Goal: Task Accomplishment & Management: Use online tool/utility

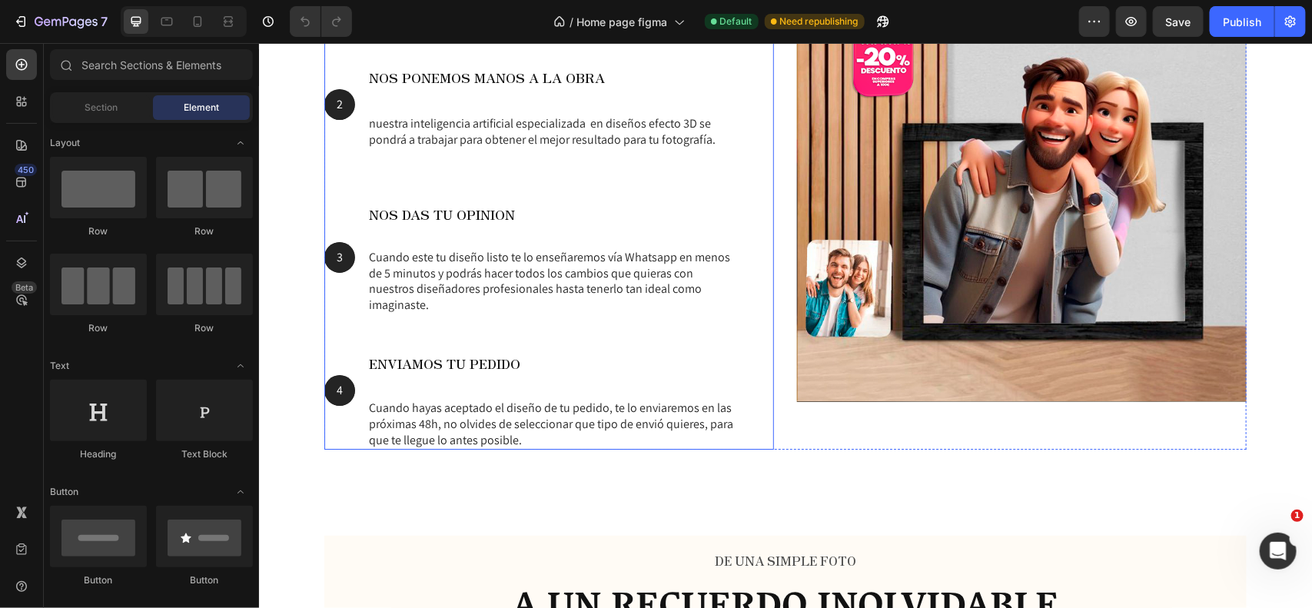
scroll to position [2186, 0]
click at [566, 104] on div "NOS PONEMOS MANOS A LA OBRA Heading nuestra inteligencia artificial especializa…" at bounding box center [552, 102] width 370 height 121
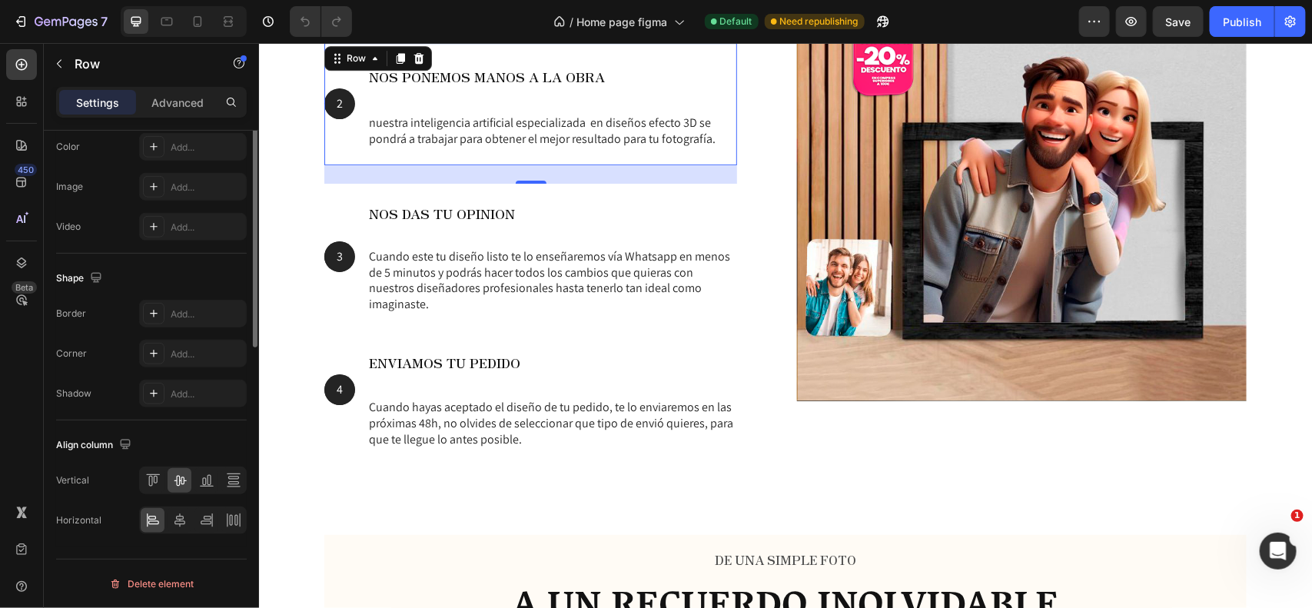
scroll to position [0, 0]
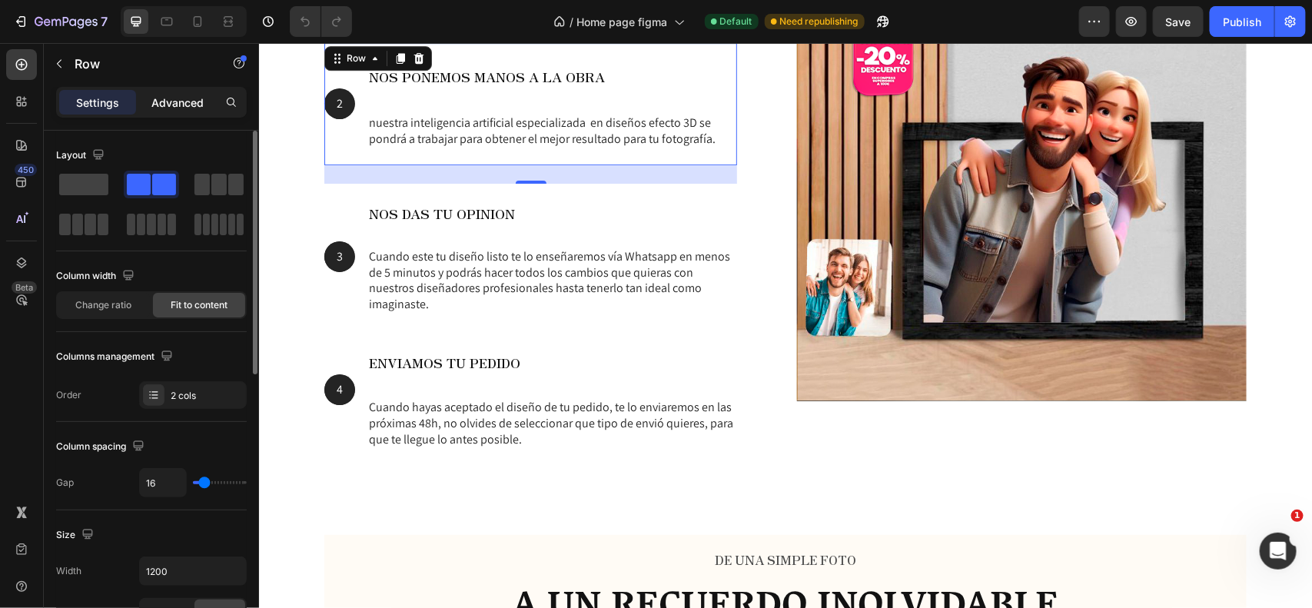
click at [181, 101] on p "Advanced" at bounding box center [177, 103] width 52 height 16
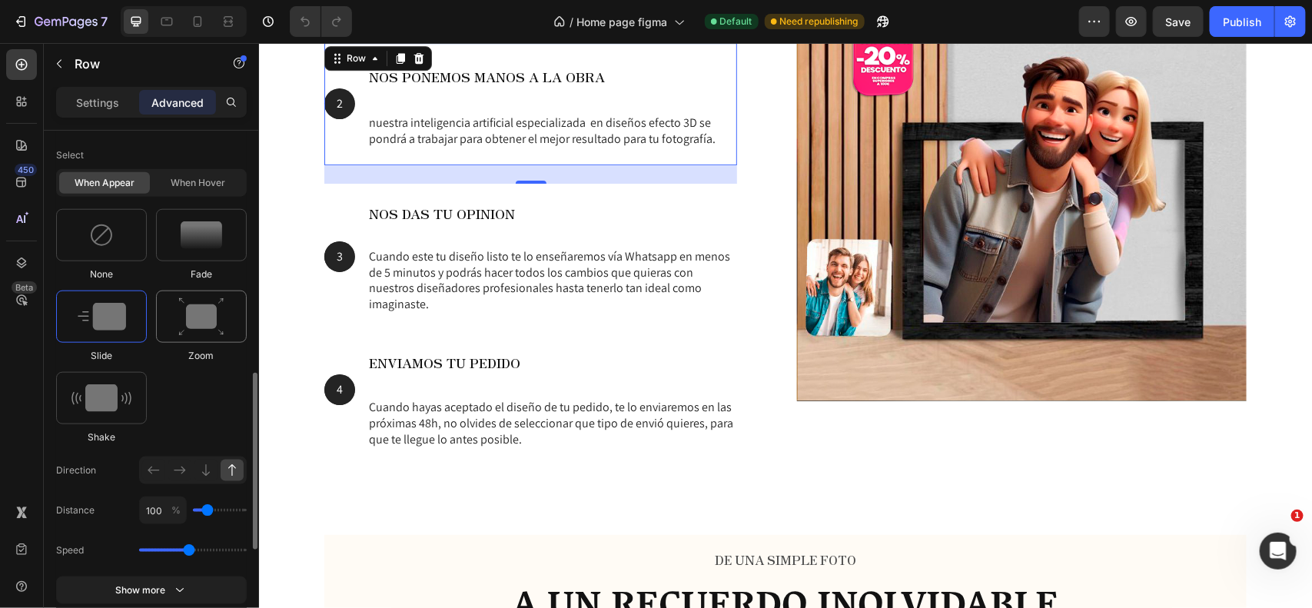
scroll to position [711, 0]
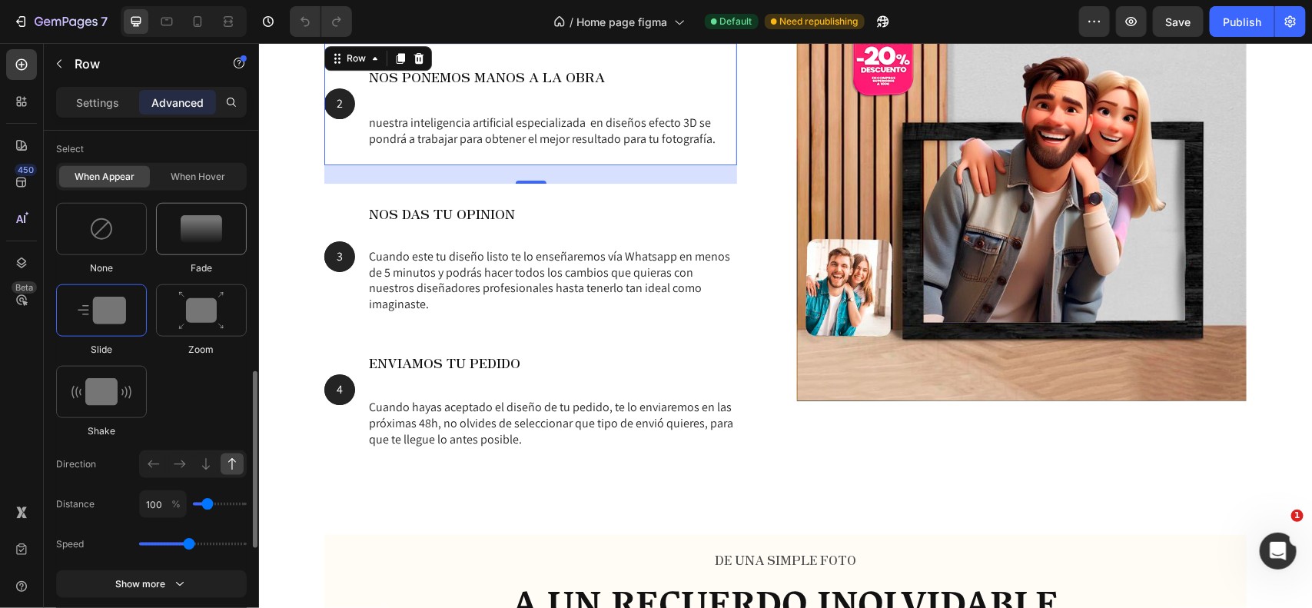
click at [194, 247] on div at bounding box center [201, 229] width 91 height 52
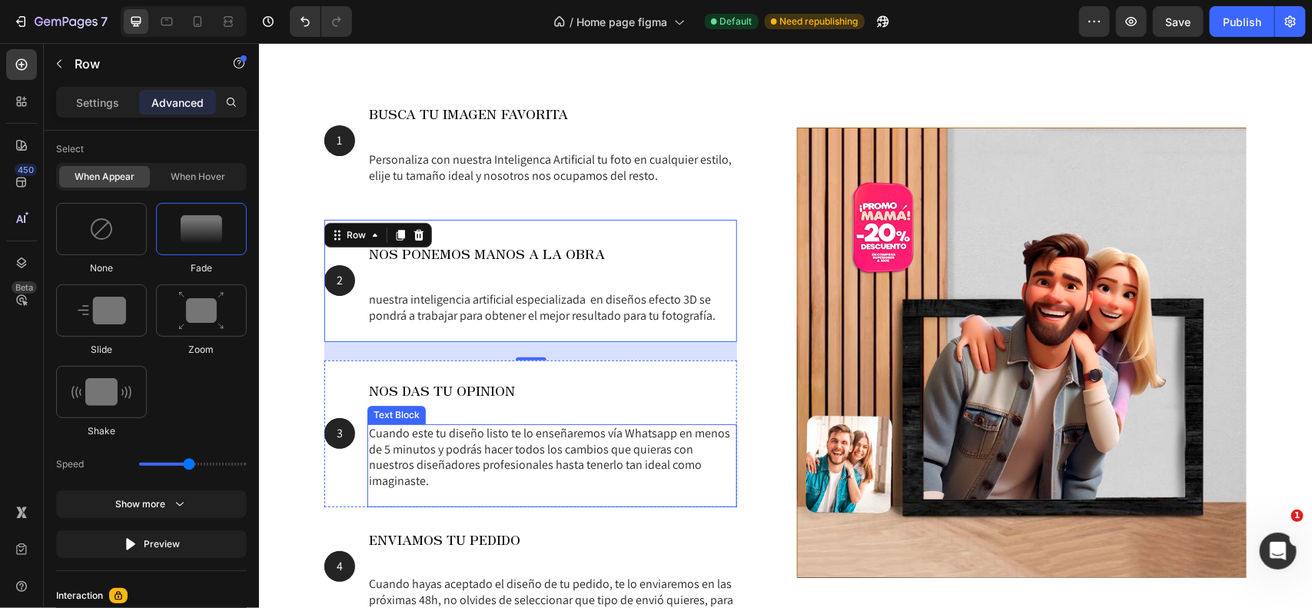
scroll to position [2008, 0]
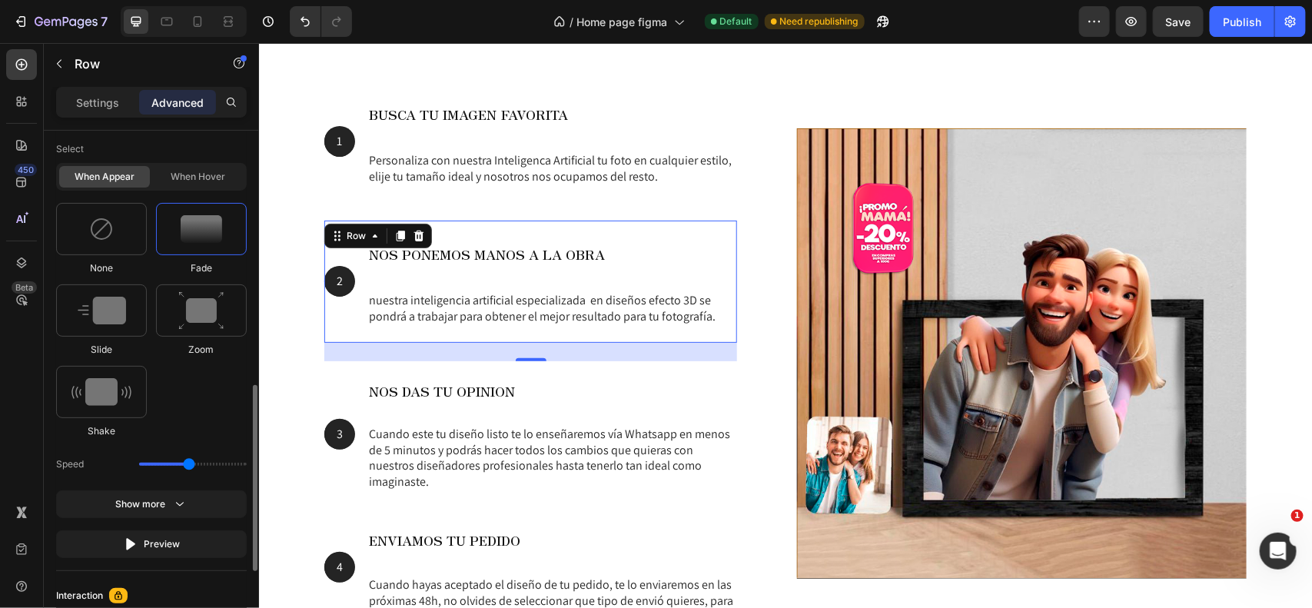
drag, startPoint x: 174, startPoint y: 460, endPoint x: 162, endPoint y: 463, distance: 11.9
click at [162, 463] on div "Speed" at bounding box center [151, 465] width 191 height 28
click at [163, 463] on div "Speed" at bounding box center [151, 465] width 191 height 28
drag, startPoint x: 185, startPoint y: 462, endPoint x: 171, endPoint y: 462, distance: 13.8
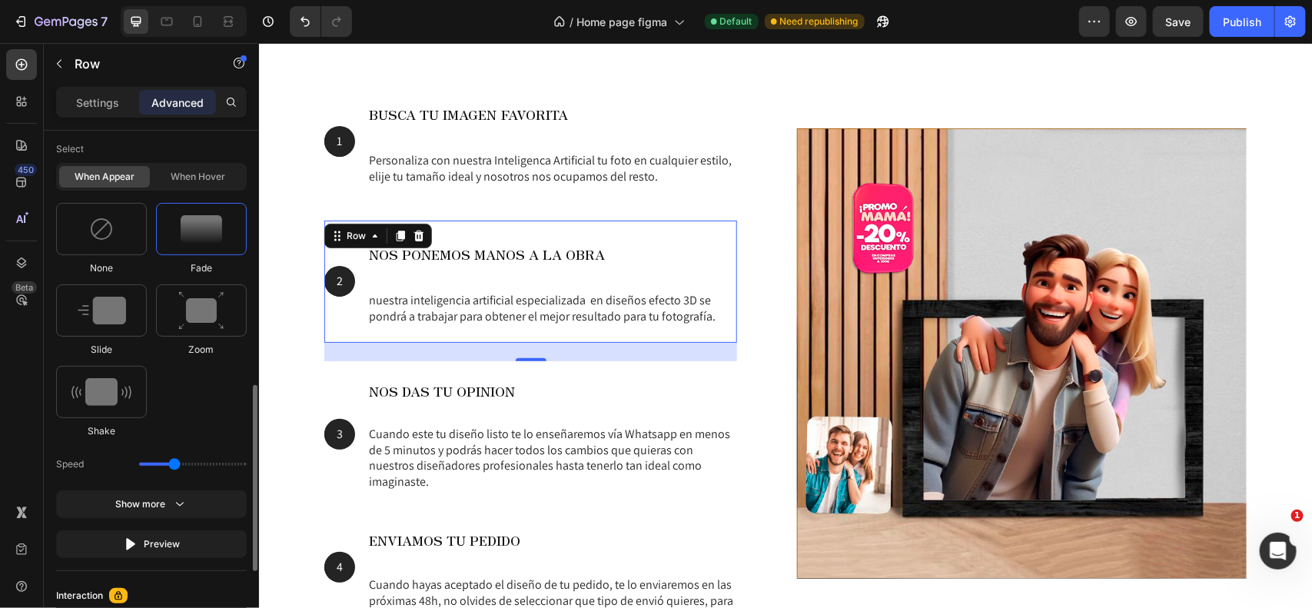
click at [171, 463] on input "range" at bounding box center [193, 464] width 108 height 3
click at [150, 540] on div "Preview" at bounding box center [152, 544] width 58 height 15
click at [221, 455] on div "Speed" at bounding box center [151, 465] width 191 height 28
click at [228, 462] on div "Speed" at bounding box center [151, 465] width 191 height 28
click at [233, 465] on input "range" at bounding box center [193, 464] width 108 height 3
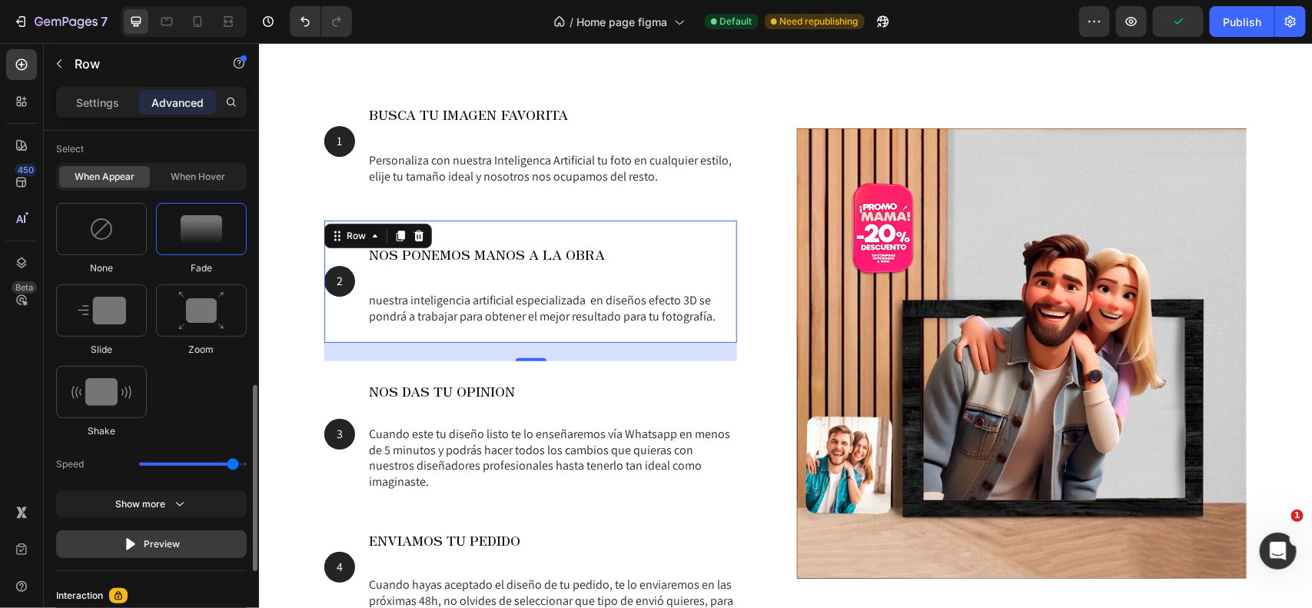
click at [171, 547] on div "Preview" at bounding box center [152, 544] width 58 height 15
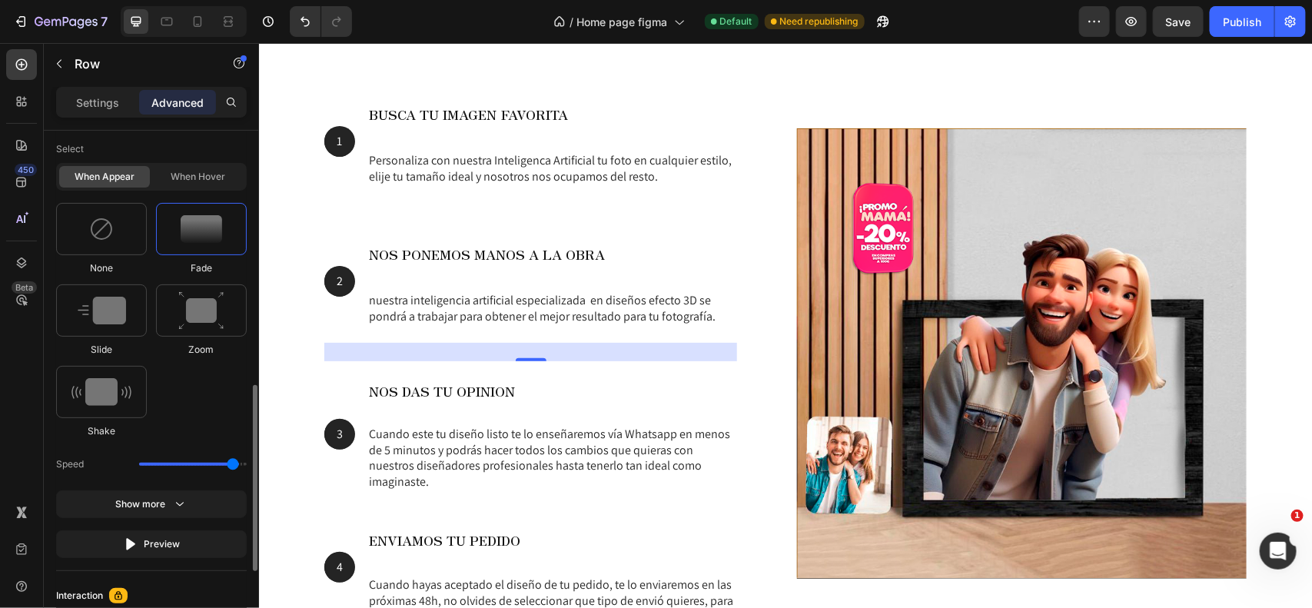
drag, startPoint x: 187, startPoint y: 467, endPoint x: 151, endPoint y: 465, distance: 36.2
click at [154, 465] on div "Speed" at bounding box center [151, 465] width 191 height 28
type input "0.5"
click at [147, 465] on input "range" at bounding box center [193, 464] width 108 height 3
click at [143, 464] on input "range" at bounding box center [193, 464] width 108 height 3
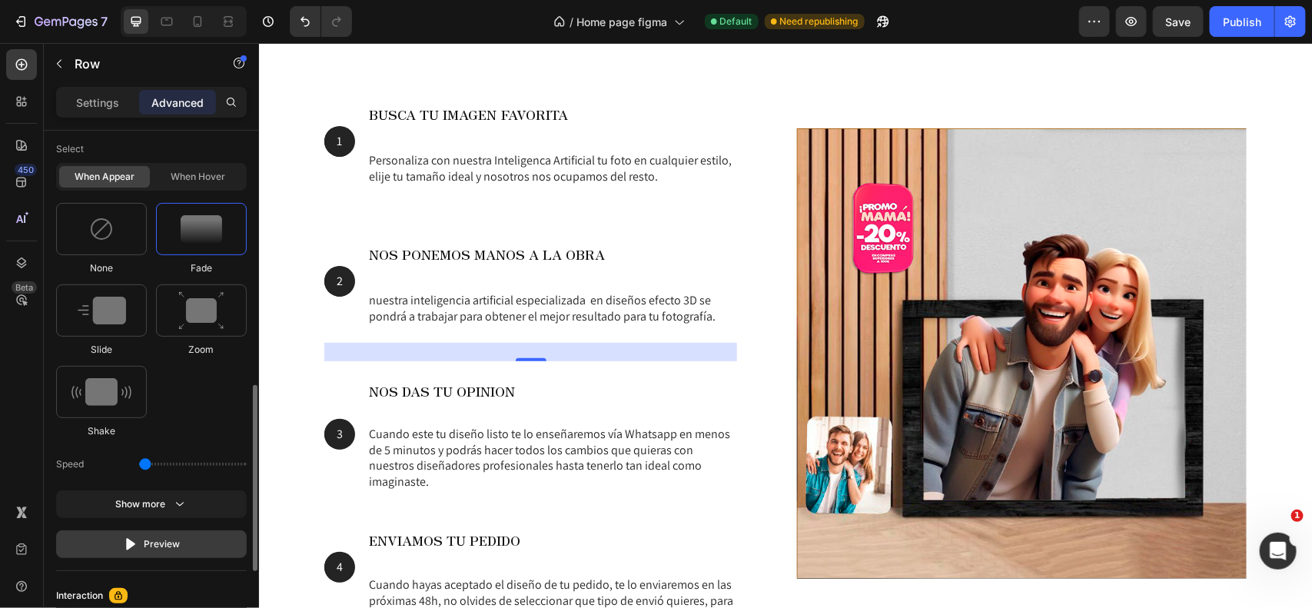
click at [164, 547] on div "Preview" at bounding box center [152, 544] width 58 height 15
click at [187, 178] on div "When hover" at bounding box center [198, 177] width 91 height 22
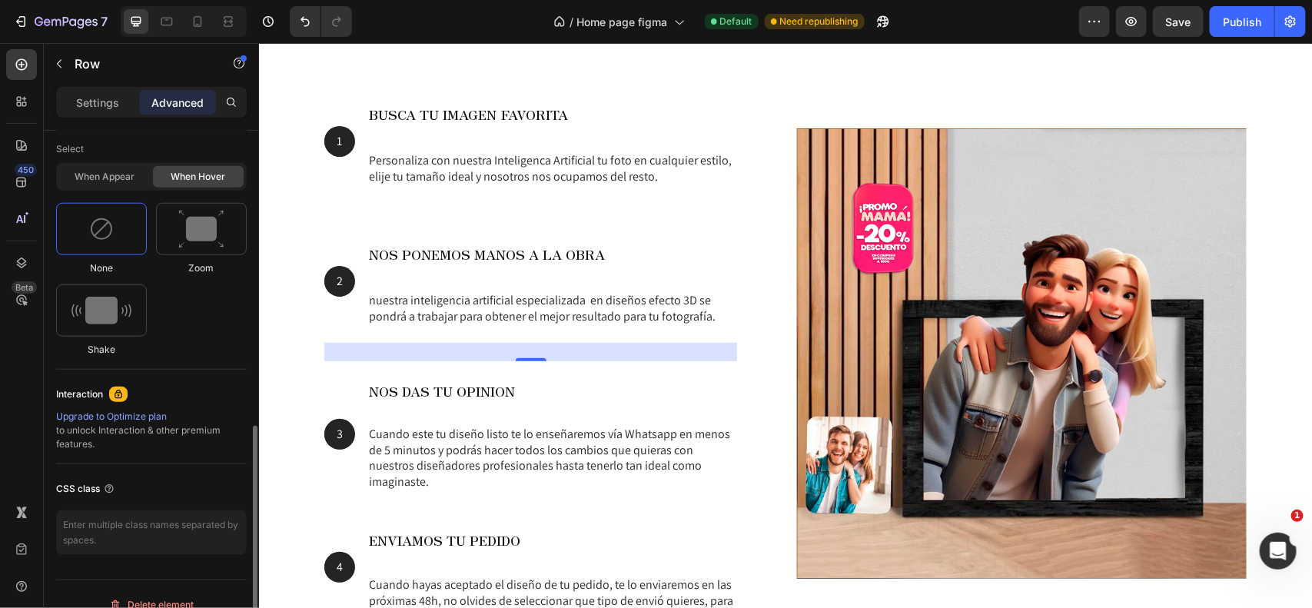
click at [95, 165] on div "When appear When hover" at bounding box center [151, 177] width 191 height 28
click at [110, 187] on div "When appear" at bounding box center [104, 177] width 91 height 22
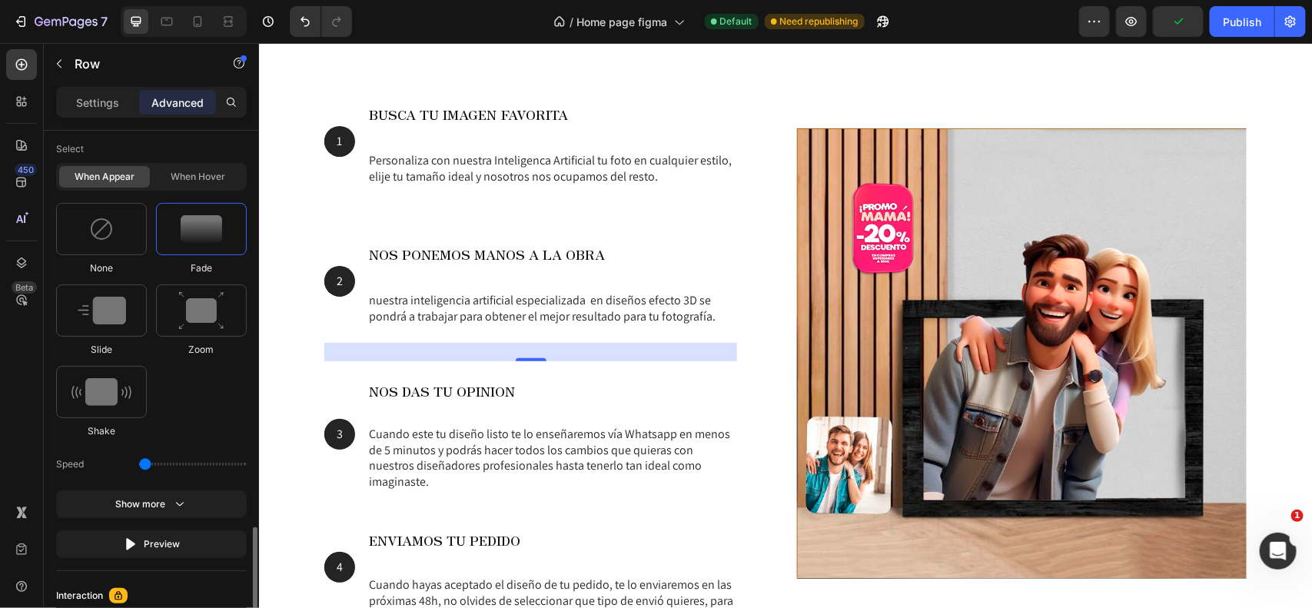
scroll to position [820, 0]
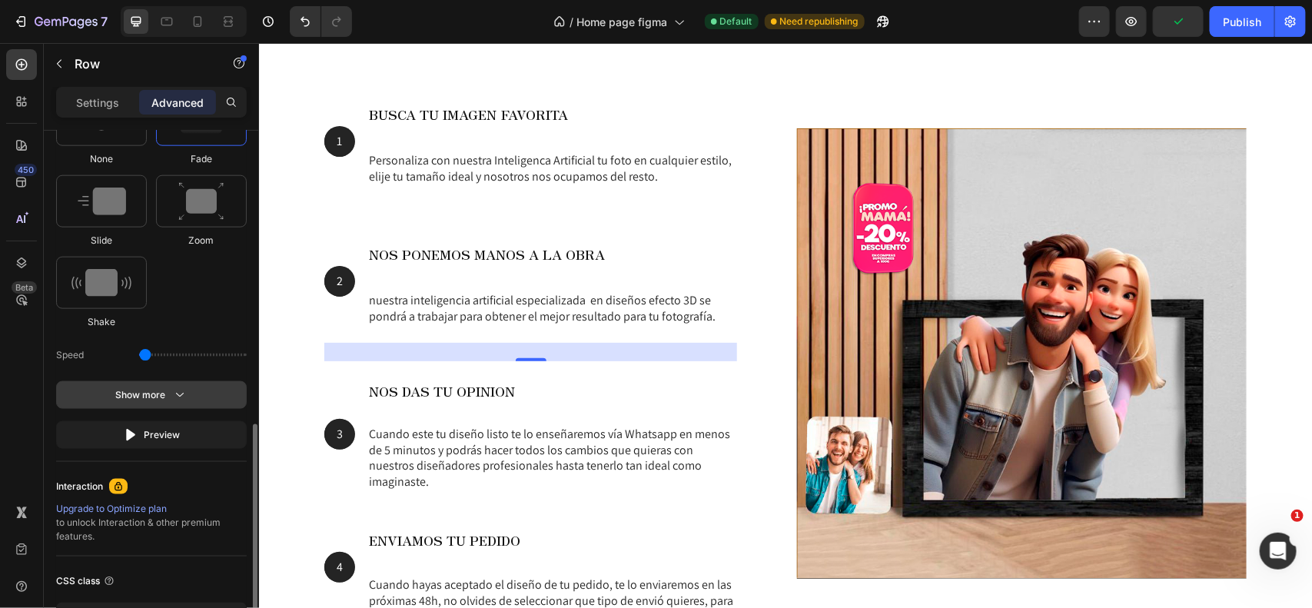
click at [190, 421] on button "Show more" at bounding box center [151, 435] width 191 height 28
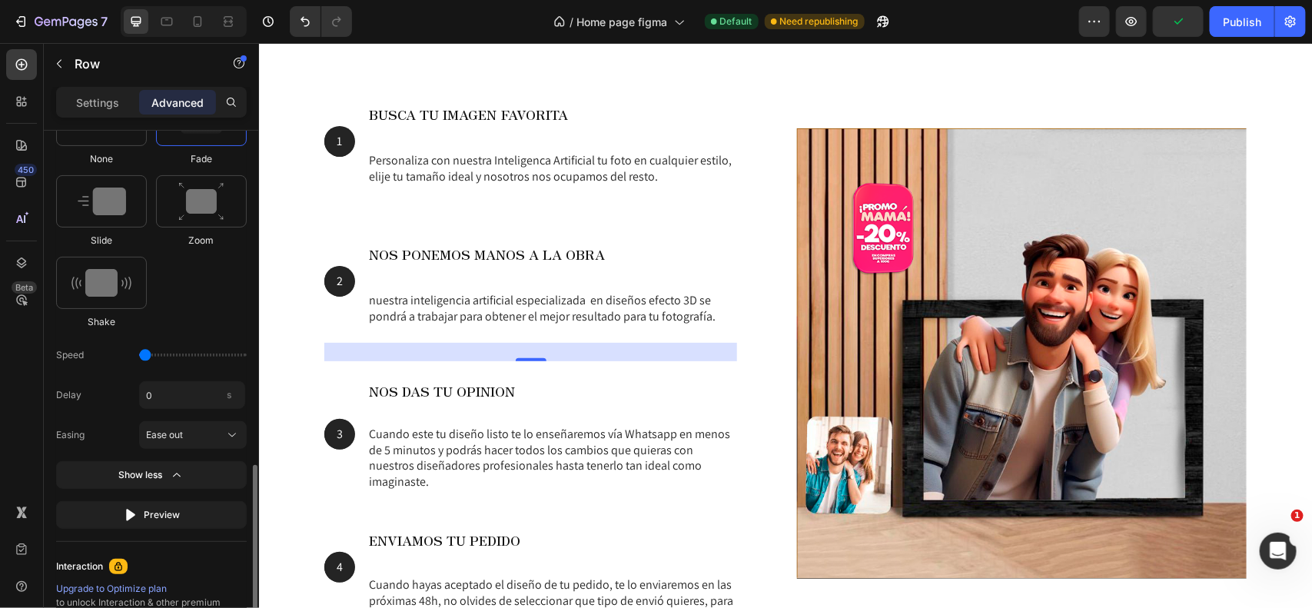
scroll to position [863, 0]
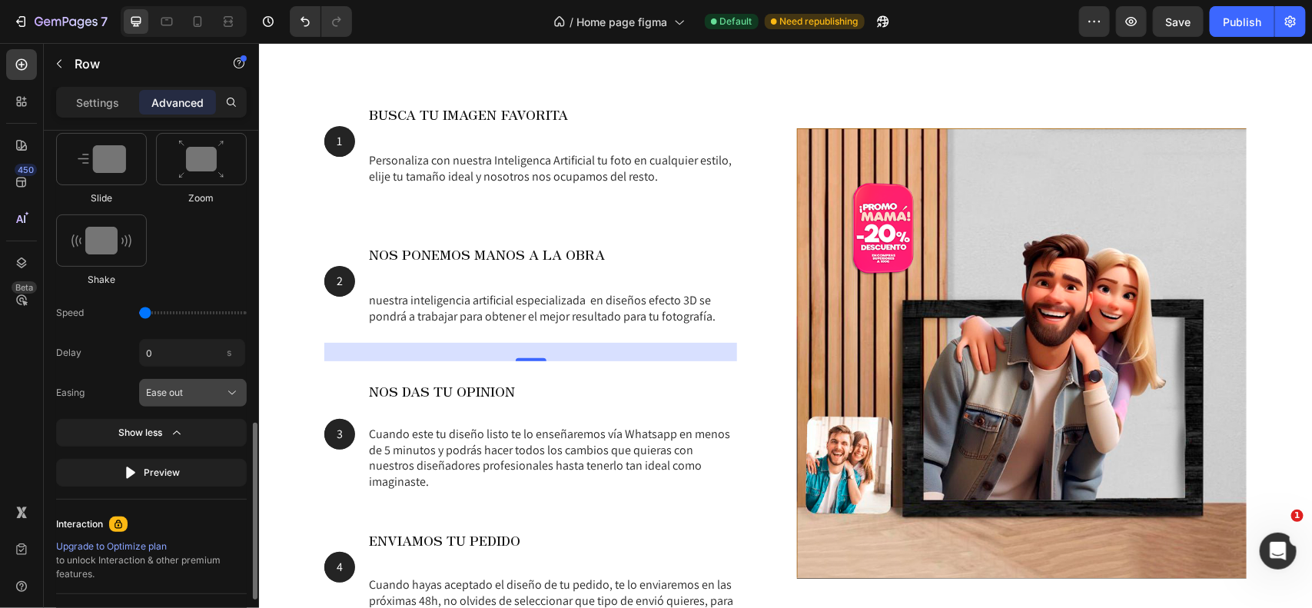
click at [198, 391] on div "Ease out" at bounding box center [183, 393] width 75 height 14
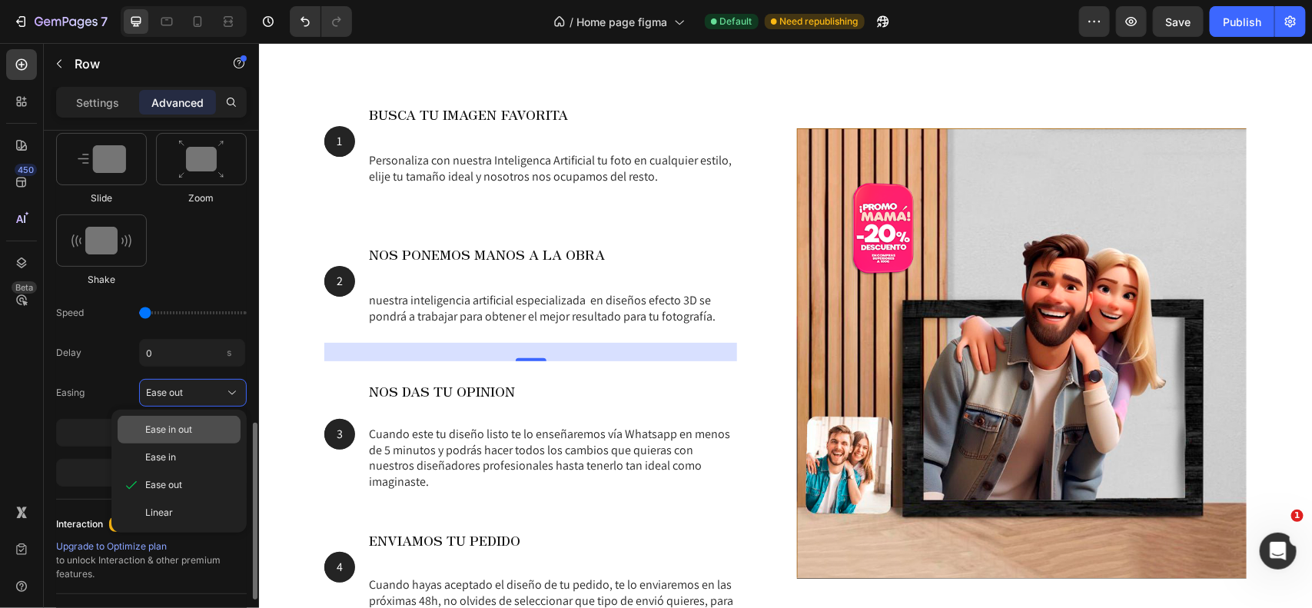
click at [189, 423] on div "Ease in out" at bounding box center [179, 430] width 123 height 28
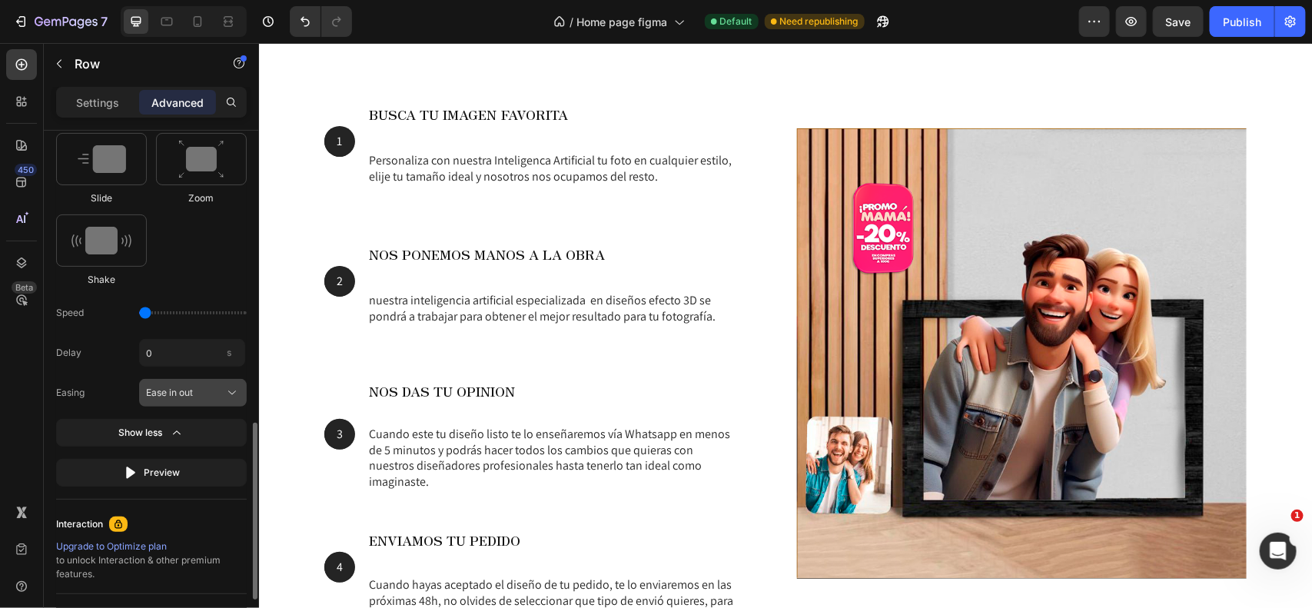
click at [192, 390] on span "Ease in out" at bounding box center [169, 393] width 47 height 14
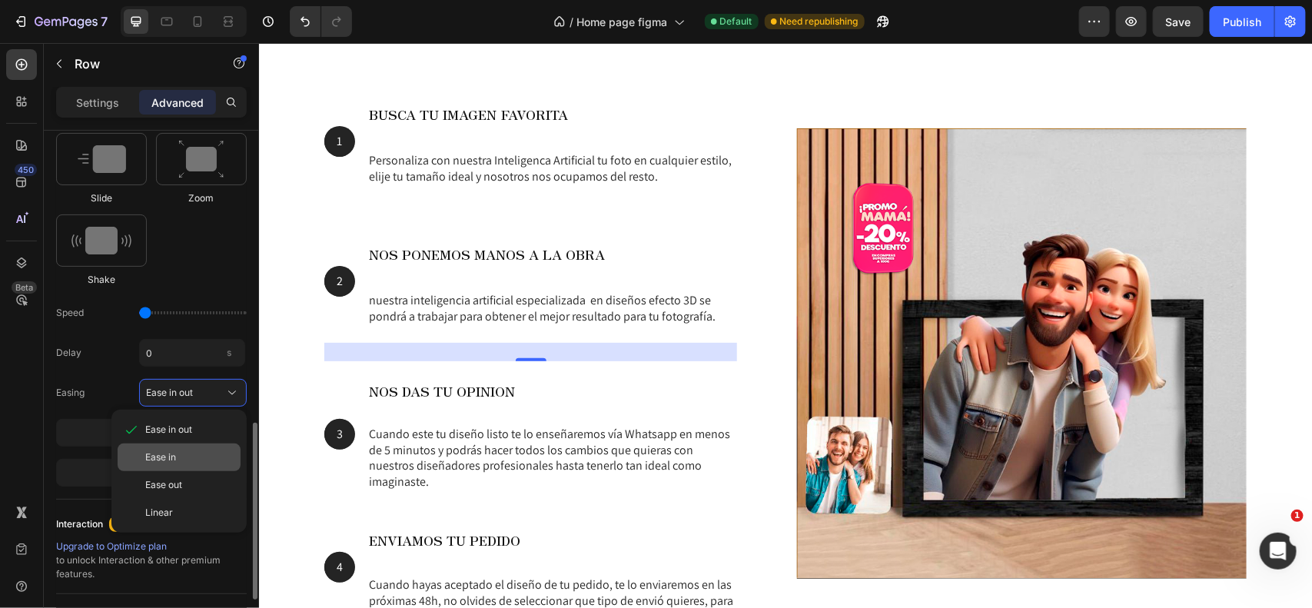
click at [171, 454] on span "Ease in" at bounding box center [160, 458] width 31 height 14
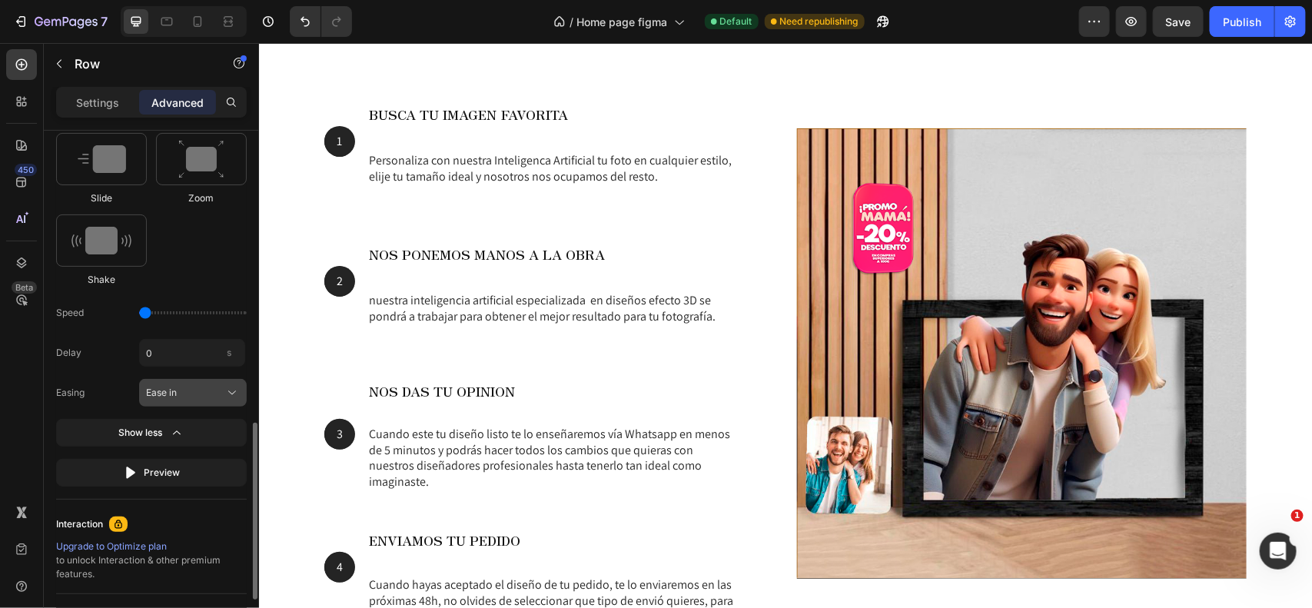
click at [178, 396] on div "Ease in" at bounding box center [183, 393] width 75 height 14
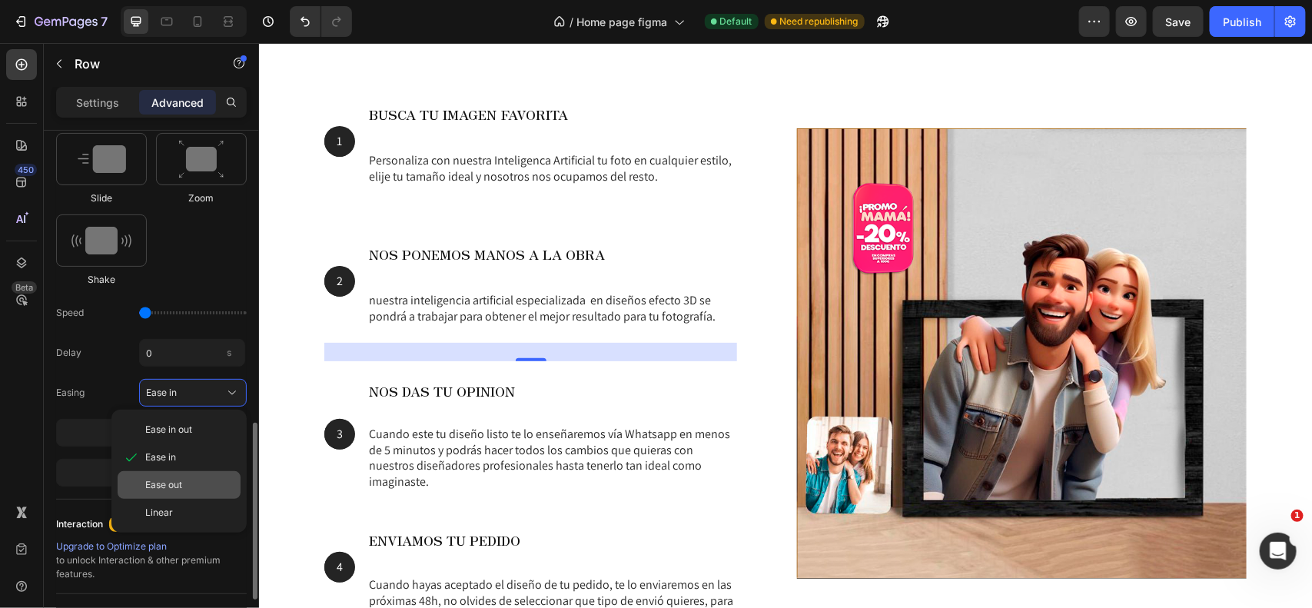
click at [171, 489] on span "Ease out" at bounding box center [163, 485] width 37 height 14
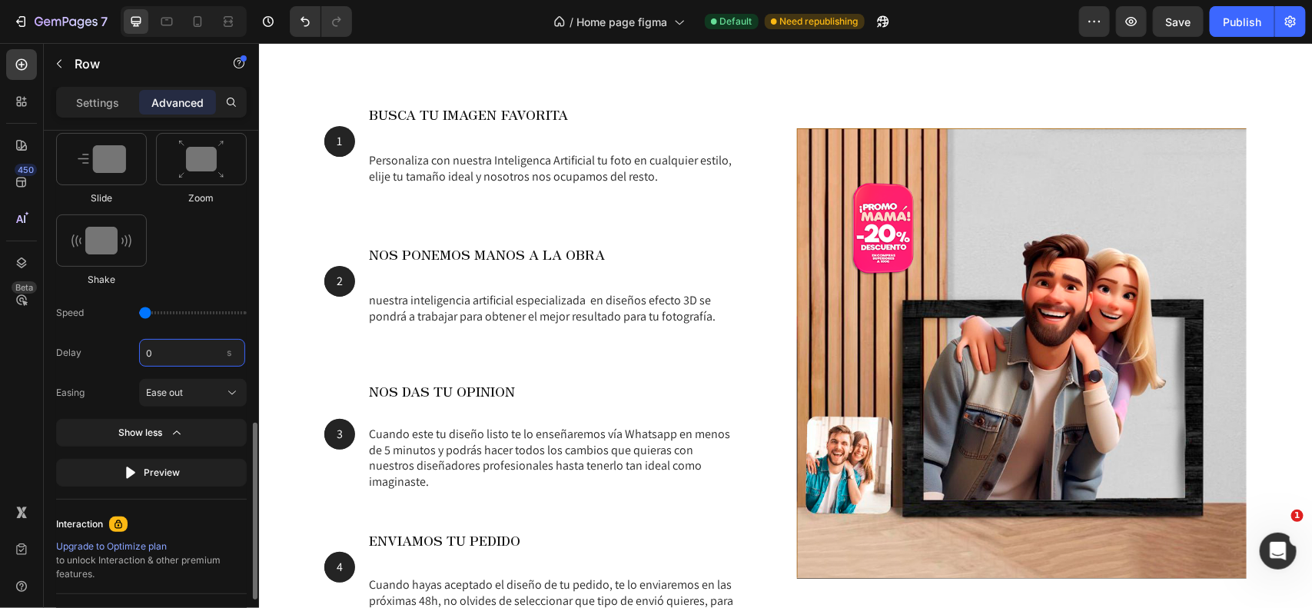
click at [193, 348] on input "0" at bounding box center [192, 353] width 106 height 28
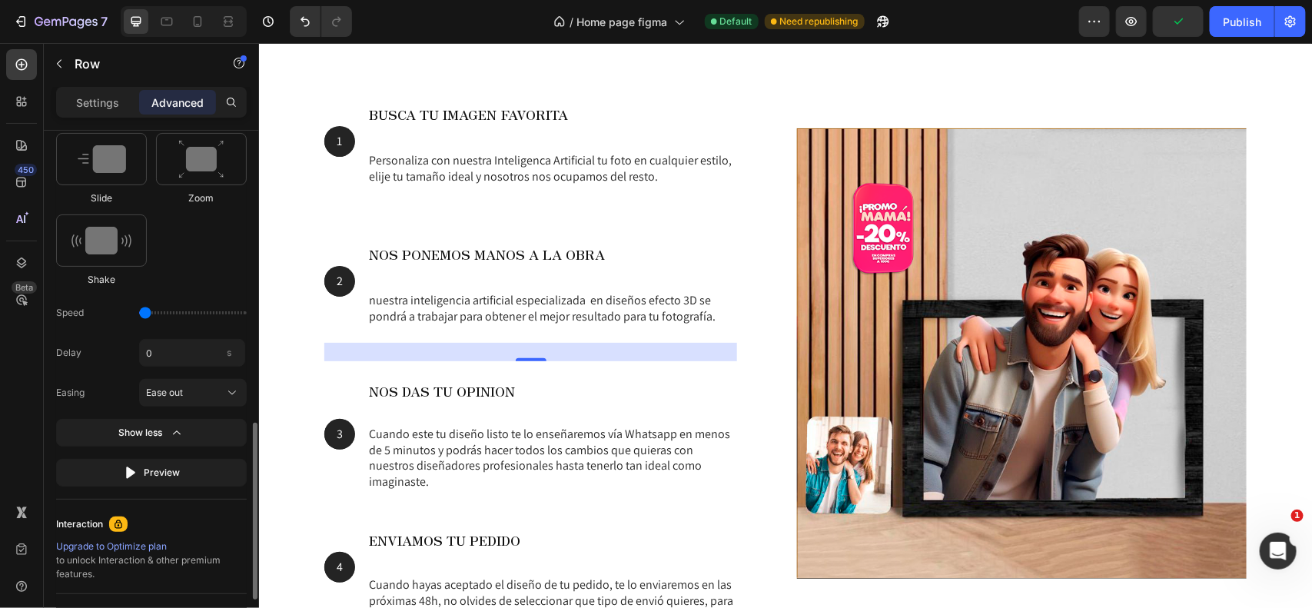
type input "0.7"
type input "0"
type input "0.7"
click at [151, 311] on input "range" at bounding box center [193, 312] width 108 height 3
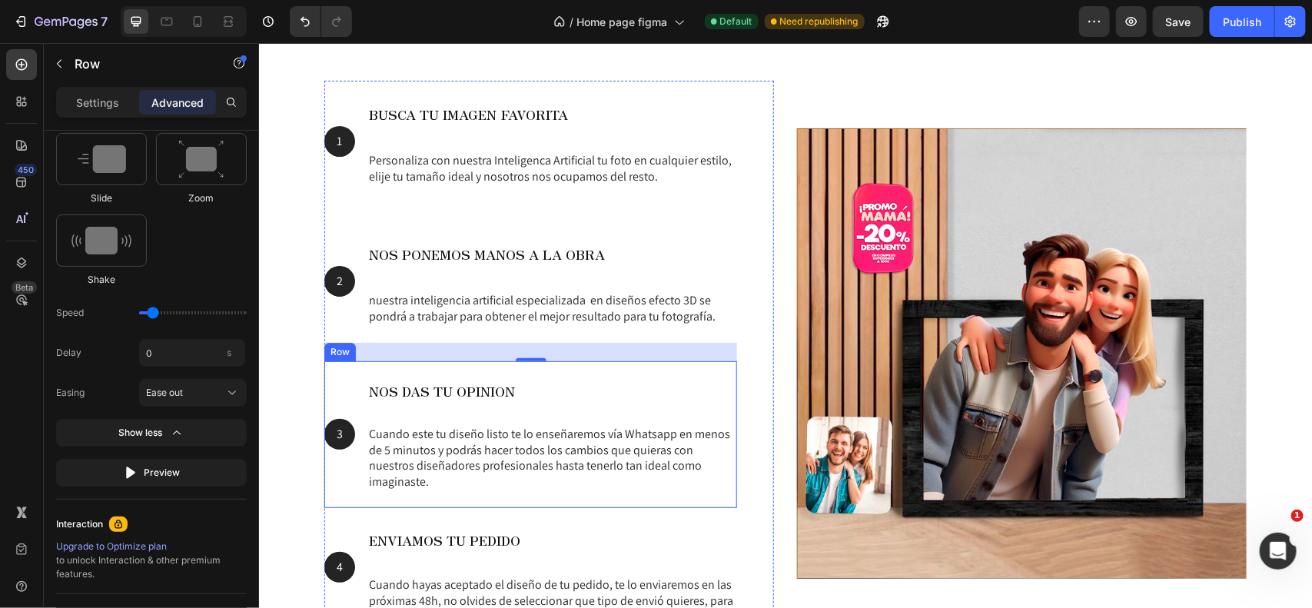
click at [457, 417] on div "NOS DAS TU OPINION Heading Cuando este tu diseño listo te lo enseñaremos vía Wh…" at bounding box center [552, 434] width 370 height 147
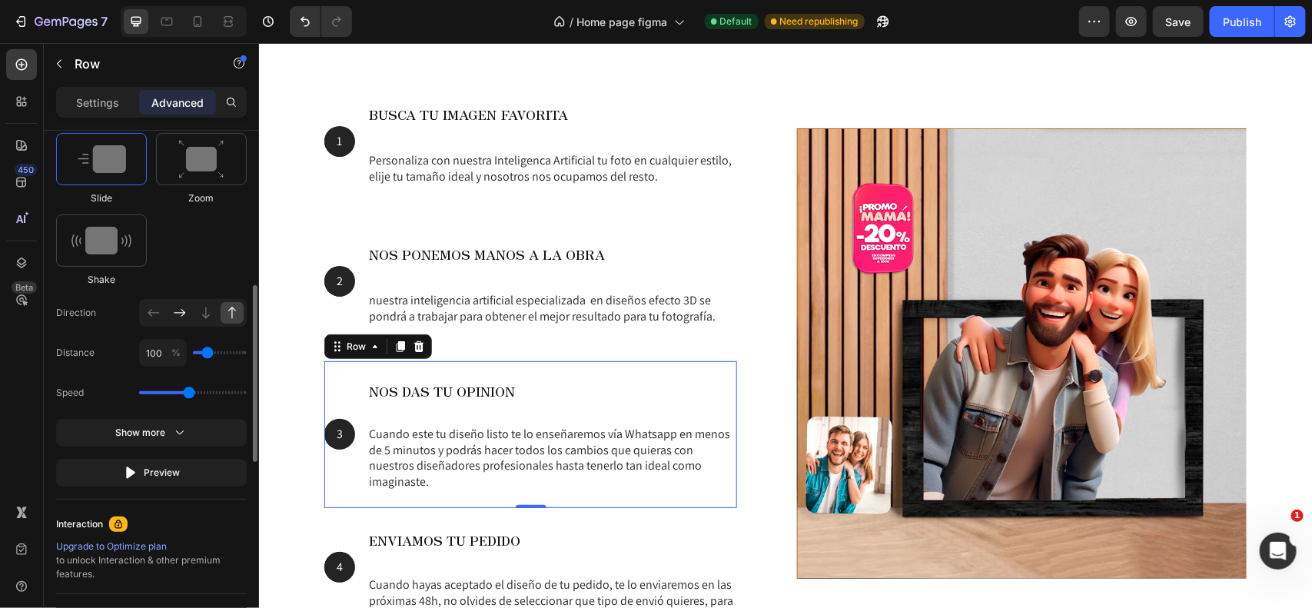
scroll to position [759, 0]
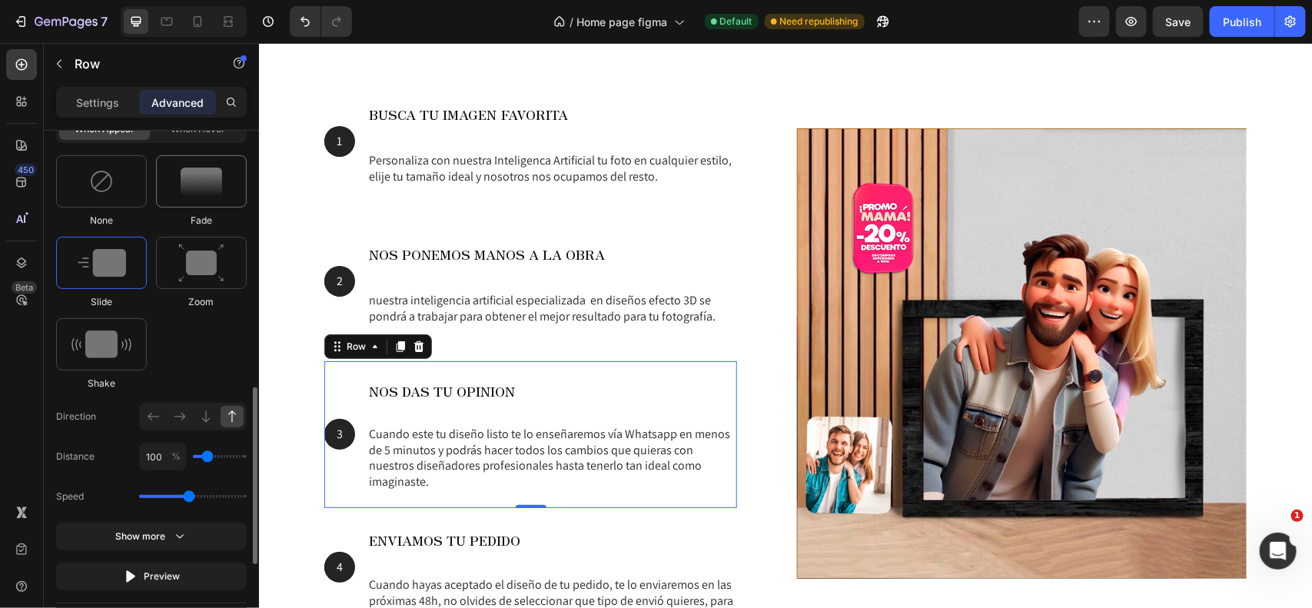
click at [185, 186] on img at bounding box center [202, 182] width 42 height 28
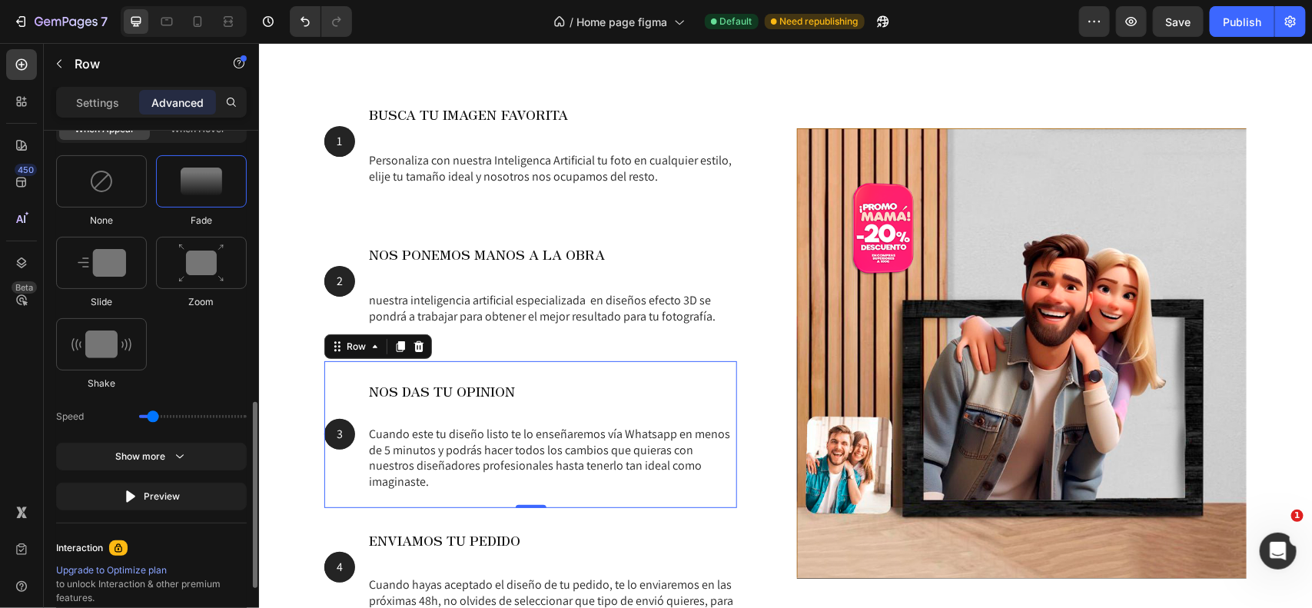
drag, startPoint x: 160, startPoint y: 417, endPoint x: 151, endPoint y: 421, distance: 10.0
type input "0.7"
click at [151, 418] on input "range" at bounding box center [193, 416] width 108 height 3
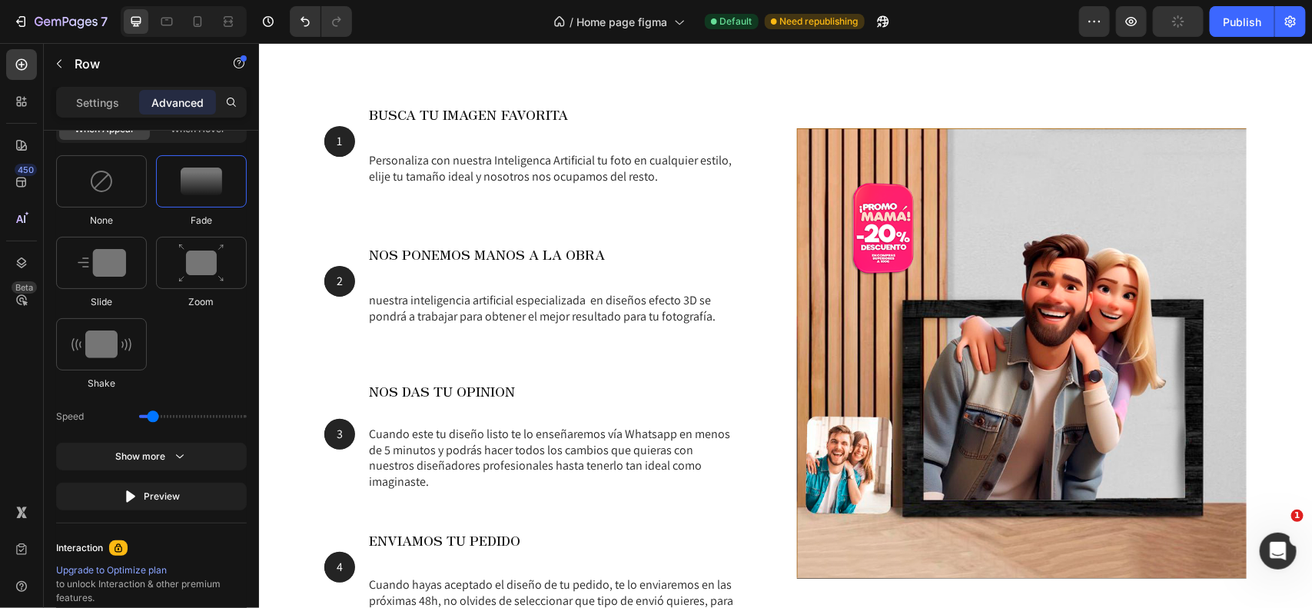
scroll to position [2173, 0]
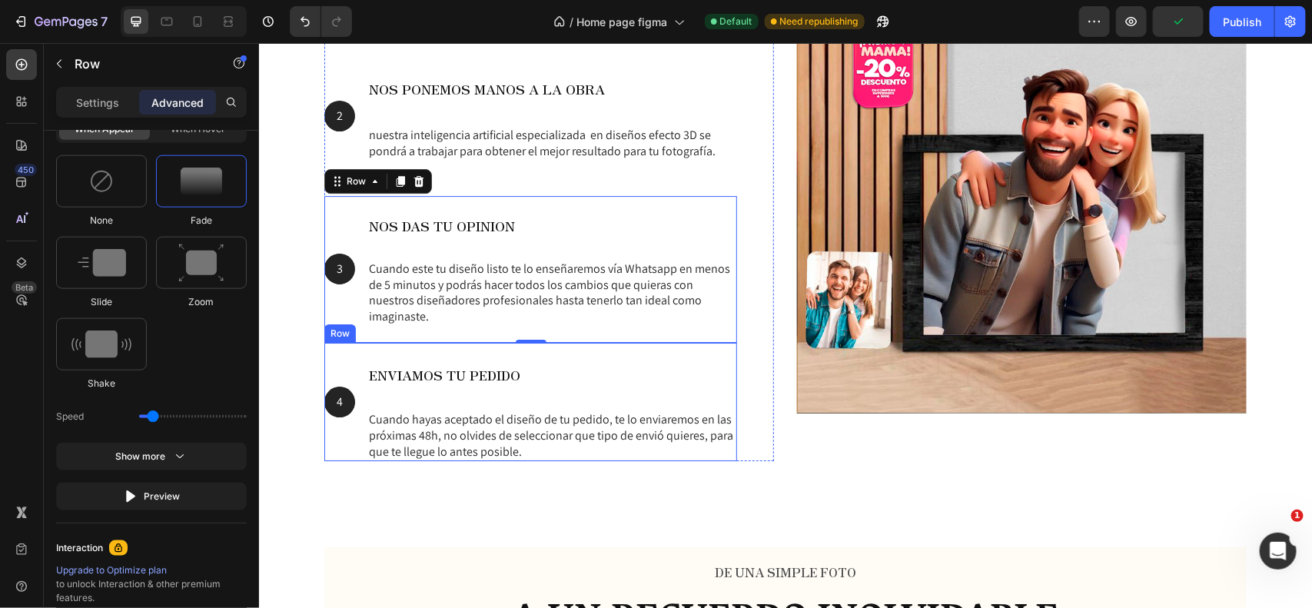
click at [566, 401] on div "ENVIAMOS TU PEDIDO Heading Cuando hayas aceptado el diseño de tu pedido, te lo …" at bounding box center [552, 401] width 370 height 119
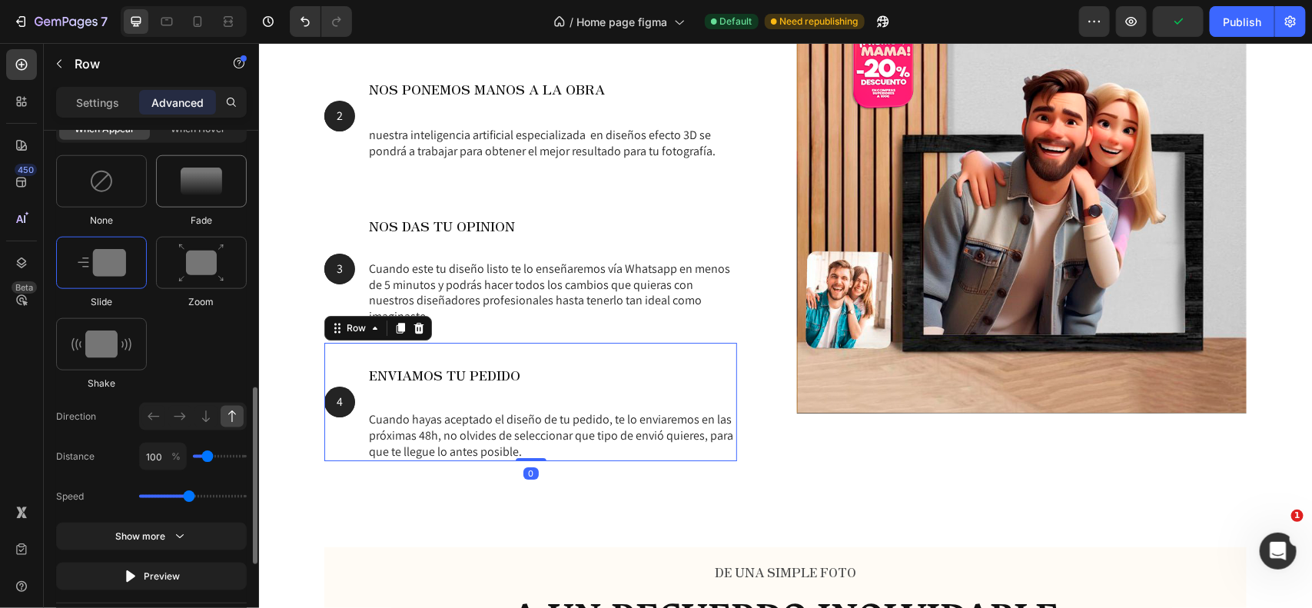
click at [206, 189] on img at bounding box center [202, 182] width 42 height 28
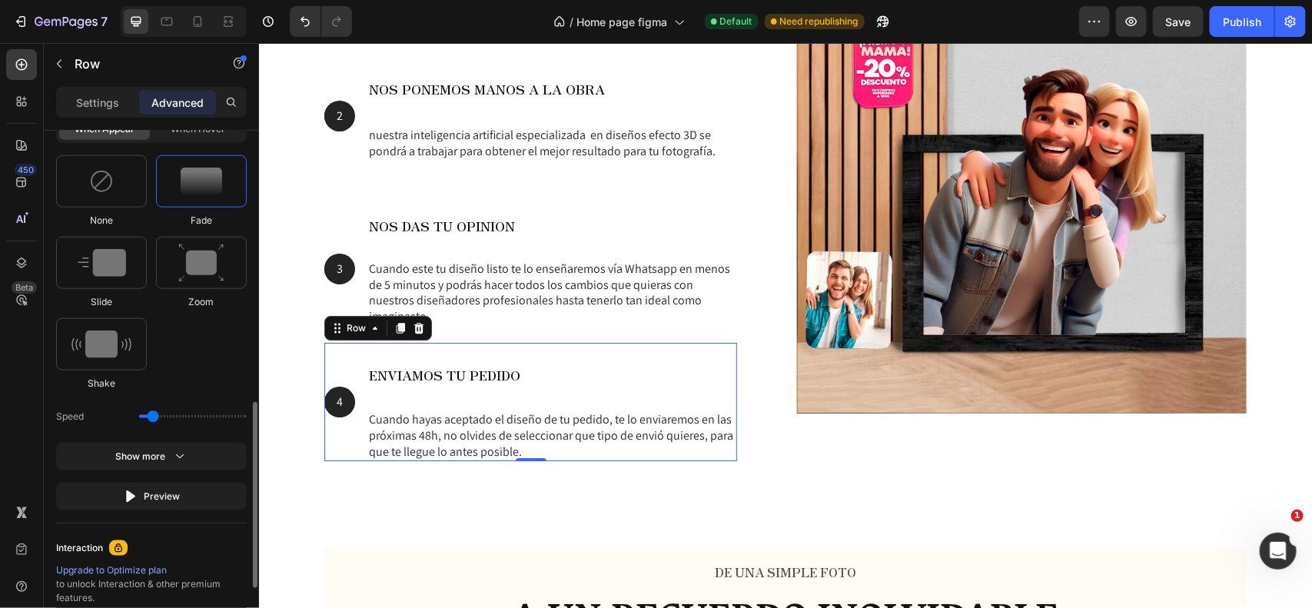
drag, startPoint x: 178, startPoint y: 416, endPoint x: 154, endPoint y: 414, distance: 24.7
type input "0.7"
click at [154, 415] on input "range" at bounding box center [193, 416] width 108 height 3
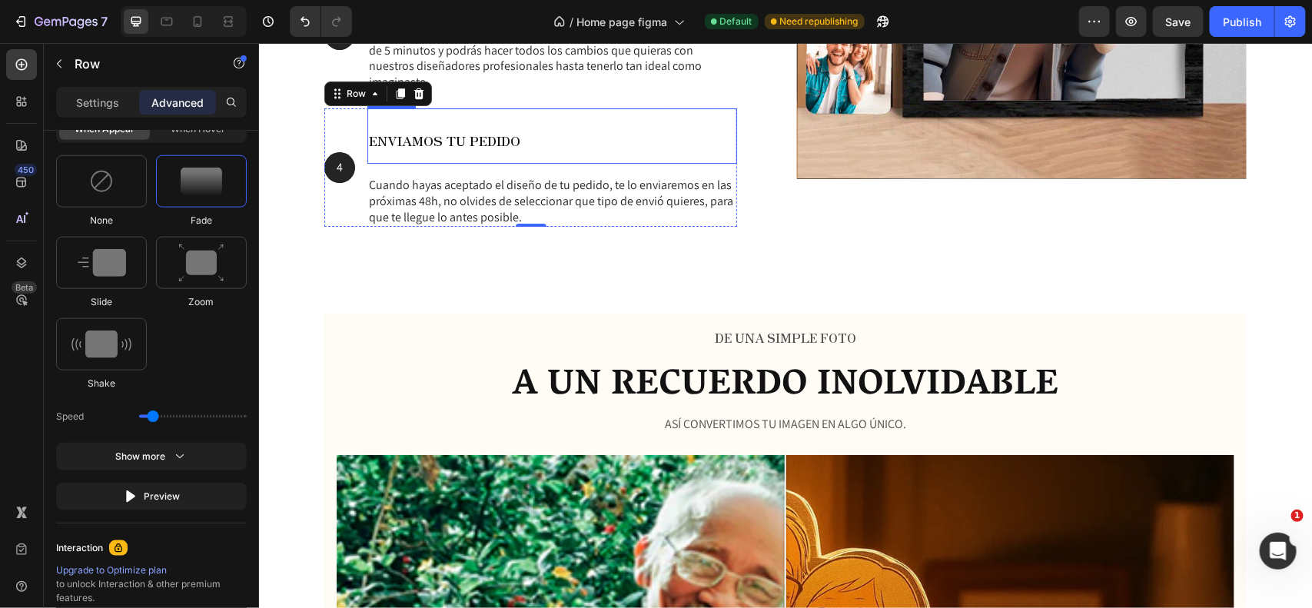
scroll to position [2409, 0]
click at [417, 138] on span "ENVIAMOS TU PEDIDO" at bounding box center [443, 138] width 151 height 19
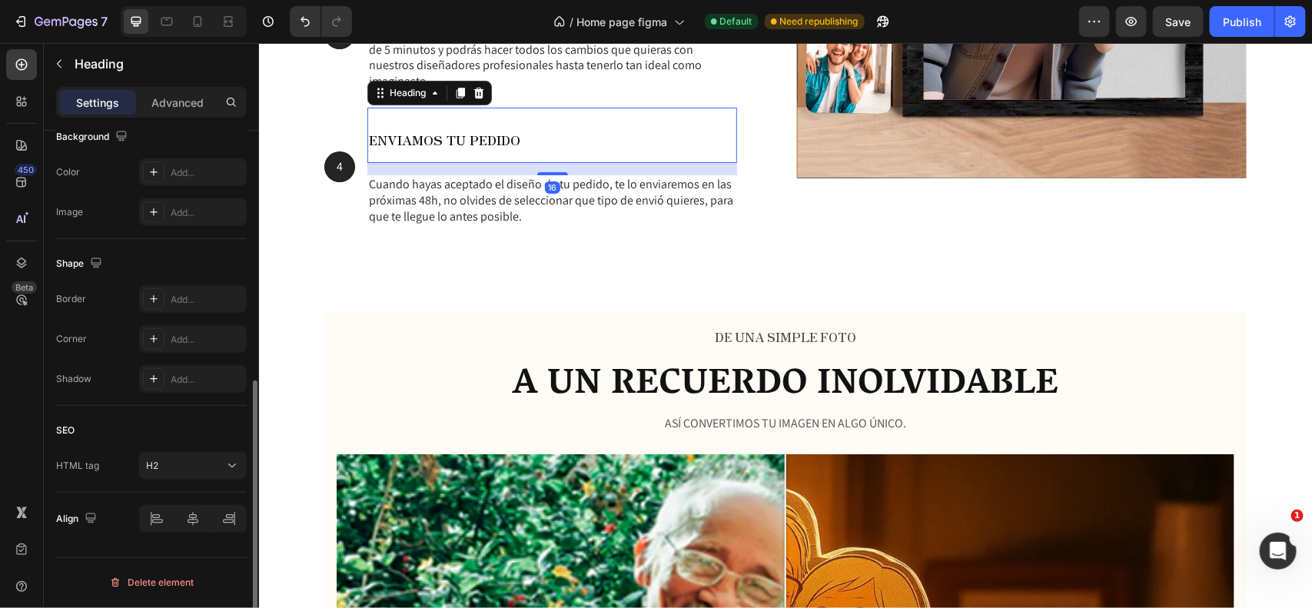
scroll to position [0, 0]
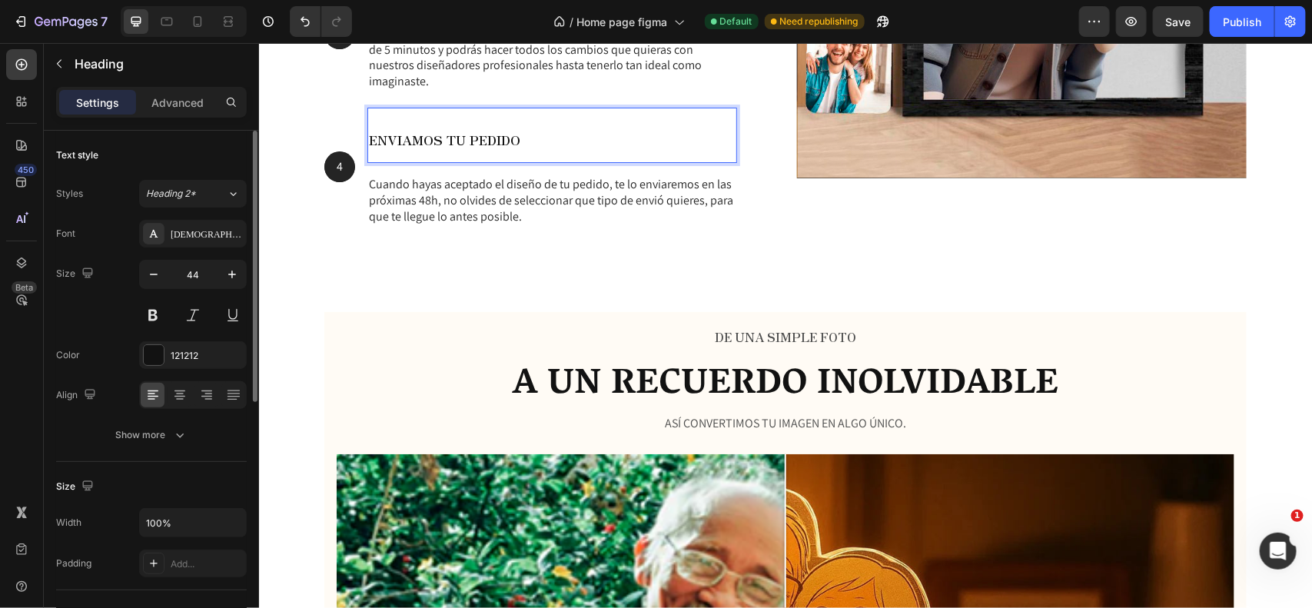
click at [428, 142] on span "ENVIAMOS TU PEDIDO" at bounding box center [443, 138] width 151 height 19
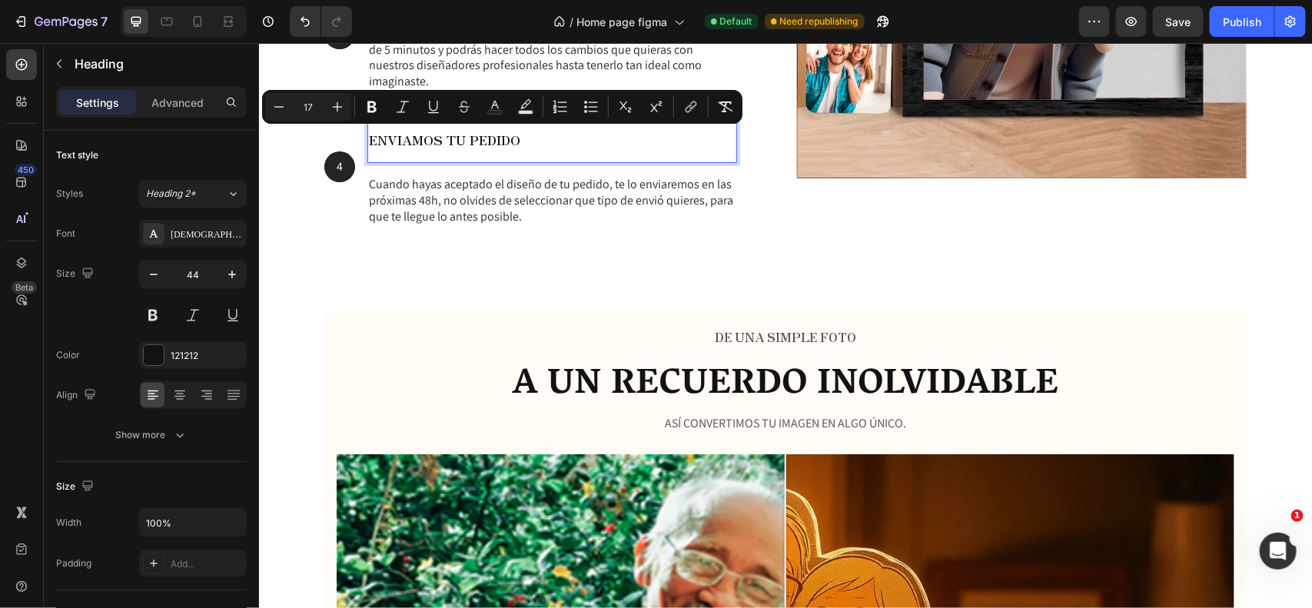
click at [477, 149] on p "ENVIAMOS TU PEDIDO" at bounding box center [551, 134] width 367 height 52
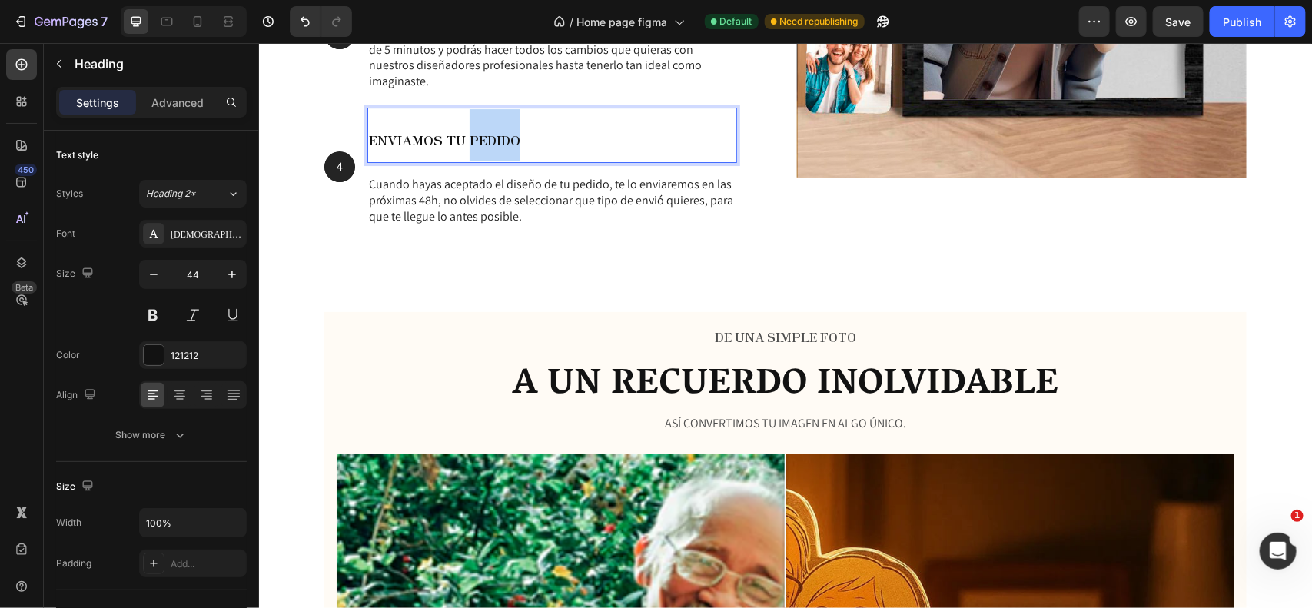
click at [478, 149] on p "ENVIAMOS TU PEDIDO" at bounding box center [551, 134] width 367 height 52
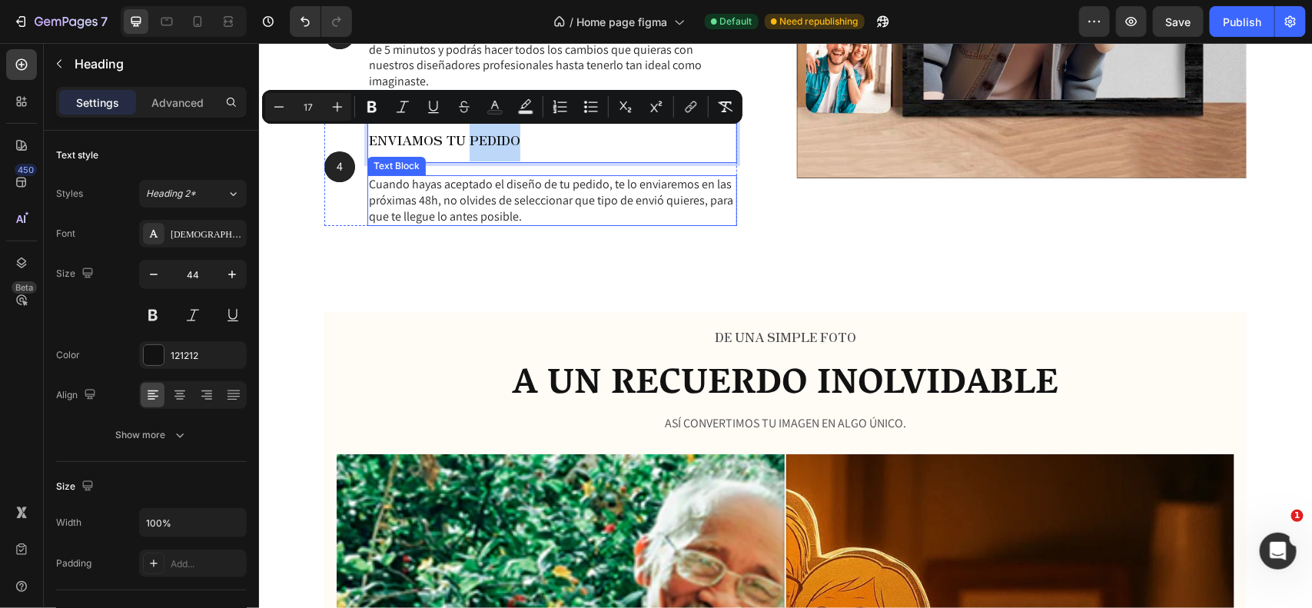
click at [394, 197] on p "Cuando hayas aceptado el diseño de tu pedido, te lo enviaremos en las próximas …" at bounding box center [551, 200] width 367 height 48
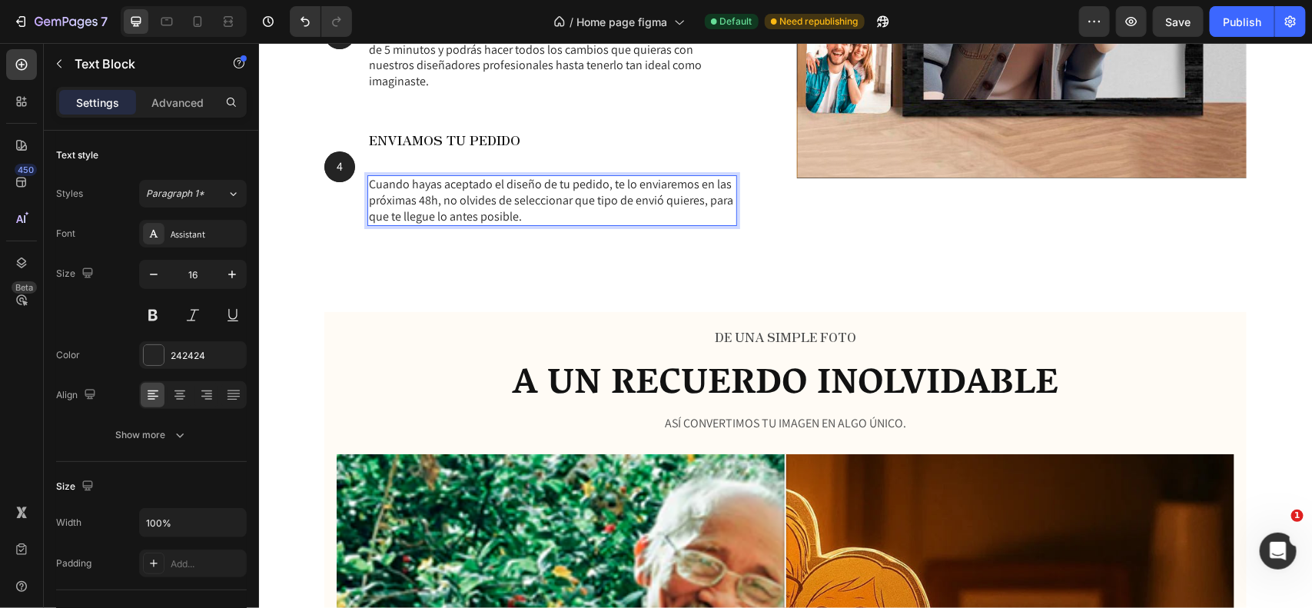
click at [394, 197] on p "Cuando hayas aceptado el diseño de tu pedido, te lo enviaremos en las próximas …" at bounding box center [551, 200] width 367 height 48
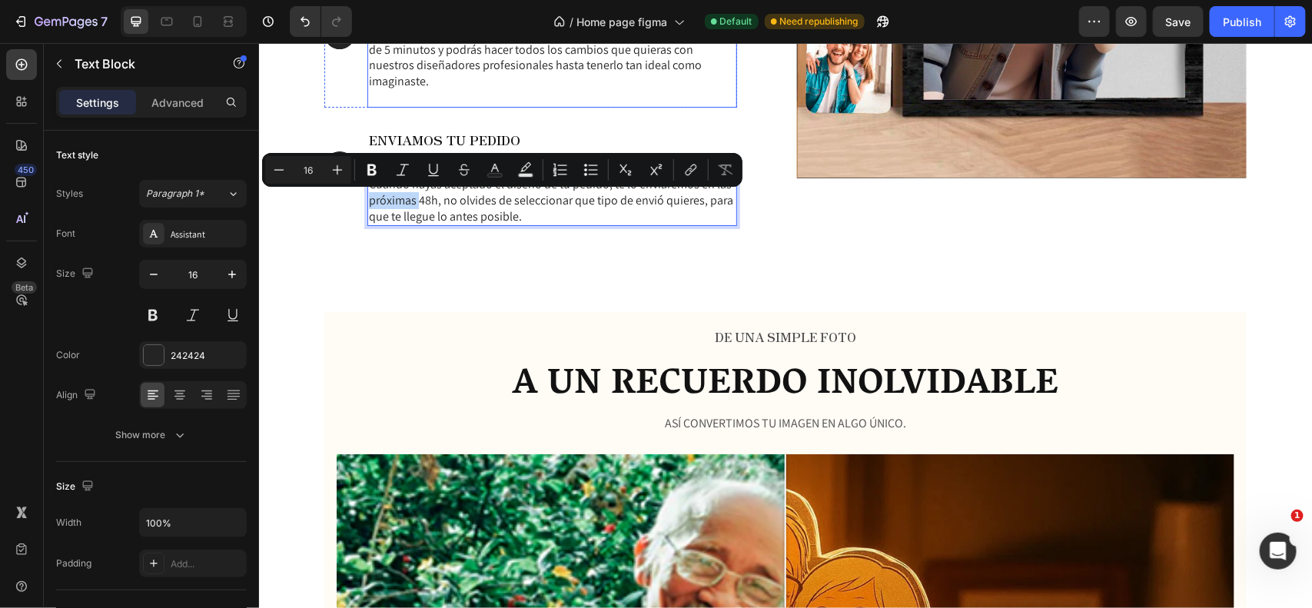
click at [461, 68] on p "Cuando este tu diseño listo te lo enseñaremos vía Whatsapp en menos de 5 minuto…" at bounding box center [551, 65] width 367 height 80
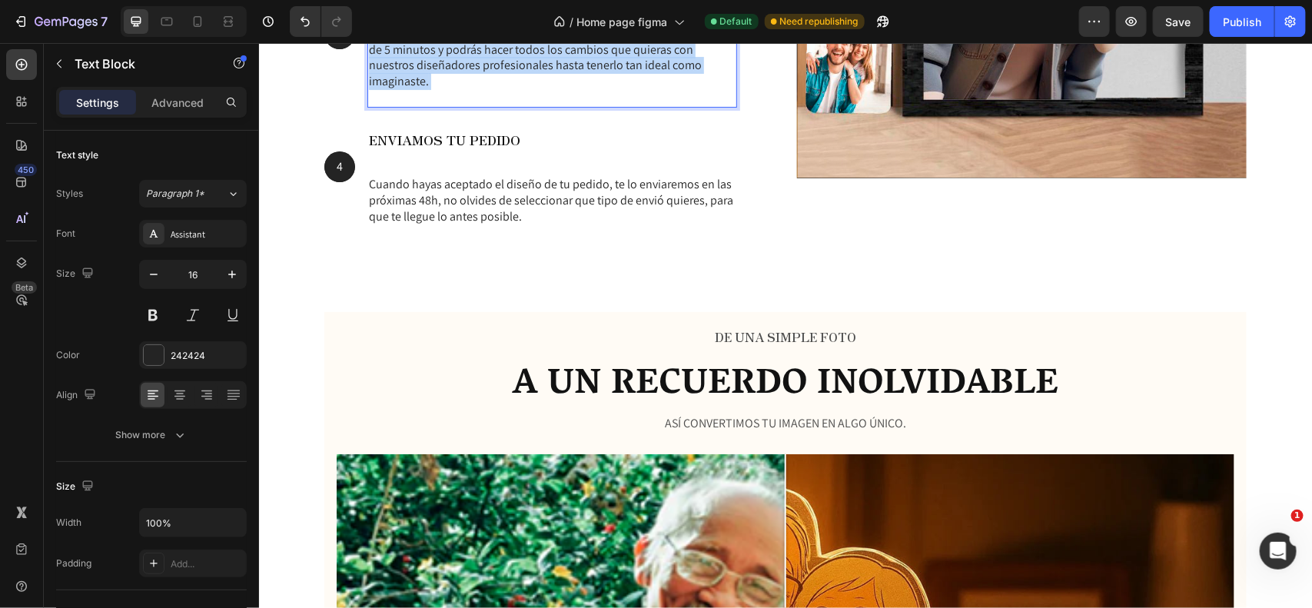
click at [461, 68] on p "Cuando este tu diseño listo te lo enseñaremos vía Whatsapp en menos de 5 minuto…" at bounding box center [551, 65] width 367 height 80
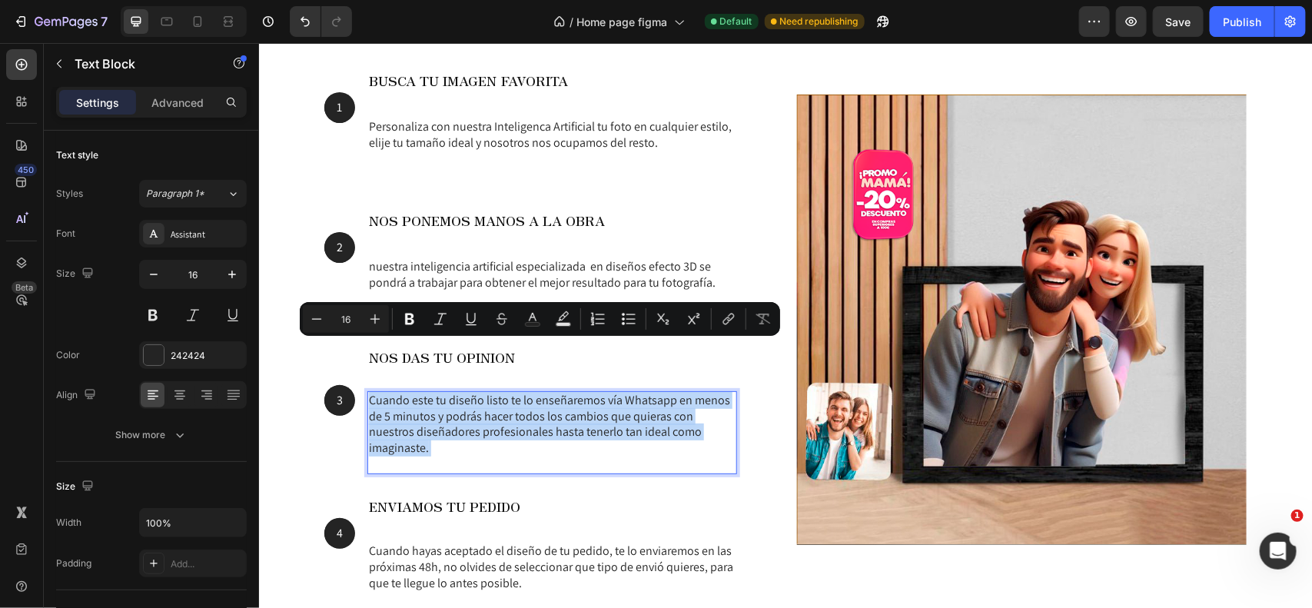
scroll to position [2041, 0]
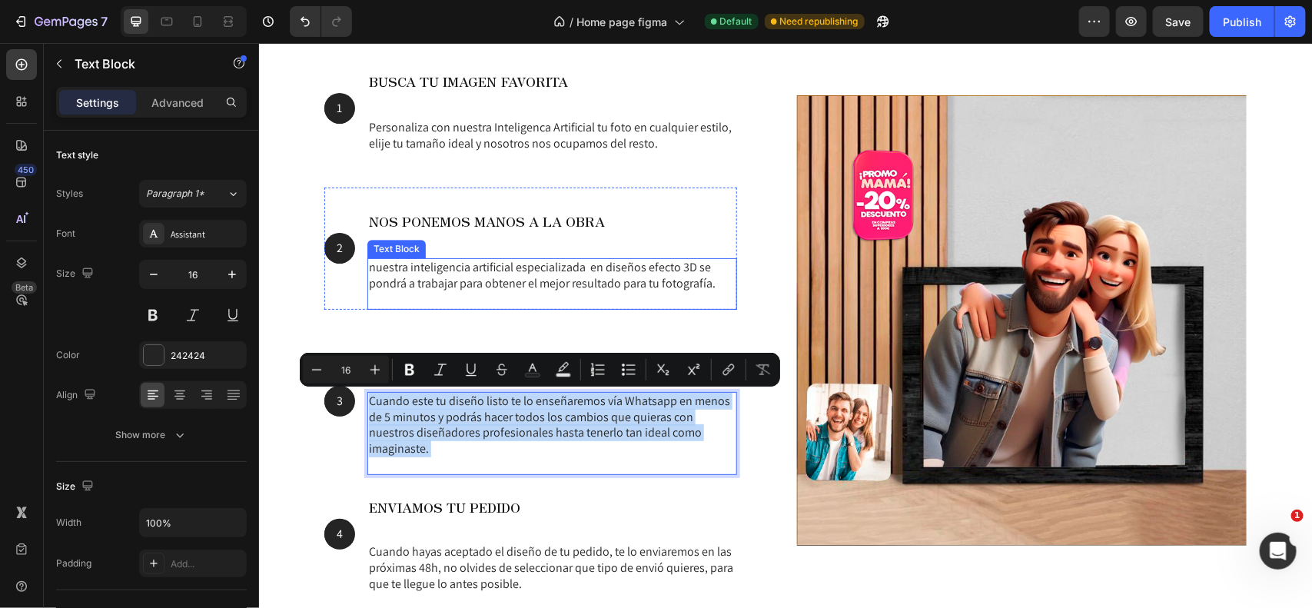
click at [464, 282] on p "nuestra inteligencia artificial especializada en diseños efecto 3D se pondrá a …" at bounding box center [551, 283] width 367 height 48
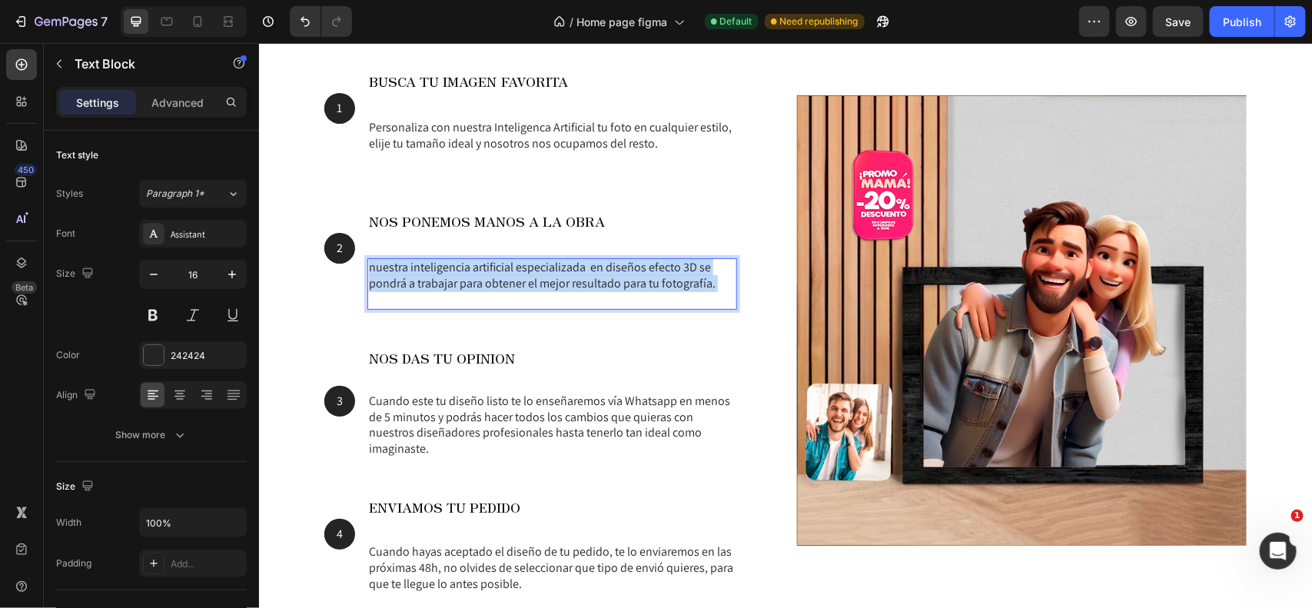
click at [464, 282] on p "nuestra inteligencia artificial especializada en diseños efecto 3D se pondrá a …" at bounding box center [551, 283] width 367 height 48
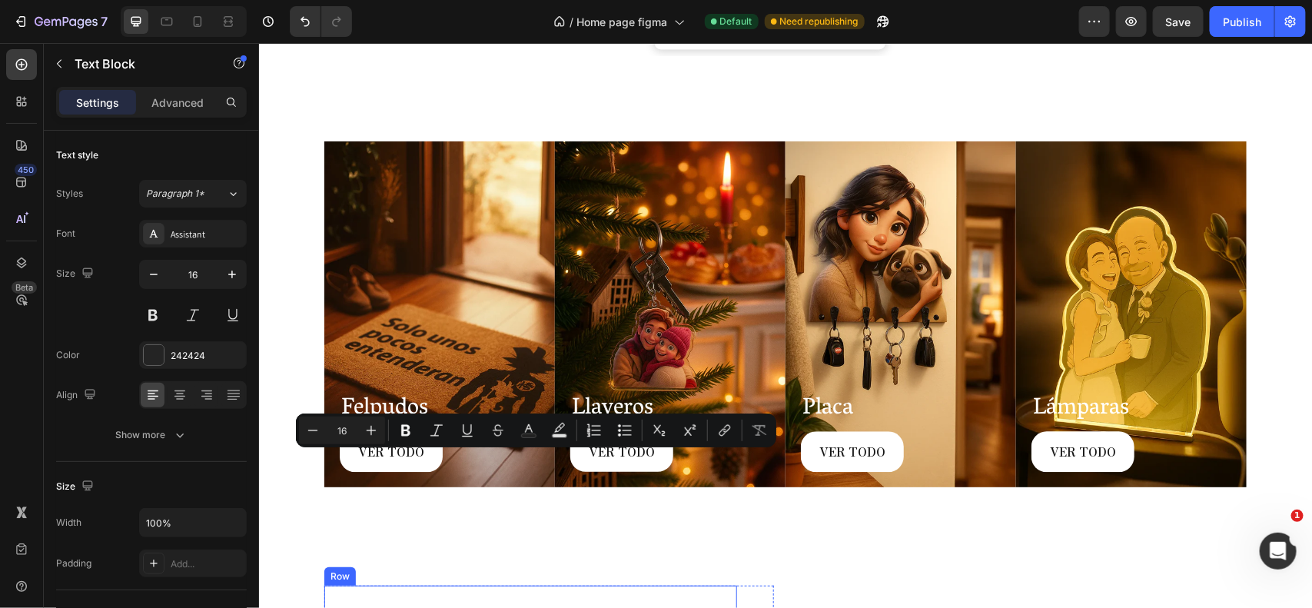
scroll to position [1846, 0]
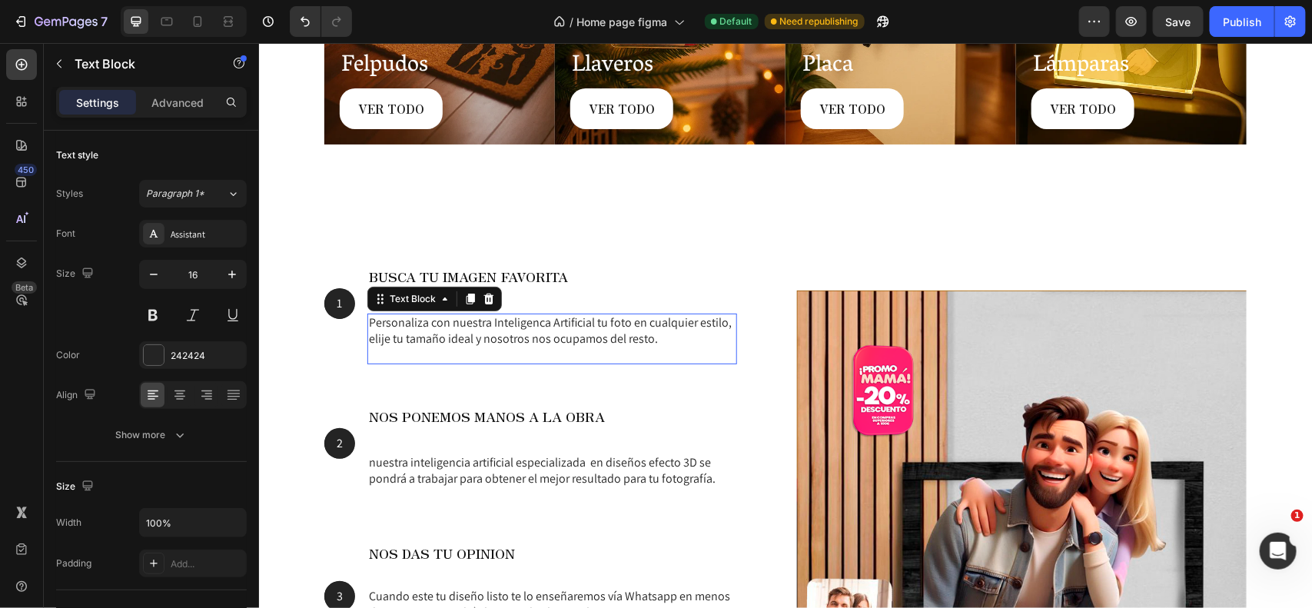
click at [506, 340] on p "Personaliza con nuestra Inteligenca Artificial tu foto en cualquier estilo, eli…" at bounding box center [551, 338] width 367 height 48
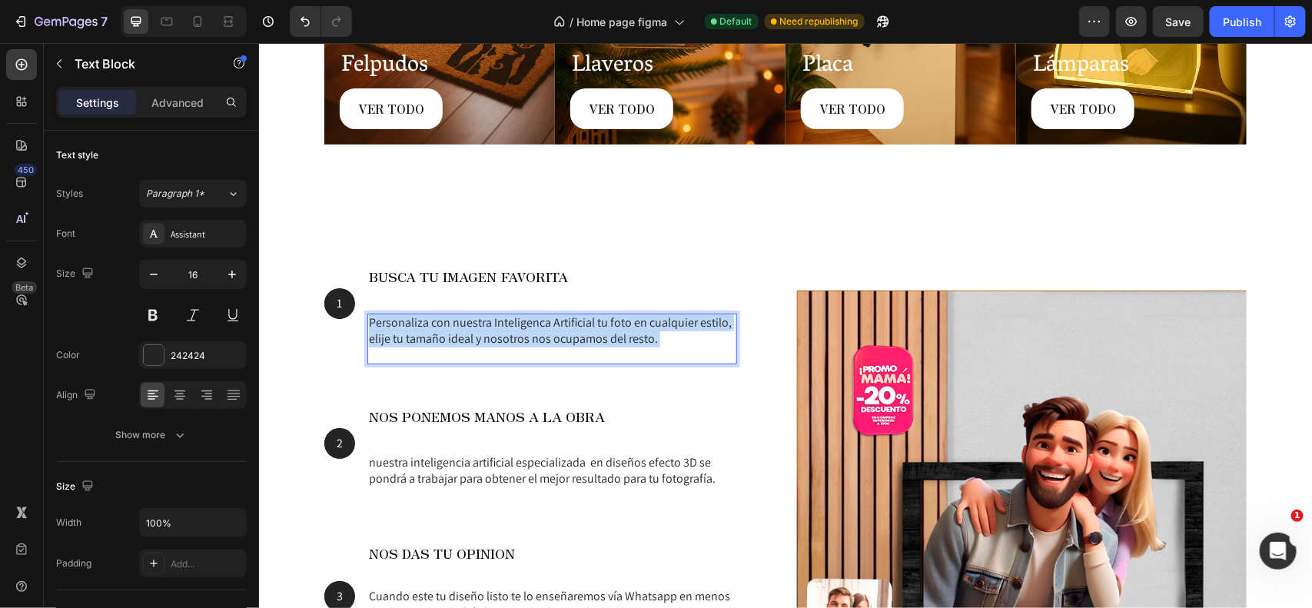
click at [506, 340] on p "Personaliza con nuestra Inteligenca Artificial tu foto en cualquier estilo, eli…" at bounding box center [551, 338] width 367 height 48
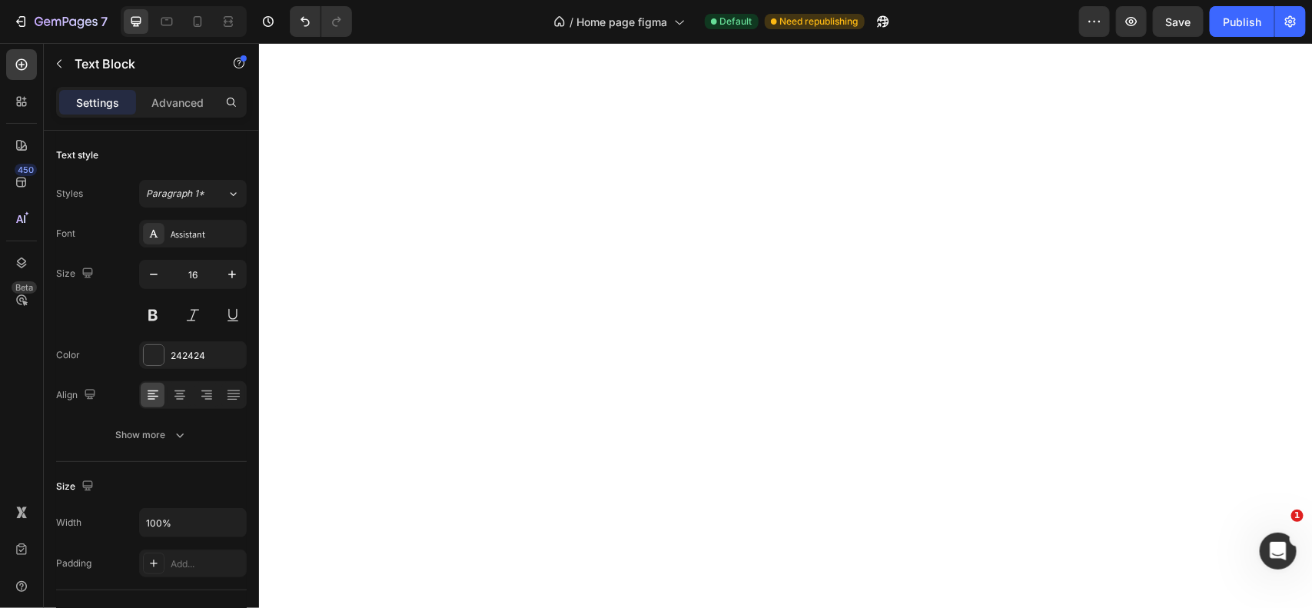
scroll to position [0, 0]
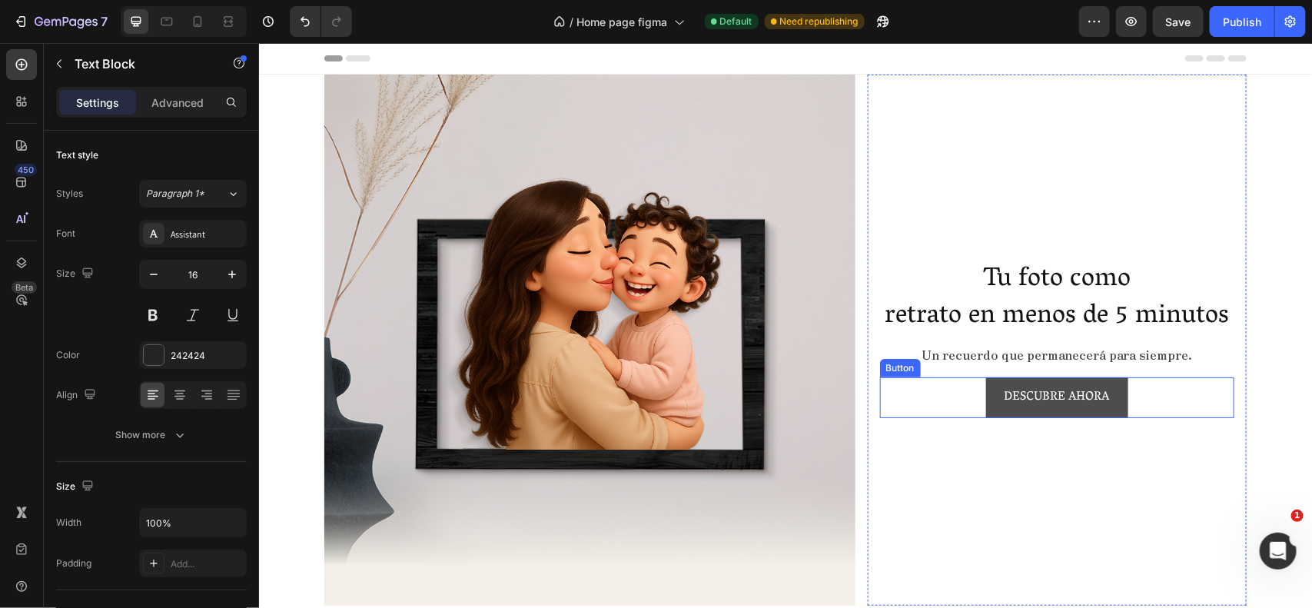
drag, startPoint x: 1079, startPoint y: 408, endPoint x: 1069, endPoint y: 407, distance: 10.0
click at [1079, 408] on link "DESCUBRE AHORA" at bounding box center [1057, 397] width 142 height 41
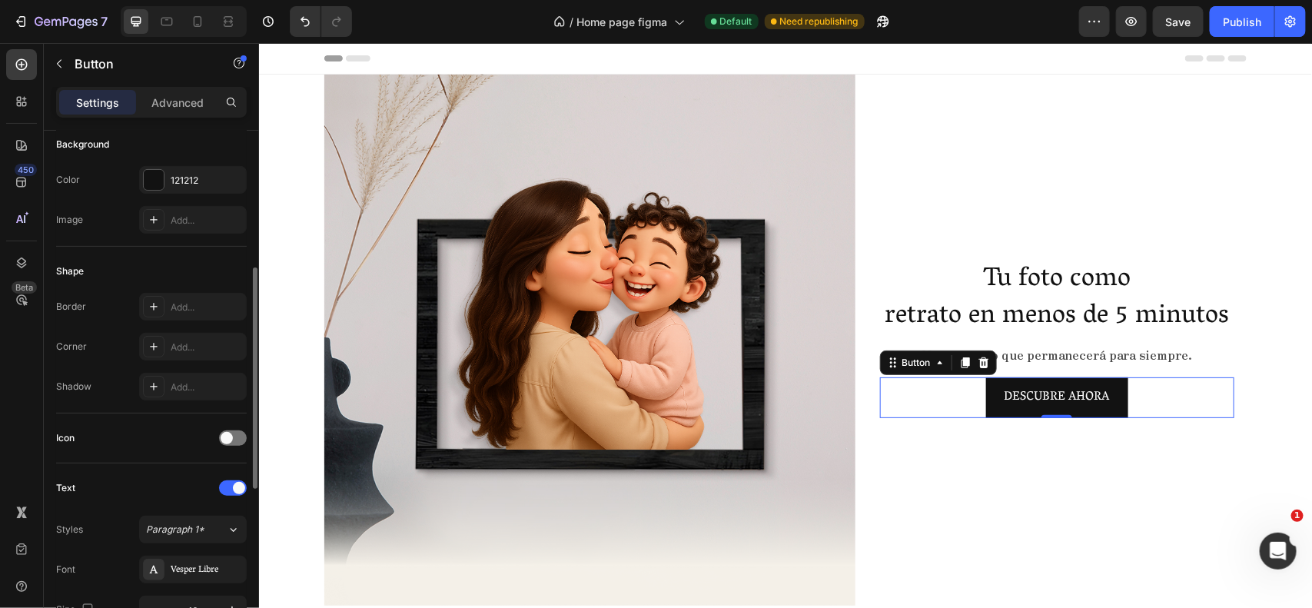
scroll to position [223, 0]
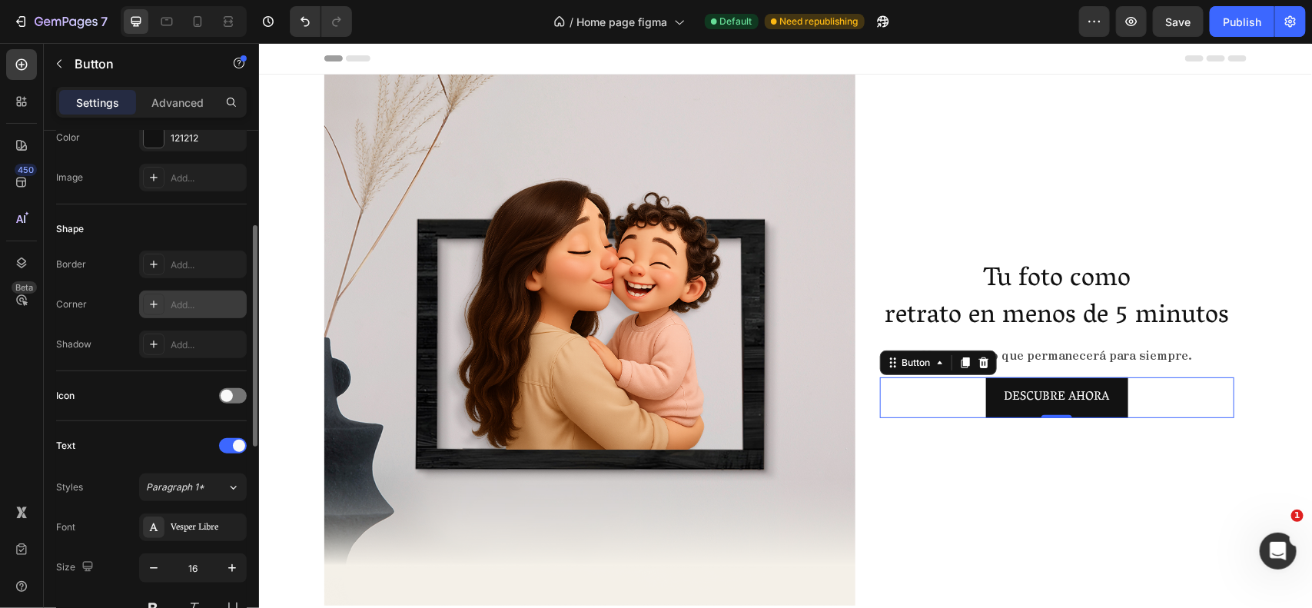
click at [179, 317] on div "Add..." at bounding box center [193, 305] width 108 height 28
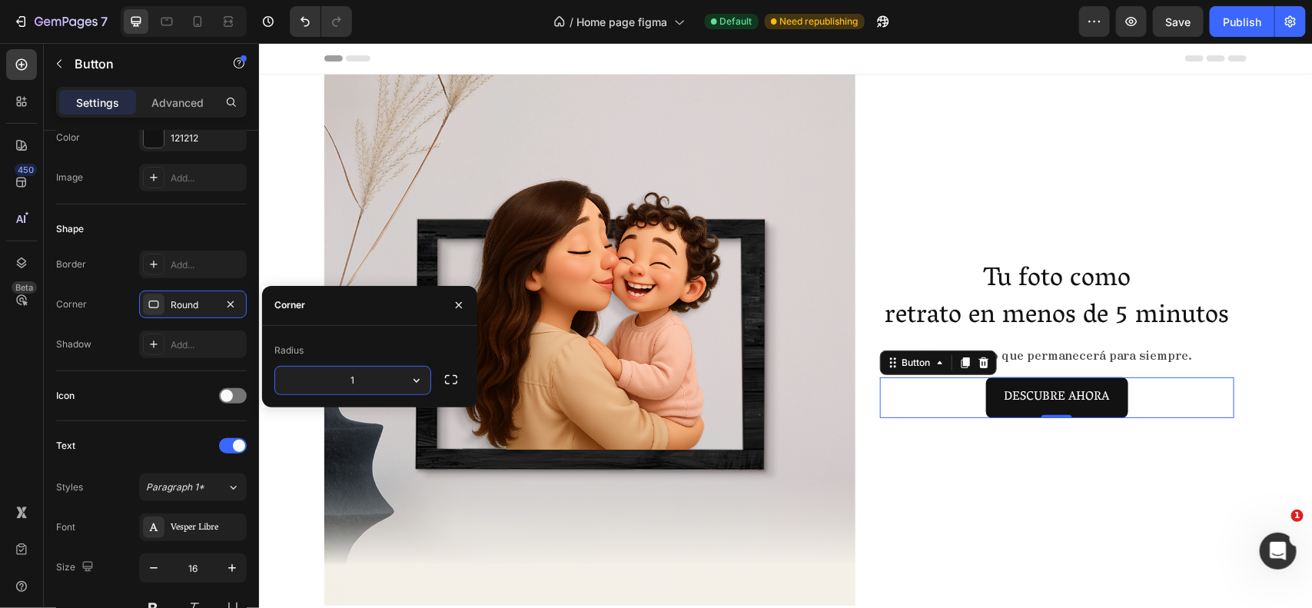
type input "10"
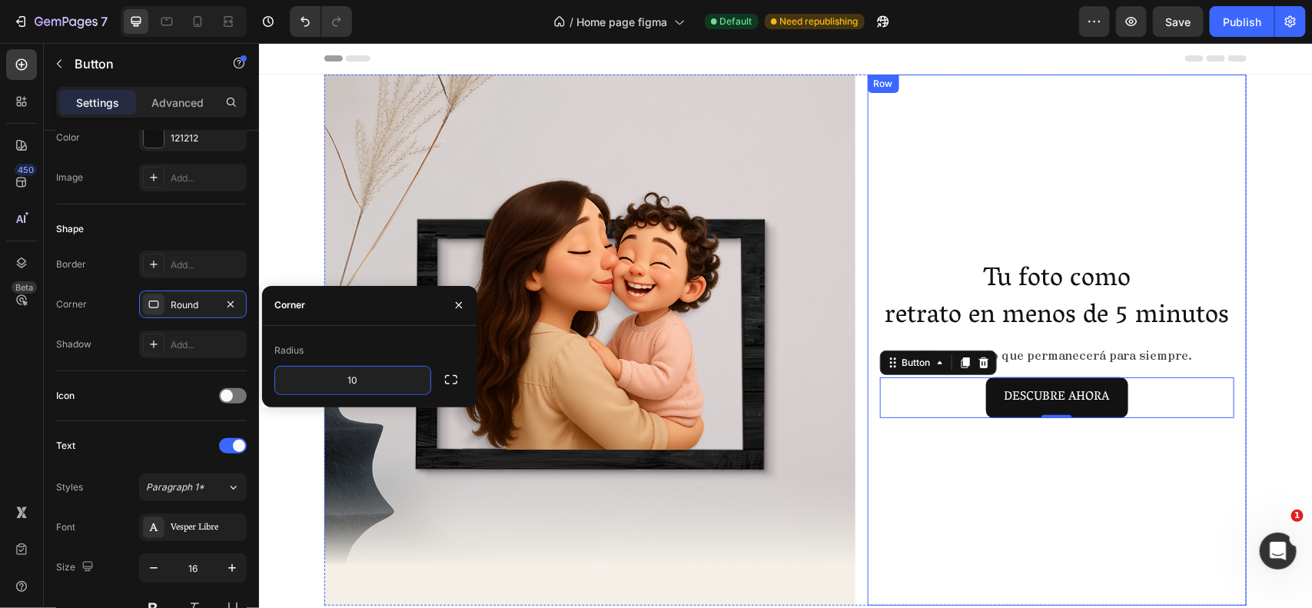
click at [939, 455] on div "Tu foto como Heading retrato en menos de 5 minutos Heading Un recuerdo que perm…" at bounding box center [1057, 339] width 354 height 507
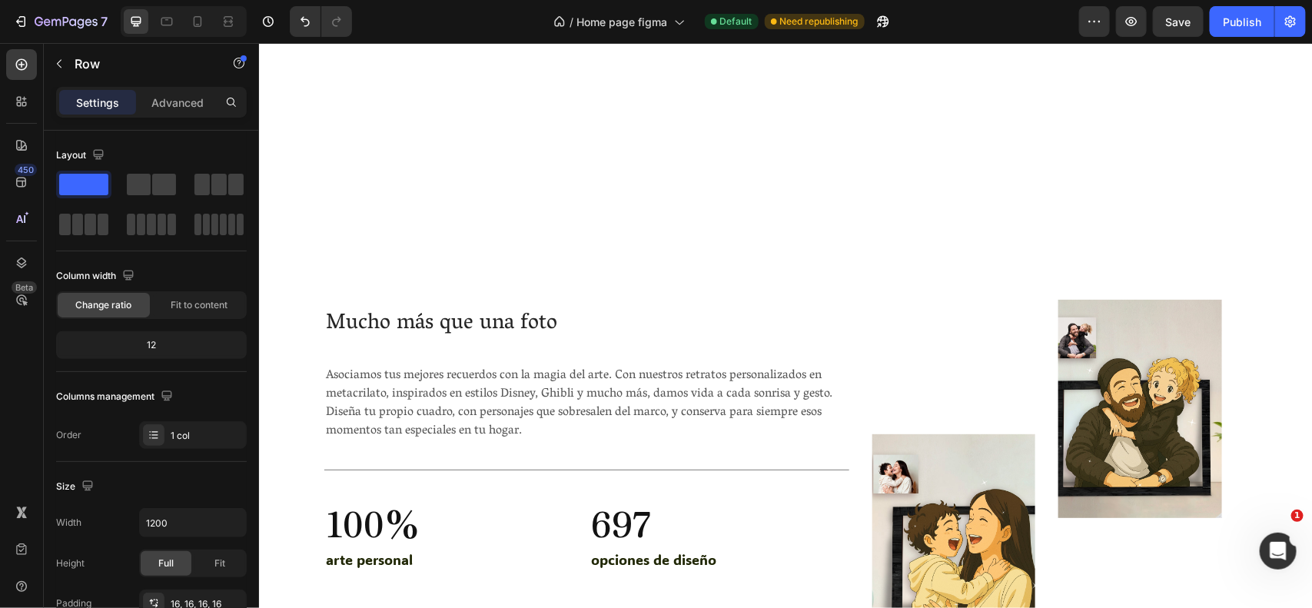
scroll to position [4476, 0]
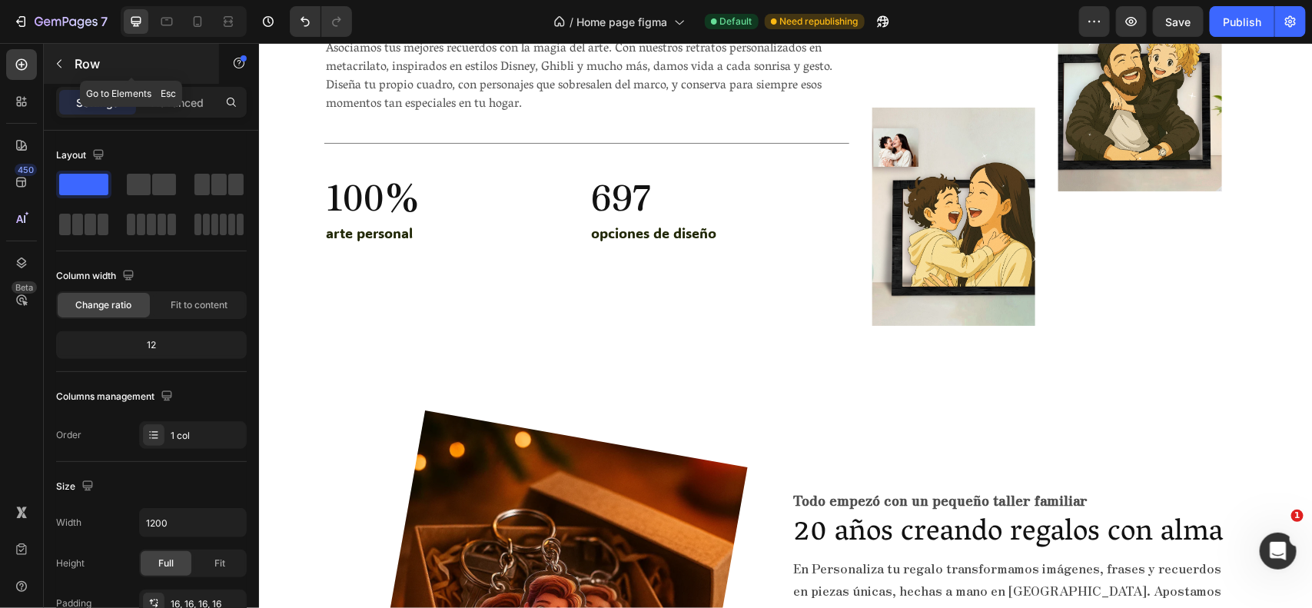
click at [85, 54] on div "Row" at bounding box center [131, 64] width 175 height 40
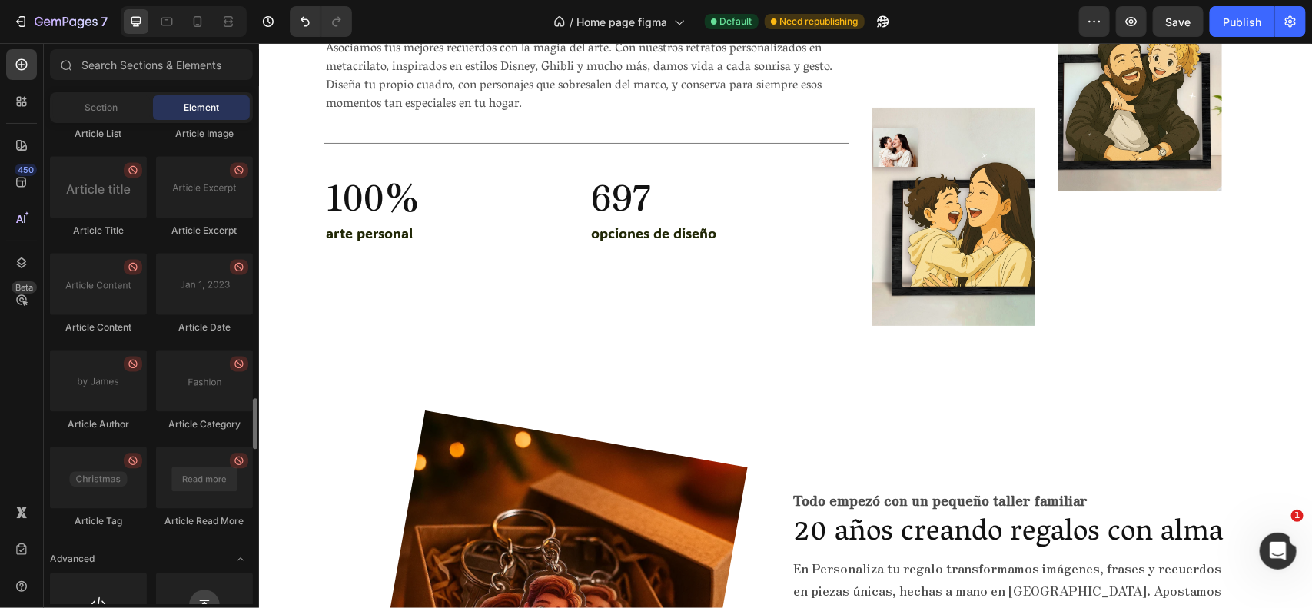
scroll to position [4075, 0]
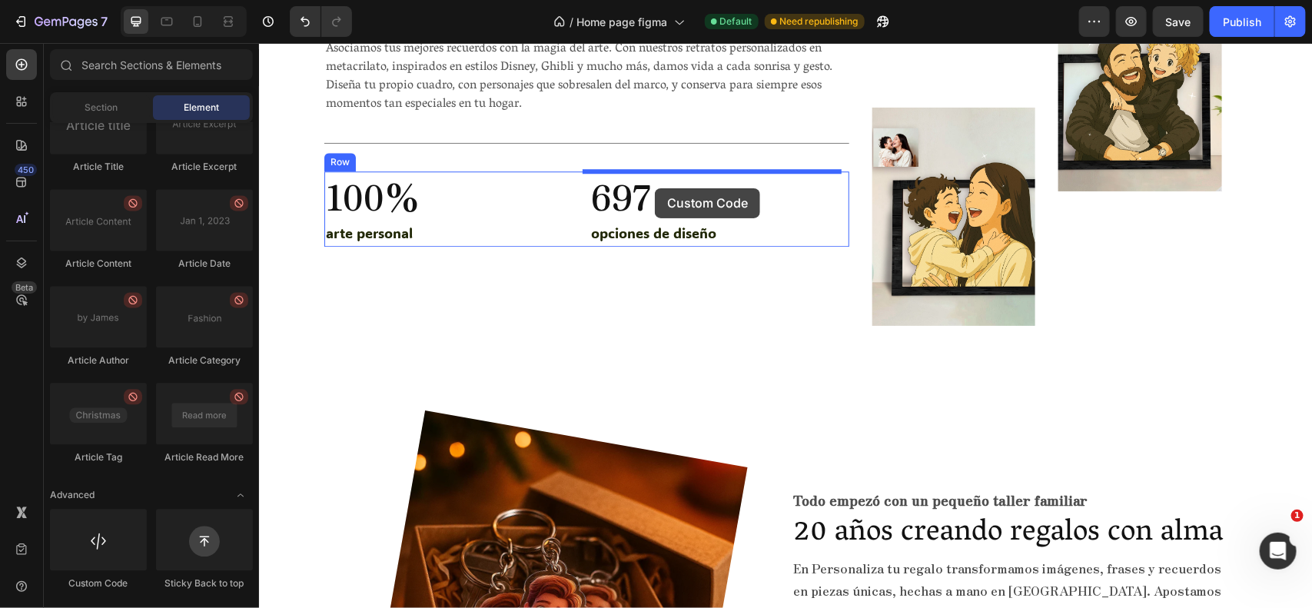
drag, startPoint x: 368, startPoint y: 570, endPoint x: 654, endPoint y: 188, distance: 477.3
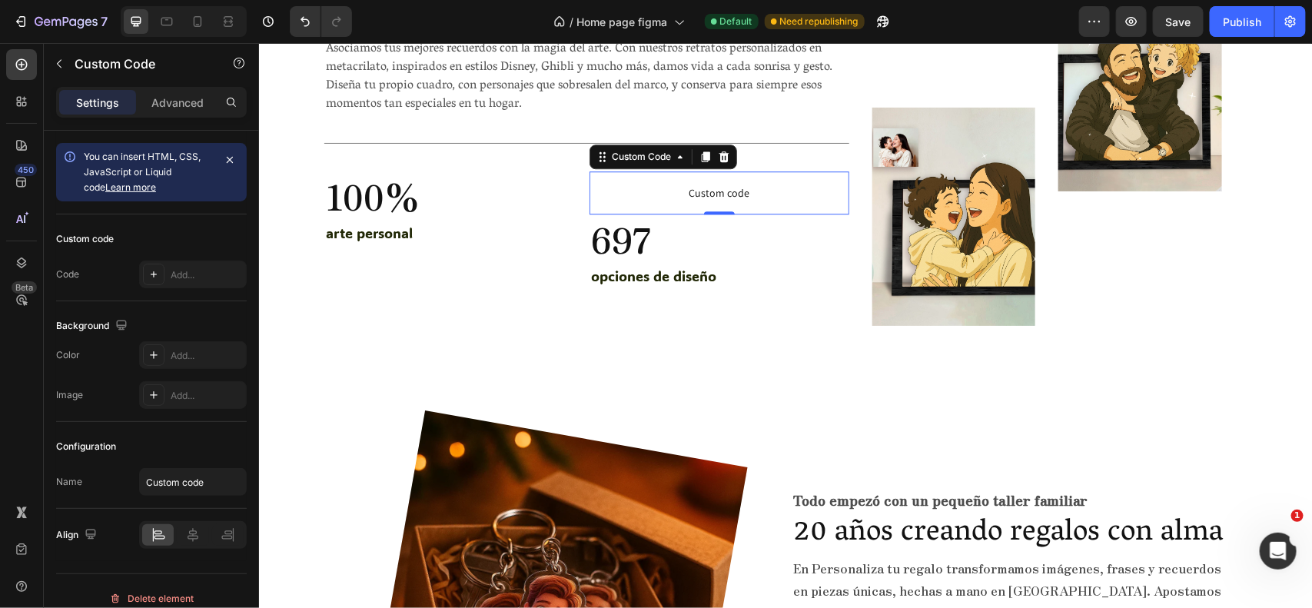
click at [656, 192] on span "Custom code" at bounding box center [718, 192] width 259 height 18
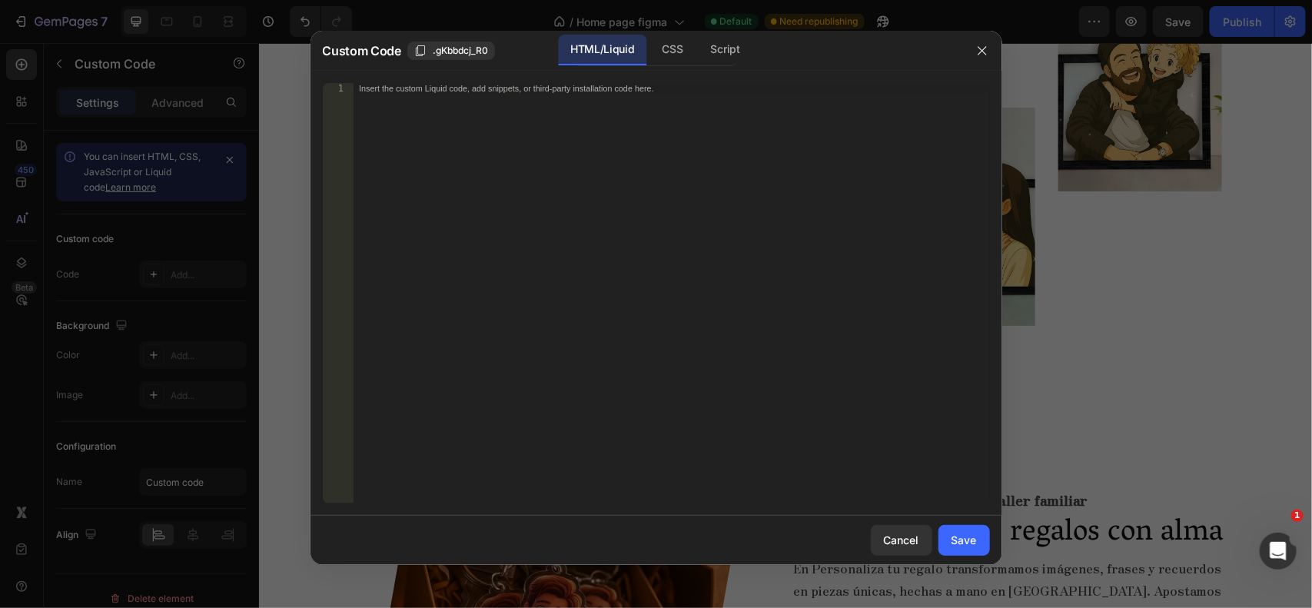
click at [654, 227] on div "Insert the custom Liquid code, add snippets, or third-party installation code h…" at bounding box center [671, 304] width 637 height 442
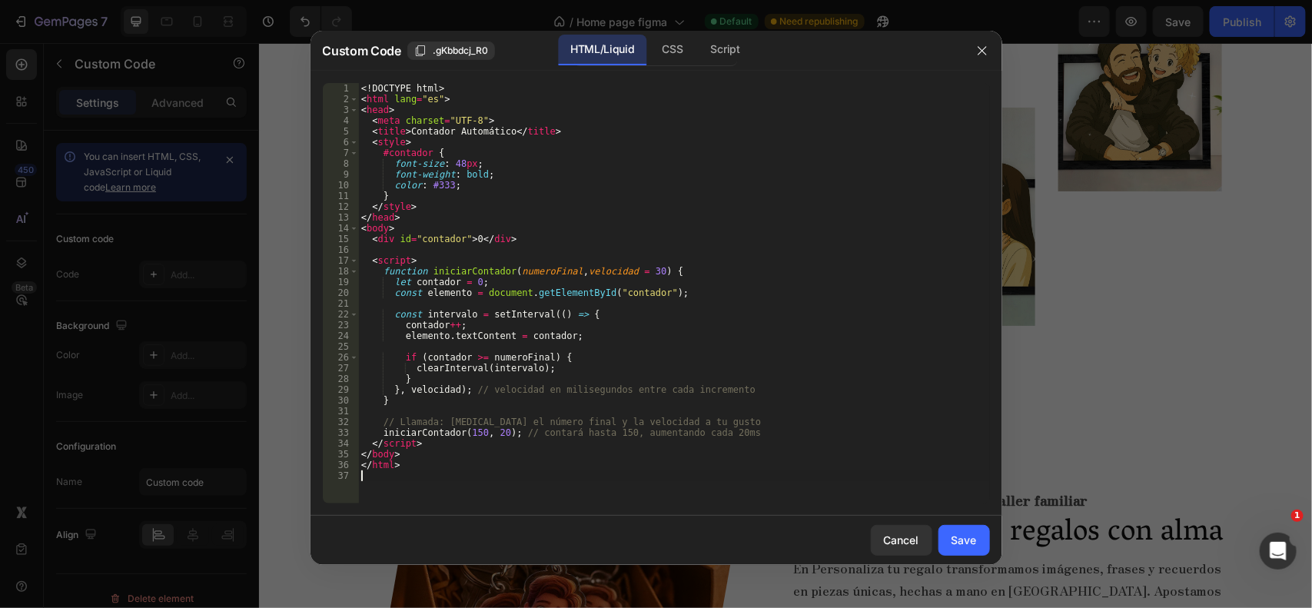
click at [474, 240] on div "<! DOCTYPE html > < html lang = "es" > < head > < meta charset = "UTF-8" > < ti…" at bounding box center [674, 304] width 632 height 442
type textarea "<div id="contador">671</div>"
click at [958, 540] on div "Save" at bounding box center [964, 540] width 25 height 16
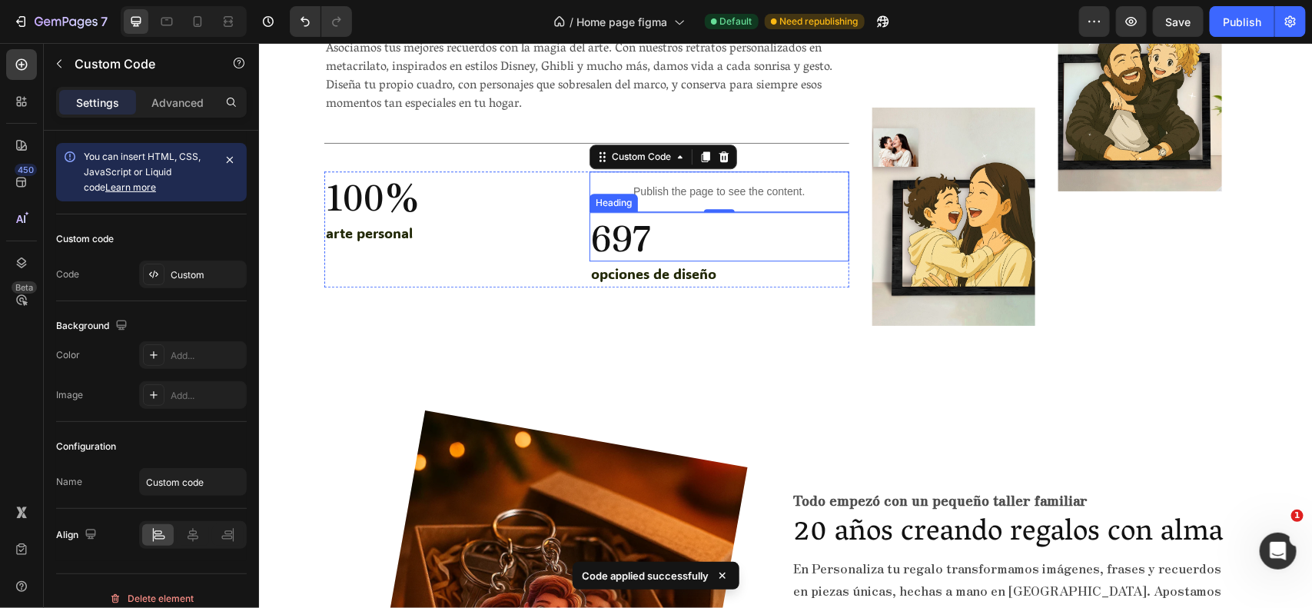
click at [624, 222] on h2 "697" at bounding box center [718, 235] width 259 height 49
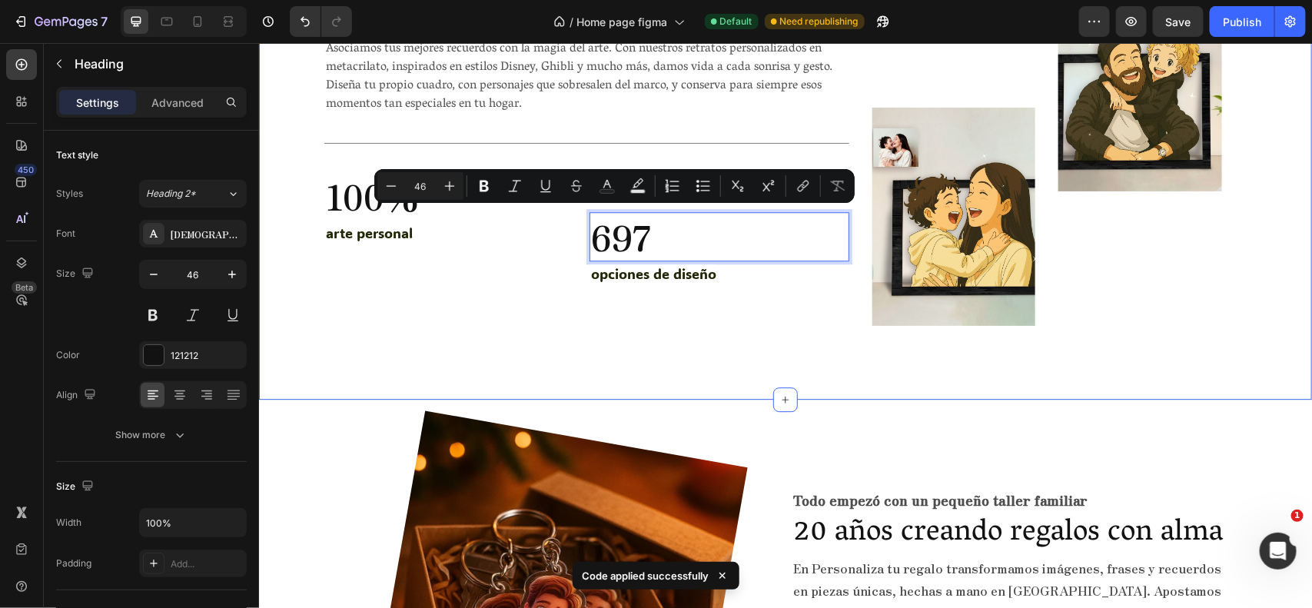
click at [743, 354] on div "Image Image Row Mucho más que una foto Heading Asociamos tus mejores recuerdos …" at bounding box center [784, 155] width 1053 height 488
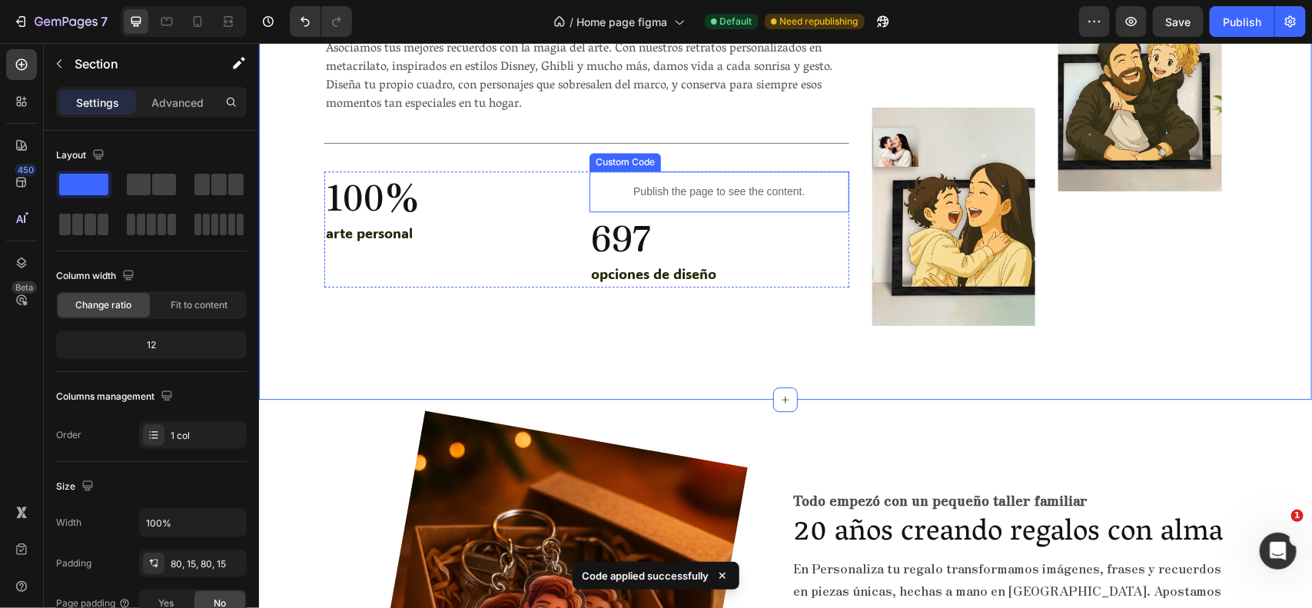
click at [709, 185] on p "Publish the page to see the content." at bounding box center [718, 191] width 259 height 16
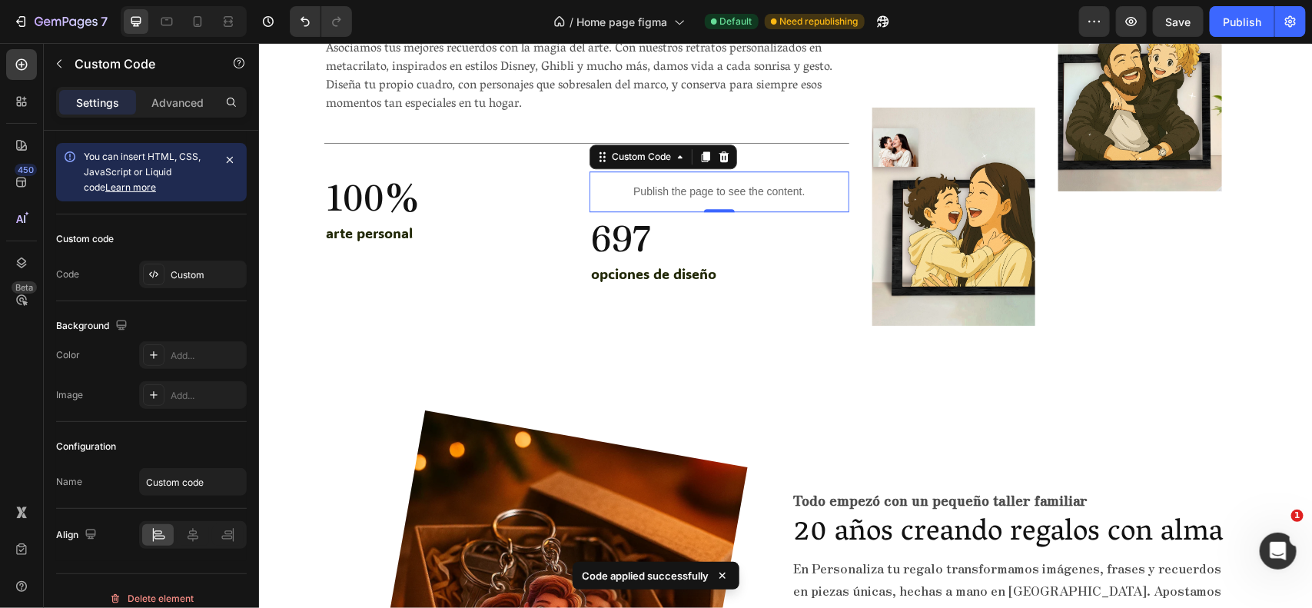
click at [709, 185] on p "Publish the page to see the content." at bounding box center [718, 191] width 259 height 16
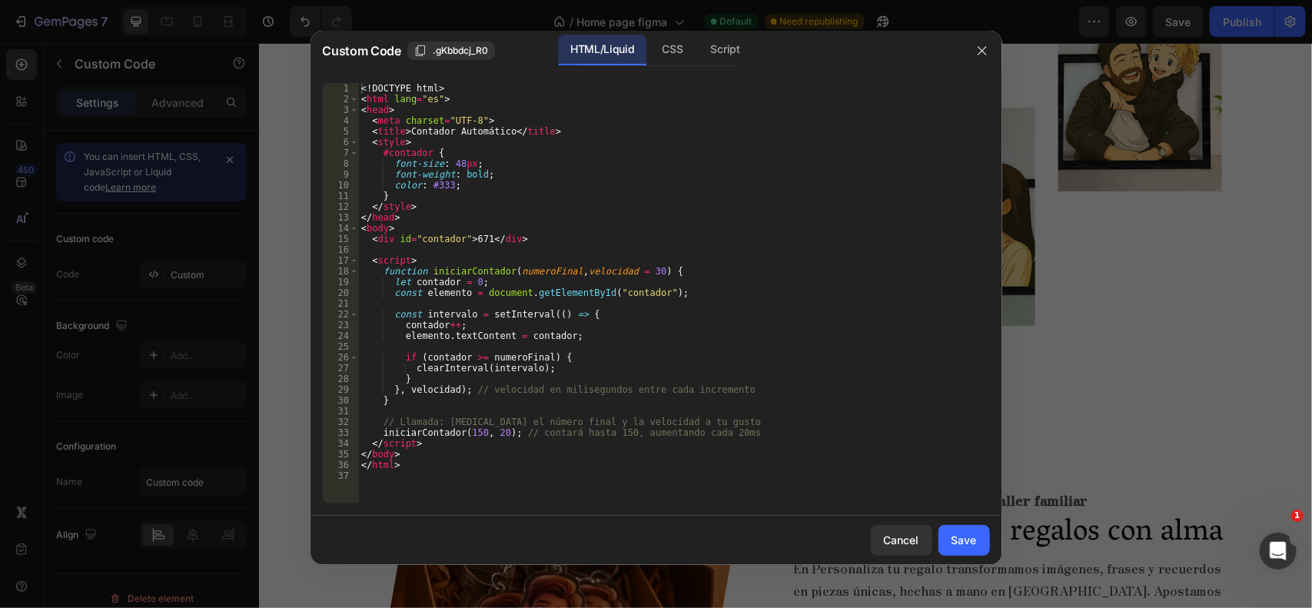
click at [451, 160] on div "<! DOCTYPE html > < html lang = "es" > < head > < meta charset = "UTF-8" > < ti…" at bounding box center [674, 304] width 632 height 442
drag, startPoint x: 483, startPoint y: 234, endPoint x: 490, endPoint y: 294, distance: 60.5
click at [482, 234] on div "<! DOCTYPE html > < html lang = "es" > < head > < meta charset = "UTF-8" > < ti…" at bounding box center [674, 304] width 632 height 442
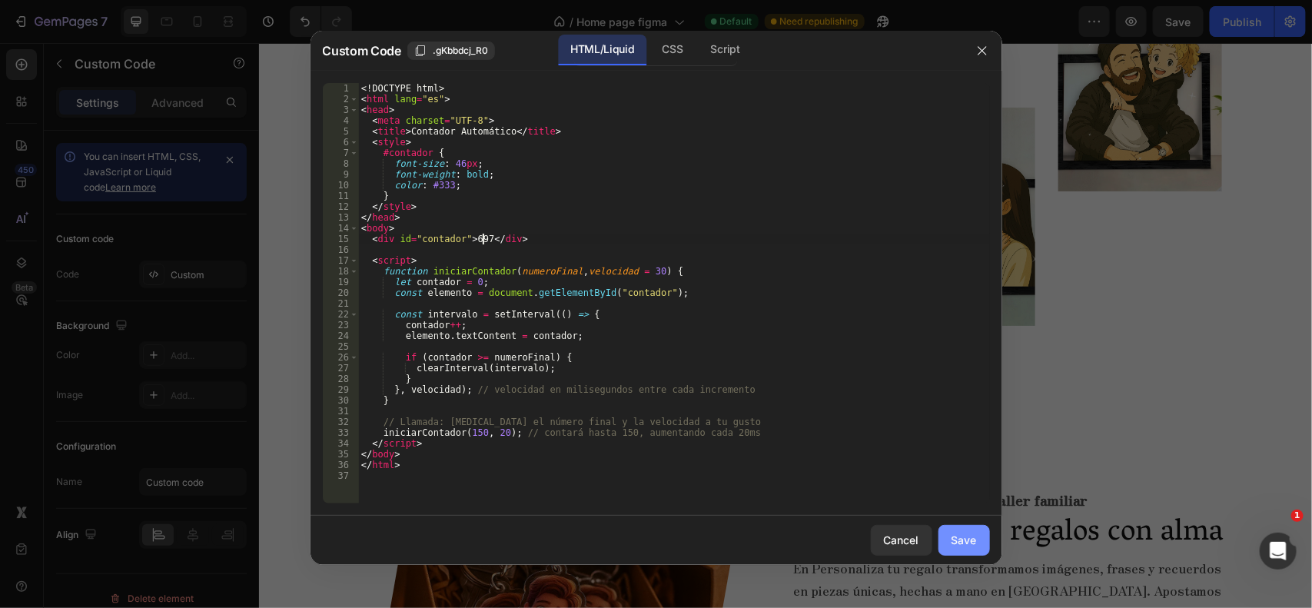
type textarea "<div id="contador">697</div>"
click at [963, 532] on div "Save" at bounding box center [964, 540] width 25 height 16
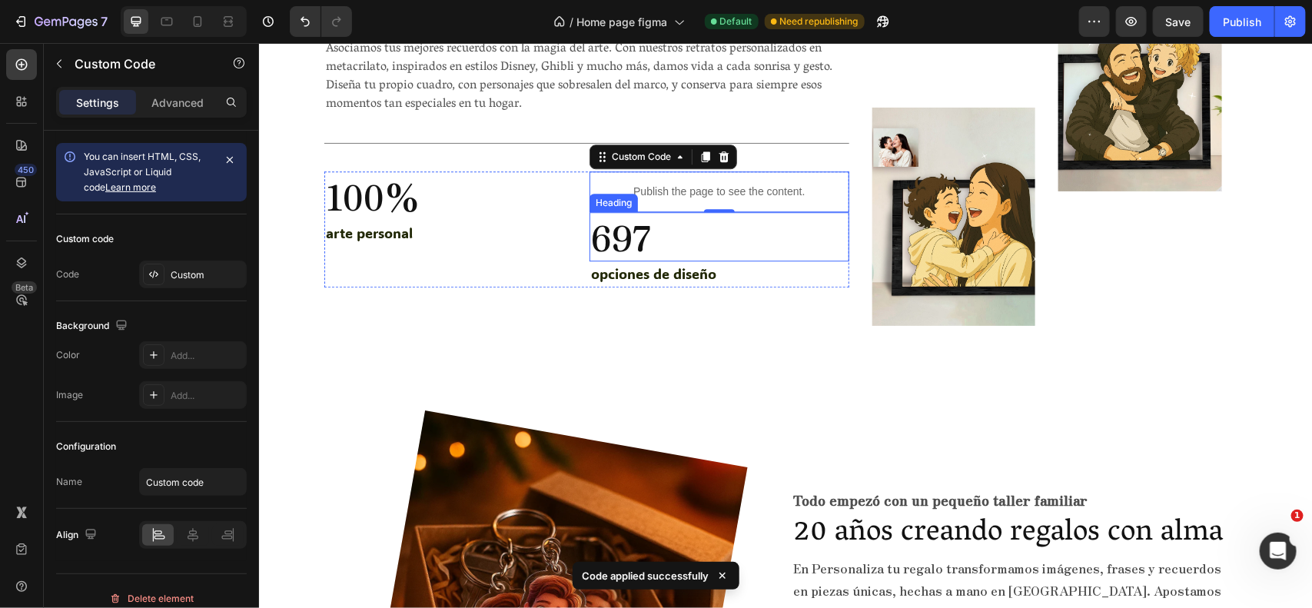
click at [700, 226] on p "697" at bounding box center [718, 236] width 256 height 46
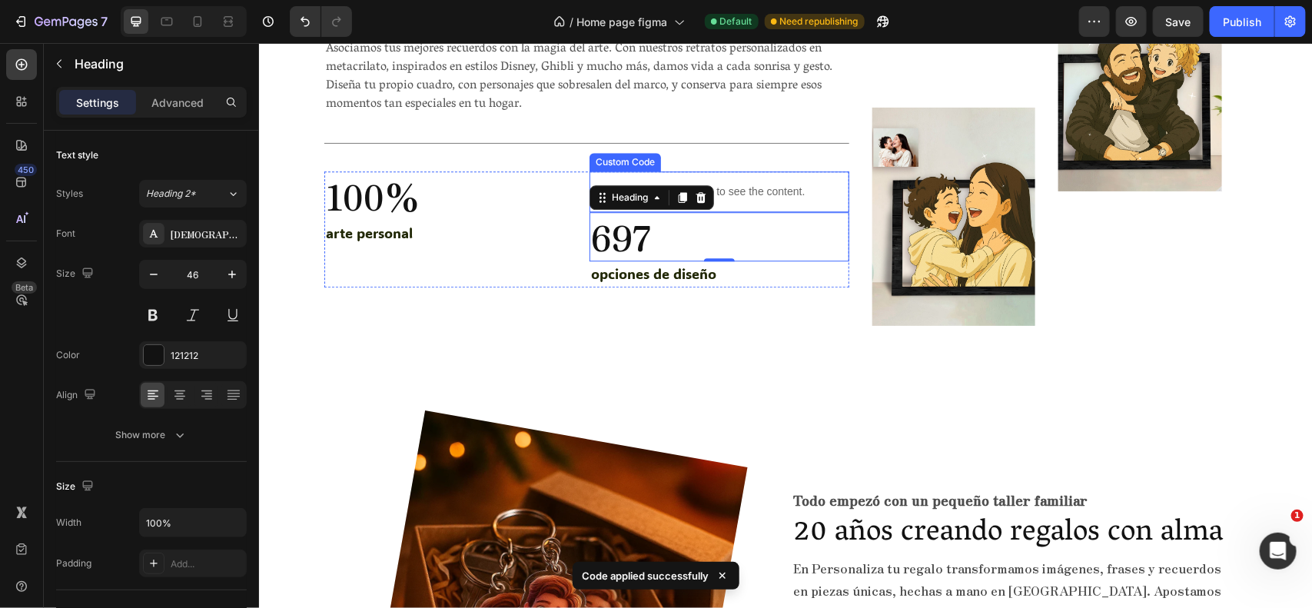
click at [747, 201] on div "Publish the page to see the content." at bounding box center [718, 191] width 259 height 41
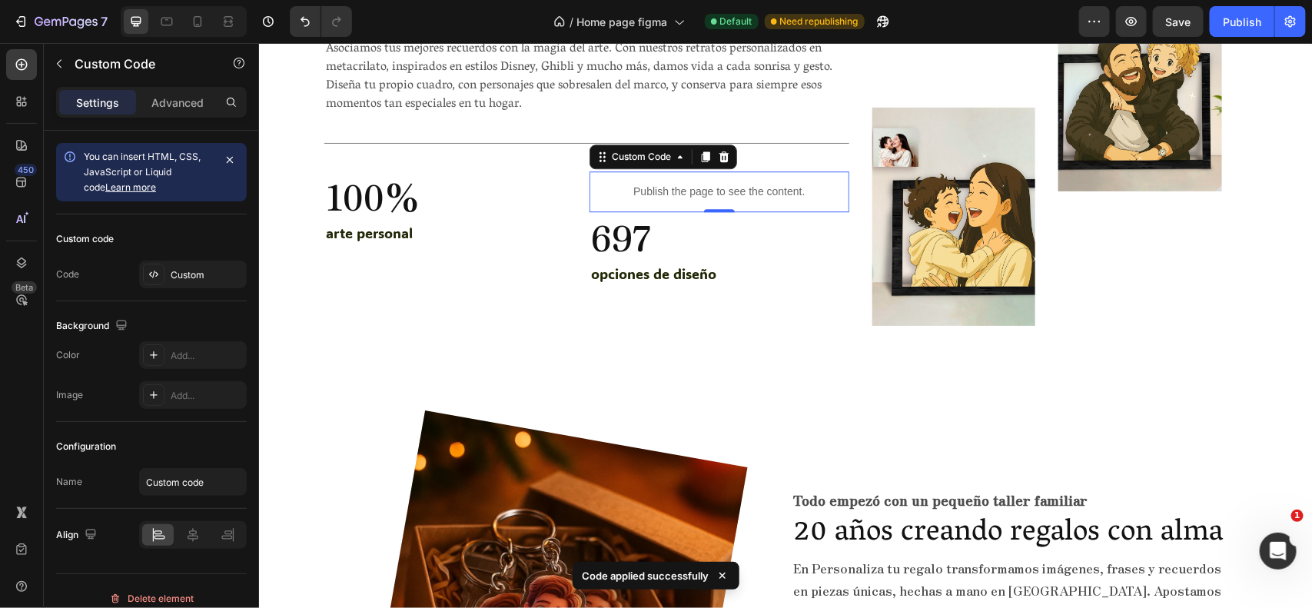
click at [747, 201] on div "Publish the page to see the content." at bounding box center [718, 191] width 259 height 41
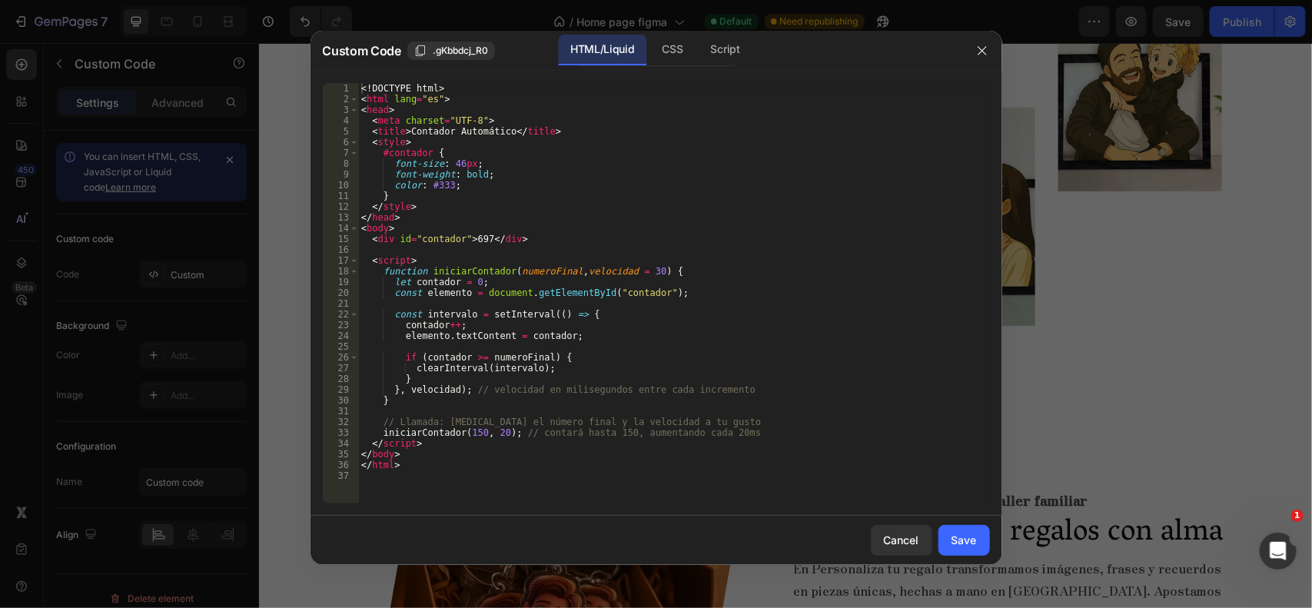
type textarea "font-weight: bold;"
click at [505, 174] on div "<! DOCTYPE html > < html lang = "es" > < head > < meta charset = "UTF-8" > < ti…" at bounding box center [674, 304] width 632 height 442
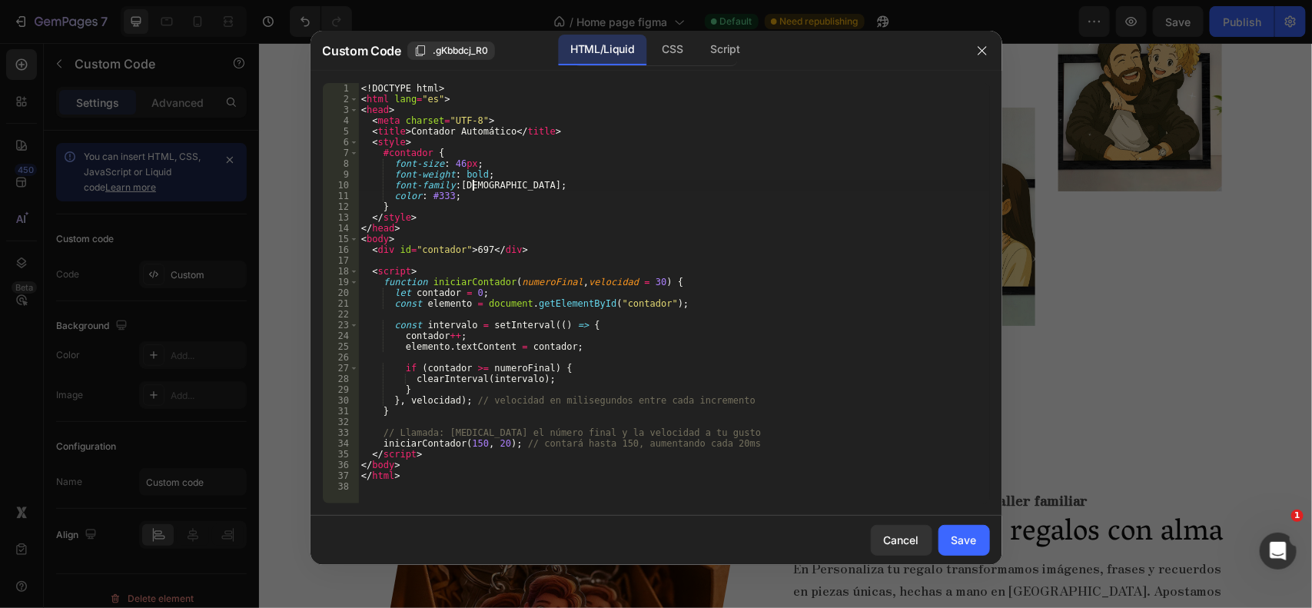
scroll to position [0, 8]
type textarea "font-family: ;"
click at [969, 544] on div "Save" at bounding box center [964, 540] width 25 height 16
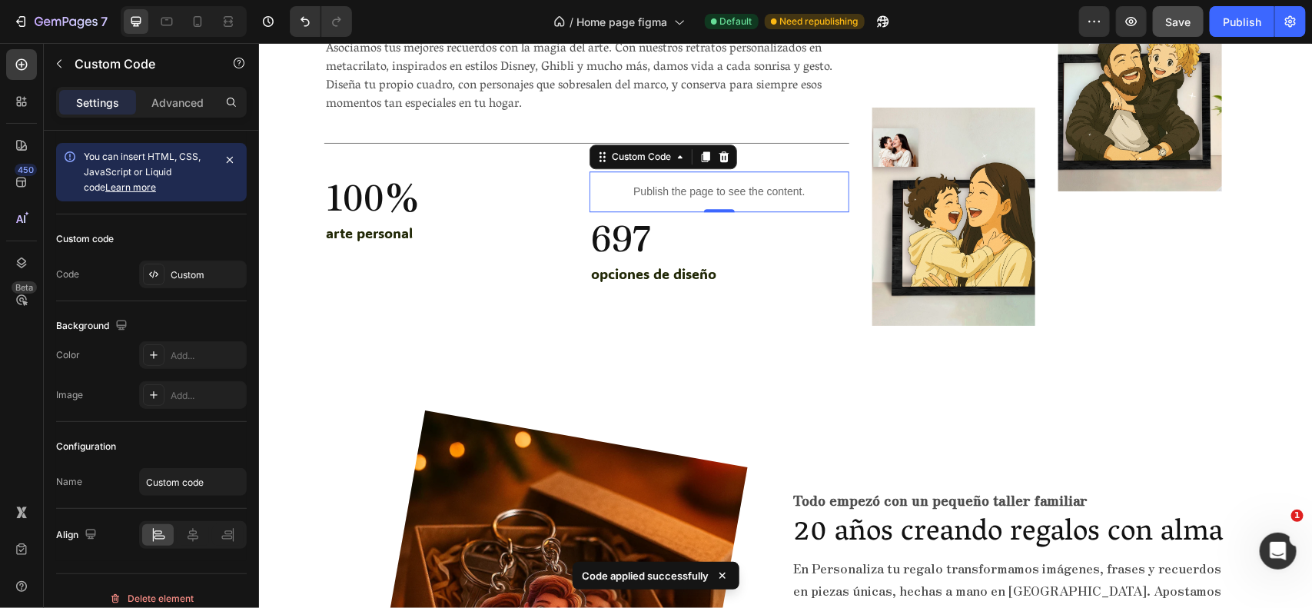
click at [1154, 18] on button "Save" at bounding box center [1178, 21] width 51 height 31
click at [1136, 19] on icon "button" at bounding box center [1132, 21] width 12 height 9
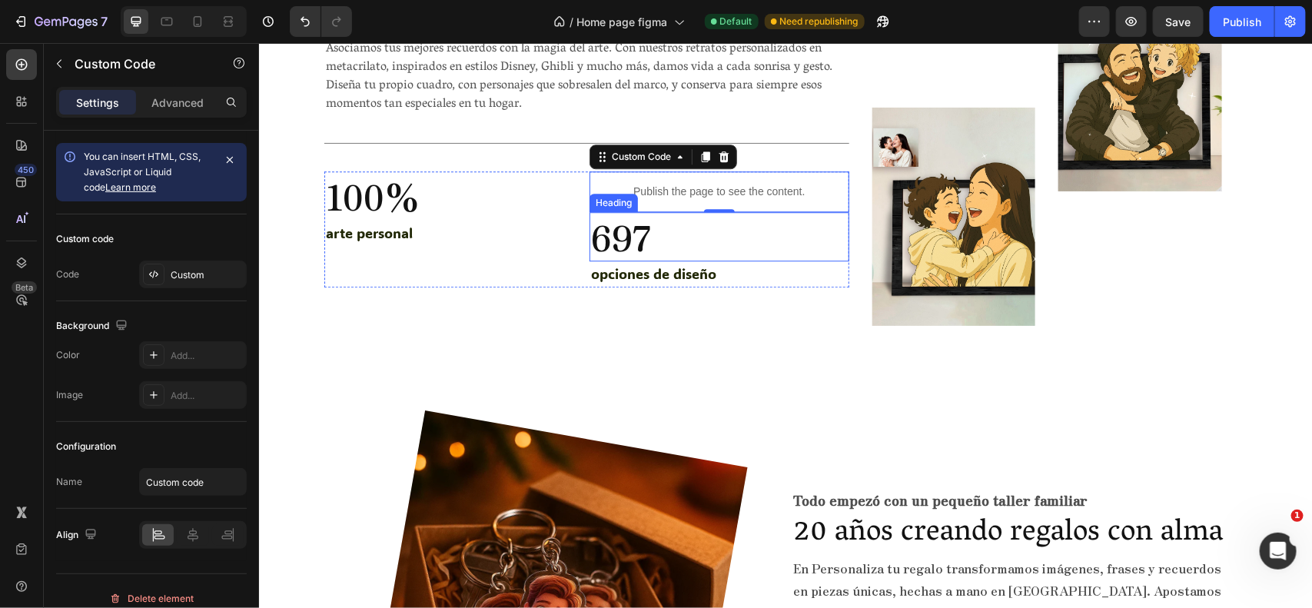
click at [657, 227] on p "697" at bounding box center [718, 236] width 256 height 46
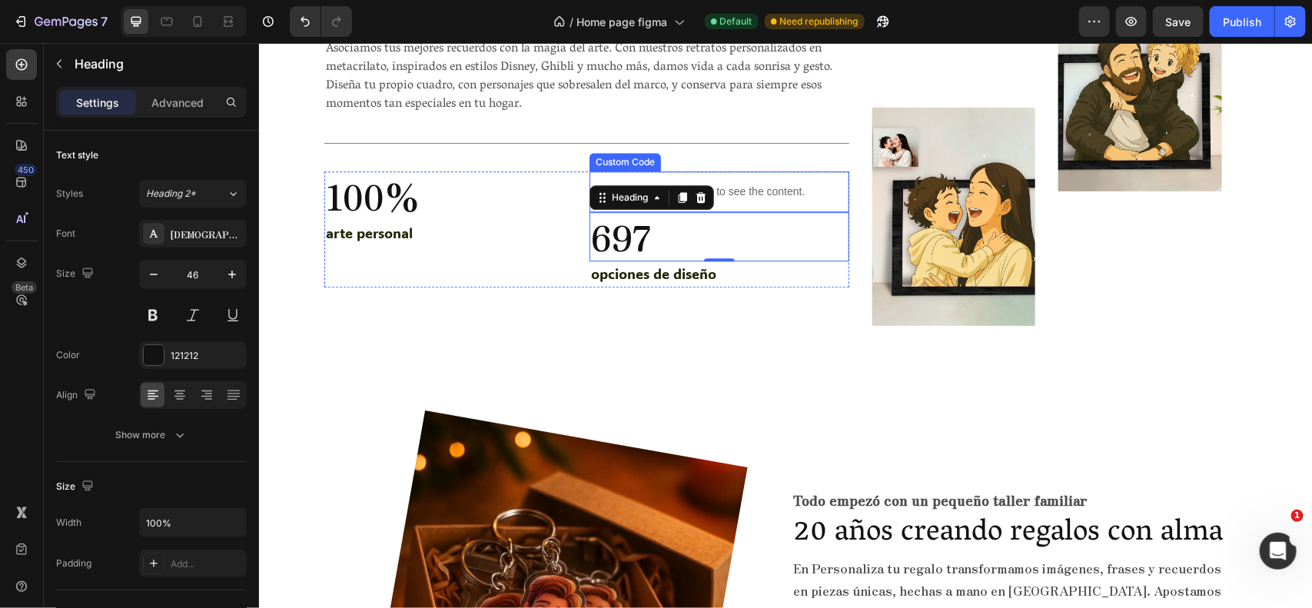
click at [781, 200] on div "Publish the page to see the content." at bounding box center [718, 191] width 259 height 41
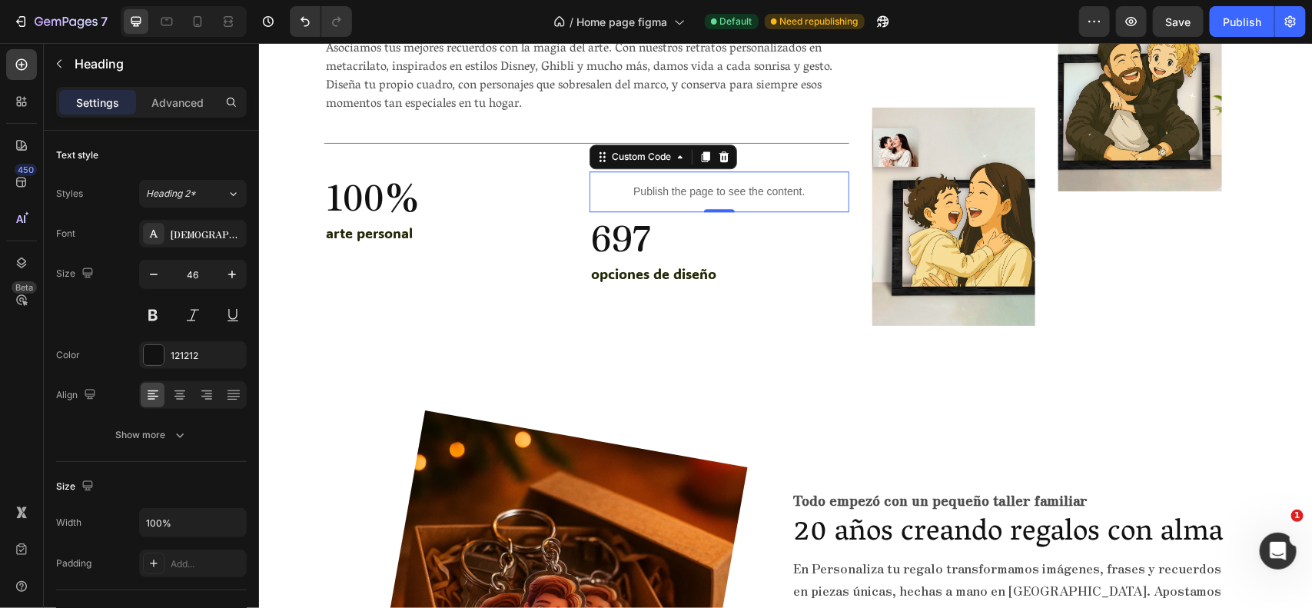
click at [781, 200] on div "Publish the page to see the content." at bounding box center [718, 191] width 259 height 41
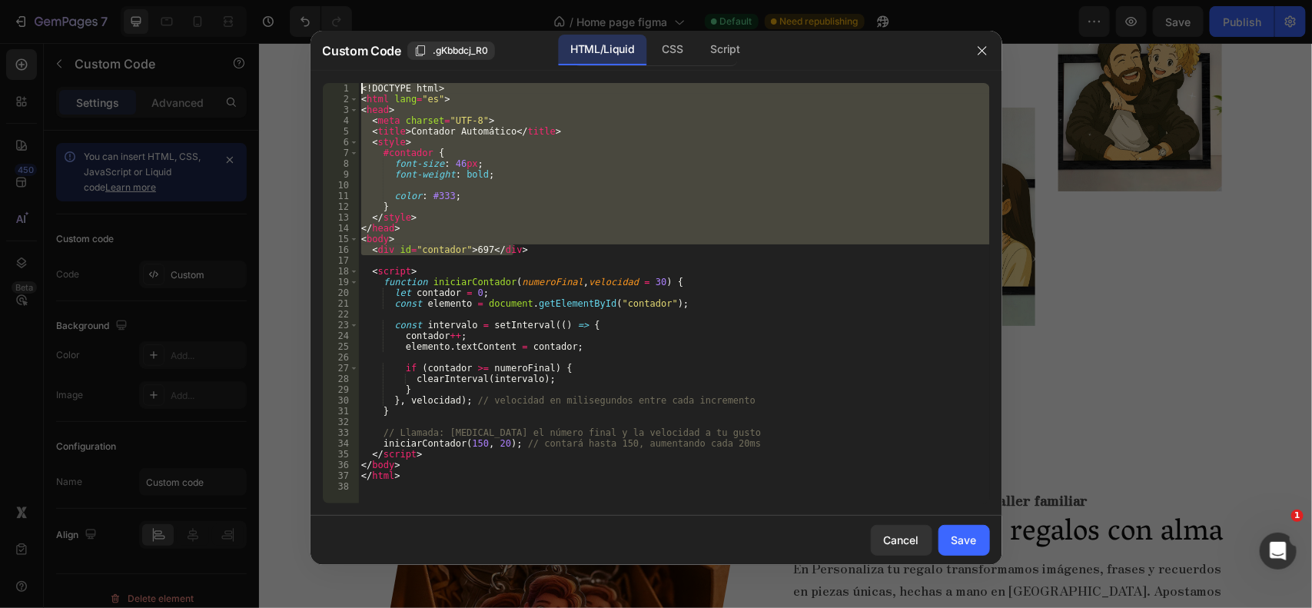
drag, startPoint x: 527, startPoint y: 250, endPoint x: 383, endPoint y: 78, distance: 224.3
click at [383, 78] on div "<div id="contador">697</div> 1 2 3 4 5 6 7 8 9 10 11 12 13 14 15 16 17 18 19 20…" at bounding box center [657, 293] width 692 height 445
paste textarea "<h2 class="contador" data-final="697" data-duracion="1500">0</h2"
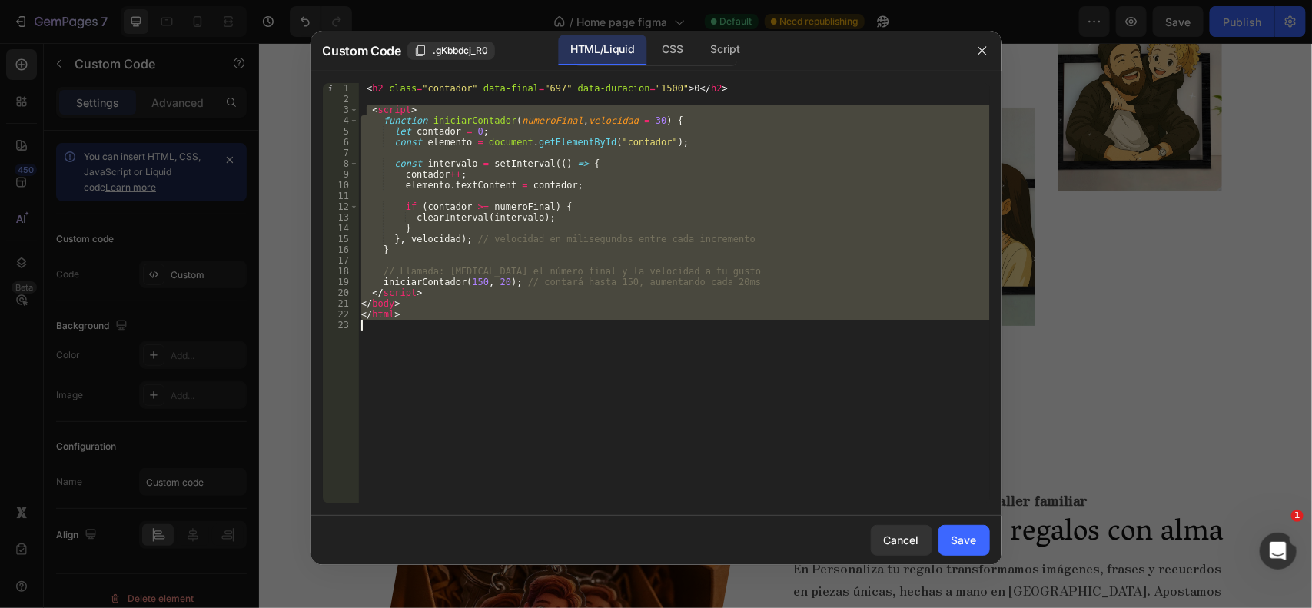
drag, startPoint x: 367, startPoint y: 108, endPoint x: 566, endPoint y: 354, distance: 315.4
click at [566, 354] on div "< h2 class = "contador" data-final = "697" data-duracion = "1500" > 0 </ h2 > <…" at bounding box center [674, 304] width 632 height 442
paste textarea "</script>"
type textarea "</script>"
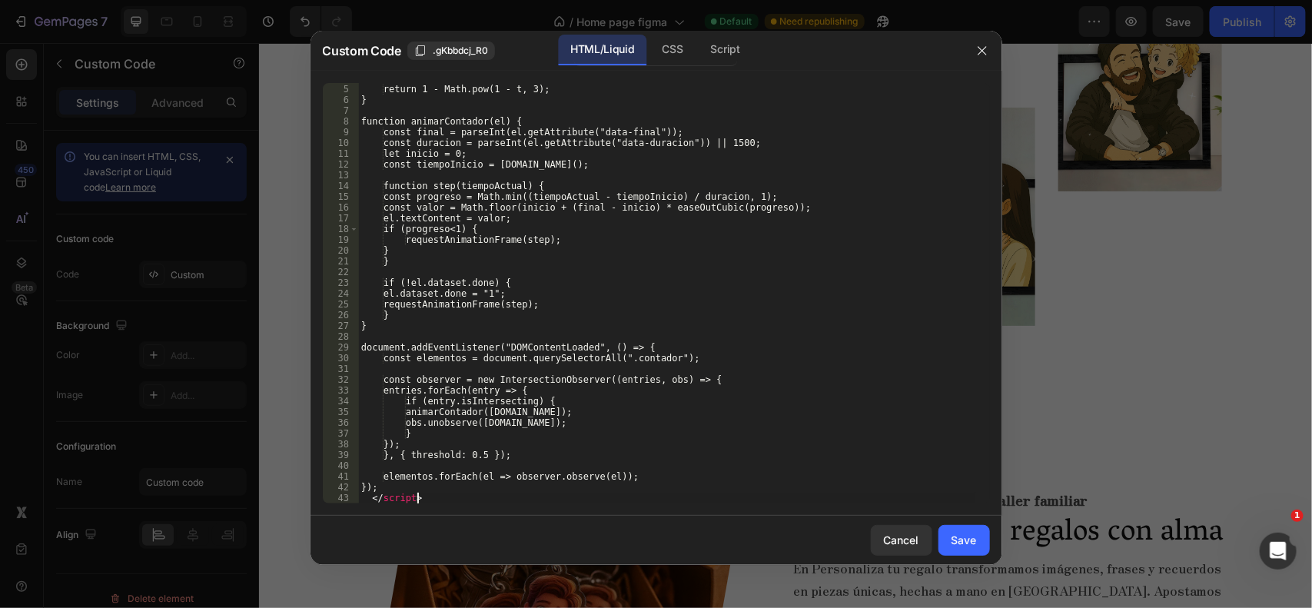
scroll to position [42, 0]
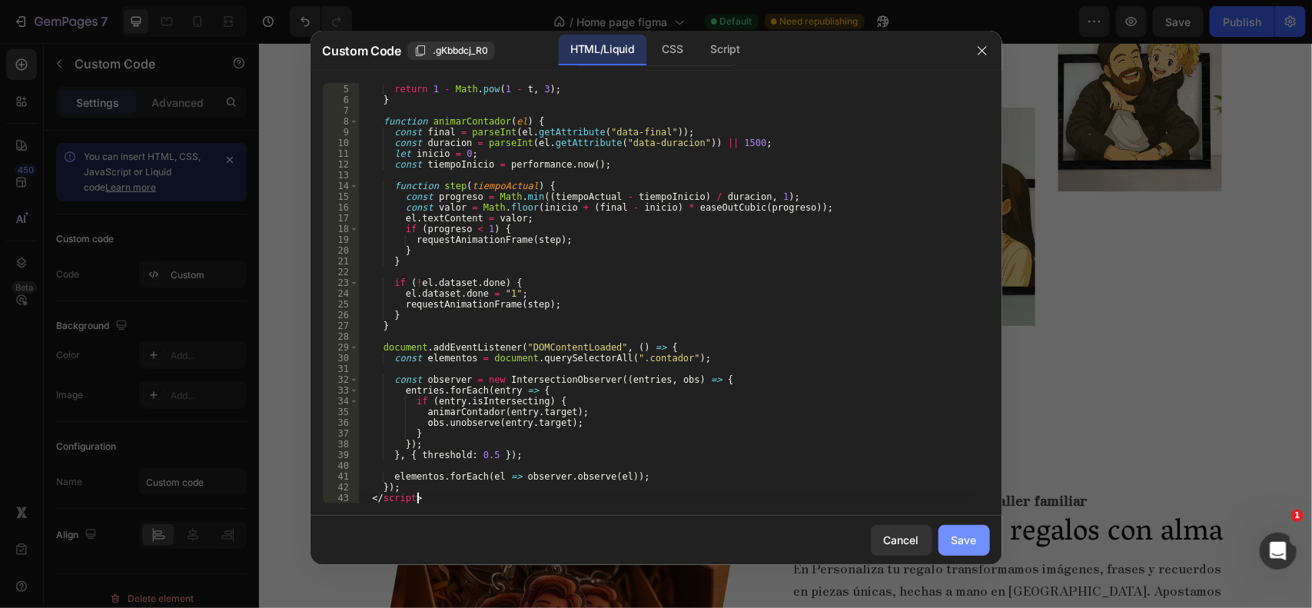
click at [950, 547] on button "Save" at bounding box center [965, 540] width 52 height 31
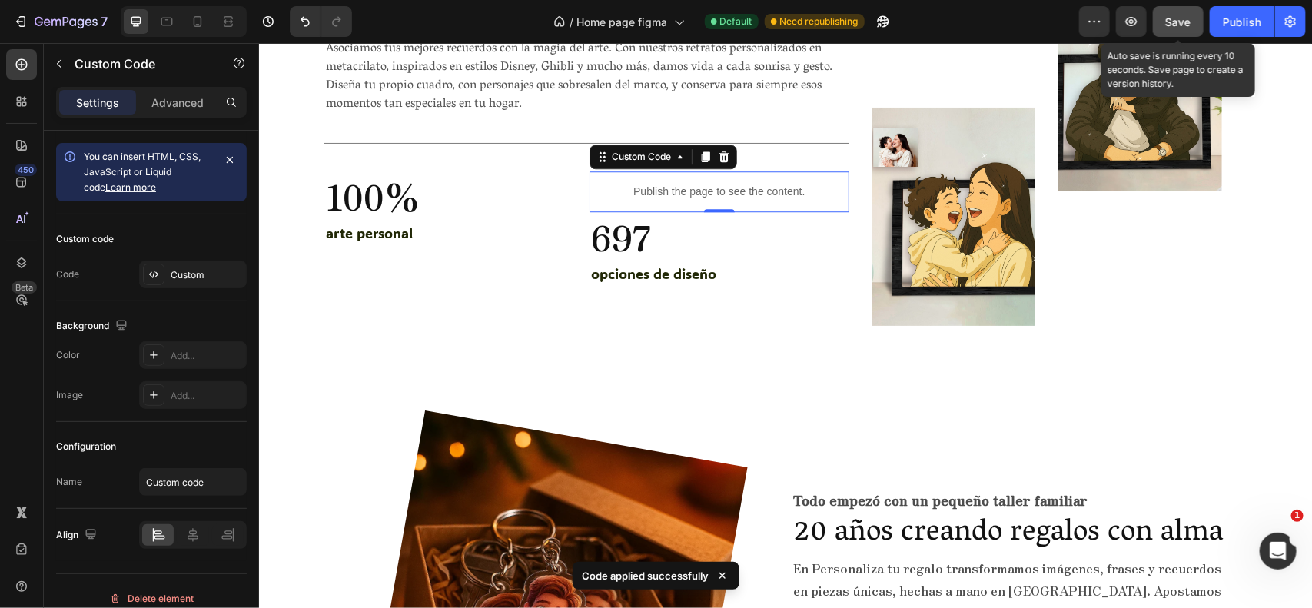
click at [1173, 6] on button "Save" at bounding box center [1178, 21] width 51 height 31
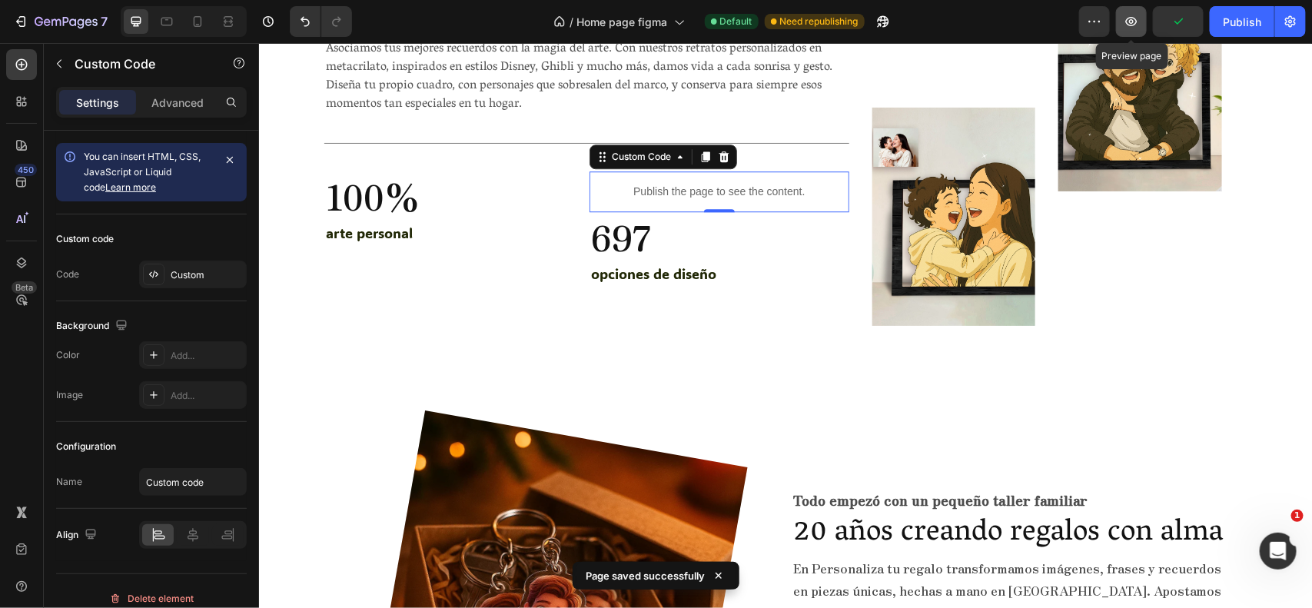
click at [1142, 20] on button "button" at bounding box center [1131, 21] width 31 height 31
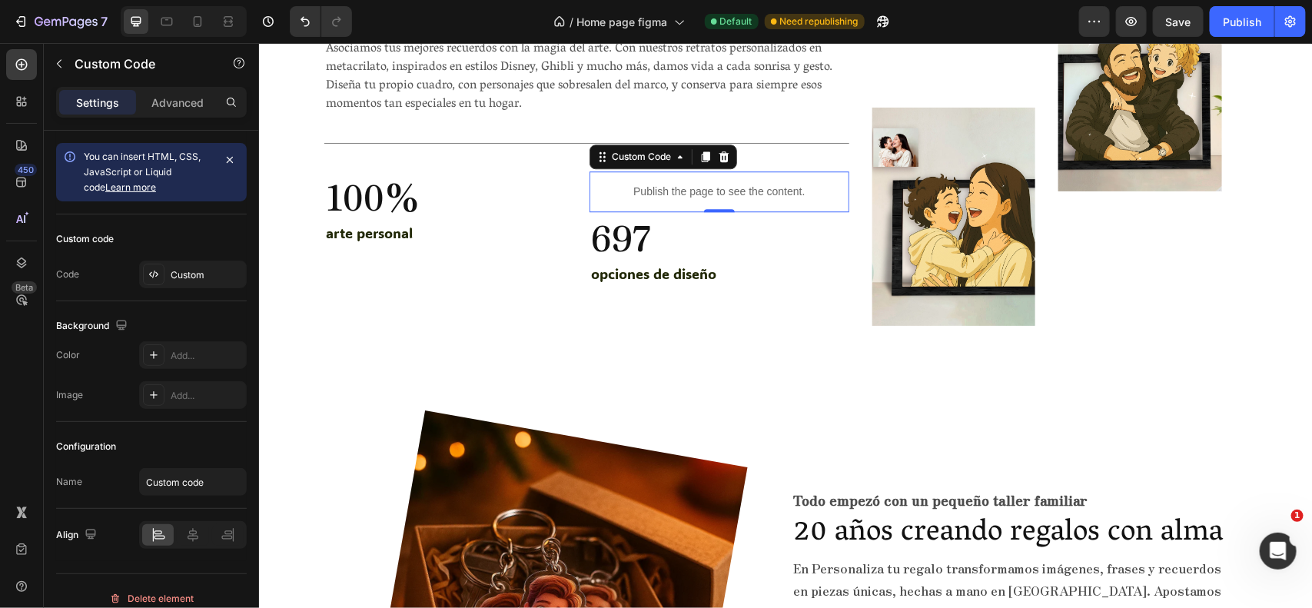
click at [667, 196] on p "Publish the page to see the content." at bounding box center [718, 191] width 259 height 16
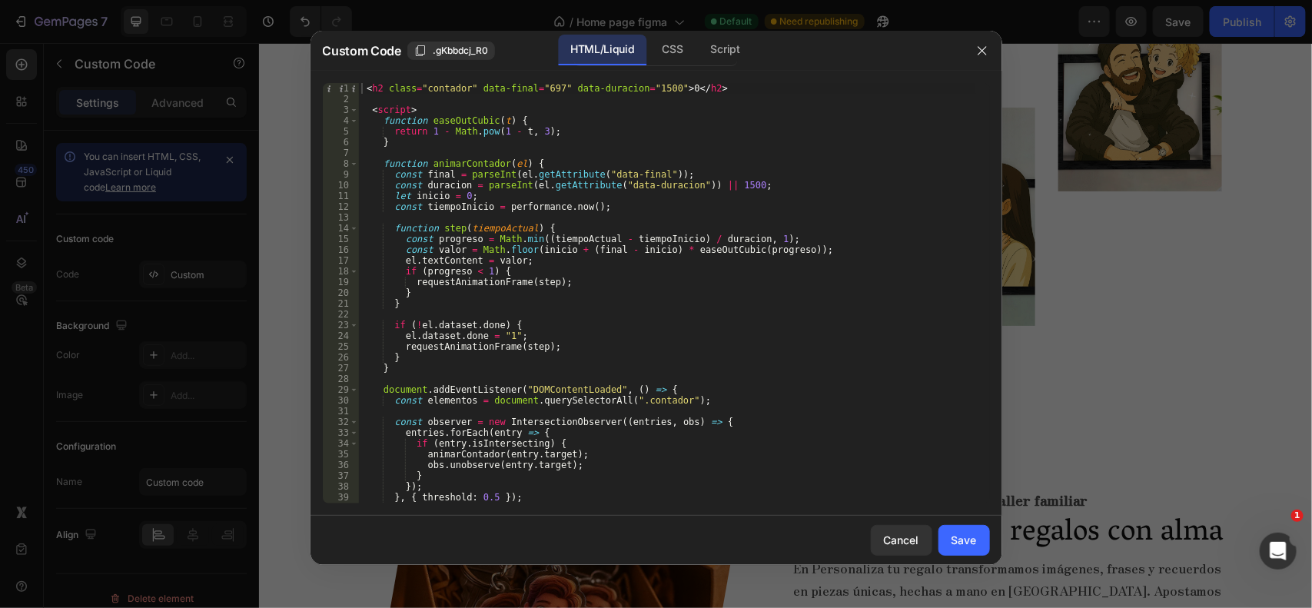
click at [363, 87] on div "< h2 class = "contador" data-final = "697" data-duracion = "1500" > 0 </ h2 > <…" at bounding box center [666, 304] width 617 height 442
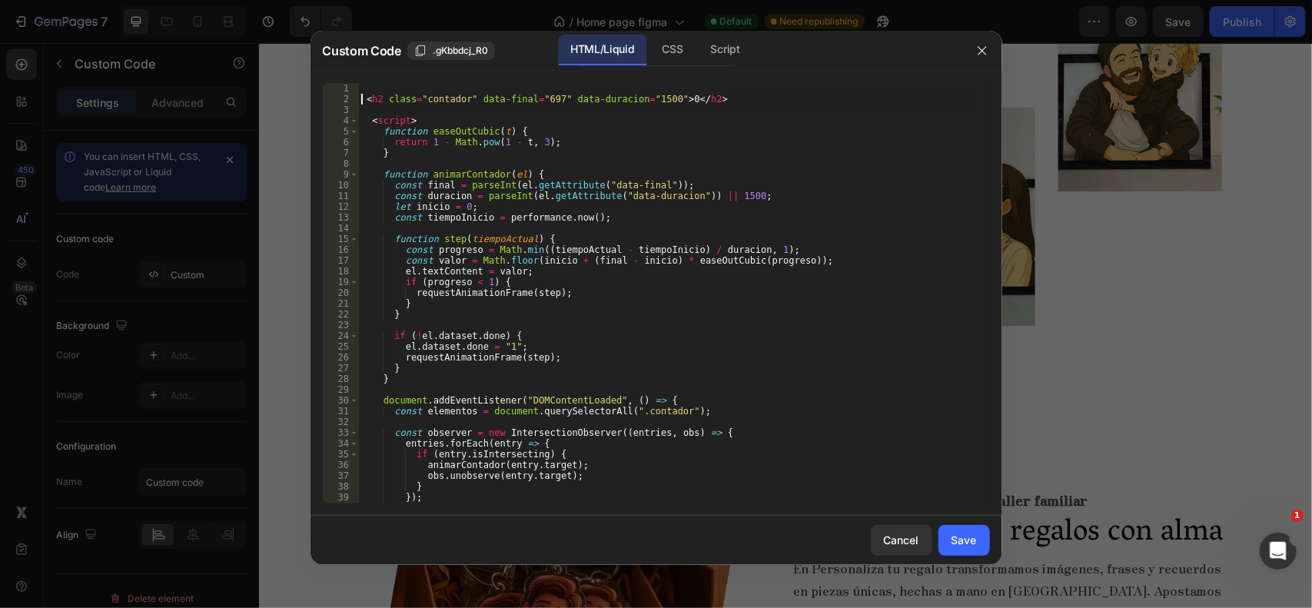
type textarea "<h2 class="contador" data-final="697" data-duracion="1500">0</h2>"
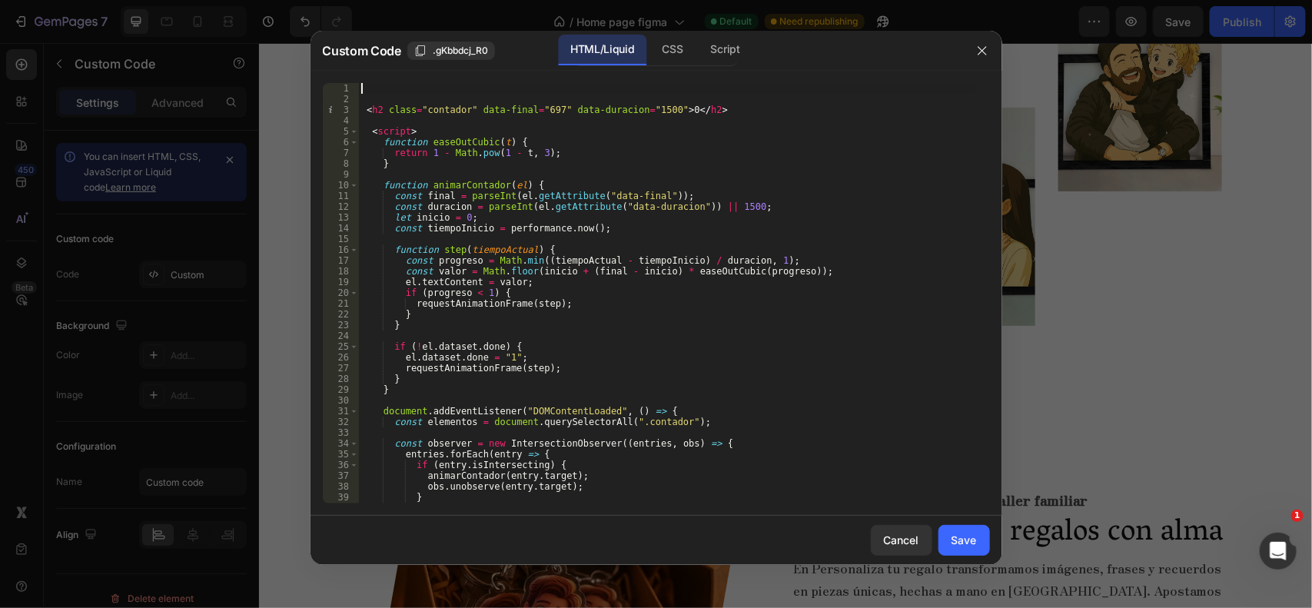
paste textarea "}"
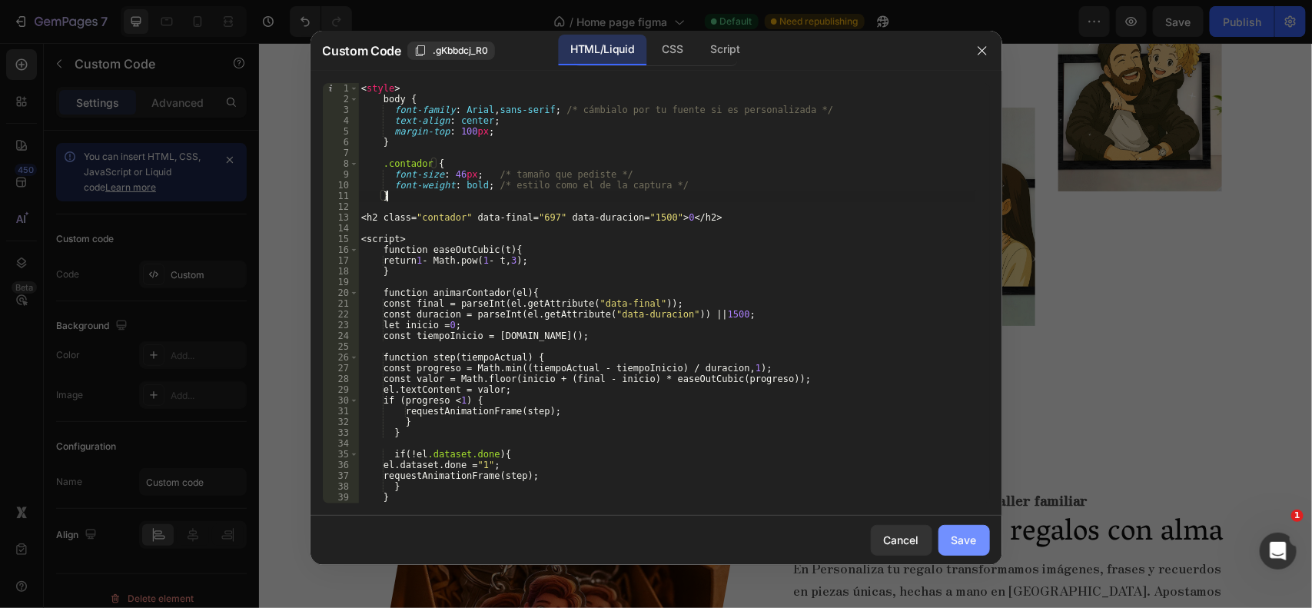
type textarea "}"
click at [958, 525] on button "Save" at bounding box center [965, 540] width 52 height 31
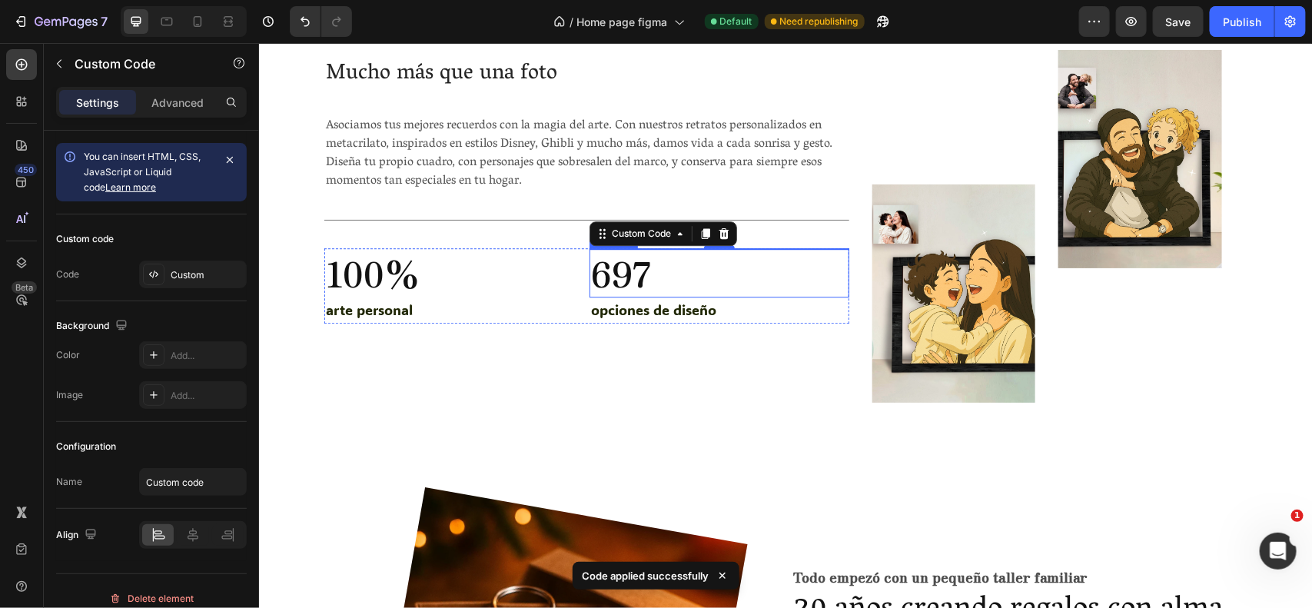
click at [651, 270] on p "697" at bounding box center [718, 272] width 256 height 46
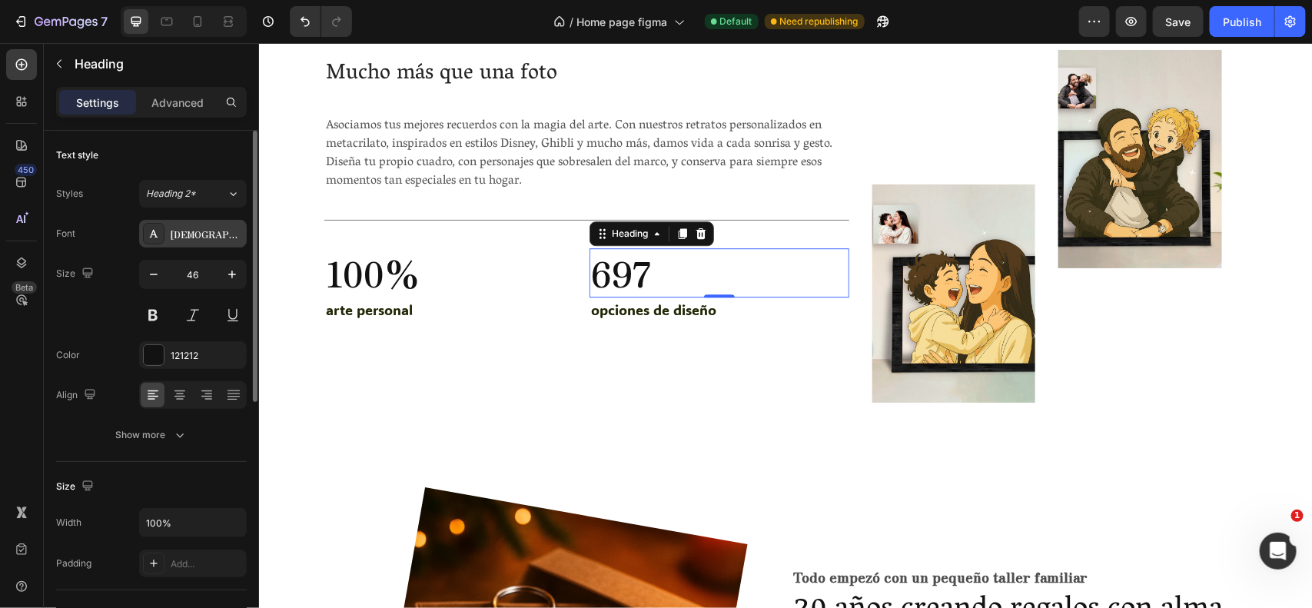
click at [186, 237] on div "Zen Antique" at bounding box center [207, 235] width 72 height 14
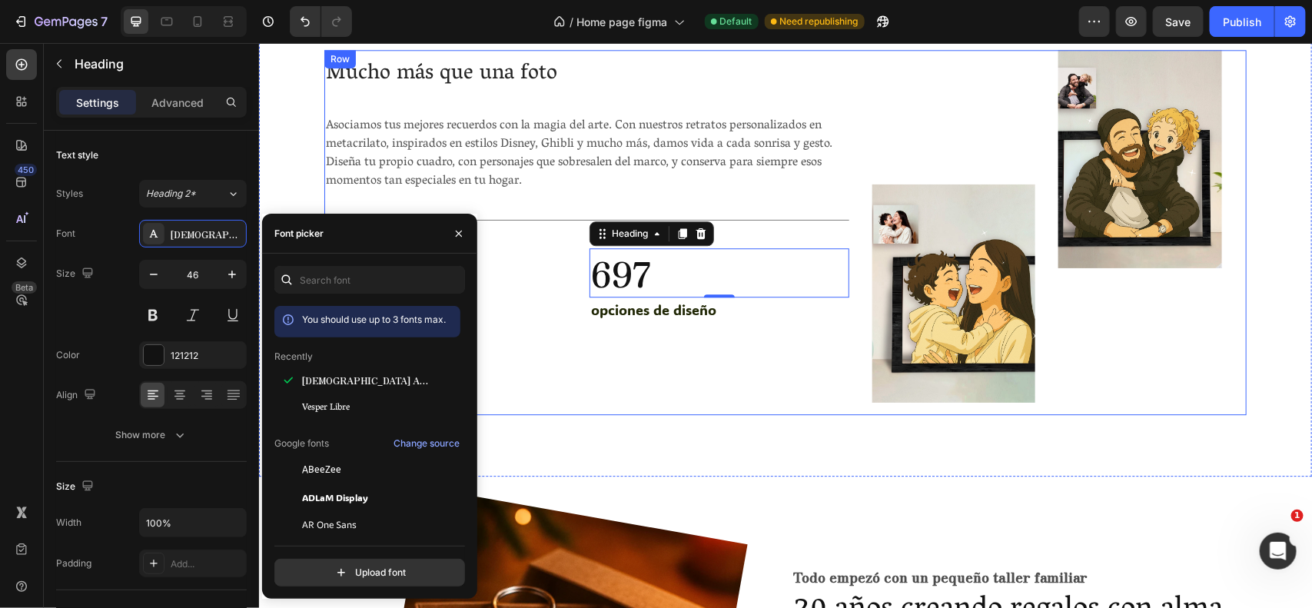
click at [770, 238] on div "Mucho más que una foto Heading Asociamos tus mejores recuerdos con la magia del…" at bounding box center [586, 231] width 525 height 365
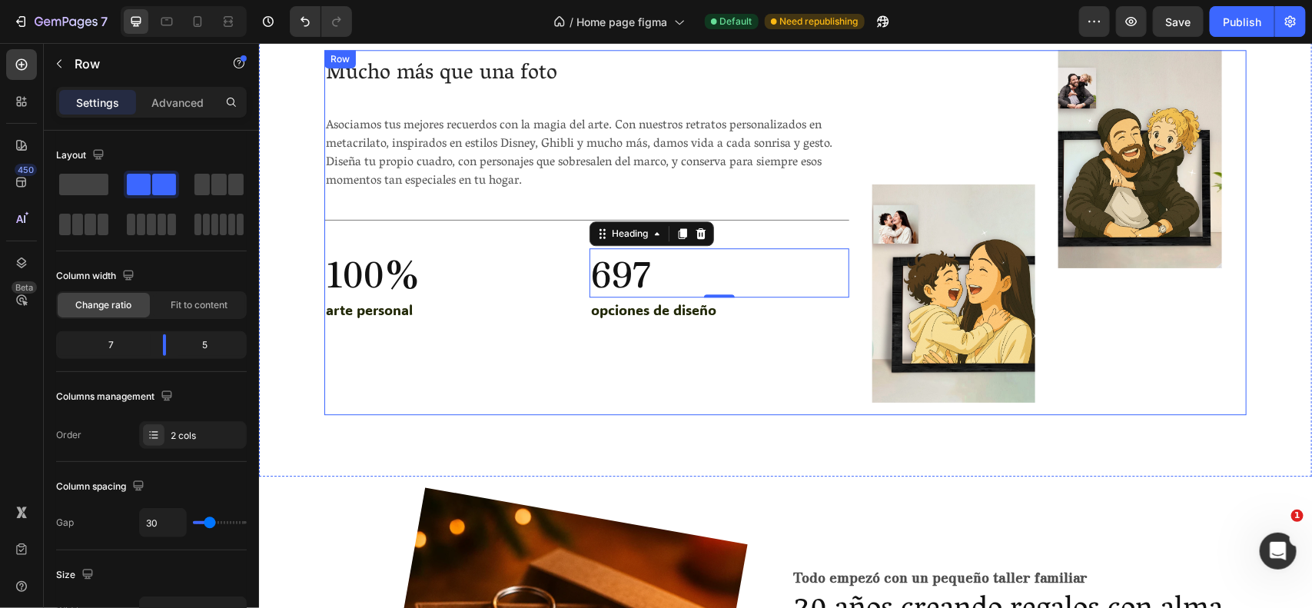
click at [770, 238] on div "Mucho más que una foto Heading Asociamos tus mejores recuerdos con la magia del…" at bounding box center [586, 231] width 525 height 365
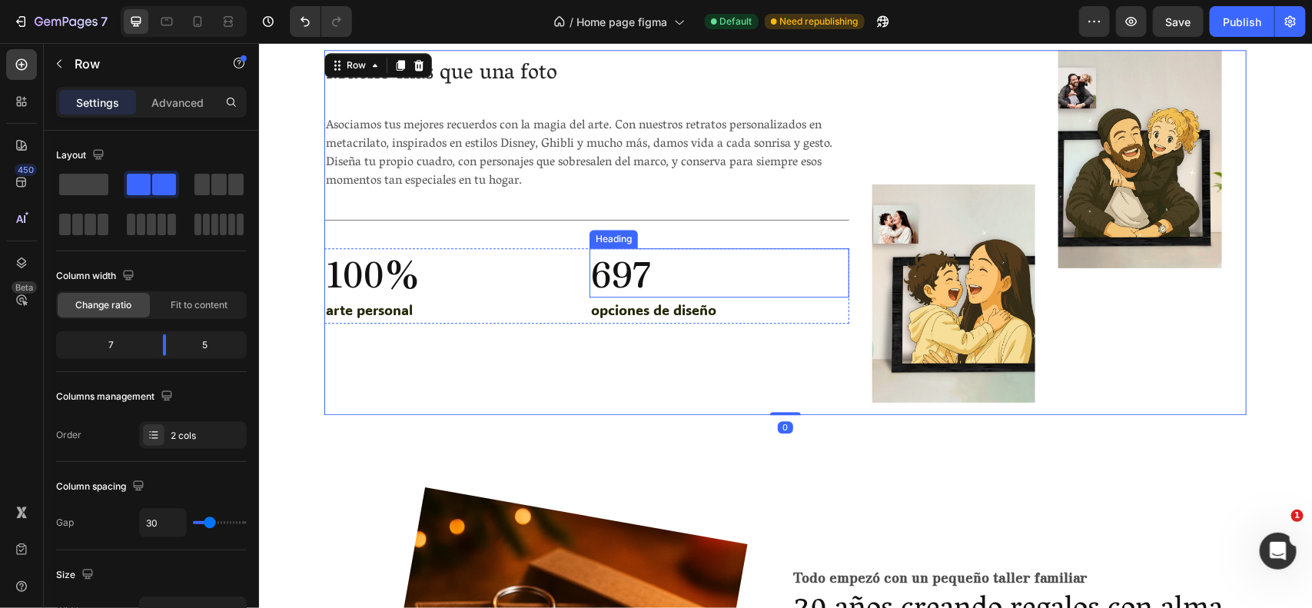
click at [737, 266] on p "697" at bounding box center [718, 272] width 256 height 46
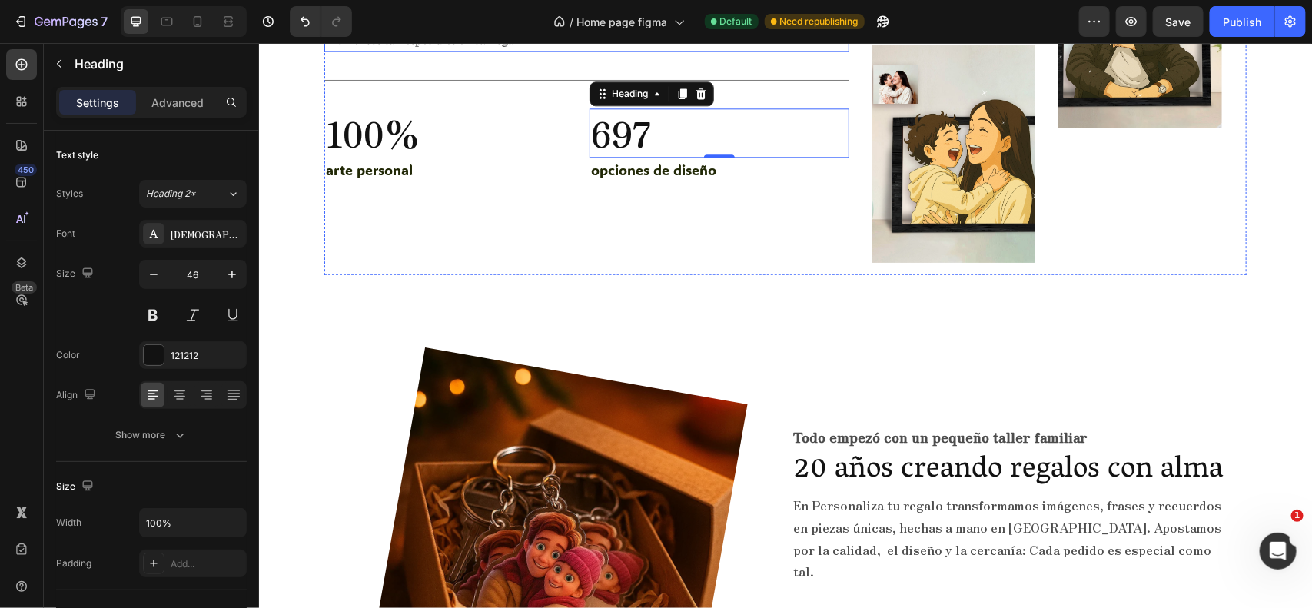
scroll to position [4341, 0]
click at [746, 188] on div "Mucho más que una foto Heading Asociamos tus mejores recuerdos con la magia del…" at bounding box center [586, 91] width 525 height 365
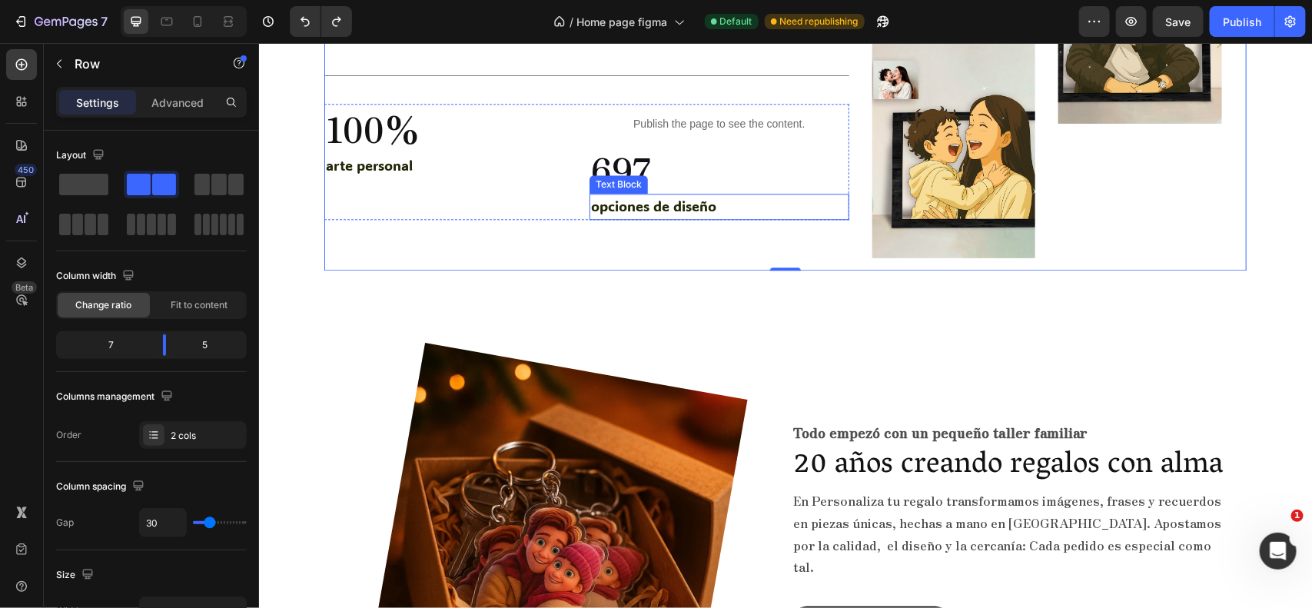
scroll to position [4267, 0]
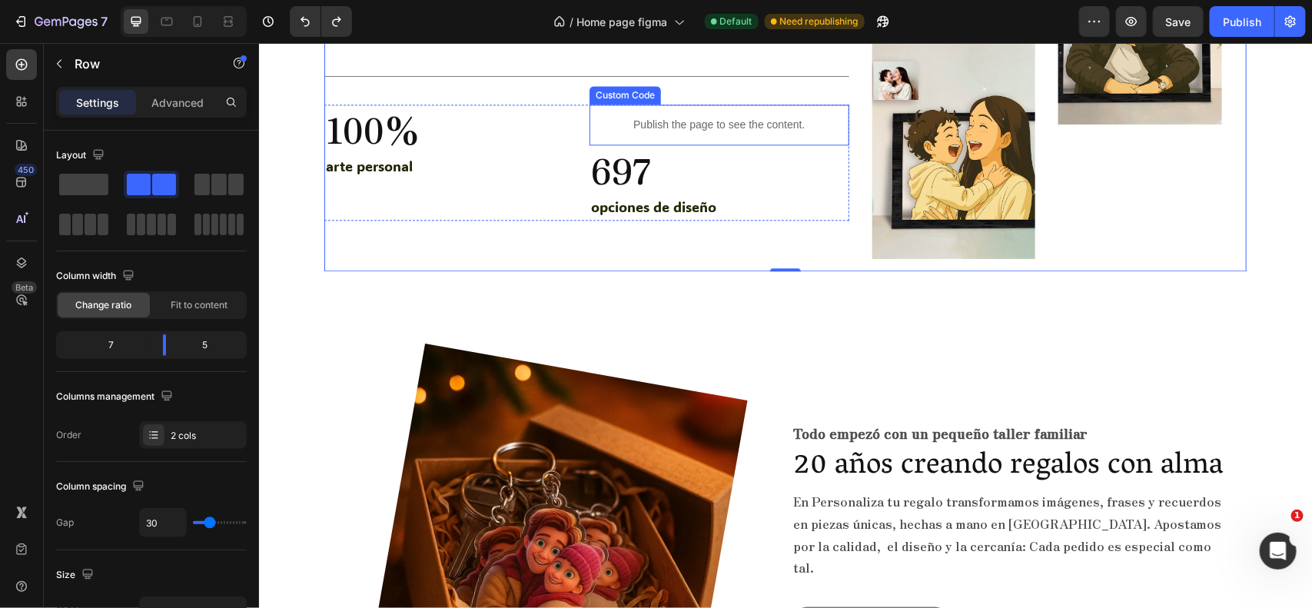
click at [687, 130] on p "Publish the page to see the content." at bounding box center [718, 124] width 259 height 16
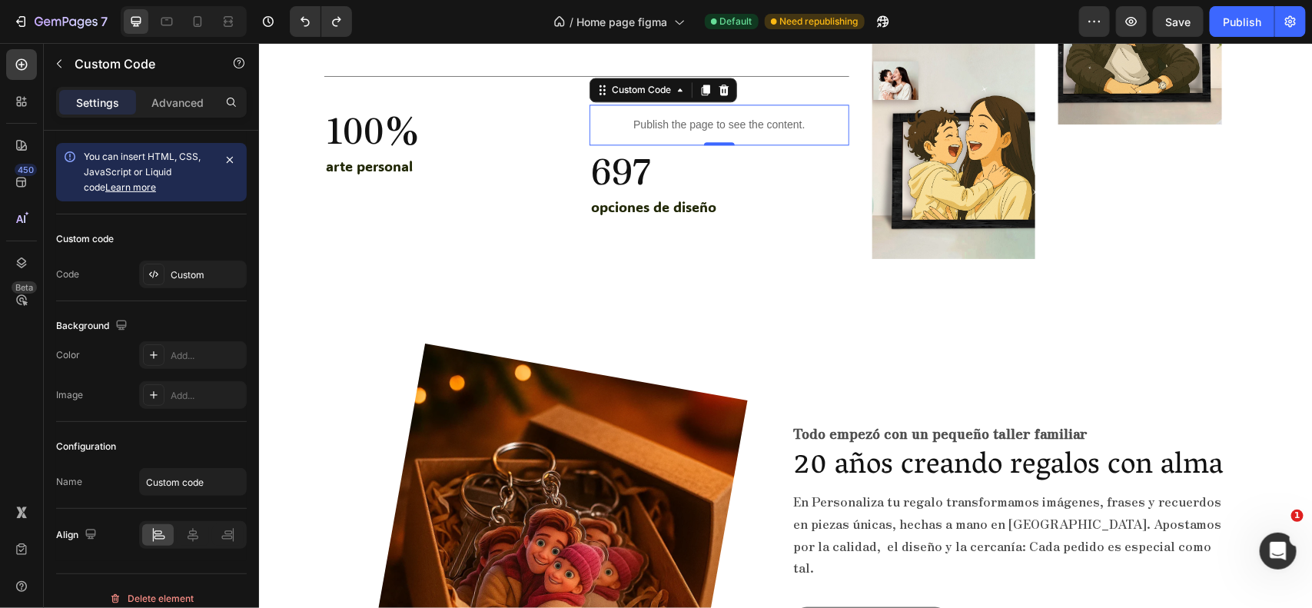
click at [687, 130] on p "Publish the page to see the content." at bounding box center [718, 124] width 259 height 16
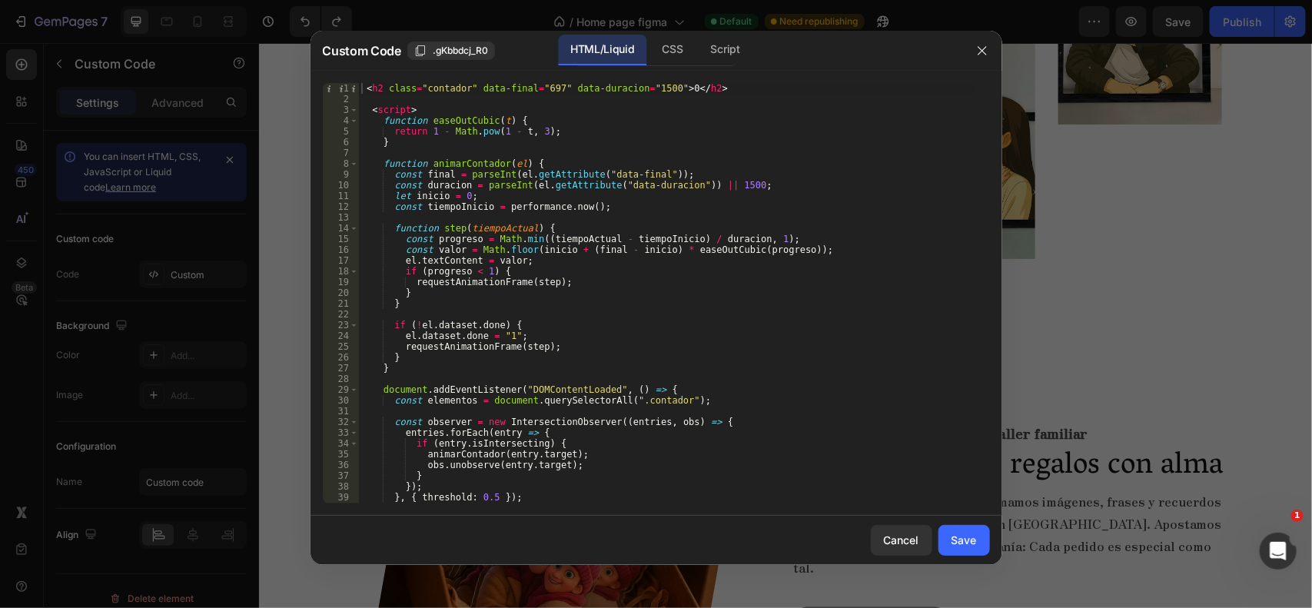
click at [363, 85] on div "< h2 class = "contador" data-final = "697" data-duracion = "1500" > 0 </ h2 > <…" at bounding box center [666, 304] width 617 height 442
type textarea "<h2 class="contador" data-final="697" data-duracion="1500">0</h2>"
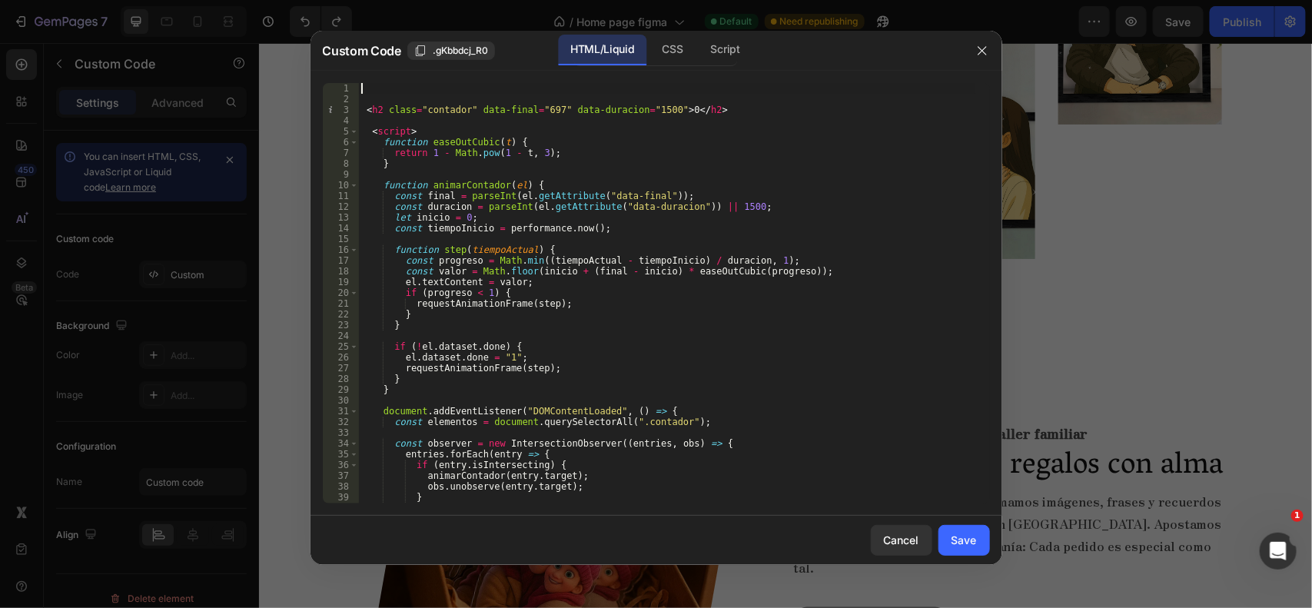
paste textarea "</style>"
type textarea "</style>"
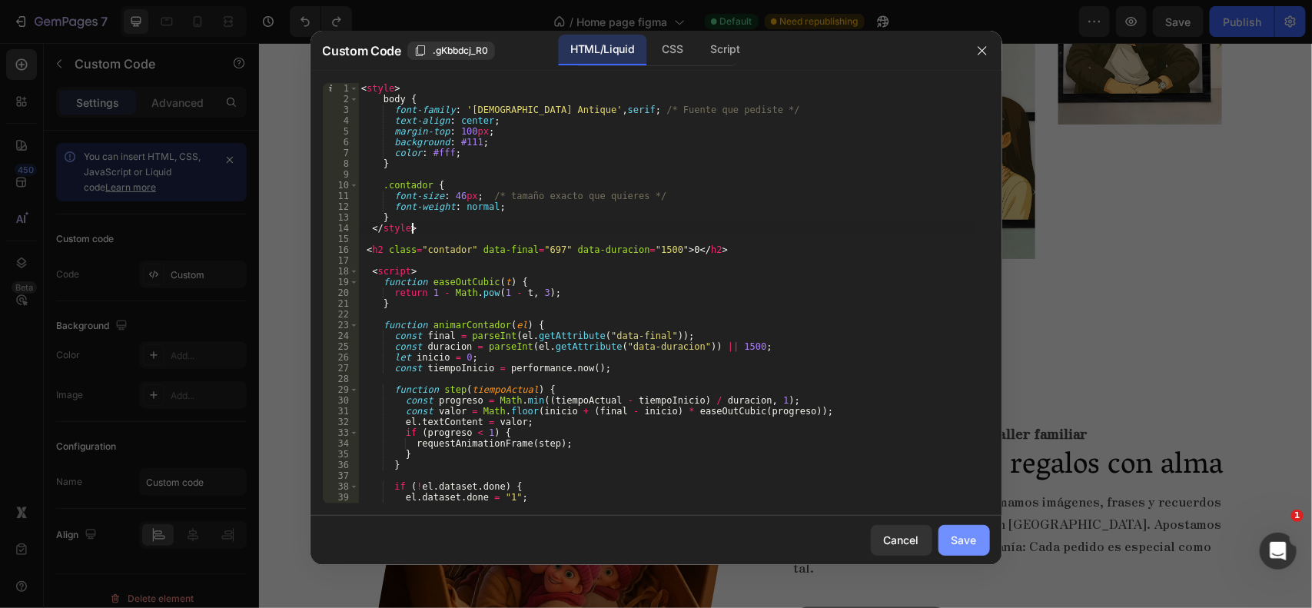
click at [976, 543] on button "Save" at bounding box center [965, 540] width 52 height 31
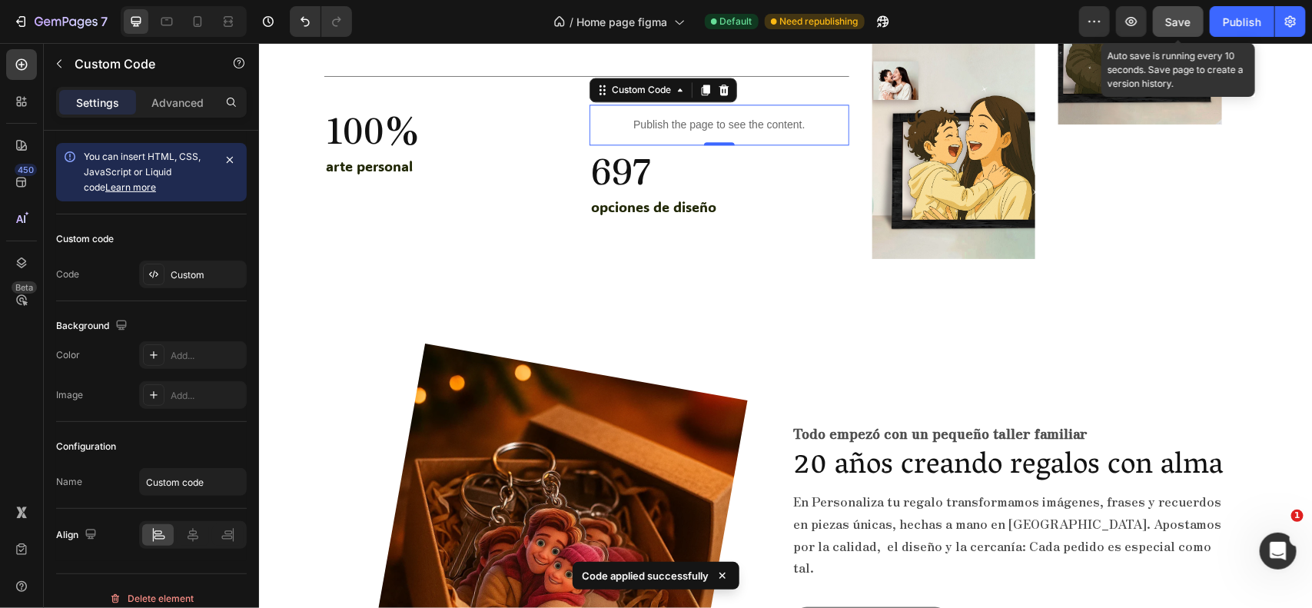
click at [1170, 23] on span "Save" at bounding box center [1178, 21] width 25 height 13
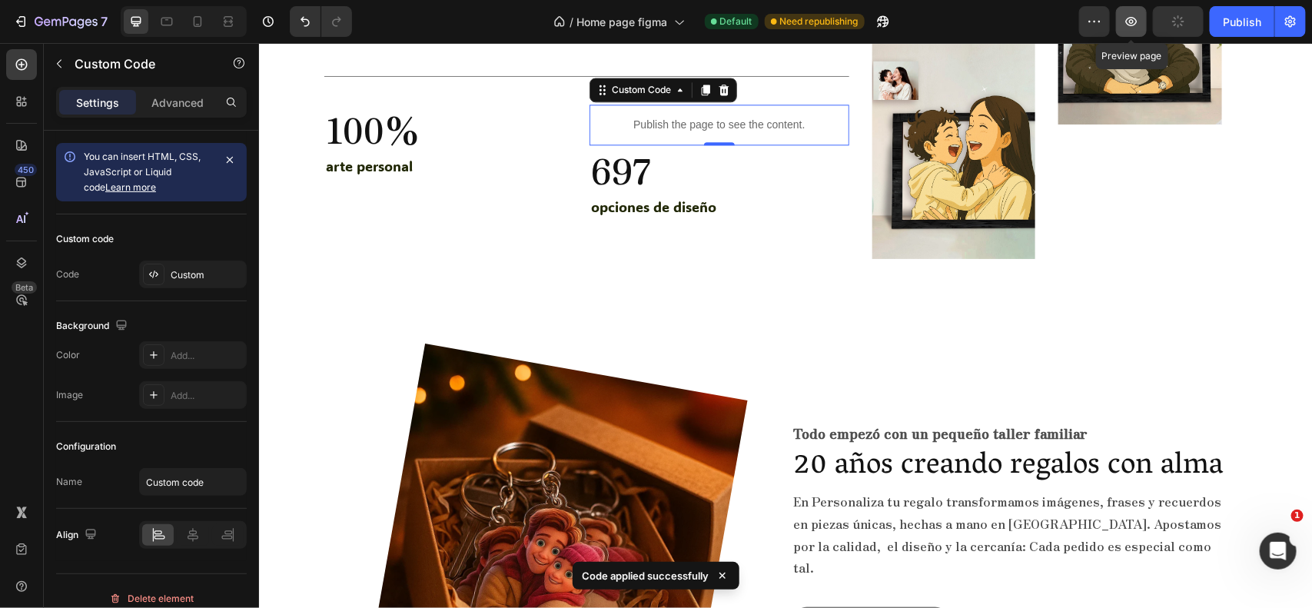
click at [1139, 19] on icon "button" at bounding box center [1131, 21] width 15 height 15
click at [1129, 14] on icon "button" at bounding box center [1131, 21] width 15 height 15
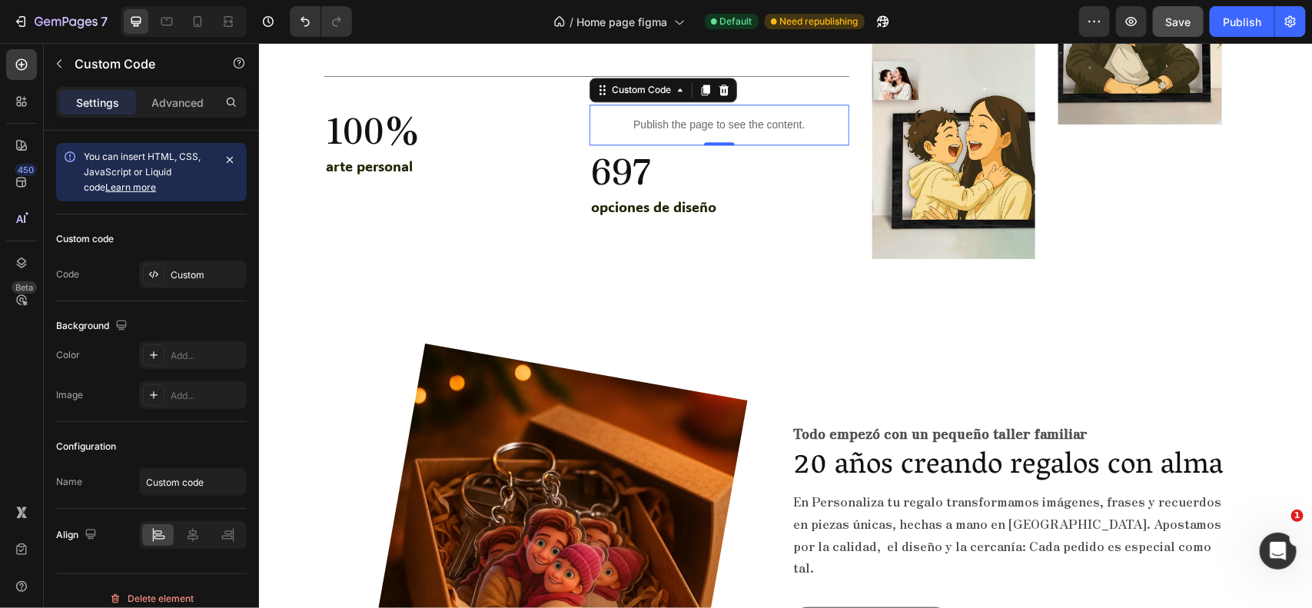
click at [709, 124] on p "Publish the page to see the content." at bounding box center [718, 124] width 259 height 16
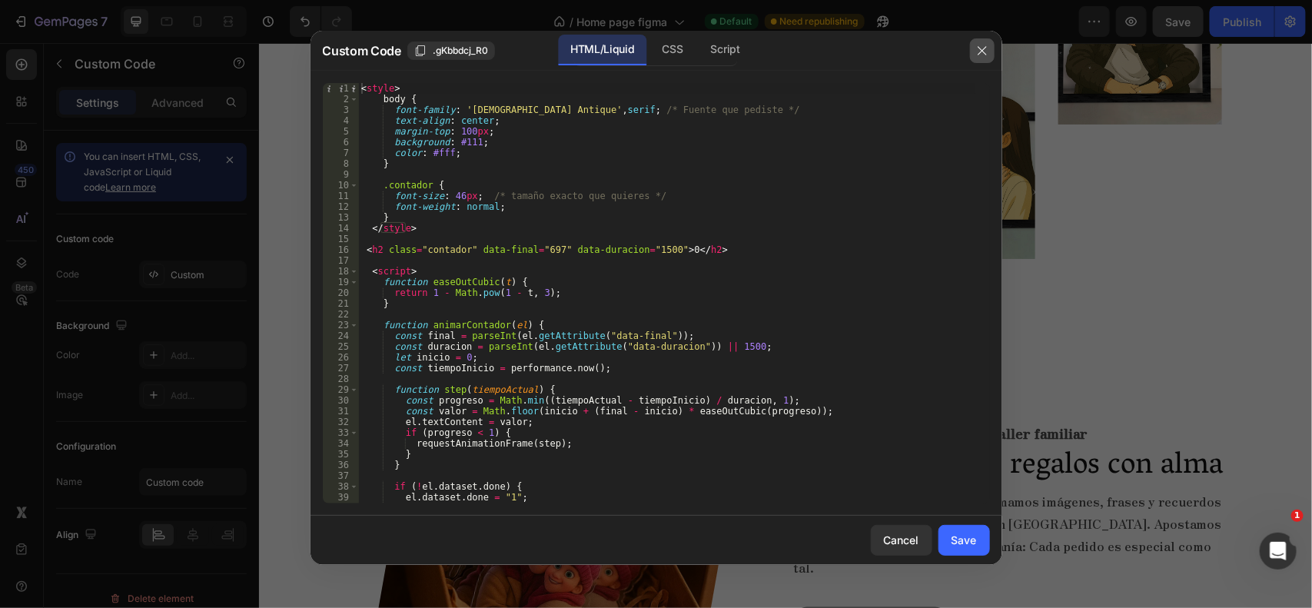
click at [974, 41] on button "button" at bounding box center [982, 50] width 25 height 25
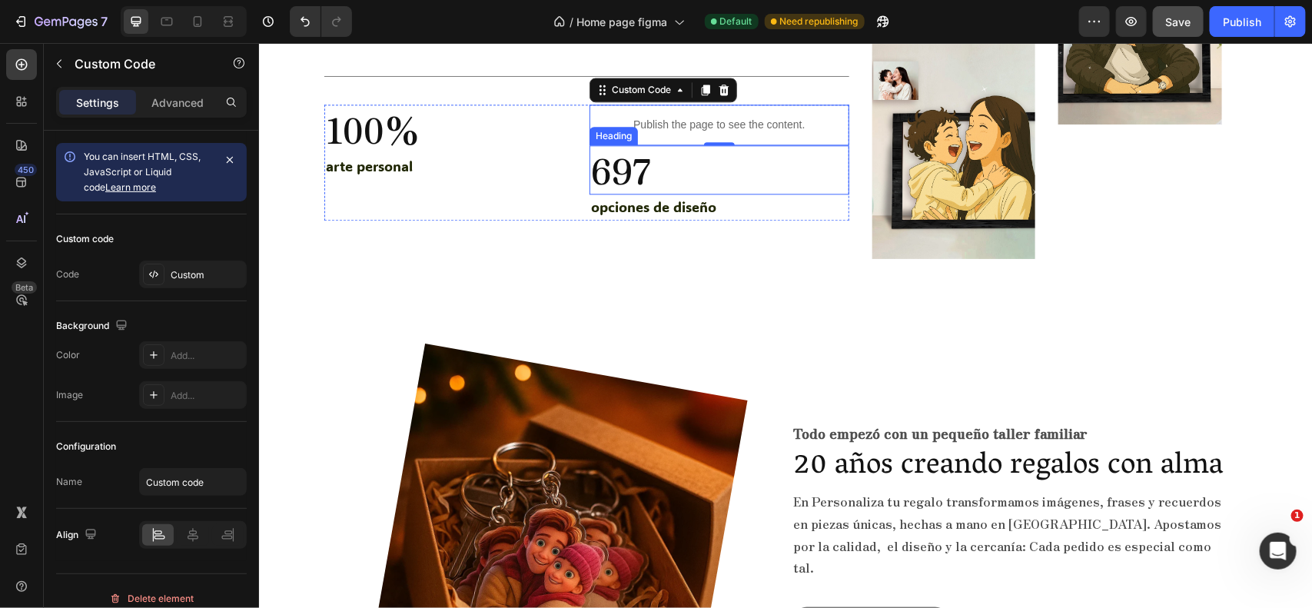
click at [621, 170] on p "697" at bounding box center [718, 169] width 256 height 46
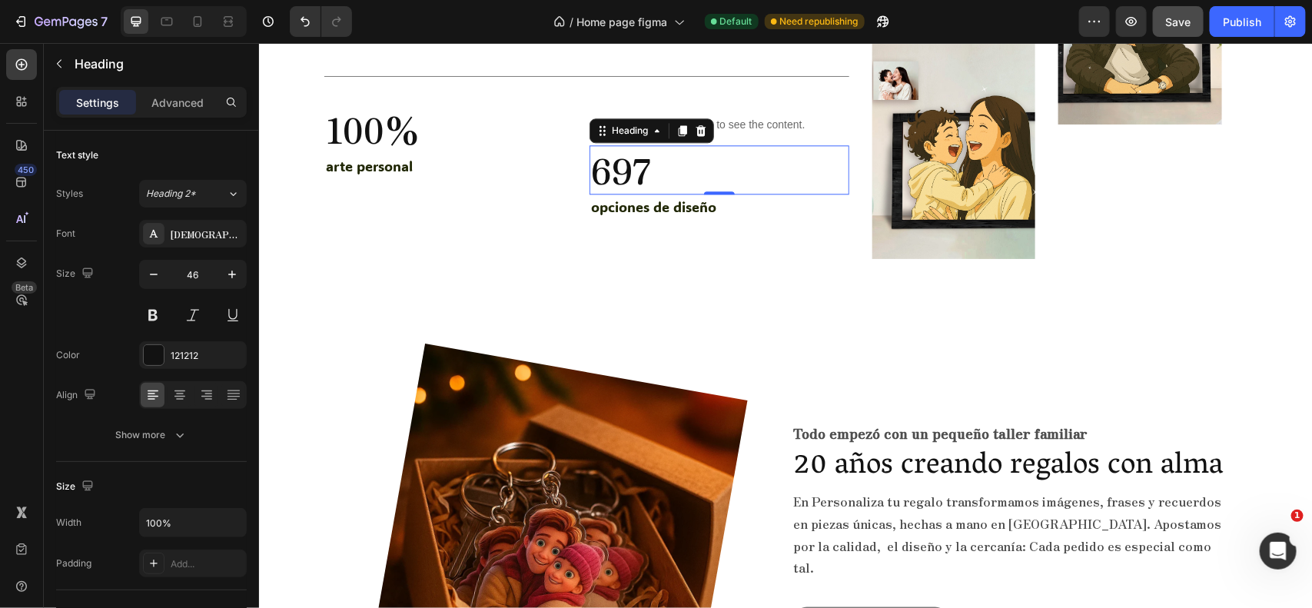
click at [621, 170] on p "697" at bounding box center [718, 169] width 256 height 46
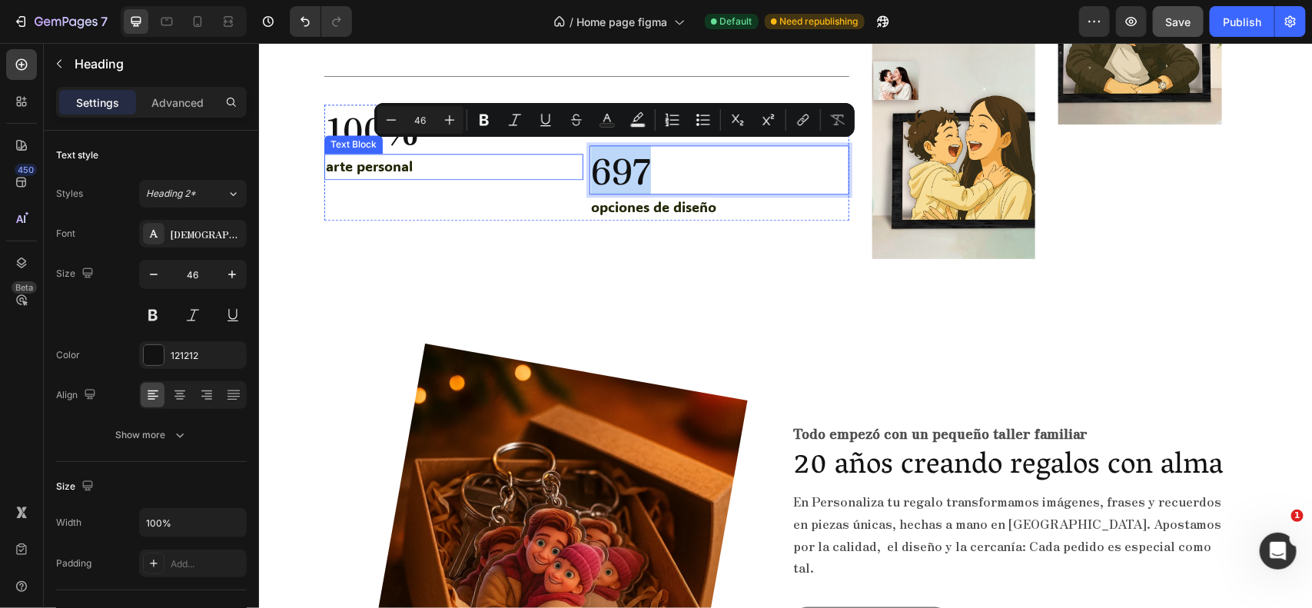
click at [493, 176] on p "arte personal" at bounding box center [453, 166] width 256 height 23
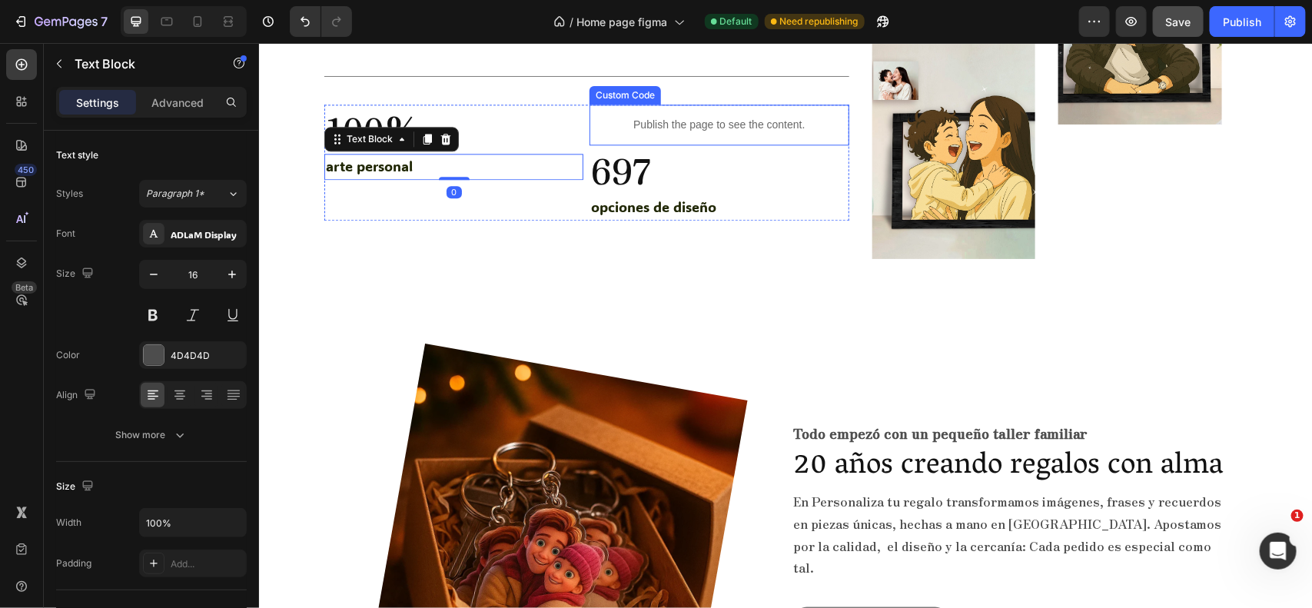
click at [673, 113] on div "Publish the page to see the content." at bounding box center [718, 124] width 259 height 41
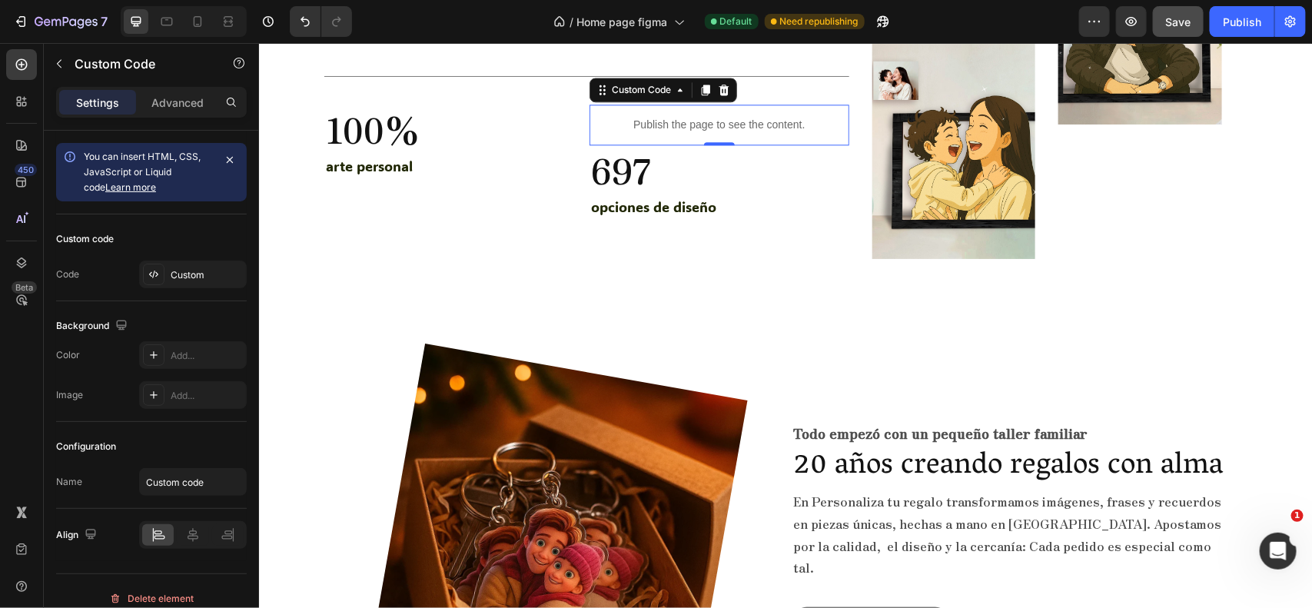
click at [673, 113] on div "Publish the page to see the content." at bounding box center [718, 124] width 259 height 41
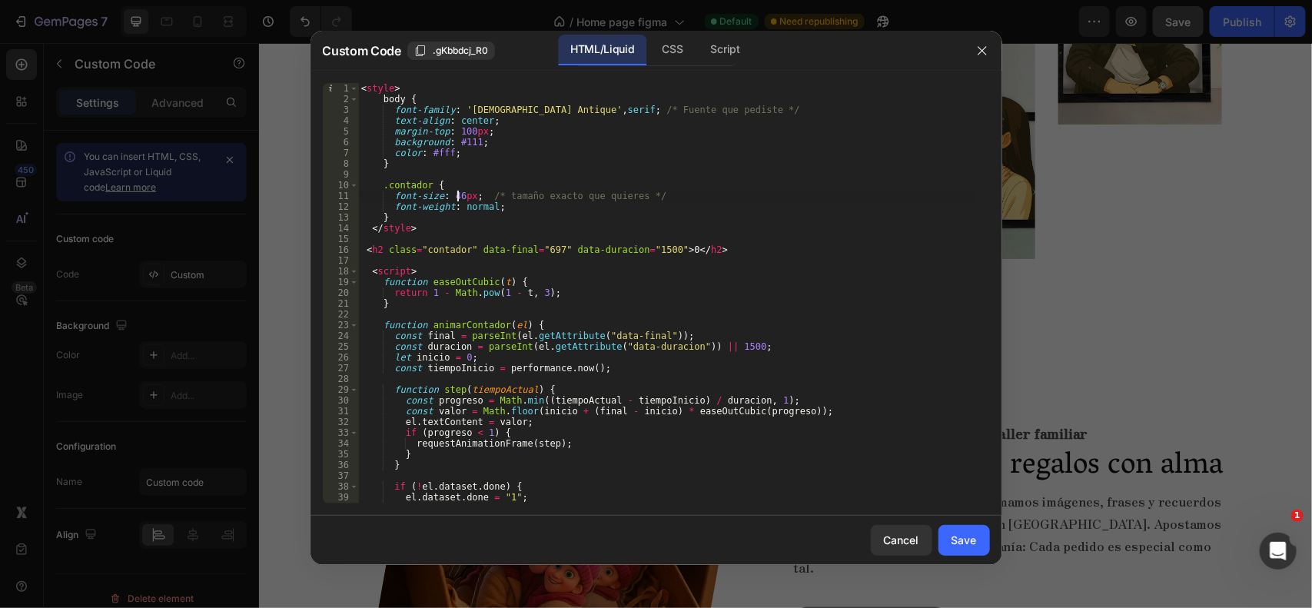
click at [459, 191] on div "< style > body { font-family : ' Zen Antique ' , serif ; /* Fuente que pediste …" at bounding box center [666, 304] width 617 height 442
type textarea "font-size: 10em; /* tamaño exacto que quieres */"
click at [962, 536] on div "Save" at bounding box center [964, 540] width 25 height 16
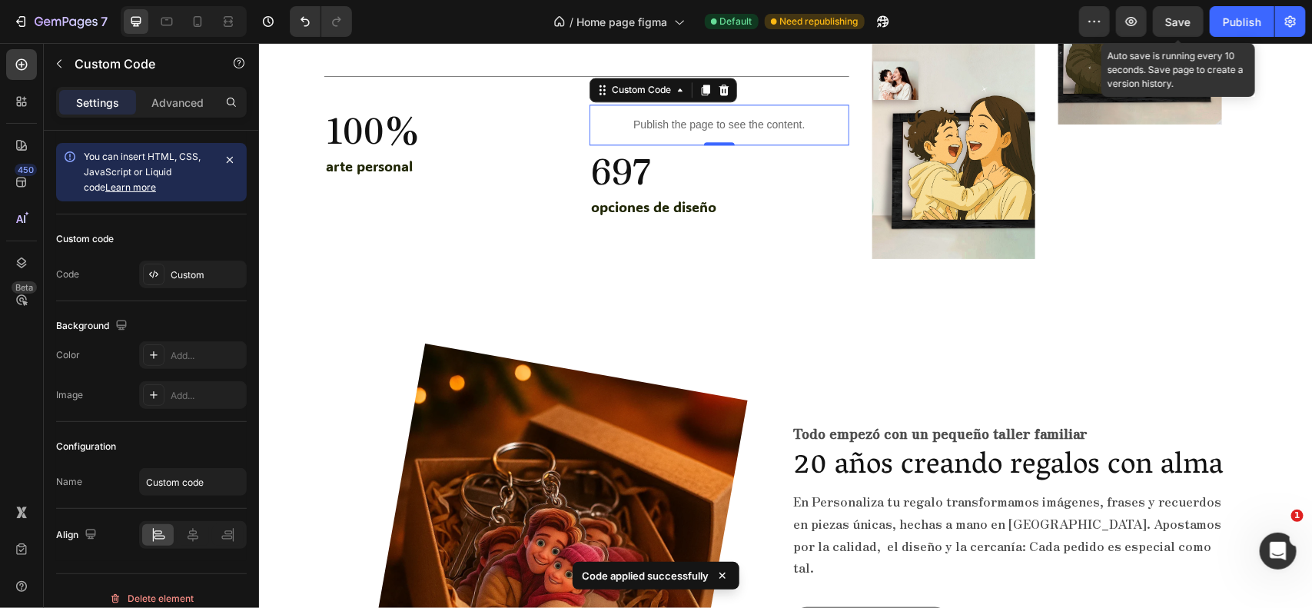
drag, startPoint x: 1165, startPoint y: 21, endPoint x: 1152, endPoint y: 21, distance: 13.1
click at [1165, 21] on button "Save" at bounding box center [1178, 21] width 51 height 31
click at [1130, 28] on icon "button" at bounding box center [1131, 21] width 15 height 15
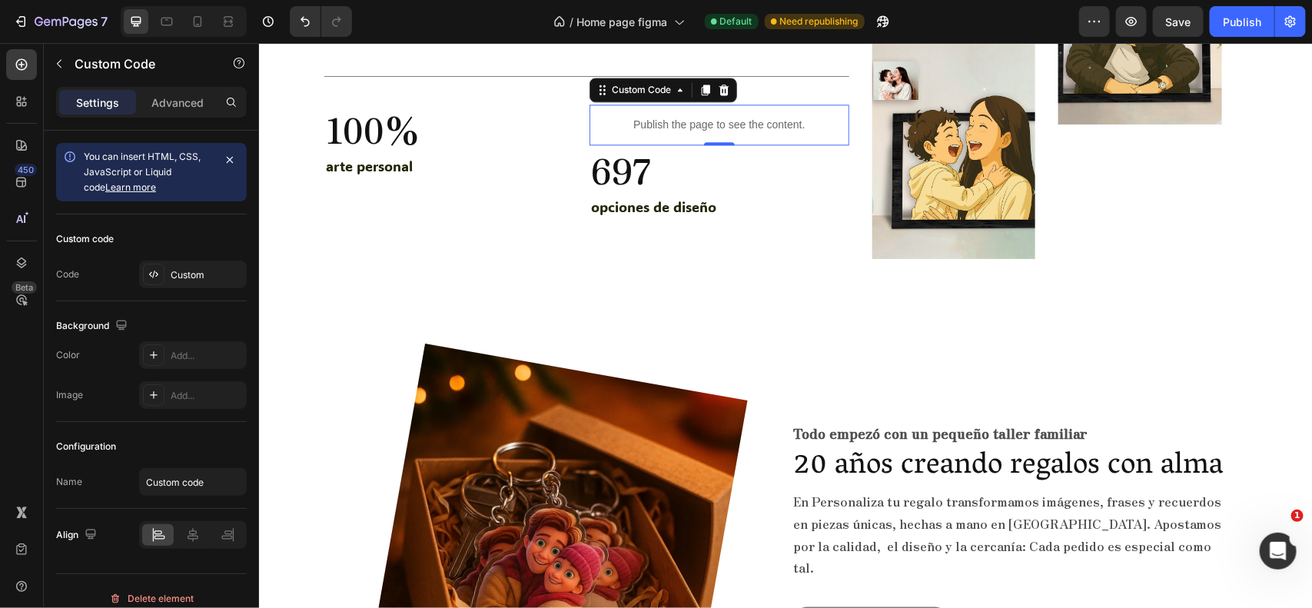
click at [650, 130] on p "Publish the page to see the content." at bounding box center [718, 124] width 259 height 16
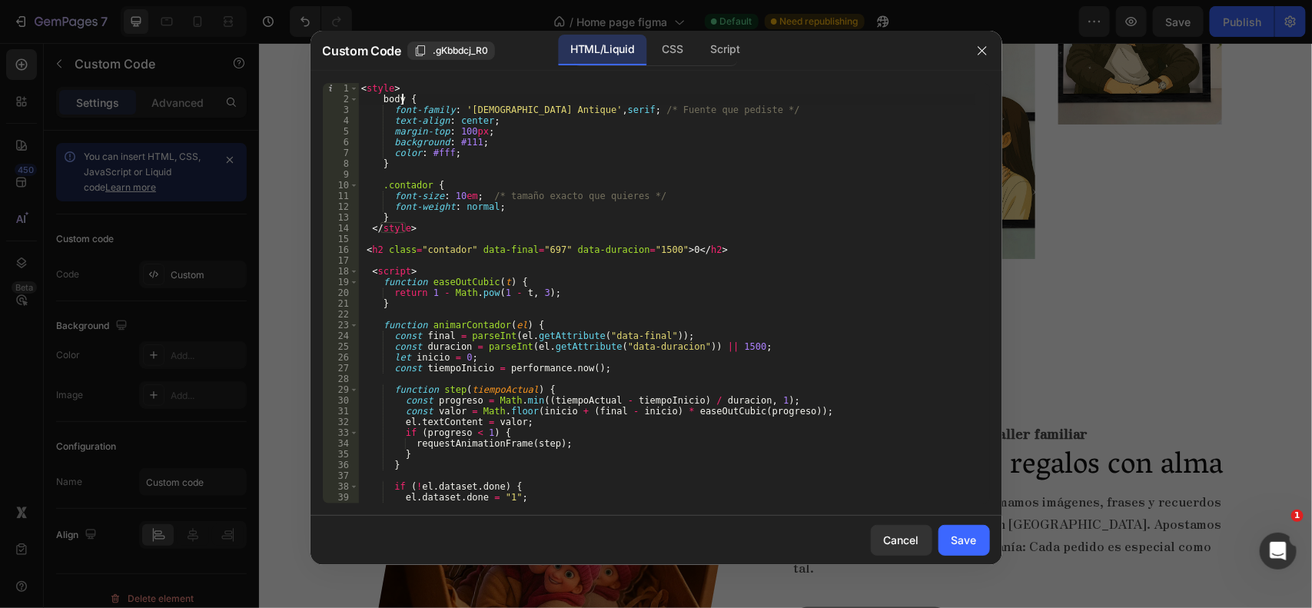
click at [400, 100] on div "< style > body { font-family : ' Zen Antique ' , serif ; /* Fuente que pediste …" at bounding box center [666, 304] width 617 height 442
click at [685, 158] on div "< style > .contador { font-family : ' Zen Antique ' , serif ; /* Fuente que ped…" at bounding box center [666, 304] width 617 height 442
drag, startPoint x: 500, startPoint y: 202, endPoint x: 392, endPoint y: 208, distance: 108.5
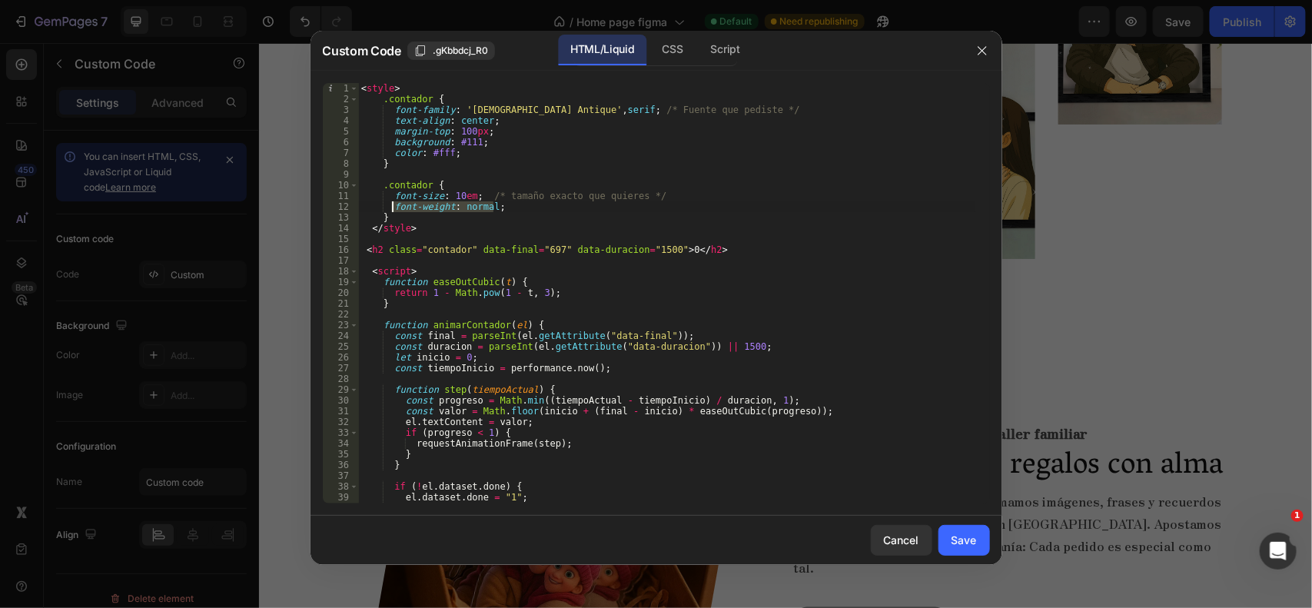
click at [392, 208] on div "< style > .contador { font-family : ' Zen Antique ' , serif ; /* Fuente que ped…" at bounding box center [666, 304] width 617 height 442
type textarea "font-weight: normal;"
click at [973, 534] on div "Save" at bounding box center [964, 540] width 25 height 16
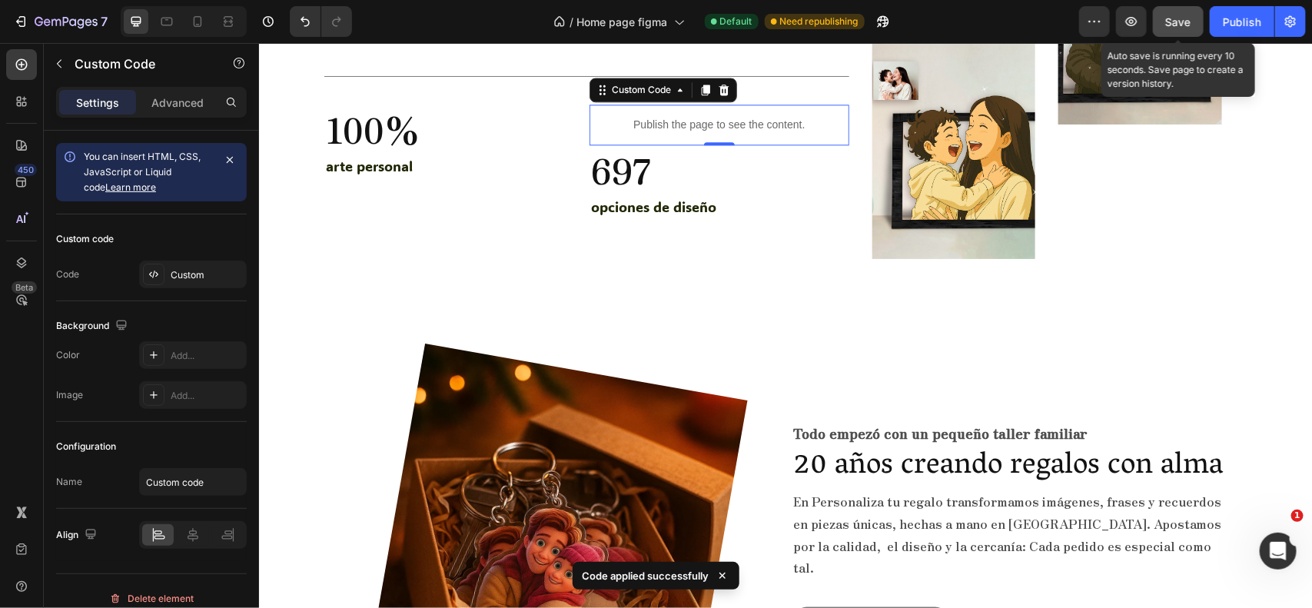
click at [1185, 12] on button "Save" at bounding box center [1178, 21] width 51 height 31
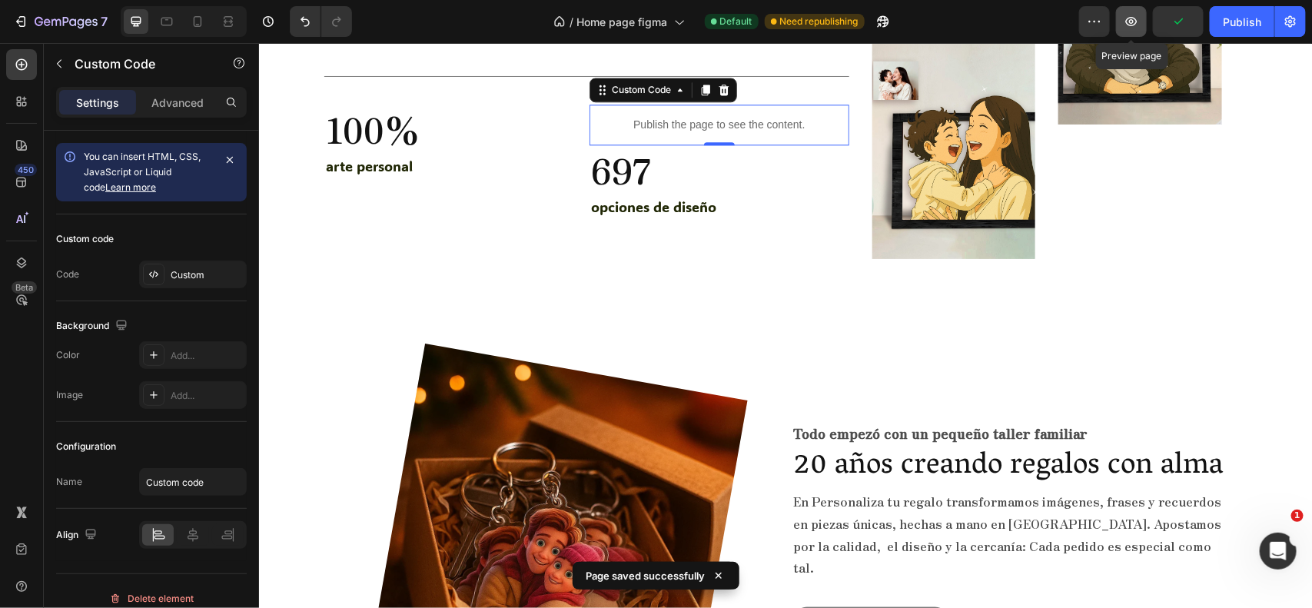
click at [1134, 19] on icon "button" at bounding box center [1131, 21] width 15 height 15
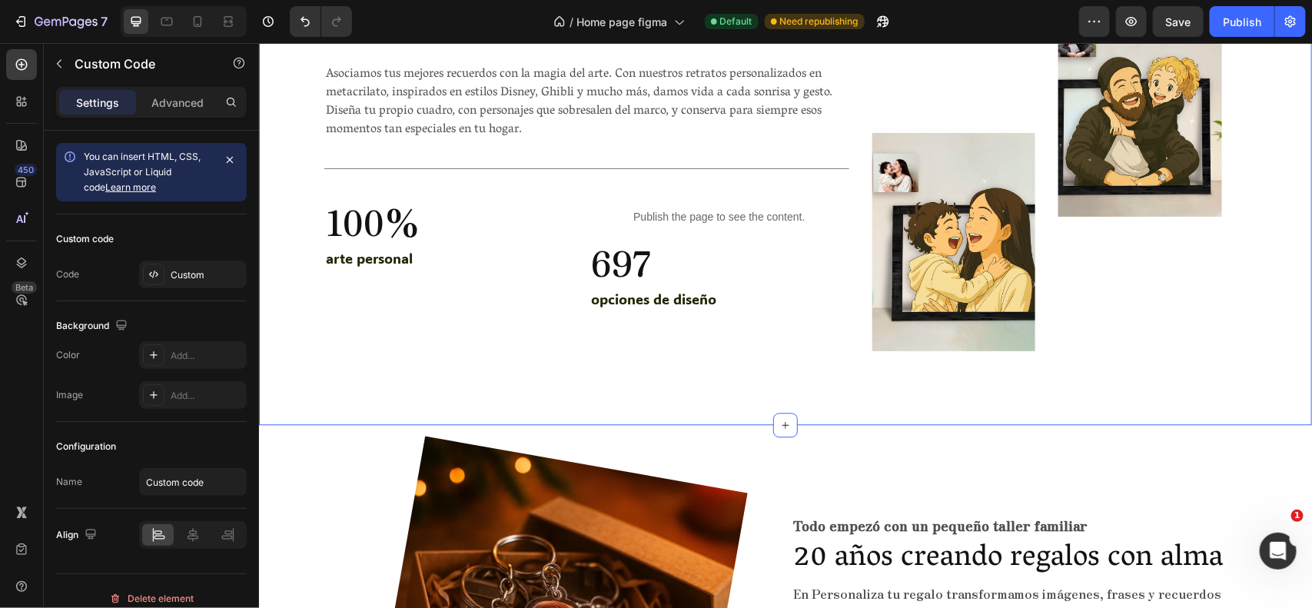
scroll to position [4173, 0]
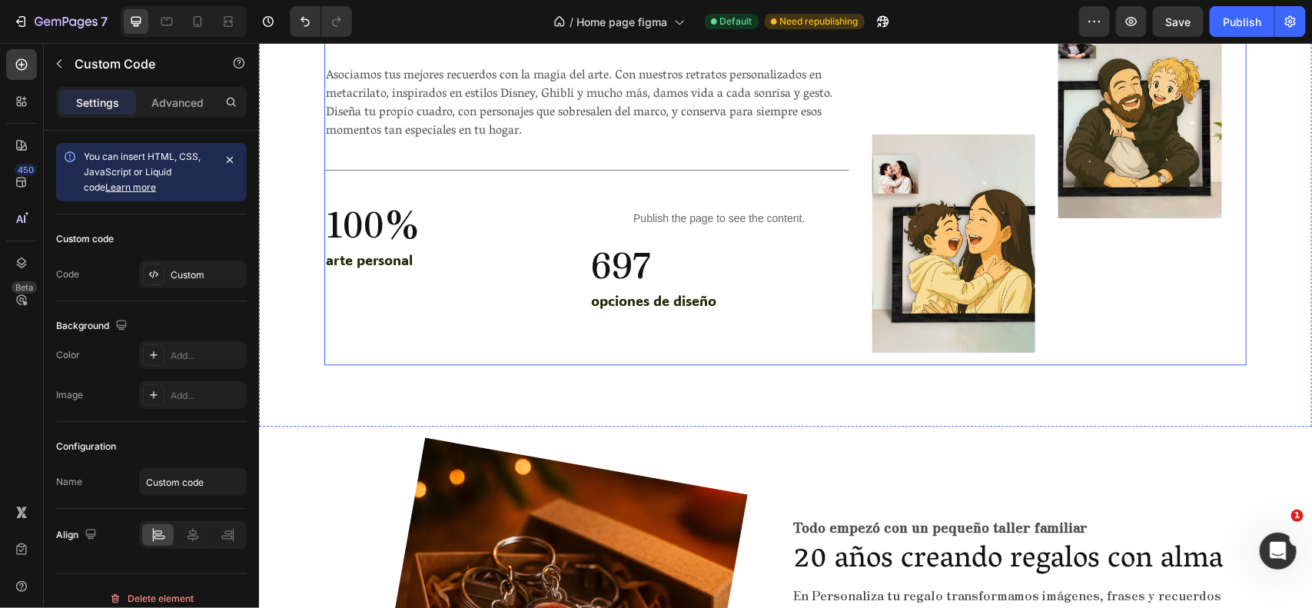
click at [697, 195] on div "Mucho más que una foto Heading Asociamos tus mejores recuerdos con la magia del…" at bounding box center [586, 181] width 525 height 365
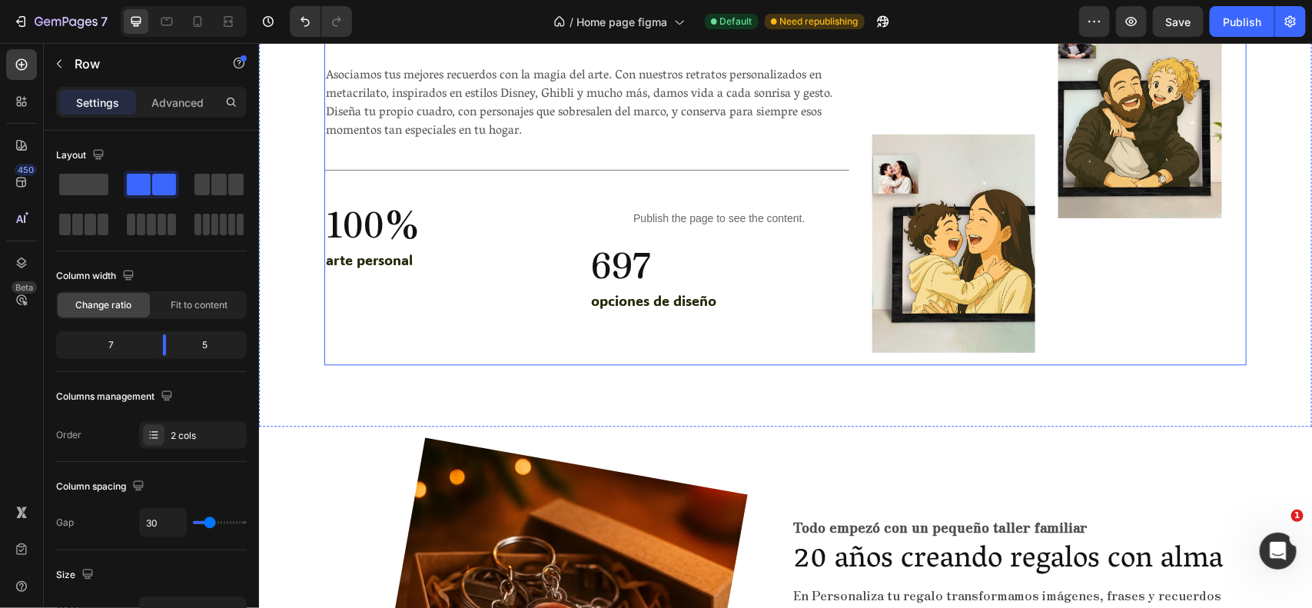
click at [697, 195] on div "Mucho más que una foto Heading Asociamos tus mejores recuerdos con la magia del…" at bounding box center [586, 181] width 525 height 365
click at [671, 215] on p "Publish the page to see the content." at bounding box center [718, 218] width 259 height 16
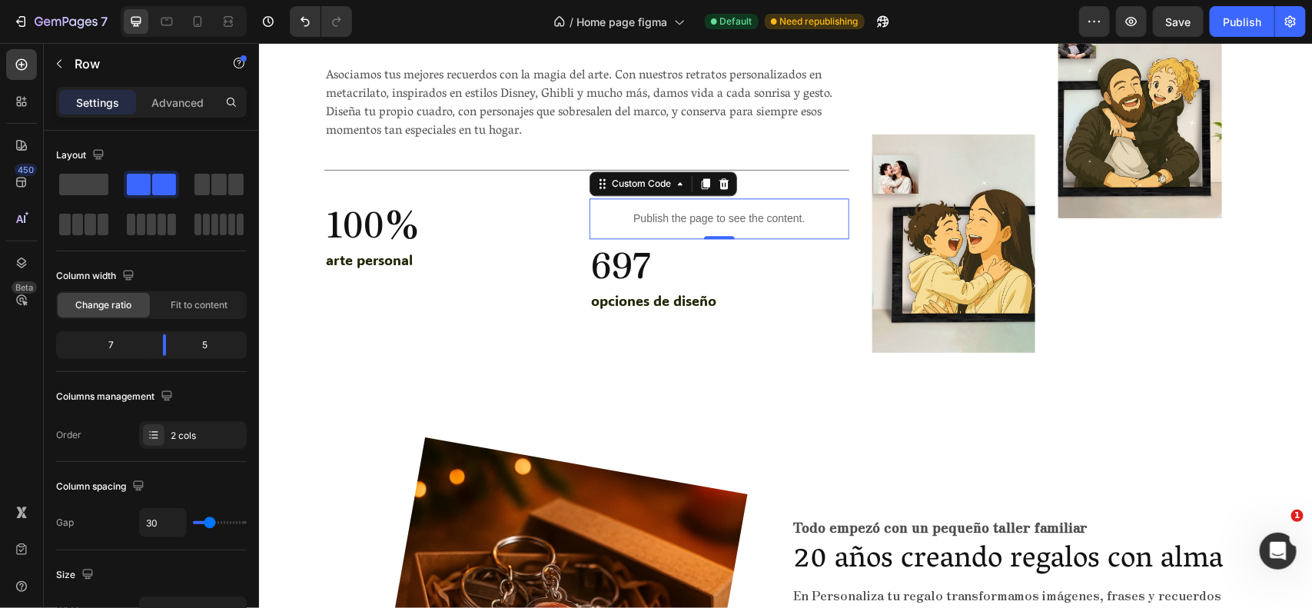
click at [671, 215] on p "Publish the page to see the content." at bounding box center [718, 218] width 259 height 16
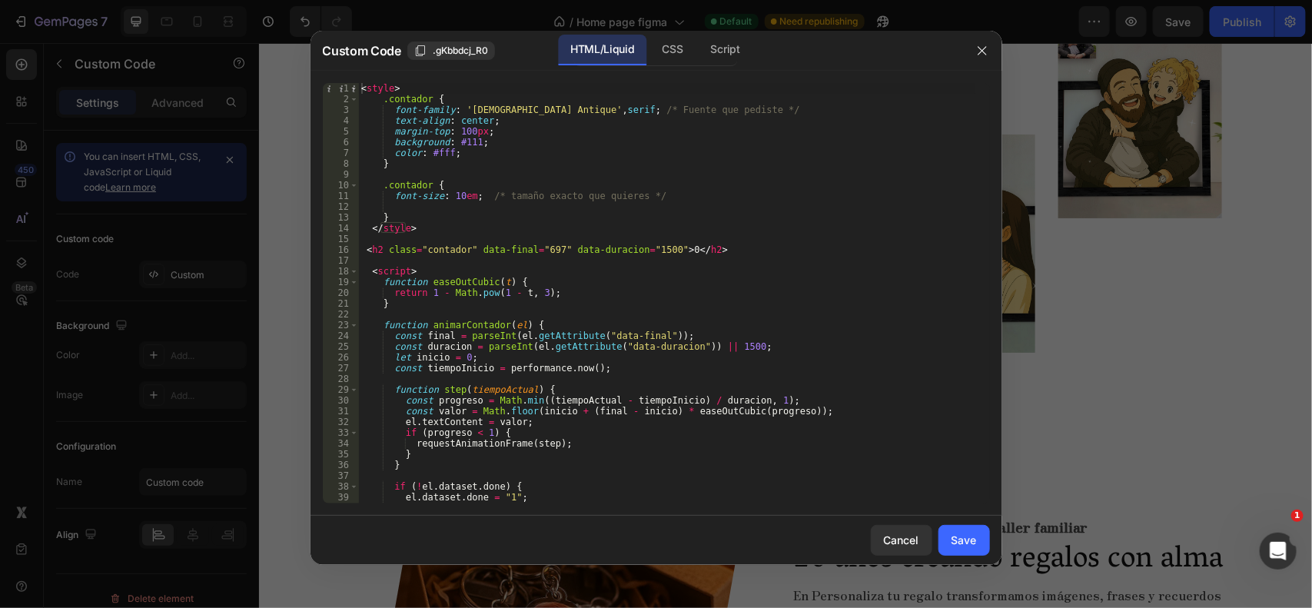
click at [459, 351] on div "< style > .contador { font-family : ' Zen Antique ' , serif ; /* Fuente que ped…" at bounding box center [666, 304] width 617 height 442
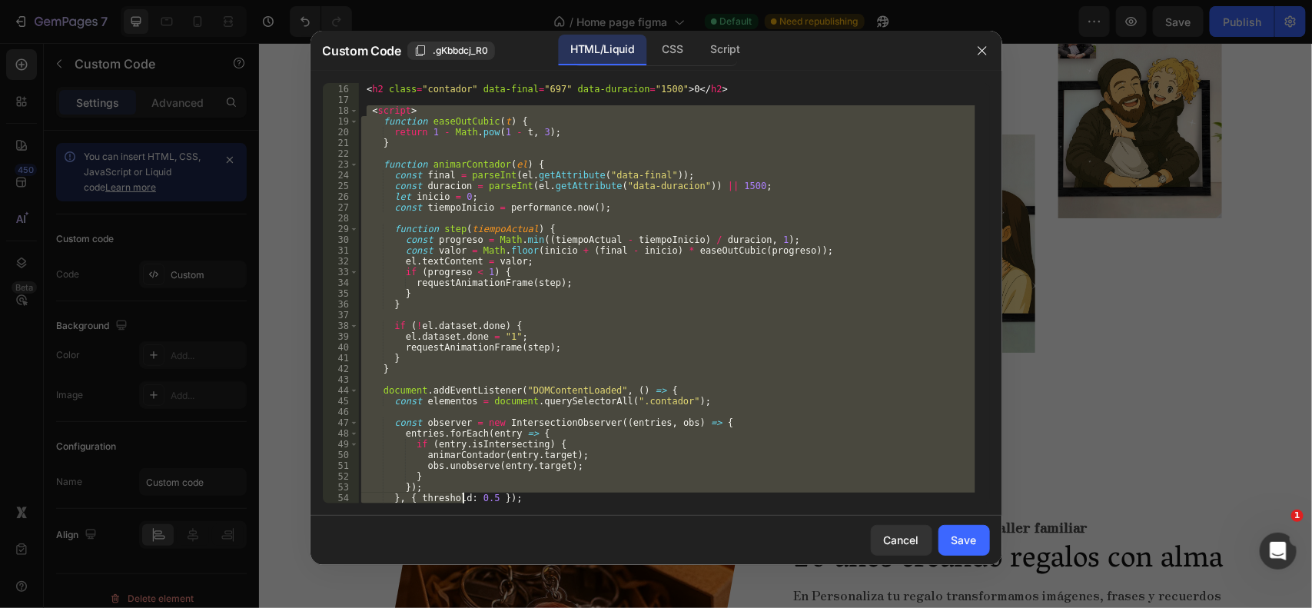
scroll to position [204, 0]
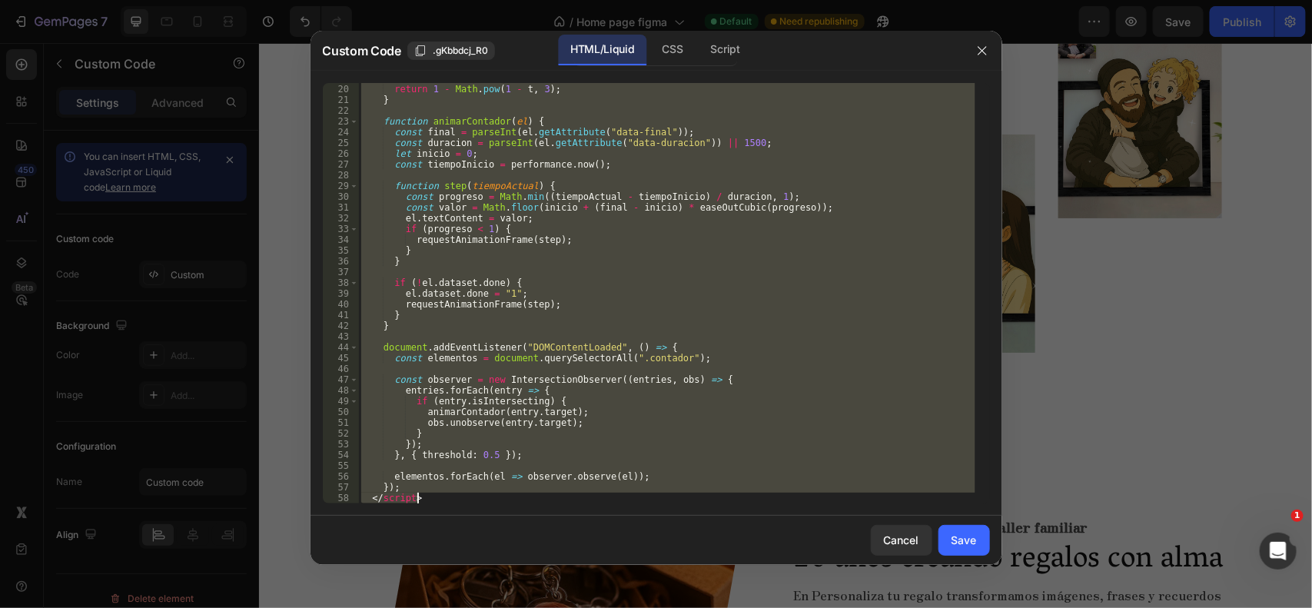
drag, startPoint x: 366, startPoint y: 266, endPoint x: 460, endPoint y: 589, distance: 336.2
click at [460, 589] on div "Custom Code .gKbbdcj_R0 HTML/Liquid CSS Script const duracion = parseInt(el.get…" at bounding box center [656, 304] width 1312 height 608
paste textarea
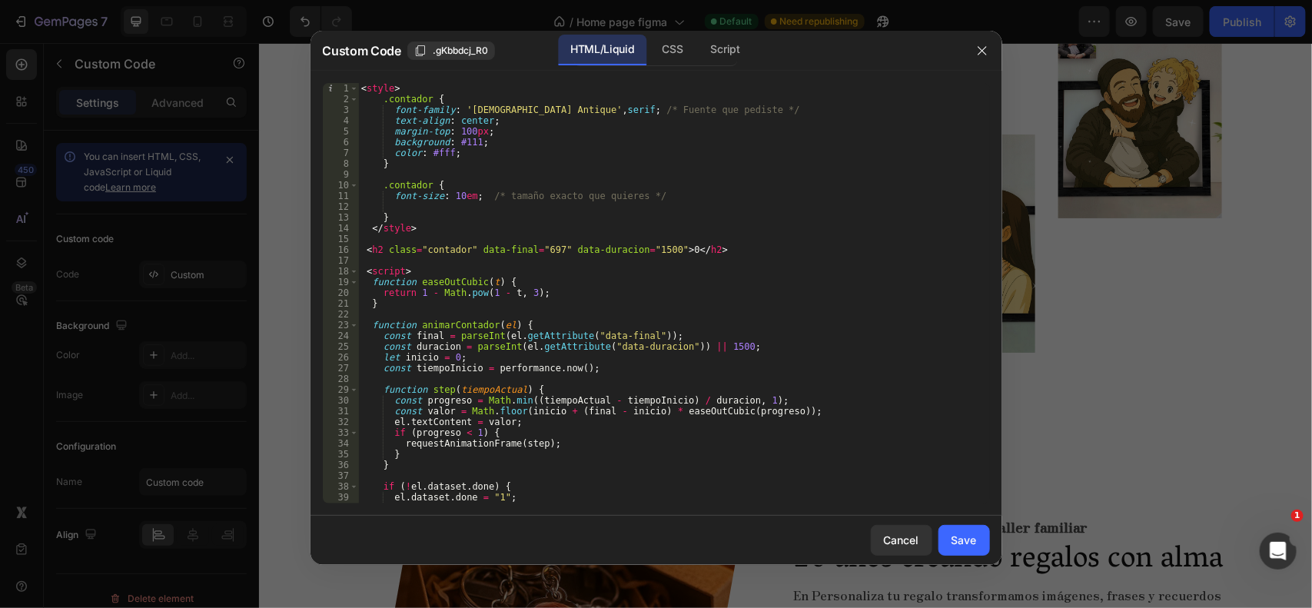
scroll to position [0, 0]
click at [565, 251] on div "< style > .contador { font-family : ' Zen Antique ' , serif ; /* Fuente que ped…" at bounding box center [666, 304] width 617 height 442
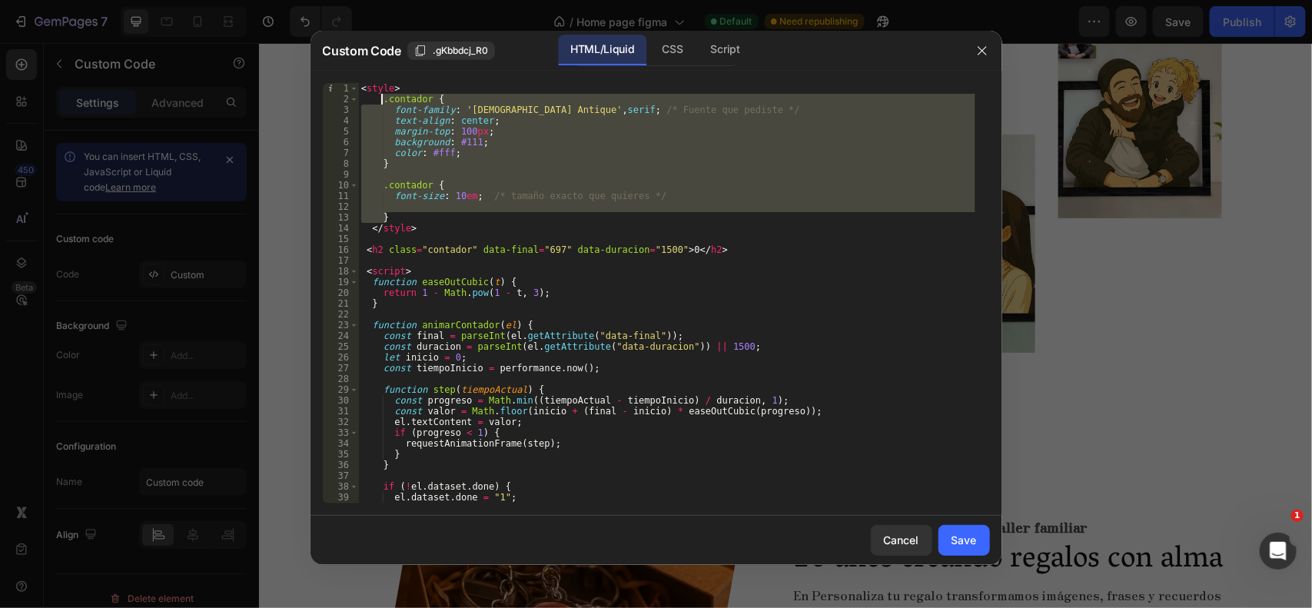
drag, startPoint x: 397, startPoint y: 212, endPoint x: 381, endPoint y: 104, distance: 109.5
click at [381, 104] on div "< style > .contador { font-family : ' Zen Antique ' , serif ; /* Fuente que ped…" at bounding box center [666, 304] width 617 height 442
paste textarea "}"
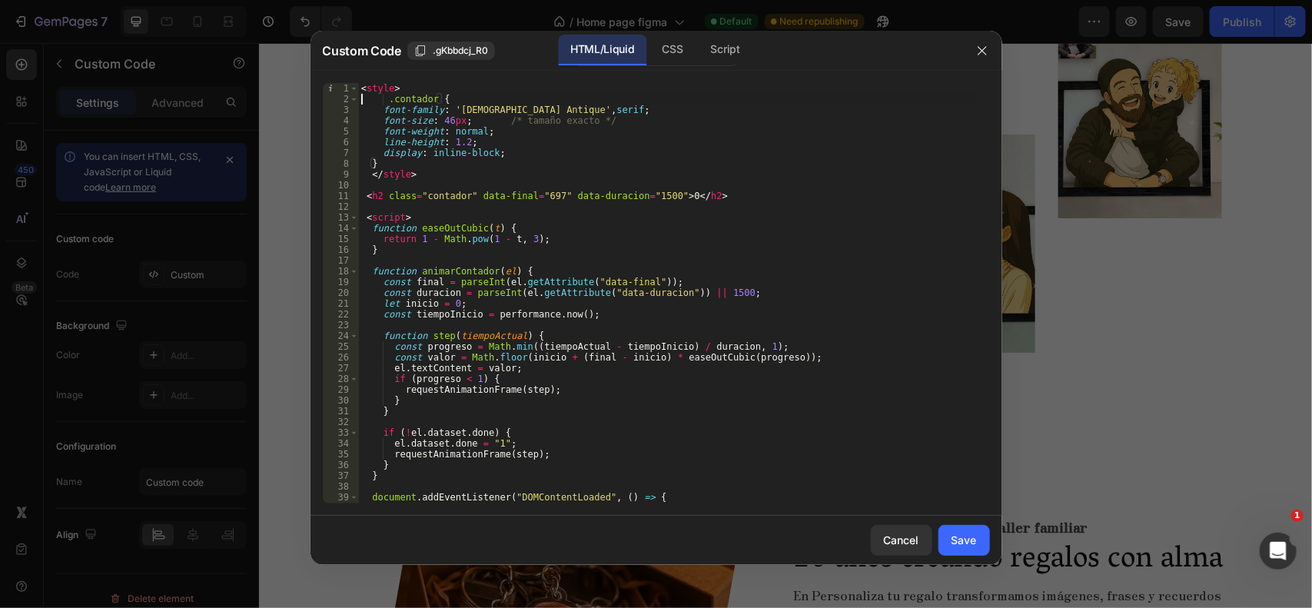
click at [360, 95] on div "< style > .contador { font-family : ' Zen Antique ' , serif ; font-size : 46 px…" at bounding box center [666, 304] width 617 height 442
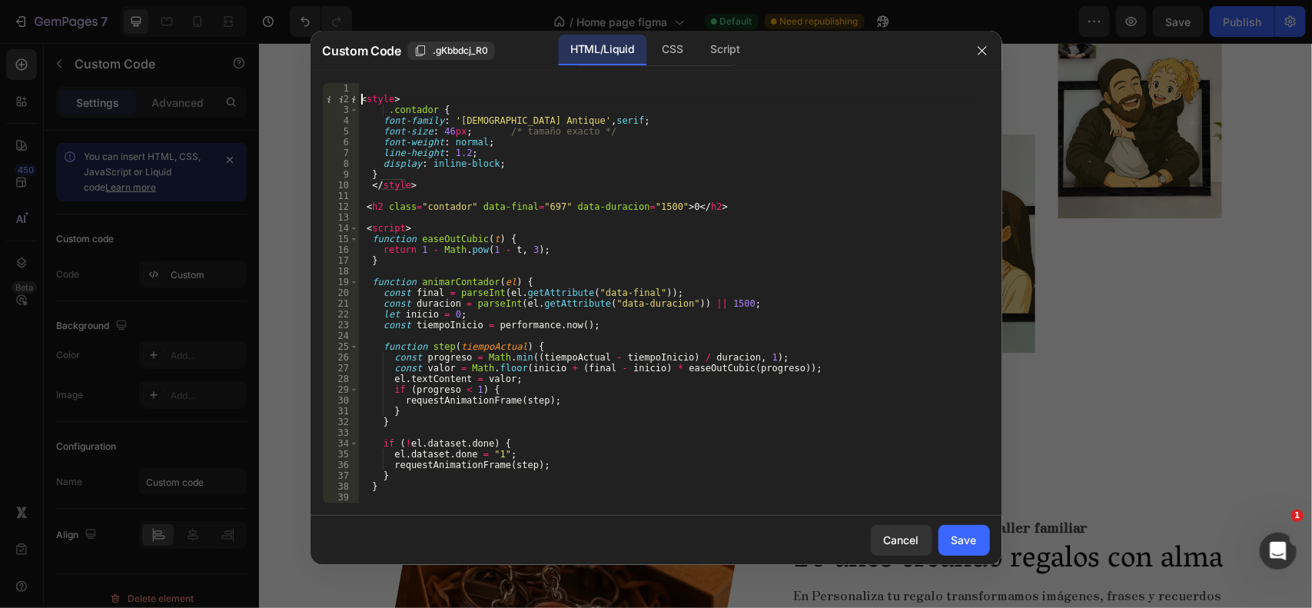
type textarea "<style>"
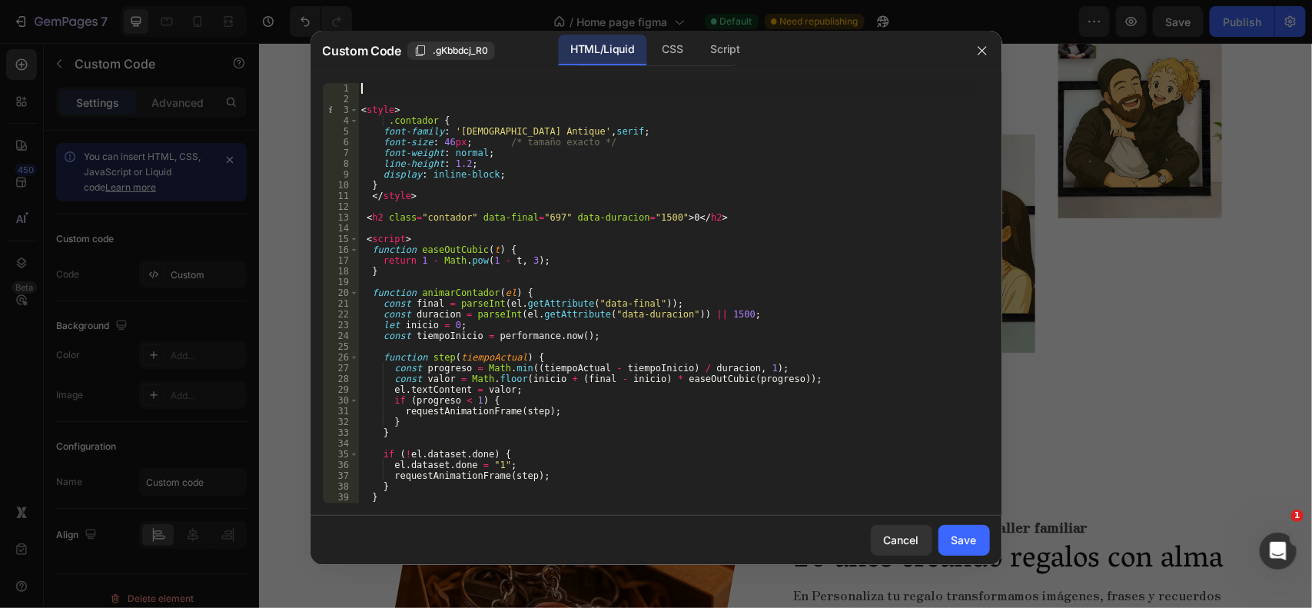
paste textarea
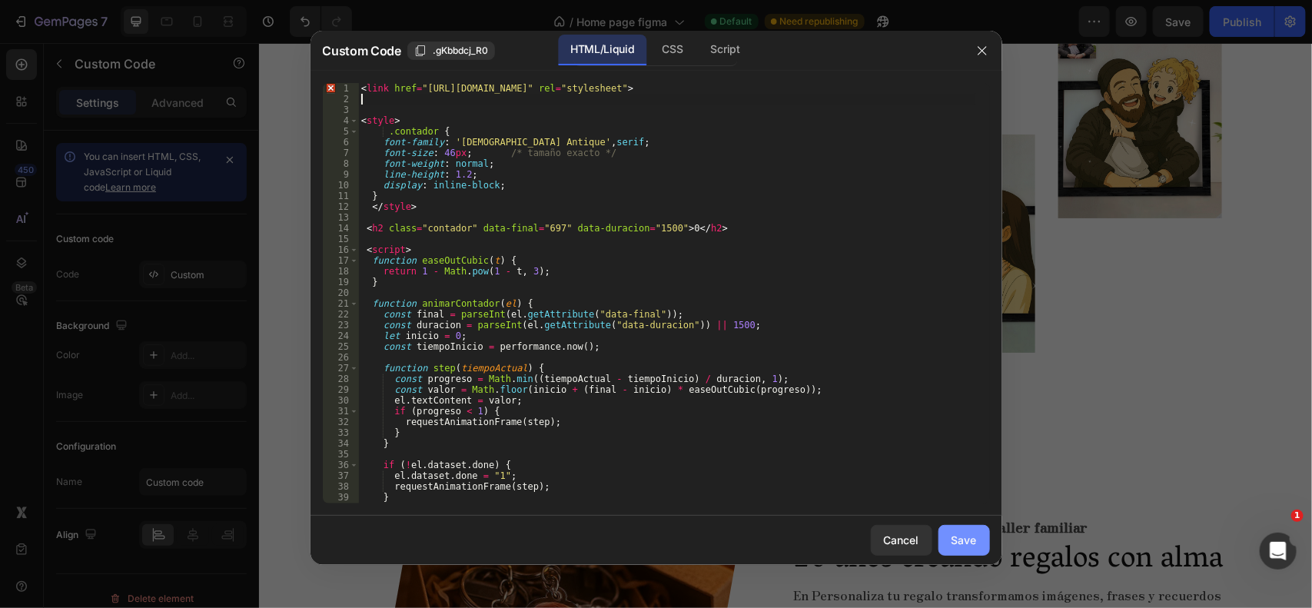
click at [959, 540] on div "Save" at bounding box center [964, 540] width 25 height 16
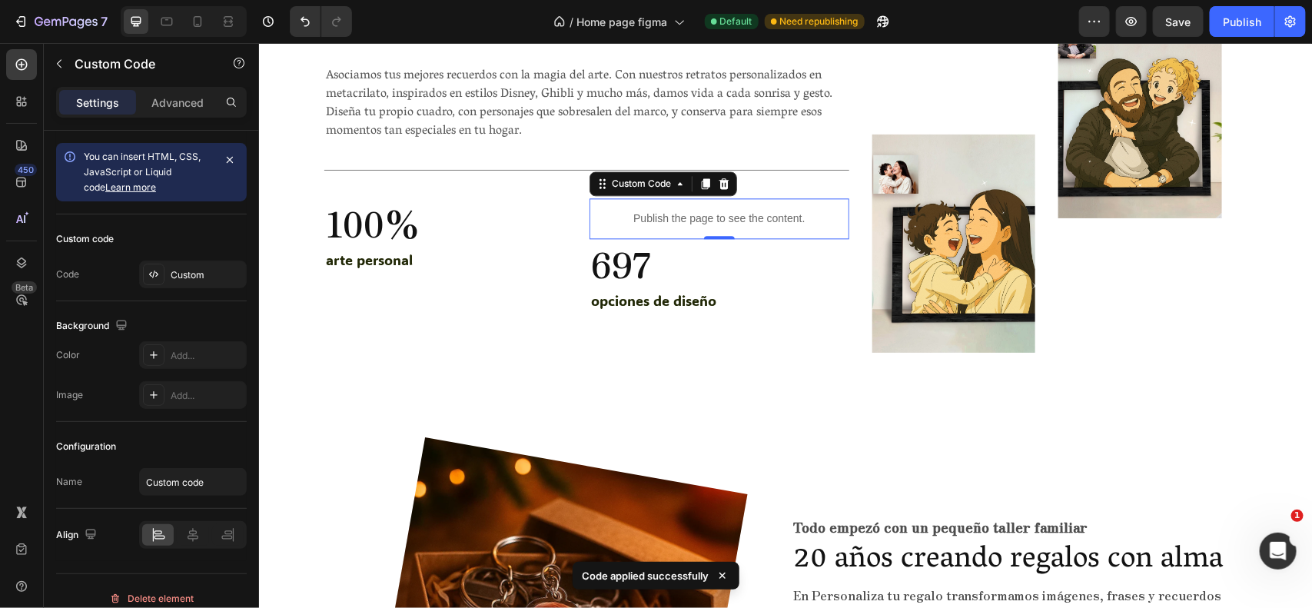
click at [1171, 5] on div "7 Version history / Home page figma Default Need republishing Preview Save Publ…" at bounding box center [656, 22] width 1312 height 44
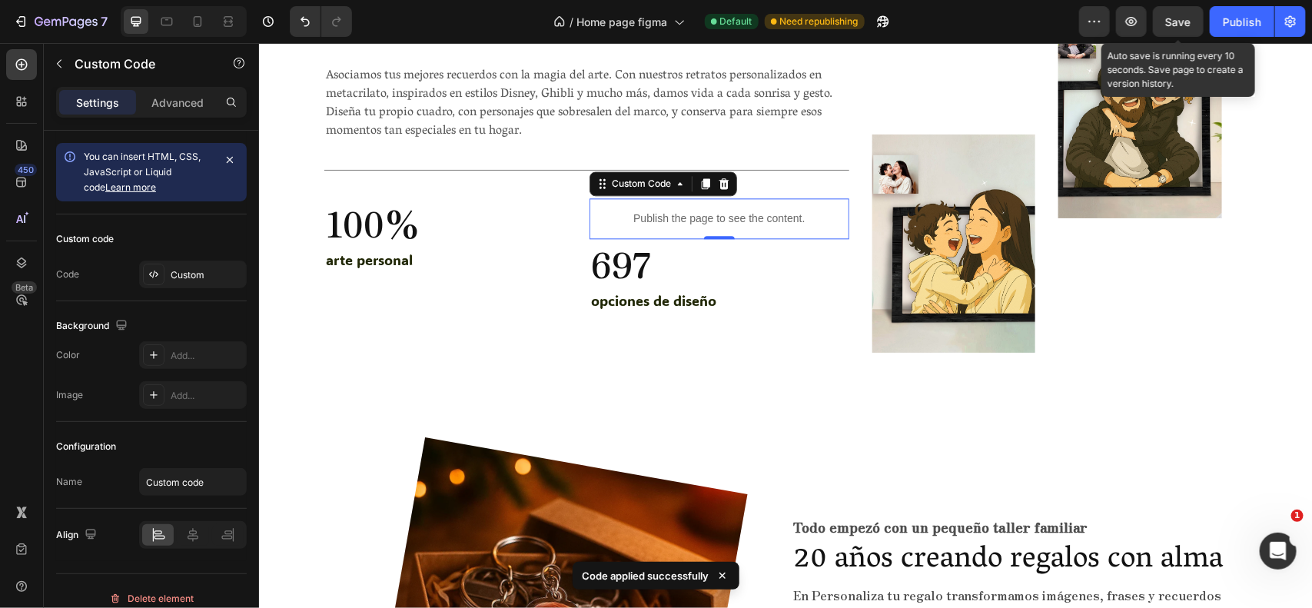
click at [1171, 14] on div "Save" at bounding box center [1178, 22] width 25 height 16
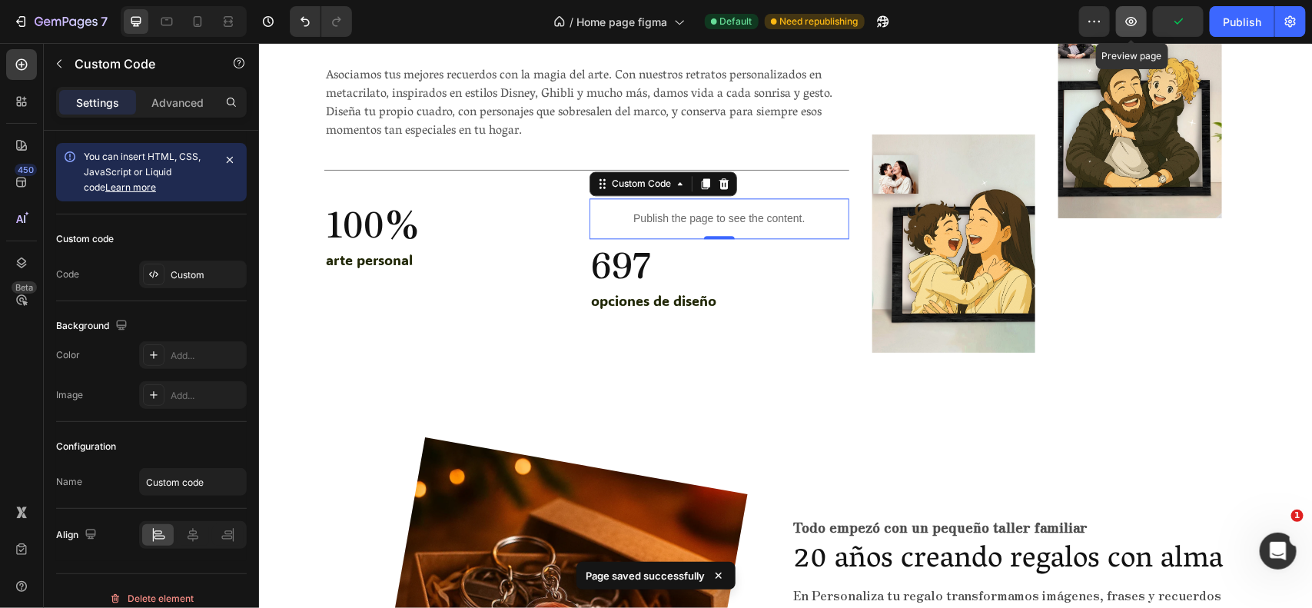
click at [1132, 21] on icon "button" at bounding box center [1131, 21] width 15 height 15
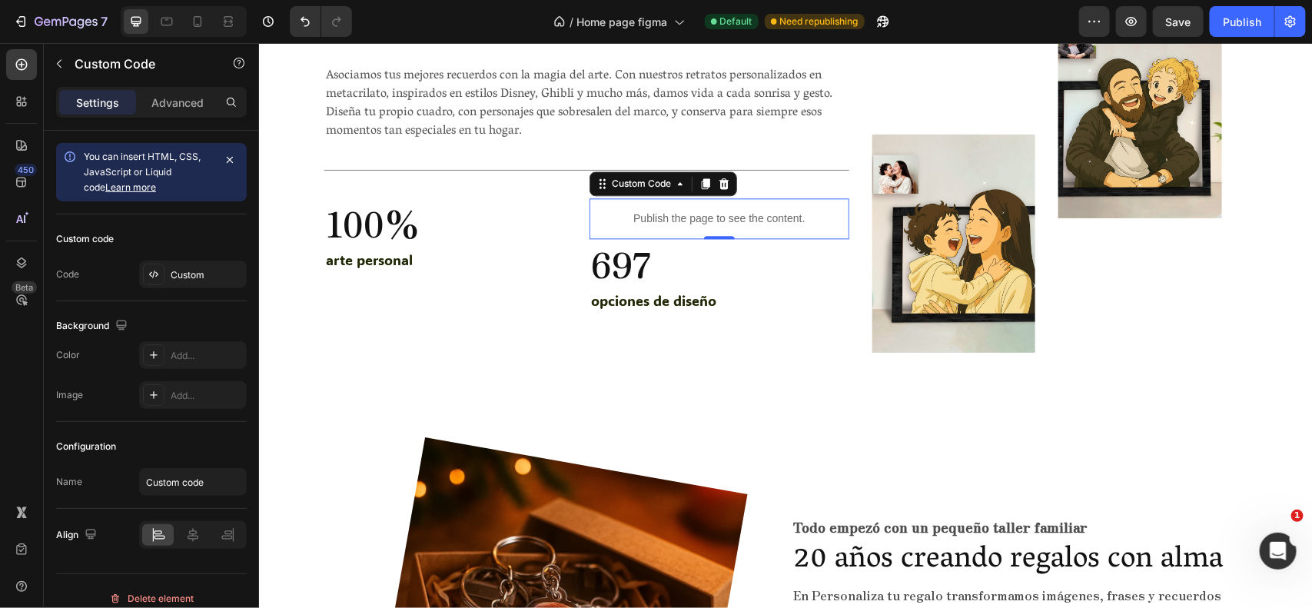
click at [639, 220] on p "Publish the page to see the content." at bounding box center [718, 218] width 259 height 16
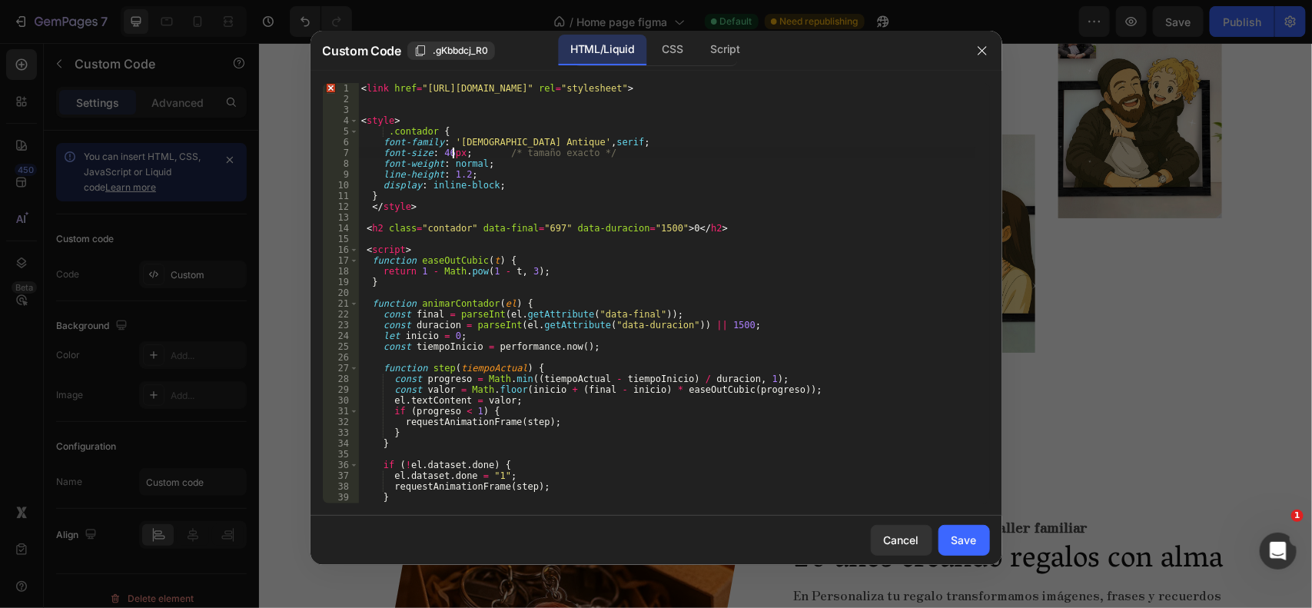
click at [451, 148] on div "< link href = "https://fonts.googleapis.com/css2?family=Zen+Antique&display=swa…" at bounding box center [666, 304] width 617 height 442
drag, startPoint x: 407, startPoint y: 101, endPoint x: 420, endPoint y: 35, distance: 68.0
click at [420, 35] on div "Custom Code .gKbbdcj_R0 HTML/Liquid CSS Script font-size: 46em; /* tamaño exact…" at bounding box center [657, 298] width 692 height 534
type textarea "<link href="https://fonts.googleapis.com/css2?family=Zen+Antique&display=swap" …"
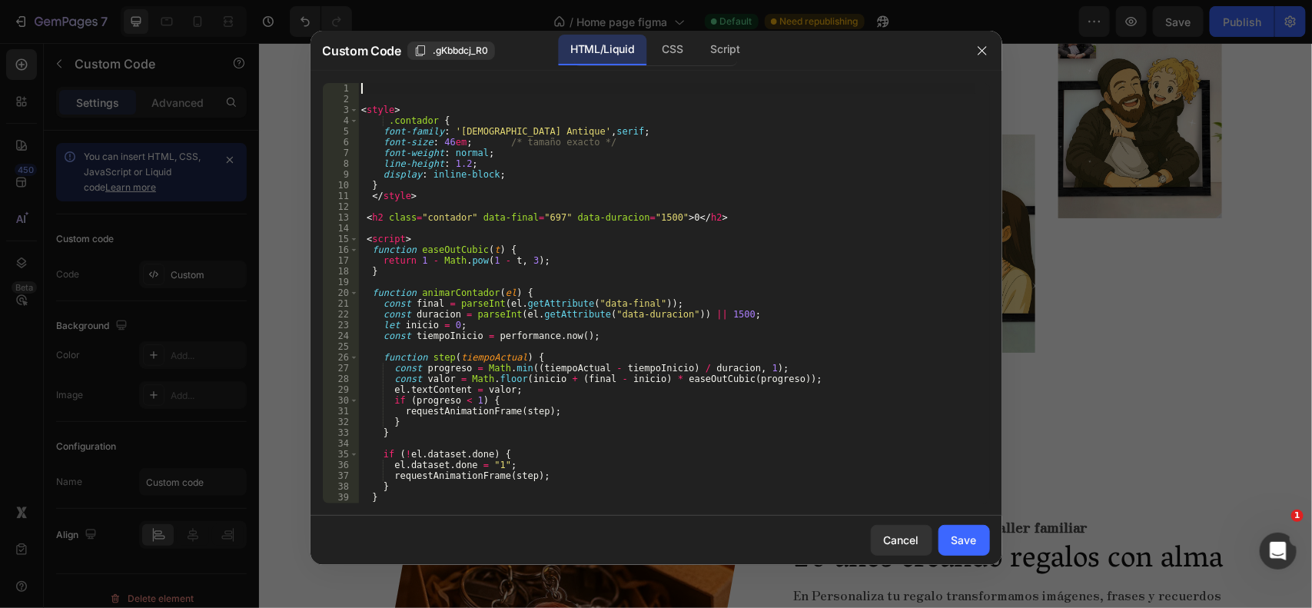
scroll to position [0, 0]
click at [946, 543] on button "Save" at bounding box center [965, 540] width 52 height 31
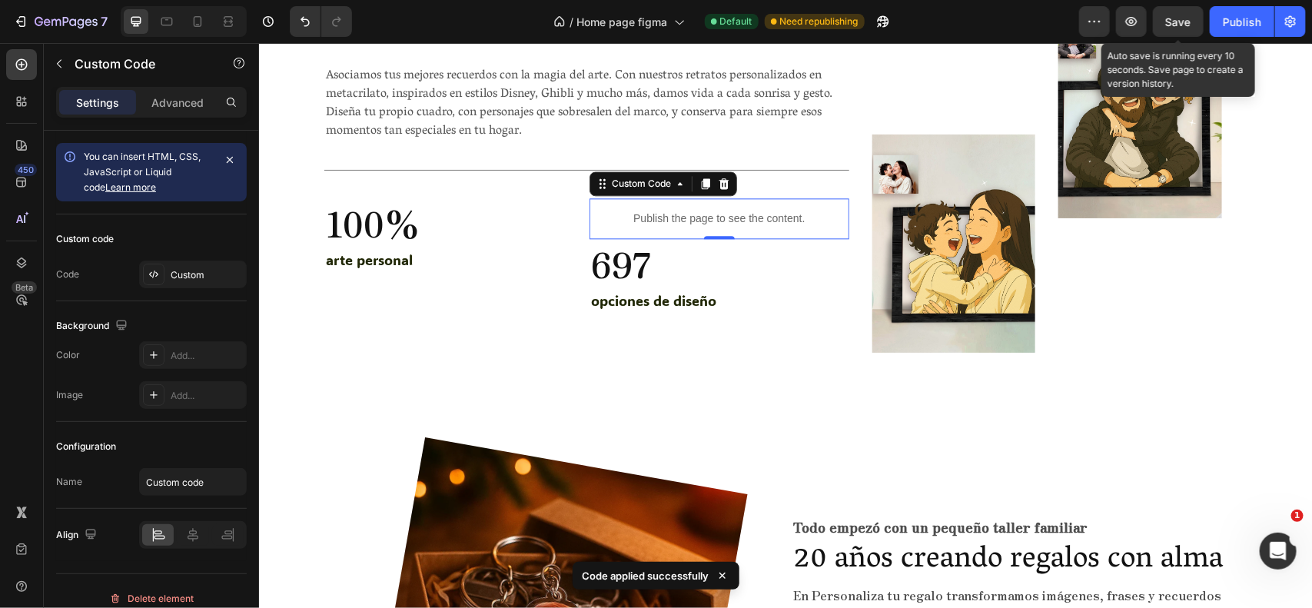
click at [1177, 17] on span "Save" at bounding box center [1178, 21] width 25 height 13
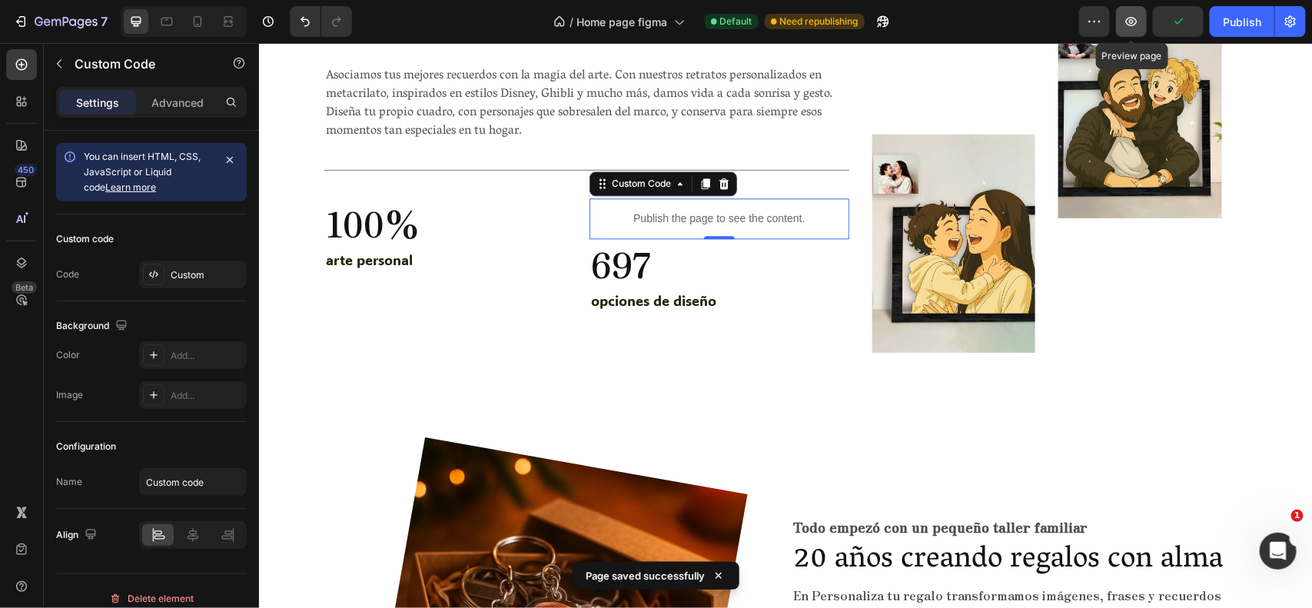
click at [1136, 20] on icon "button" at bounding box center [1132, 21] width 12 height 9
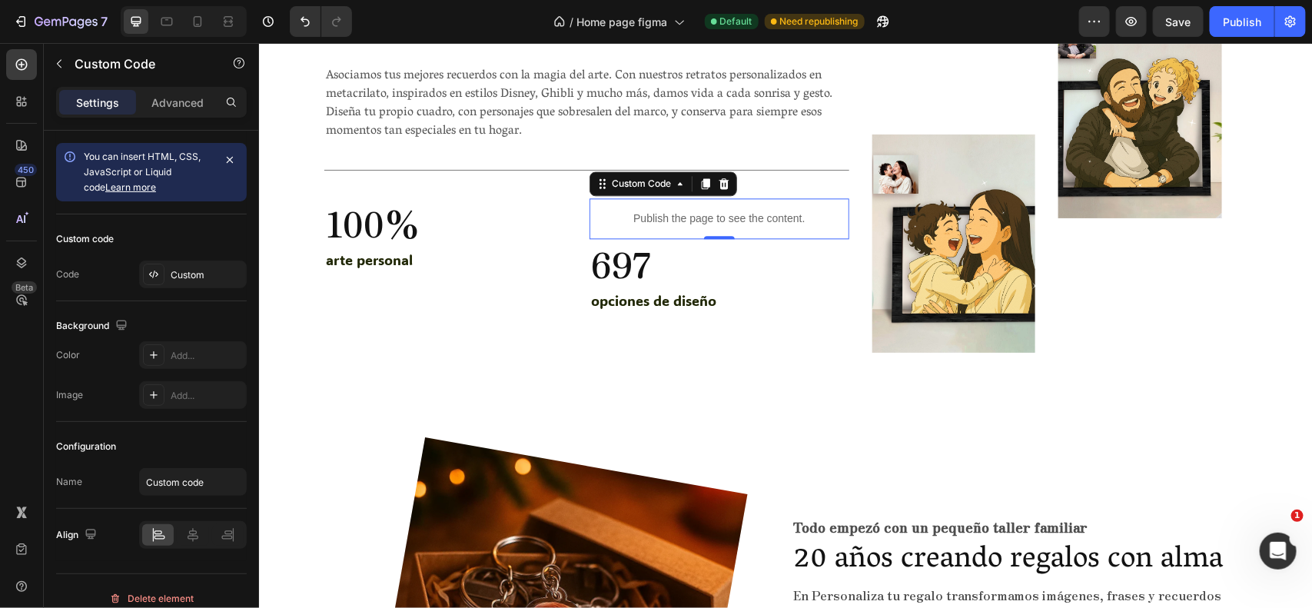
click at [640, 216] on p "Publish the page to see the content." at bounding box center [718, 218] width 259 height 16
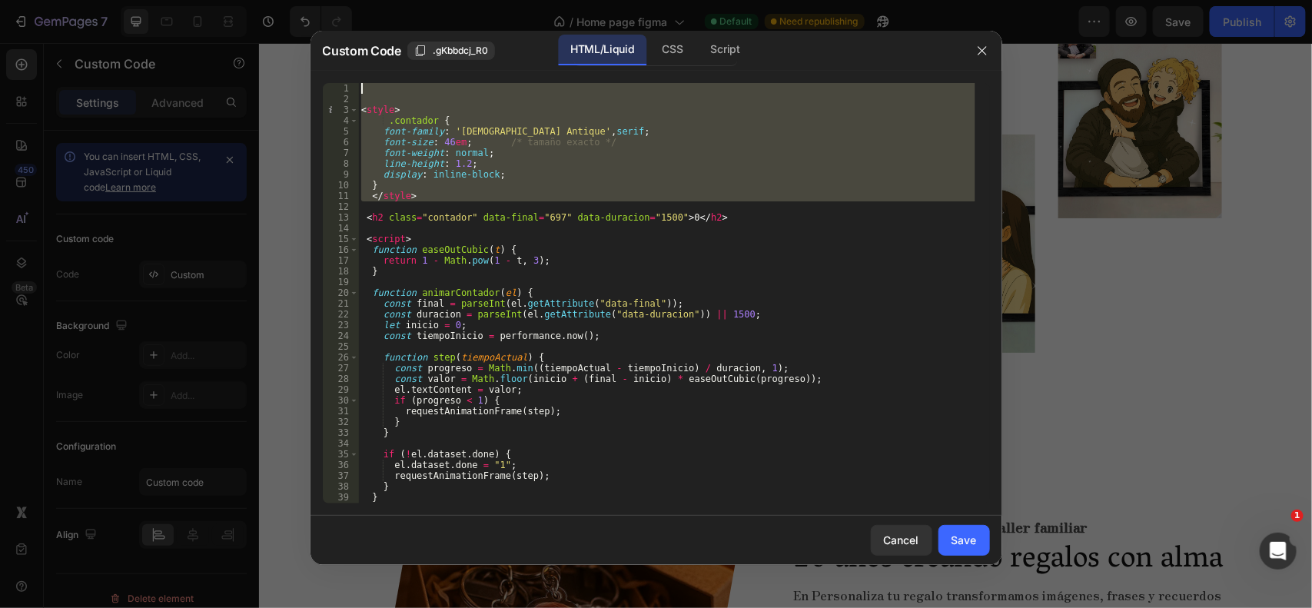
drag, startPoint x: 437, startPoint y: 208, endPoint x: 289, endPoint y: 68, distance: 203.9
click at [289, 68] on div "Custom Code .gKbbdcj_R0 HTML/Liquid CSS Script 1 2 3 4 5 6 7 8 9 10 11 12 13 14…" at bounding box center [656, 304] width 1312 height 608
paste textarea
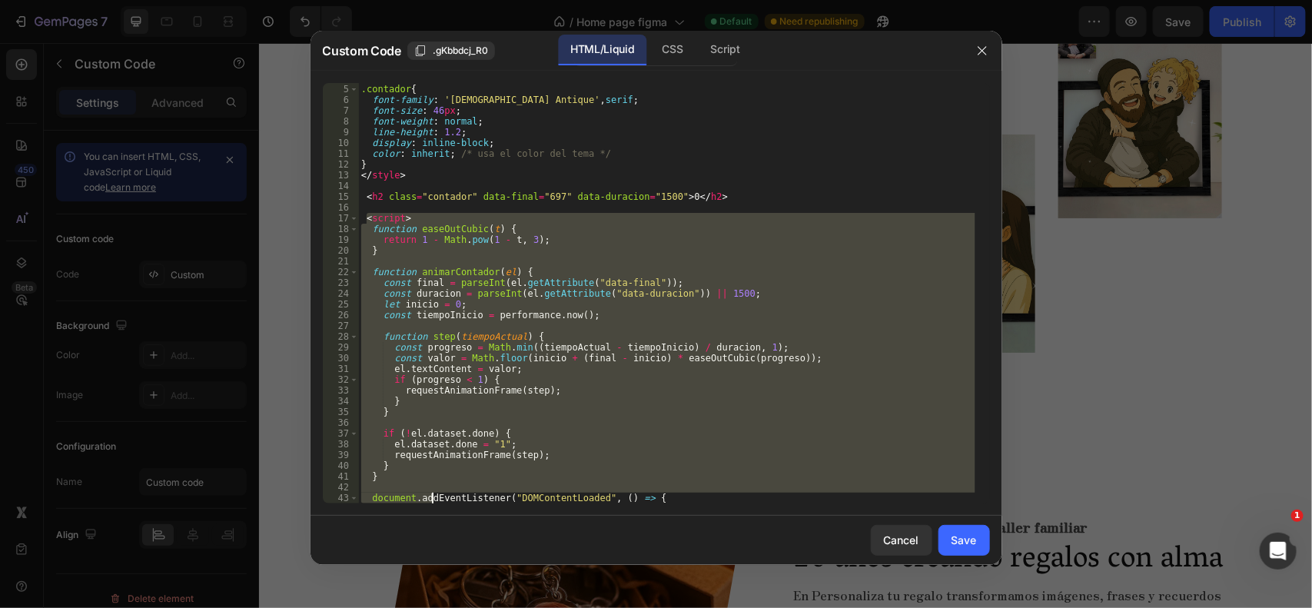
scroll to position [192, 0]
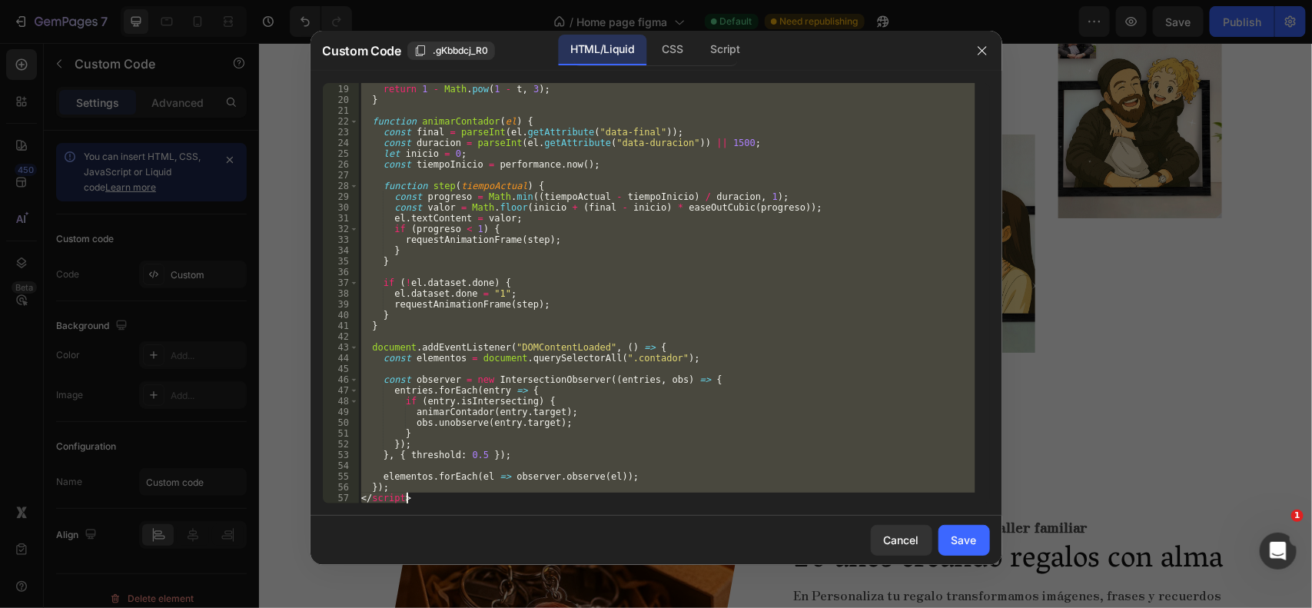
drag, startPoint x: 365, startPoint y: 258, endPoint x: 517, endPoint y: 647, distance: 418.4
click at [517, 0] on html "7 Version history / Home page figma Default Need republishing Preview Save Publ…" at bounding box center [656, 0] width 1312 height 0
type textarea "}); </script>"
paste textarea
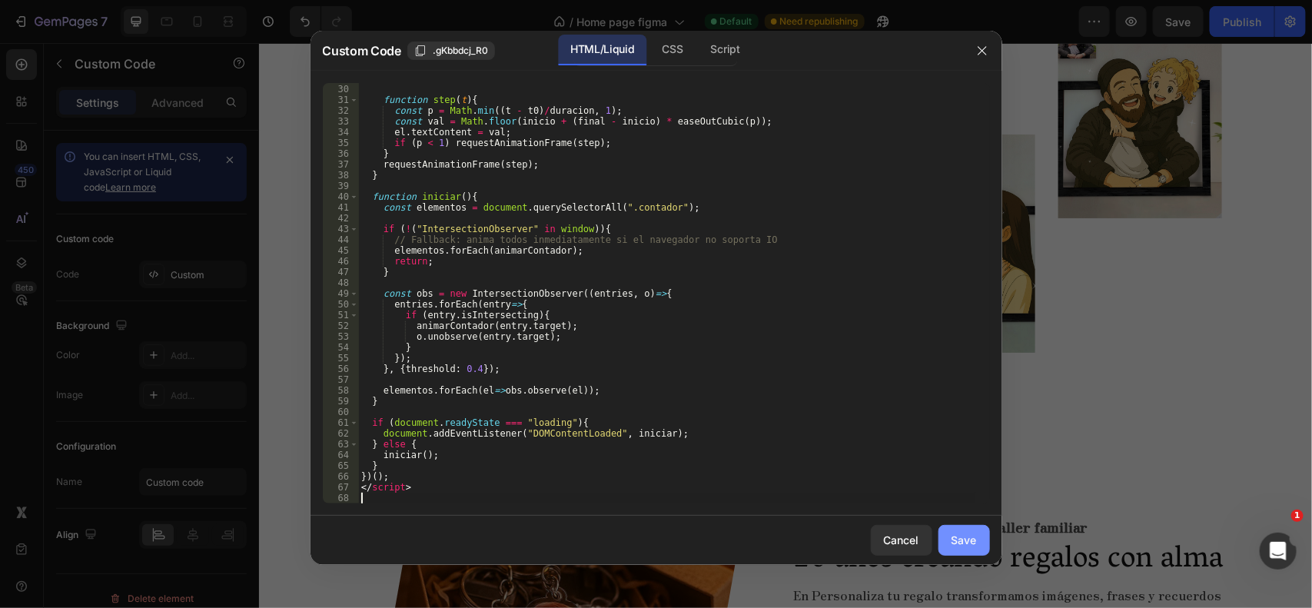
click at [953, 540] on div "Save" at bounding box center [964, 540] width 25 height 16
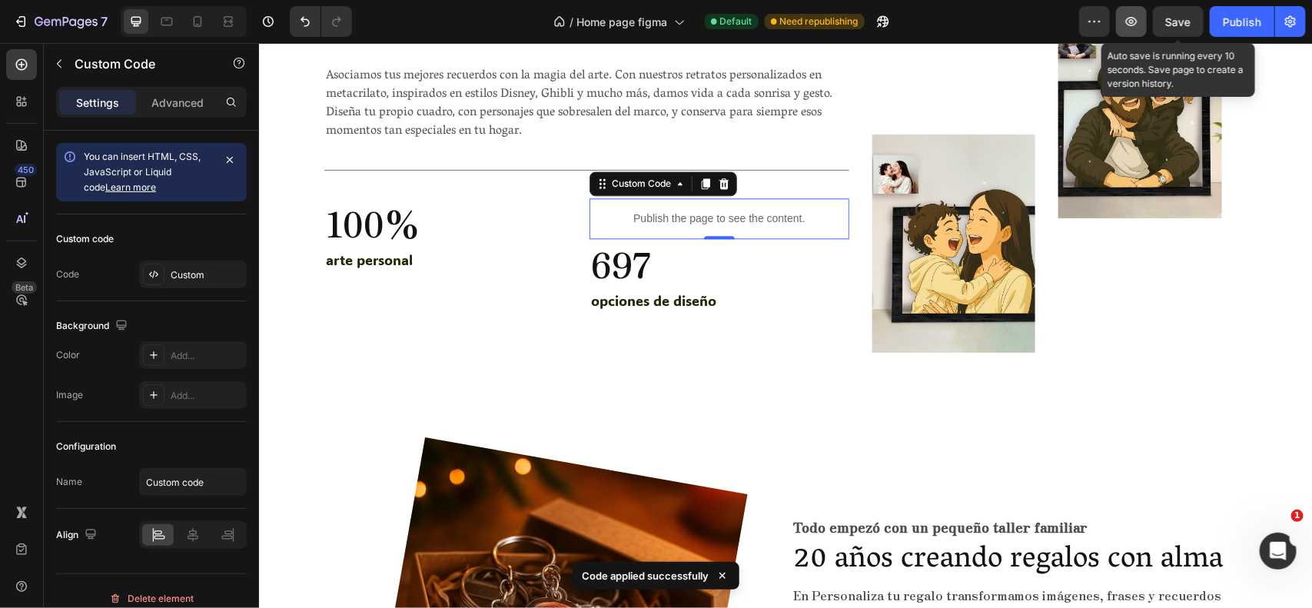
drag, startPoint x: 1189, startPoint y: 18, endPoint x: 1146, endPoint y: 15, distance: 43.9
click at [1189, 18] on span "Save" at bounding box center [1178, 21] width 25 height 13
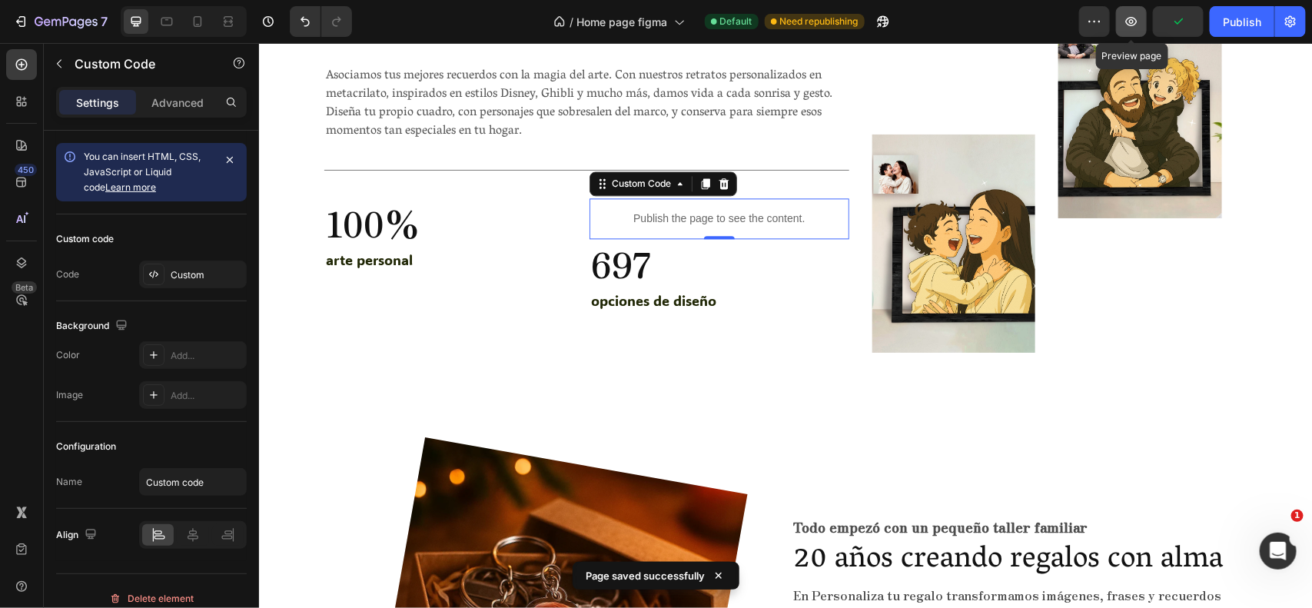
click at [1131, 14] on icon "button" at bounding box center [1131, 21] width 15 height 15
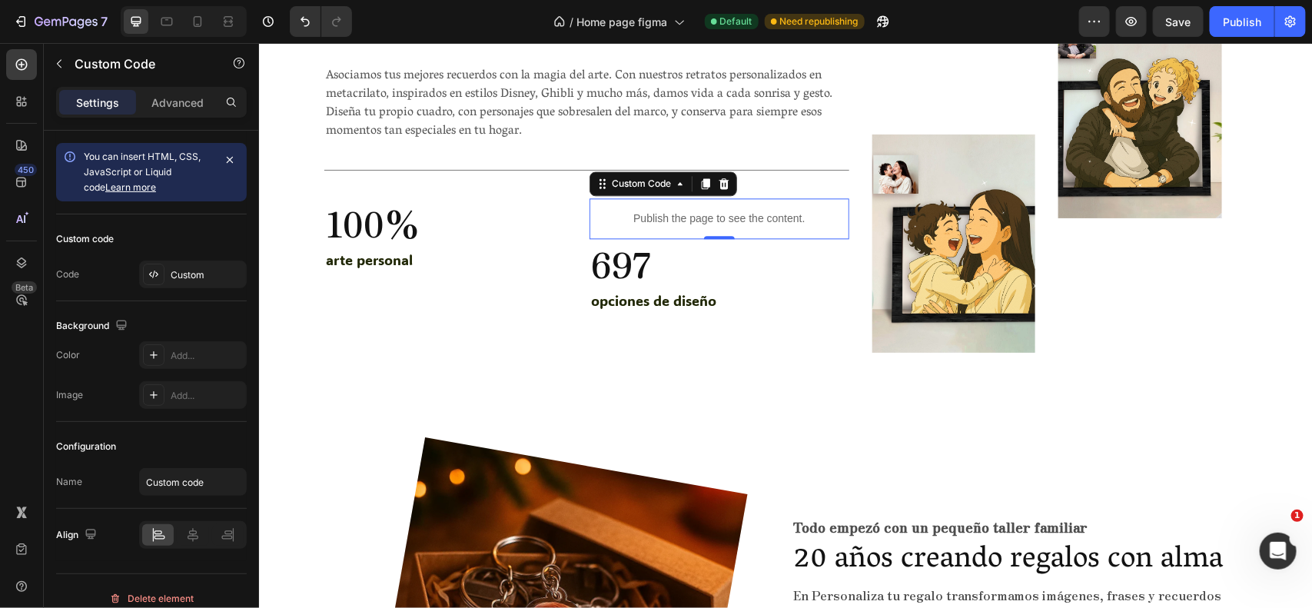
click at [636, 217] on p "Publish the page to see the content." at bounding box center [718, 218] width 259 height 16
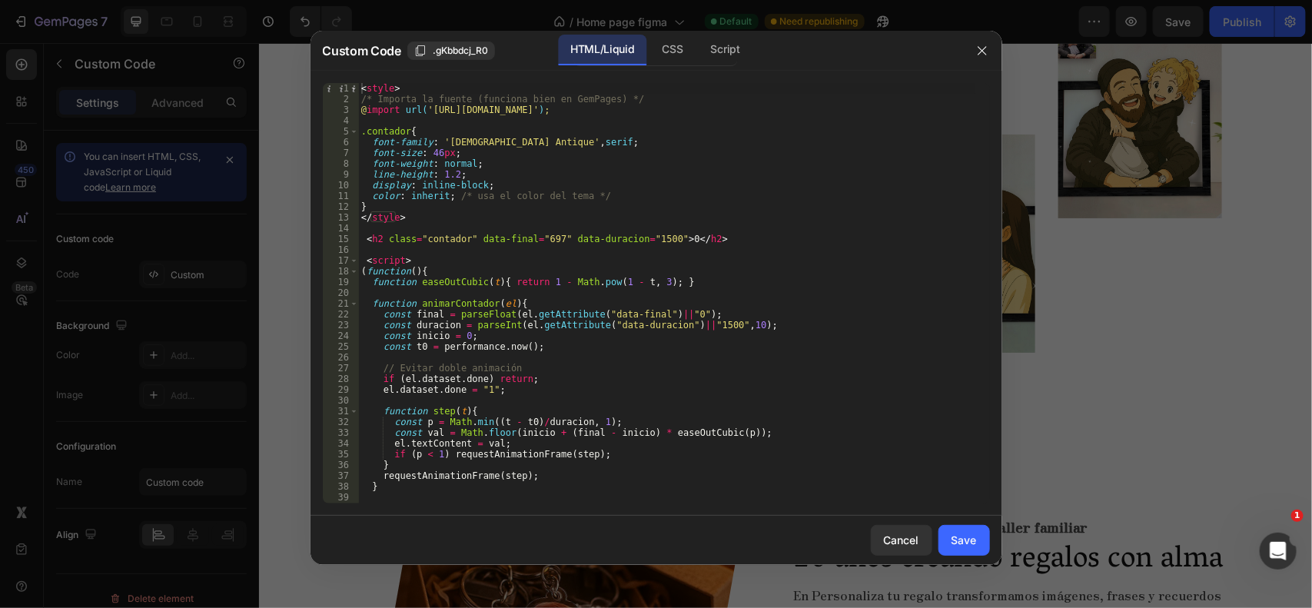
click at [556, 238] on div "< style > /* Importa la fuente (funciona bien en GemPages) */ @ import url( 'ht…" at bounding box center [666, 304] width 617 height 442
type textarea "<h2 class="contador" data-final="697" style="font-size: 46px;" data-duracion="1…"
click at [963, 544] on div "Save" at bounding box center [964, 540] width 25 height 16
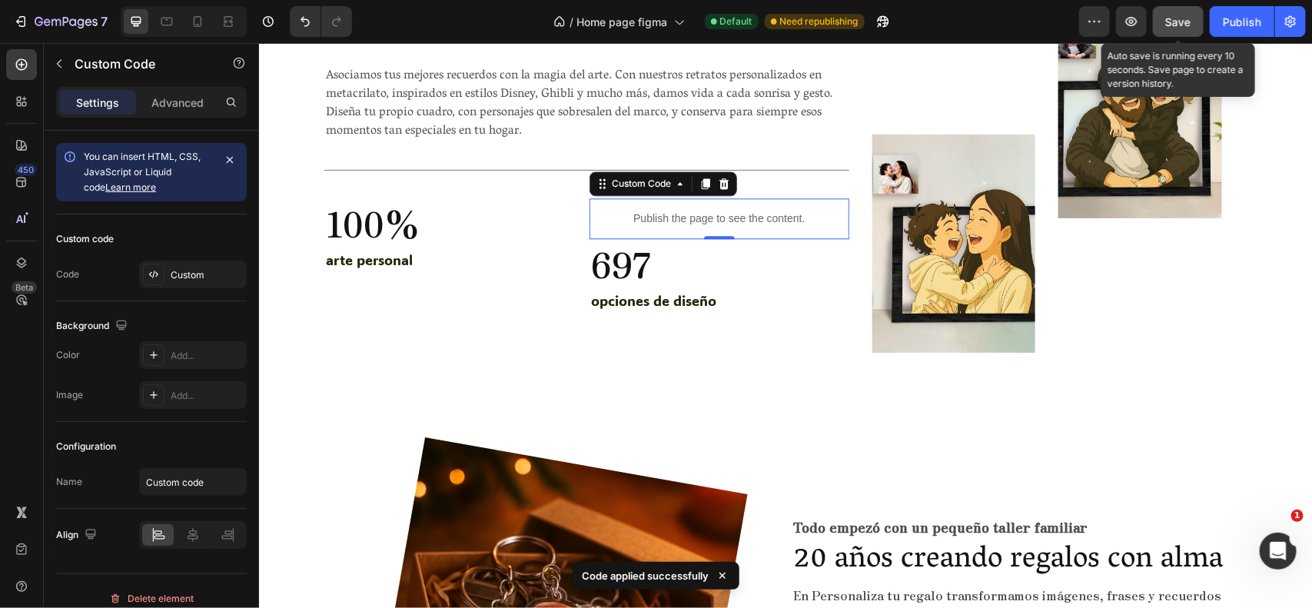
click at [1180, 8] on button "Save" at bounding box center [1178, 21] width 51 height 31
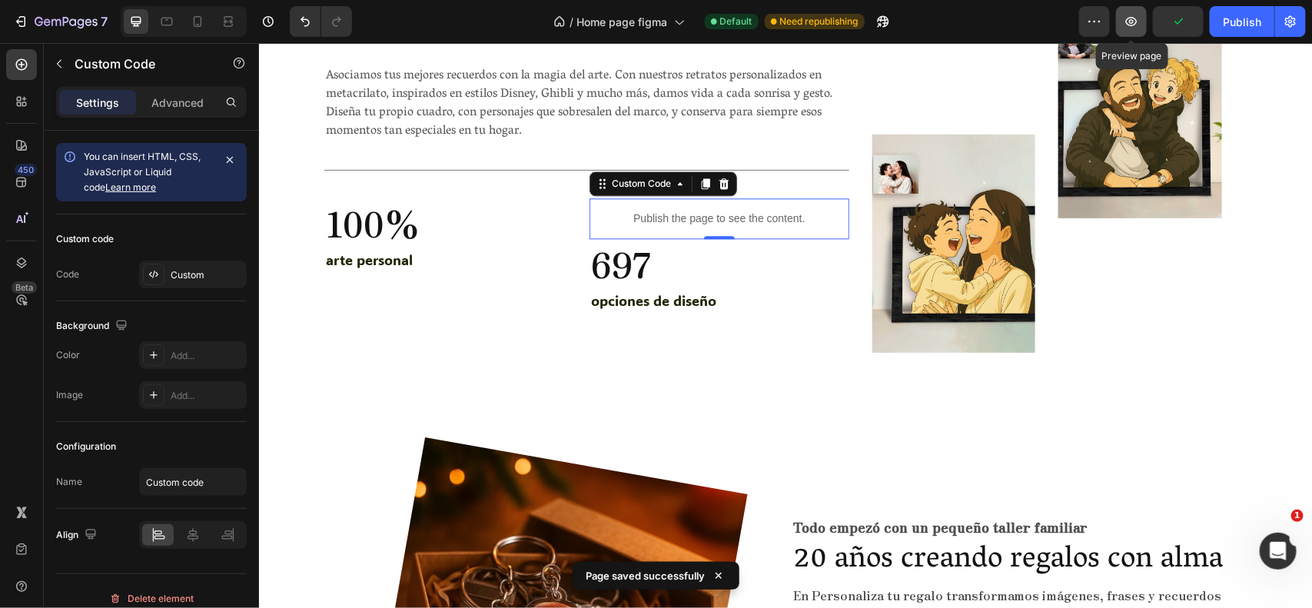
click at [1135, 23] on icon "button" at bounding box center [1131, 21] width 15 height 15
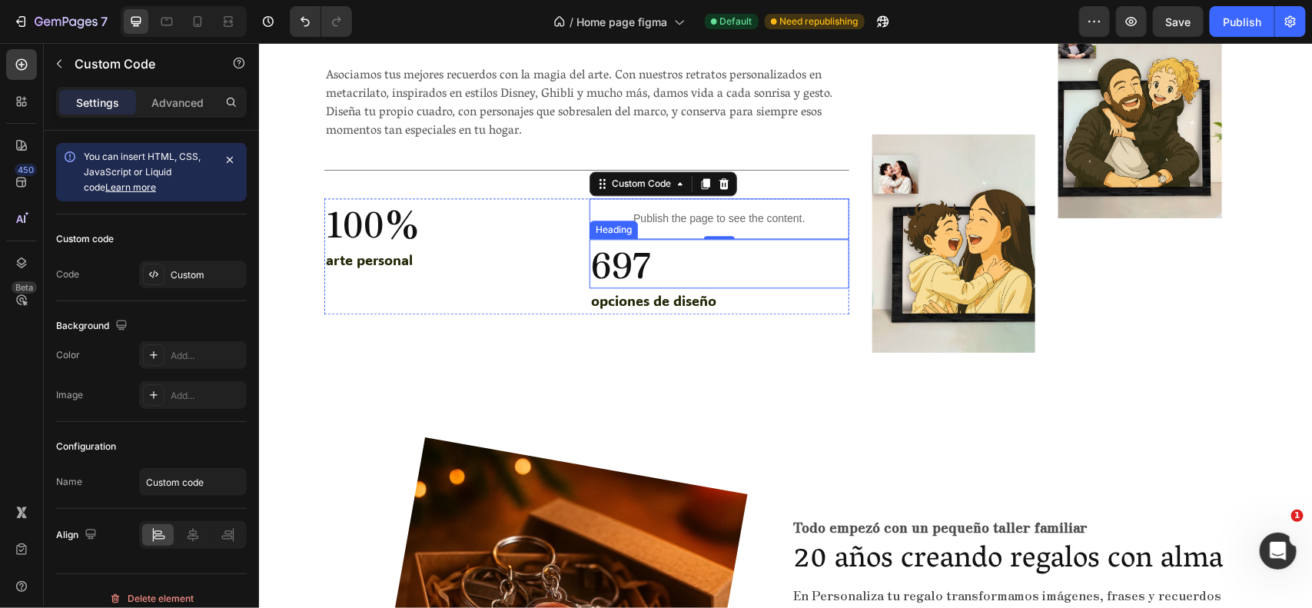
click at [679, 277] on h2 "697" at bounding box center [718, 262] width 259 height 49
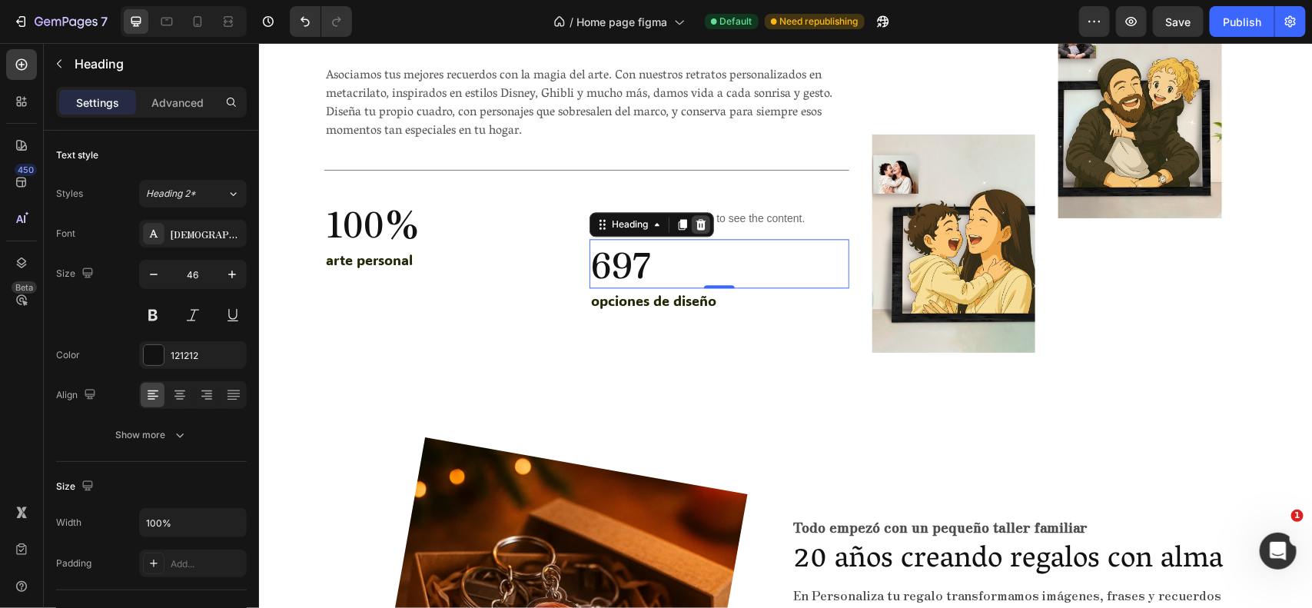
click at [696, 228] on icon at bounding box center [701, 223] width 10 height 11
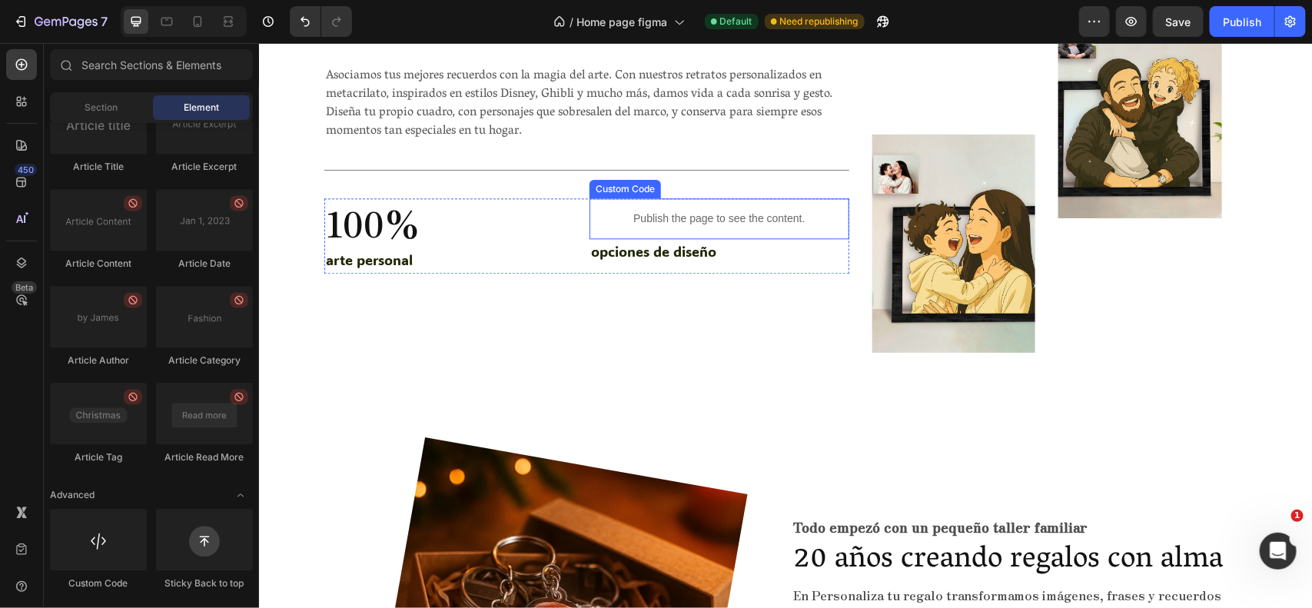
click at [619, 211] on p "Publish the page to see the content." at bounding box center [718, 218] width 259 height 16
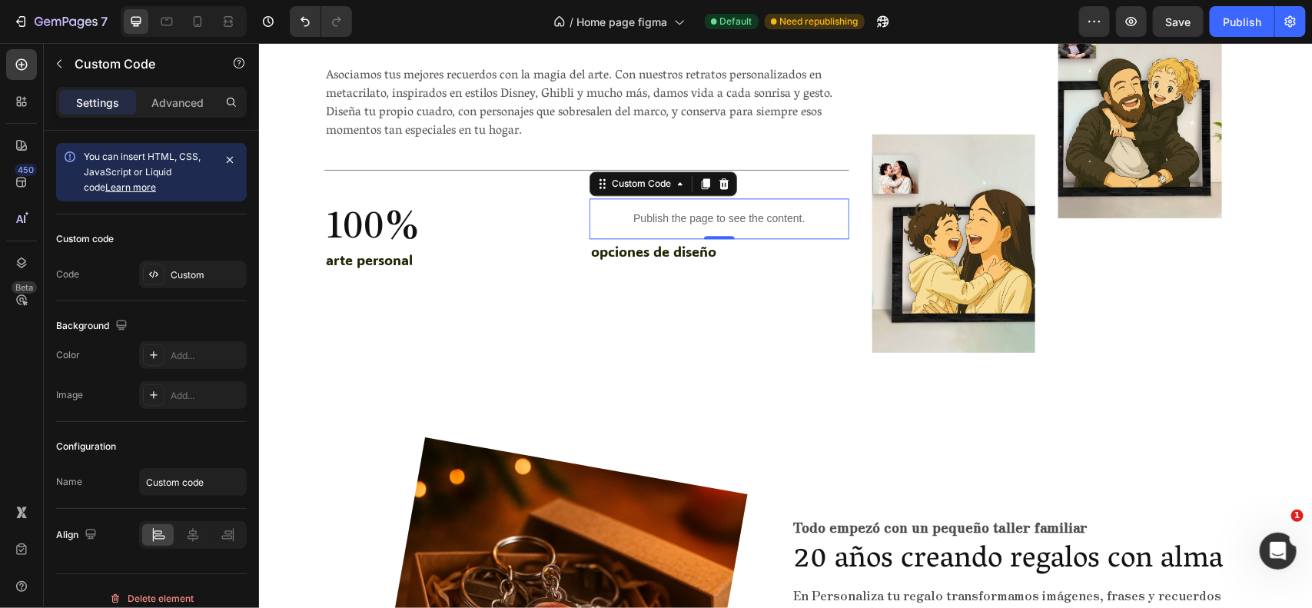
click at [619, 211] on p "Publish the page to see the content." at bounding box center [718, 218] width 259 height 16
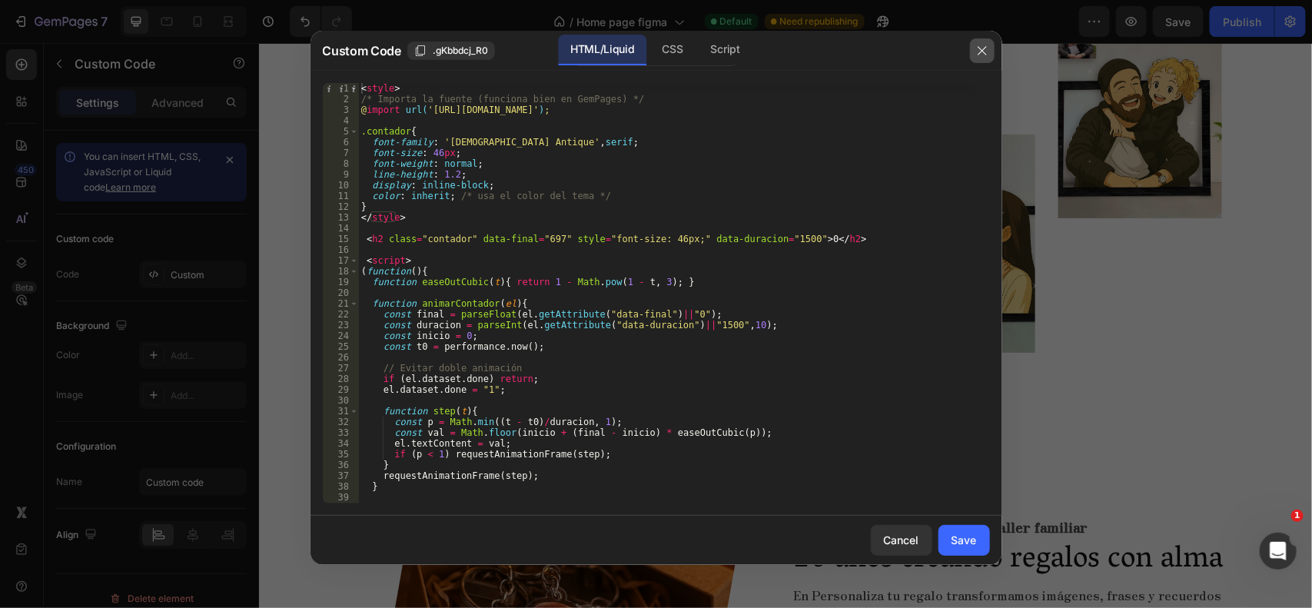
click at [989, 50] on button "button" at bounding box center [982, 50] width 25 height 25
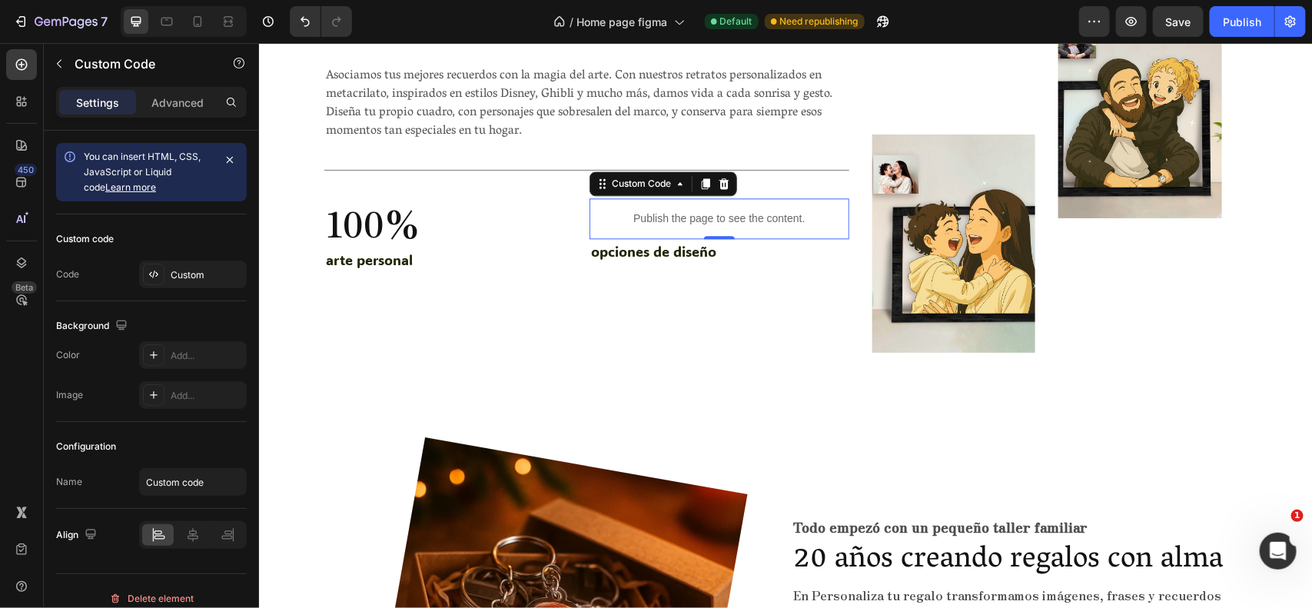
drag, startPoint x: 698, startPoint y: 189, endPoint x: 690, endPoint y: 201, distance: 14.3
click at [700, 188] on div at bounding box center [705, 183] width 18 height 18
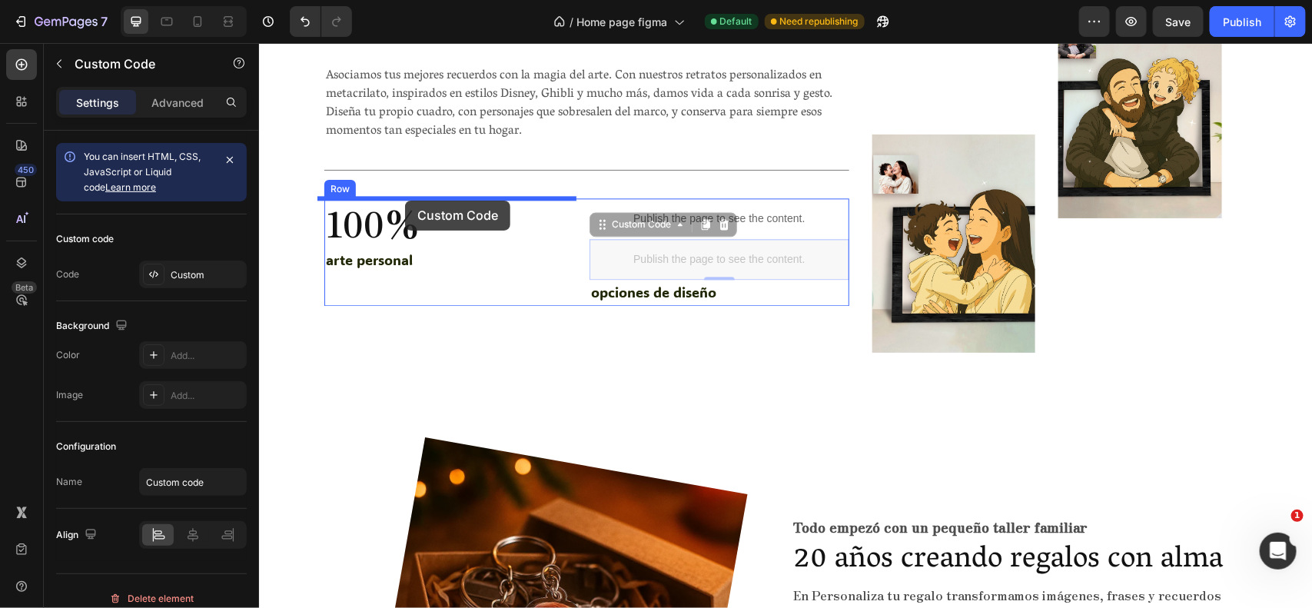
drag, startPoint x: 625, startPoint y: 227, endPoint x: 398, endPoint y: 200, distance: 228.4
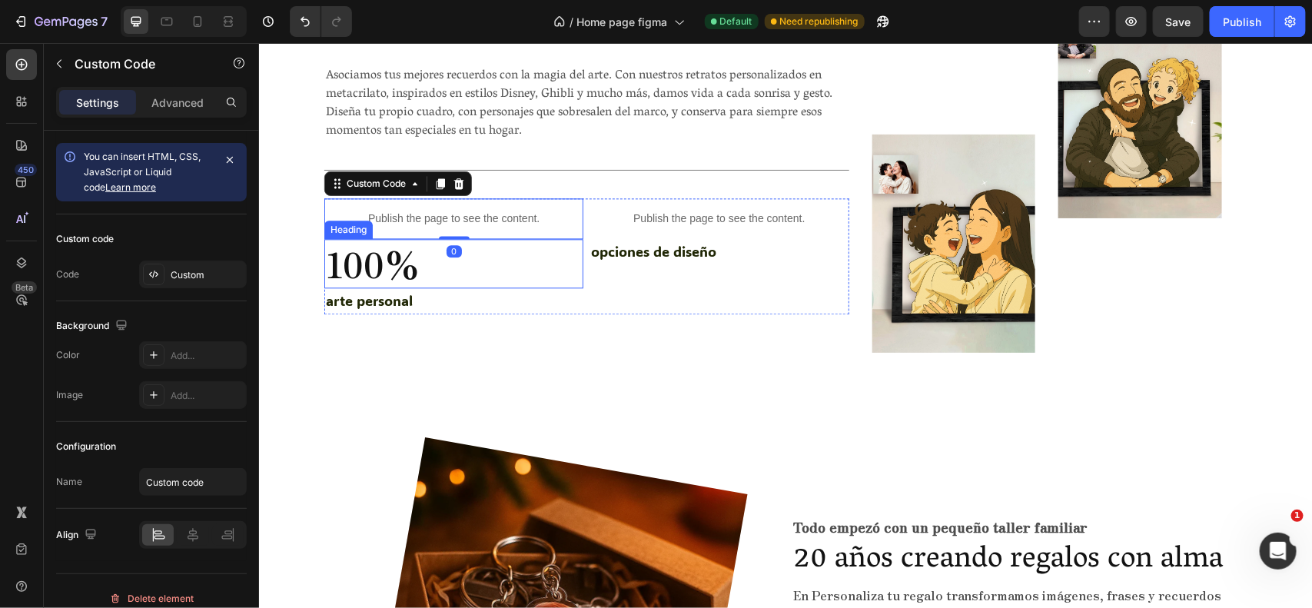
click at [355, 258] on h2 "100%" at bounding box center [453, 262] width 259 height 49
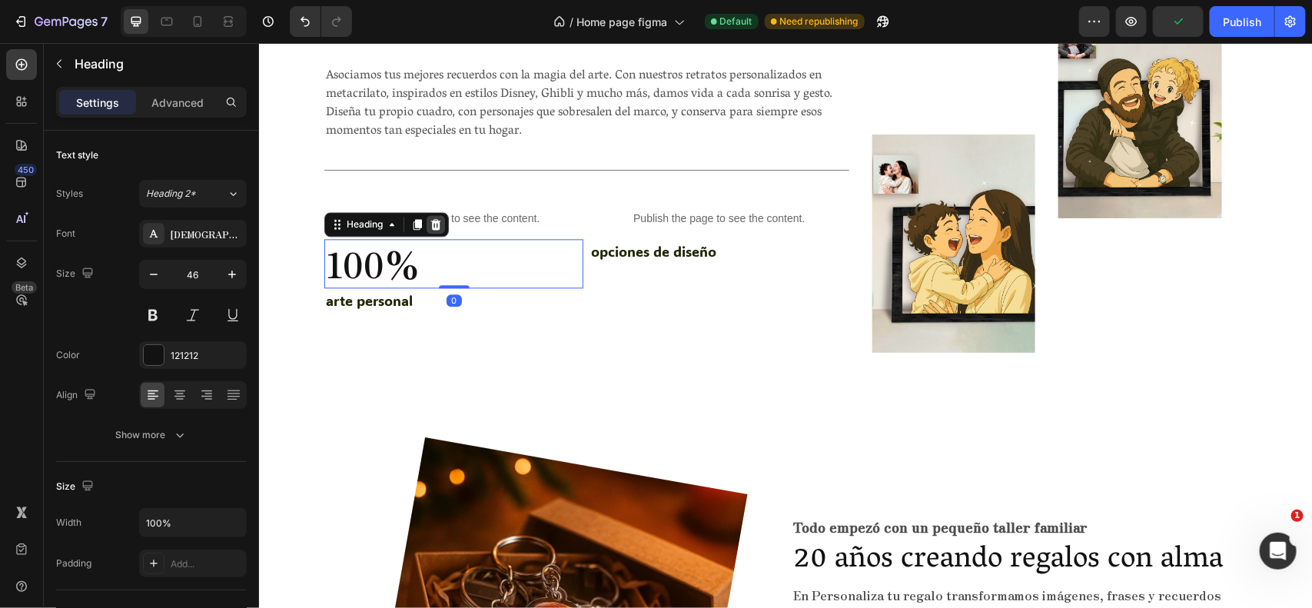
click at [431, 224] on icon at bounding box center [436, 223] width 10 height 11
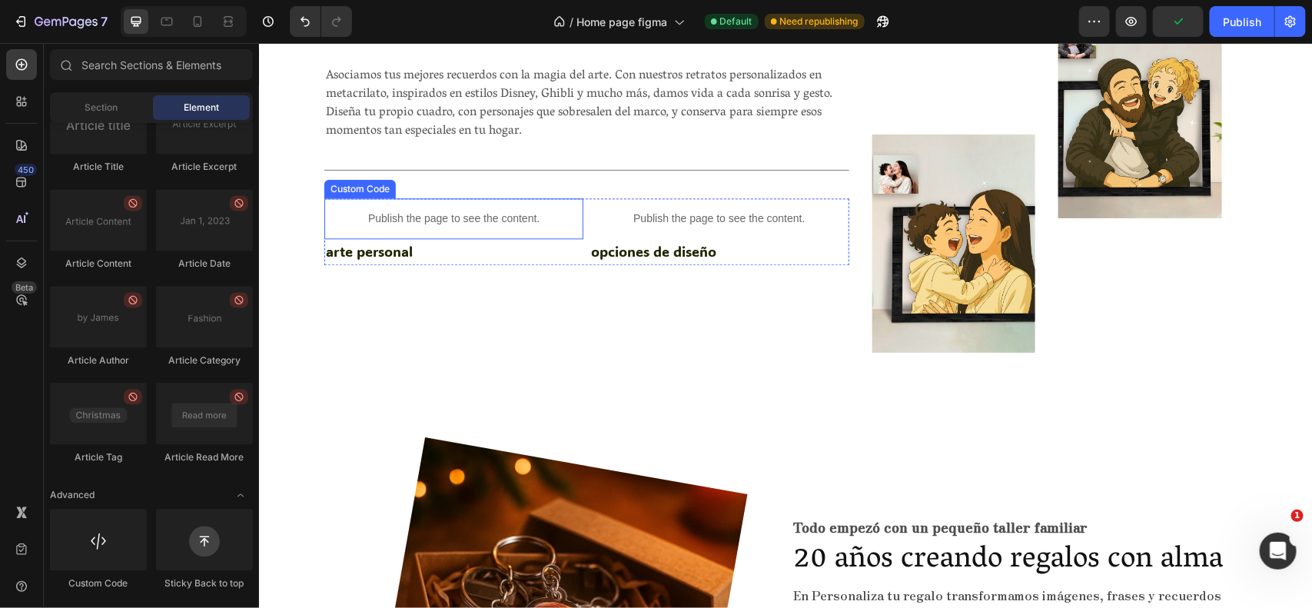
click at [429, 222] on p "Publish the page to see the content." at bounding box center [453, 218] width 259 height 16
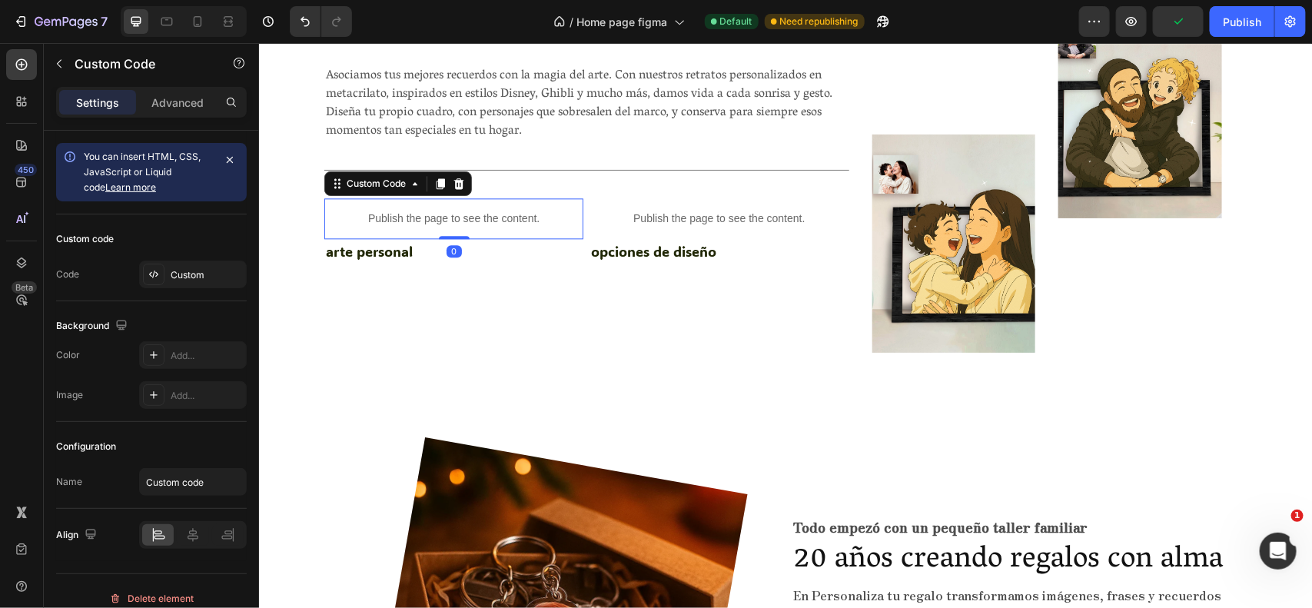
click at [429, 222] on p "Publish the page to see the content." at bounding box center [453, 218] width 259 height 16
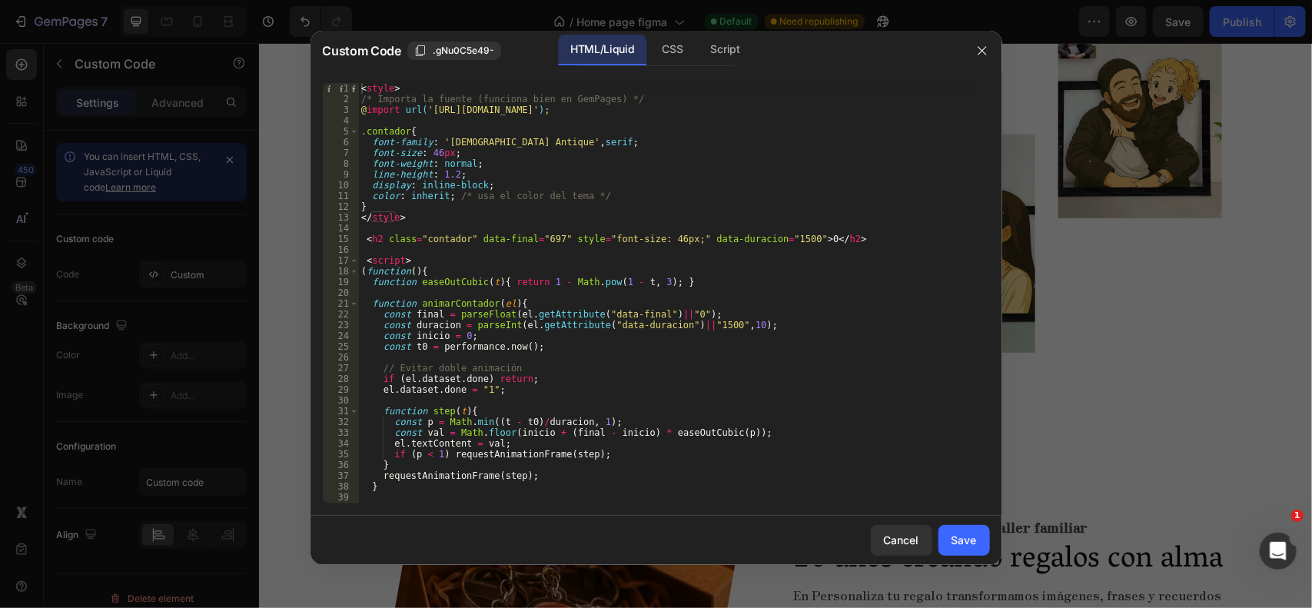
click at [548, 240] on div "< style > /* Importa la fuente (funciona bien en GemPages) */ @ import url( 'ht…" at bounding box center [666, 304] width 617 height 442
type textarea "<h2 class="contador" data-final="100%" style="font-size: 46px;" data-duracion="…"
click at [969, 533] on div "Save" at bounding box center [964, 540] width 25 height 16
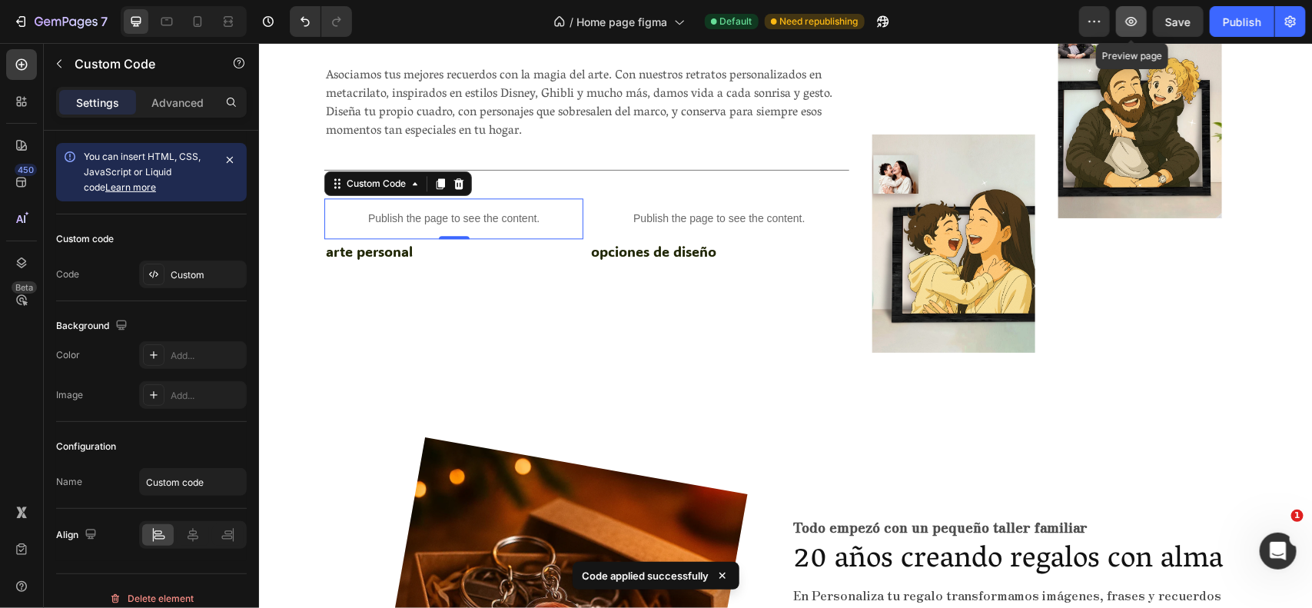
click at [1126, 21] on icon "button" at bounding box center [1131, 21] width 15 height 15
click at [516, 220] on p "Publish the page to see the content." at bounding box center [453, 218] width 259 height 16
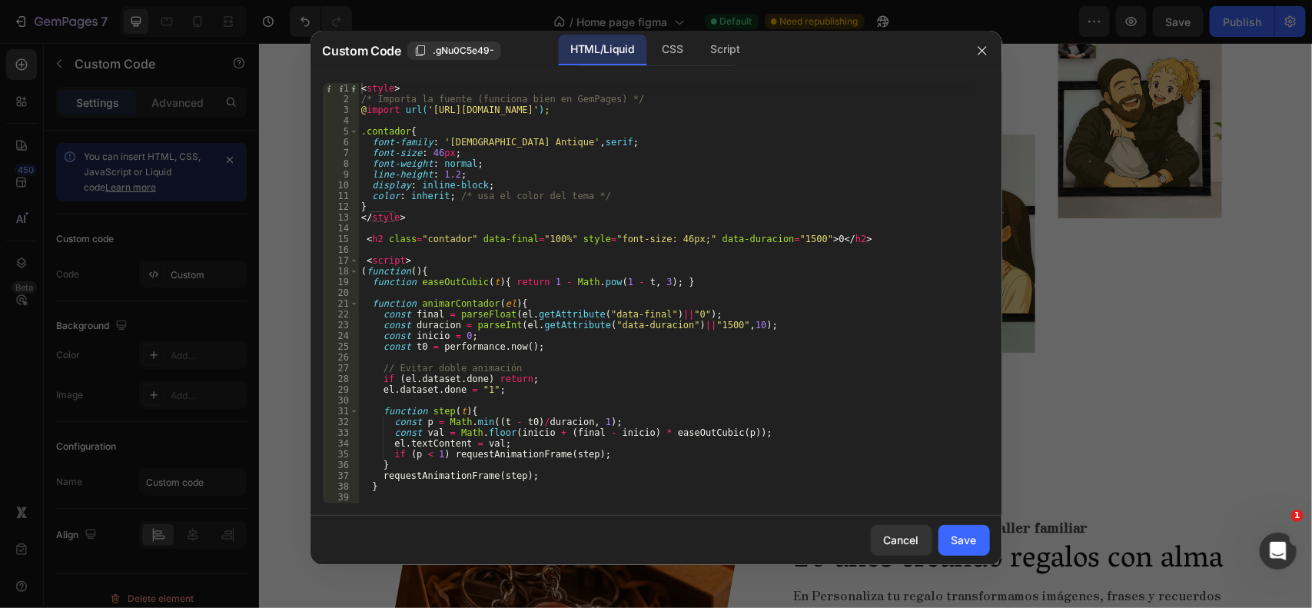
click at [800, 235] on div "< style > /* Importa la fuente (funciona bien en GemPages) */ @ import url( 'ht…" at bounding box center [666, 304] width 617 height 442
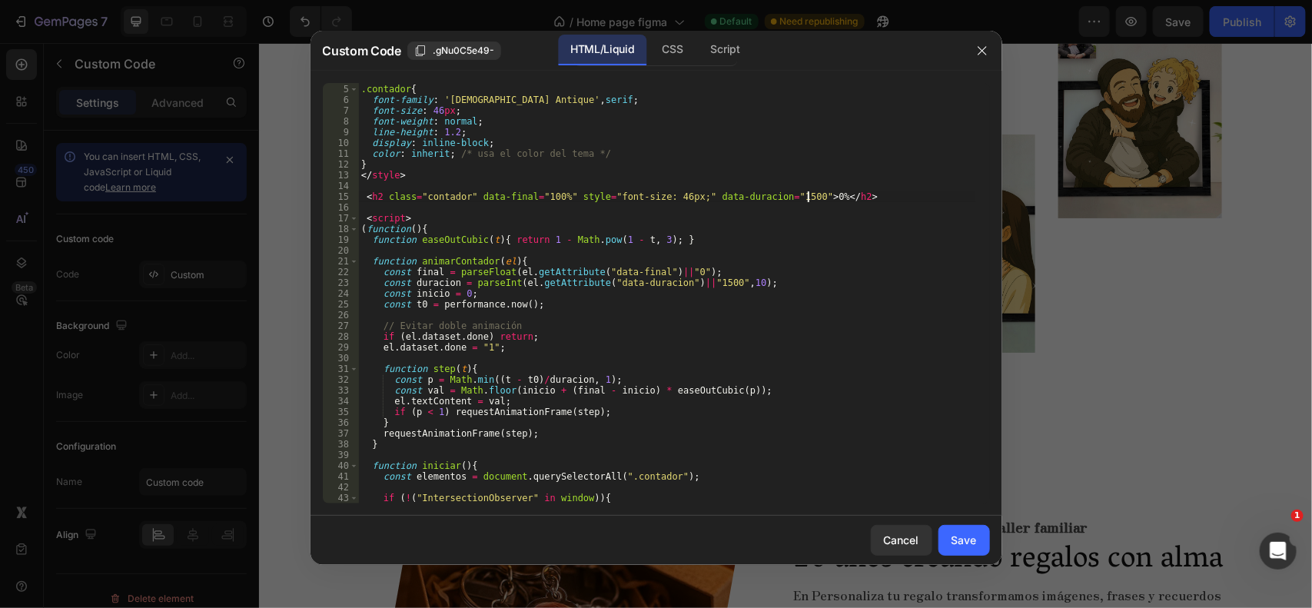
scroll to position [41, 0]
type textarea "<h2 class="contador" data-final="100%" style="font-size: 46px;" data-duracion="…"
click at [985, 539] on button "Save" at bounding box center [965, 540] width 52 height 31
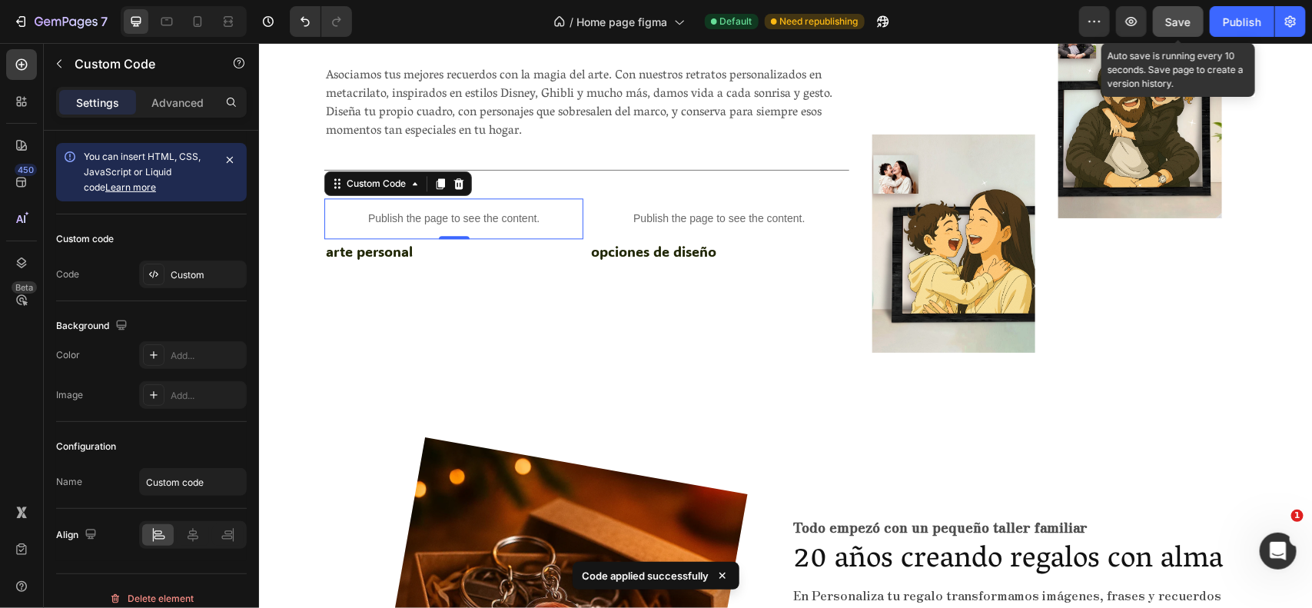
click at [1159, 20] on button "Save" at bounding box center [1178, 21] width 51 height 31
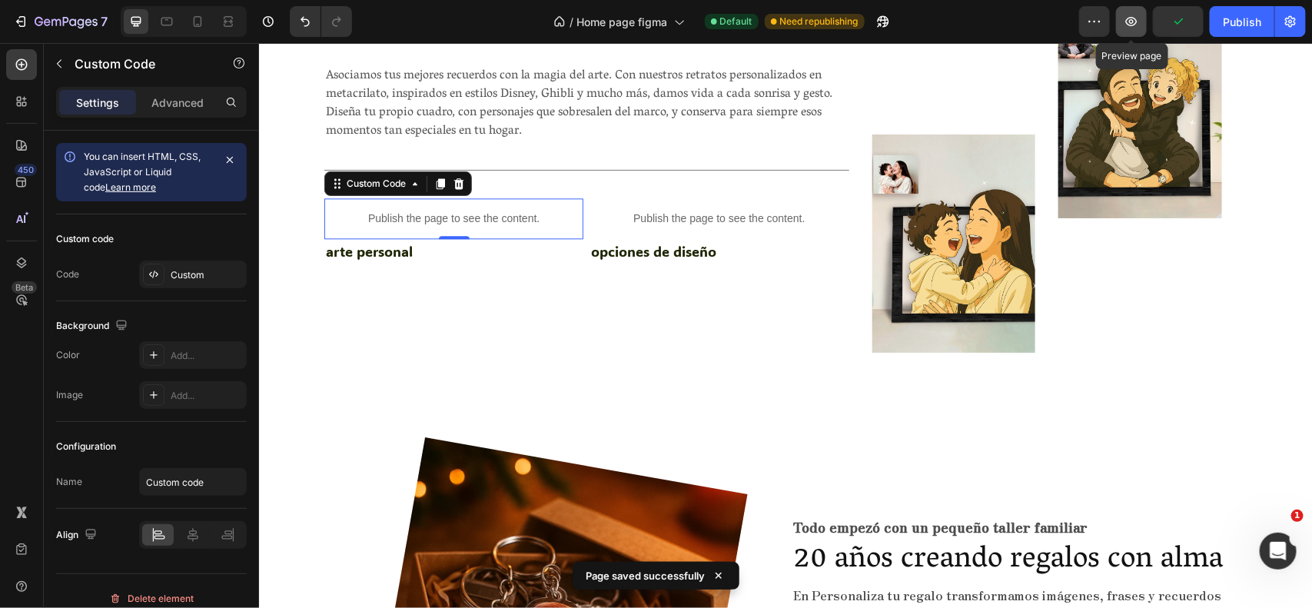
click at [1135, 21] on icon "button" at bounding box center [1131, 21] width 15 height 15
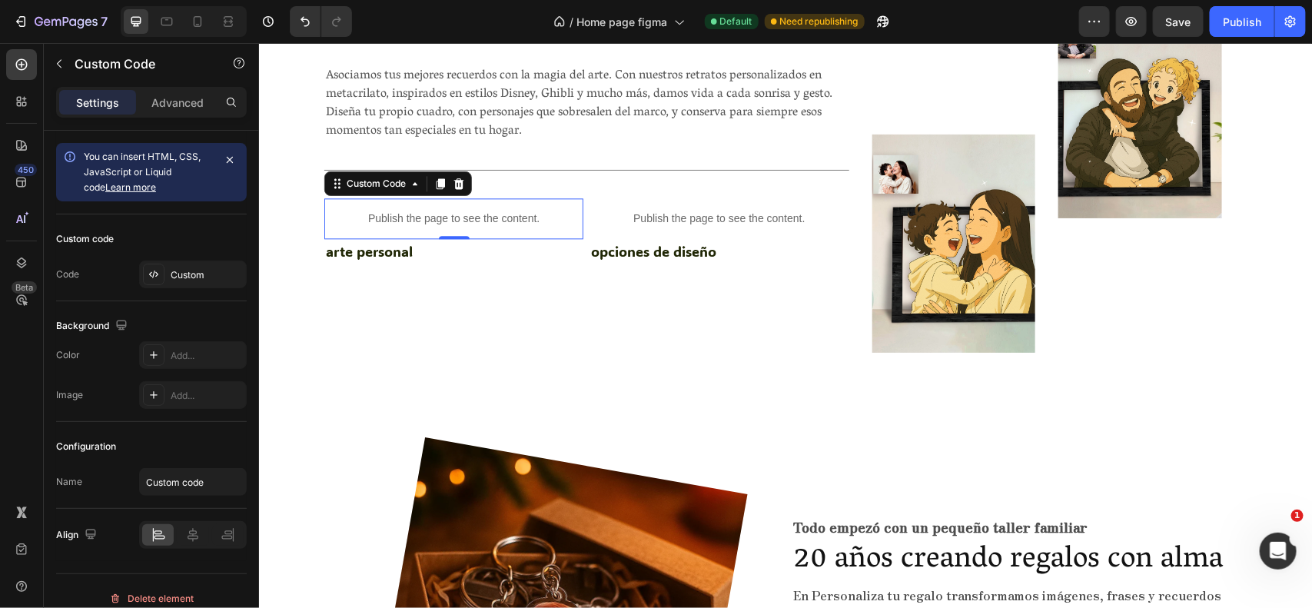
click at [462, 224] on p "Publish the page to see the content." at bounding box center [453, 218] width 259 height 16
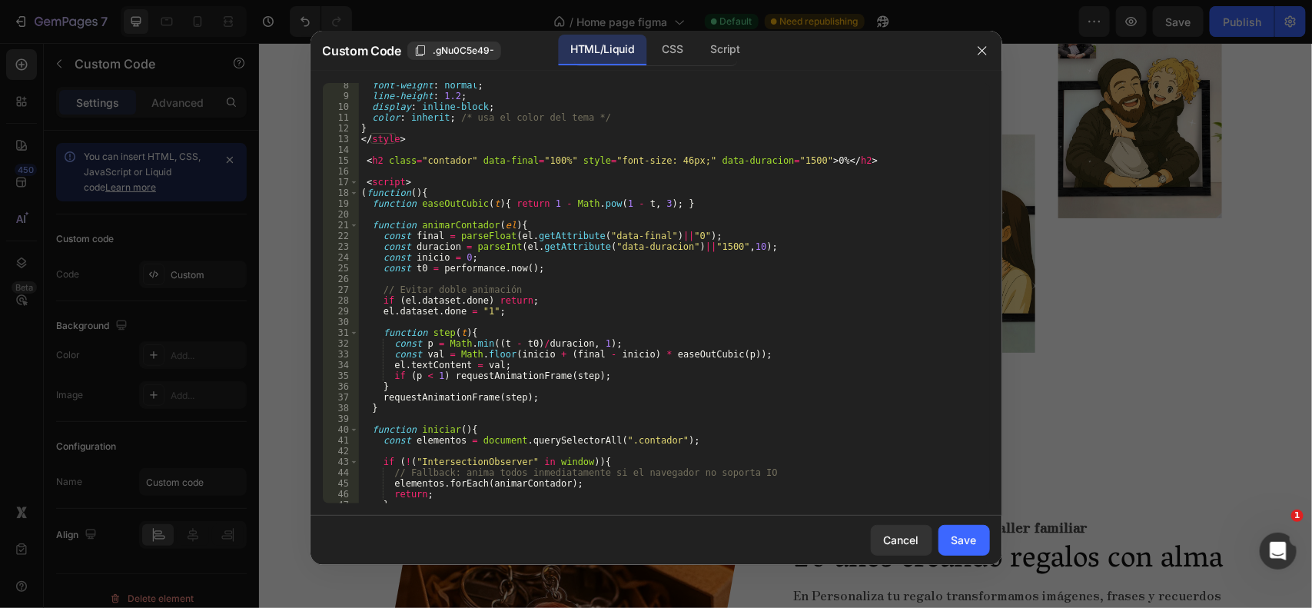
scroll to position [87, 0]
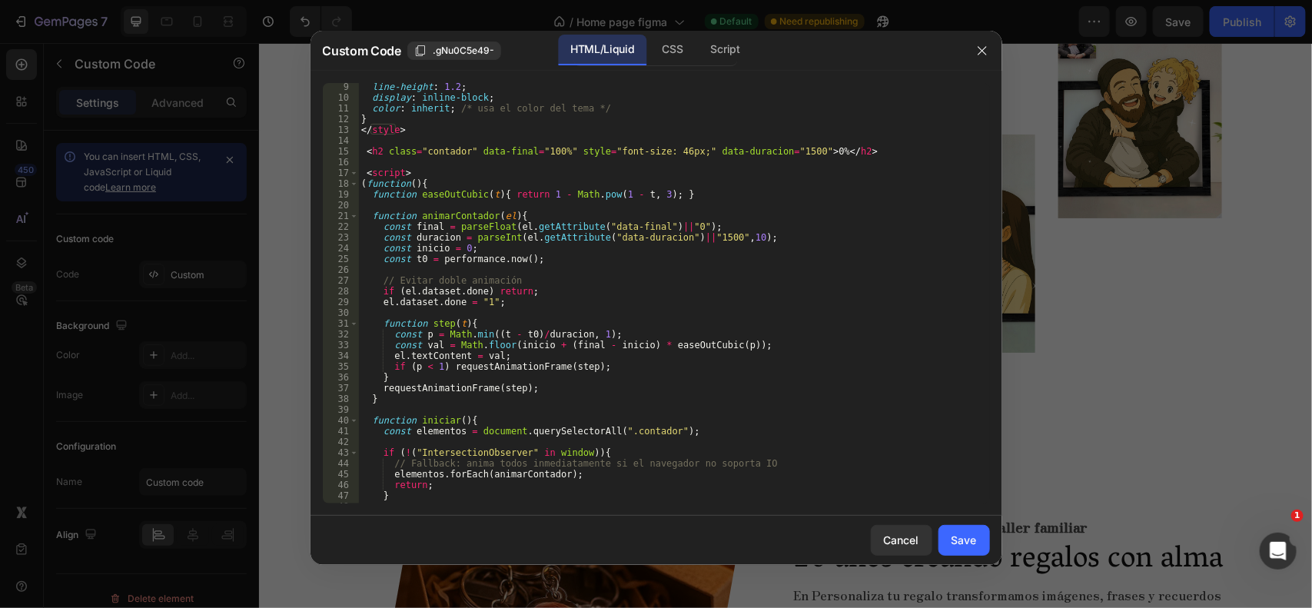
click at [510, 354] on div "line-height : 1.2 ; display : inline-block ; color : inherit ; /* usa el color …" at bounding box center [666, 302] width 617 height 442
type textarea "el.textContent = val + "%";"
click at [983, 537] on button "Save" at bounding box center [965, 540] width 52 height 31
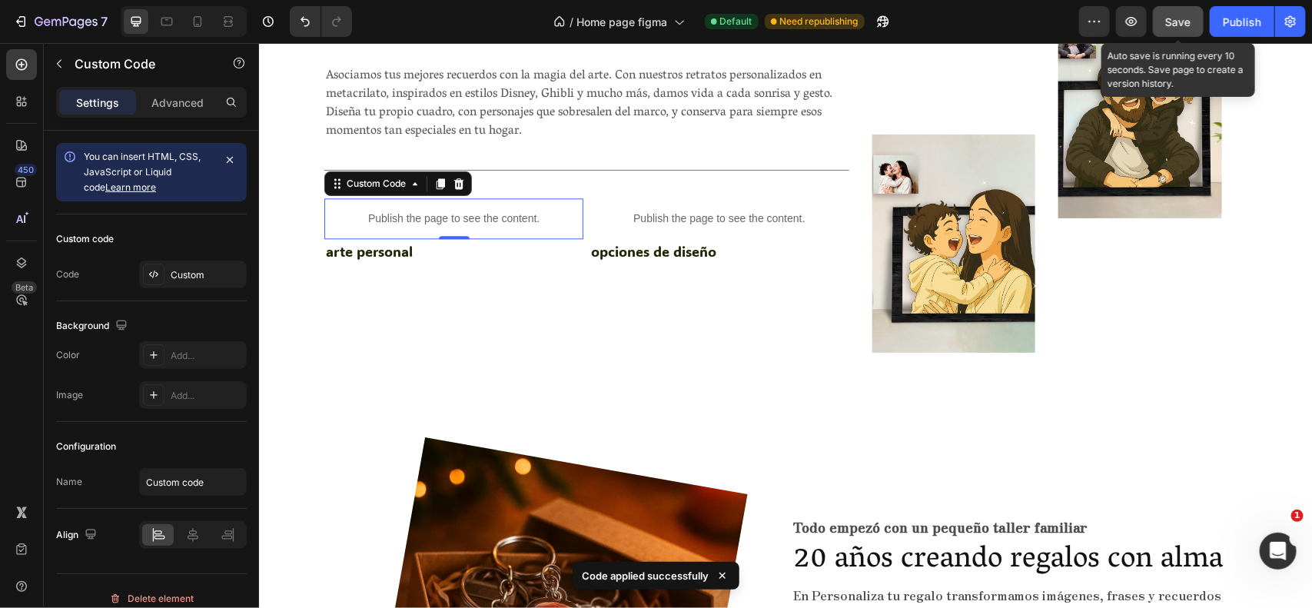
click at [1179, 18] on span "Save" at bounding box center [1178, 21] width 25 height 13
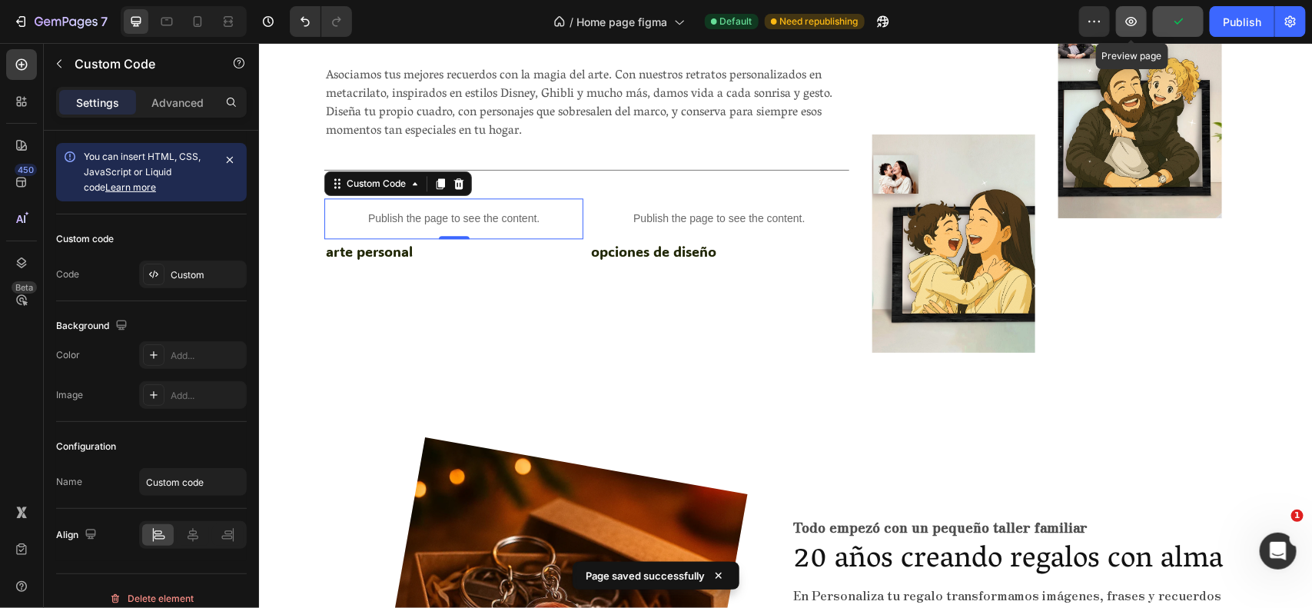
click at [1136, 16] on icon "button" at bounding box center [1131, 21] width 15 height 15
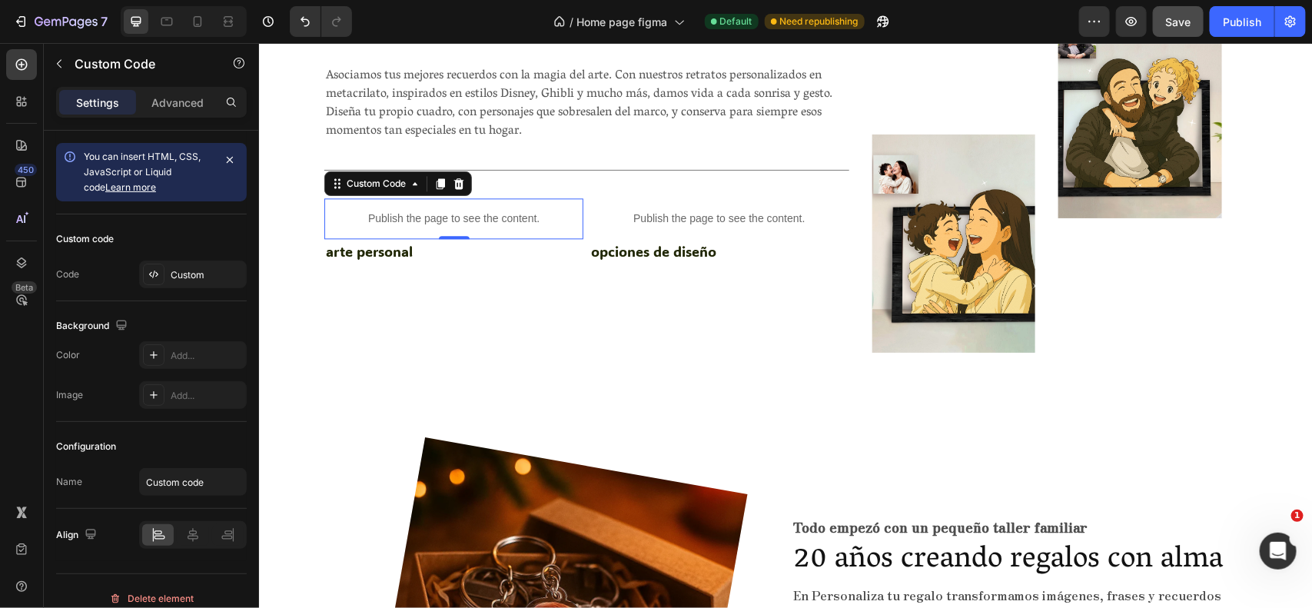
click at [475, 220] on p "Publish the page to see the content." at bounding box center [453, 218] width 259 height 16
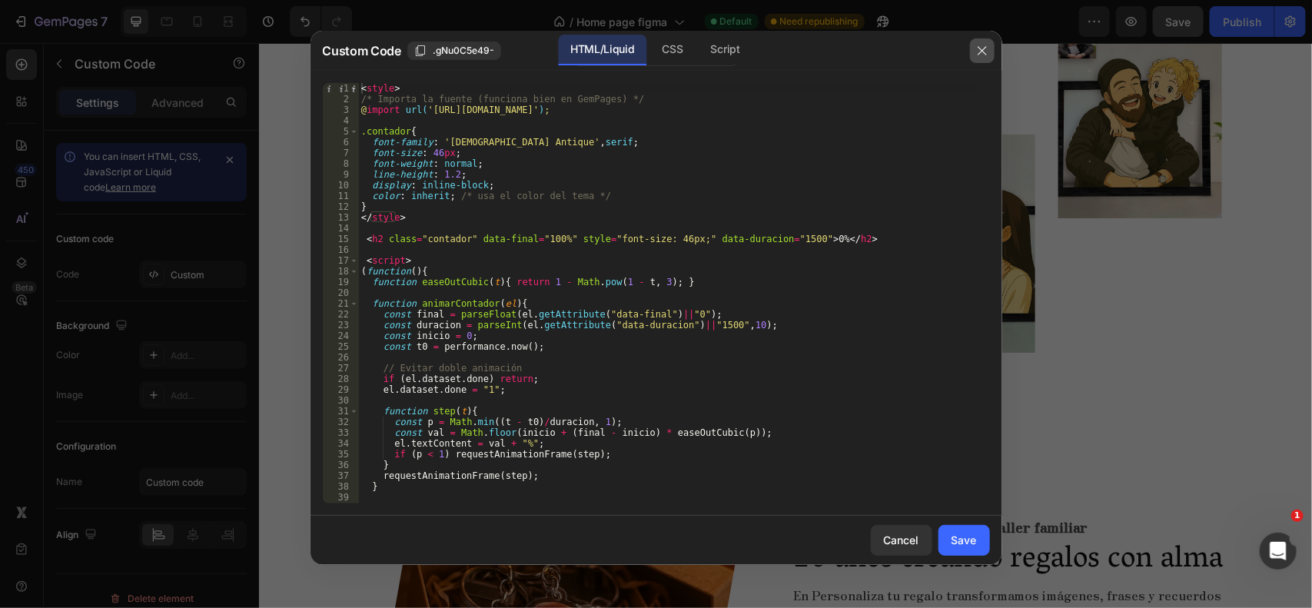
click at [978, 45] on icon "button" at bounding box center [982, 51] width 12 height 12
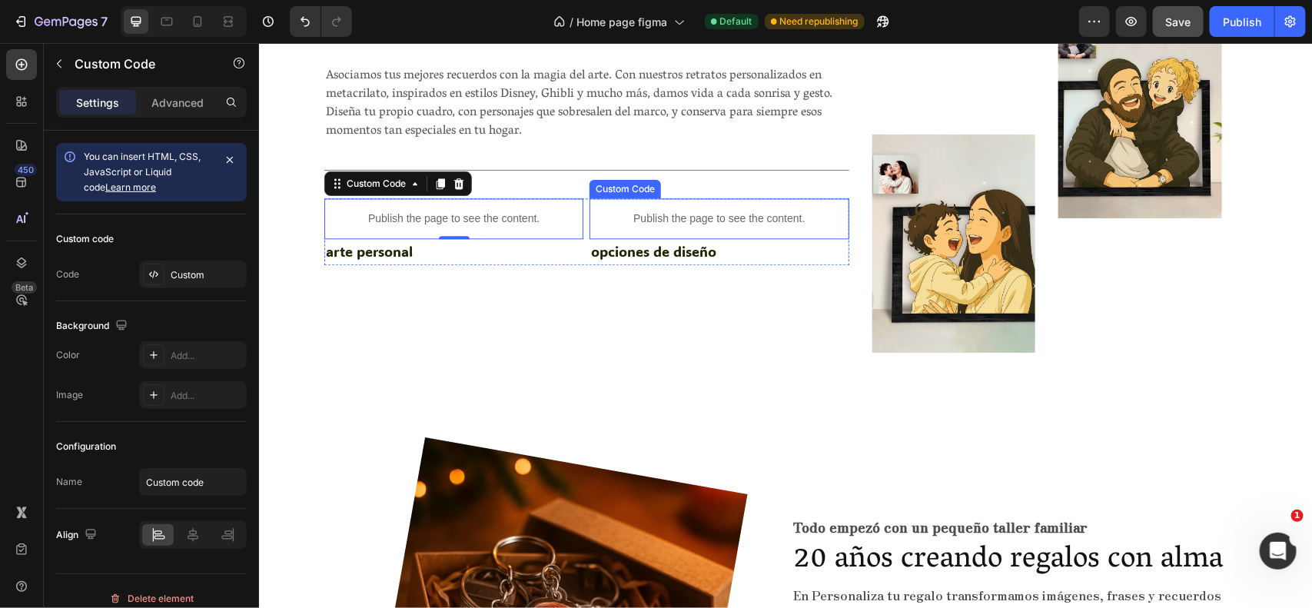
click at [711, 211] on p "Publish the page to see the content." at bounding box center [718, 218] width 259 height 16
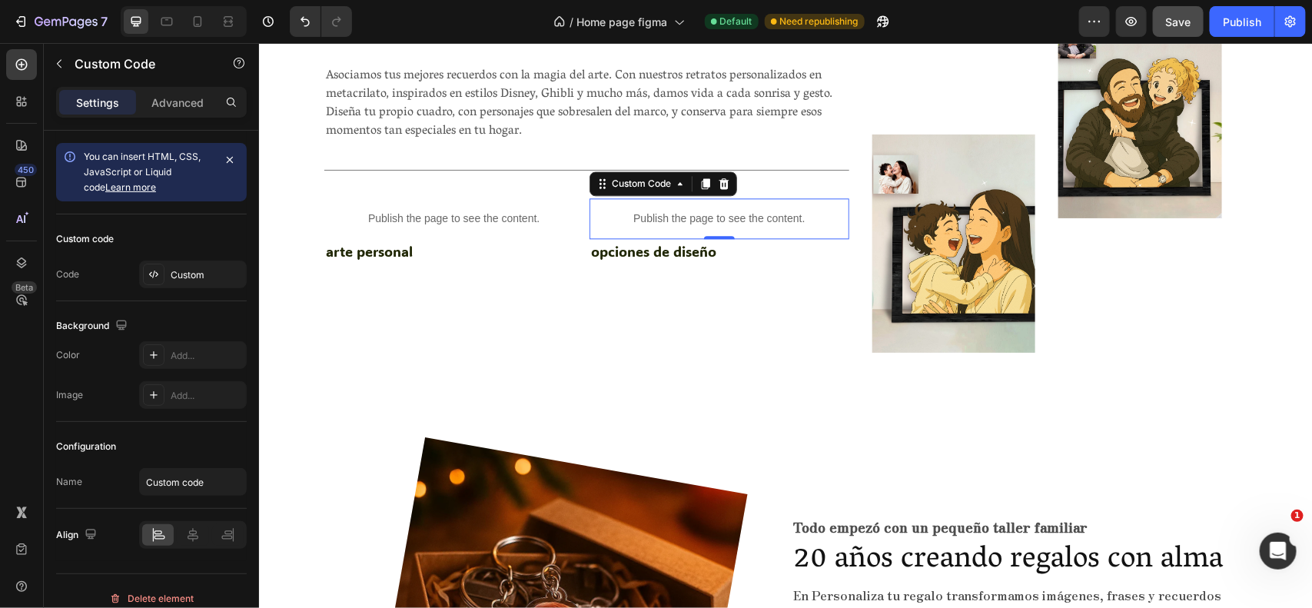
click at [711, 211] on p "Publish the page to see the content." at bounding box center [718, 218] width 259 height 16
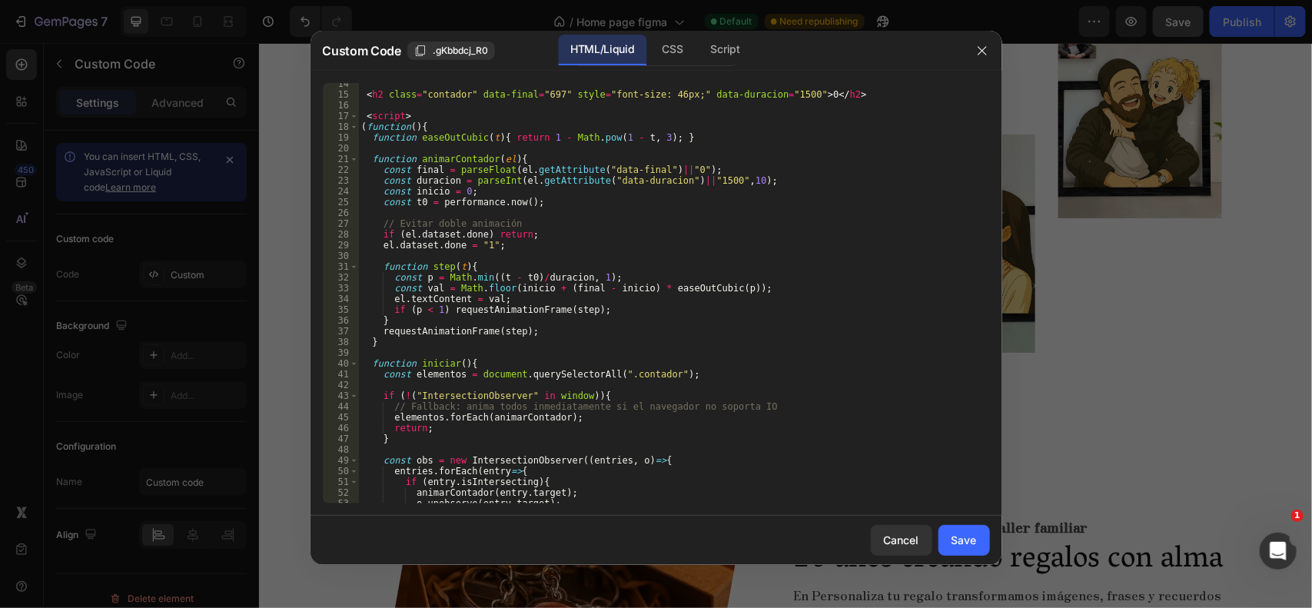
scroll to position [145, 0]
click at [966, 544] on div "Save" at bounding box center [964, 540] width 25 height 16
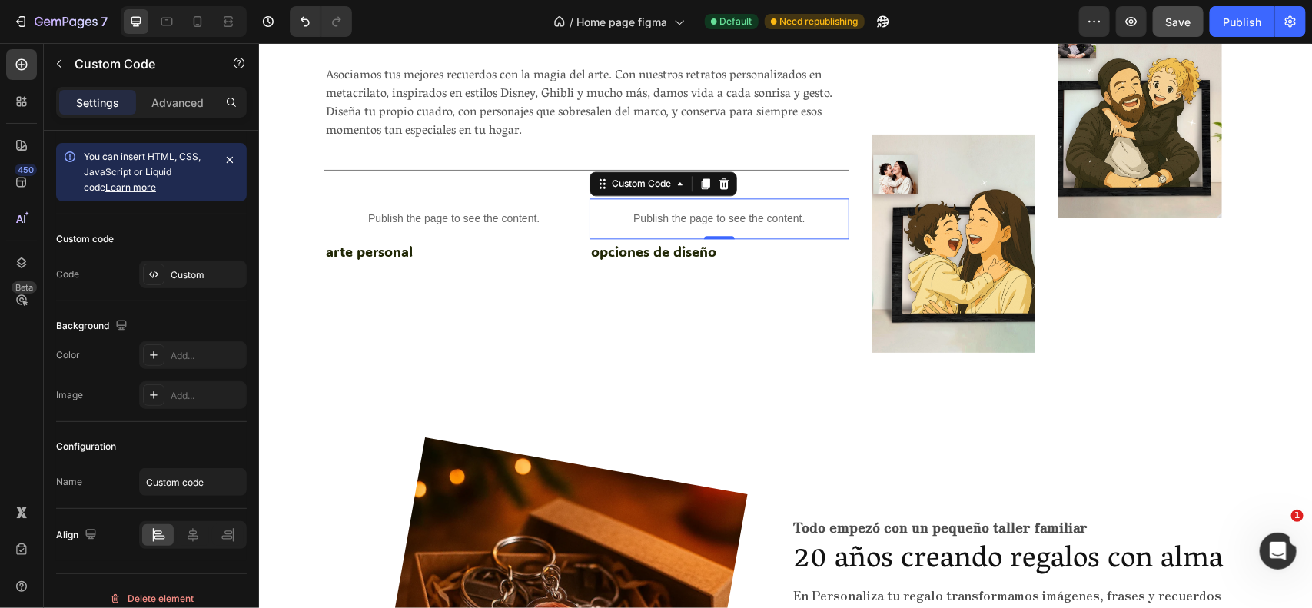
click at [646, 216] on p "Publish the page to see the content." at bounding box center [718, 218] width 259 height 16
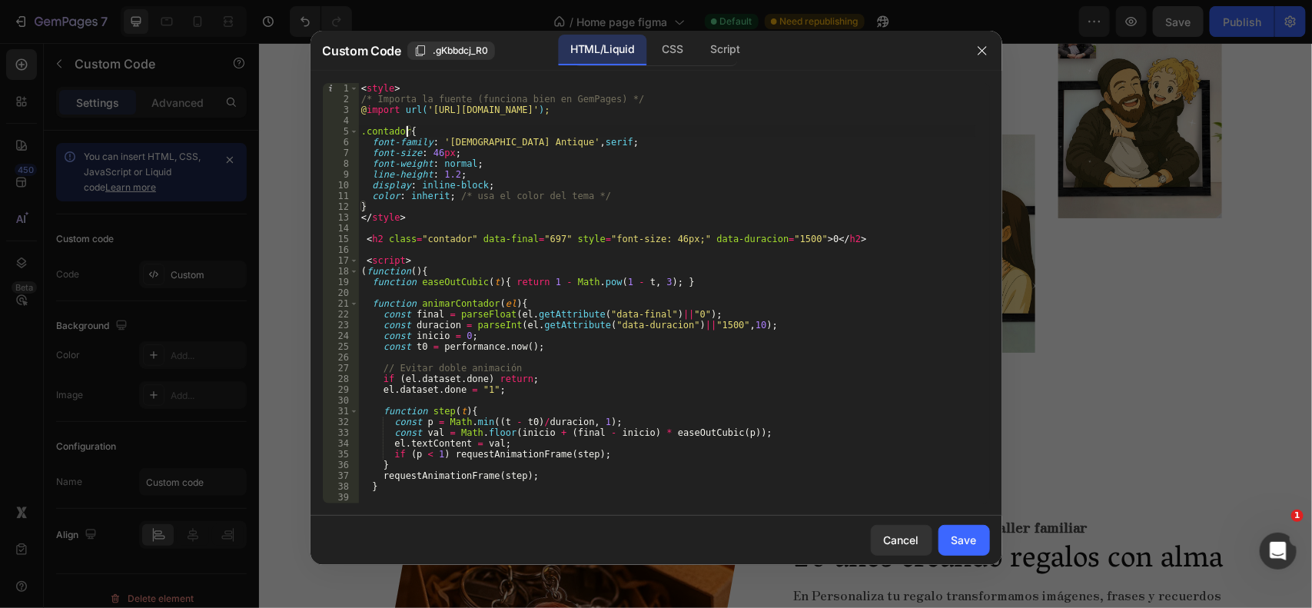
click at [405, 133] on div "< style > /* Importa la fuente (funciona bien en GemPages) */ @ import url( 'ht…" at bounding box center [666, 304] width 617 height 442
type textarea ".contador697{"
click at [460, 244] on div "< style > /* Importa la fuente (funciona bien en GemPages) */ @ import url( 'ht…" at bounding box center [666, 304] width 617 height 442
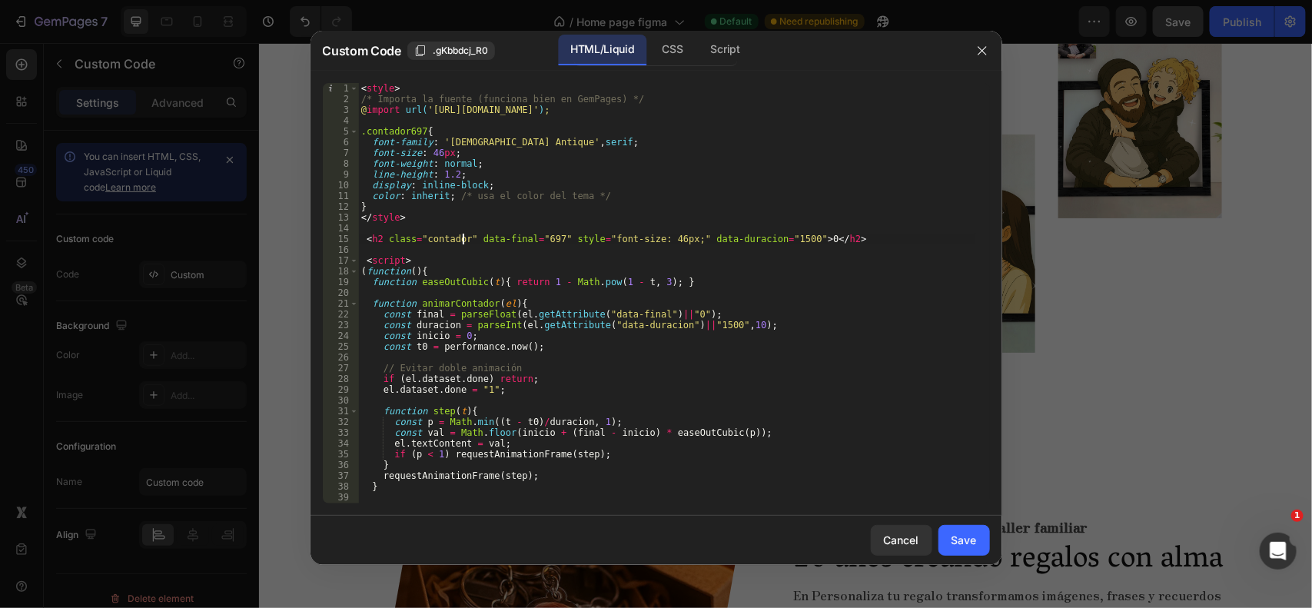
click at [464, 238] on div "< style > /* Importa la fuente (funciona bien en GemPages) */ @ import url( 'ht…" at bounding box center [666, 304] width 617 height 442
type textarea "<h2 class="contador697" data-final="697" style="font-size: 46px;" data-duracion…"
click at [965, 544] on div "Save" at bounding box center [964, 540] width 25 height 16
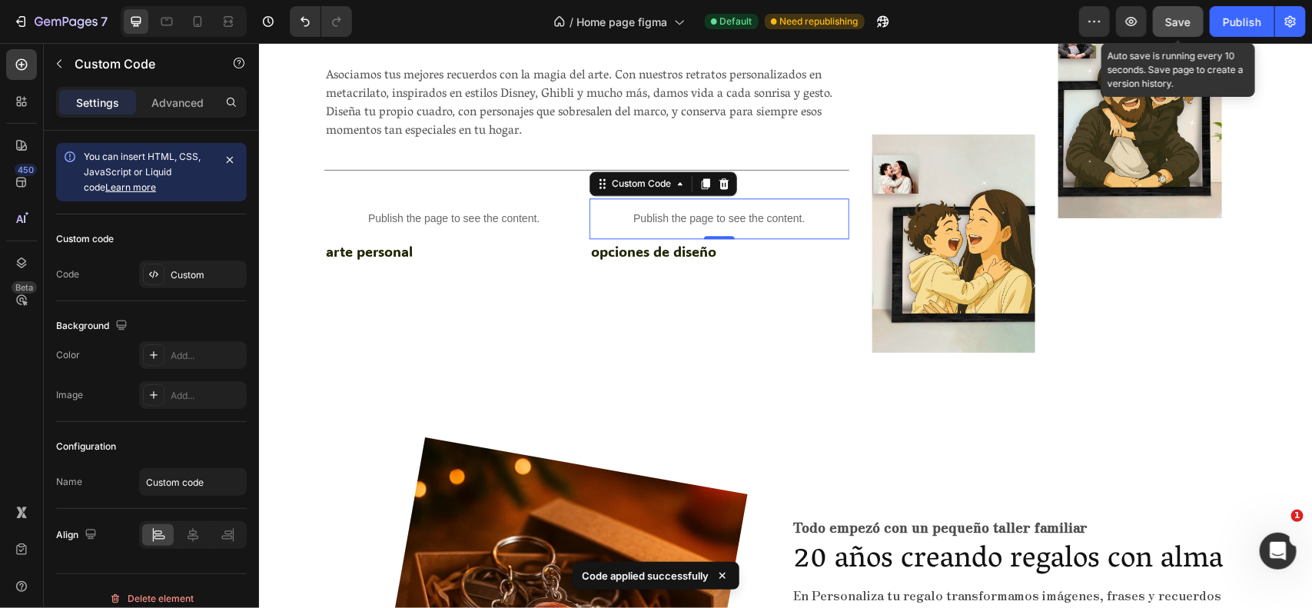
click at [1175, 12] on button "Save" at bounding box center [1178, 21] width 51 height 31
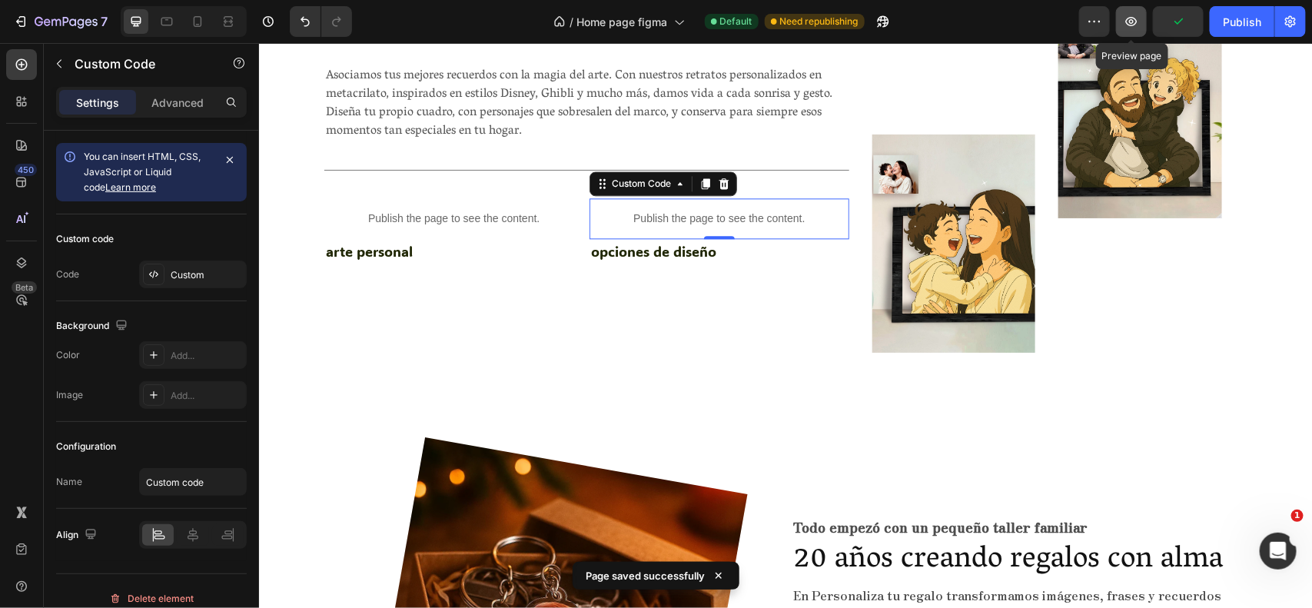
click at [1132, 24] on icon "button" at bounding box center [1131, 21] width 15 height 15
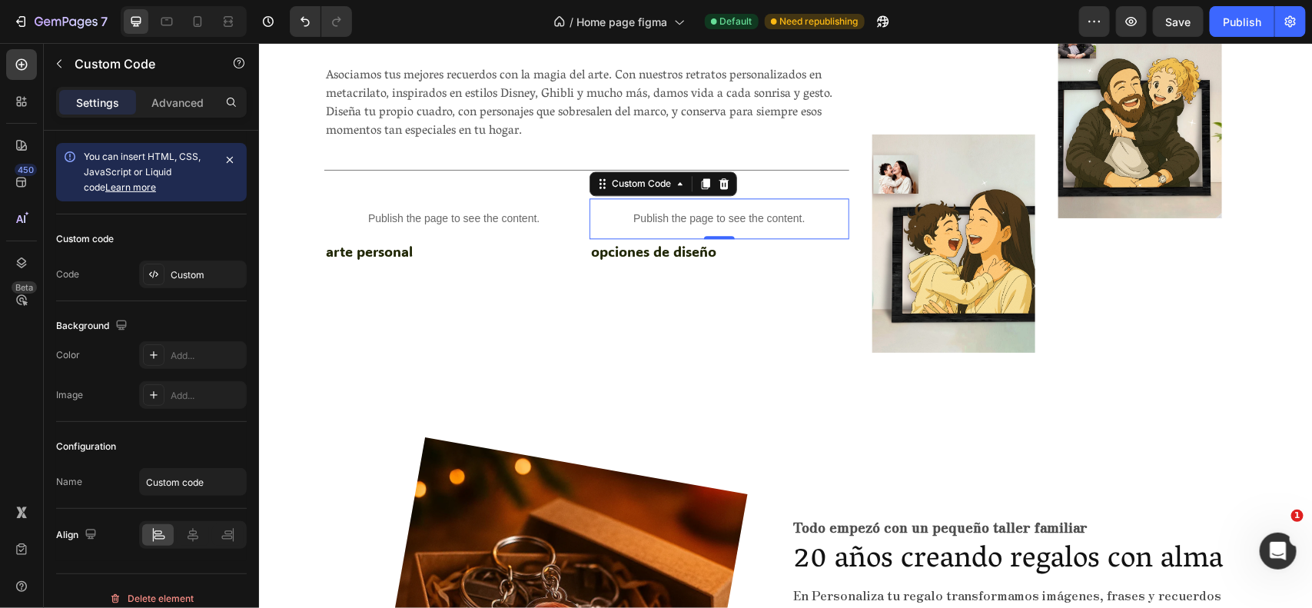
click at [673, 219] on p "Publish the page to see the content." at bounding box center [718, 218] width 259 height 16
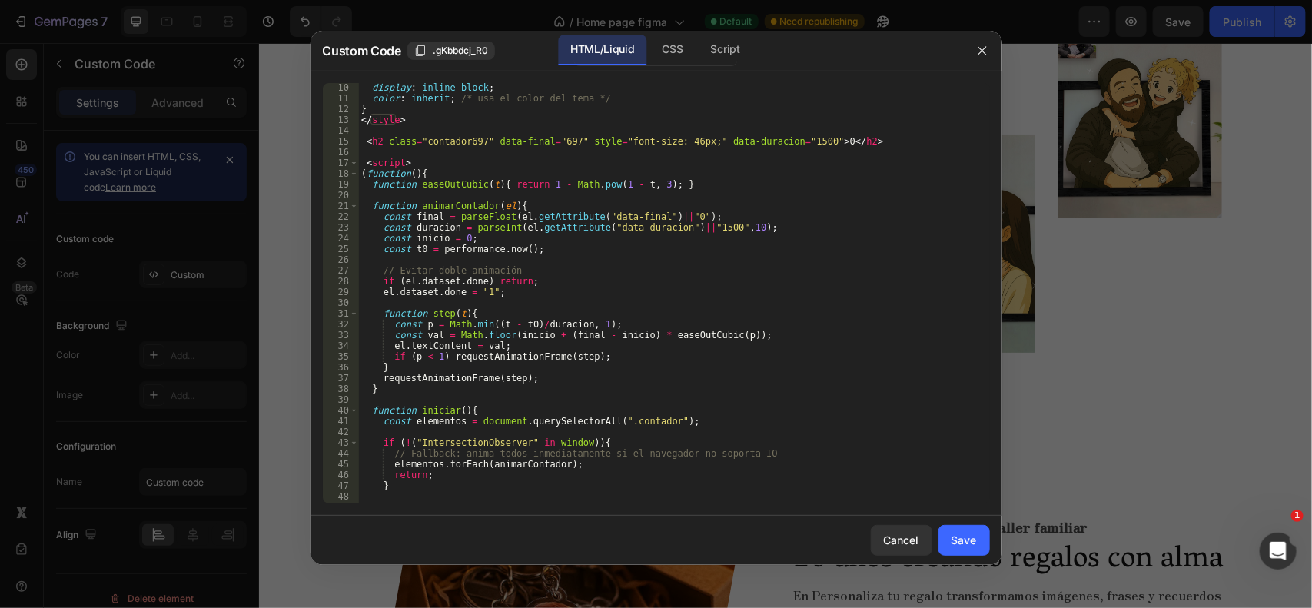
scroll to position [110, 0]
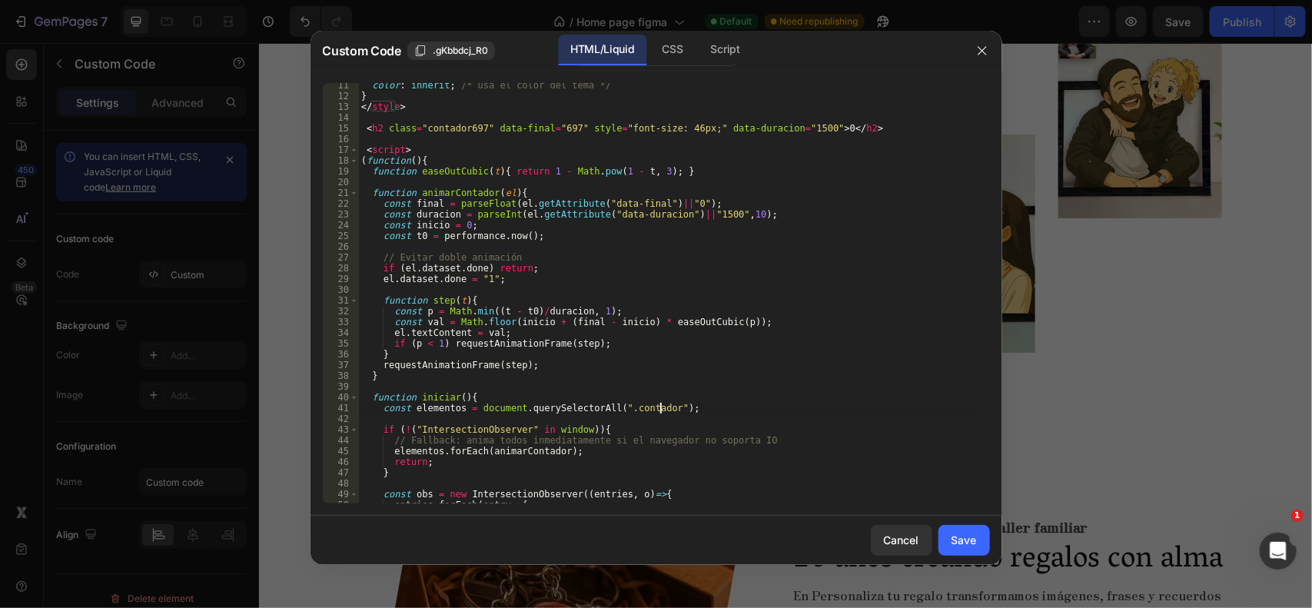
click at [659, 407] on div "color : inherit ; /* usa el color del tema */ } </ style > < h2 class = "contad…" at bounding box center [666, 301] width 617 height 442
click at [654, 407] on div "color : inherit ; /* usa el color del tema */ } </ style > < h2 class = "contad…" at bounding box center [666, 301] width 617 height 442
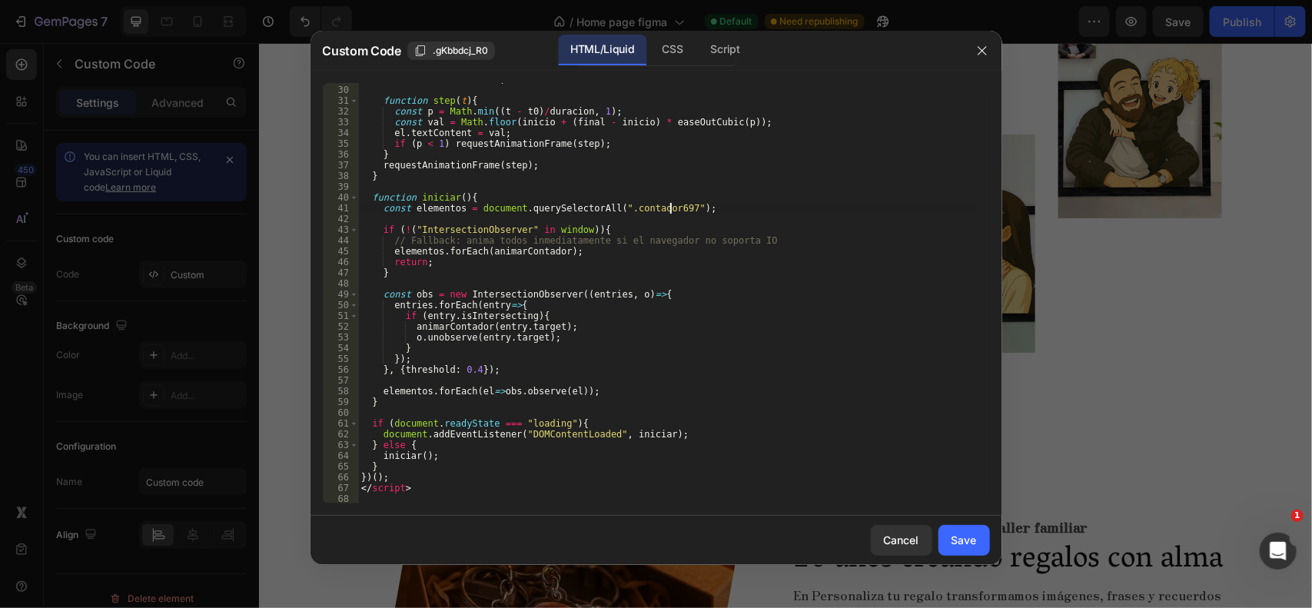
scroll to position [310, 0]
type textarea "const elementos = document.querySelectorAll(".contador697");"
click at [961, 534] on div "Save" at bounding box center [964, 540] width 25 height 16
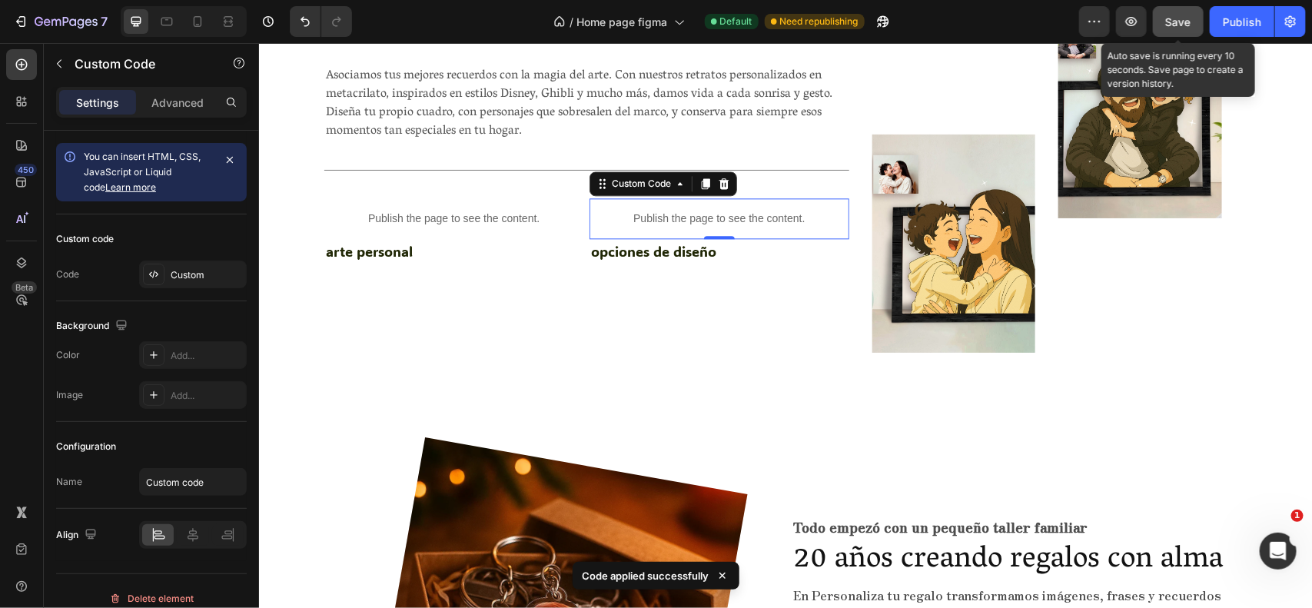
click at [1179, 8] on button "Save" at bounding box center [1178, 21] width 51 height 31
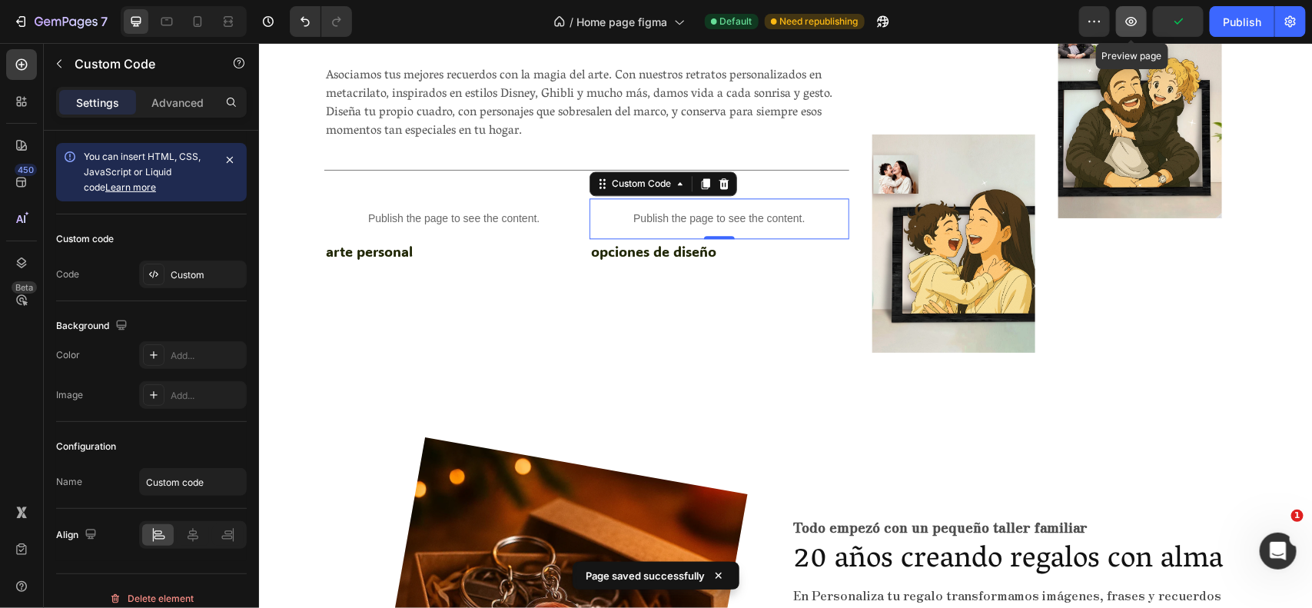
click at [1132, 19] on icon "button" at bounding box center [1132, 21] width 12 height 9
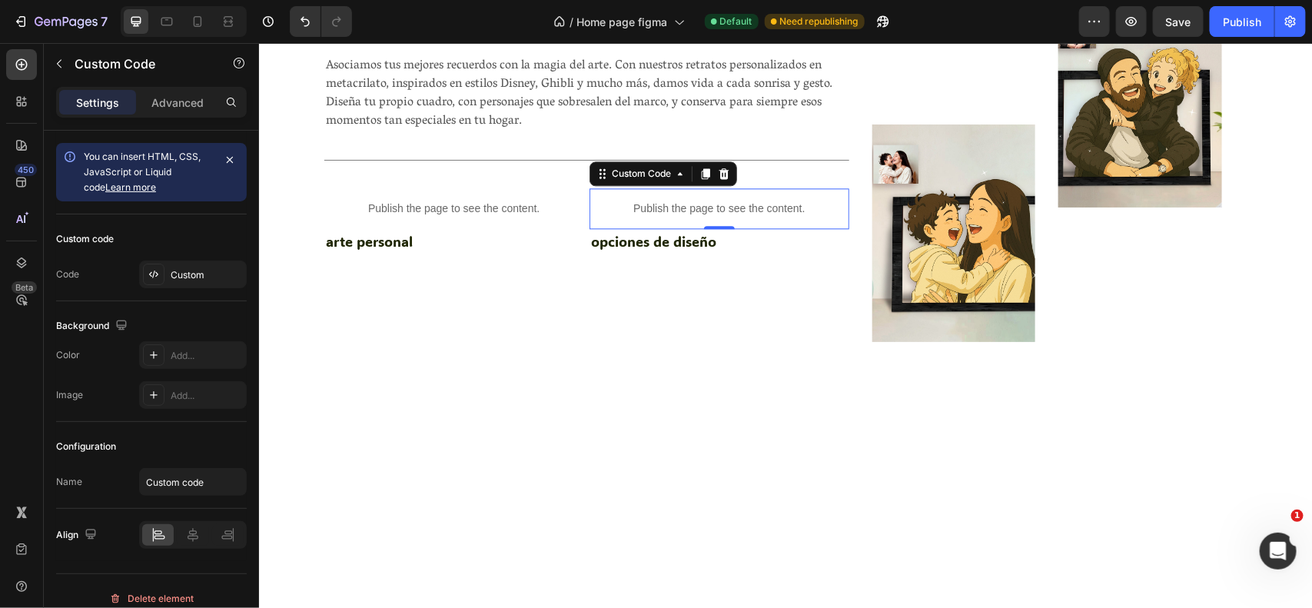
scroll to position [3560, 0]
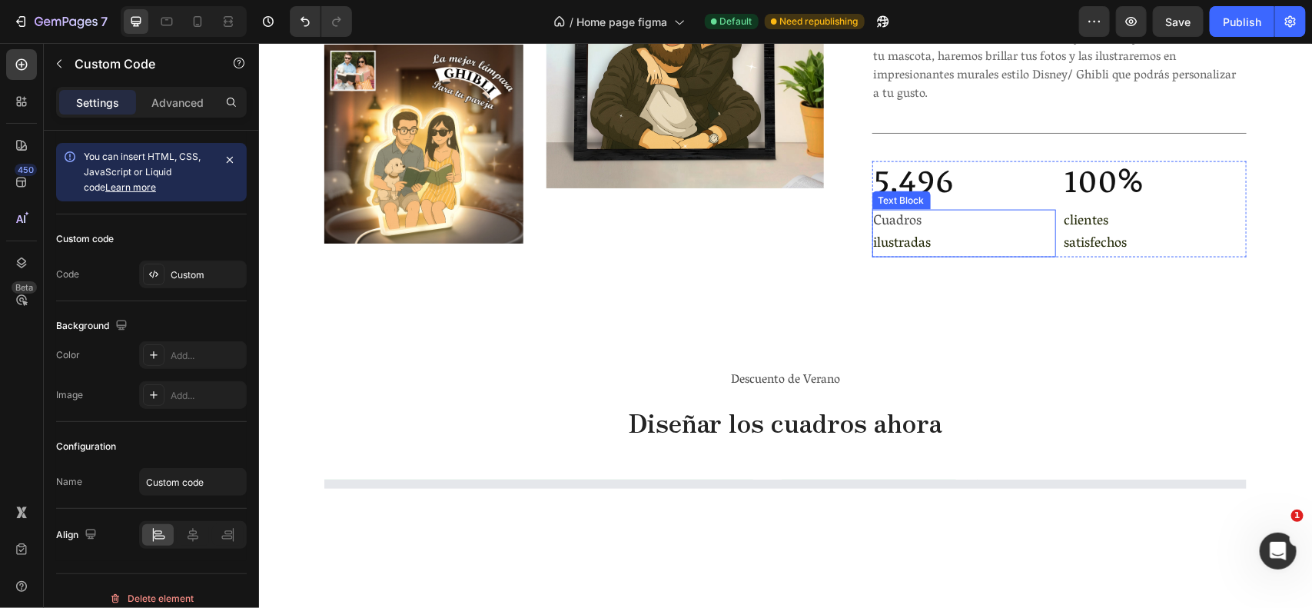
click at [896, 219] on span "Cuadros" at bounding box center [897, 221] width 48 height 26
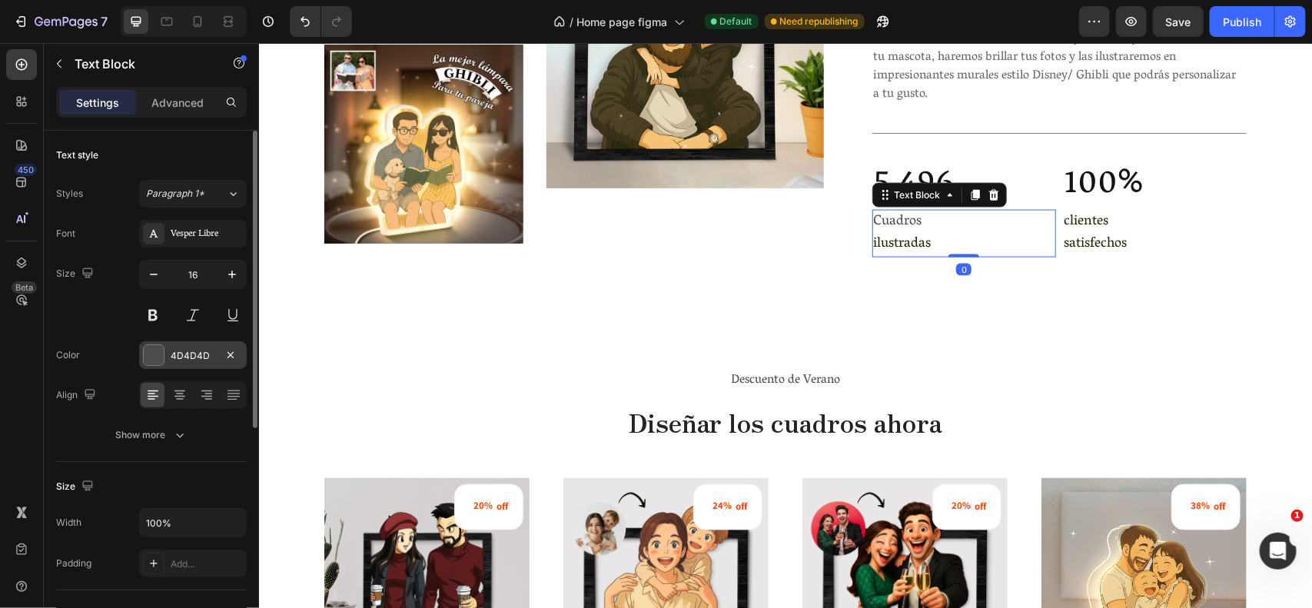
click at [187, 350] on div "4D4D4D" at bounding box center [193, 356] width 45 height 14
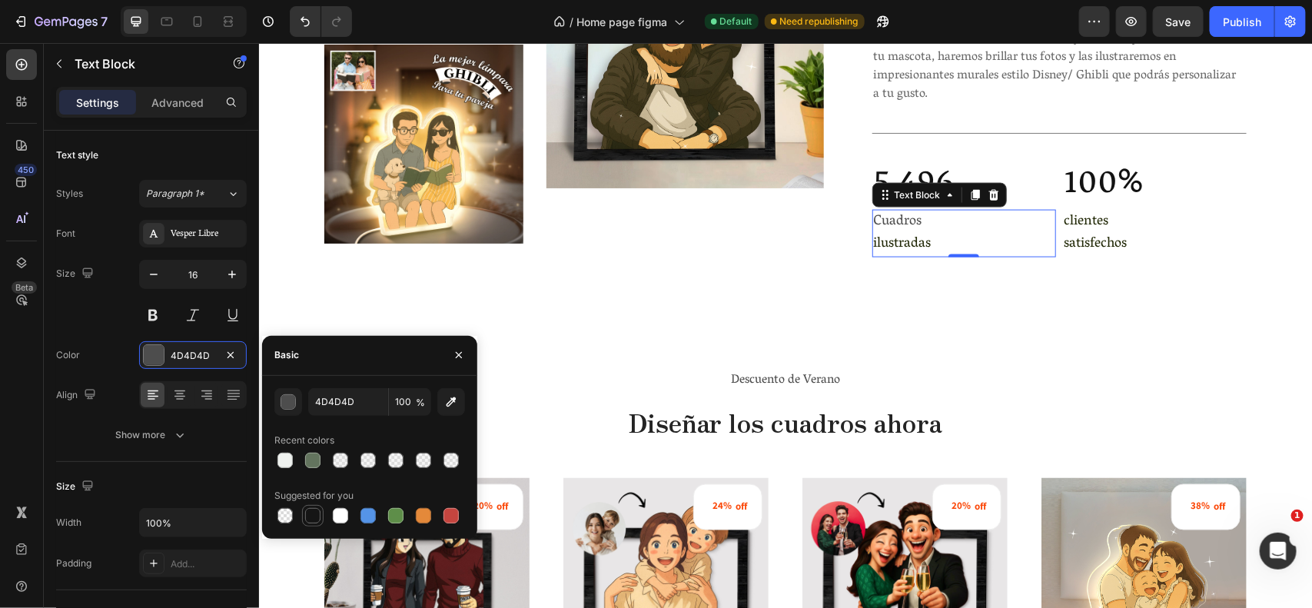
click at [311, 520] on div at bounding box center [312, 515] width 15 height 15
type input "151515"
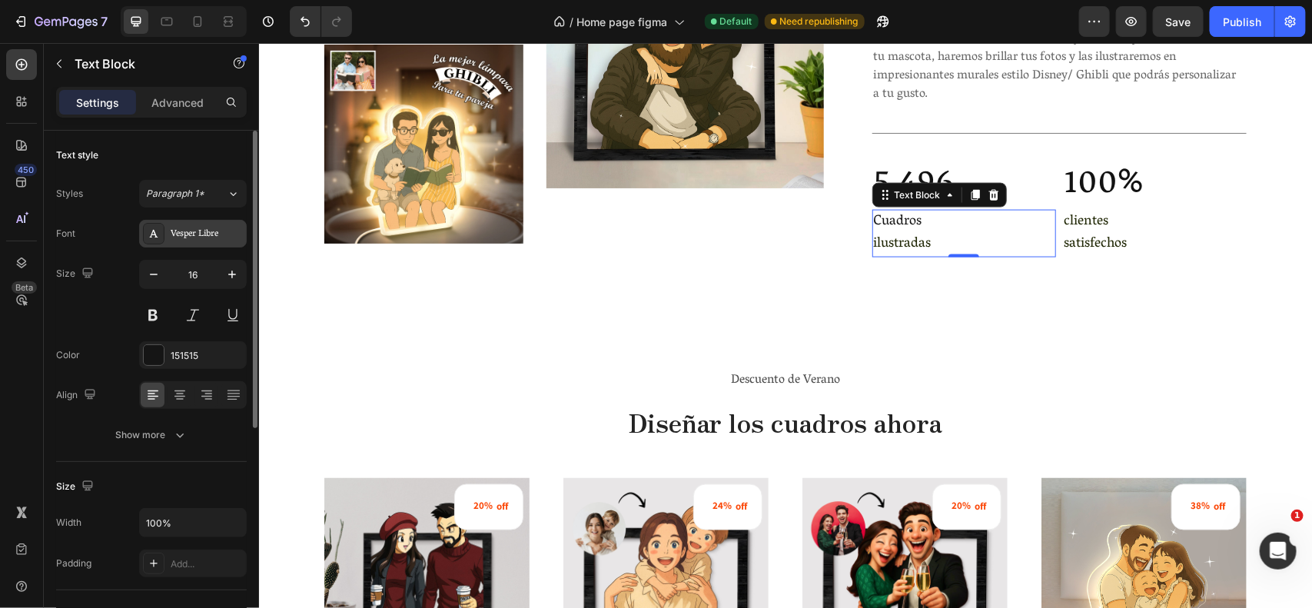
click at [178, 225] on div "Vesper Libre" at bounding box center [193, 234] width 108 height 28
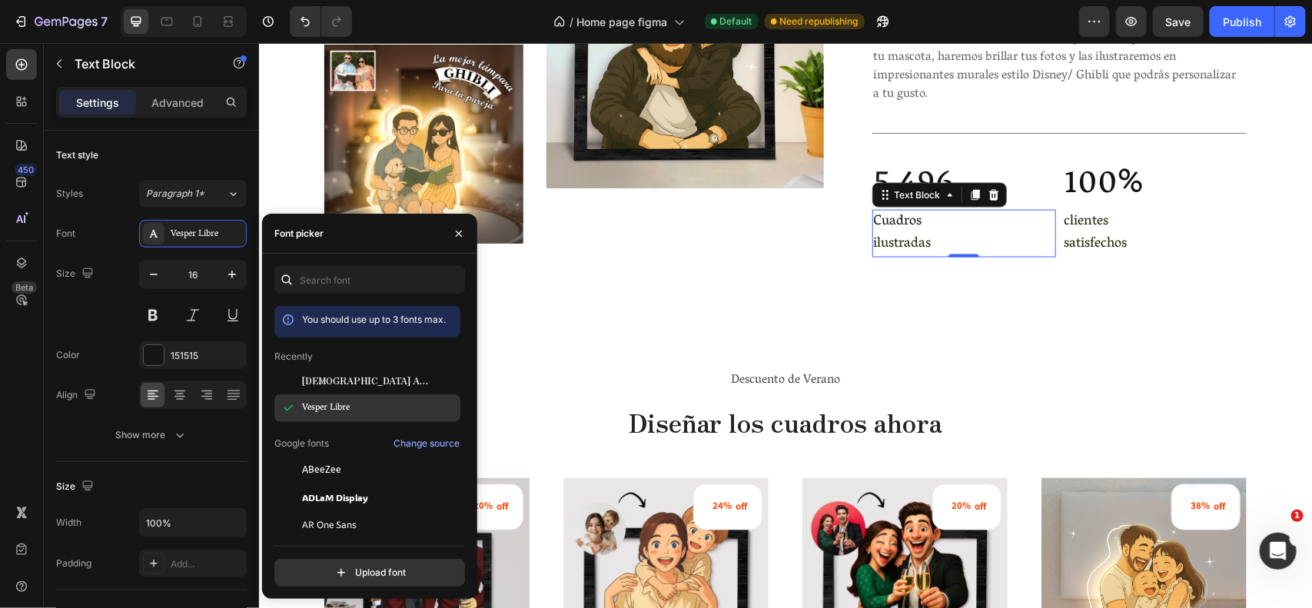
click at [317, 402] on span "Vesper Libre" at bounding box center [326, 408] width 48 height 14
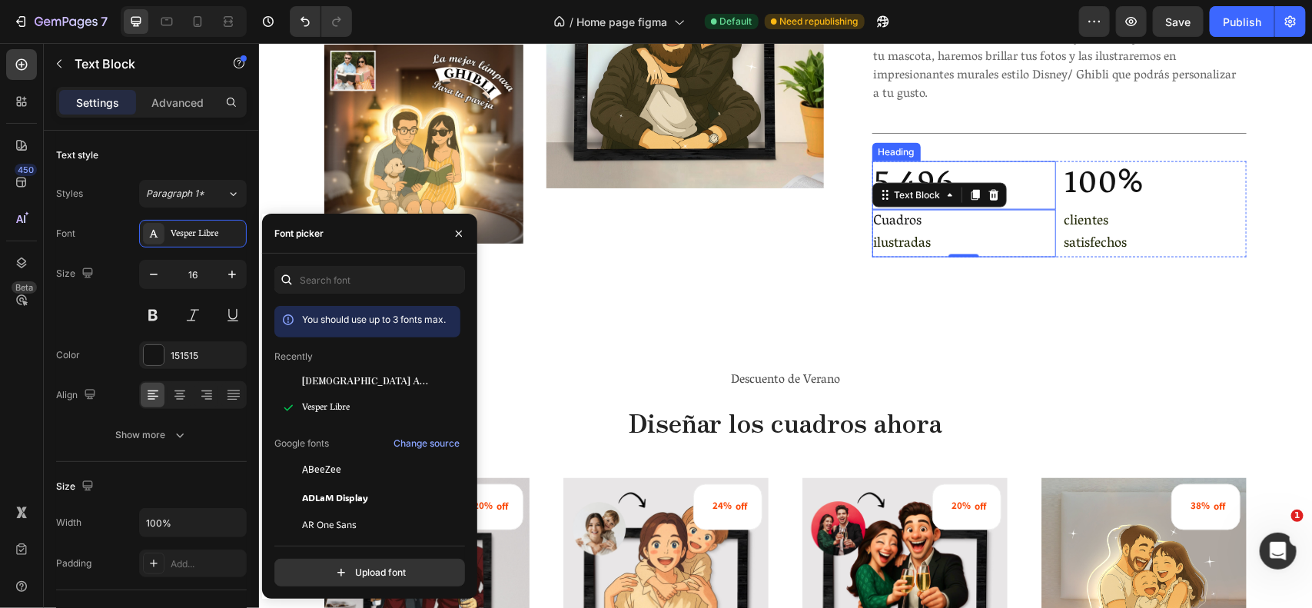
click at [967, 165] on h2 "5,496" at bounding box center [964, 185] width 185 height 49
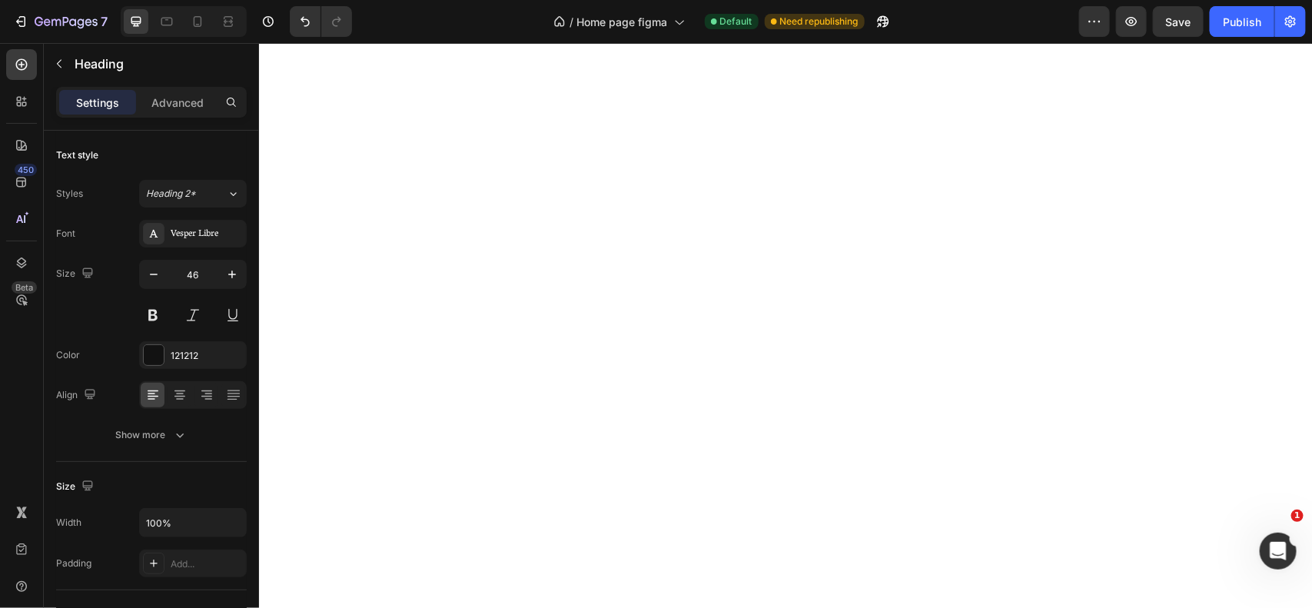
scroll to position [4713, 0]
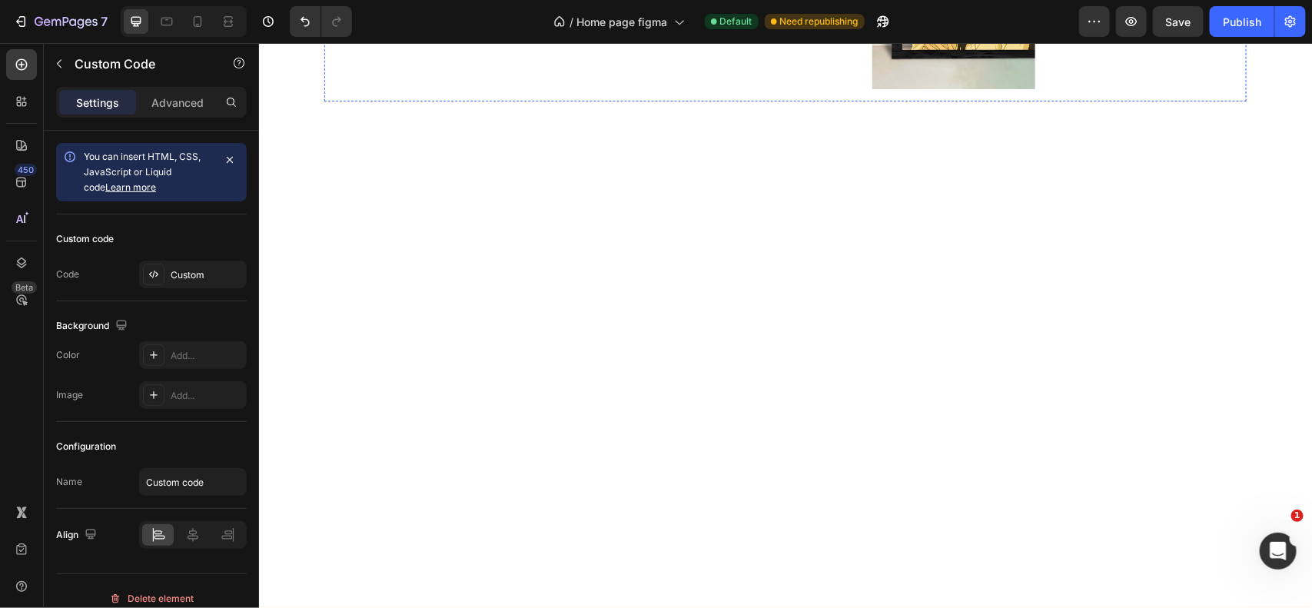
scroll to position [4185, 0]
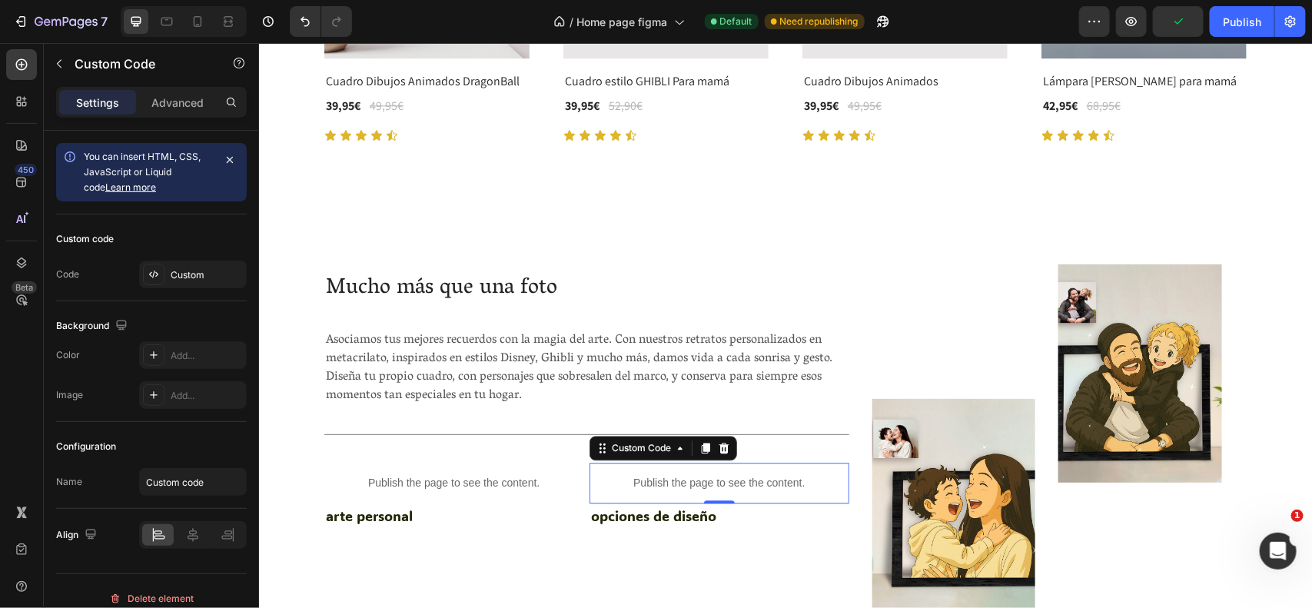
click at [667, 485] on p "Publish the page to see the content." at bounding box center [718, 482] width 259 height 16
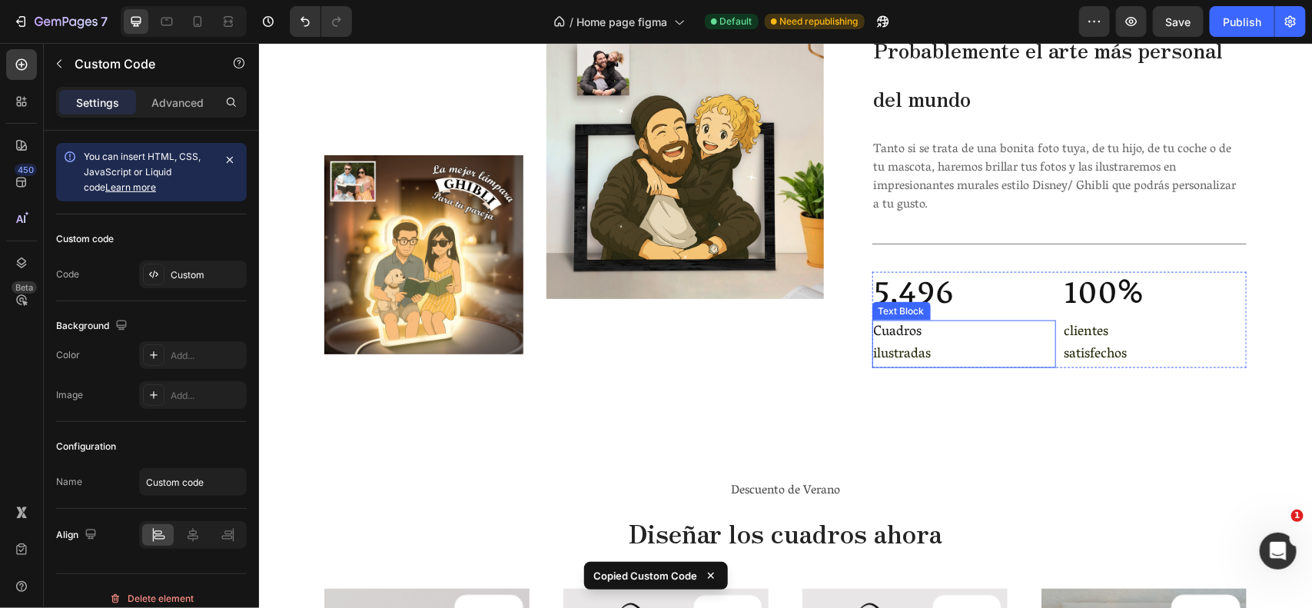
scroll to position [3450, 0]
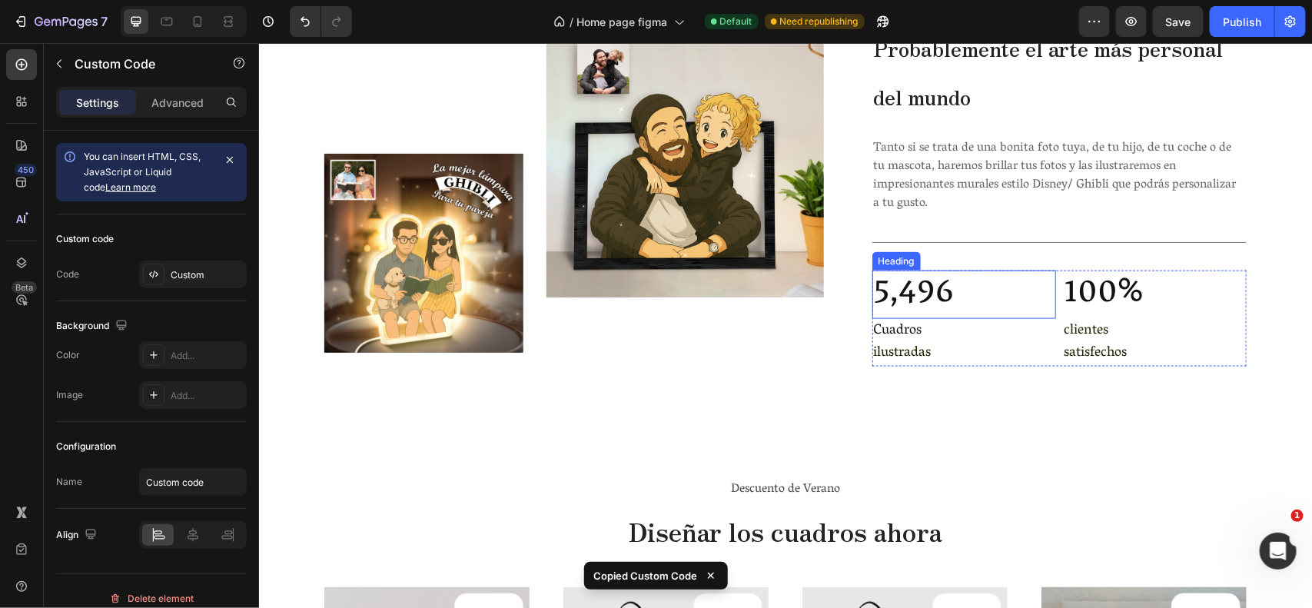
click at [913, 281] on h2 "5,496" at bounding box center [964, 294] width 185 height 49
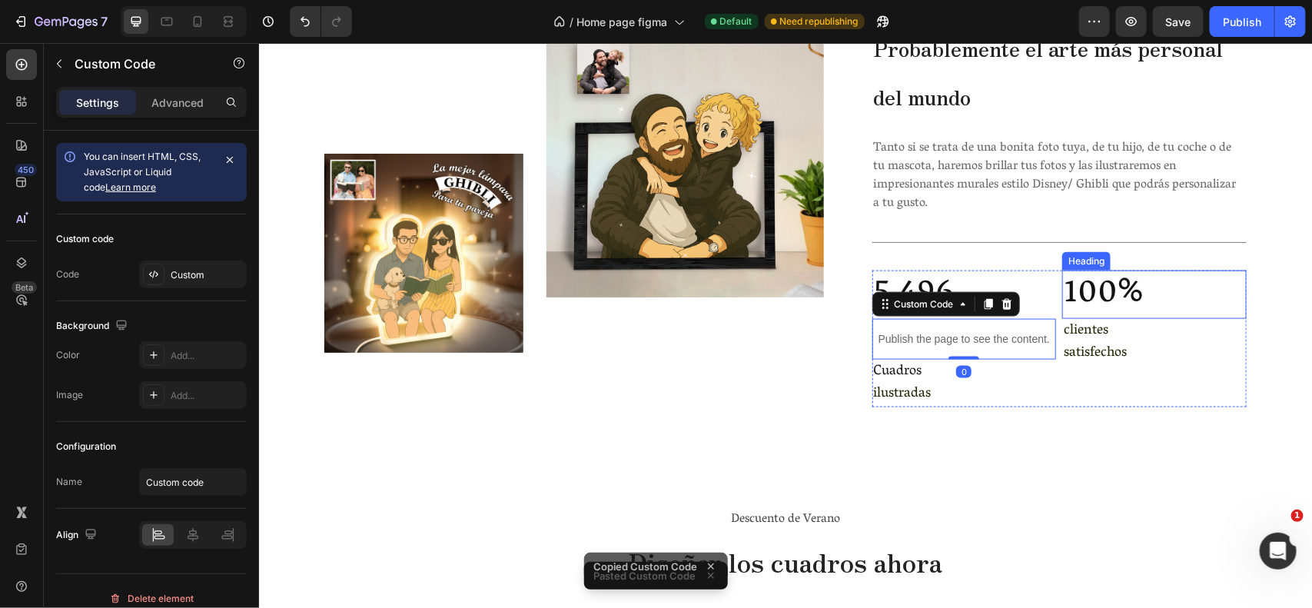
click at [1098, 276] on h2 "100%" at bounding box center [1154, 294] width 185 height 49
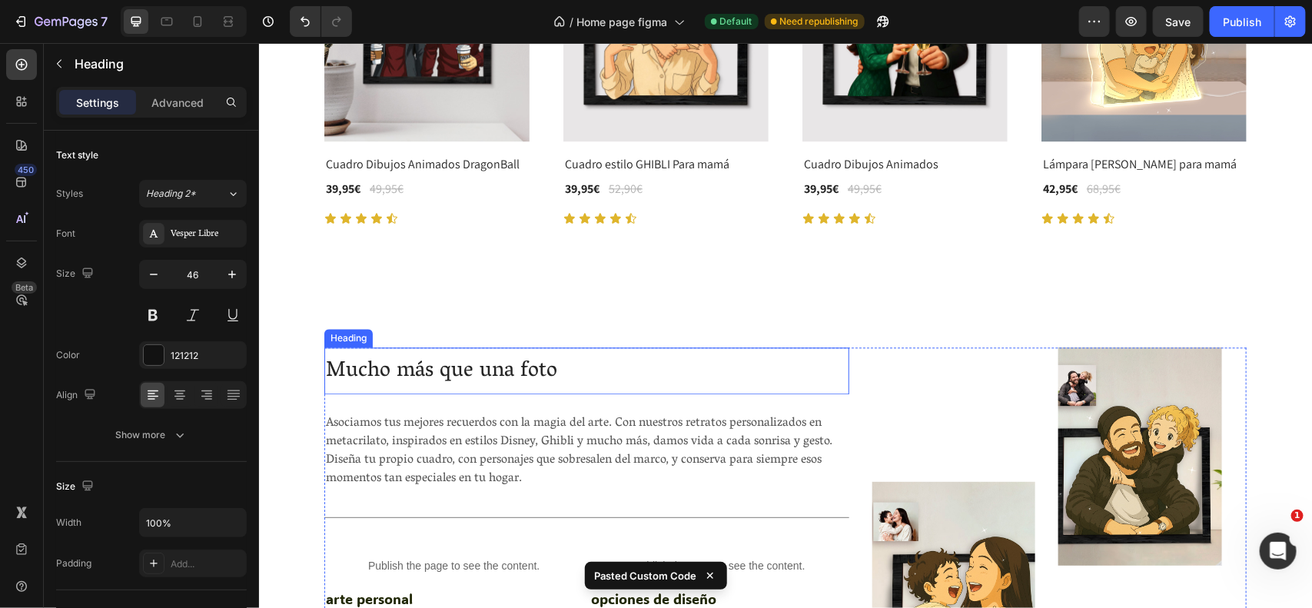
scroll to position [4341, 0]
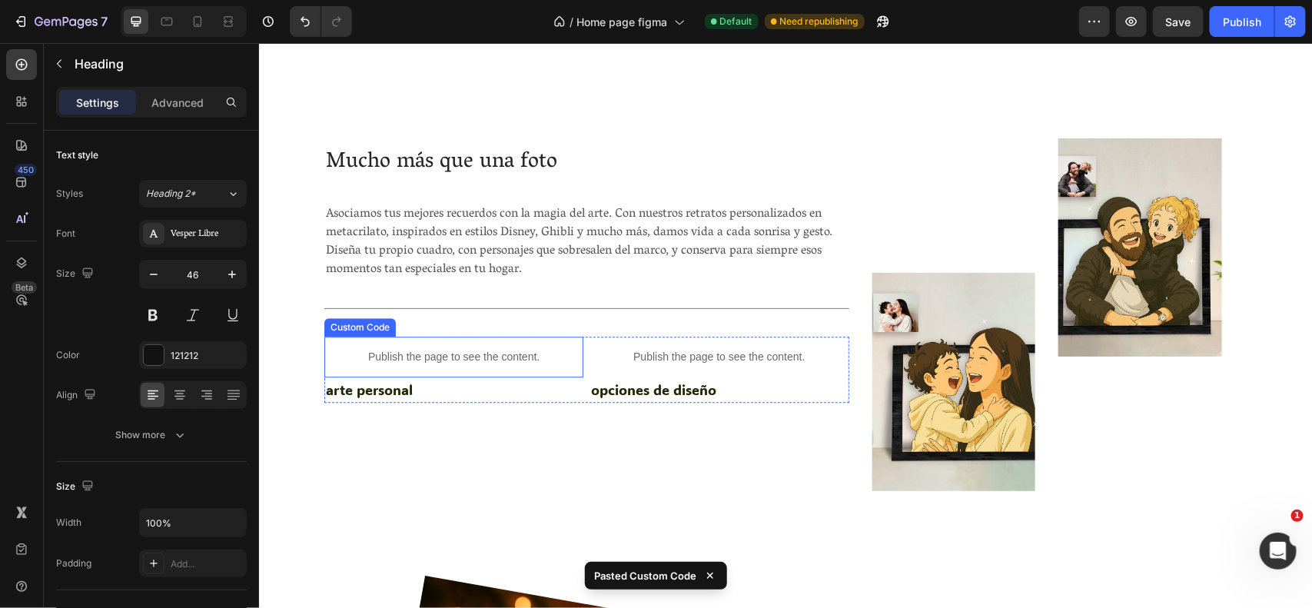
click at [463, 351] on p "Publish the page to see the content." at bounding box center [453, 356] width 259 height 16
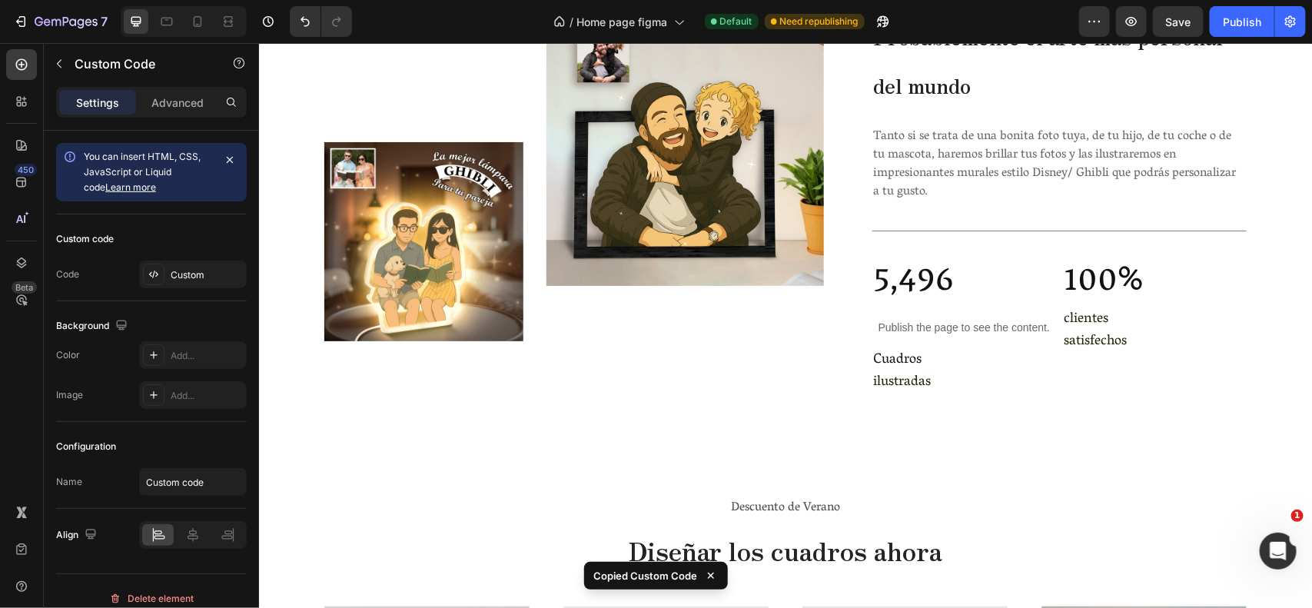
scroll to position [3461, 0]
click at [1154, 292] on h2 "100%" at bounding box center [1154, 283] width 185 height 49
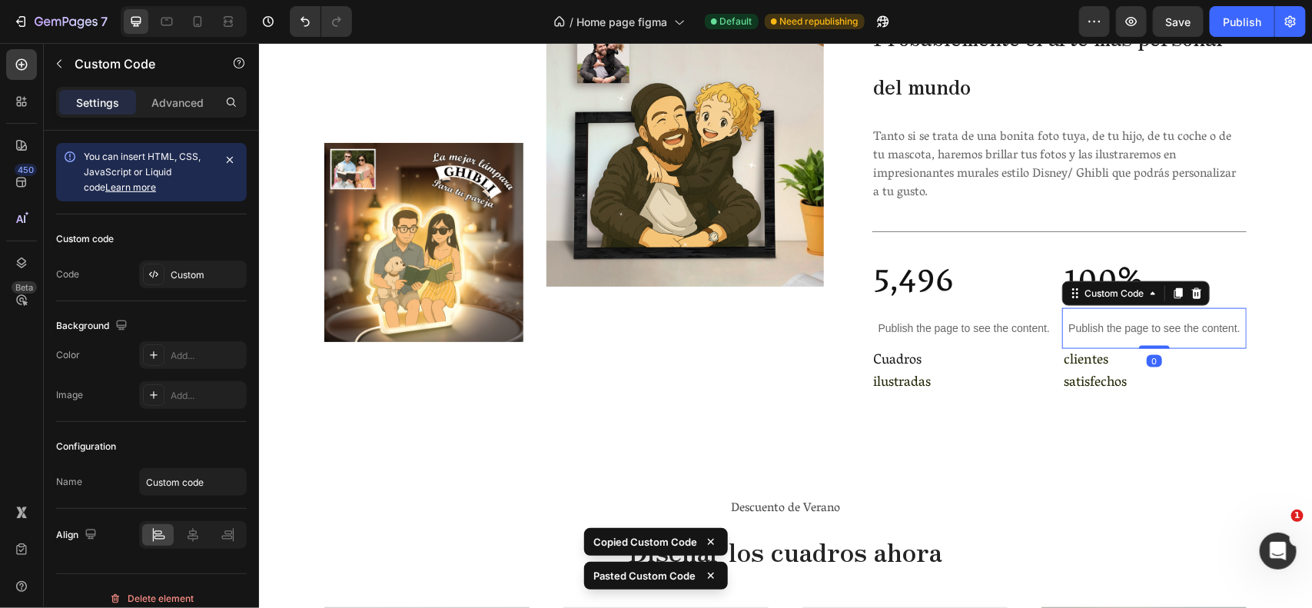
click at [1097, 281] on div "Custom Code" at bounding box center [1136, 293] width 148 height 25
click at [1099, 271] on h2 "100%" at bounding box center [1154, 283] width 185 height 49
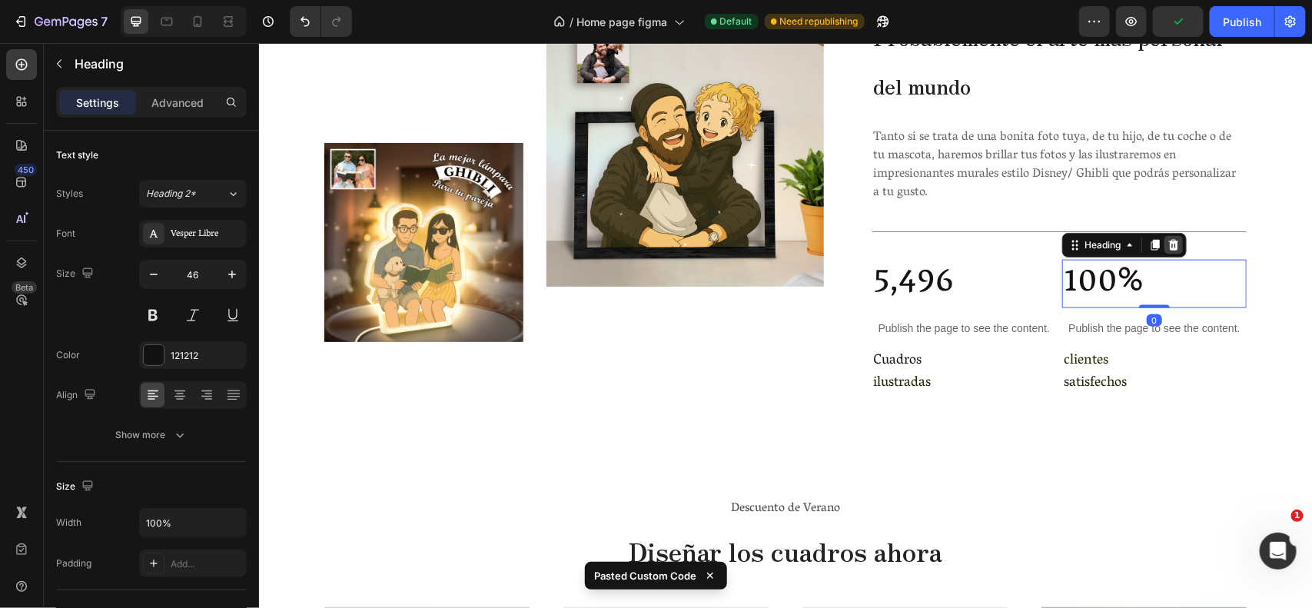
click at [1171, 240] on icon at bounding box center [1174, 244] width 10 height 11
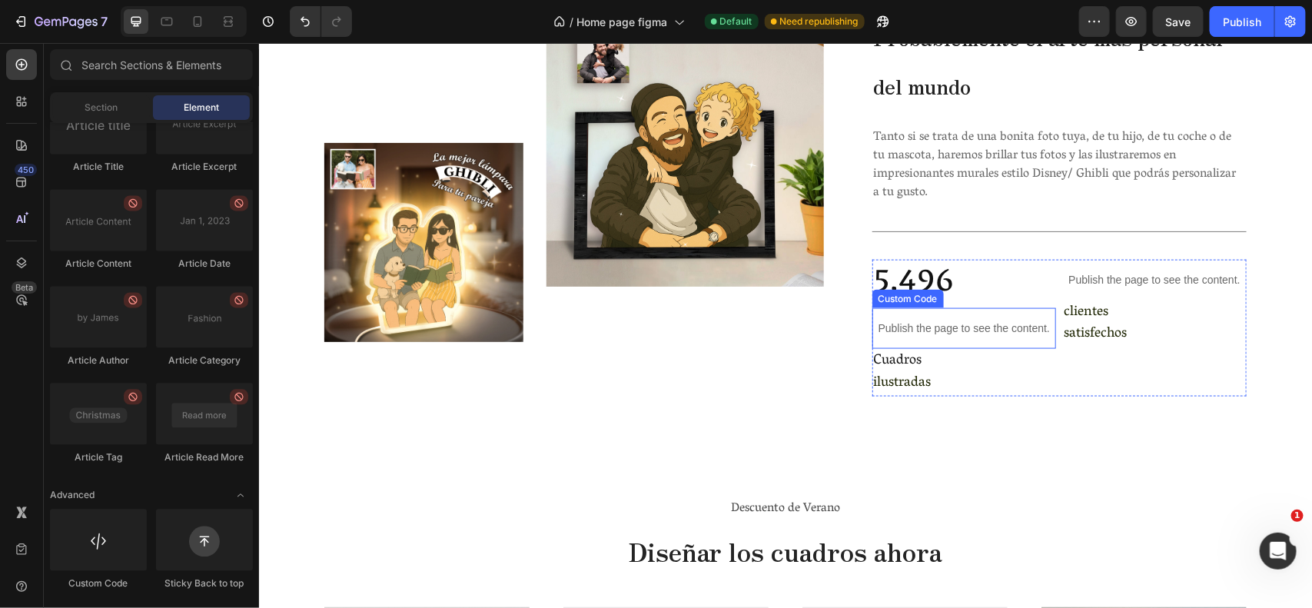
click at [919, 324] on p "Publish the page to see the content." at bounding box center [964, 328] width 185 height 16
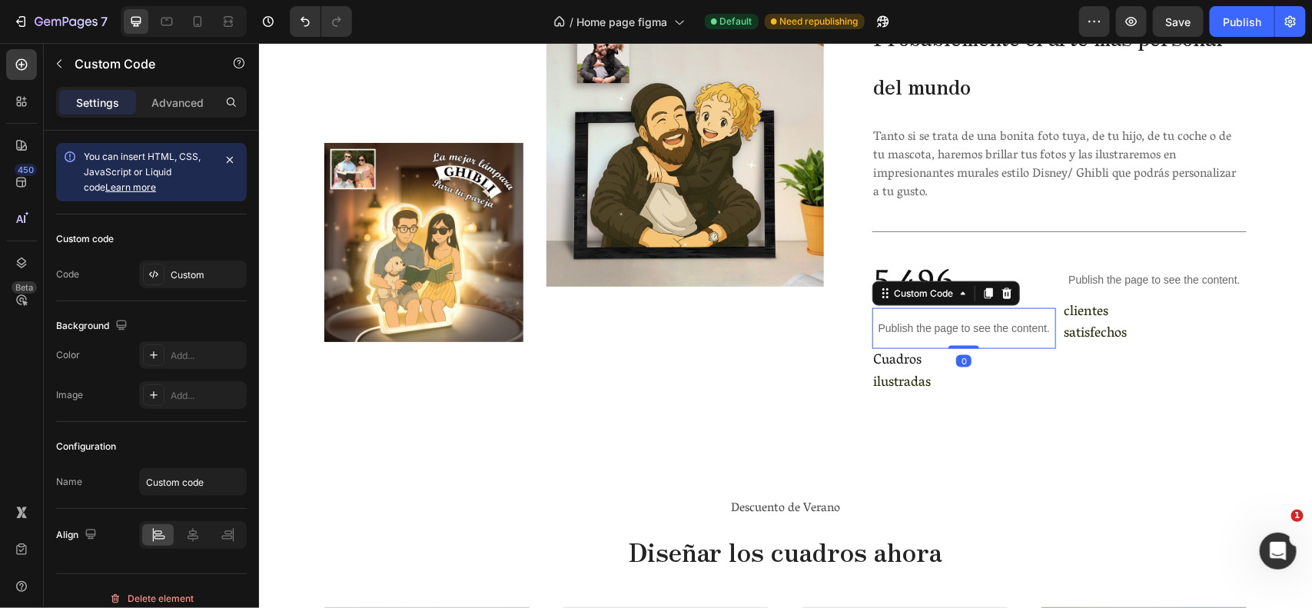
click at [919, 324] on p "Publish the page to see the content." at bounding box center [964, 328] width 185 height 16
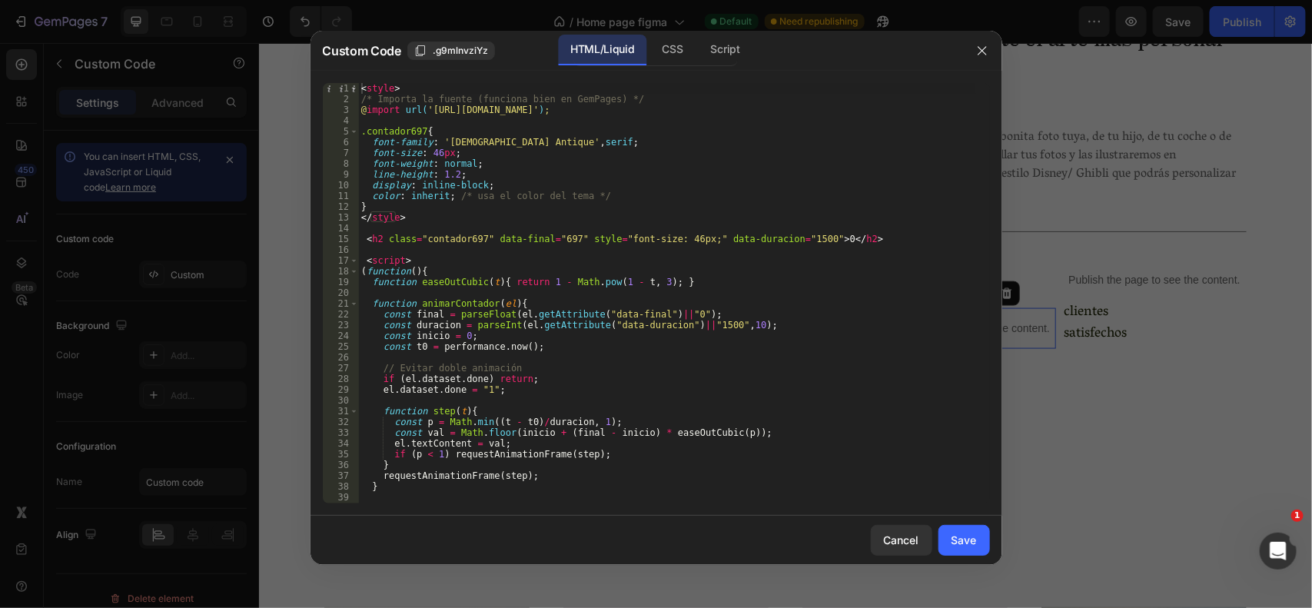
click at [564, 236] on div "< style > /* Importa la fuente (funciona bien en GemPages) */ @ import url( 'ht…" at bounding box center [666, 304] width 617 height 442
type textarea "<h2 class="contador697" data-final="5479" style="font-size: 46px;" data-duracio…"
click at [557, 241] on div "< style > /* Importa la fuente (funciona bien en GemPages) */ @ import url( 'ht…" at bounding box center [666, 304] width 617 height 442
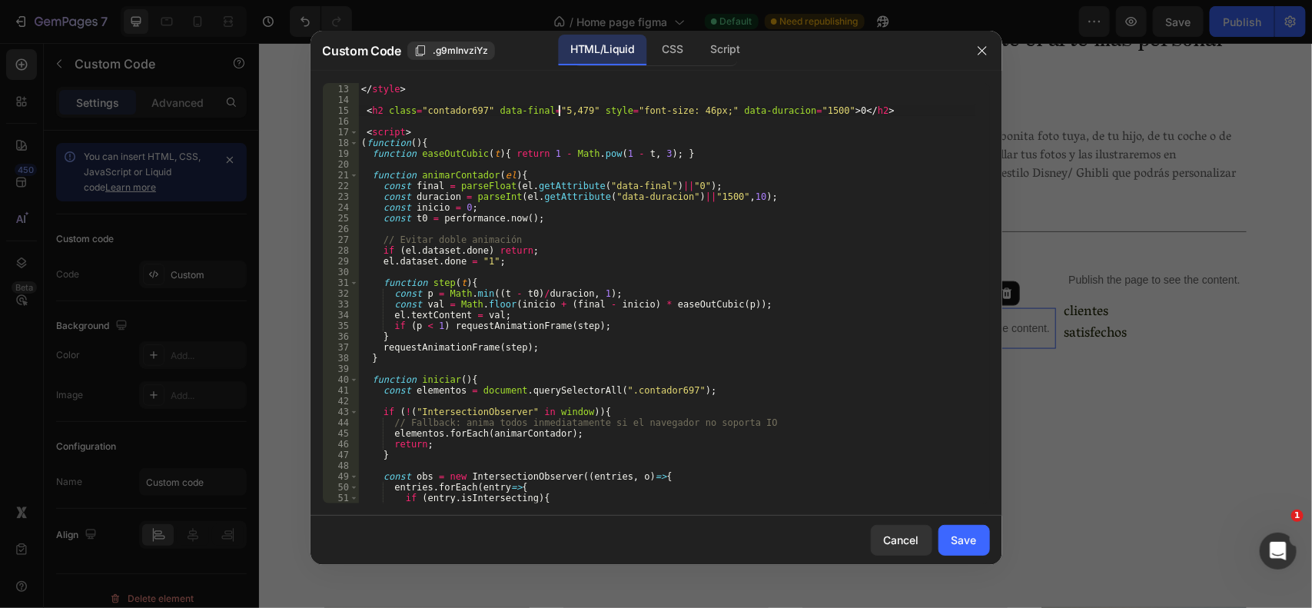
scroll to position [128, 0]
click at [475, 113] on div "} </ style > < h2 class = "contador697" data-final = "5,479" style = "font-size…" at bounding box center [666, 294] width 617 height 442
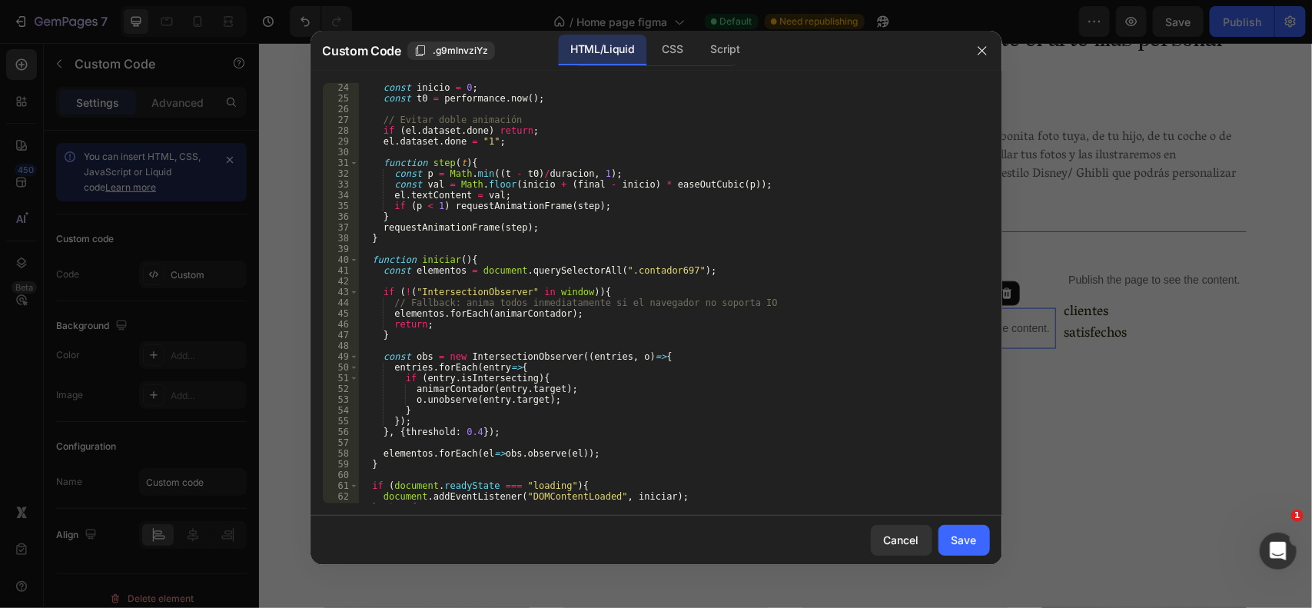
scroll to position [254, 0]
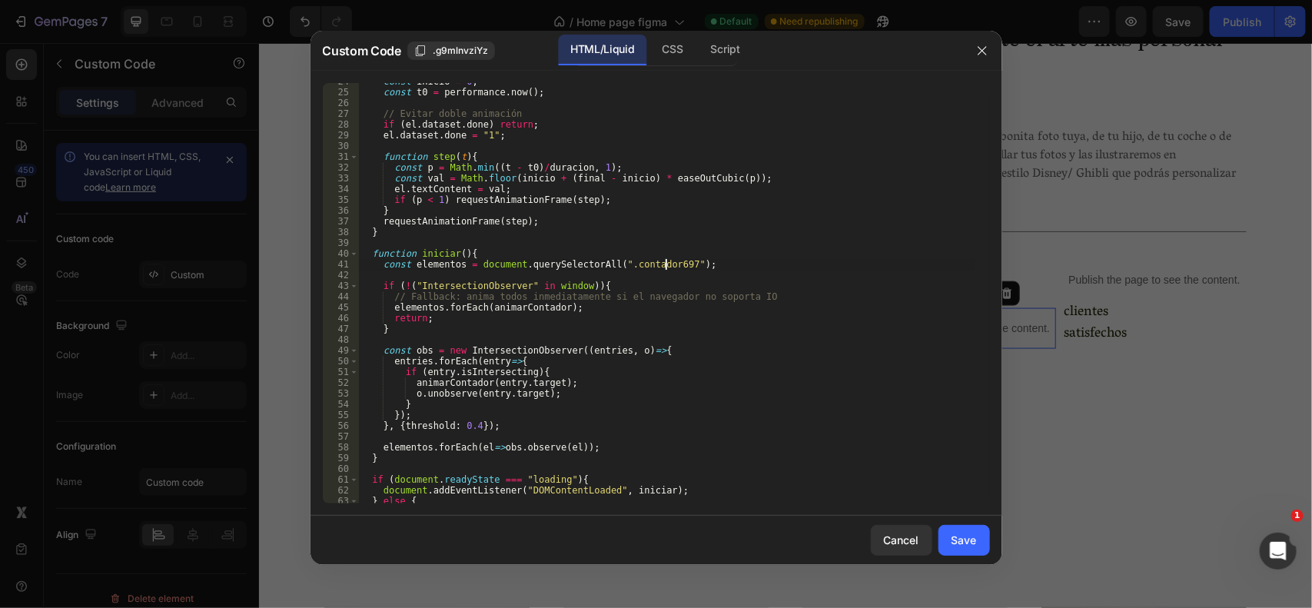
click at [667, 262] on div "const inicio = 0 ; const t0 = performance . now ( ) ; // Evitar doble animación…" at bounding box center [666, 297] width 617 height 442
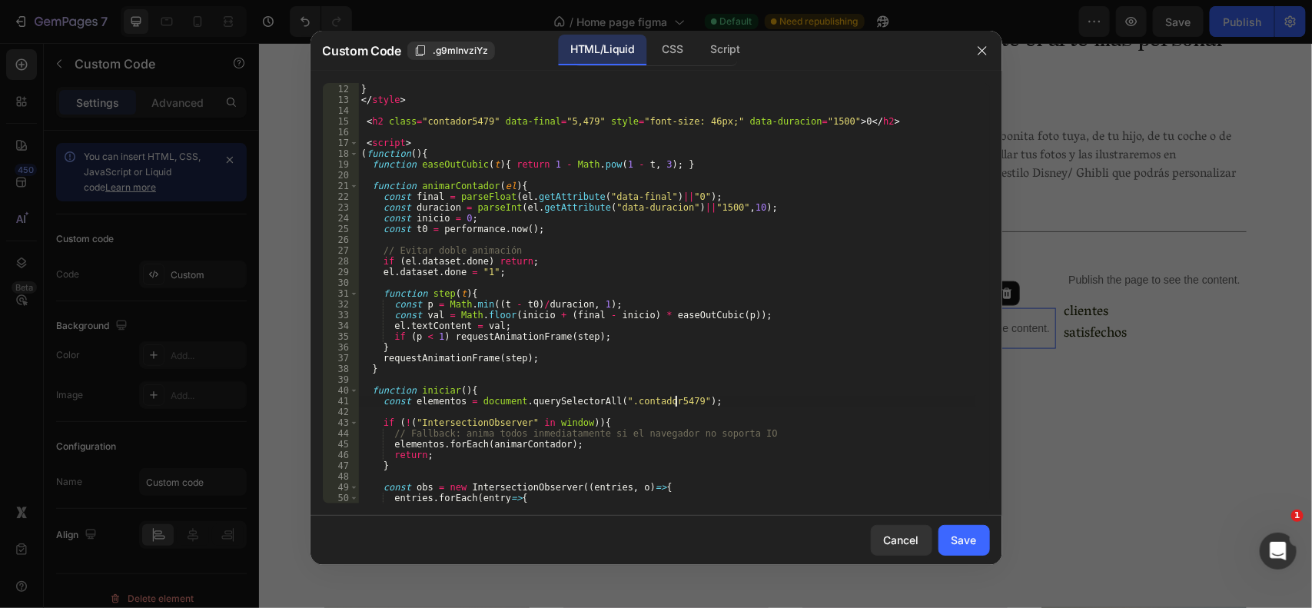
scroll to position [117, 0]
type textarea "const elementos = document.querySelectorAll(".contador5479");"
click at [958, 535] on div "Save" at bounding box center [964, 540] width 25 height 16
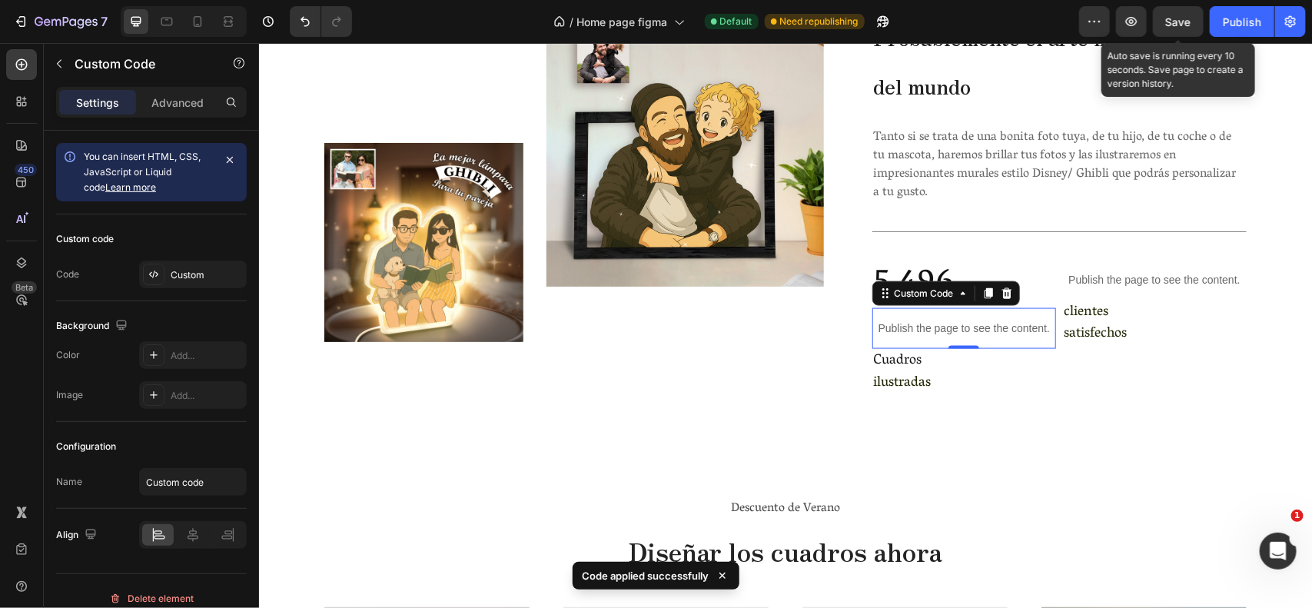
click at [1176, 15] on span "Save" at bounding box center [1178, 21] width 25 height 13
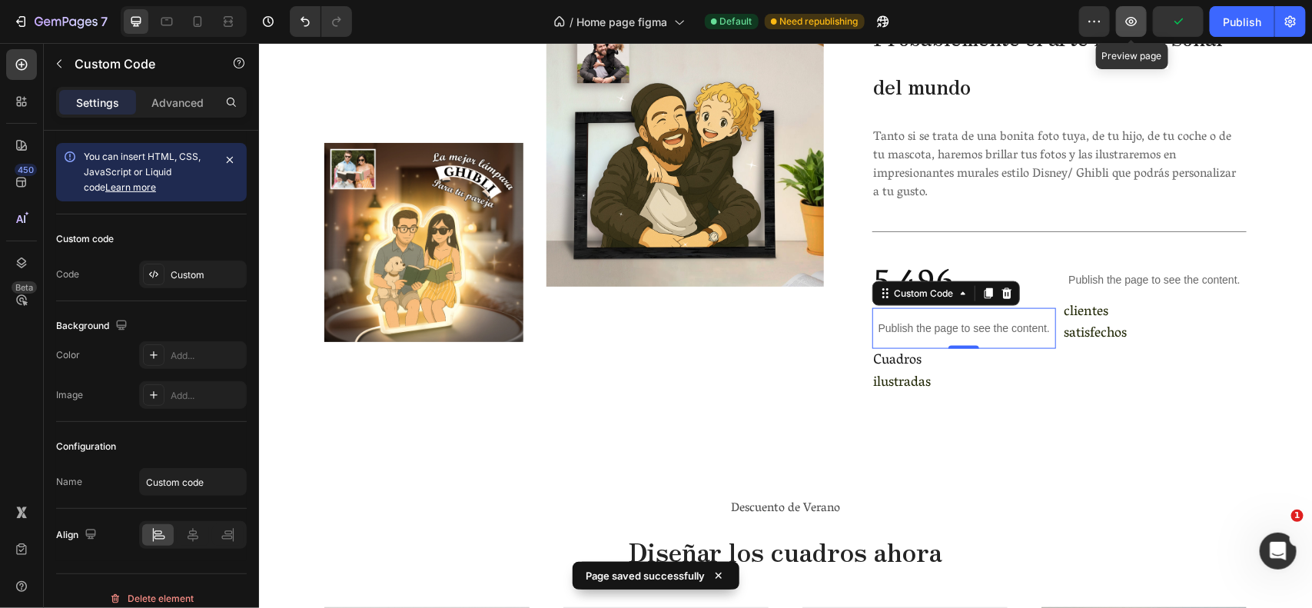
click at [1130, 16] on icon "button" at bounding box center [1131, 21] width 15 height 15
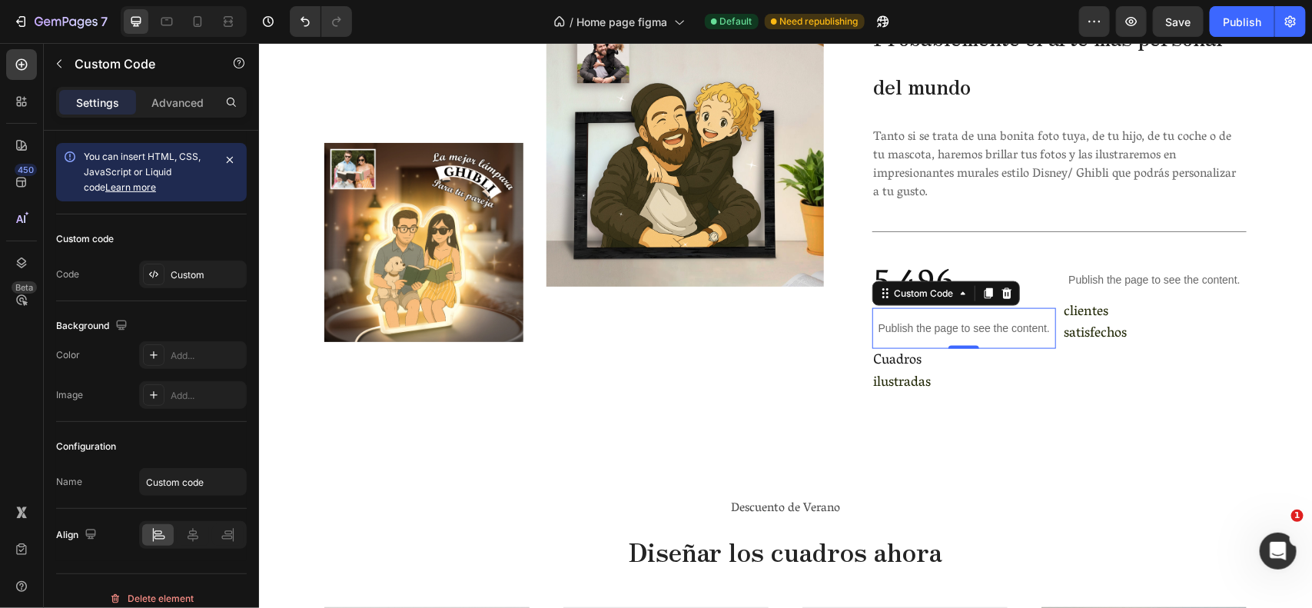
click at [933, 316] on div "Publish the page to see the content." at bounding box center [964, 328] width 185 height 41
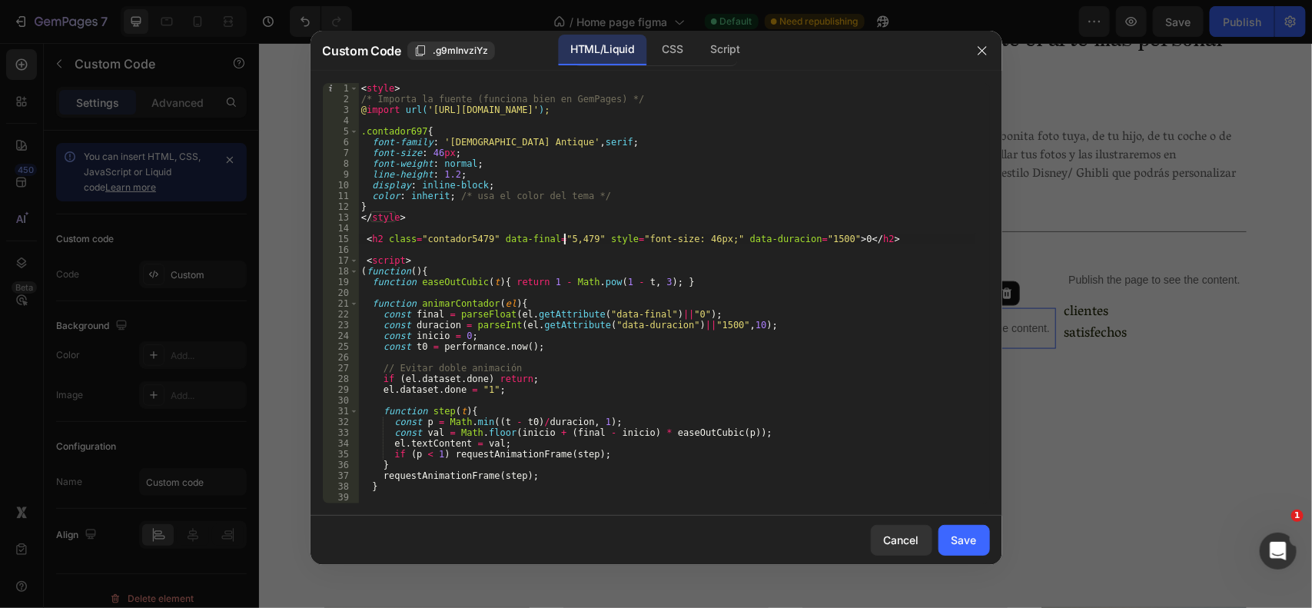
click at [564, 236] on div "< style > /* Importa la fuente (funciona bien en GemPages) */ @ import url( 'ht…" at bounding box center [666, 304] width 617 height 442
type textarea "<h2 class="contador5479" data-final="5479" style="font-size: 46px;" data-duraci…"
click at [957, 562] on div "Cancel Save" at bounding box center [657, 540] width 692 height 49
click at [959, 540] on div "Save" at bounding box center [964, 540] width 25 height 16
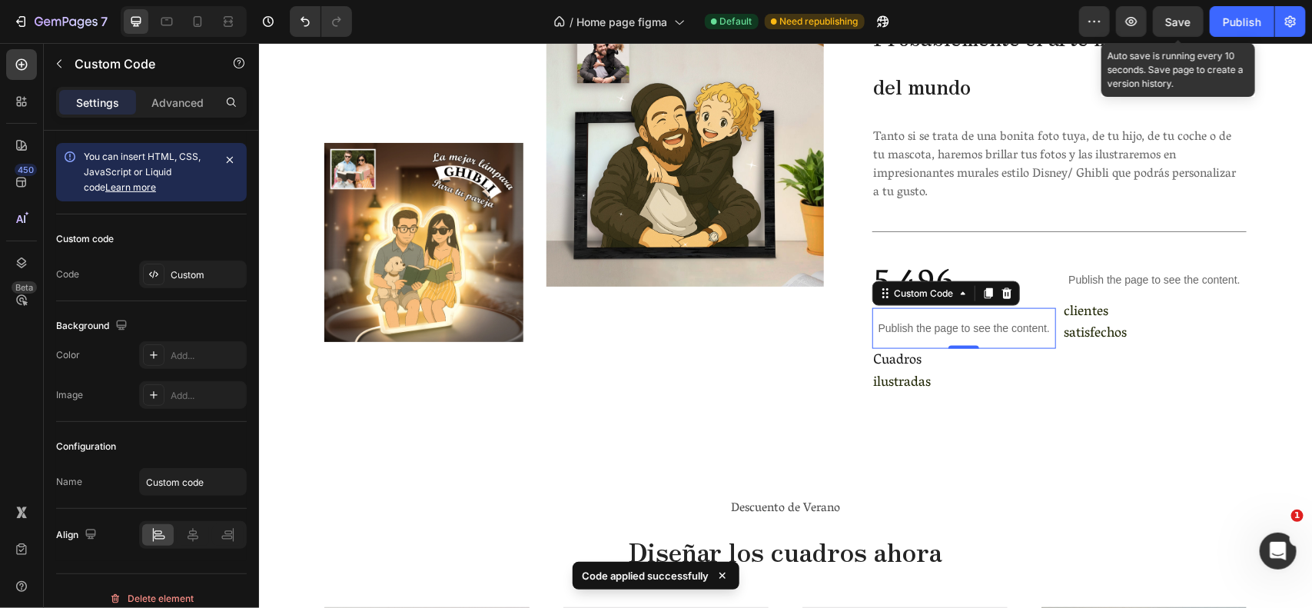
click at [1176, 18] on span "Save" at bounding box center [1178, 21] width 25 height 13
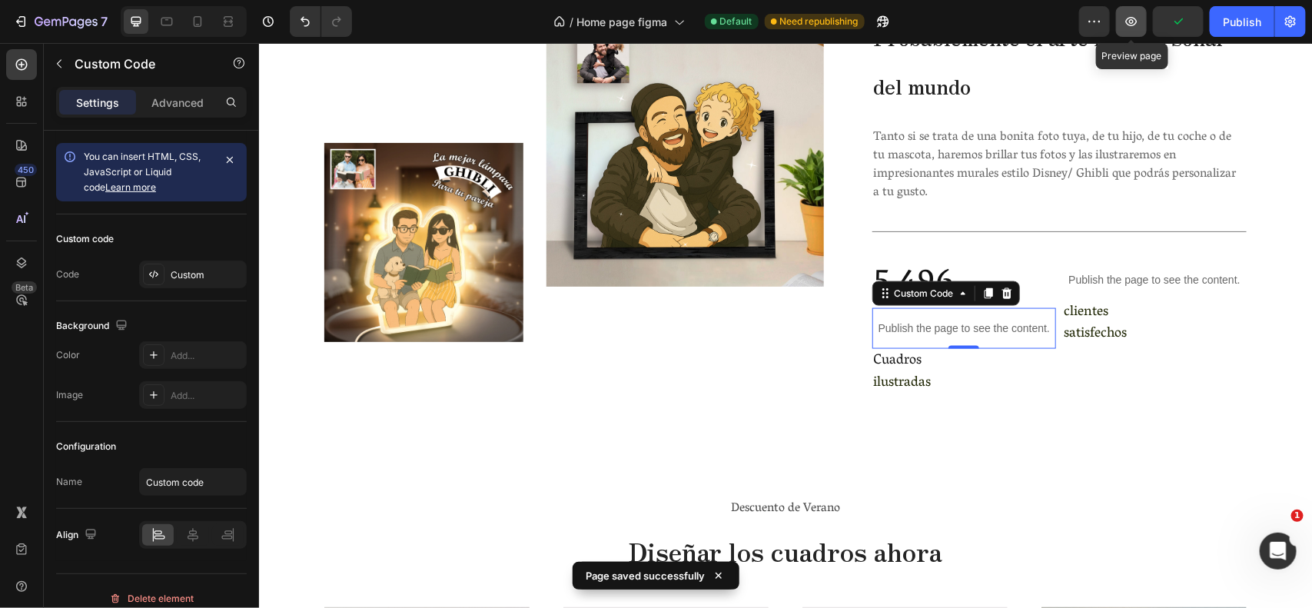
click at [1138, 20] on icon "button" at bounding box center [1131, 21] width 15 height 15
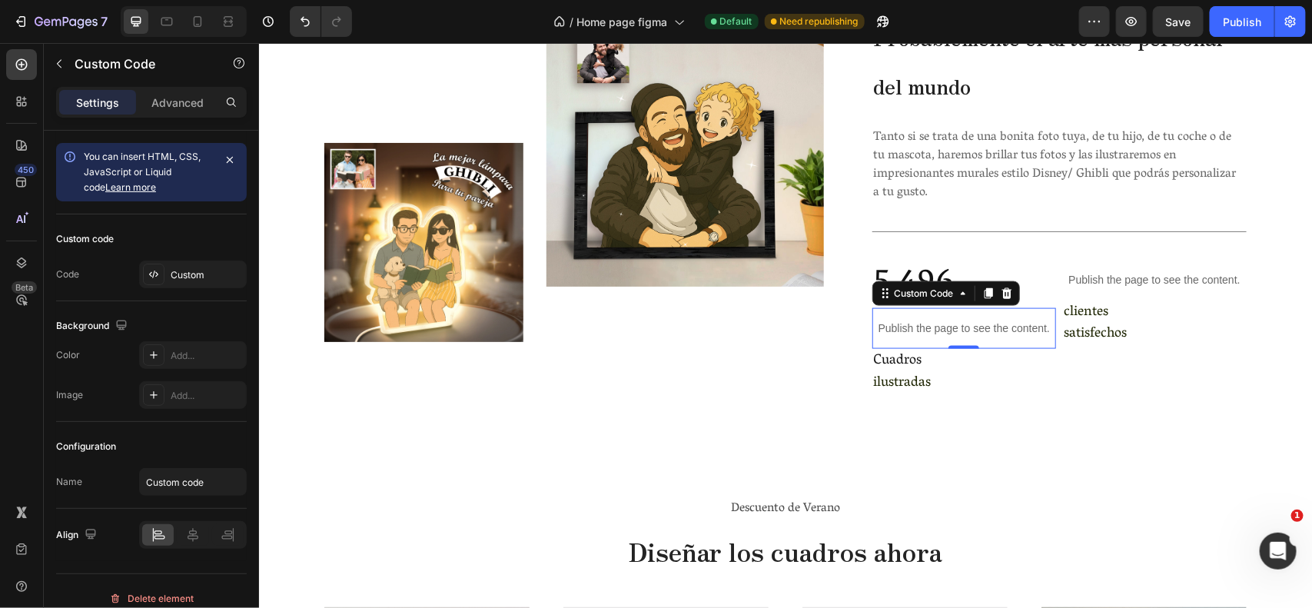
click at [908, 331] on p "Publish the page to see the content." at bounding box center [964, 328] width 185 height 16
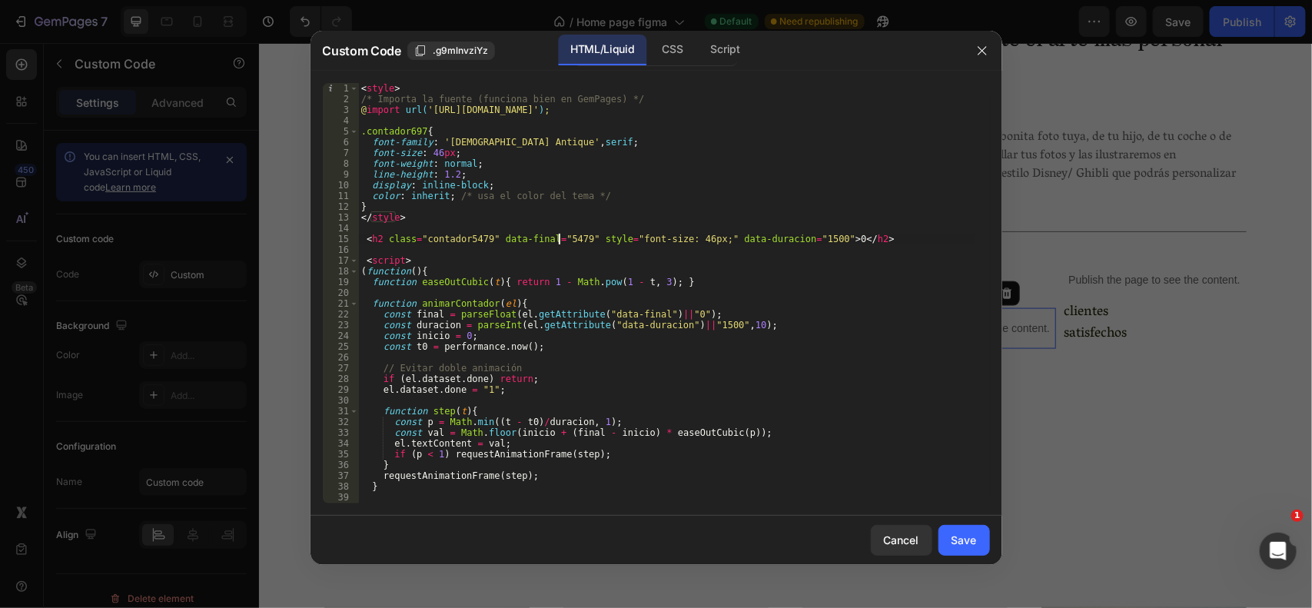
click at [561, 240] on div "< style > /* Importa la fuente (funciona bien en GemPages) */ @ import url( 'ht…" at bounding box center [666, 304] width 617 height 442
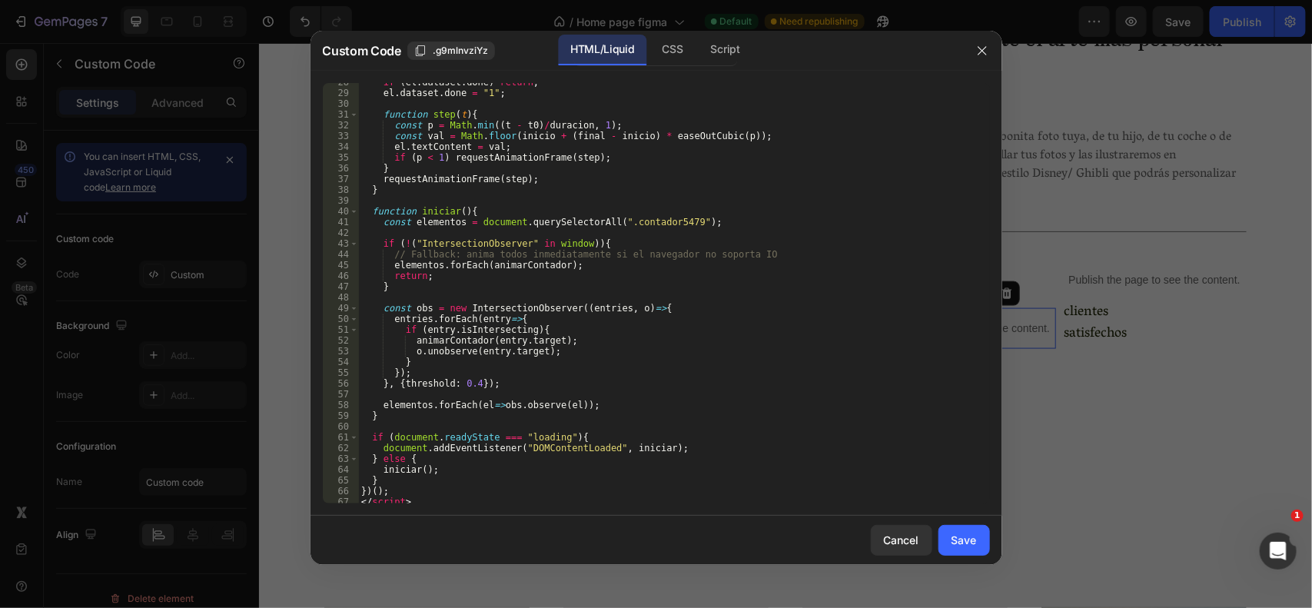
scroll to position [311, 0]
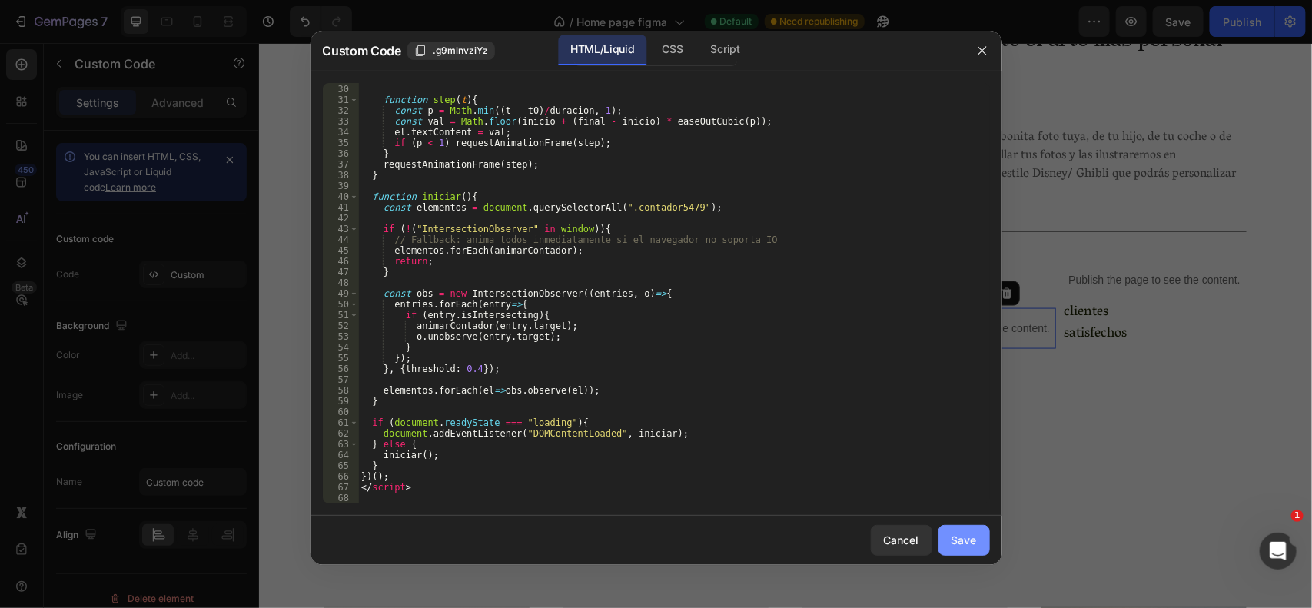
type textarea "<h2 class="contador5479" data-final="5.479" style="font-size: 46px;" data-durac…"
click at [962, 544] on div "Save" at bounding box center [964, 540] width 25 height 16
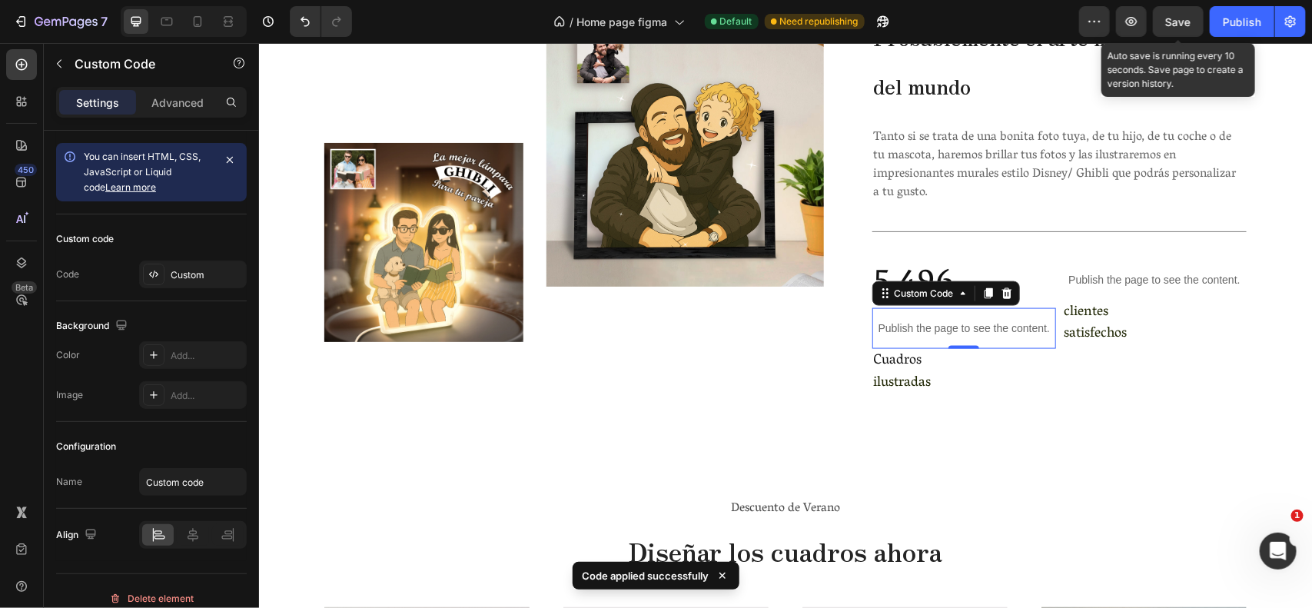
click at [1180, 24] on span "Save" at bounding box center [1178, 21] width 25 height 13
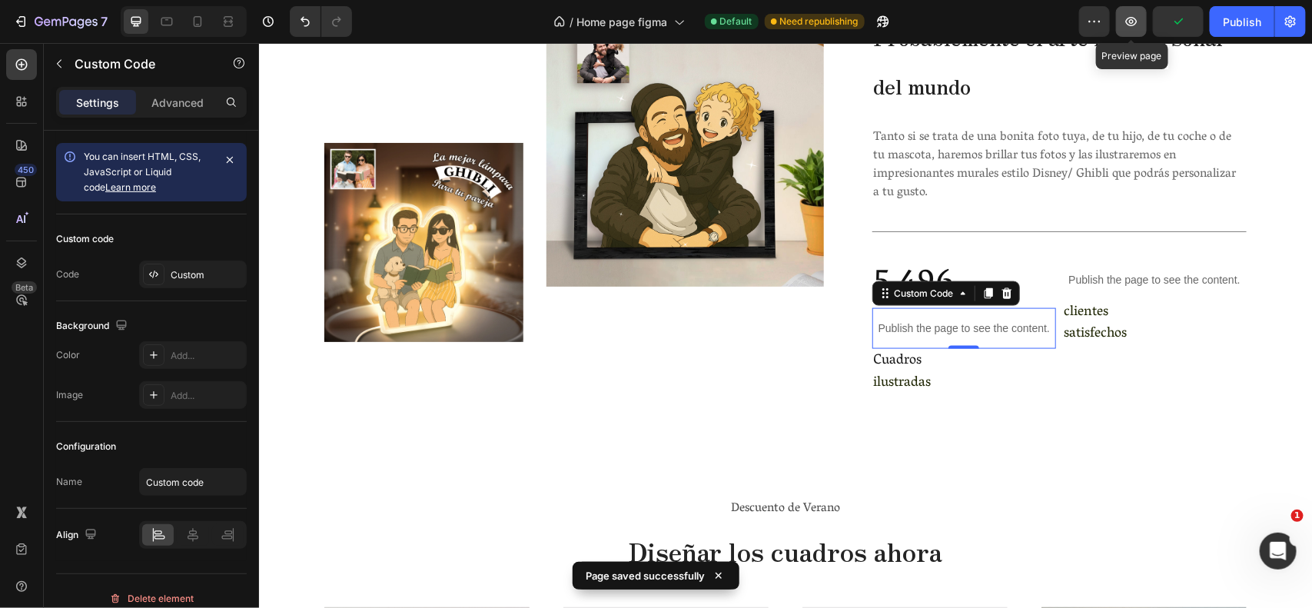
click at [1129, 18] on icon "button" at bounding box center [1132, 21] width 12 height 9
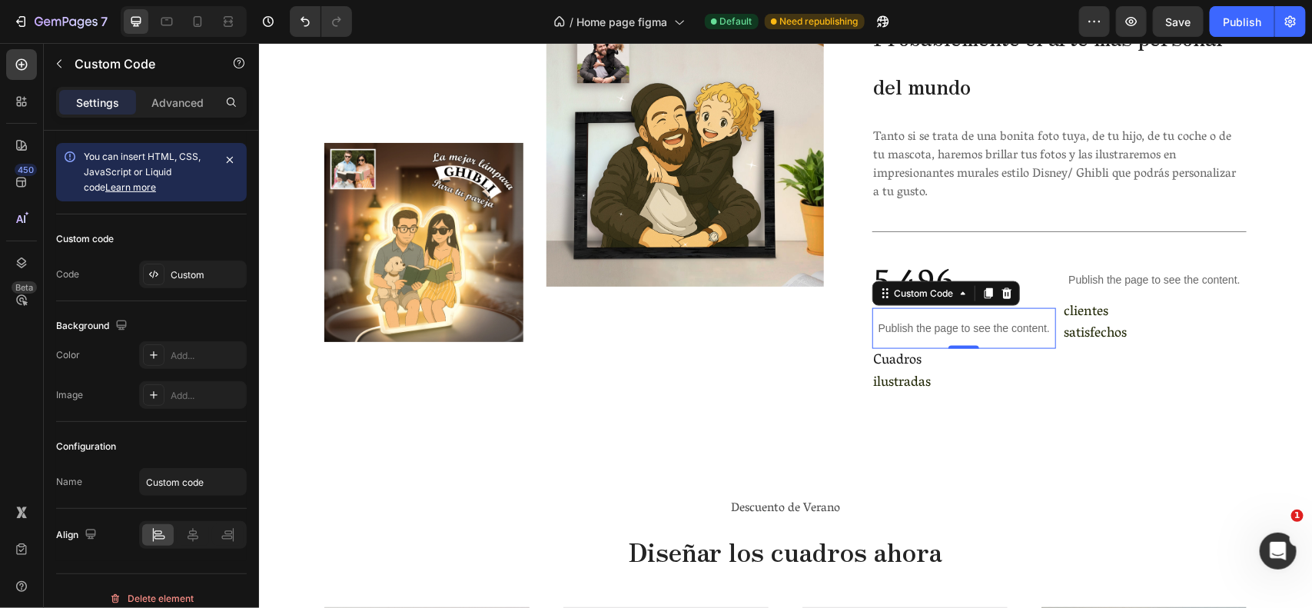
click at [928, 317] on div "Publish the page to see the content." at bounding box center [964, 328] width 185 height 41
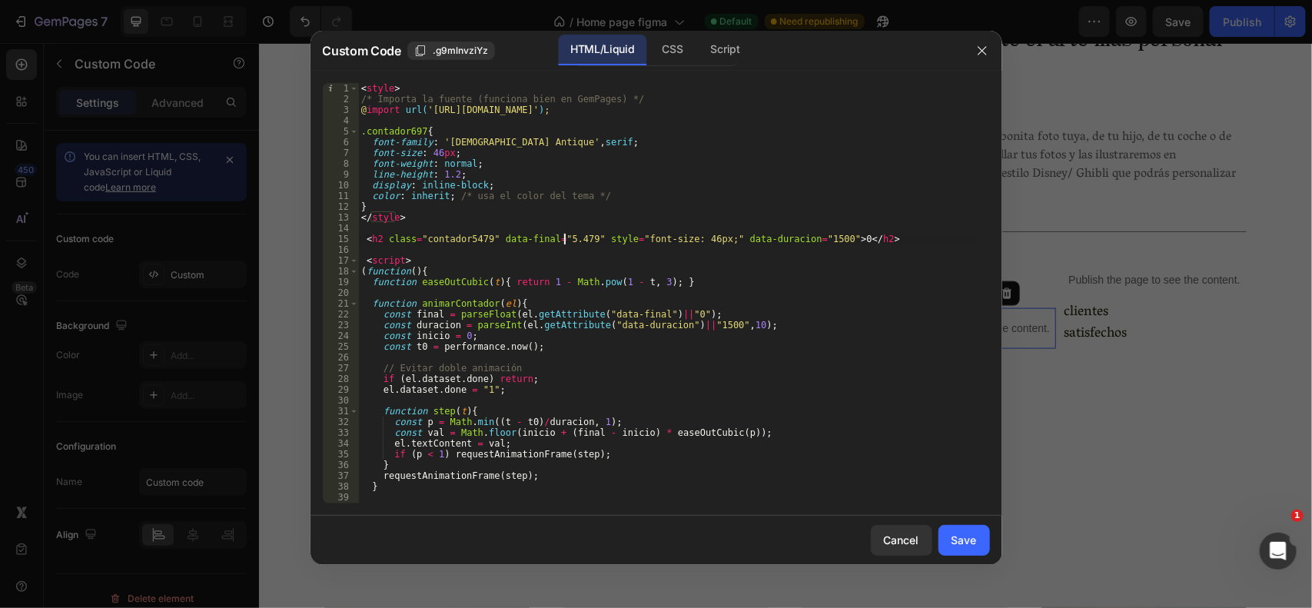
click at [564, 240] on div "< style > /* Importa la fuente (funciona bien en GemPages) */ @ import url( 'ht…" at bounding box center [666, 304] width 617 height 442
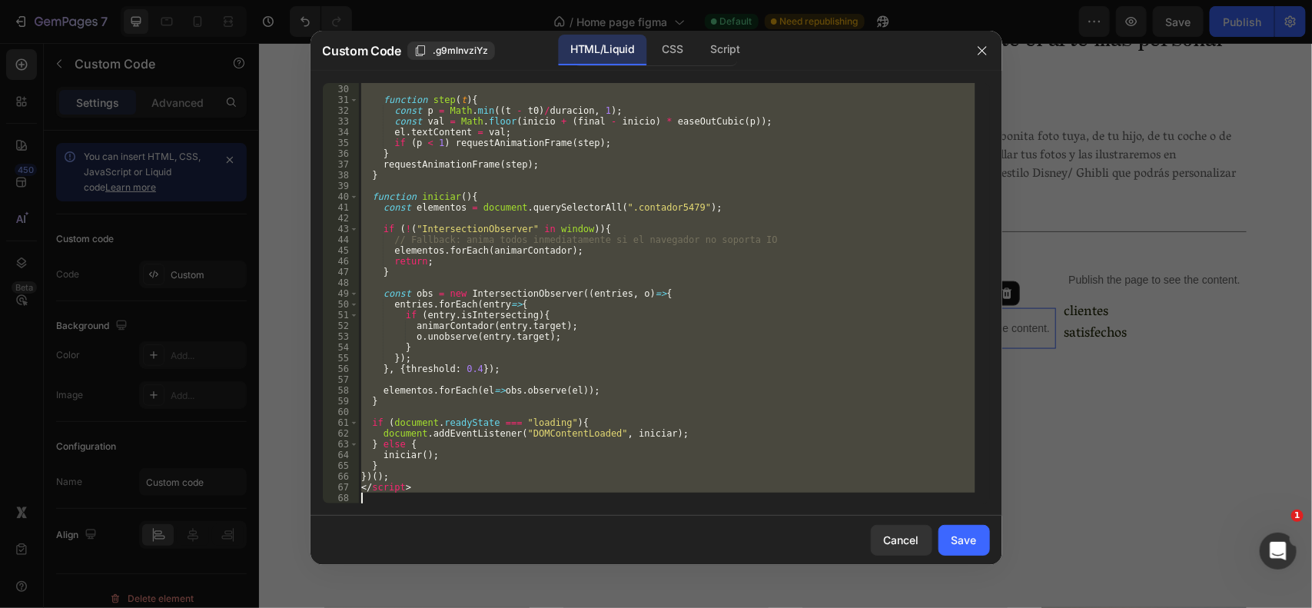
drag, startPoint x: 364, startPoint y: 212, endPoint x: 479, endPoint y: 583, distance: 388.1
click at [480, 584] on div "Custom Code .g9mlnvziYz HTML/Liquid CSS Script <h2 class="contador5479" data-fi…" at bounding box center [656, 304] width 1312 height 608
type textarea "</script>"
paste textarea
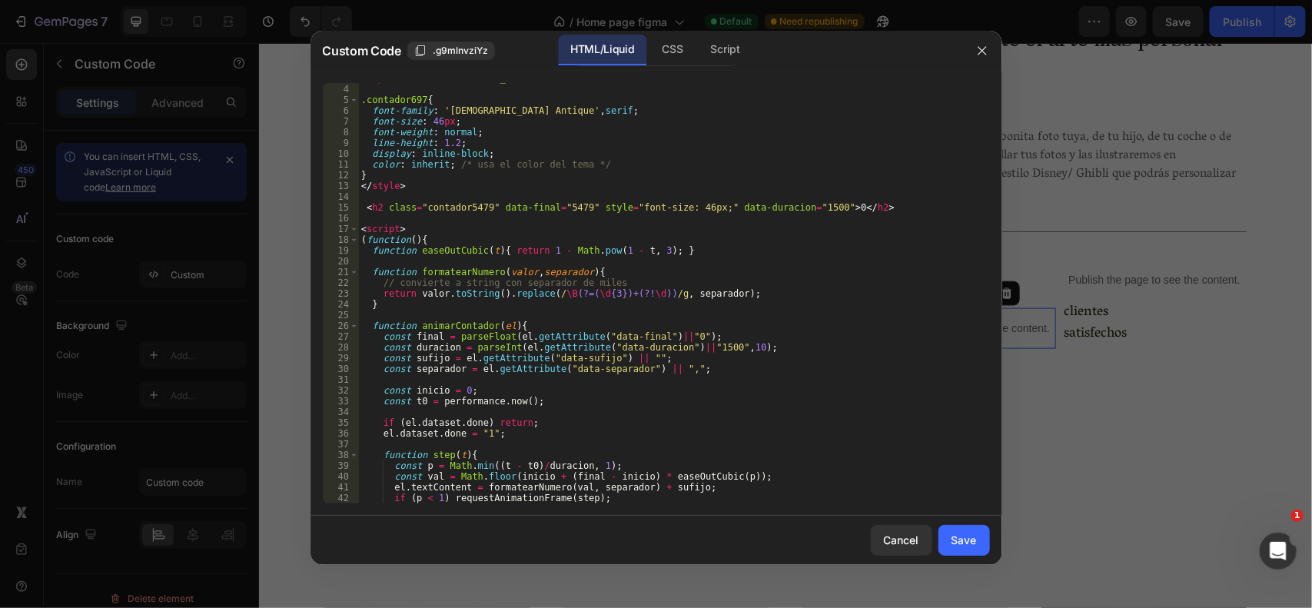
scroll to position [32, 0]
click at [451, 210] on div "@ import url( 'https://fonts.googleapis.com/css2?family=Zen+Antique&display=swa…" at bounding box center [666, 293] width 617 height 442
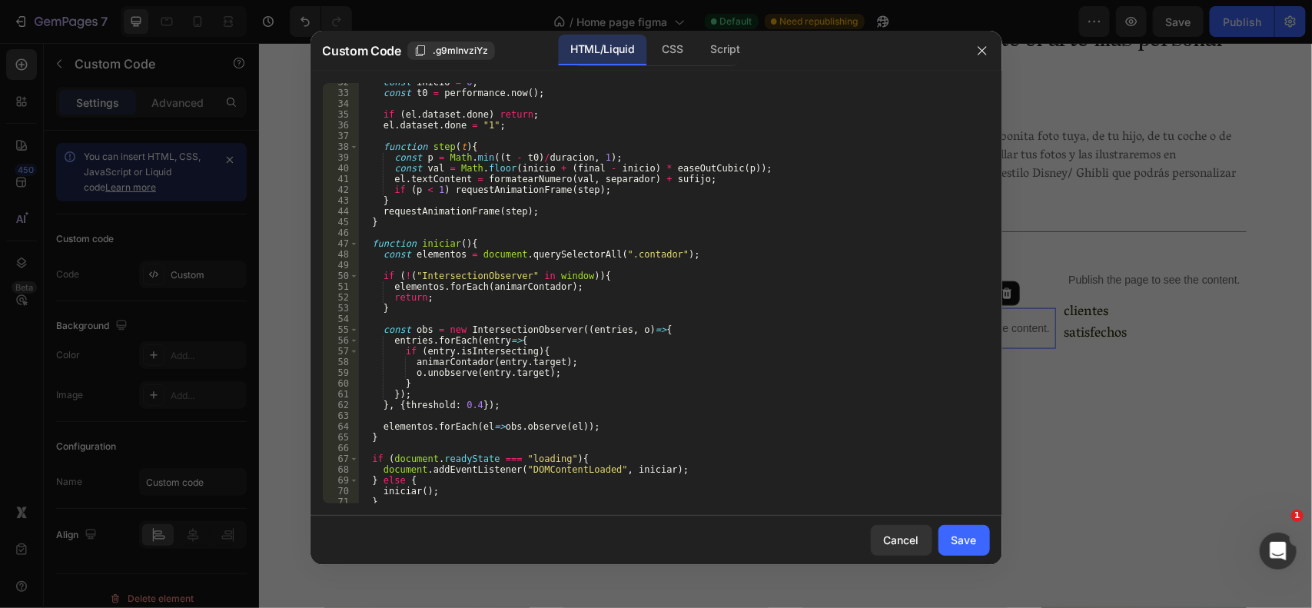
scroll to position [343, 0]
click at [643, 250] on div "const inicio = 0 ; const t0 = performance . now ( ) ; if ( el . dataset . done …" at bounding box center [666, 295] width 617 height 442
paste textarea "5479"
type textarea "const elementos = document.querySelectorAll(".contador5479");"
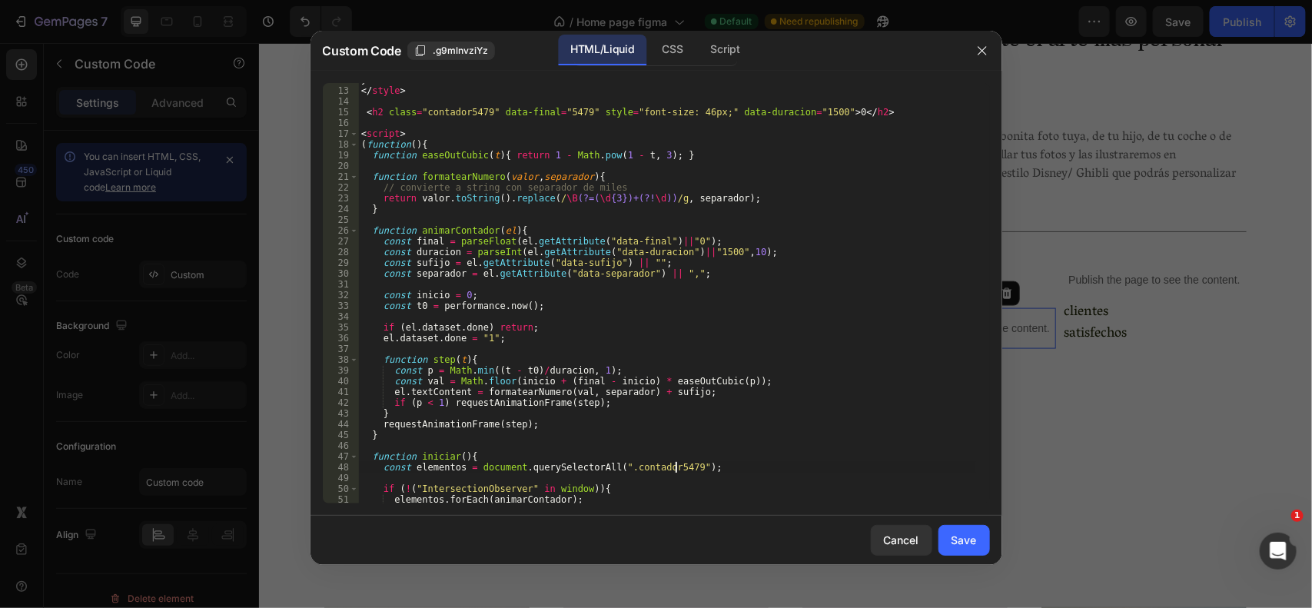
scroll to position [127, 0]
click at [957, 540] on div "Save" at bounding box center [964, 540] width 25 height 16
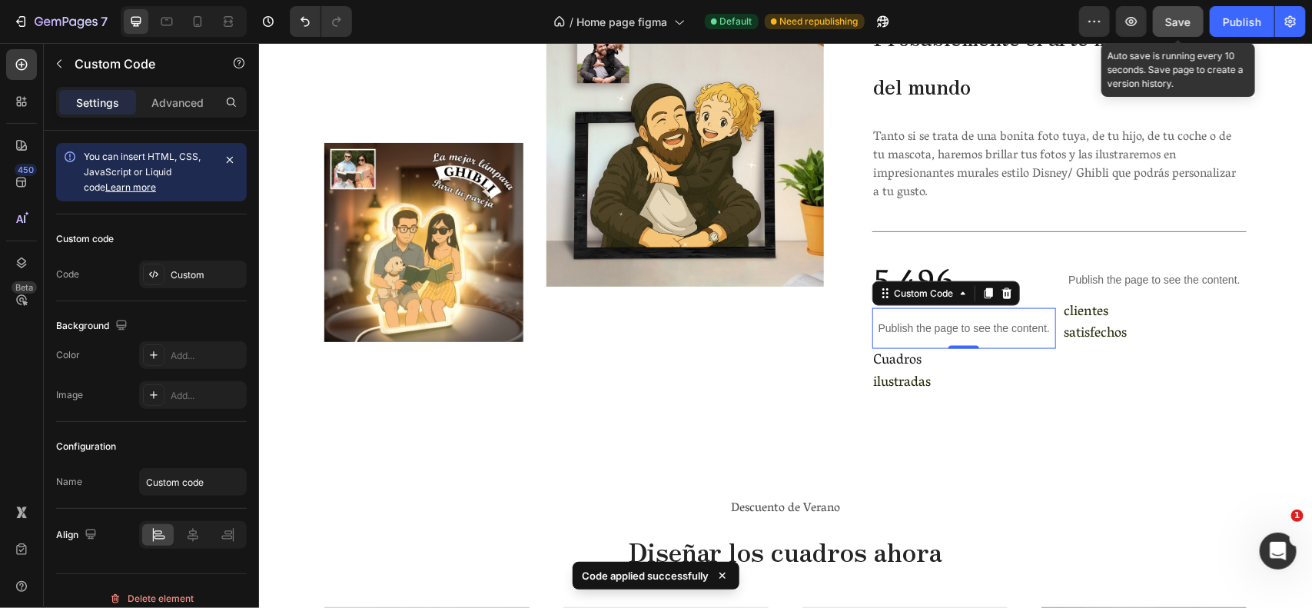
click at [1171, 9] on button "Save" at bounding box center [1178, 21] width 51 height 31
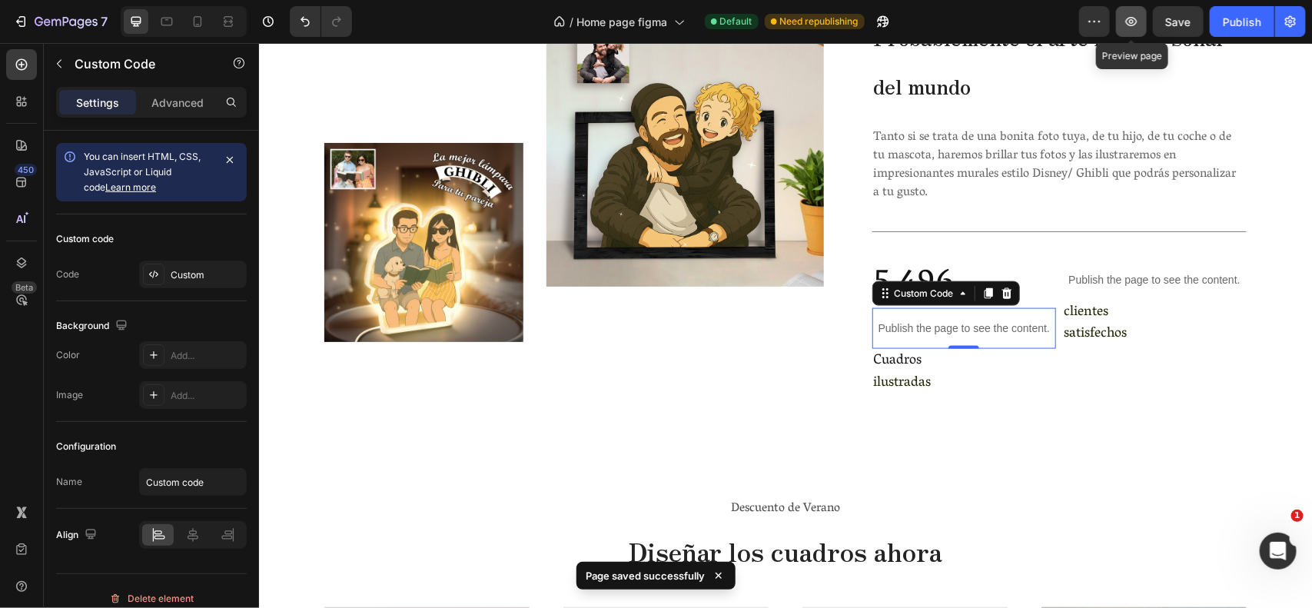
click at [1125, 12] on button "button" at bounding box center [1131, 21] width 31 height 31
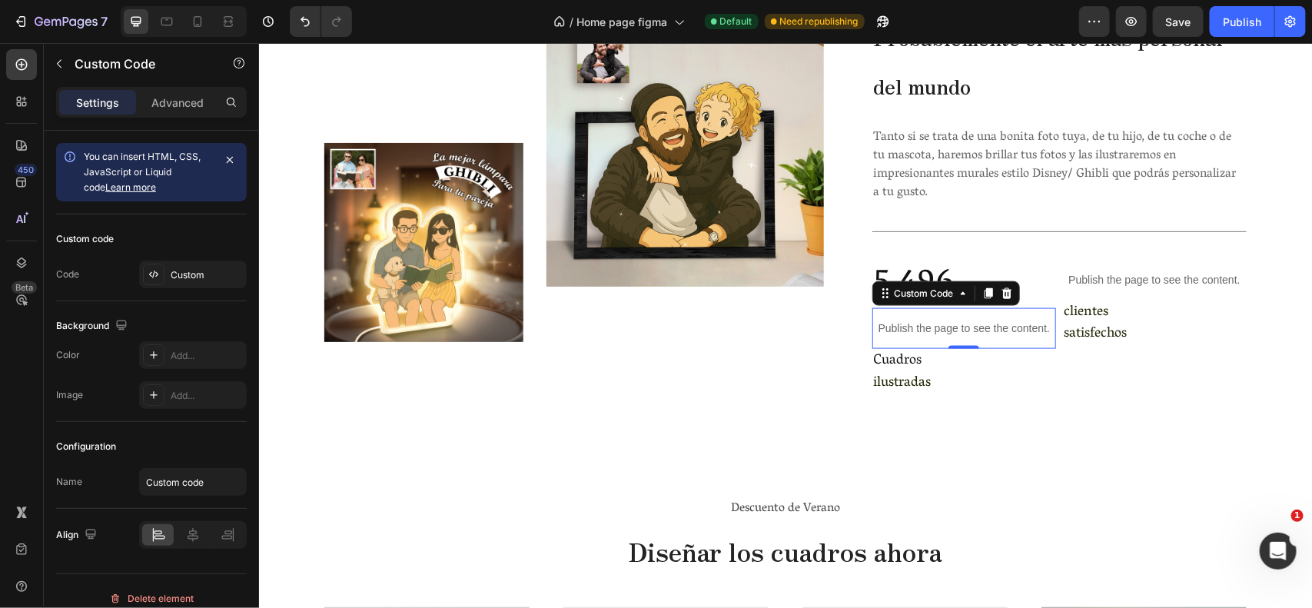
click at [942, 330] on p "Publish the page to see the content." at bounding box center [964, 328] width 185 height 16
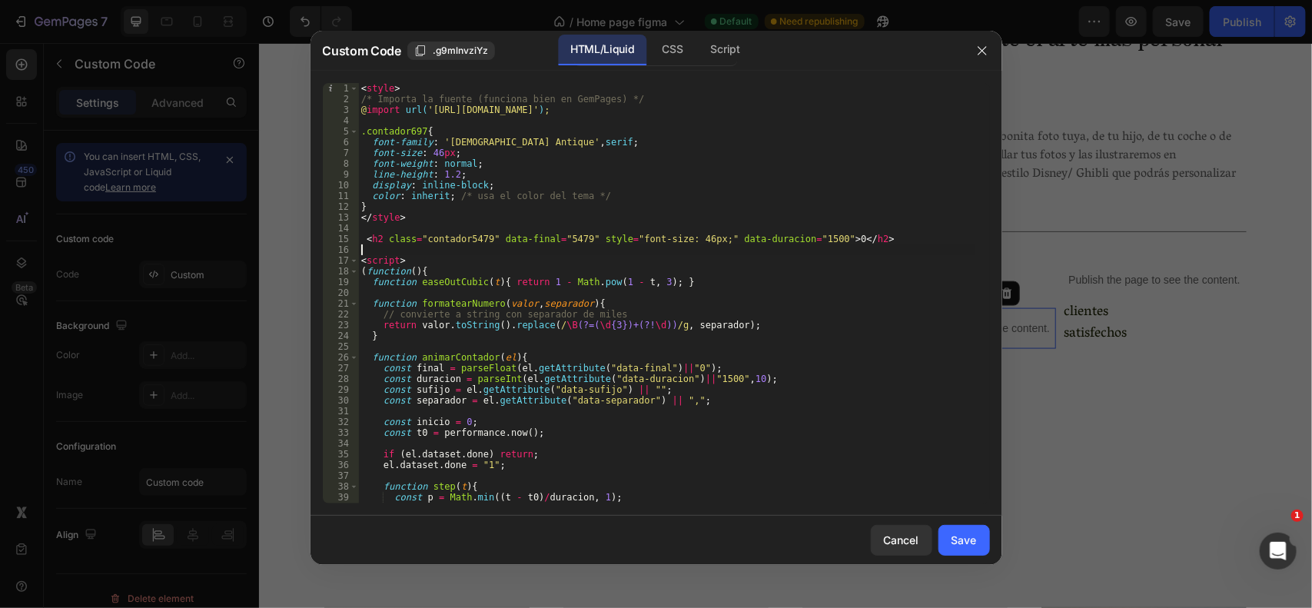
click at [571, 247] on div "< style > /* Importa la fuente (funciona bien en GemPages) */ @ import url( 'ht…" at bounding box center [666, 304] width 617 height 442
click at [570, 239] on div "< style > /* Importa la fuente (funciona bien en GemPages) */ @ import url( 'ht…" at bounding box center [666, 304] width 617 height 442
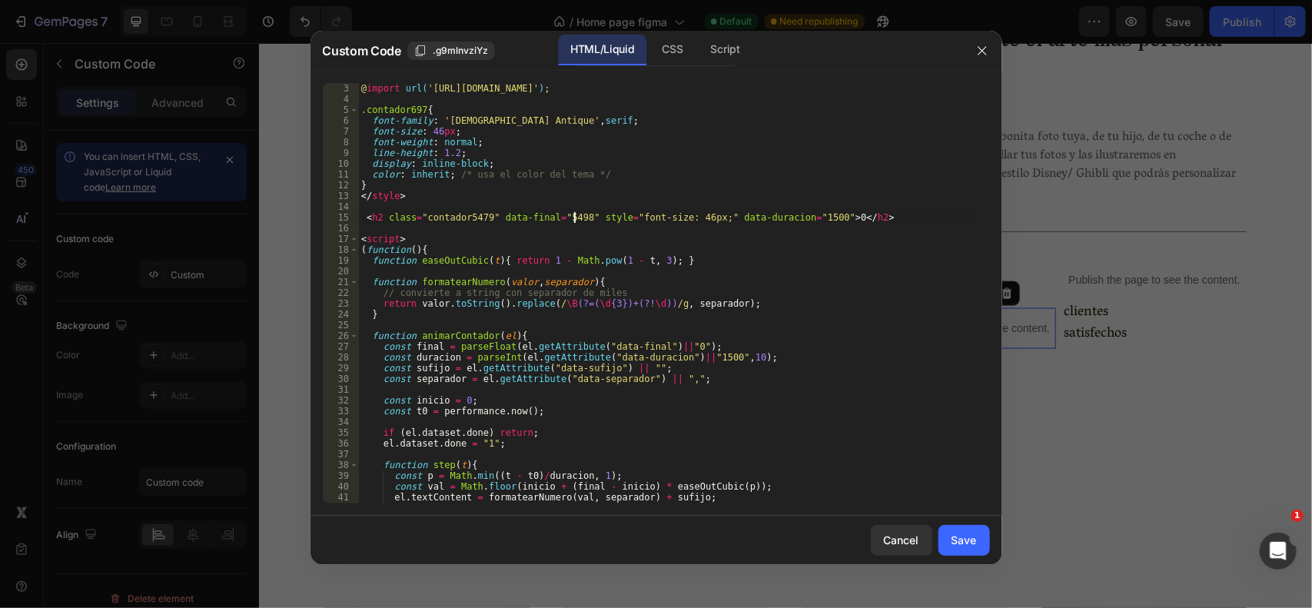
scroll to position [17, 0]
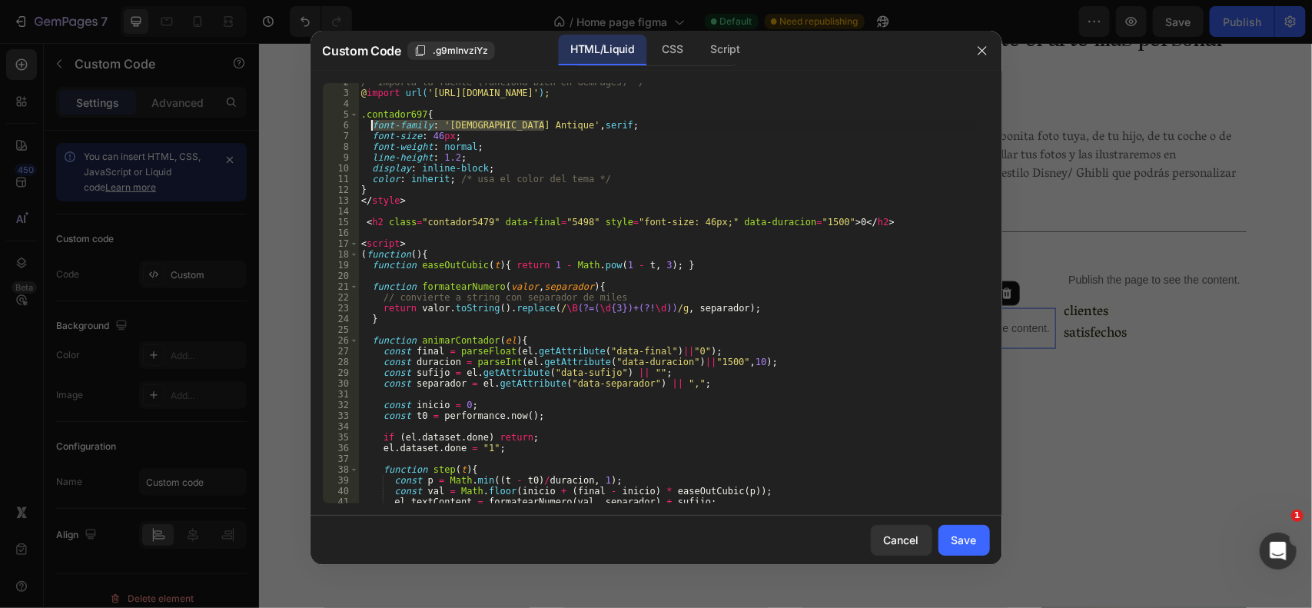
drag, startPoint x: 551, startPoint y: 121, endPoint x: 370, endPoint y: 128, distance: 181.5
click at [370, 128] on div "/* Importa la fuente (funciona bien en GemPages) */ @ import url( 'https://font…" at bounding box center [666, 298] width 617 height 442
click at [700, 224] on div "/* Importa la fuente (funciona bien en GemPages) */ @ import url( 'https://font…" at bounding box center [666, 298] width 617 height 442
paste textarea "font-family: 'Zen Antique', serif;"
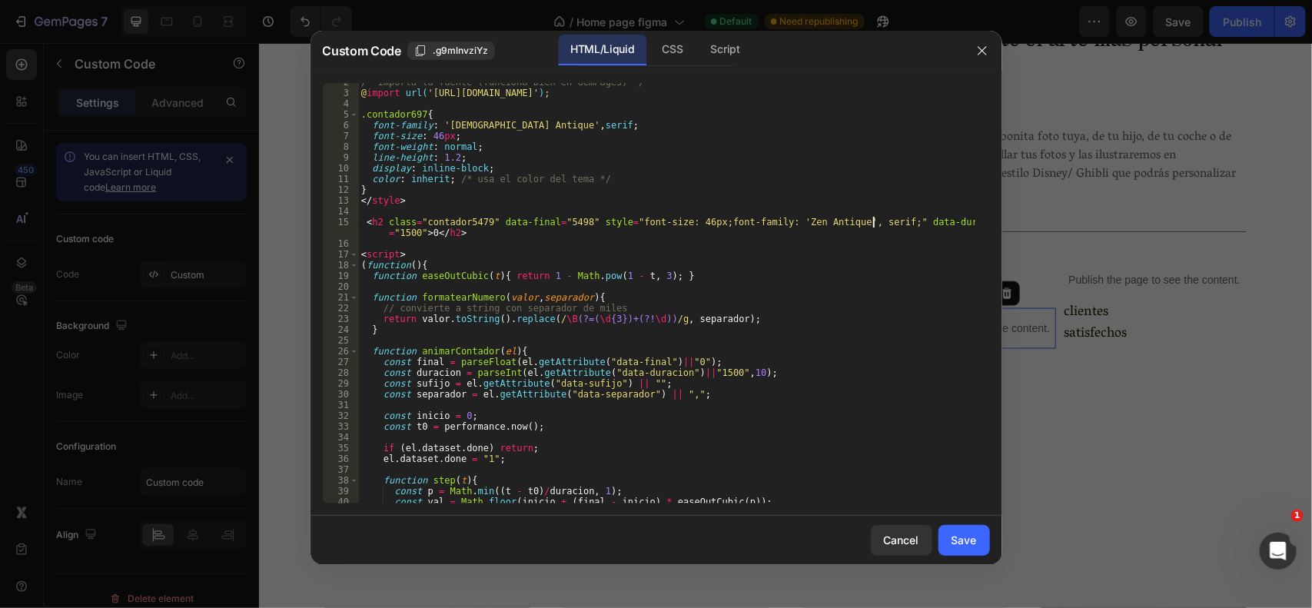
click at [698, 221] on div "/* Importa la fuente (funciona bien en GemPages) */ @ import url( 'https://font…" at bounding box center [666, 298] width 617 height 442
click at [700, 221] on div "/* Importa la fuente (funciona bien en GemPages) */ @ import url( 'https://font…" at bounding box center [666, 298] width 617 height 442
type textarea "<h2 class="contador5479" data-final="5498" style="font-size: 46px; font-family:…"
click at [961, 544] on div "Save" at bounding box center [964, 540] width 25 height 16
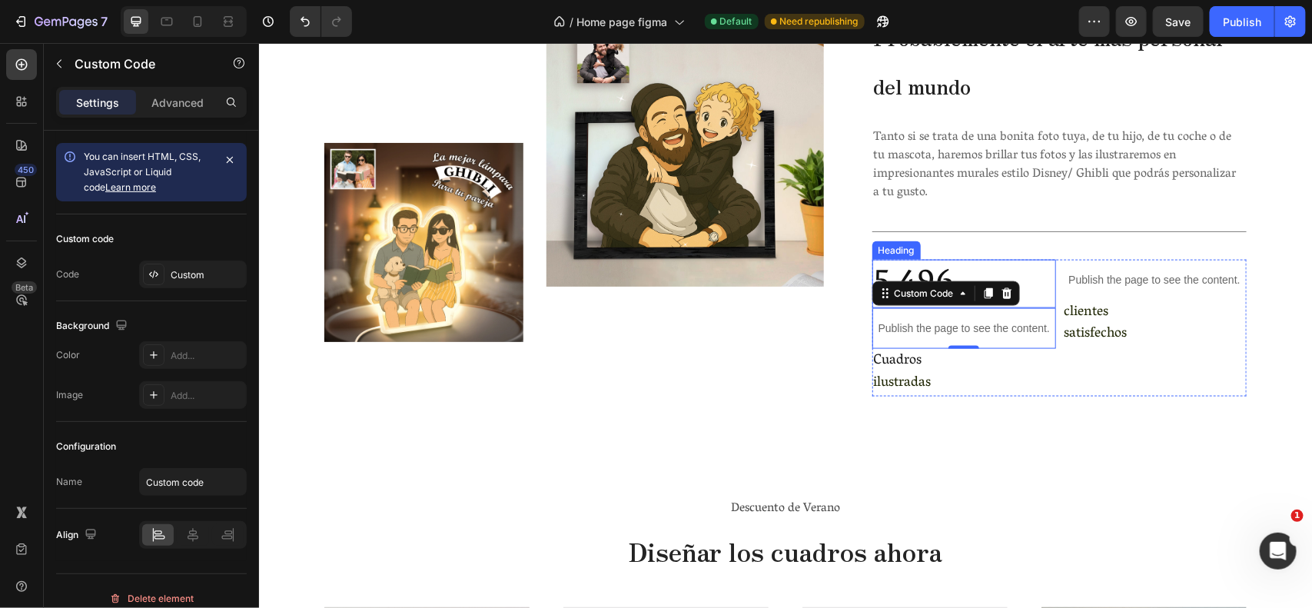
click at [946, 278] on h2 "5,496" at bounding box center [964, 283] width 185 height 49
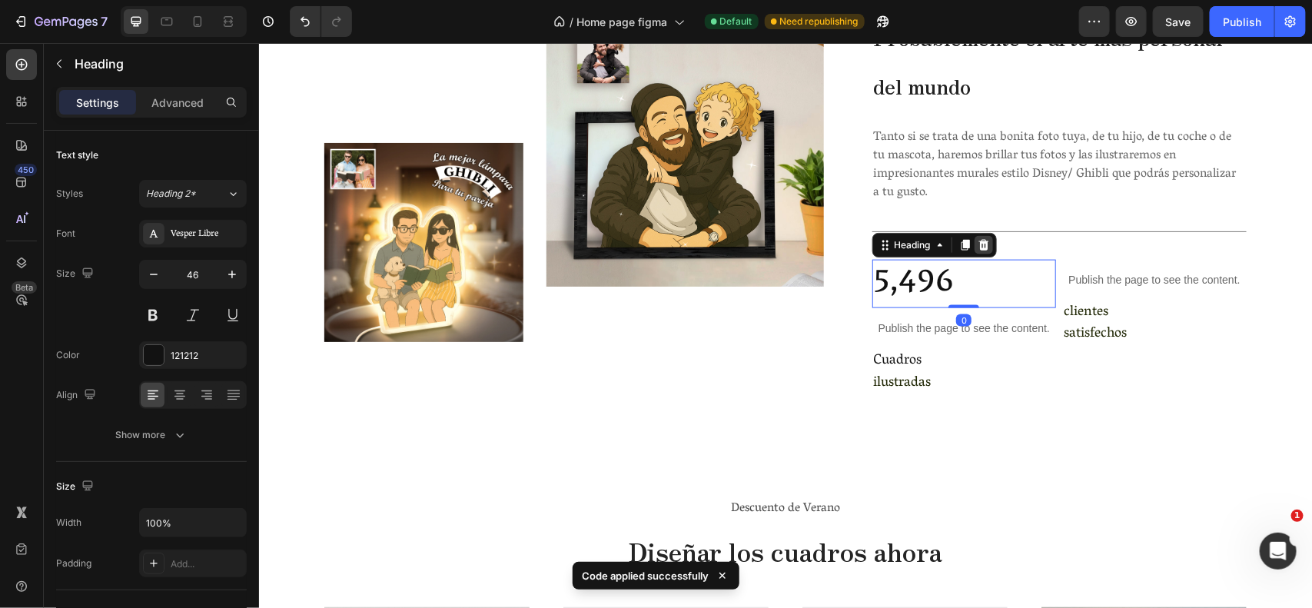
click at [977, 248] on icon at bounding box center [983, 244] width 12 height 12
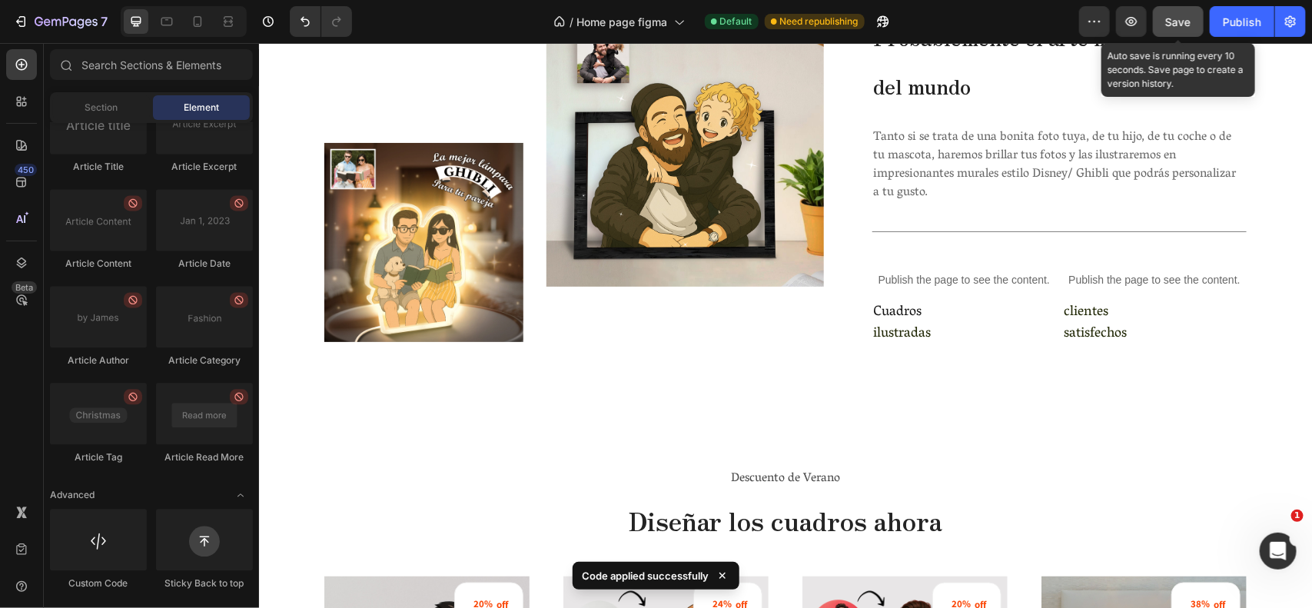
click at [1172, 10] on button "Save" at bounding box center [1178, 21] width 51 height 31
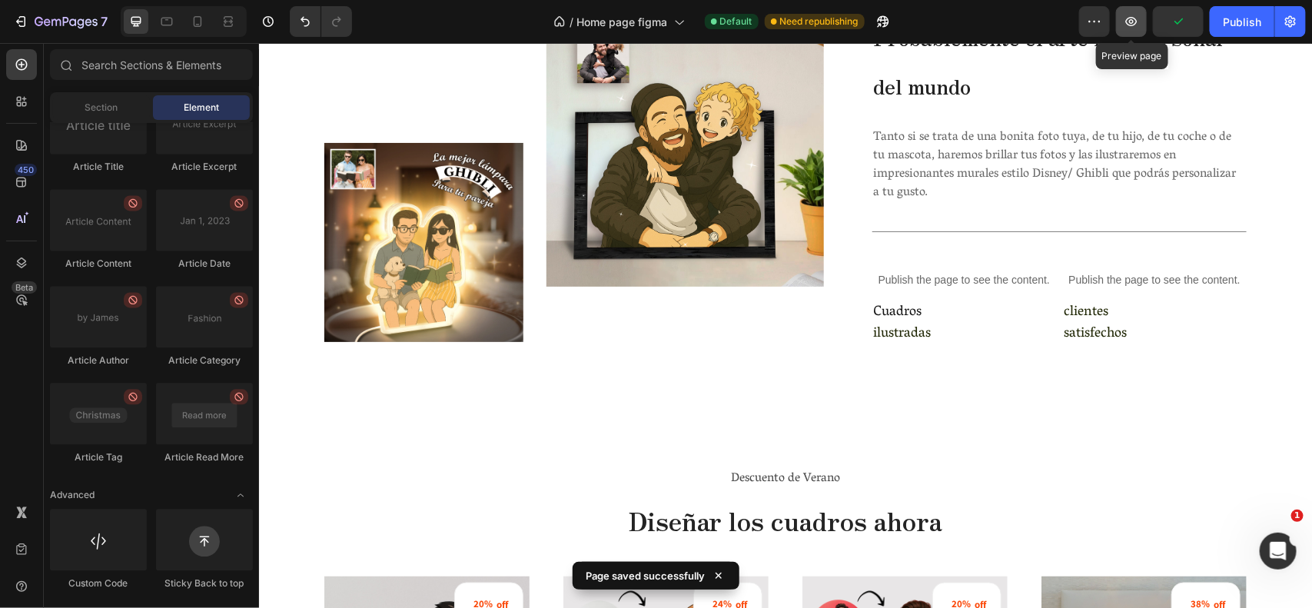
click at [1139, 20] on icon "button" at bounding box center [1131, 21] width 15 height 15
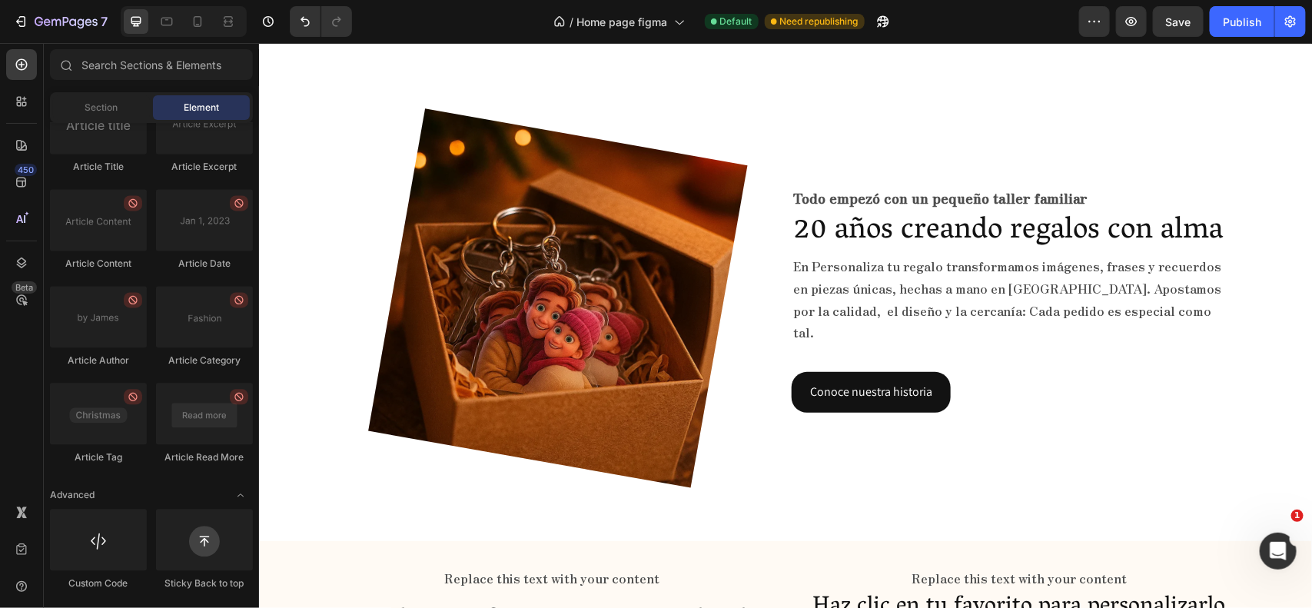
scroll to position [5347, 0]
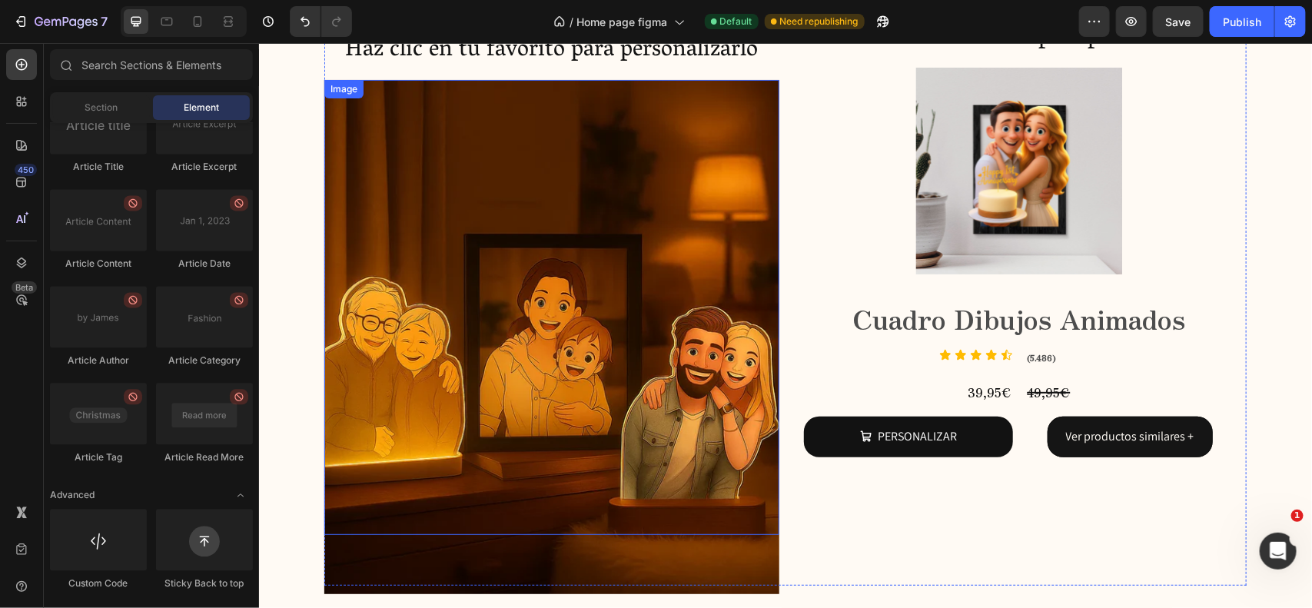
click at [527, 308] on img at bounding box center [551, 336] width 455 height 514
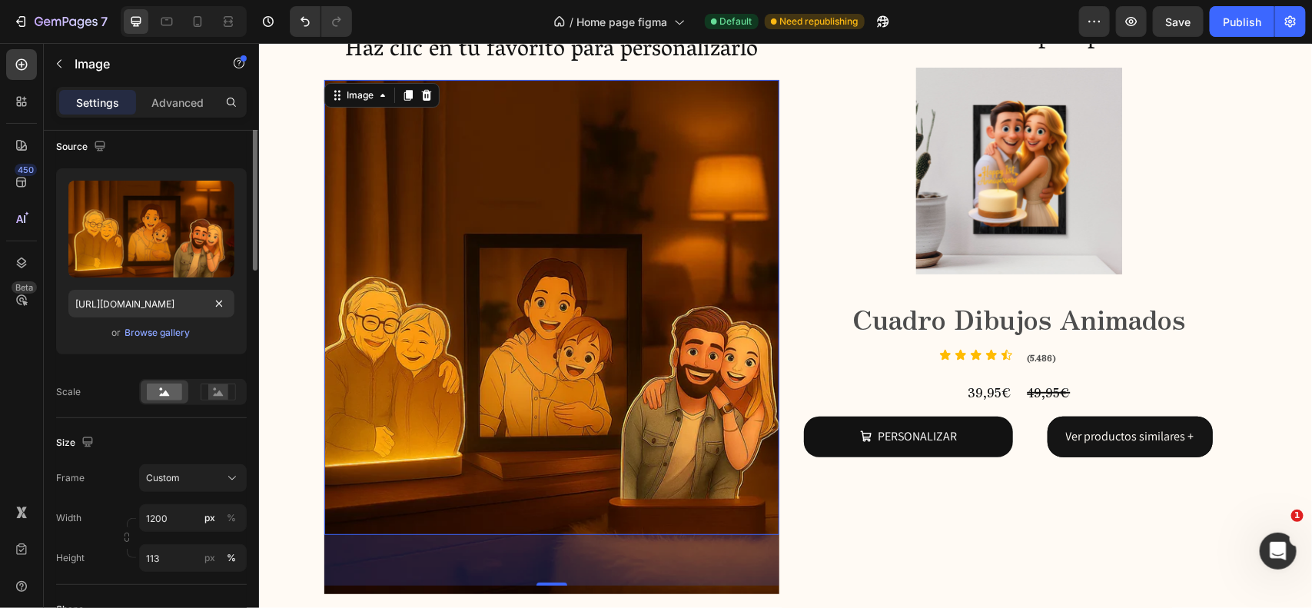
scroll to position [0, 0]
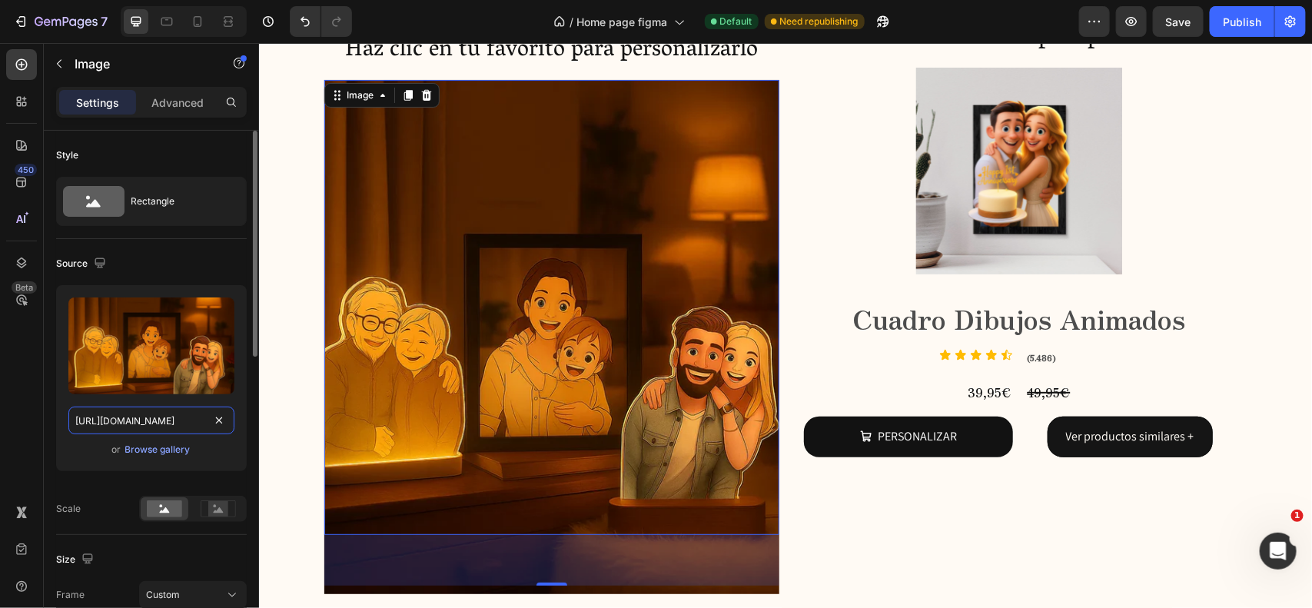
click at [175, 417] on input "https://cdn.shopify.com/s/files/1/0825/8315/9125/files/gempages_483376536569775…" at bounding box center [151, 421] width 166 height 28
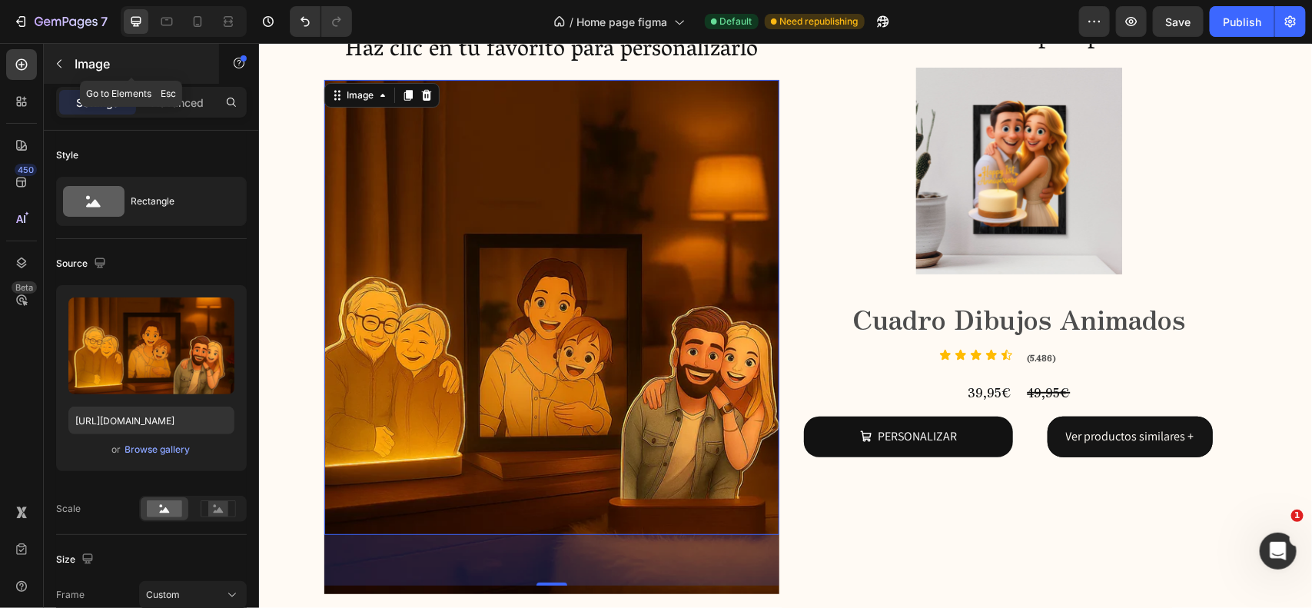
click at [83, 55] on p "Image" at bounding box center [140, 64] width 131 height 18
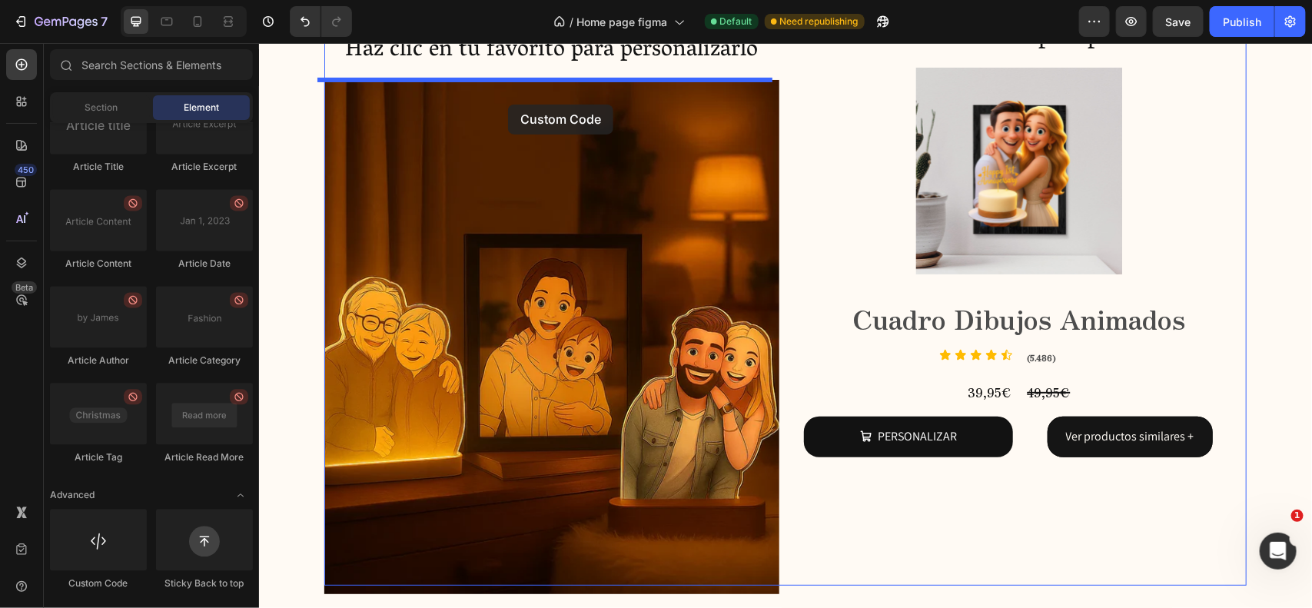
drag, startPoint x: 484, startPoint y: 450, endPoint x: 507, endPoint y: 105, distance: 345.2
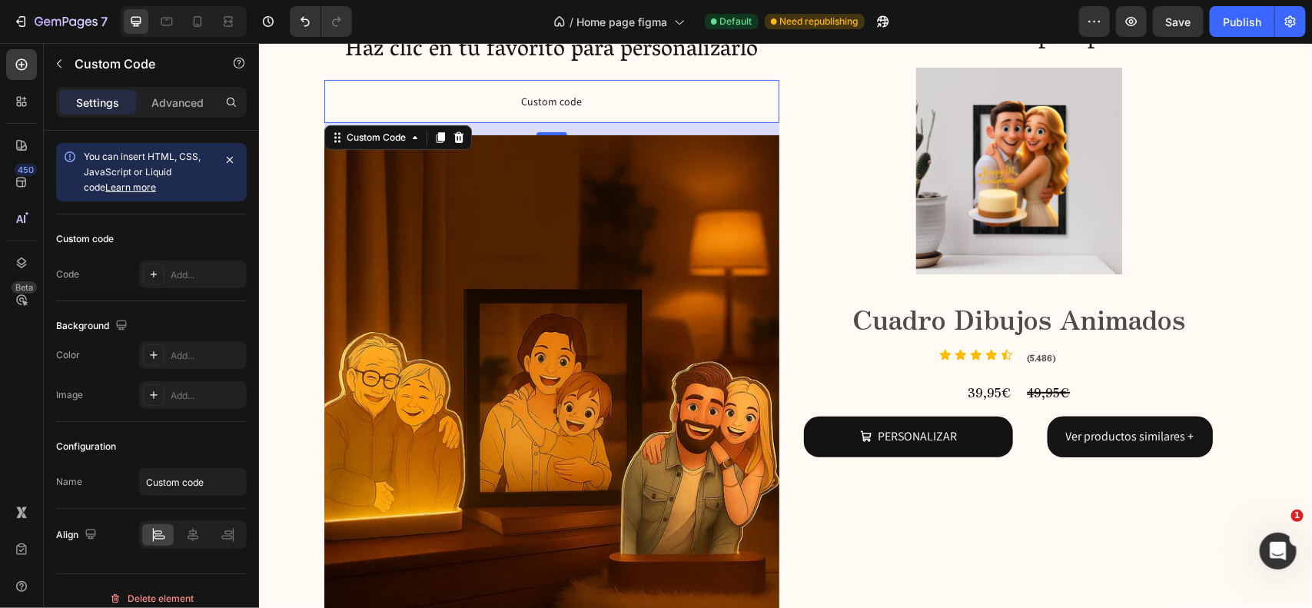
click at [559, 108] on span "Custom code" at bounding box center [551, 100] width 455 height 18
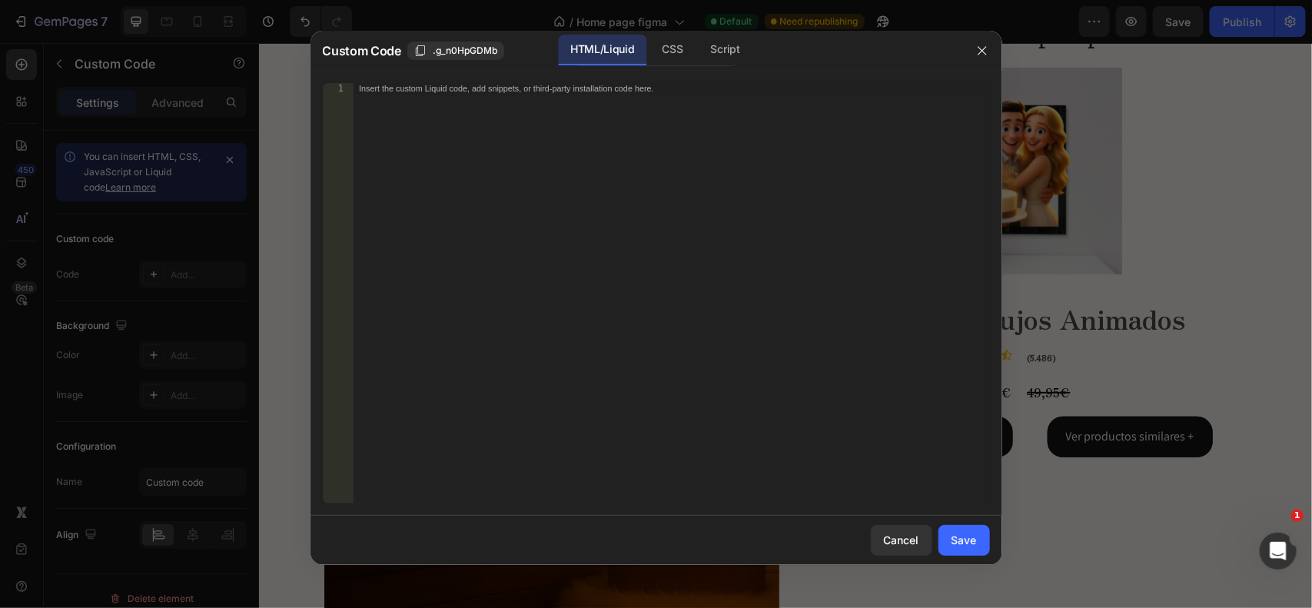
click at [554, 234] on div "Insert the custom Liquid code, add snippets, or third-party installation code h…" at bounding box center [671, 304] width 637 height 442
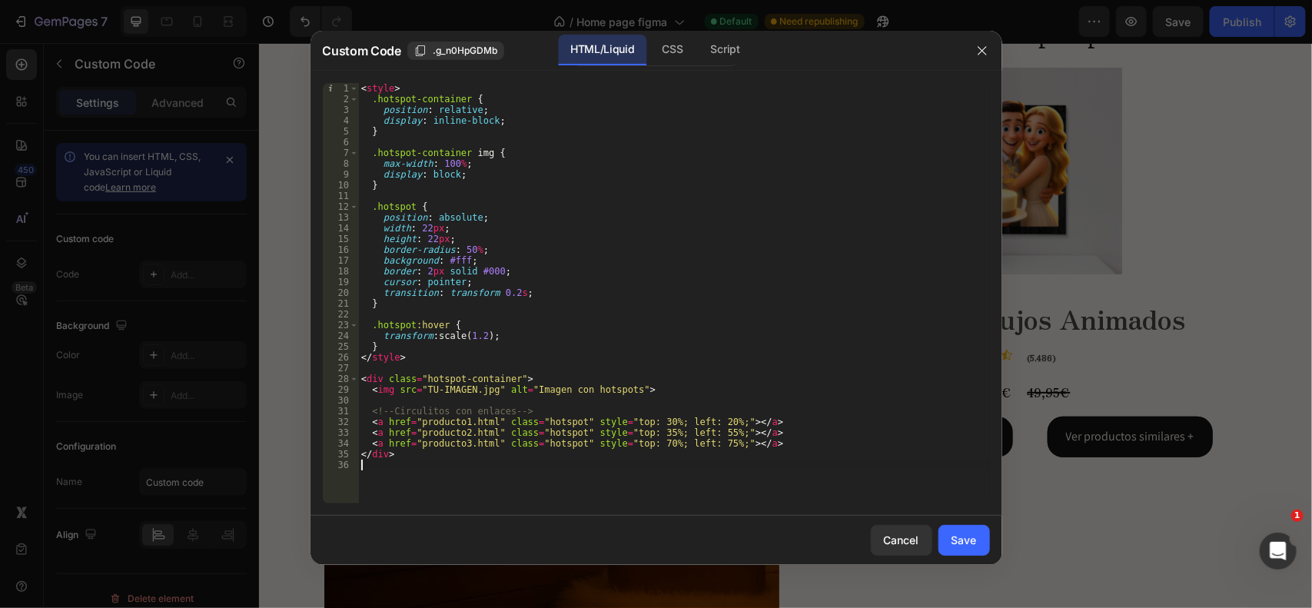
click at [446, 387] on div "< style > .hotspot-container { position : relative ; display : inline-block ; }…" at bounding box center [674, 304] width 632 height 442
paste textarea "https://cdn.shopify.com/s/files/1/0825/8315/9125/files/gempages_483376536569775…"
type textarea "<img src="https://cdn.shopify.com/s/files/1/0825/8315/9125/files/gempages_48337…"
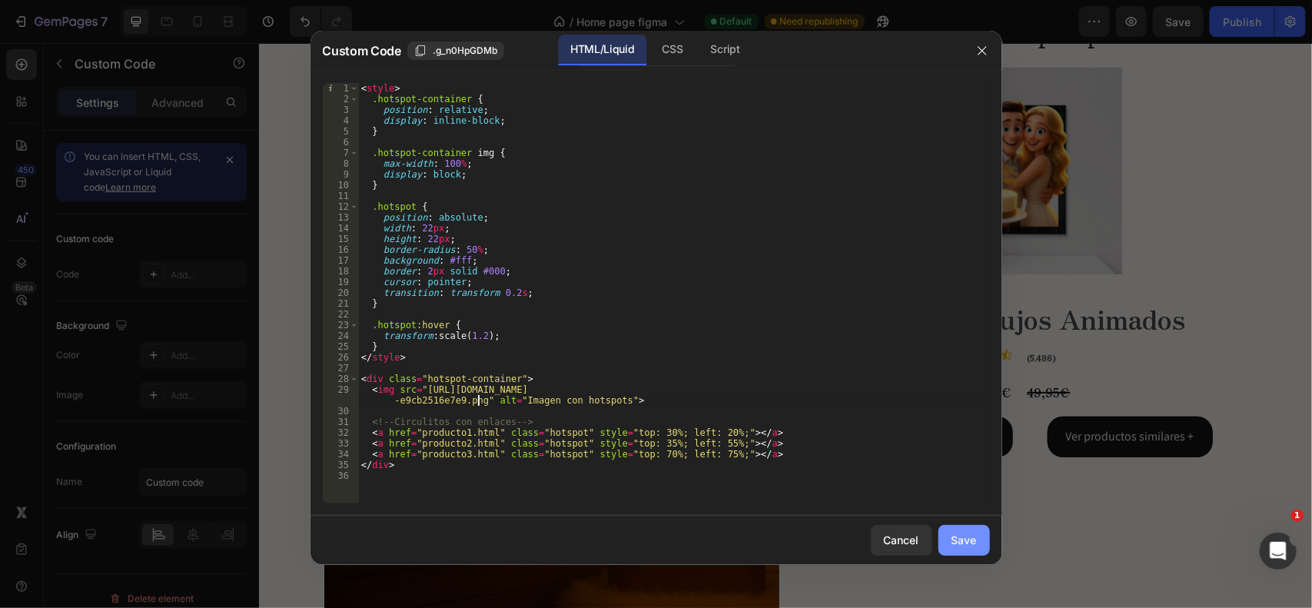
click at [959, 533] on div "Save" at bounding box center [964, 540] width 25 height 16
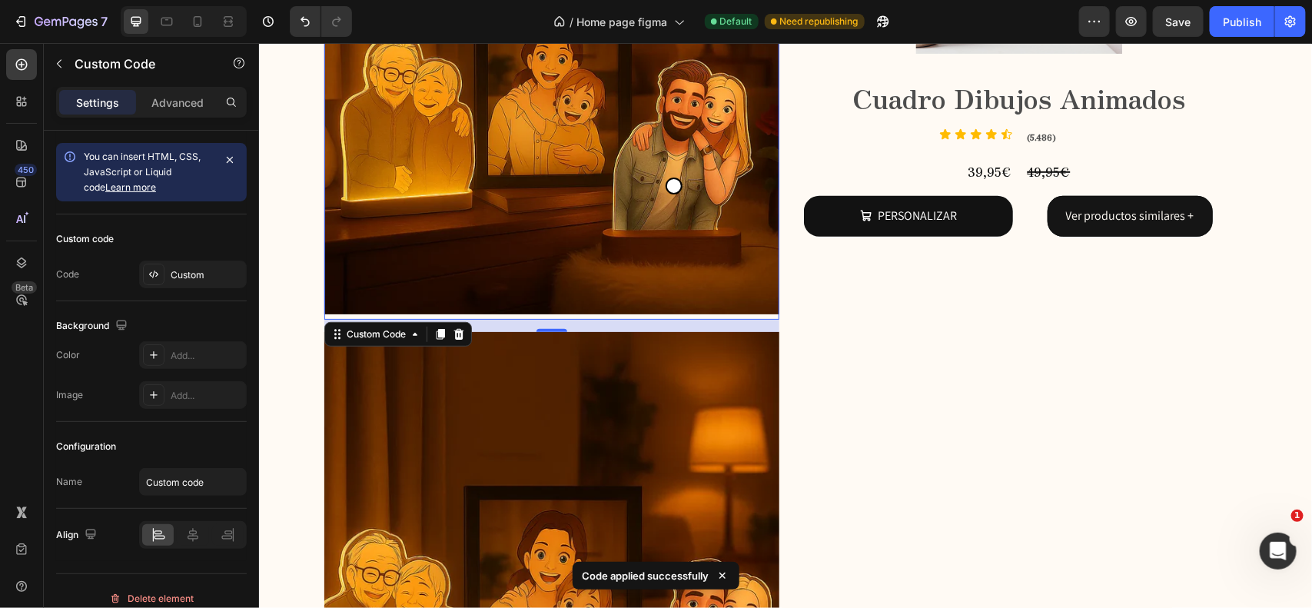
scroll to position [5568, 0]
click at [484, 455] on img at bounding box center [551, 588] width 455 height 514
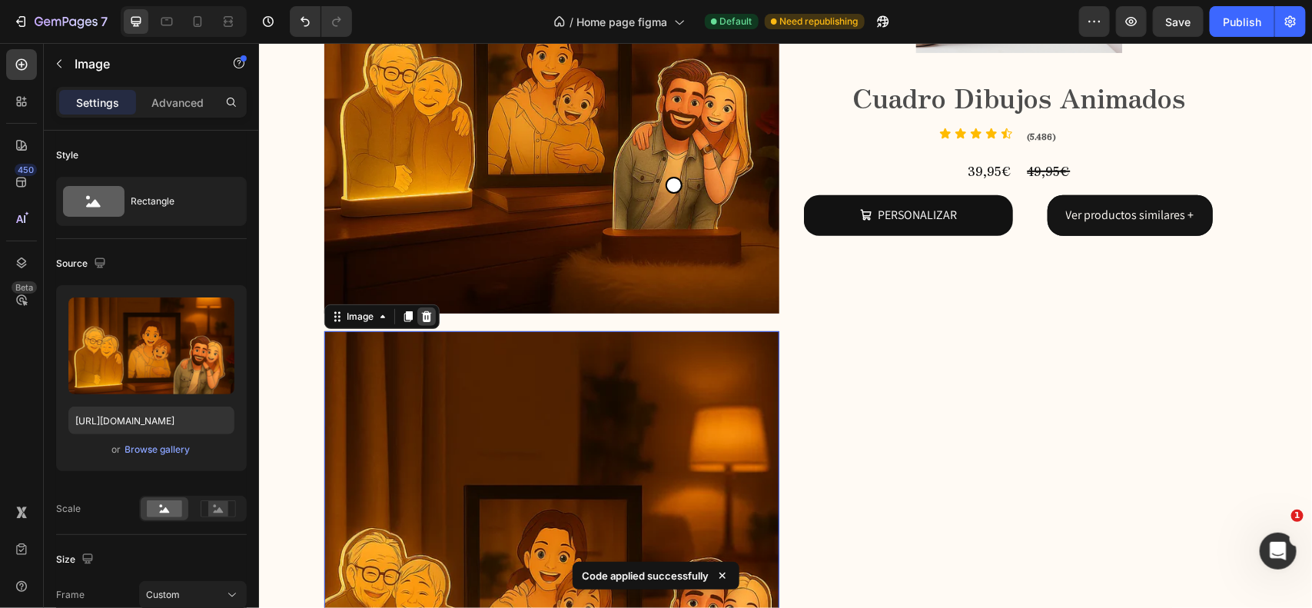
click at [421, 316] on icon at bounding box center [426, 316] width 10 height 11
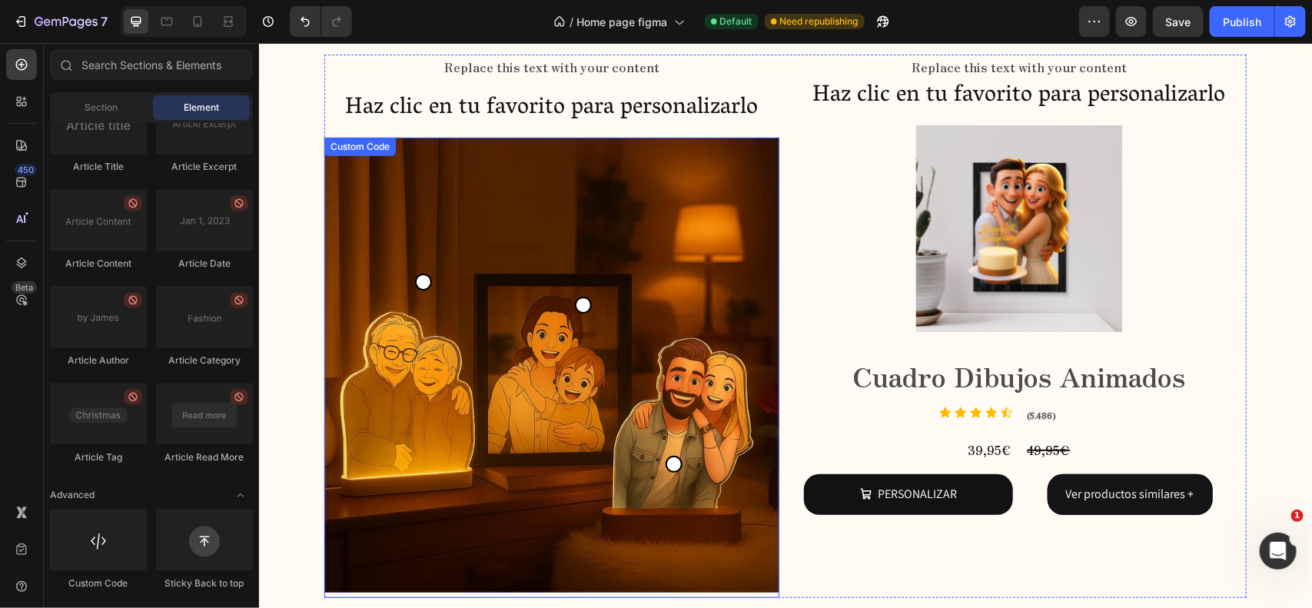
scroll to position [5334, 0]
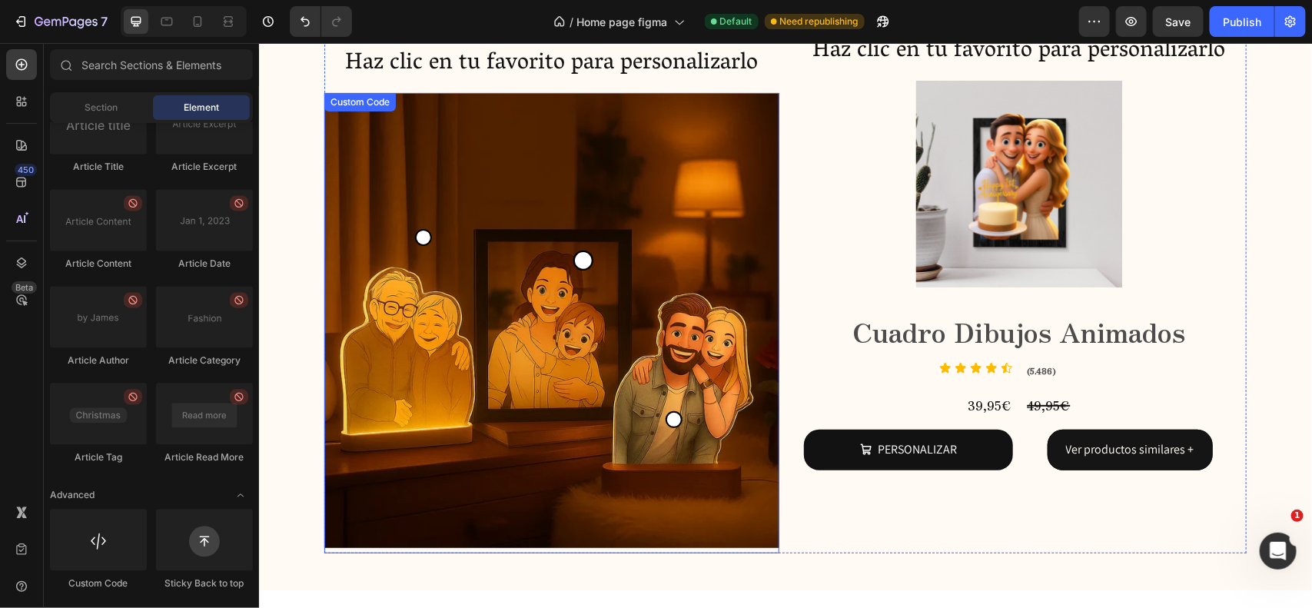
click at [575, 262] on link at bounding box center [582, 260] width 20 height 20
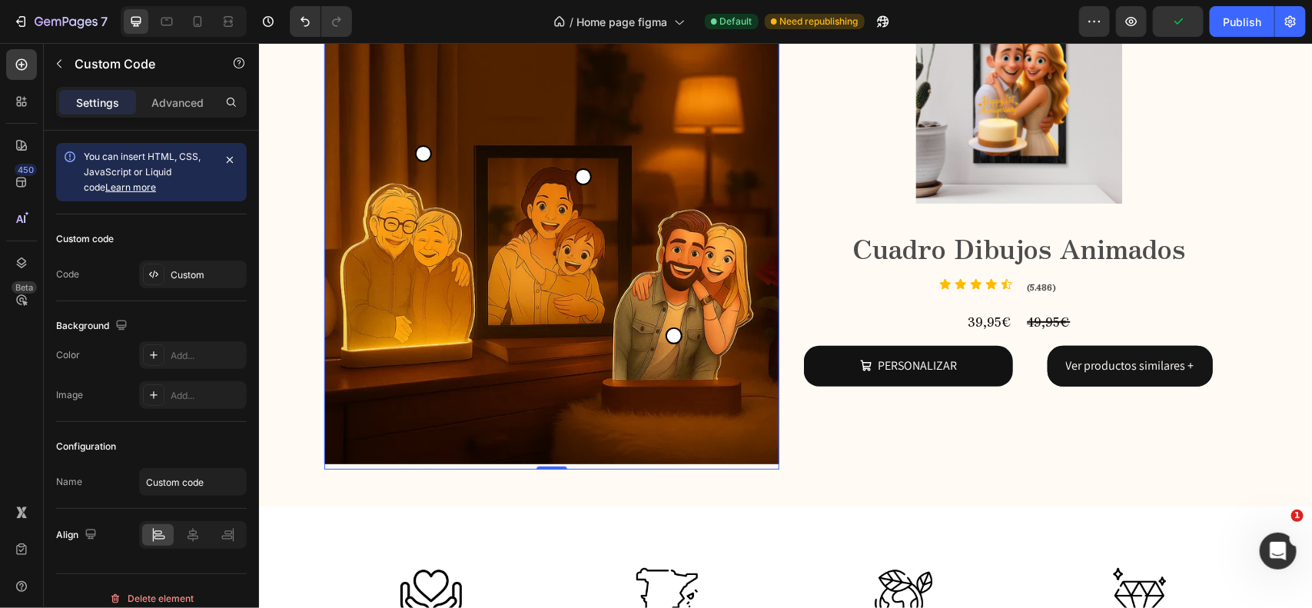
scroll to position [5417, 0]
click at [444, 339] on img at bounding box center [551, 236] width 455 height 455
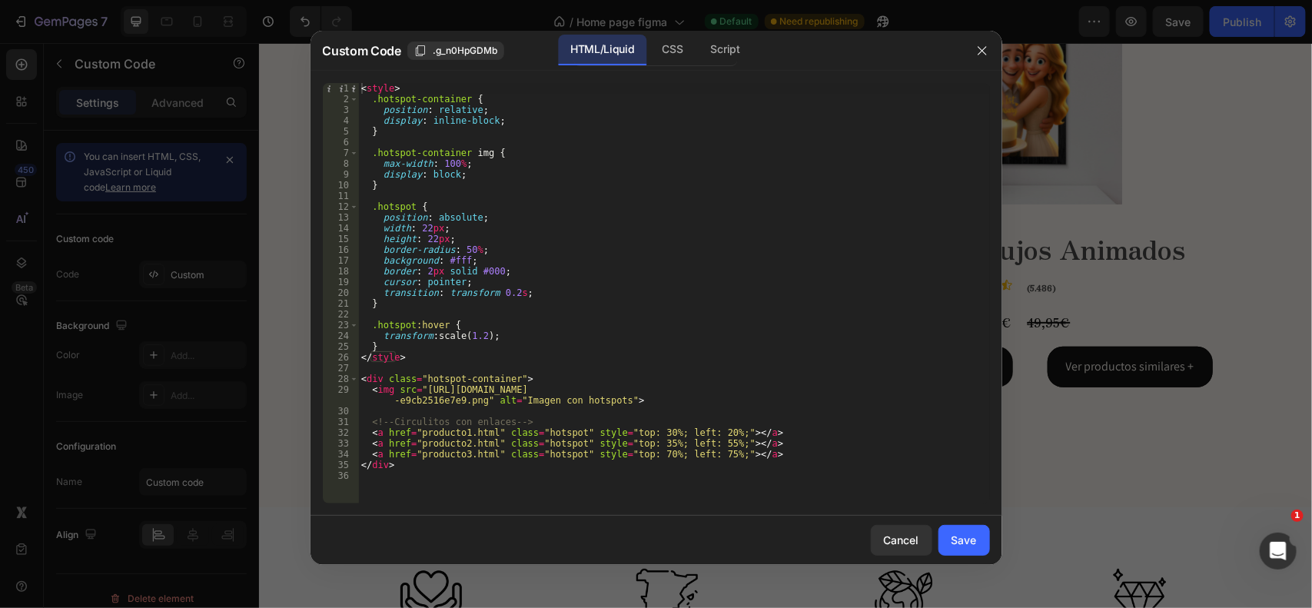
click at [647, 428] on div "< style > .hotspot-container { position : relative ; display : inline-block ; }…" at bounding box center [674, 304] width 632 height 442
type textarea "<!-- Circulitos con enlaces -->"
type textarea "<img src="https://cdn.shopify.com/s/files/1/0825/8315/9125/files/gempages_48337…"
click at [988, 54] on button "button" at bounding box center [982, 50] width 25 height 25
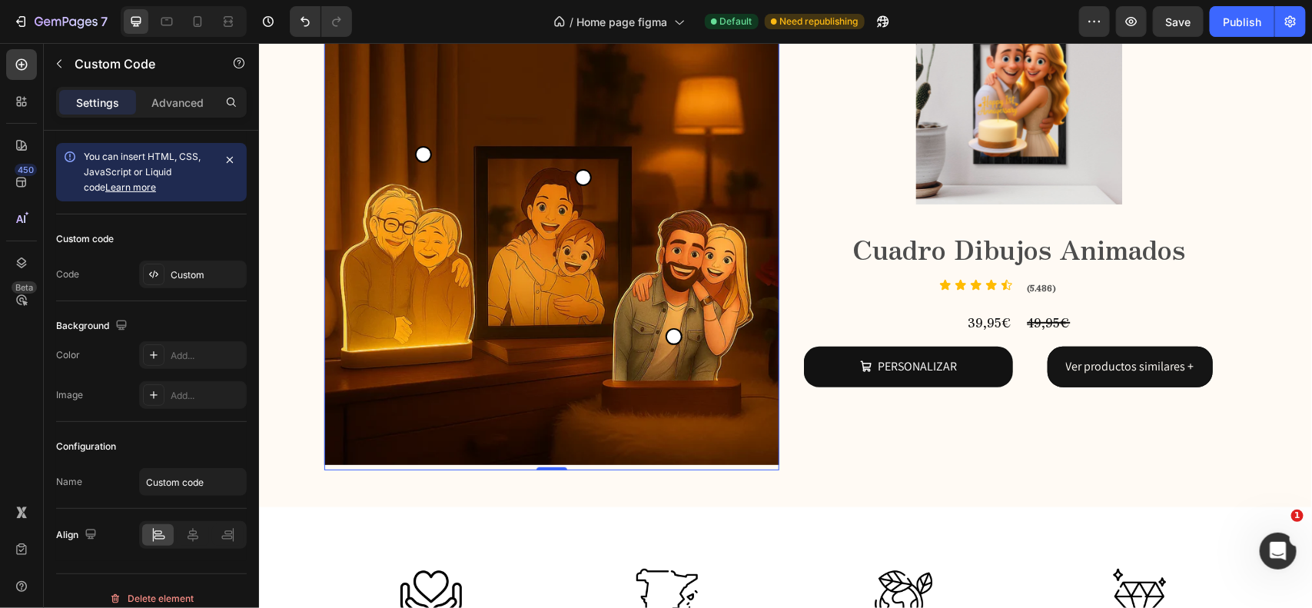
scroll to position [5332, 0]
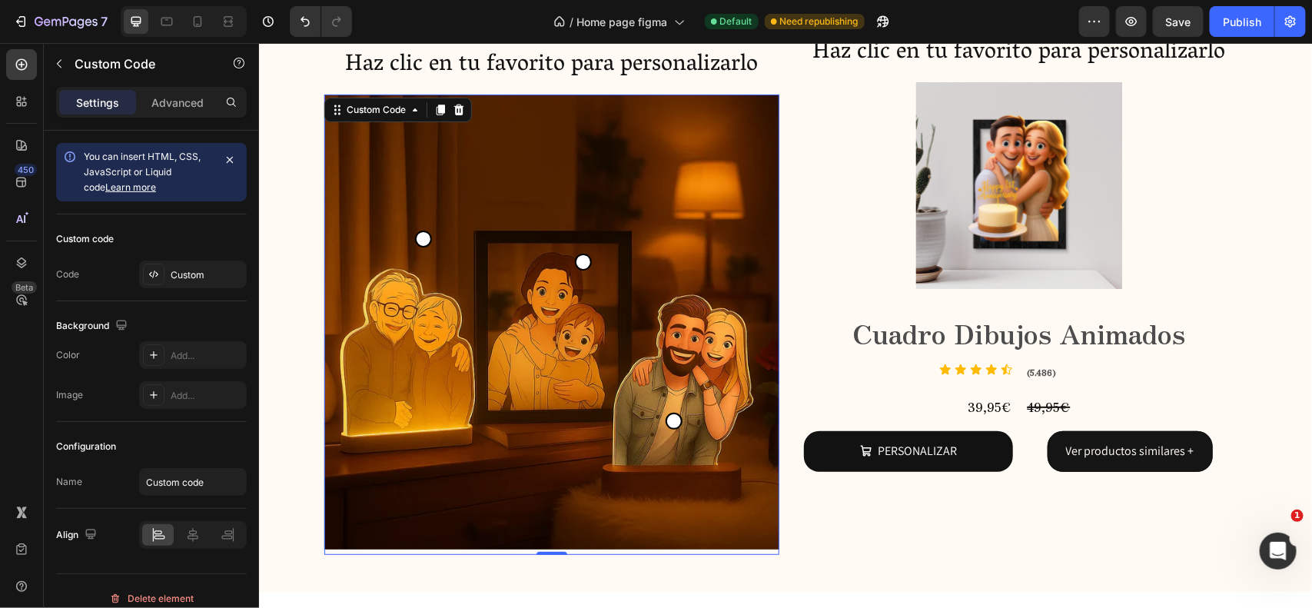
click at [482, 298] on img at bounding box center [551, 321] width 455 height 455
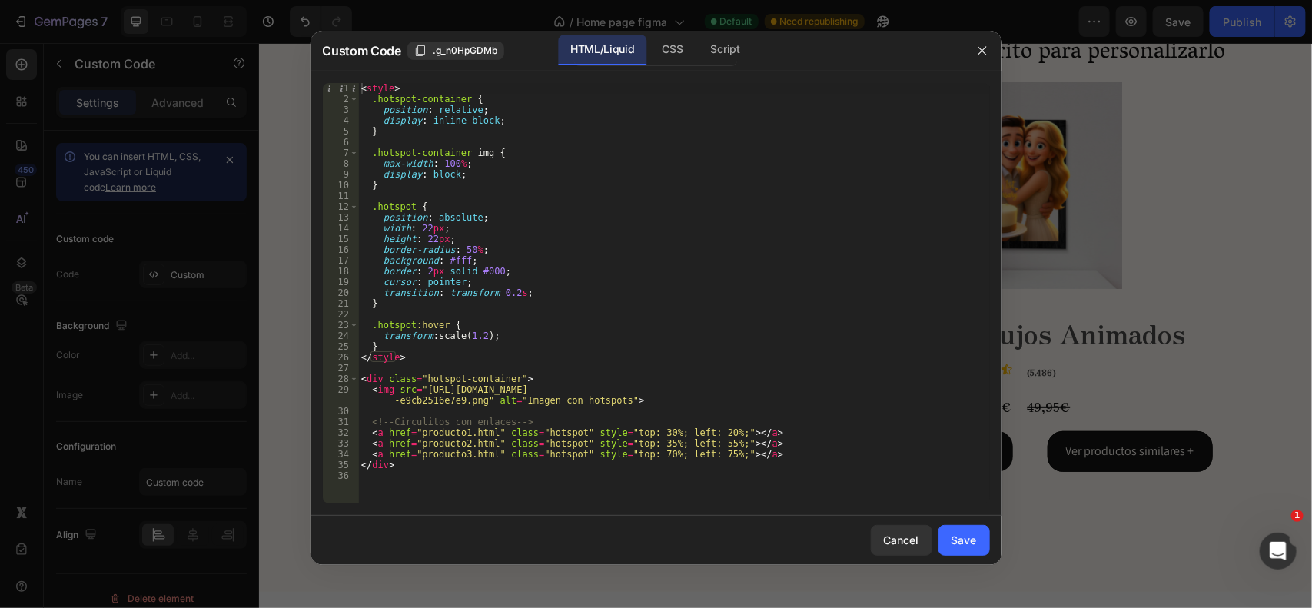
click at [647, 442] on div "< style > .hotspot-container { position : relative ; display : inline-block ; }…" at bounding box center [674, 304] width 632 height 442
type textarea "<a href="producto2.html" class="hotspot" style="top: 30%; left: 55%;"></a>"
click at [977, 539] on button "Save" at bounding box center [965, 540] width 52 height 31
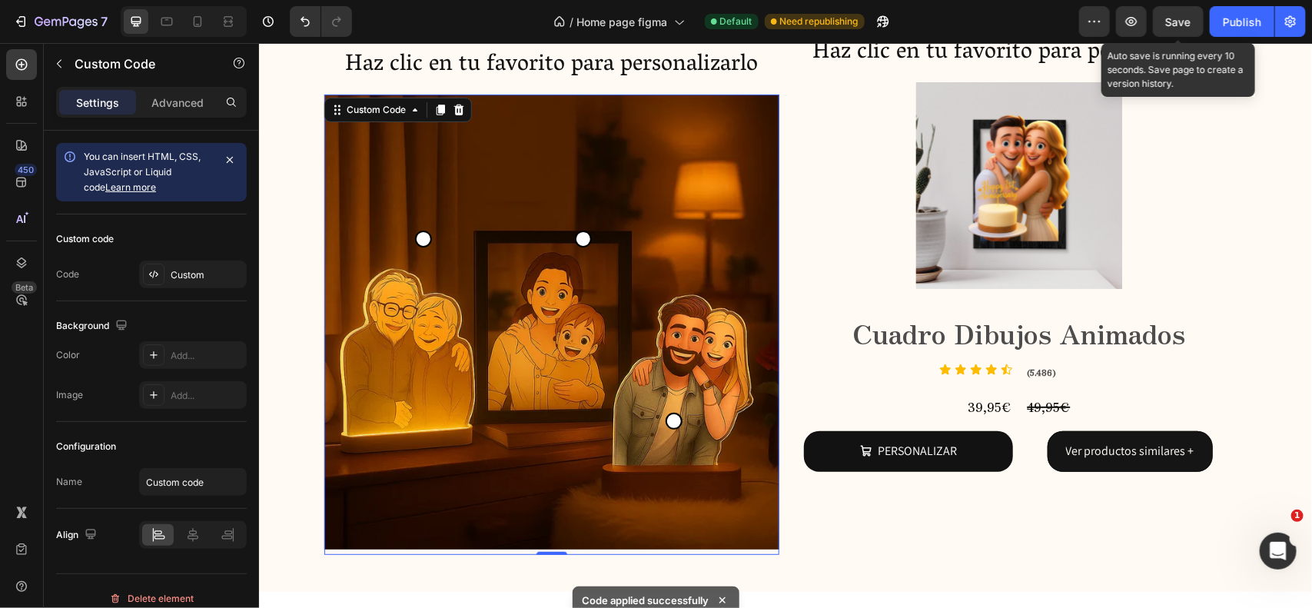
click at [1175, 14] on div "Save" at bounding box center [1178, 22] width 25 height 16
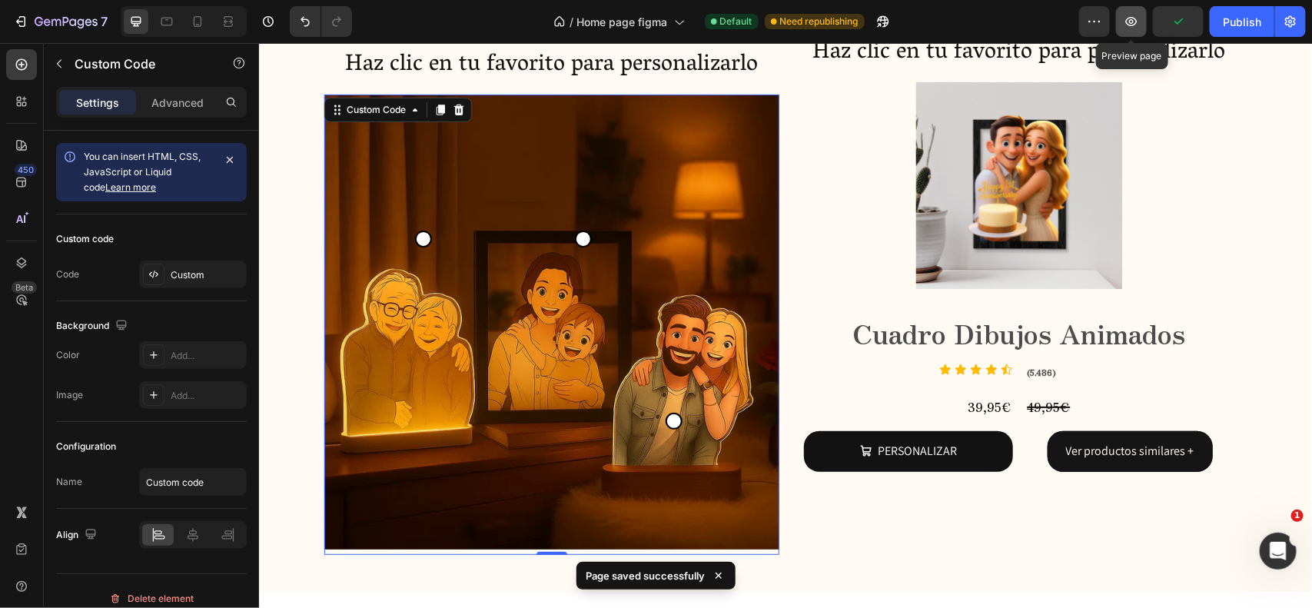
click at [1131, 25] on icon "button" at bounding box center [1132, 21] width 12 height 9
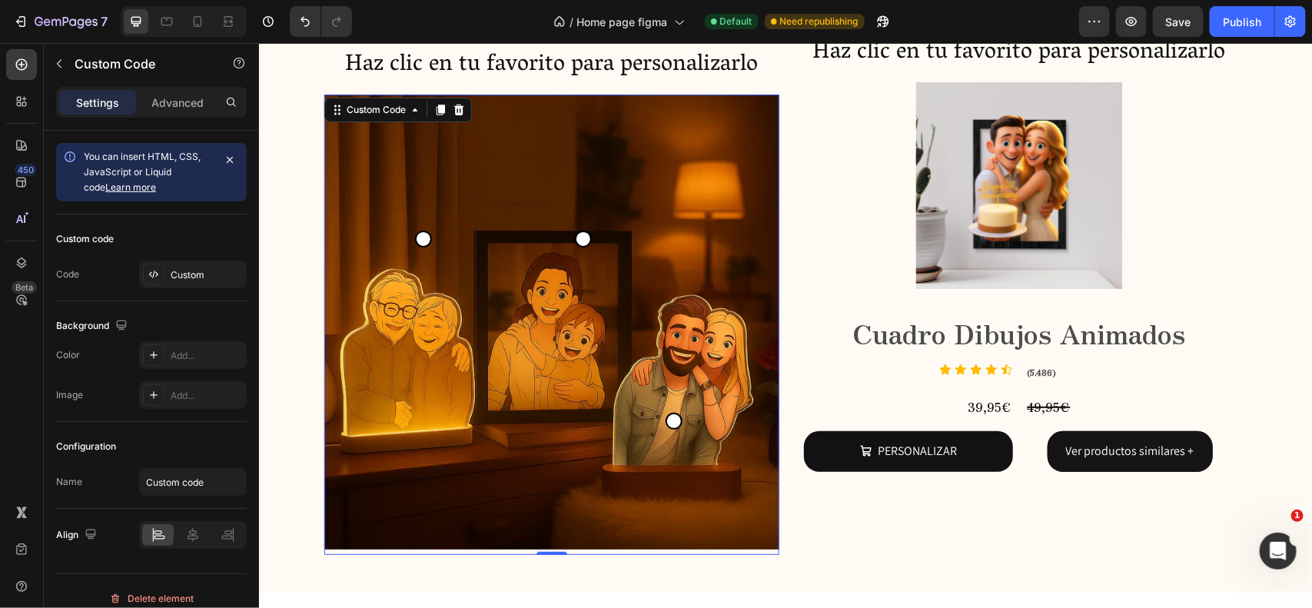
click at [490, 248] on img at bounding box center [551, 321] width 455 height 455
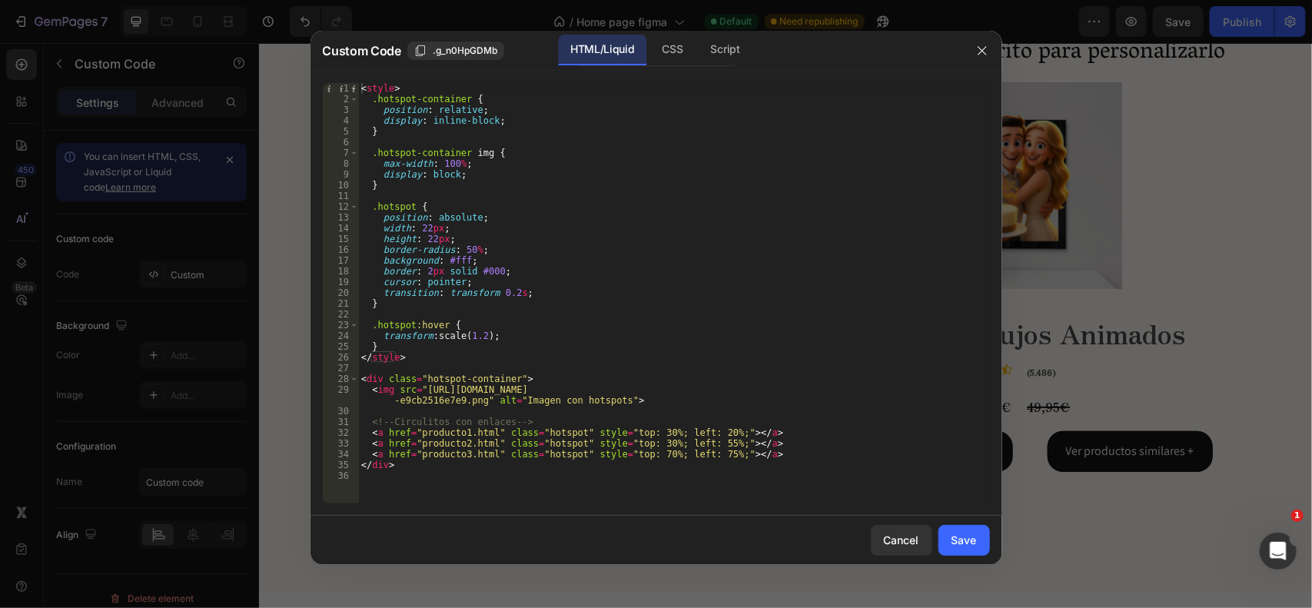
click at [454, 443] on div "< style > .hotspot-container { position : relative ; display : inline-block ; }…" at bounding box center [674, 304] width 632 height 442
paste textarea "https://personalizaregalo.com/products/cuadro-estilo-ghibli?_gl=1*jzgdjm*_up*MQ…"
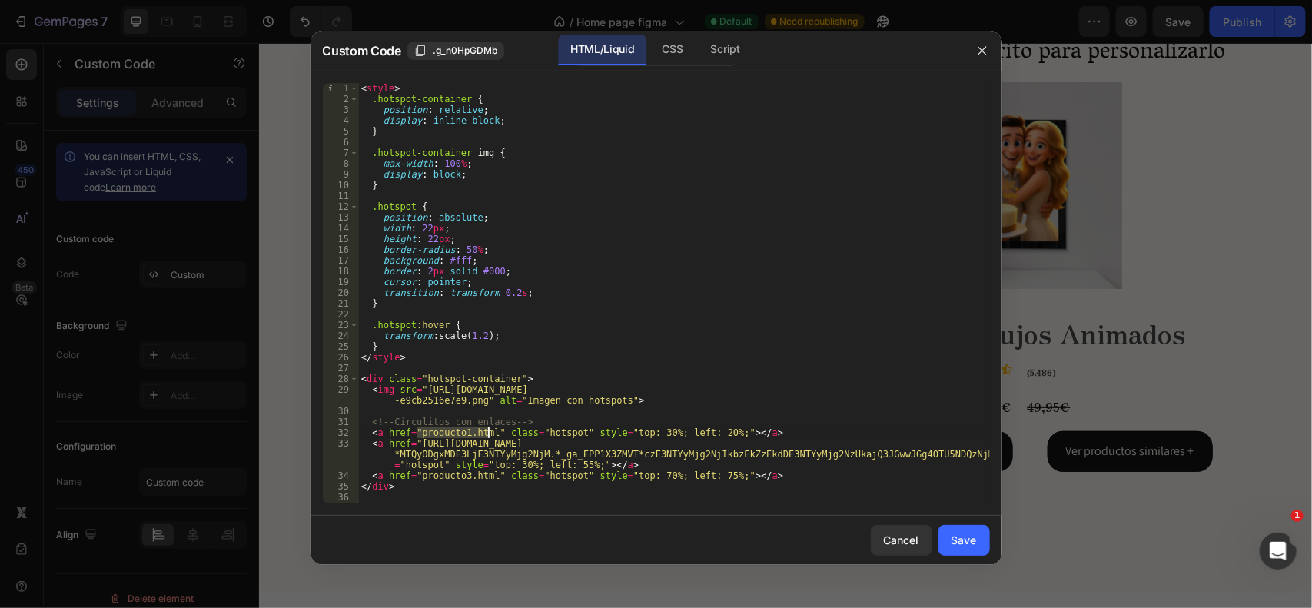
drag, startPoint x: 417, startPoint y: 431, endPoint x: 488, endPoint y: 428, distance: 71.5
click at [488, 428] on div "< style > .hotspot-container { position : relative ; display : inline-block ; }…" at bounding box center [674, 304] width 632 height 442
paste textarea "https://personalizaregalo.com/products/lampara-estilo-ghibli-con-base-de-madera…"
type textarea "<a href="https://personalizaregalo.com/products/lampara-estilo-ghibli-con-base-…"
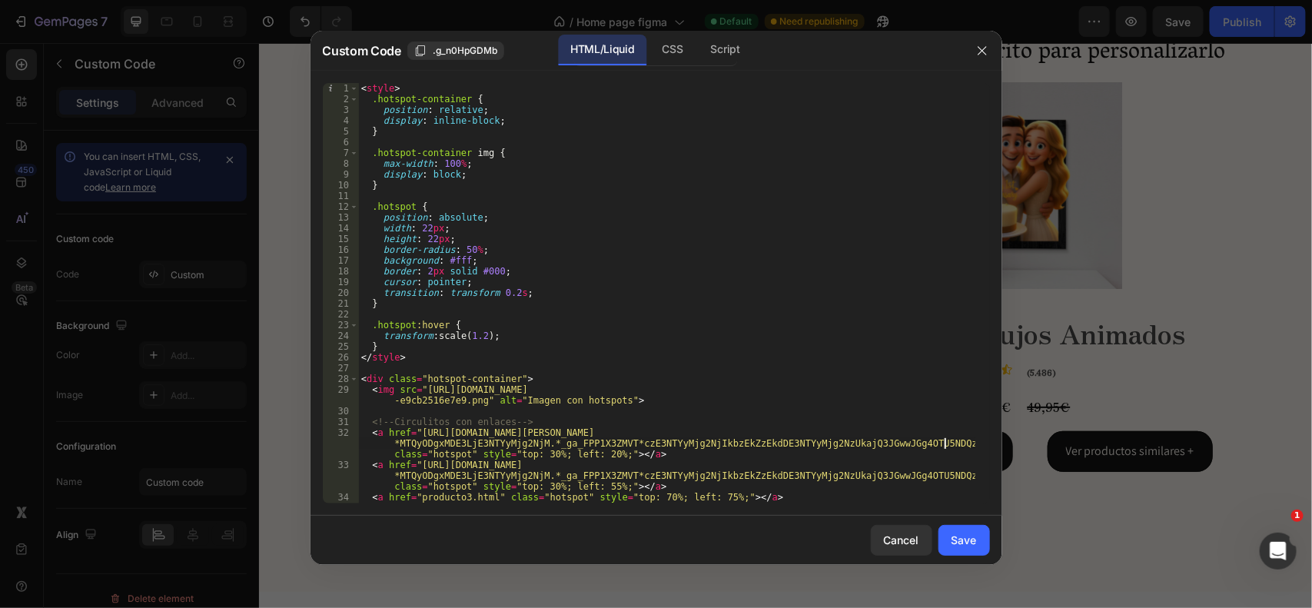
click at [647, 454] on div "< style > .hotspot-container { position : relative ; display : inline-block ; }…" at bounding box center [666, 304] width 617 height 442
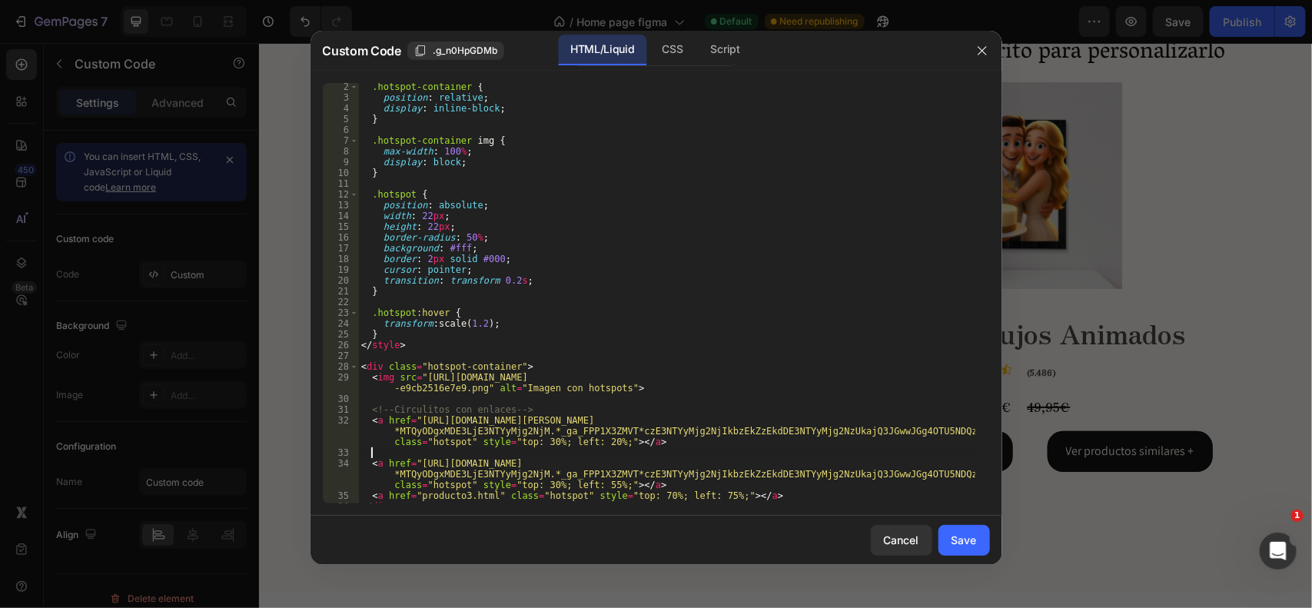
scroll to position [31, 0]
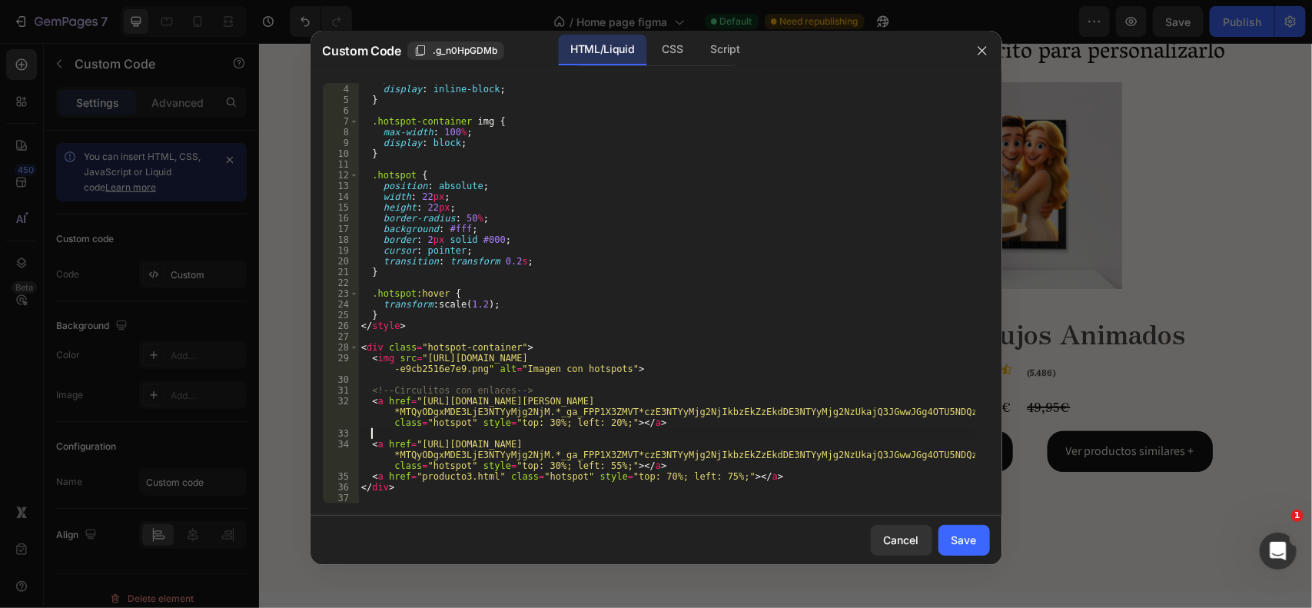
click at [662, 475] on div "position : relative ; display : inline-block ; } .hotspot-container img { max-w…" at bounding box center [666, 294] width 617 height 442
click at [655, 466] on div "position : relative ; display : inline-block ; } .hotspot-container img { max-w…" at bounding box center [666, 294] width 617 height 442
type textarea "<a href="https://personalizaregalo.com/products/cuadro-estilo-ghibli?_gl=1*jzgd…"
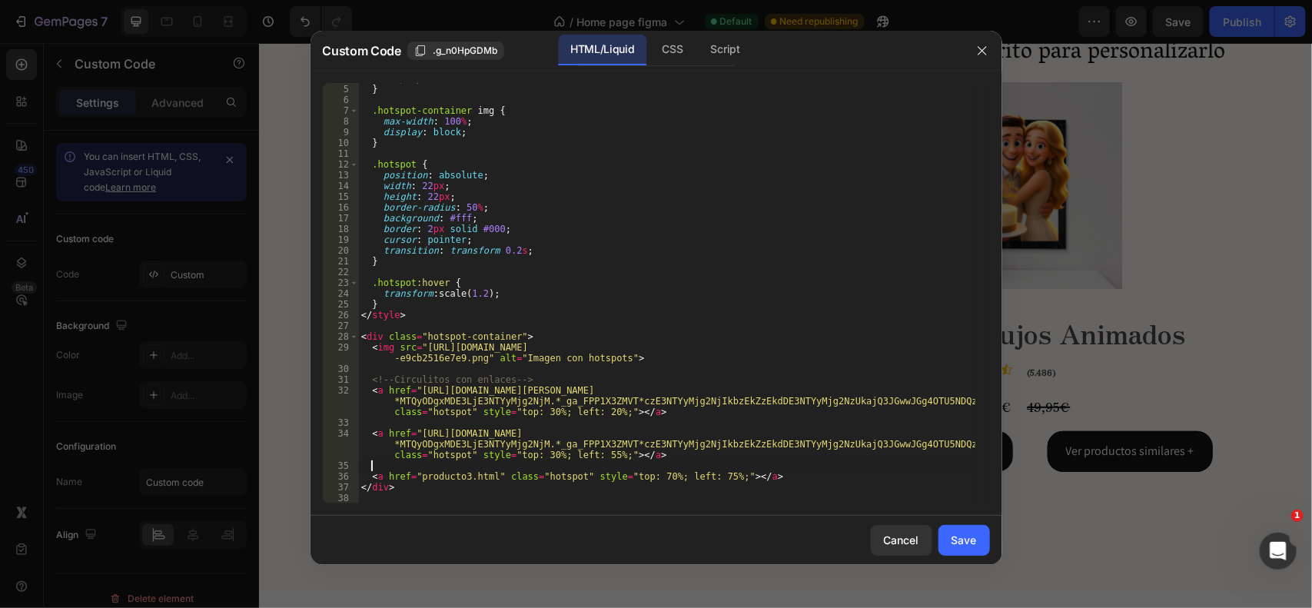
scroll to position [42, 0]
drag, startPoint x: 417, startPoint y: 479, endPoint x: 488, endPoint y: 478, distance: 70.7
click at [488, 478] on div "display : inline-block ; } .hotspot-container img { max-width : 100 % ; display…" at bounding box center [666, 294] width 617 height 442
paste textarea "https://personalizaregalo.com/products/lampara-de-dibujos-personalizada-3d?_gl=…"
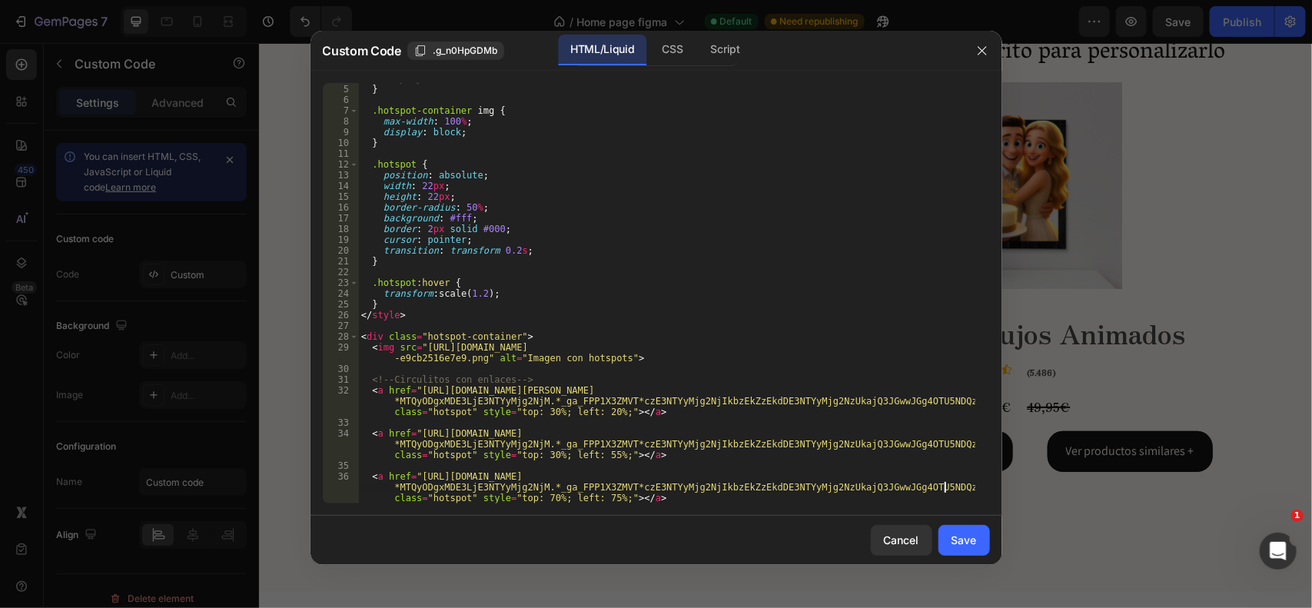
type textarea "<a href="https://personalizaregalo.com/products/lampara-de-dibujos-personalizad…"
click at [958, 540] on div "Save" at bounding box center [964, 540] width 25 height 16
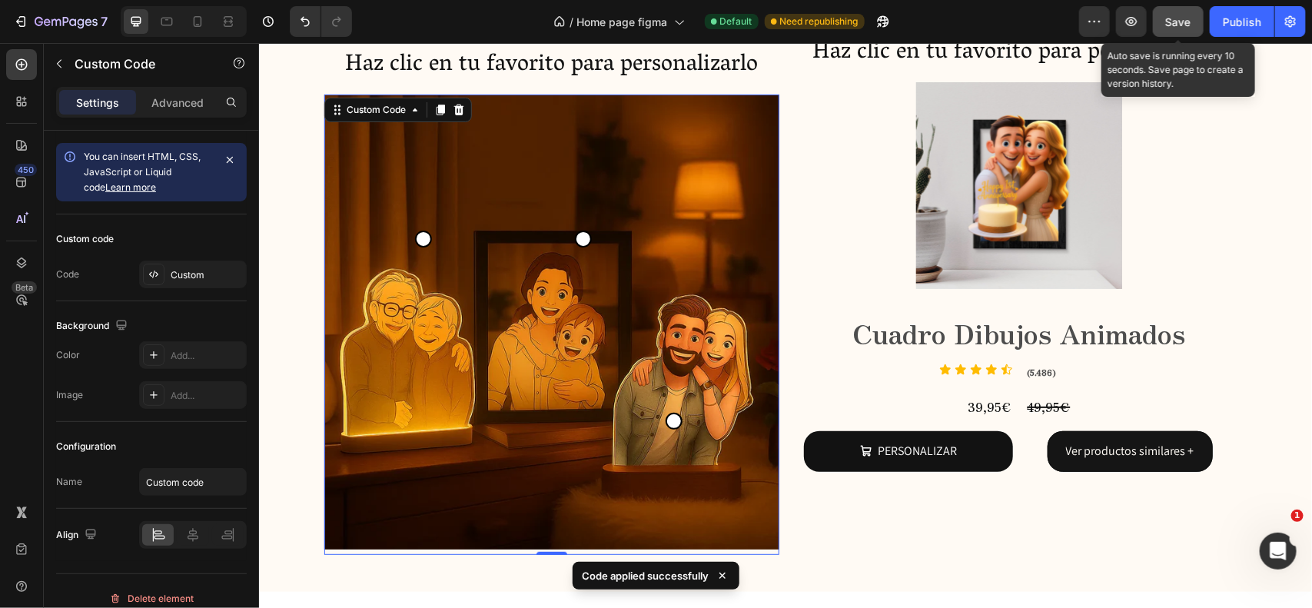
click at [1171, 10] on button "Save" at bounding box center [1178, 21] width 51 height 31
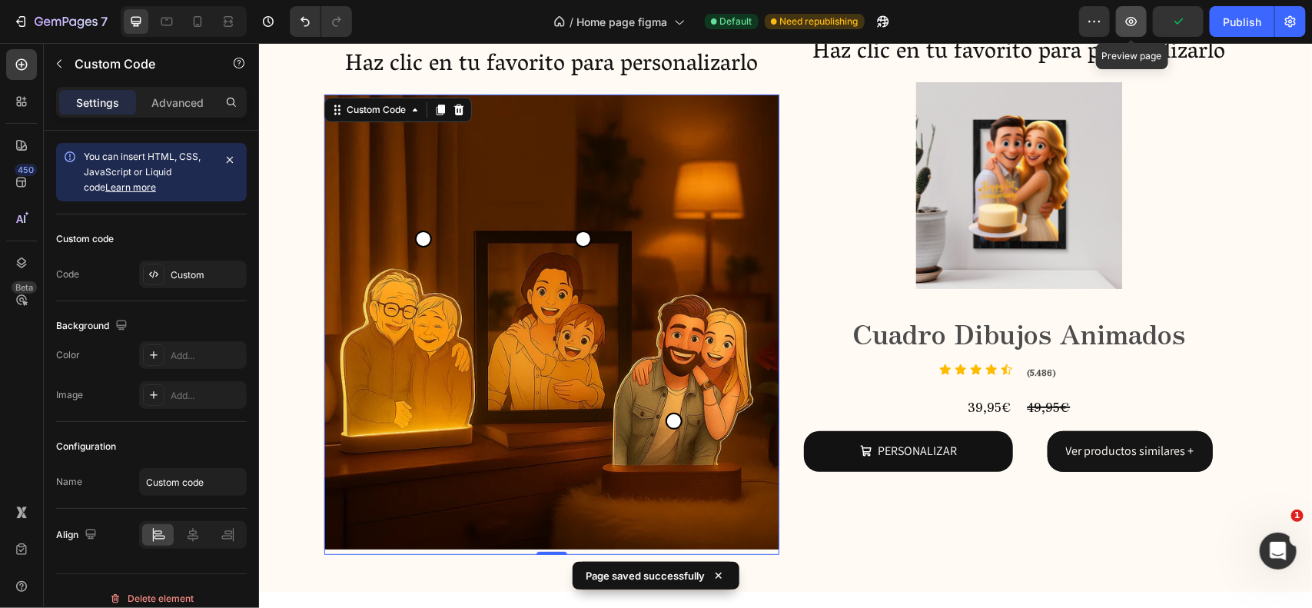
click at [1138, 22] on icon "button" at bounding box center [1132, 21] width 12 height 9
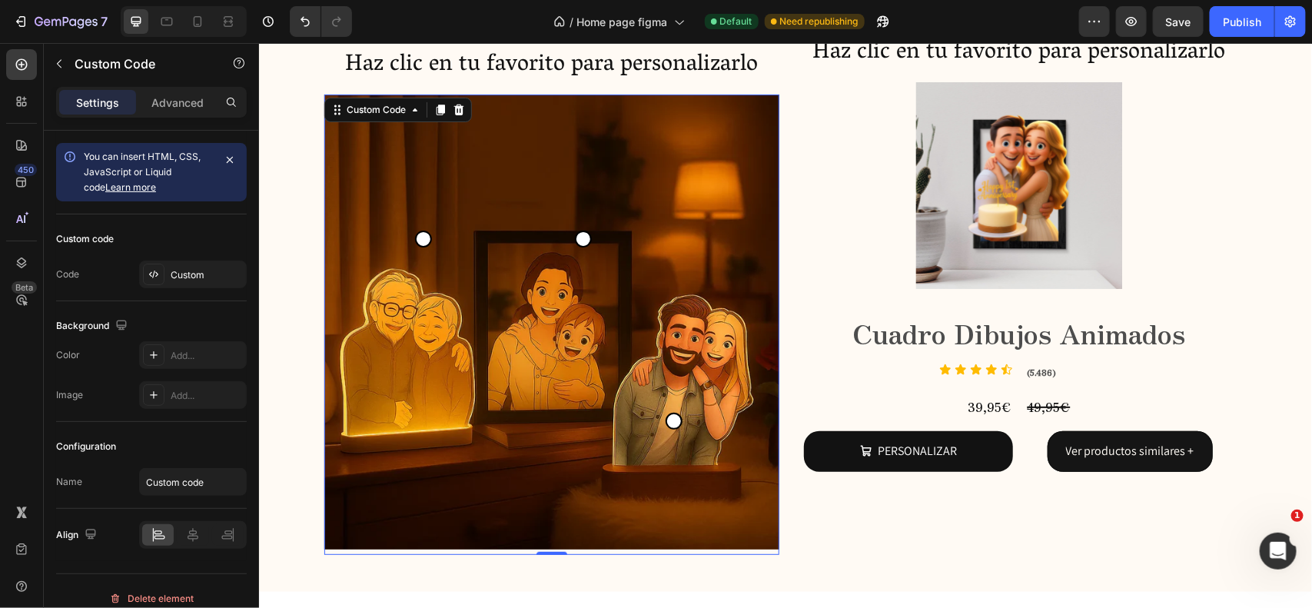
click at [544, 328] on img at bounding box center [551, 321] width 455 height 455
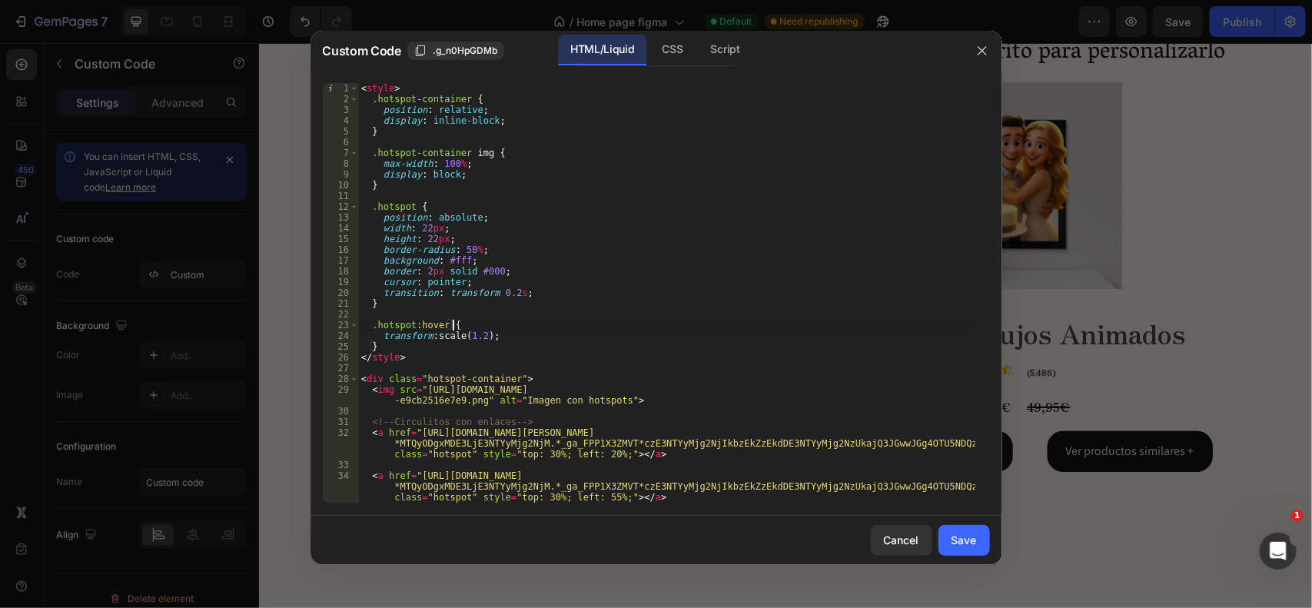
click at [543, 454] on div "< style > .hotspot-container { position : relative ; display : inline-block ; }…" at bounding box center [666, 315] width 617 height 464
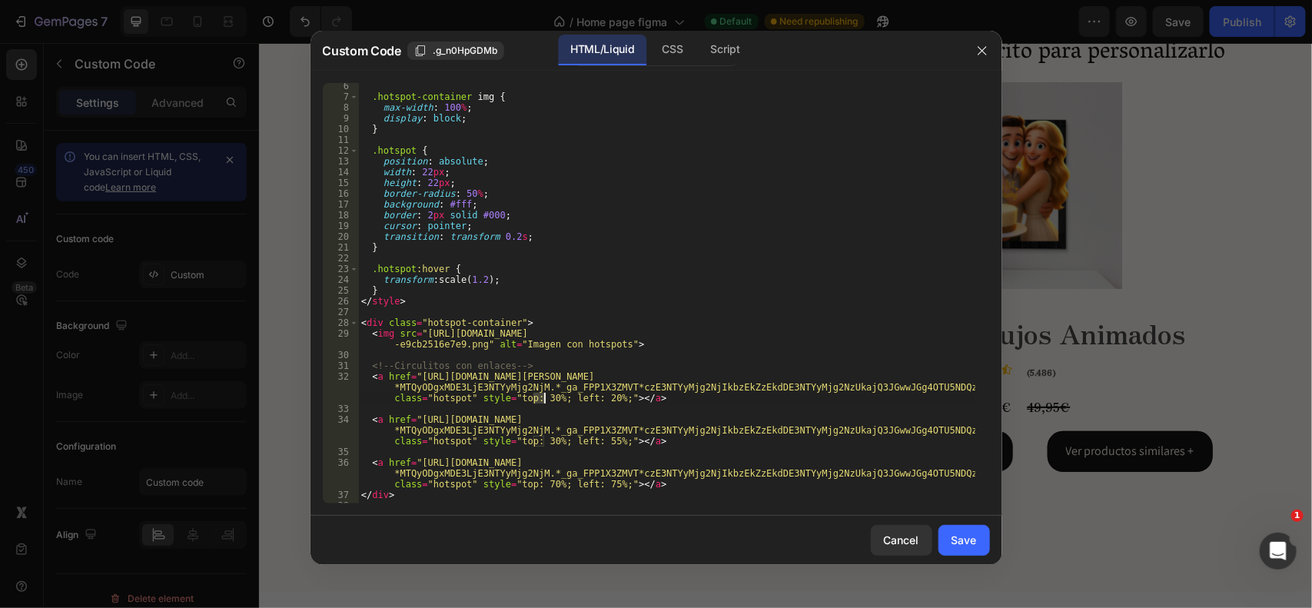
scroll to position [63, 0]
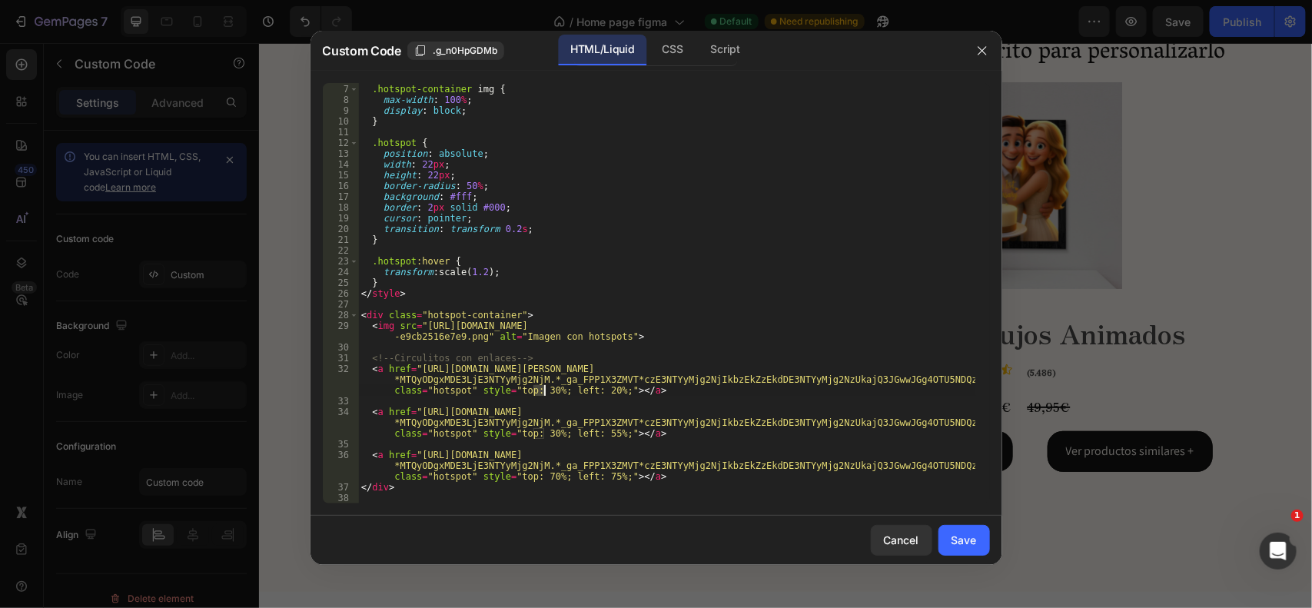
click at [540, 434] on div ".hotspot-container img { max-width : 100 % ; display : block ; } .hotspot { pos…" at bounding box center [666, 294] width 617 height 442
click at [596, 432] on div ".hotspot-container img { max-width : 100 % ; display : block ; } .hotspot { pos…" at bounding box center [666, 294] width 617 height 442
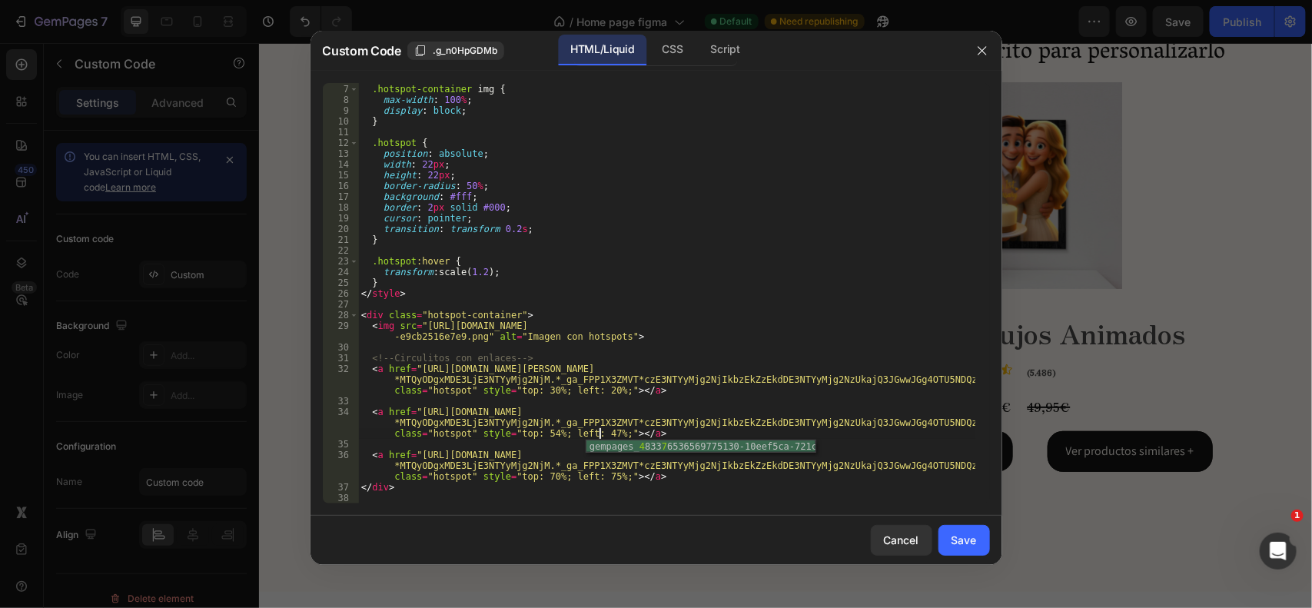
scroll to position [0, 105]
click at [534, 390] on div ".hotspot-container img { max-width : 100 % ; display : block ; } .hotspot { pos…" at bounding box center [666, 294] width 617 height 442
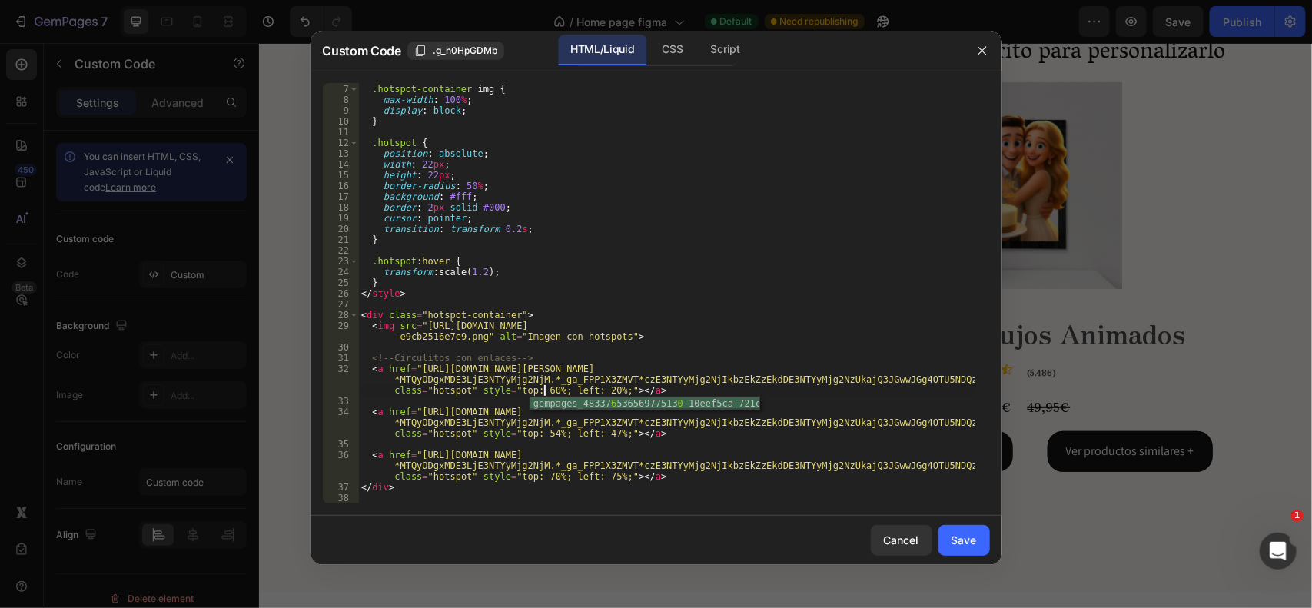
click at [592, 389] on div ".hotspot-container img { max-width : 100 % ; display : block ; } .hotspot { pos…" at bounding box center [666, 294] width 617 height 442
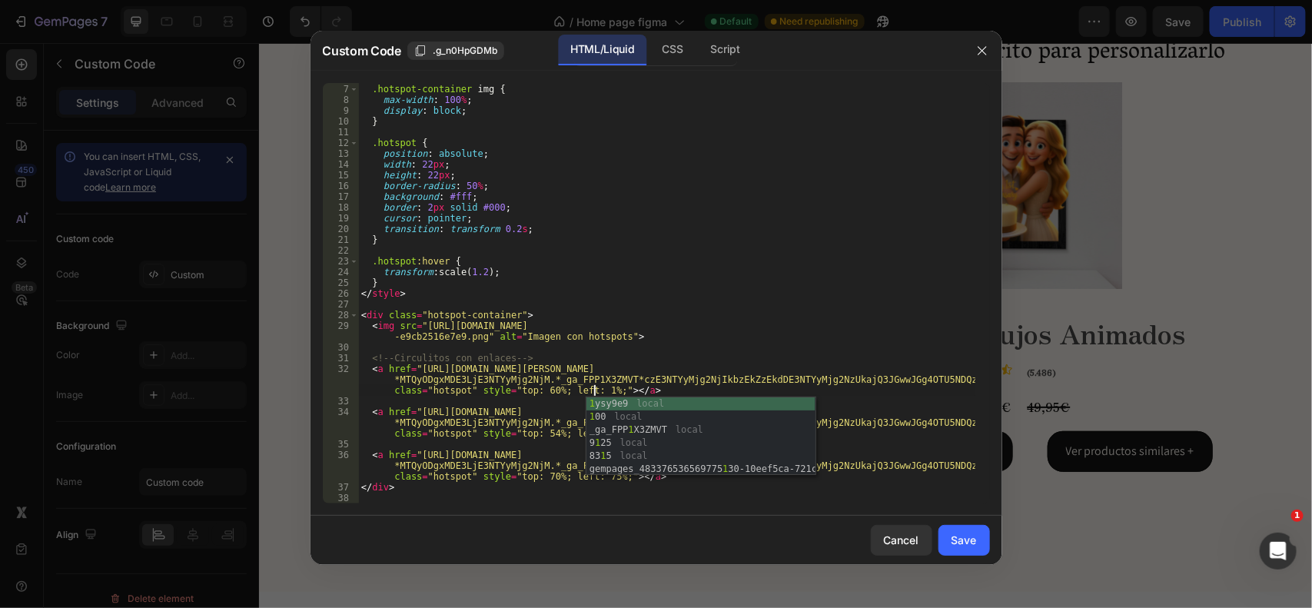
scroll to position [0, 112]
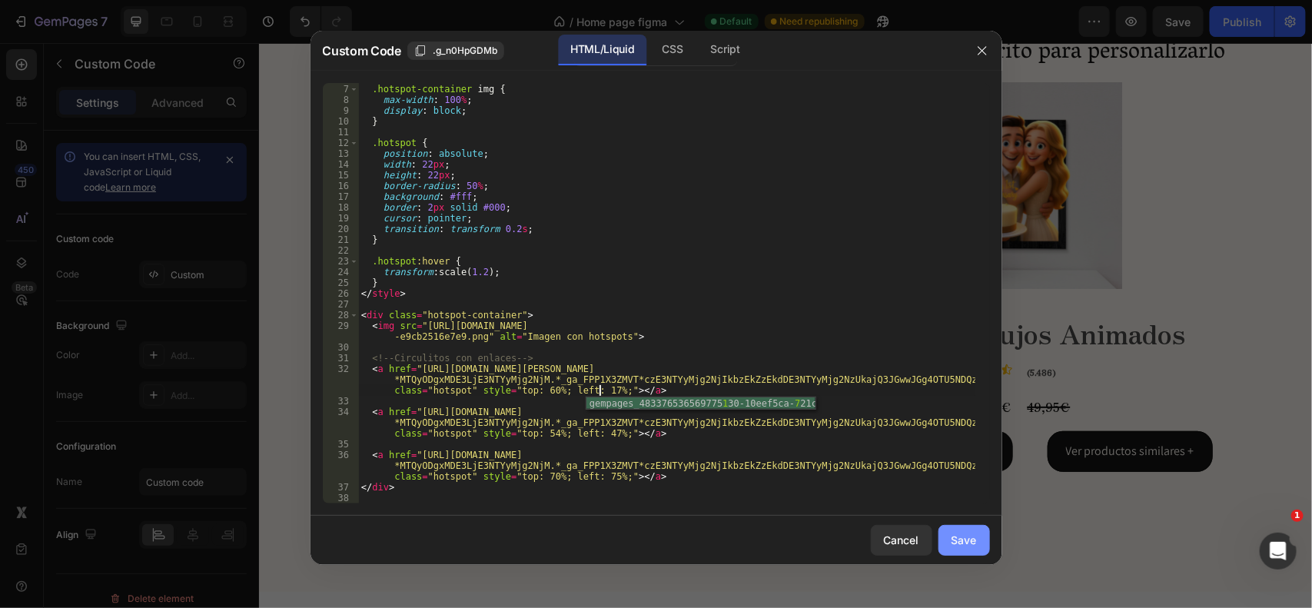
type textarea "<a href="https://personalizaregalo.com/products/lampara-estilo-ghibli-con-base-…"
click at [959, 533] on div "Save" at bounding box center [964, 540] width 25 height 16
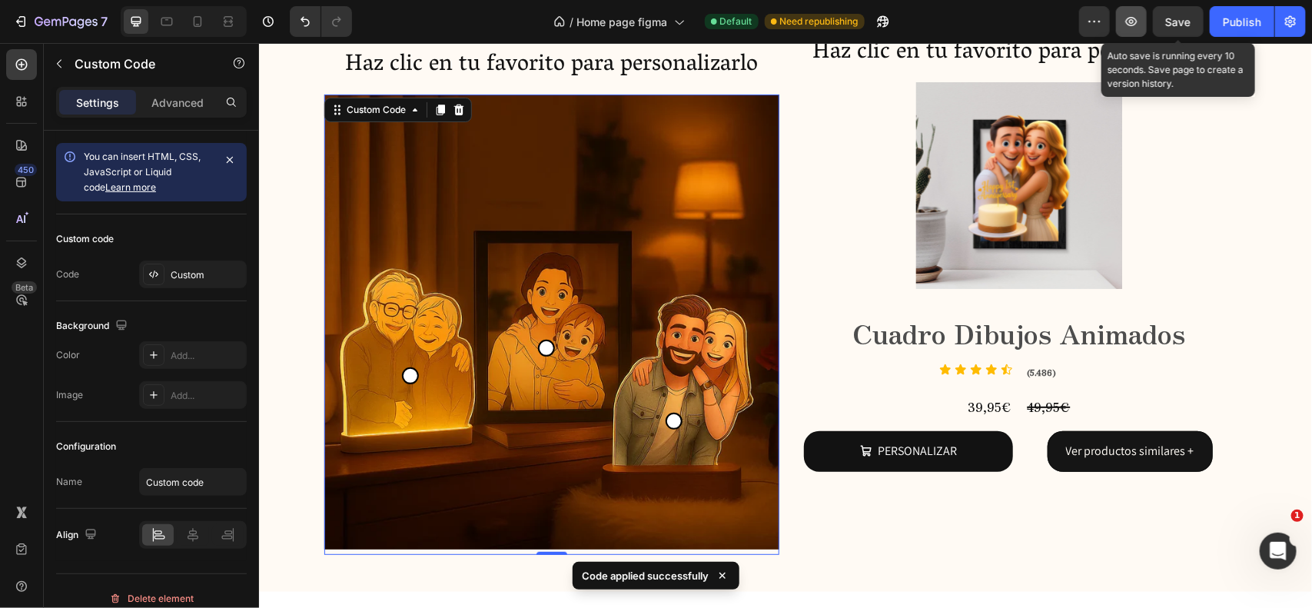
drag, startPoint x: 1178, startPoint y: 21, endPoint x: 1131, endPoint y: 28, distance: 47.5
click at [1178, 21] on span "Save" at bounding box center [1178, 21] width 25 height 13
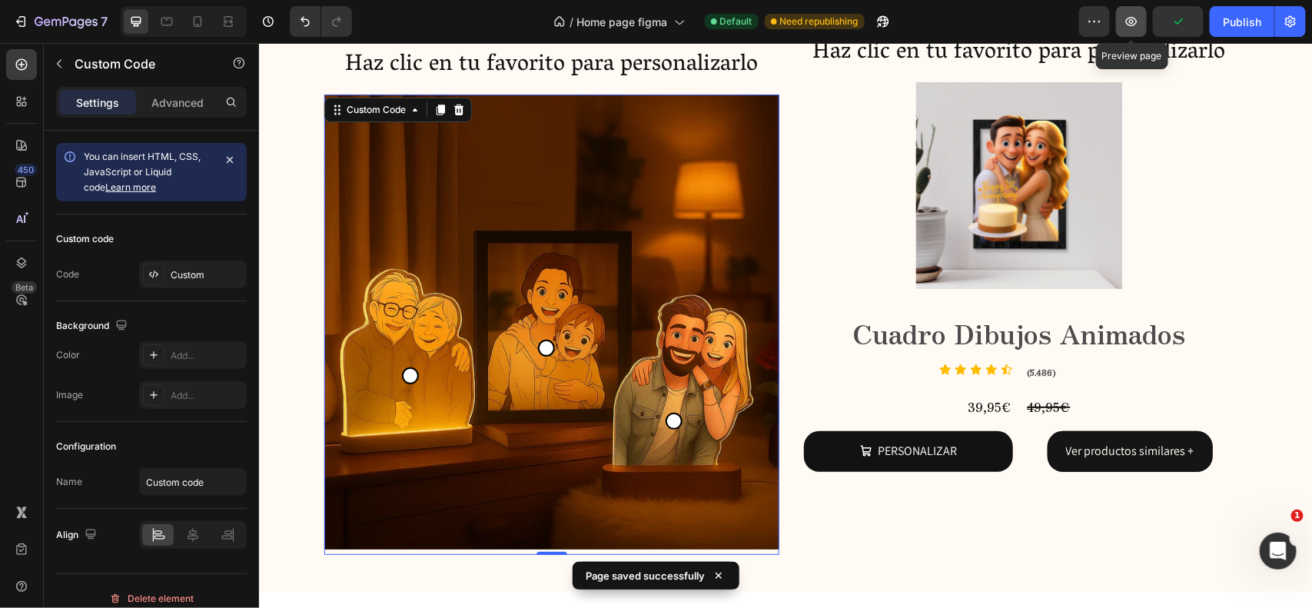
click at [1132, 14] on icon "button" at bounding box center [1131, 21] width 15 height 15
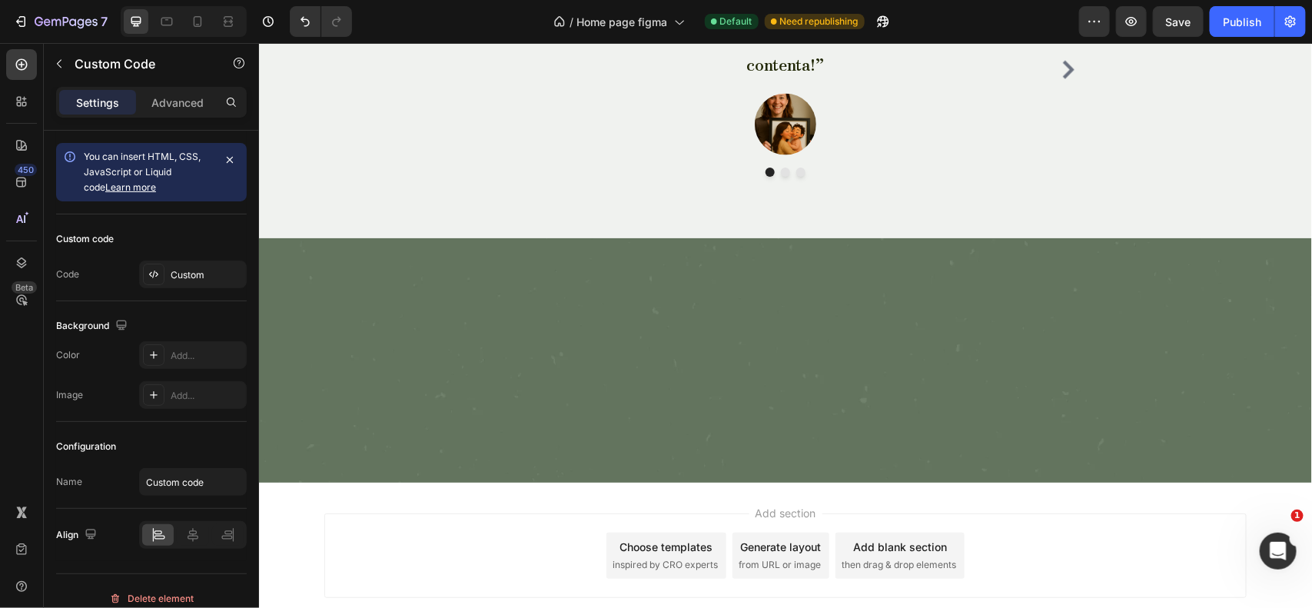
scroll to position [5745, 0]
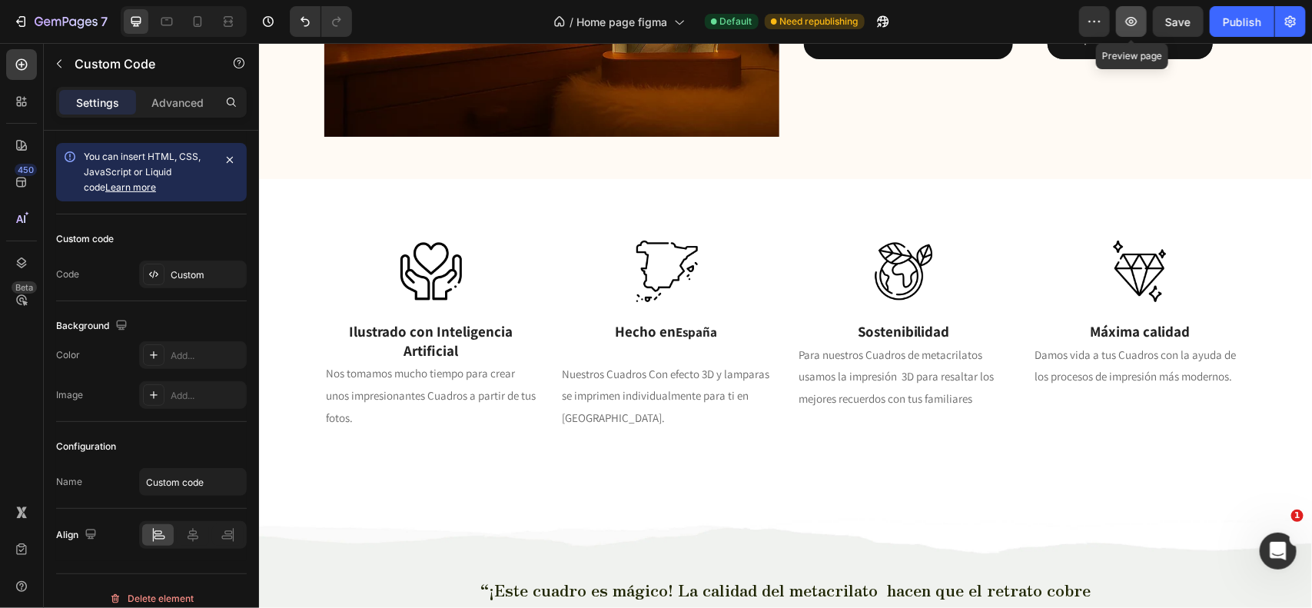
click at [1130, 15] on icon "button" at bounding box center [1131, 21] width 15 height 15
click at [190, 28] on icon at bounding box center [197, 21] width 15 height 15
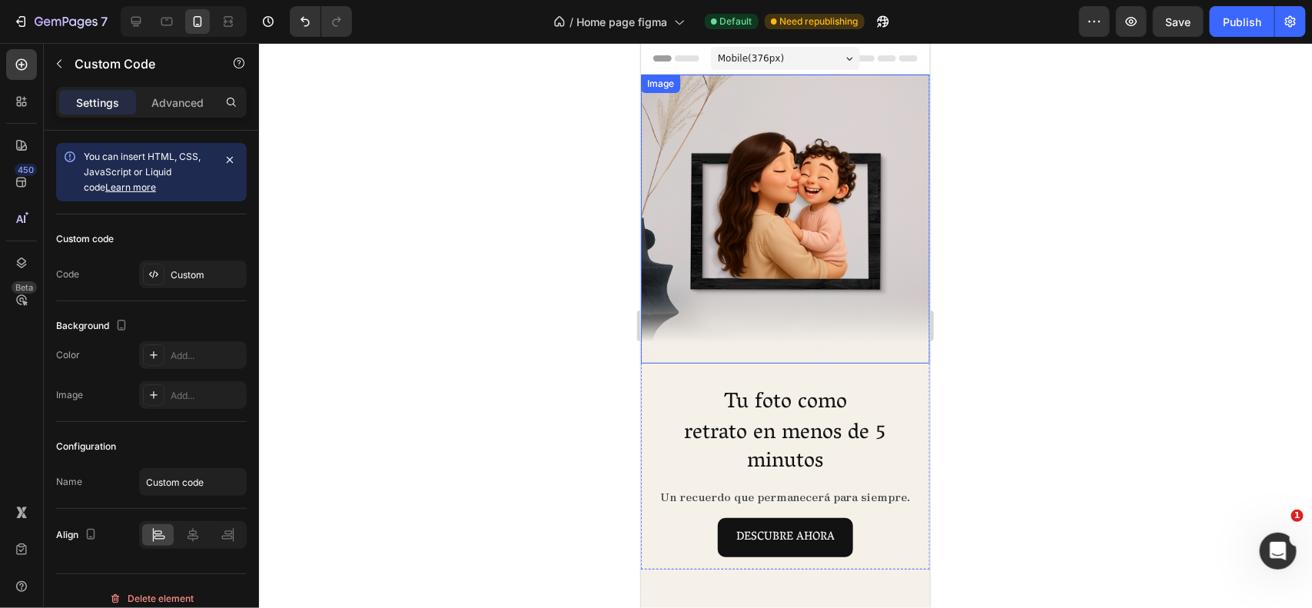
click at [780, 261] on img at bounding box center [784, 218] width 289 height 289
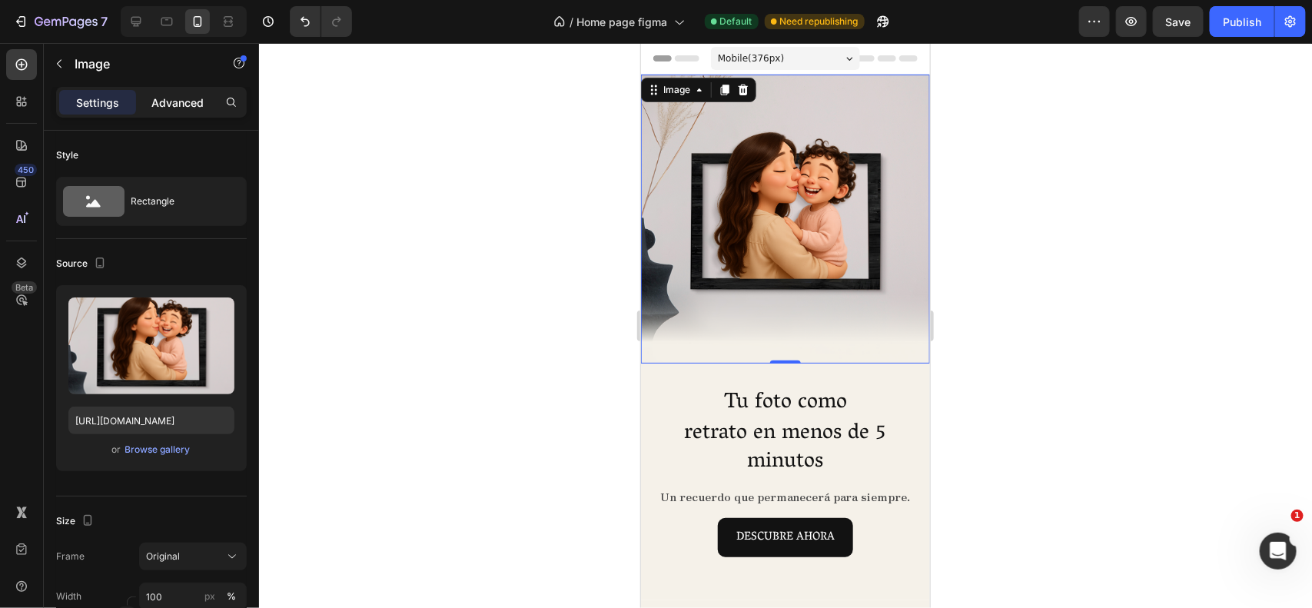
click at [178, 97] on p "Advanced" at bounding box center [177, 103] width 52 height 16
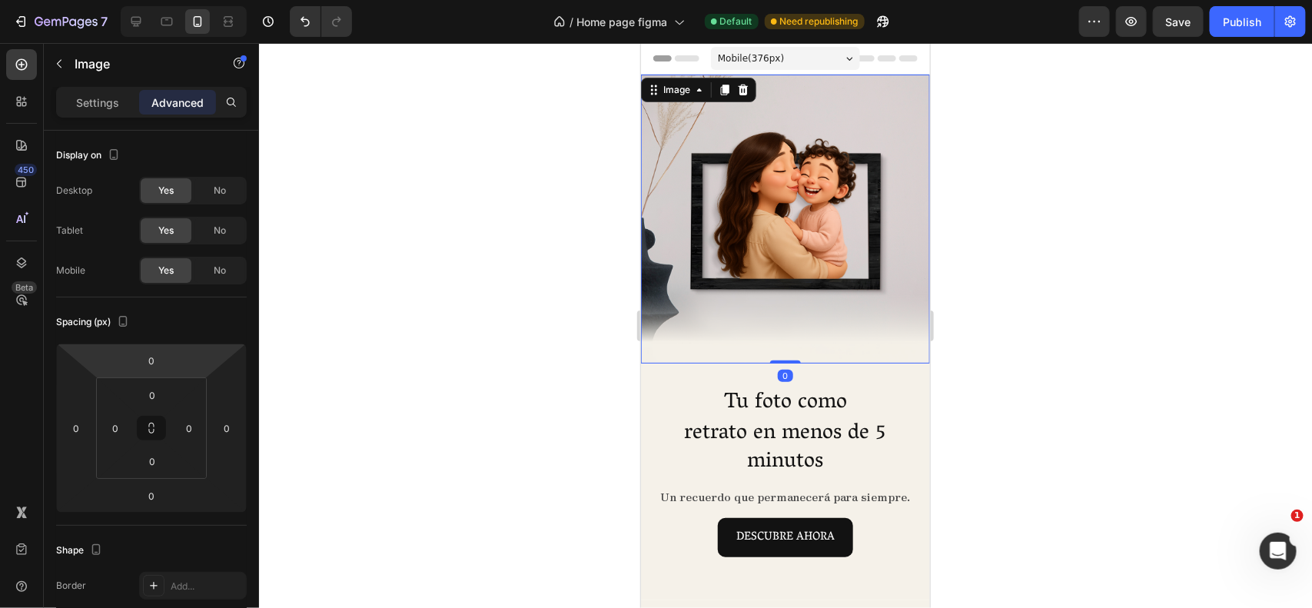
drag, startPoint x: 775, startPoint y: 322, endPoint x: 776, endPoint y: 313, distance: 9.4
click at [775, 313] on div "Image 0" at bounding box center [784, 218] width 289 height 289
click at [98, 110] on div "Settings" at bounding box center [97, 102] width 77 height 25
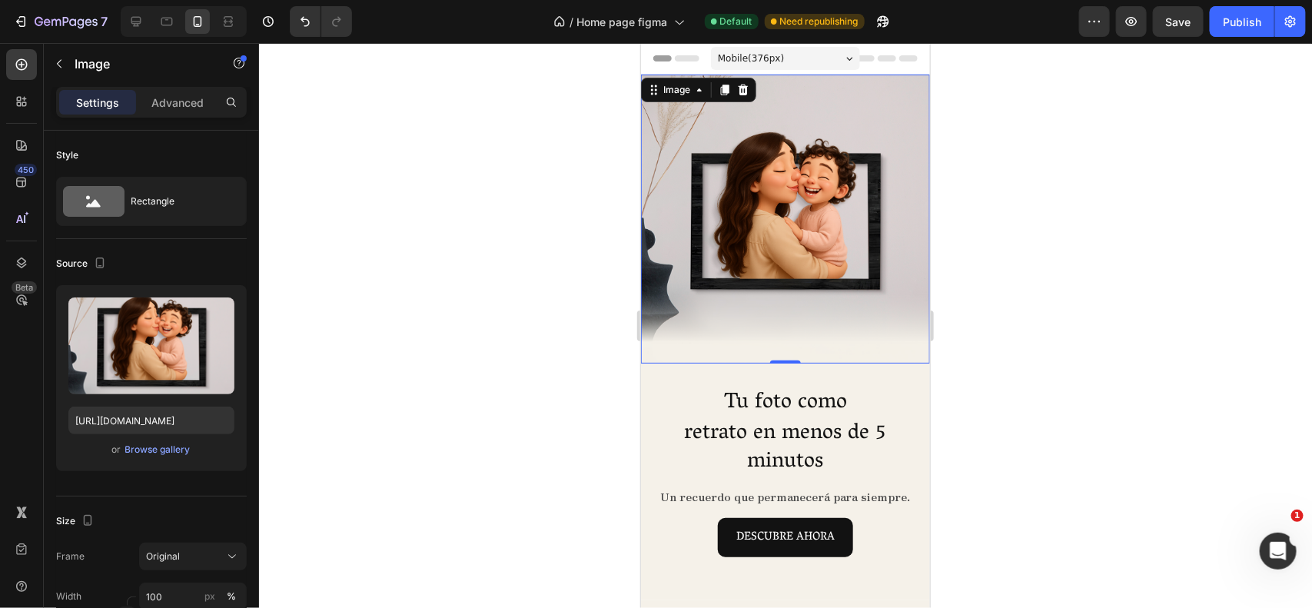
click at [723, 91] on icon at bounding box center [724, 89] width 8 height 11
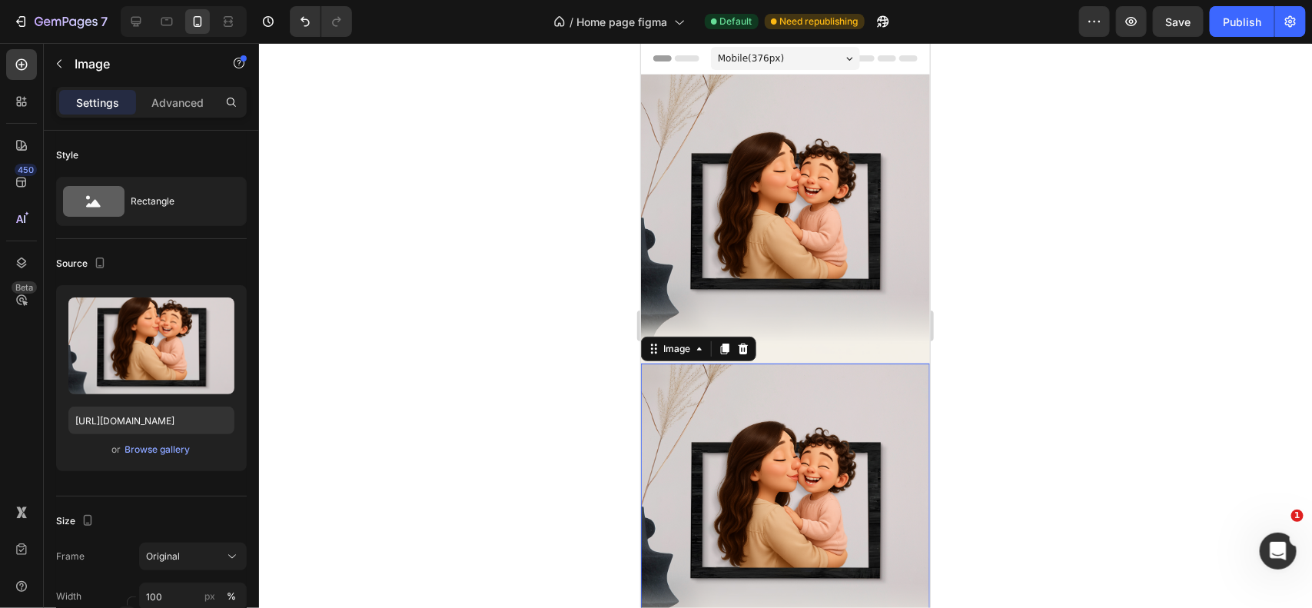
click at [800, 158] on img at bounding box center [784, 218] width 289 height 289
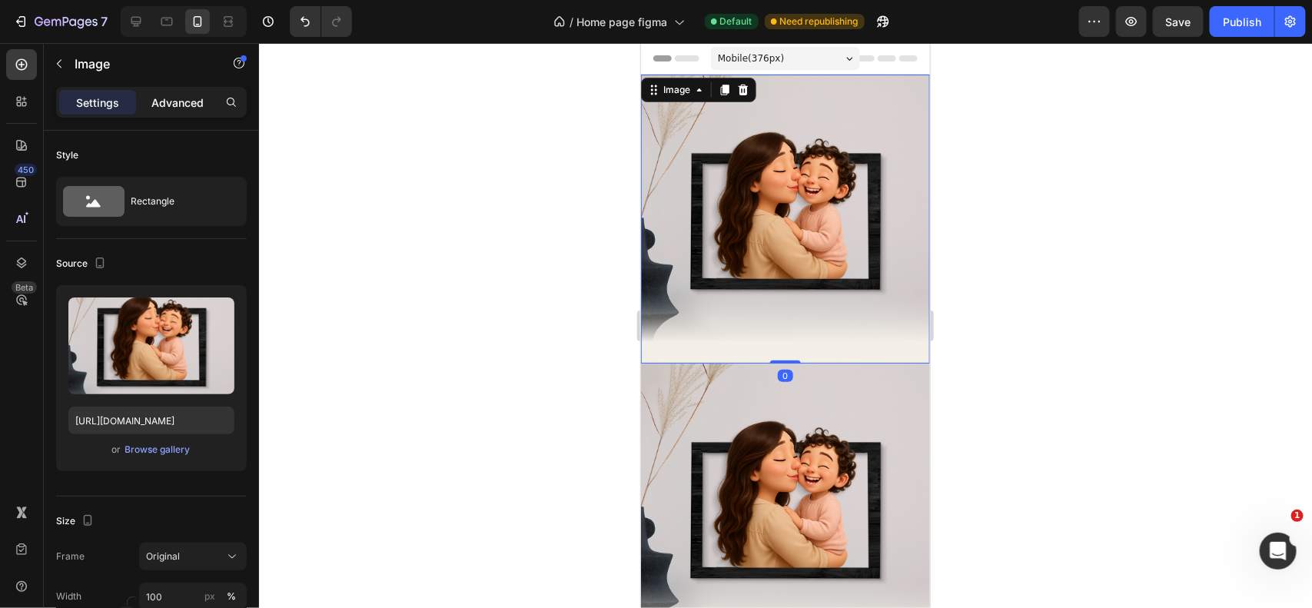
click at [171, 113] on div "Advanced" at bounding box center [177, 102] width 77 height 25
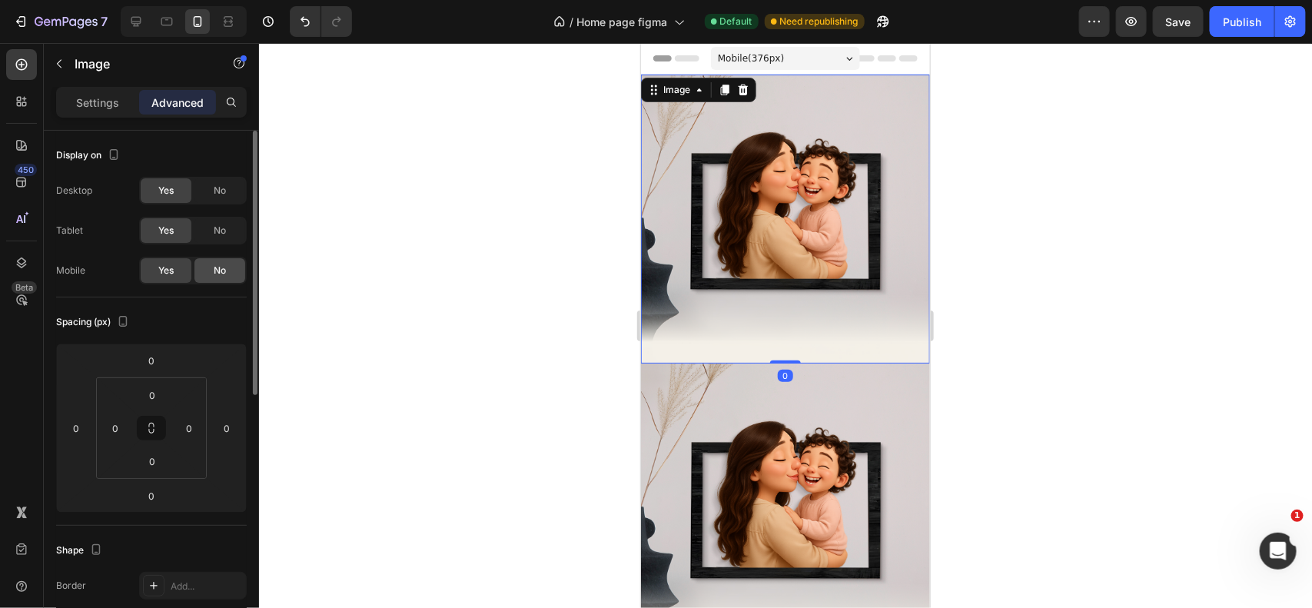
click at [223, 260] on div "No" at bounding box center [220, 270] width 51 height 25
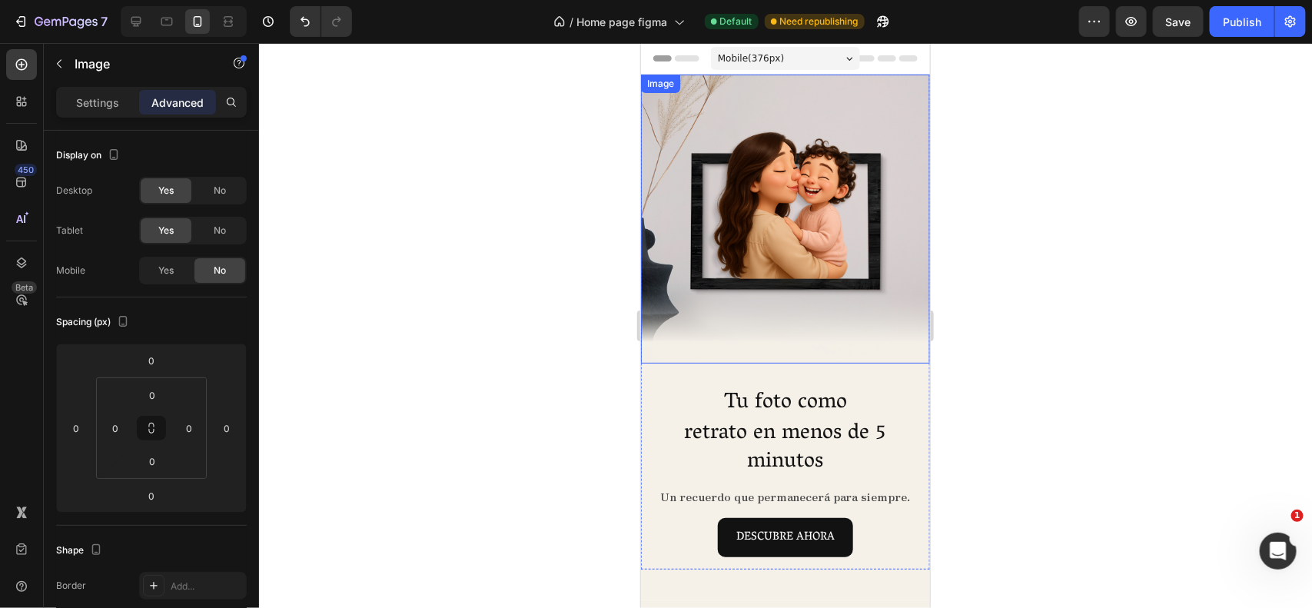
click at [746, 215] on img at bounding box center [784, 218] width 289 height 289
click at [106, 100] on p "Settings" at bounding box center [97, 103] width 43 height 16
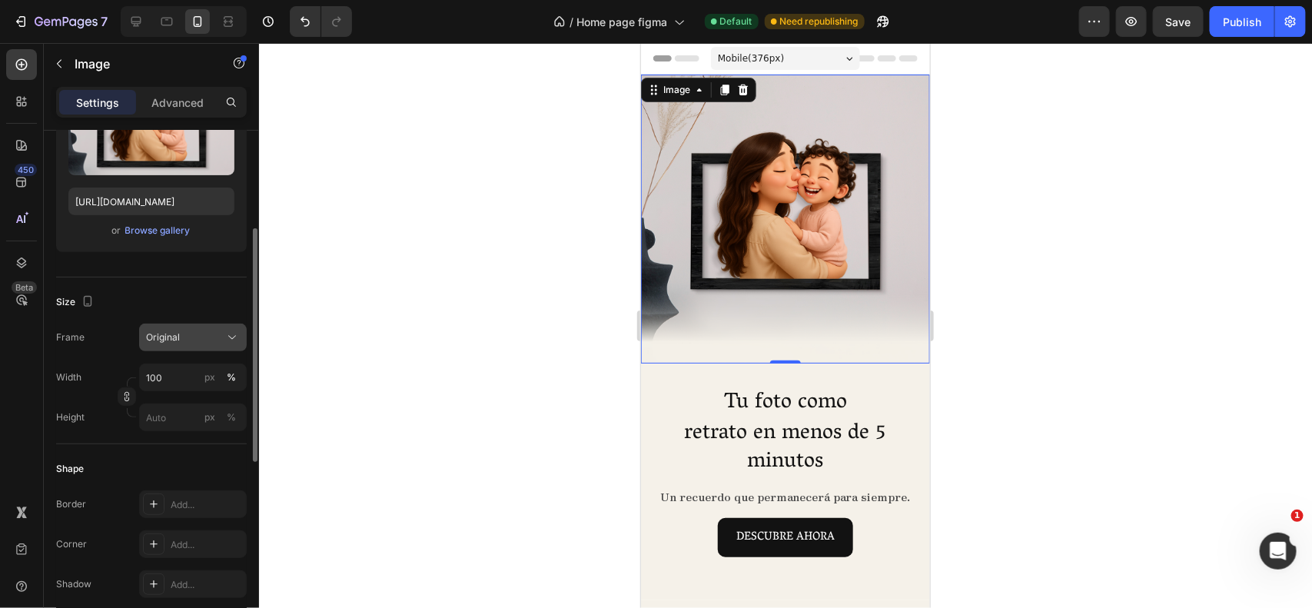
scroll to position [220, 0]
click at [158, 421] on input "px %" at bounding box center [193, 417] width 108 height 28
click at [128, 400] on icon "button" at bounding box center [126, 396] width 11 height 11
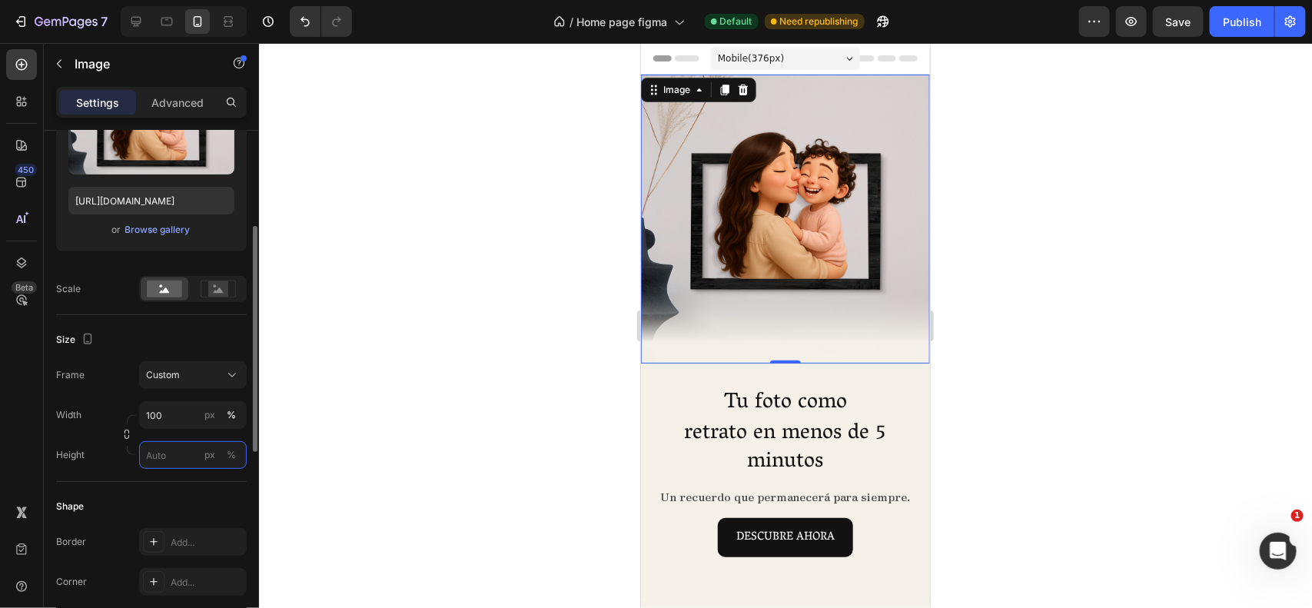
click at [160, 459] on input "px %" at bounding box center [193, 455] width 108 height 28
click at [231, 456] on div "%" at bounding box center [231, 455] width 9 height 14
click at [179, 455] on input "px %" at bounding box center [193, 455] width 108 height 28
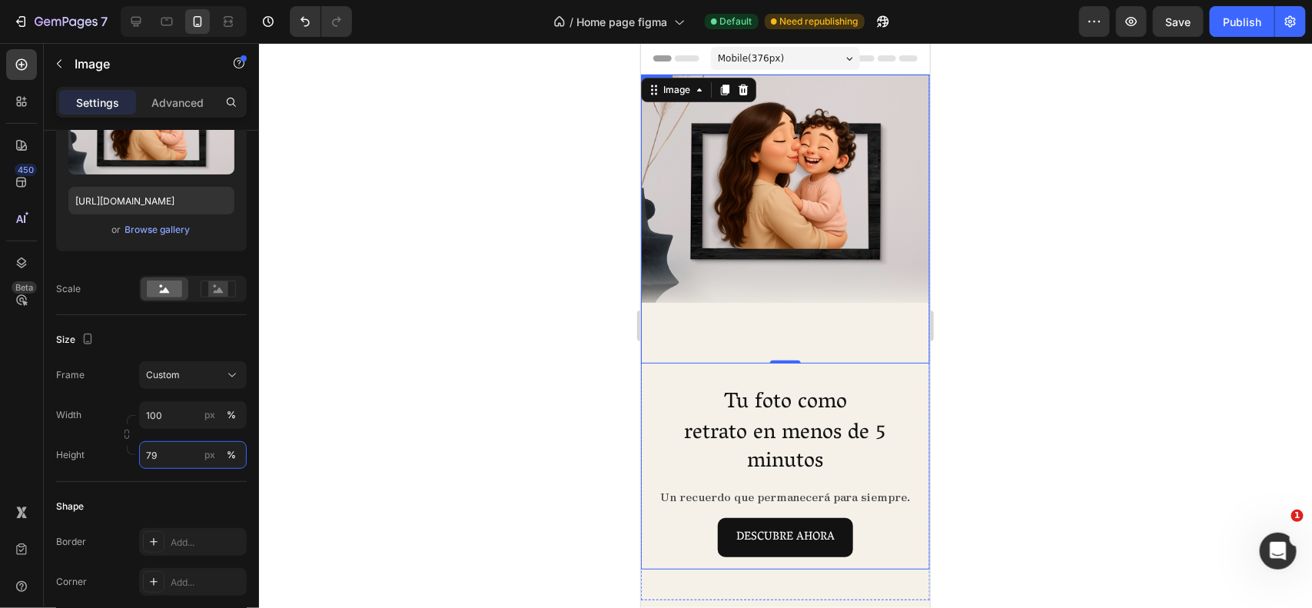
type input "79"
drag, startPoint x: 781, startPoint y: 342, endPoint x: 781, endPoint y: 323, distance: 19.2
click at [781, 323] on div at bounding box center [784, 218] width 289 height 289
click at [743, 331] on div at bounding box center [784, 218] width 289 height 289
drag, startPoint x: 773, startPoint y: 347, endPoint x: 777, endPoint y: 289, distance: 57.8
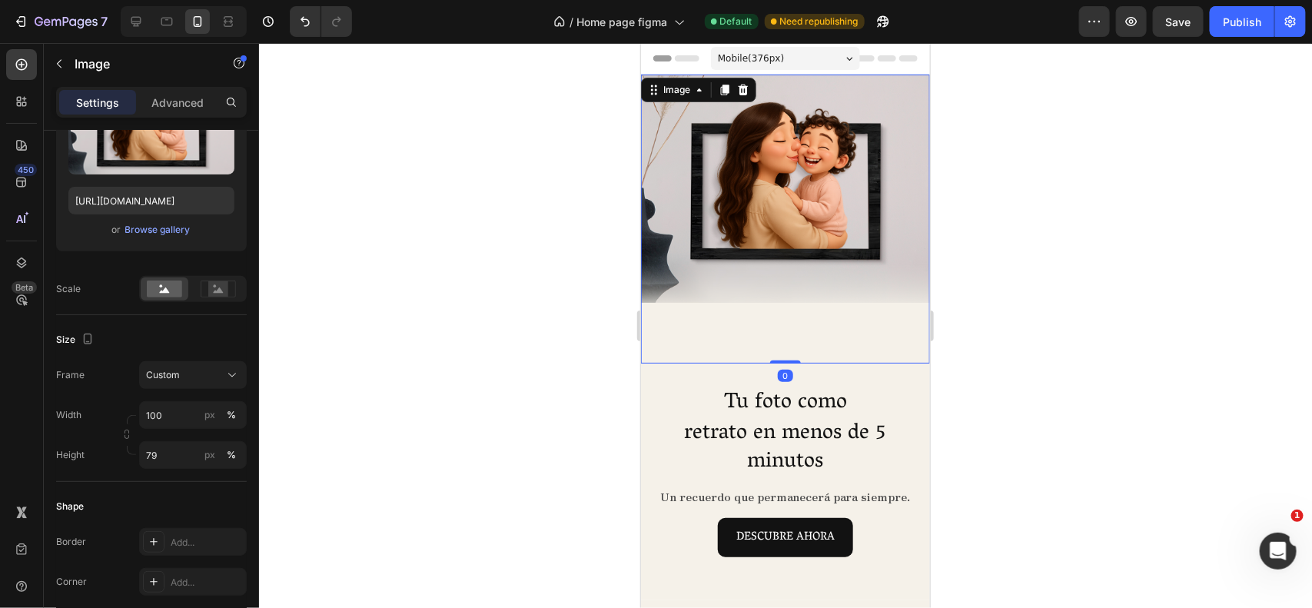
click at [777, 289] on div "Image 0" at bounding box center [784, 218] width 289 height 289
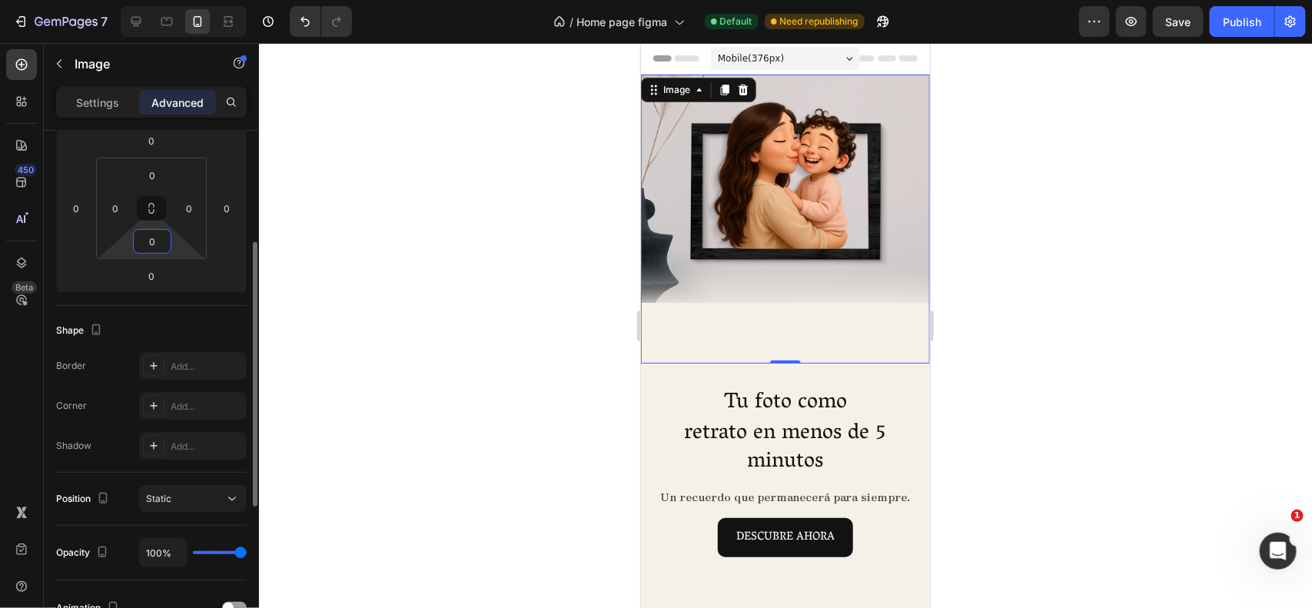
click at [155, 244] on input "0" at bounding box center [152, 241] width 31 height 23
type input "0"
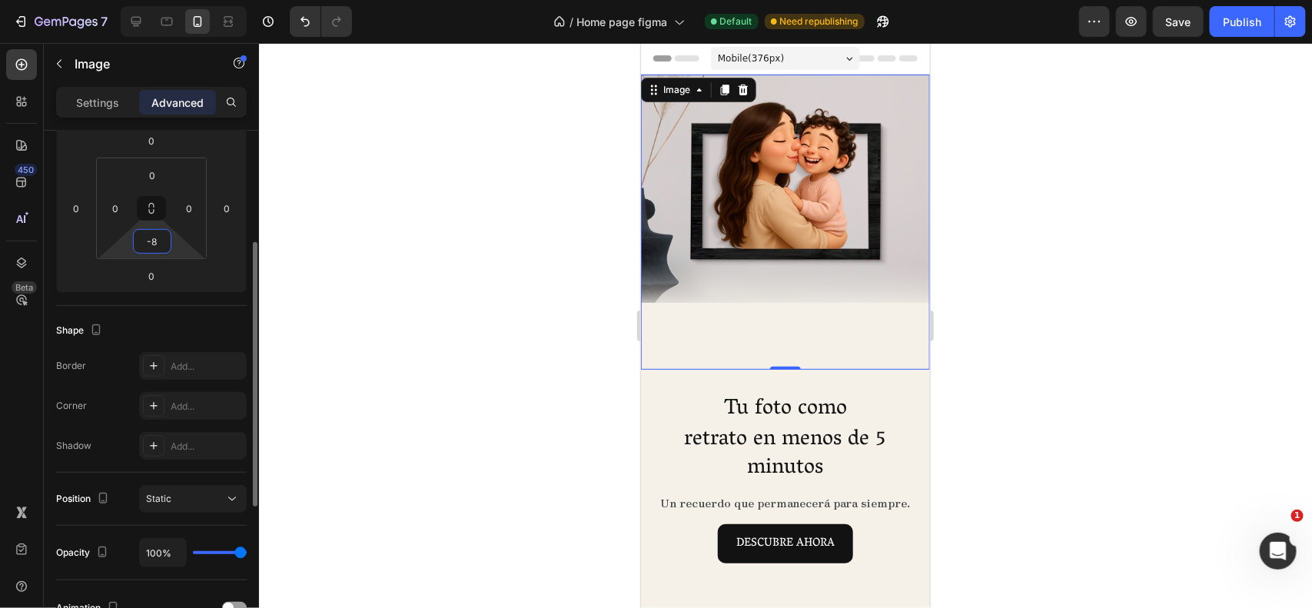
type input "-"
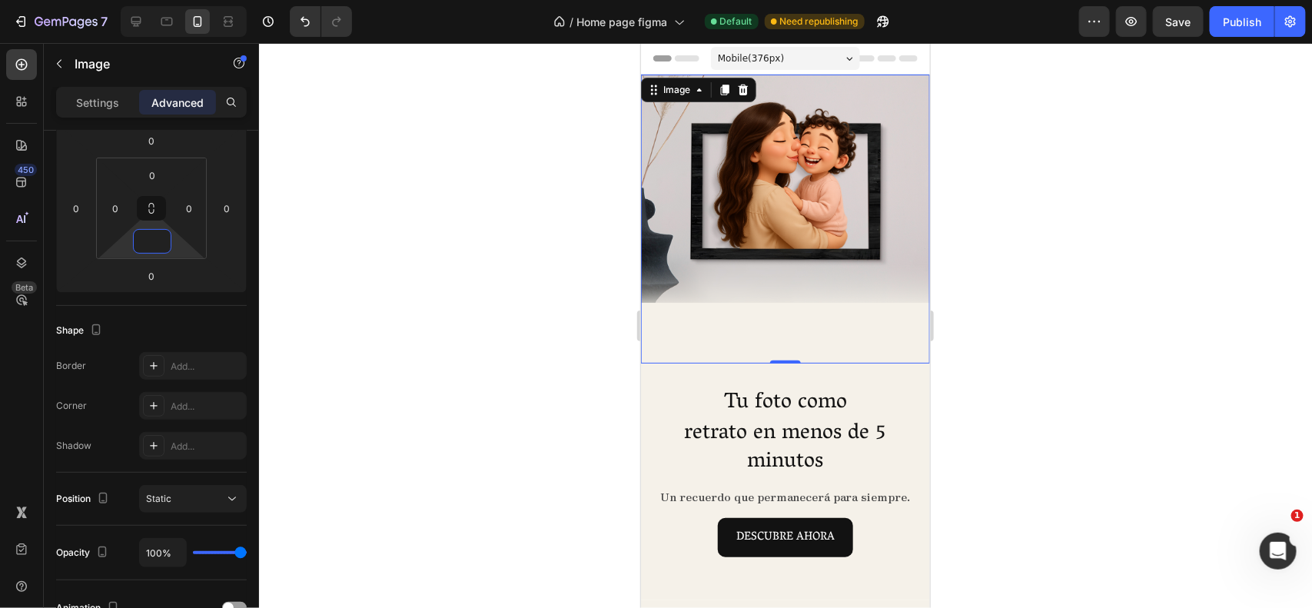
click at [711, 274] on img at bounding box center [784, 188] width 289 height 228
type input "0"
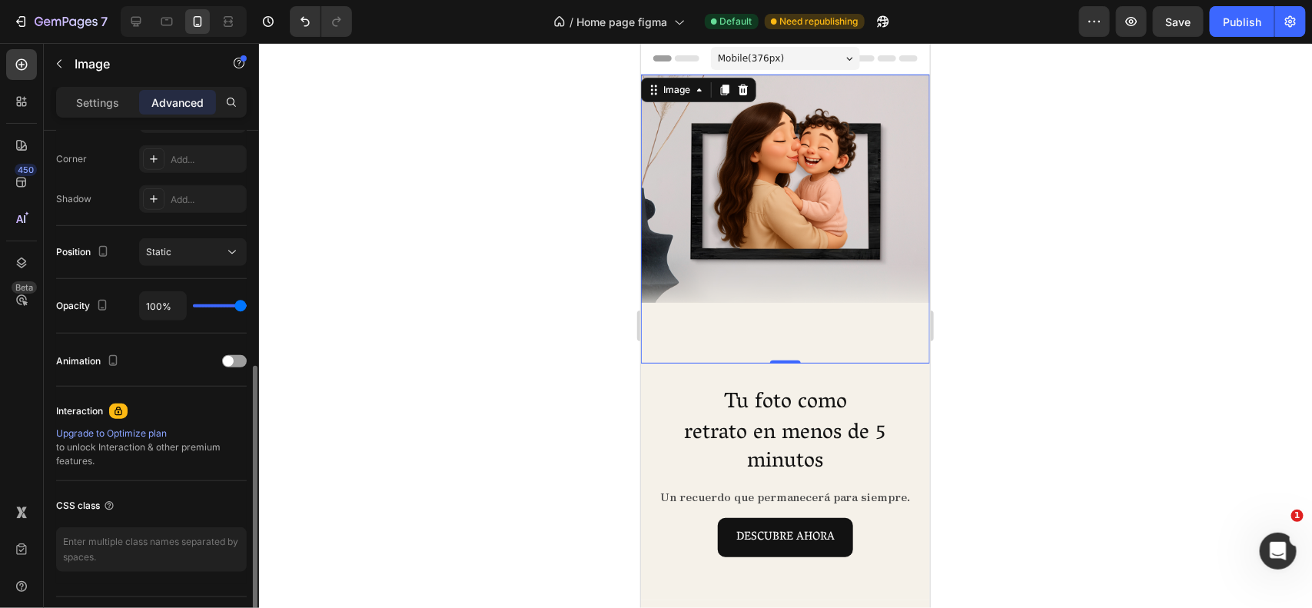
scroll to position [467, 0]
click at [208, 244] on div "Static" at bounding box center [185, 251] width 78 height 14
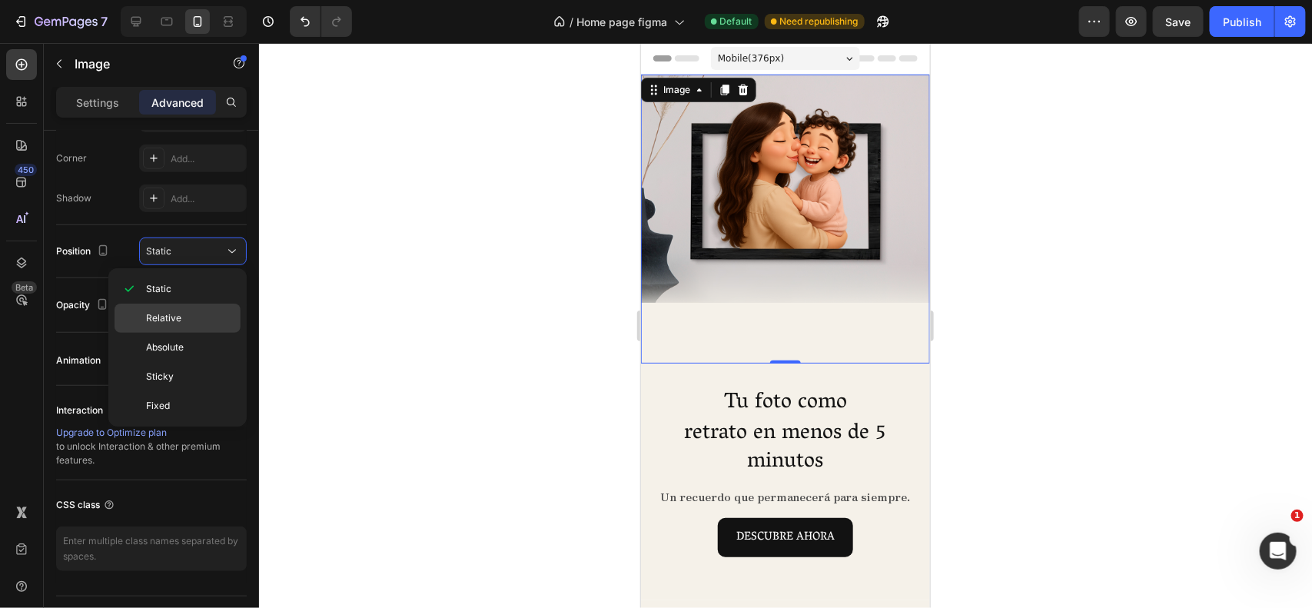
click at [171, 317] on span "Relative" at bounding box center [163, 318] width 35 height 14
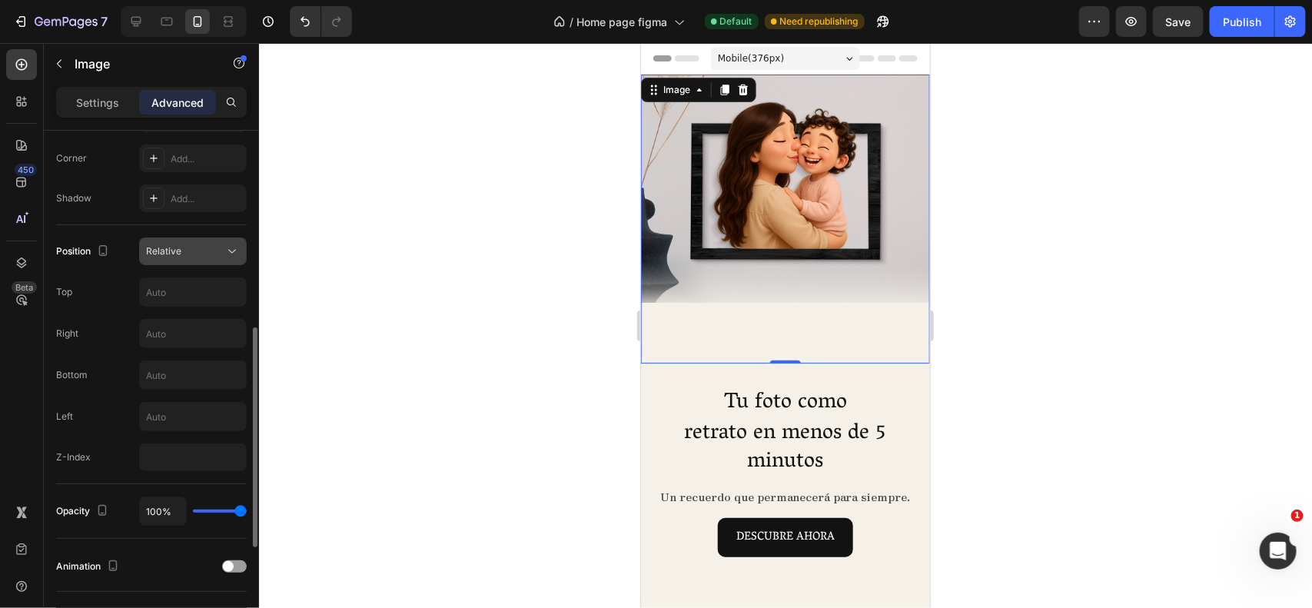
click at [224, 255] on div "Relative" at bounding box center [193, 251] width 94 height 15
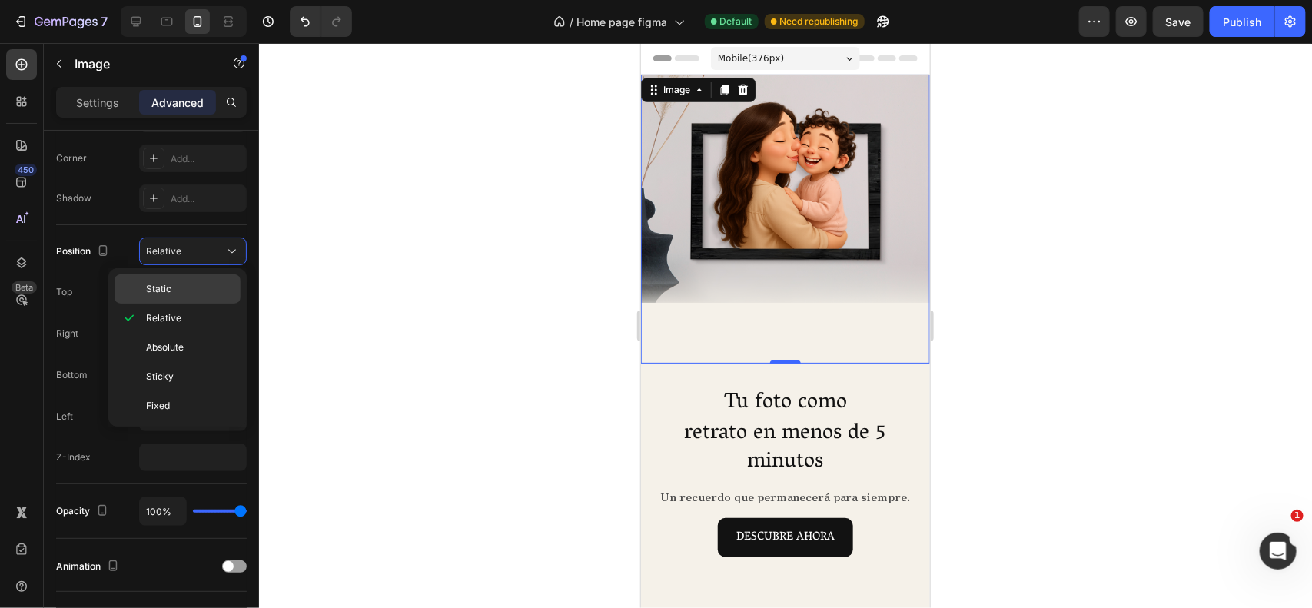
click at [171, 290] on p "Static" at bounding box center [190, 289] width 88 height 14
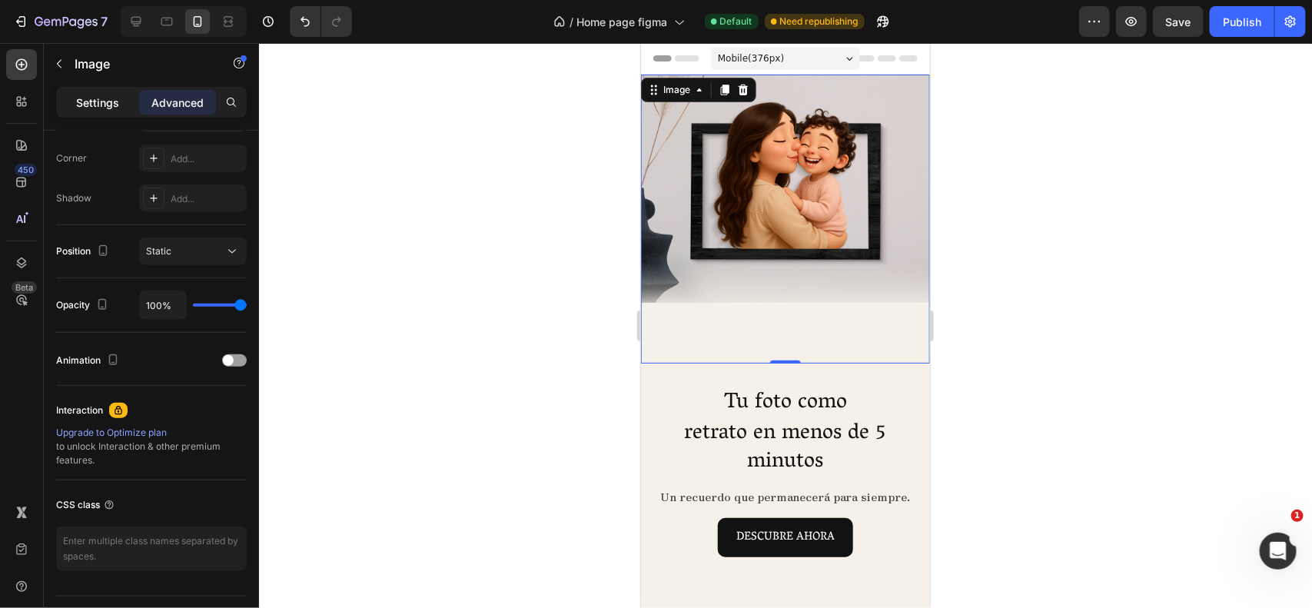
click at [108, 104] on p "Settings" at bounding box center [97, 103] width 43 height 16
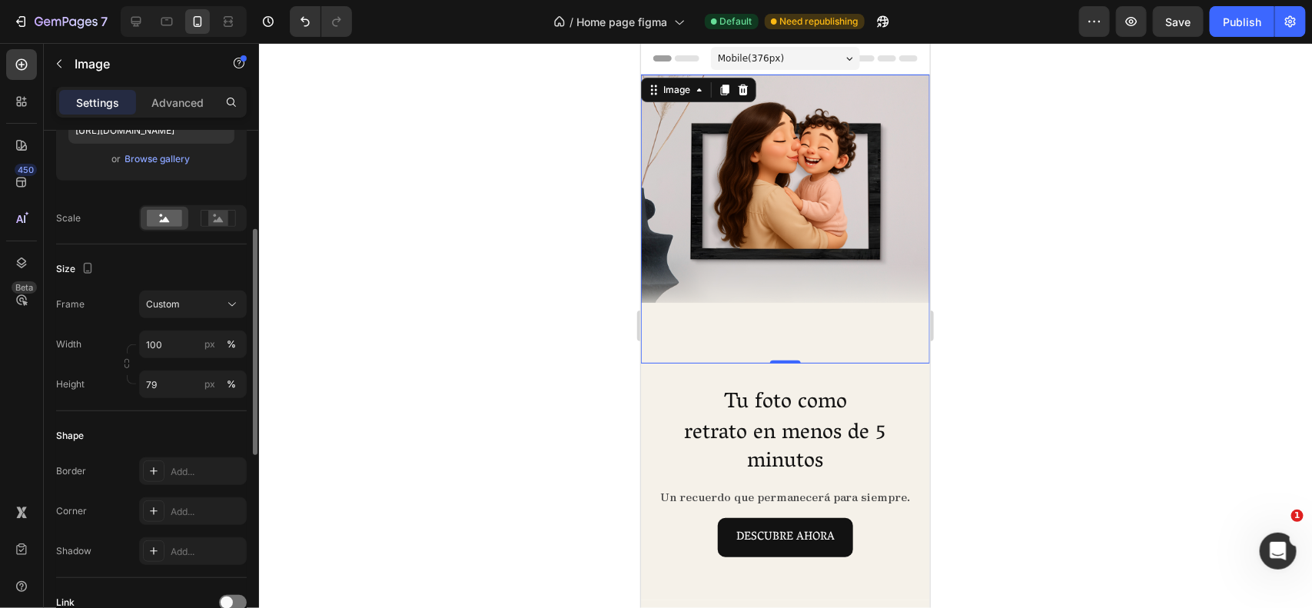
scroll to position [270, 0]
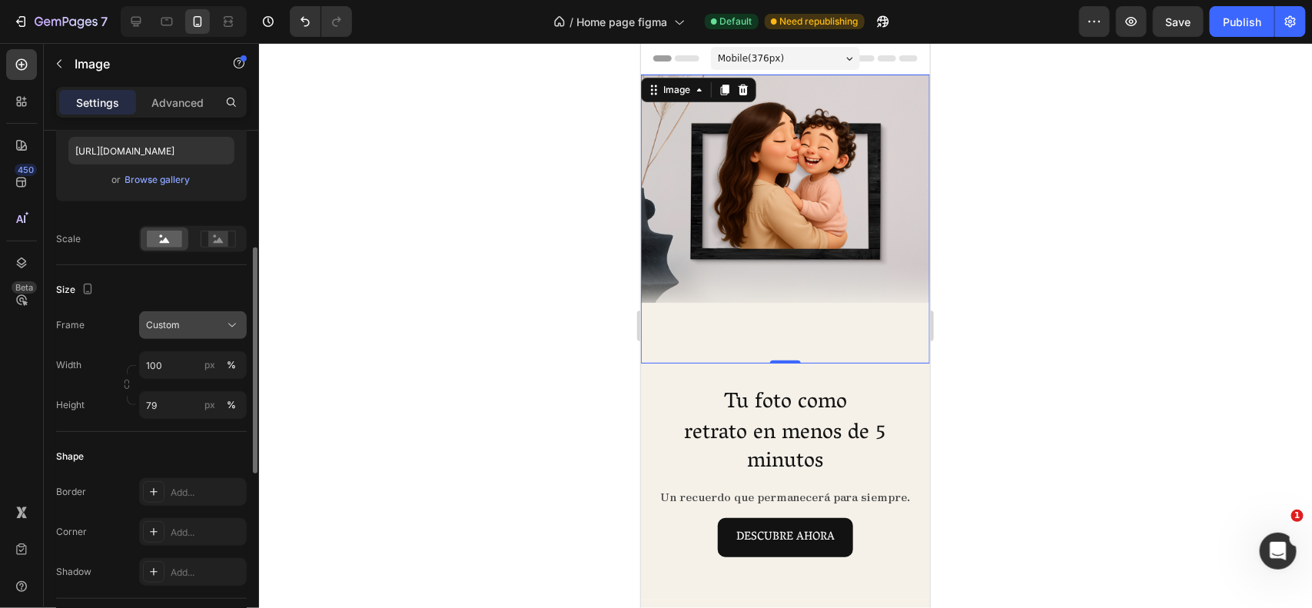
click at [189, 331] on div "Custom" at bounding box center [183, 325] width 75 height 14
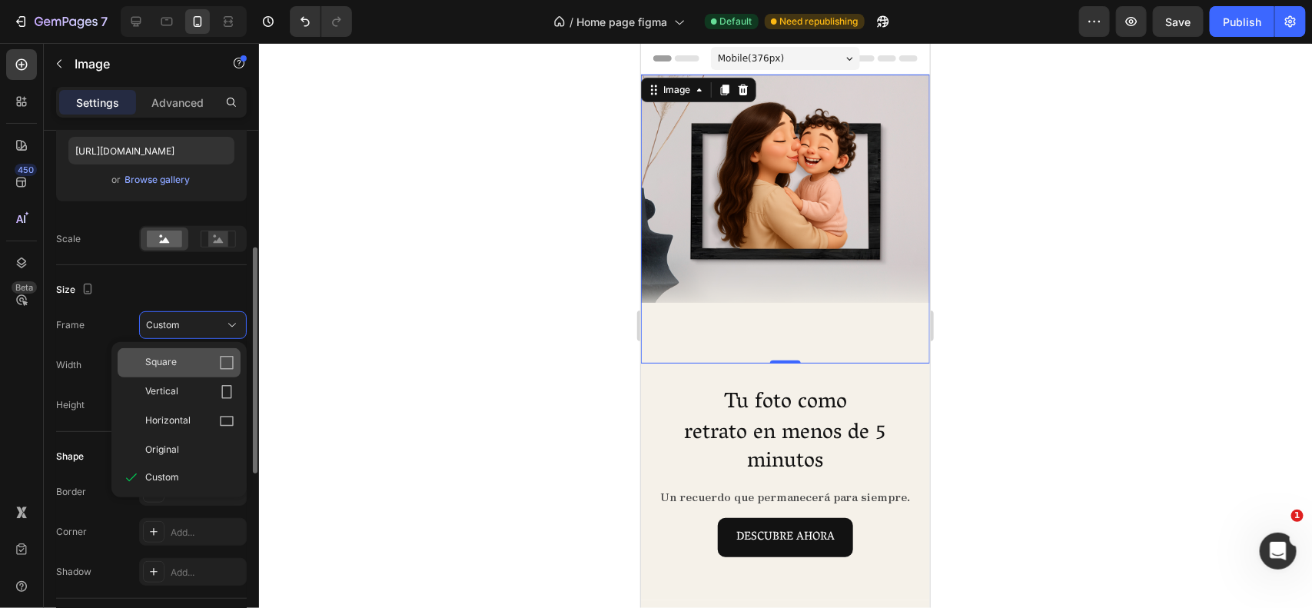
click at [170, 363] on span "Square" at bounding box center [161, 362] width 32 height 15
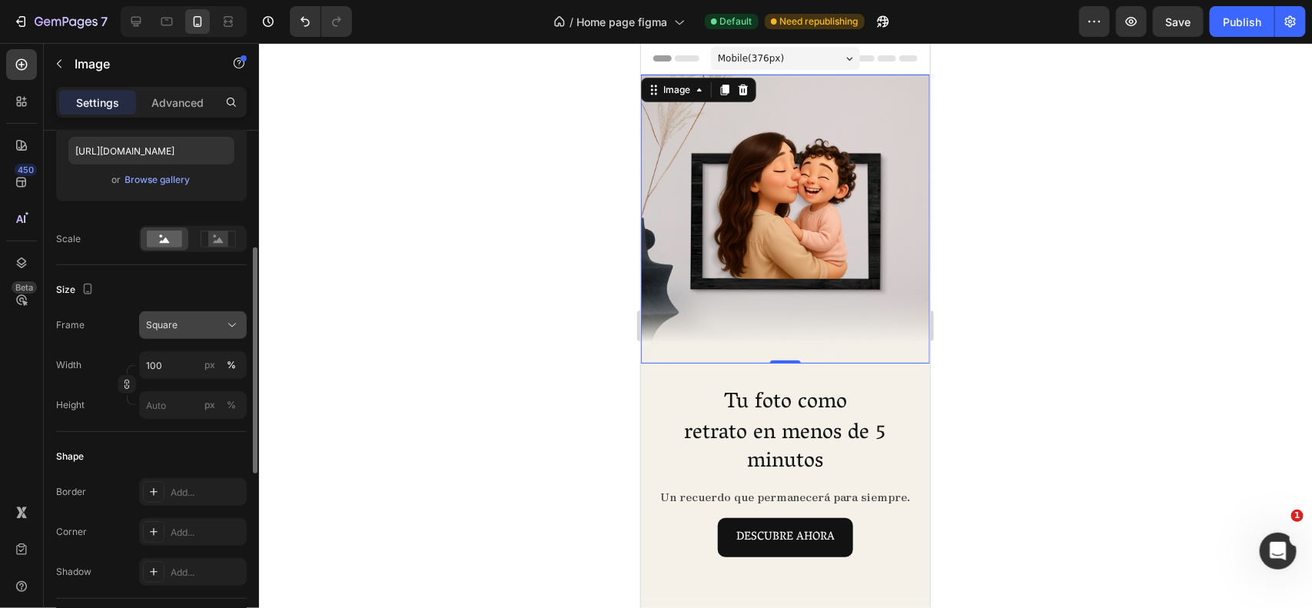
click at [175, 323] on span "Square" at bounding box center [162, 325] width 32 height 14
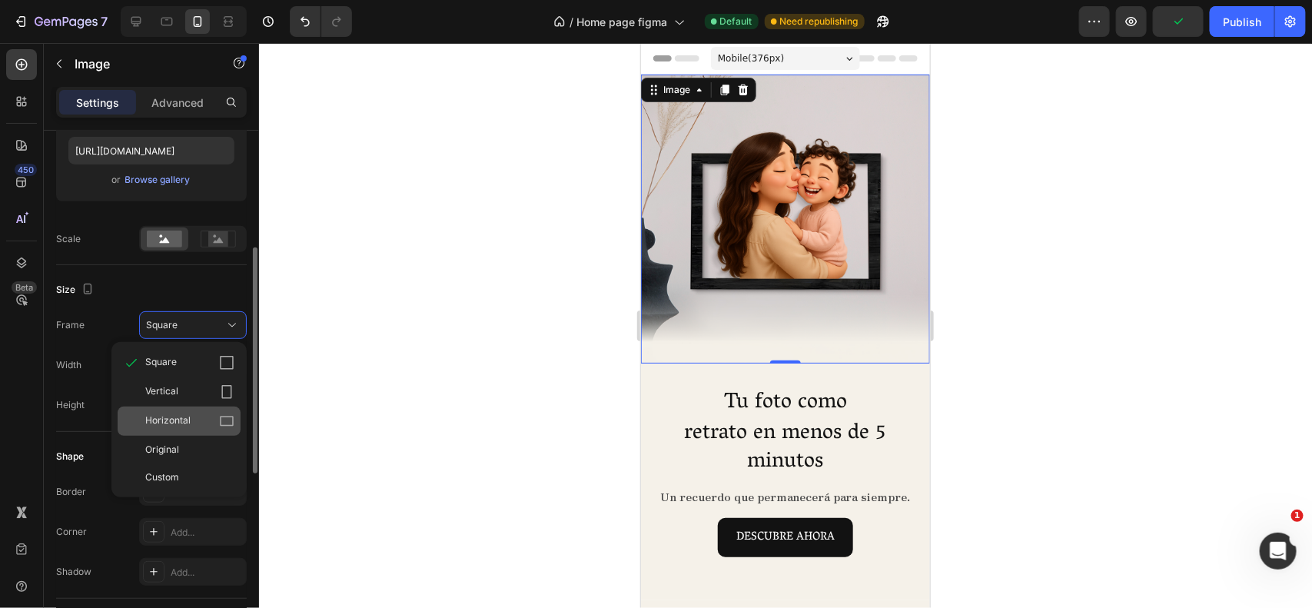
click at [151, 416] on span "Horizontal" at bounding box center [167, 421] width 45 height 15
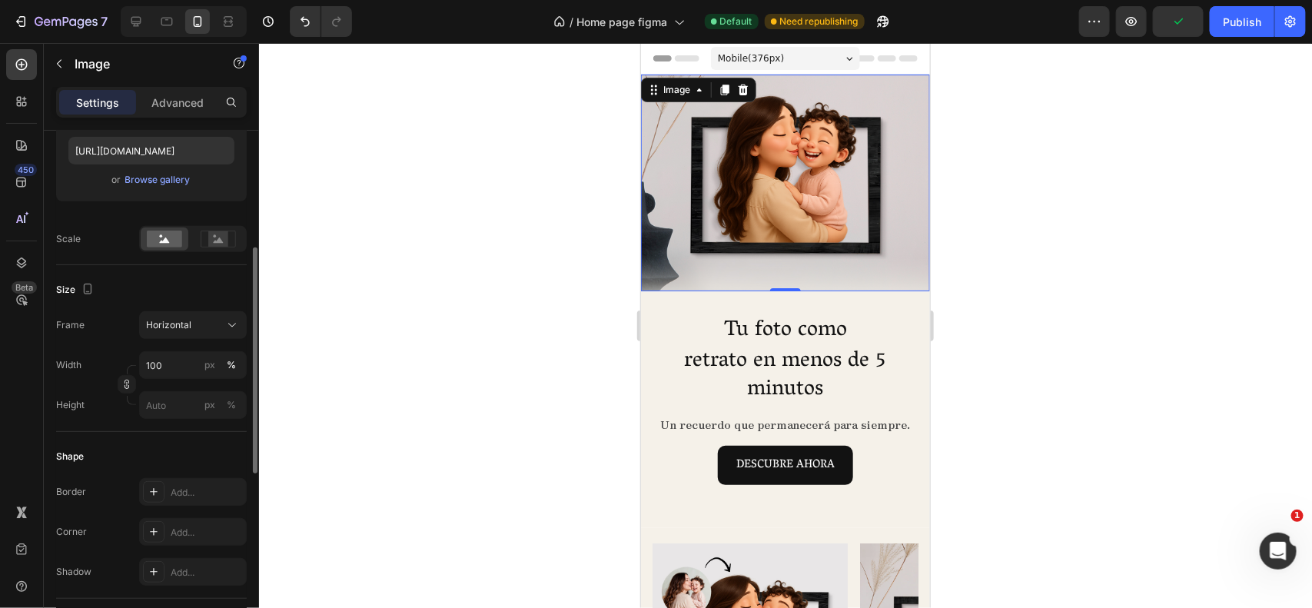
click at [567, 324] on div at bounding box center [785, 325] width 1053 height 565
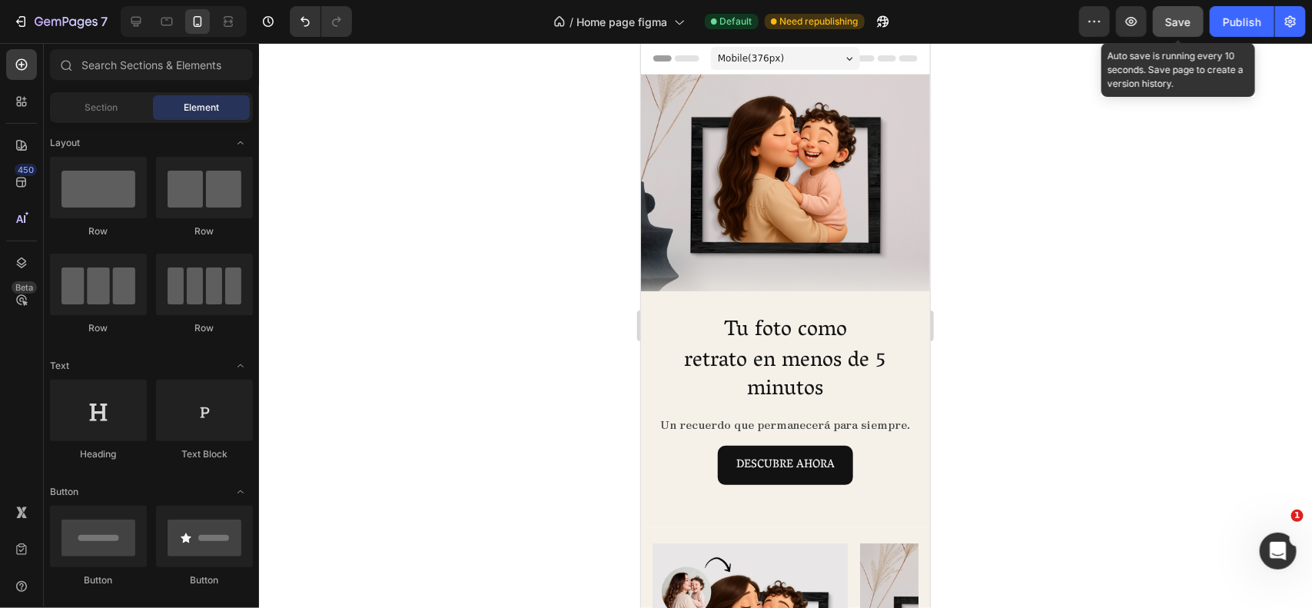
click at [1177, 8] on button "Save" at bounding box center [1178, 21] width 51 height 31
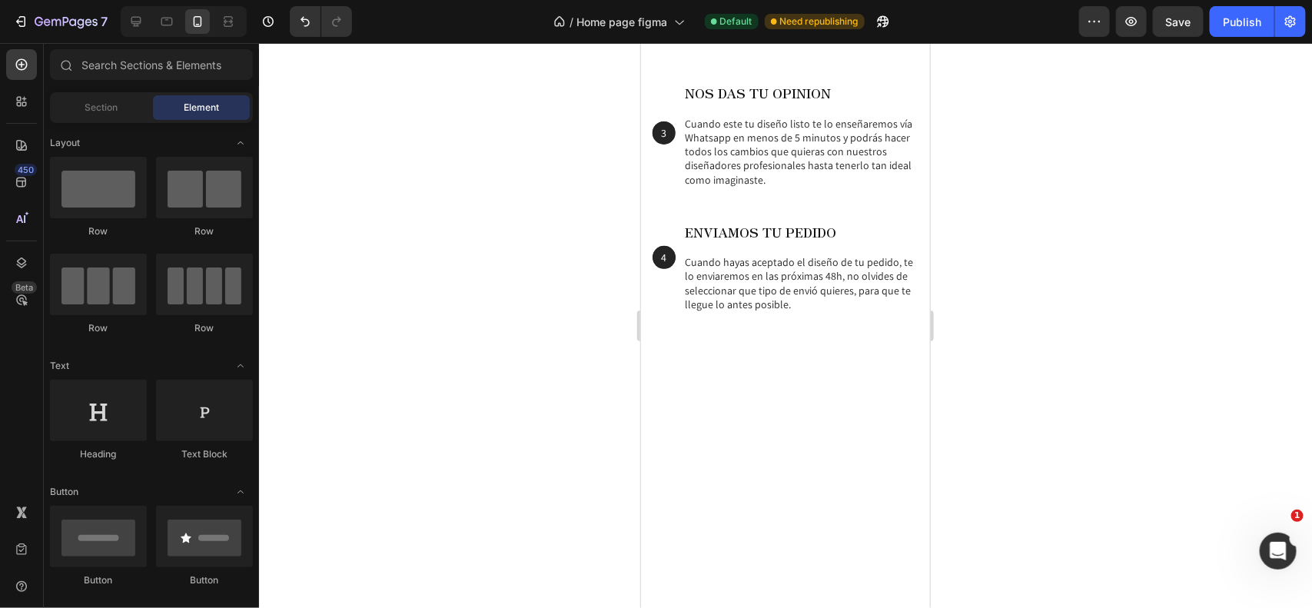
scroll to position [2810, 0]
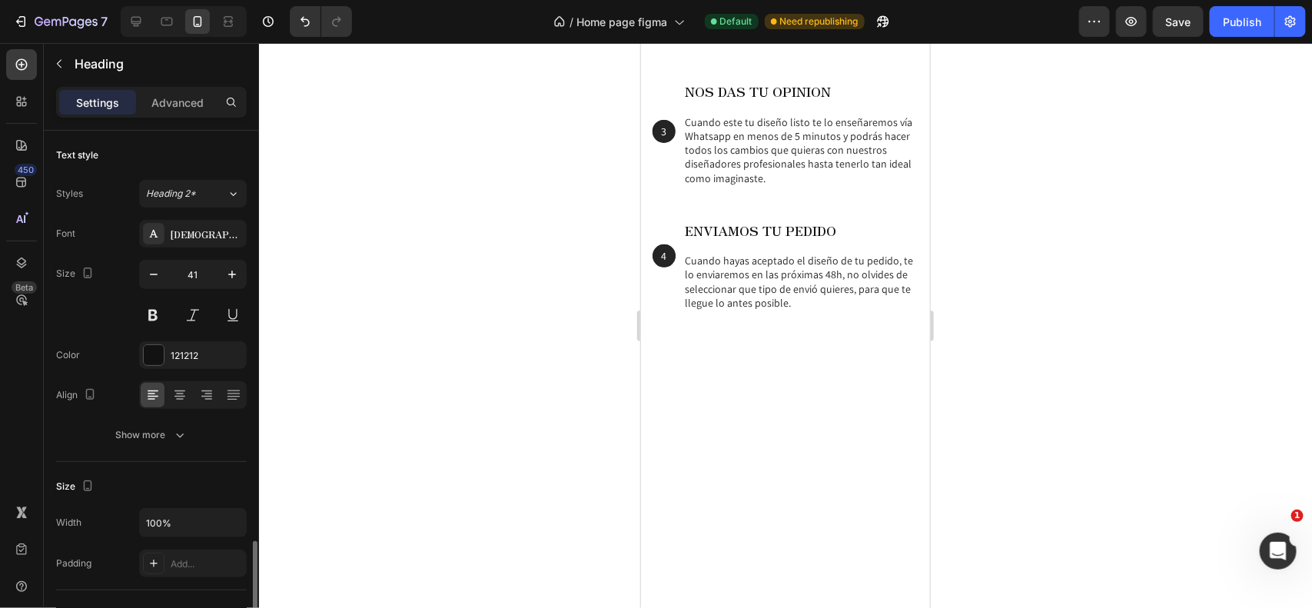
scroll to position [270, 0]
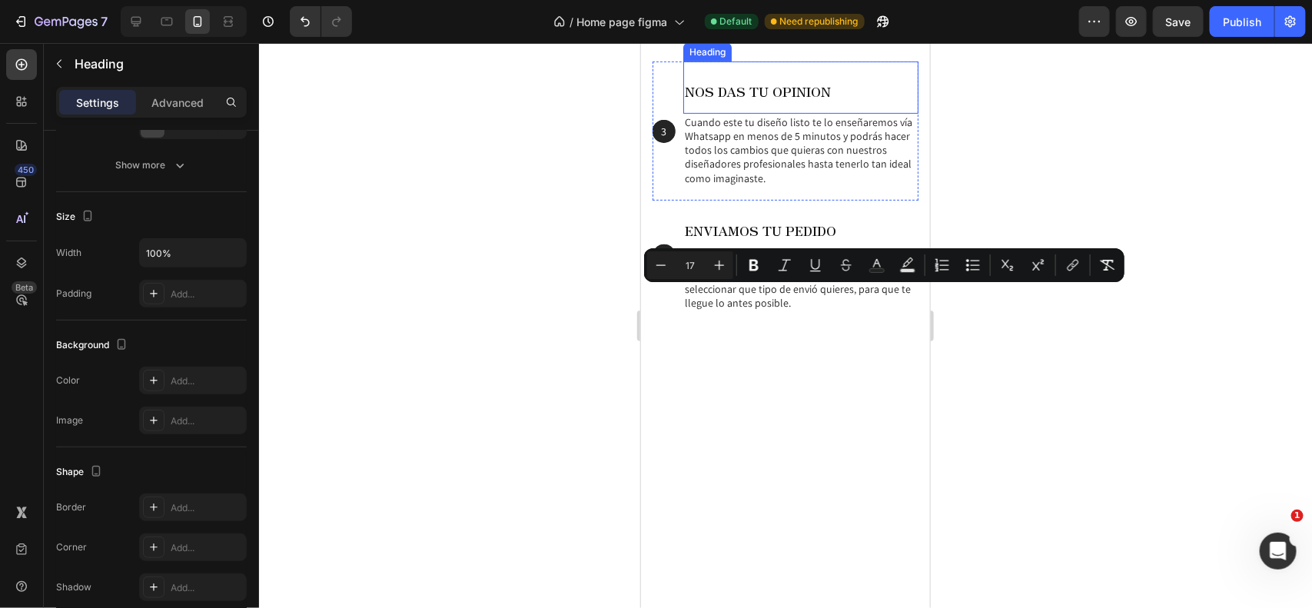
click at [743, 112] on h2 "NOS DAS TU OPINION" at bounding box center [800, 87] width 235 height 52
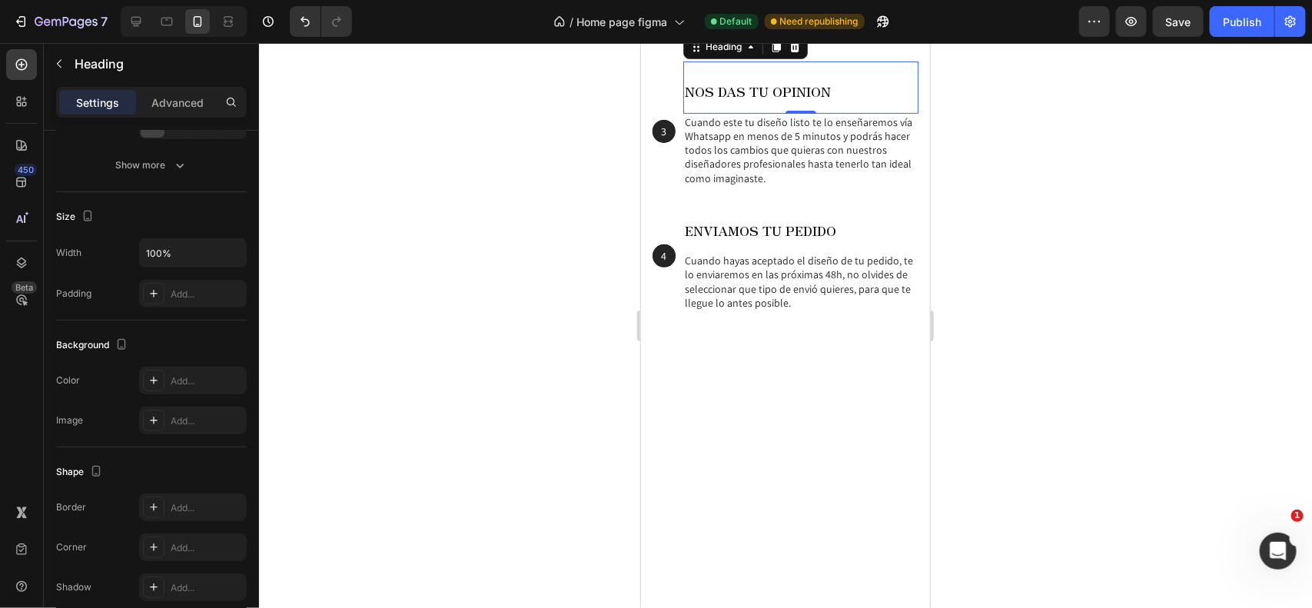
click at [743, 111] on p "NOS DAS TU OPINION" at bounding box center [800, 86] width 232 height 48
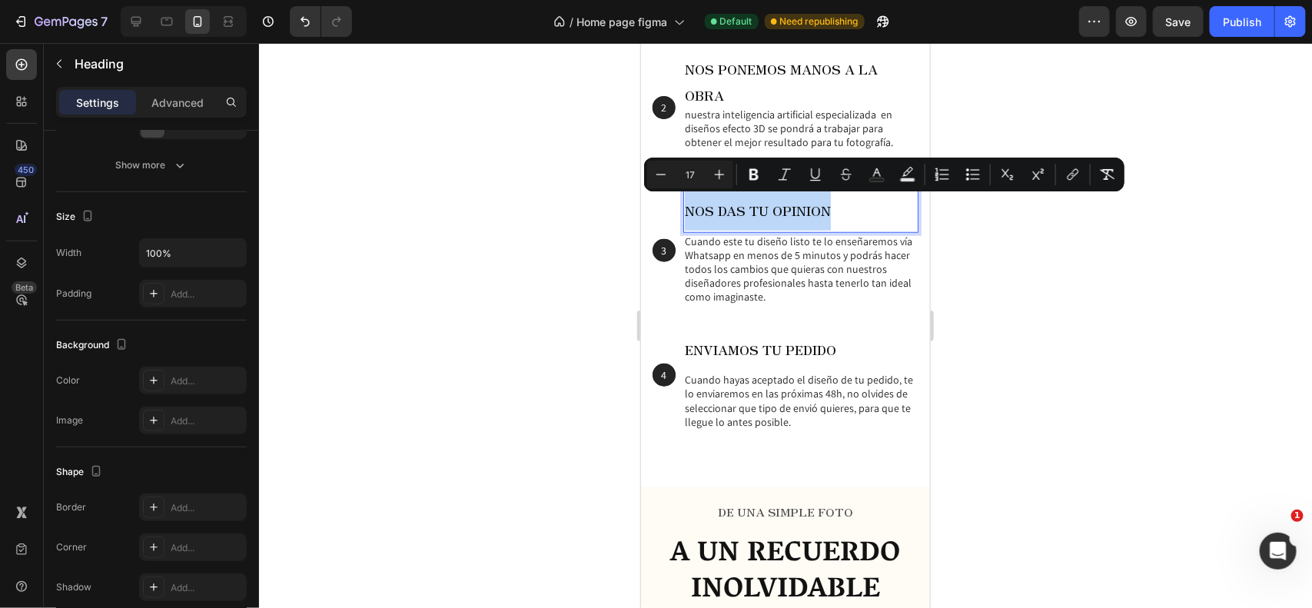
scroll to position [3041, 0]
click at [747, 347] on span "ENVIAMOS TU PEDIDO" at bounding box center [759, 347] width 151 height 19
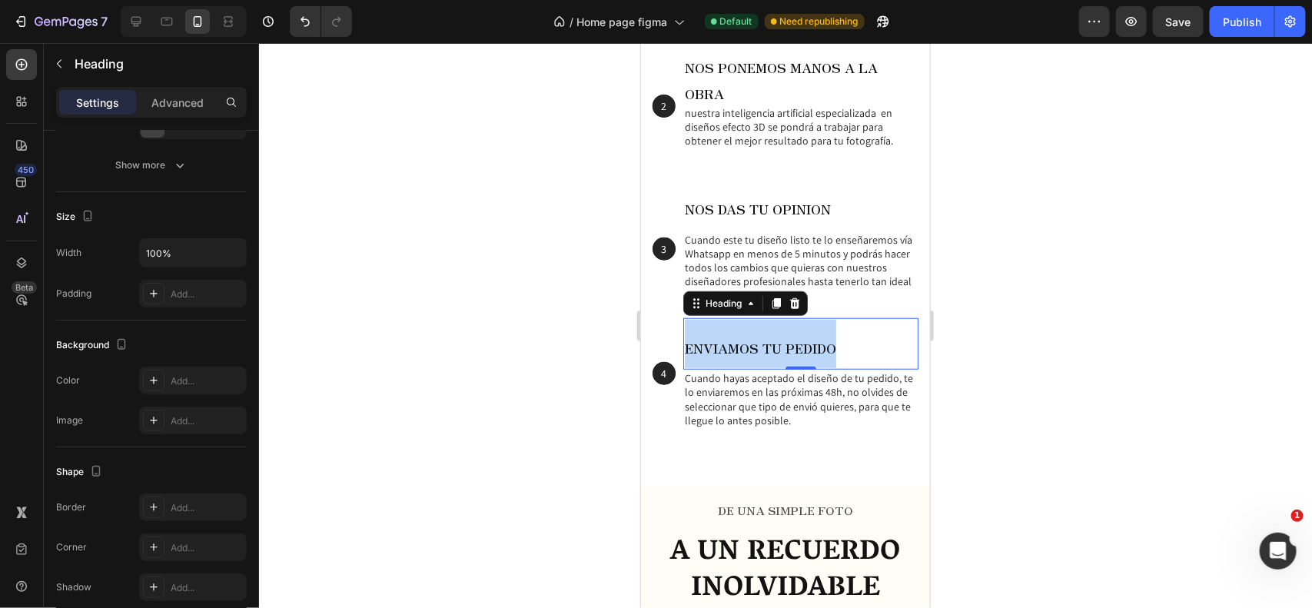
click at [747, 347] on span "ENVIAMOS TU PEDIDO" at bounding box center [759, 347] width 151 height 19
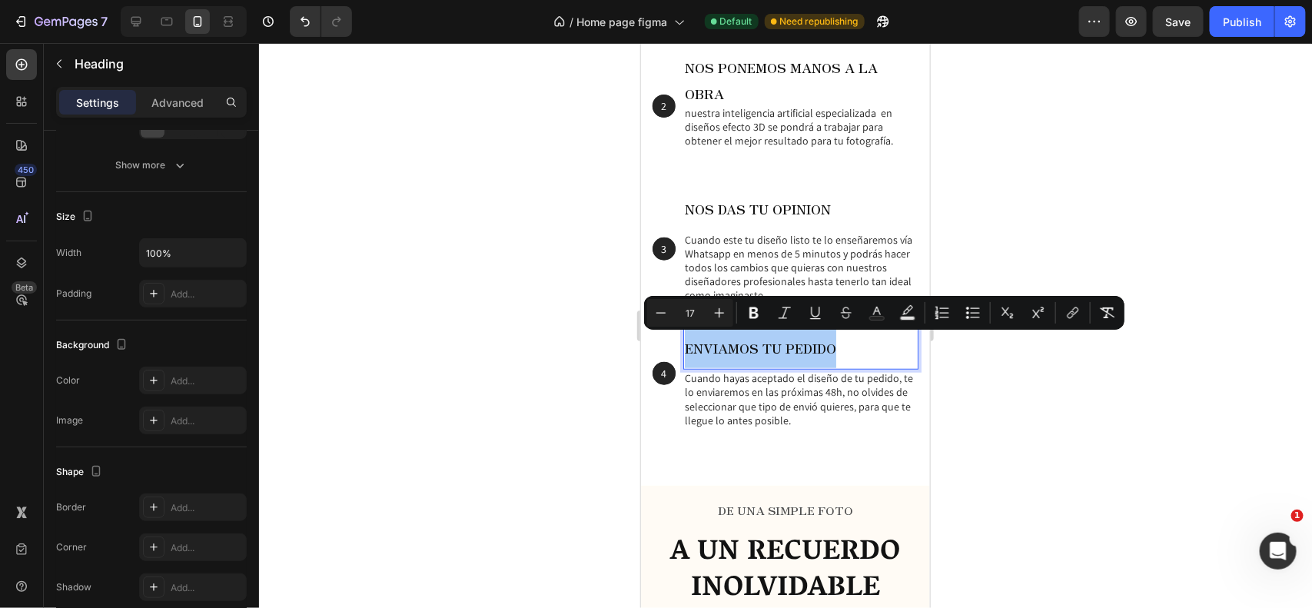
click at [539, 397] on div at bounding box center [785, 325] width 1053 height 565
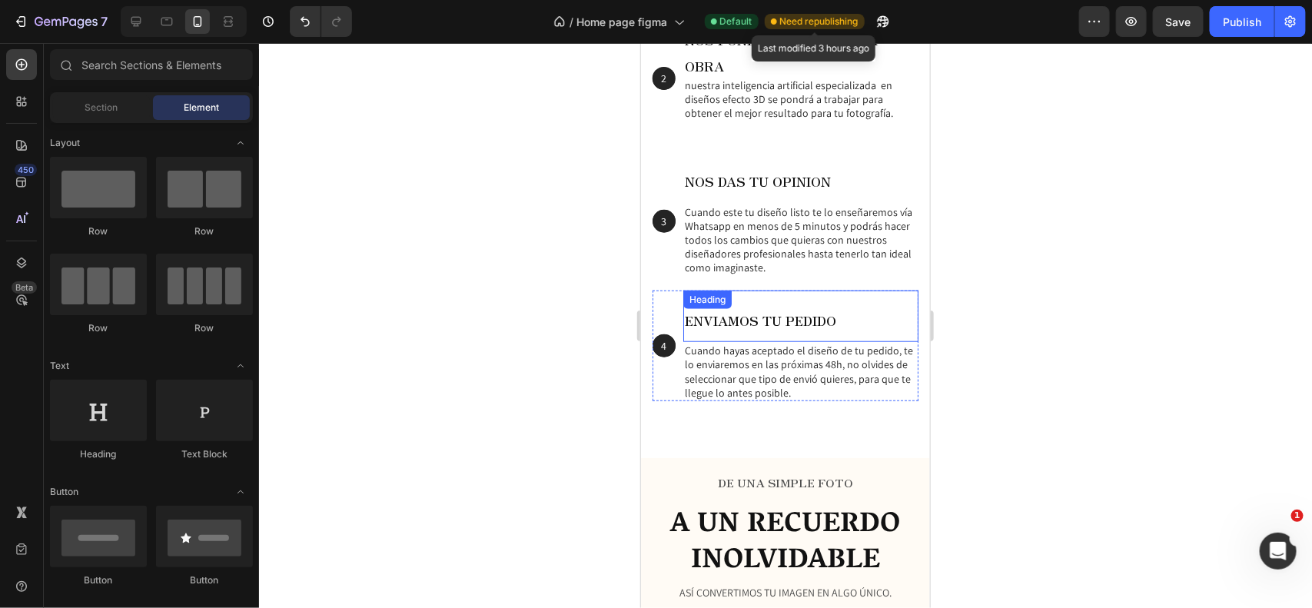
scroll to position [3067, 0]
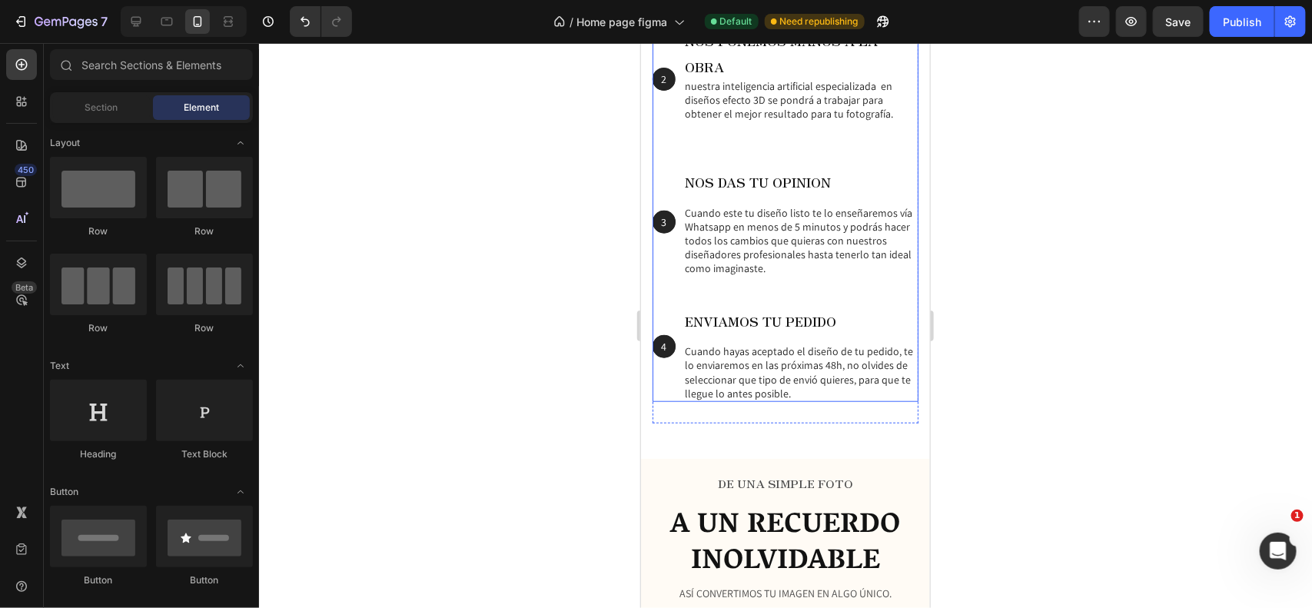
click at [748, 138] on div "1 Text Block Hero Banner ⁠⁠⁠⁠⁠⁠⁠ BUSCA TU IMAGEN FAVORITA Heading Personaliza c…" at bounding box center [785, 148] width 266 height 507
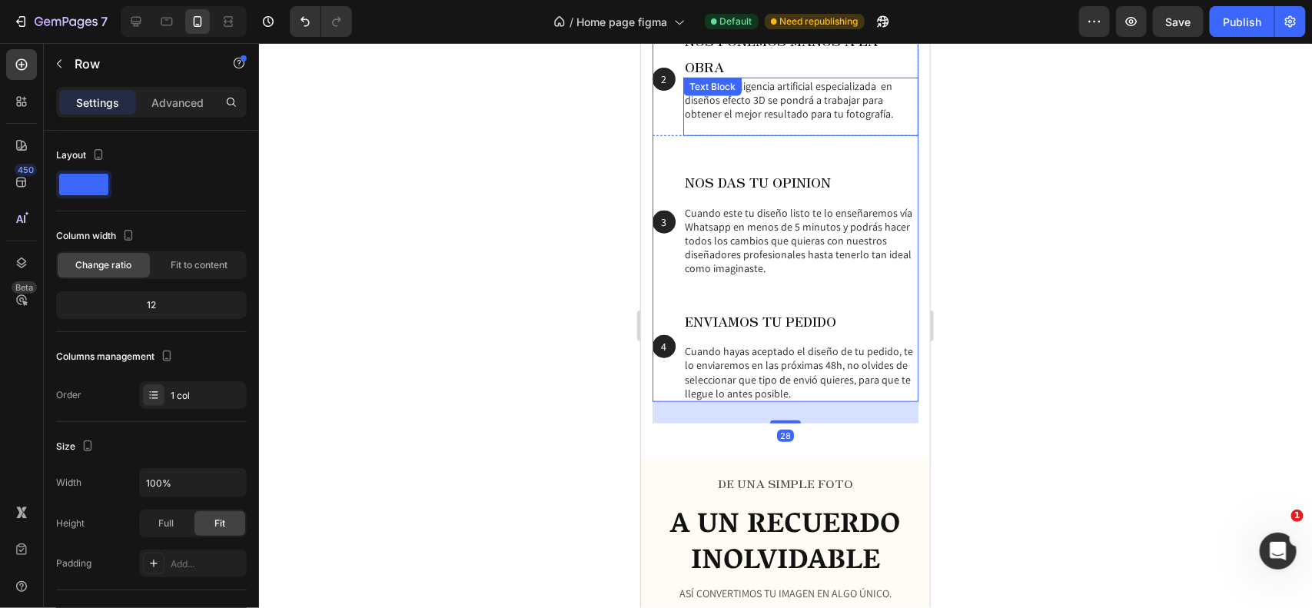
click at [773, 100] on p "nuestra inteligencia artificial especializada en diseños efecto 3D se pondrá a …" at bounding box center [800, 106] width 232 height 56
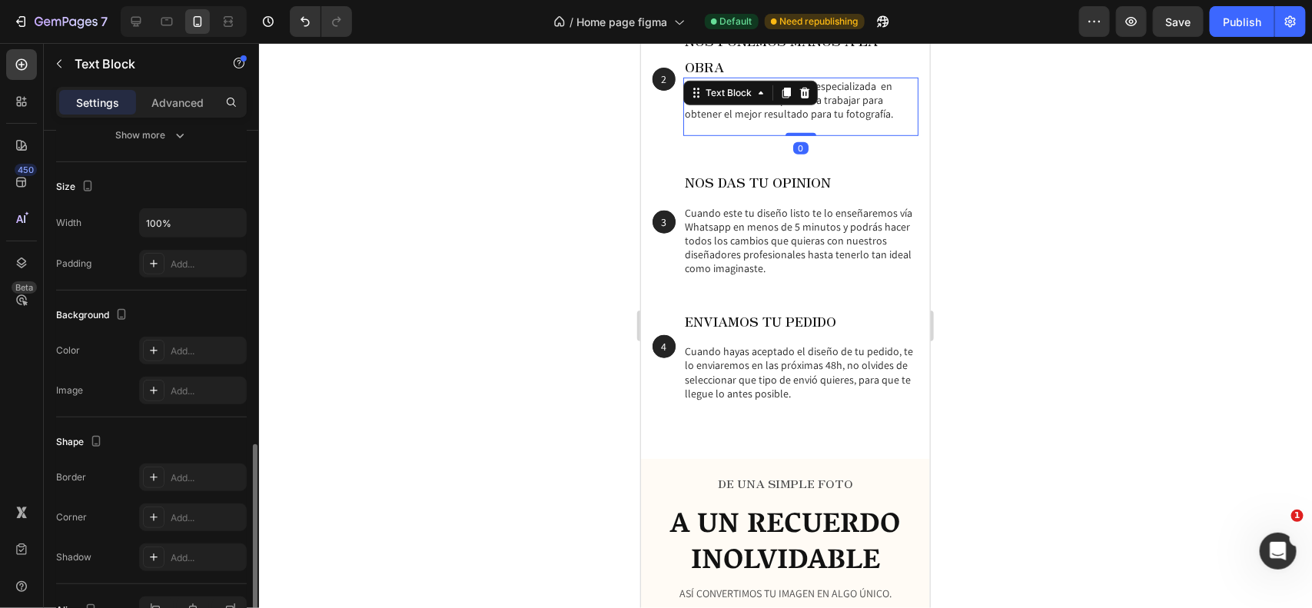
scroll to position [391, 0]
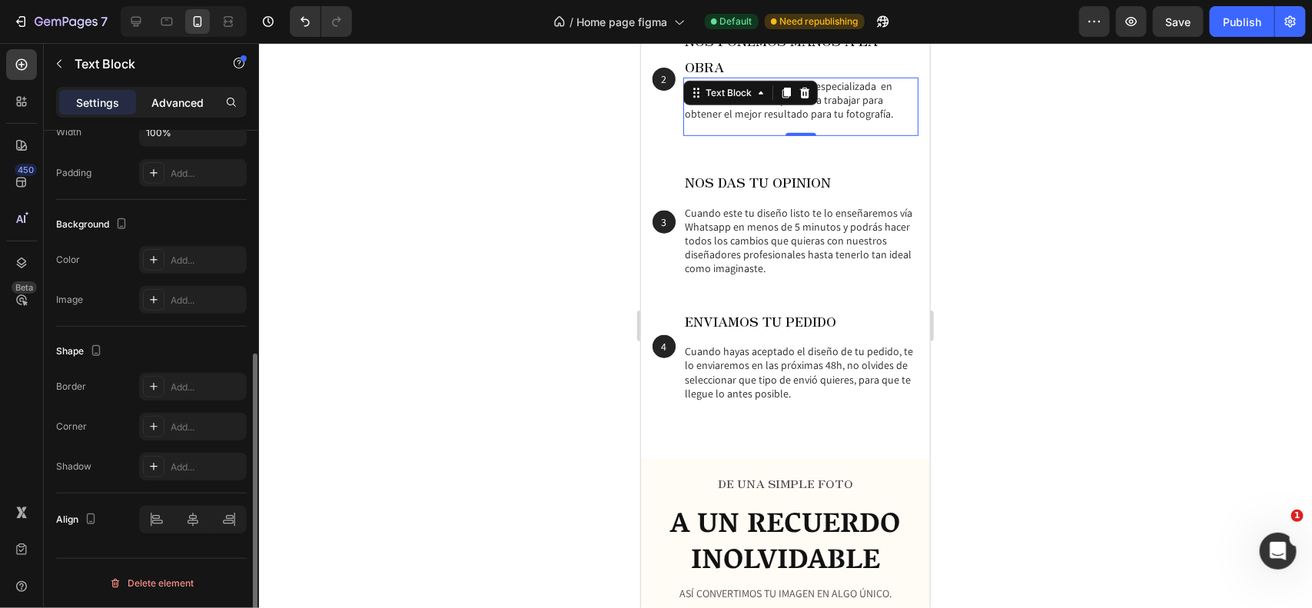
click at [182, 101] on p "Advanced" at bounding box center [177, 103] width 52 height 16
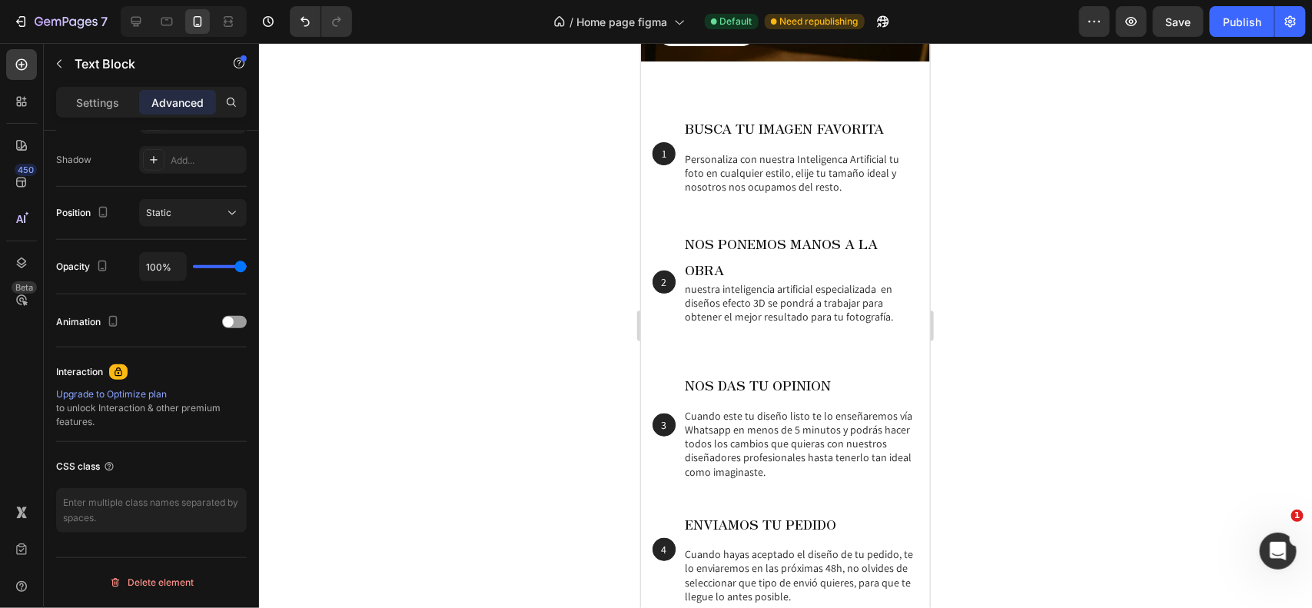
scroll to position [2857, 0]
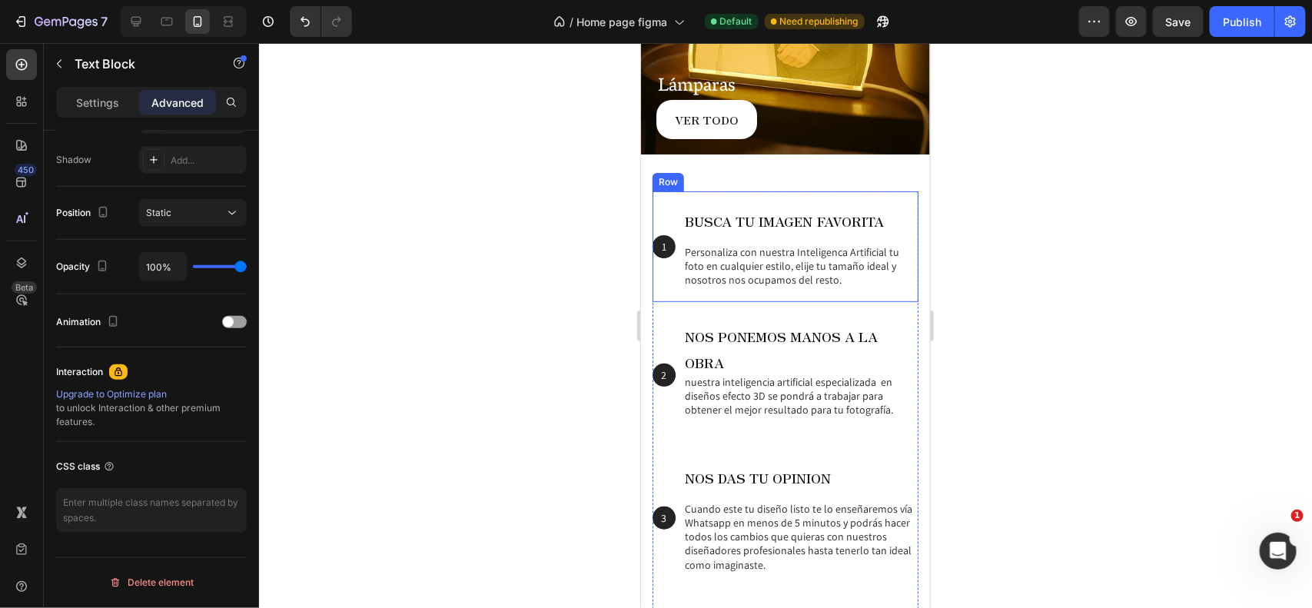
click at [665, 191] on div "1 Text Block Hero Banner" at bounding box center [663, 246] width 23 height 111
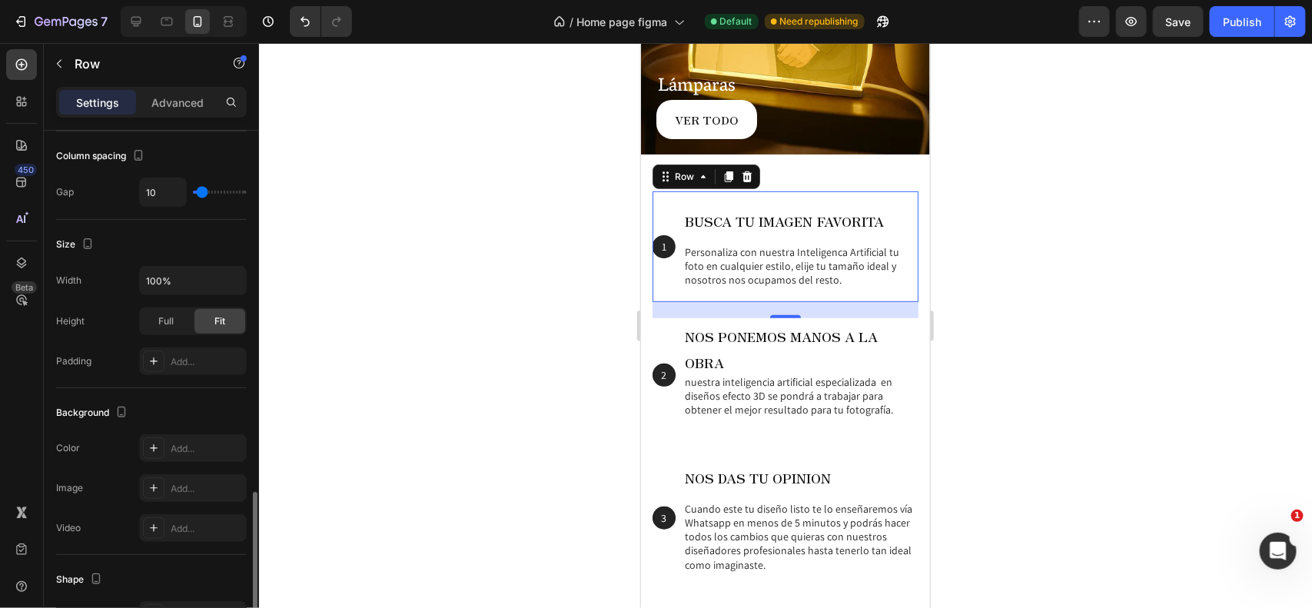
scroll to position [554, 0]
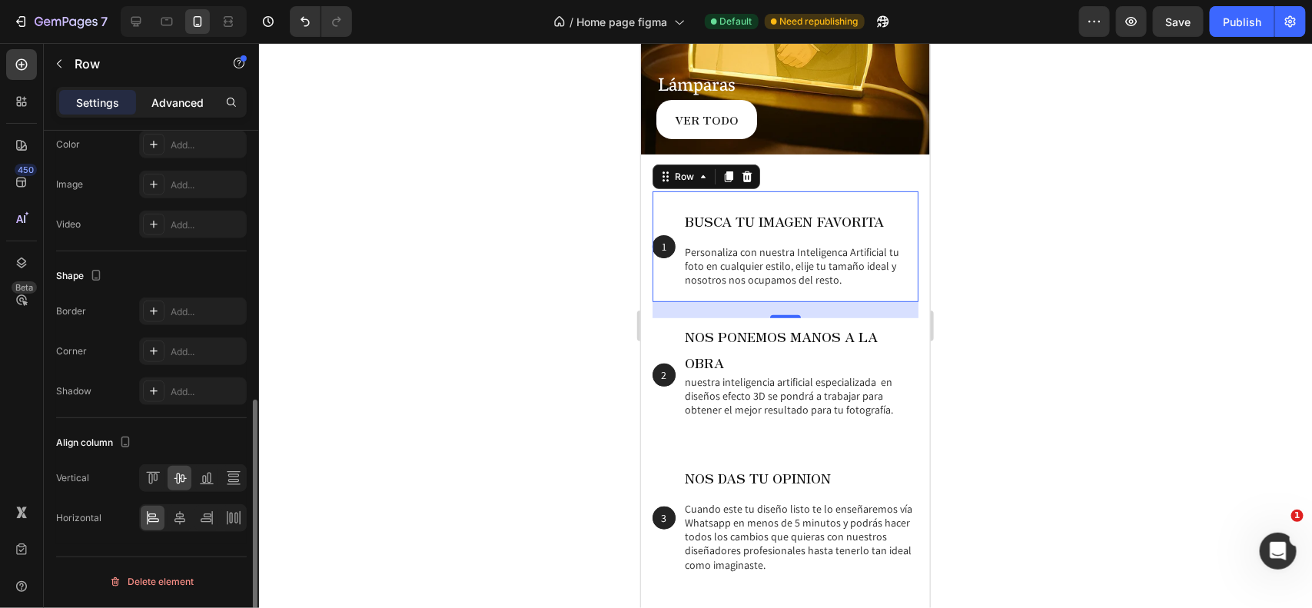
click at [156, 108] on div "Advanced" at bounding box center [177, 102] width 77 height 25
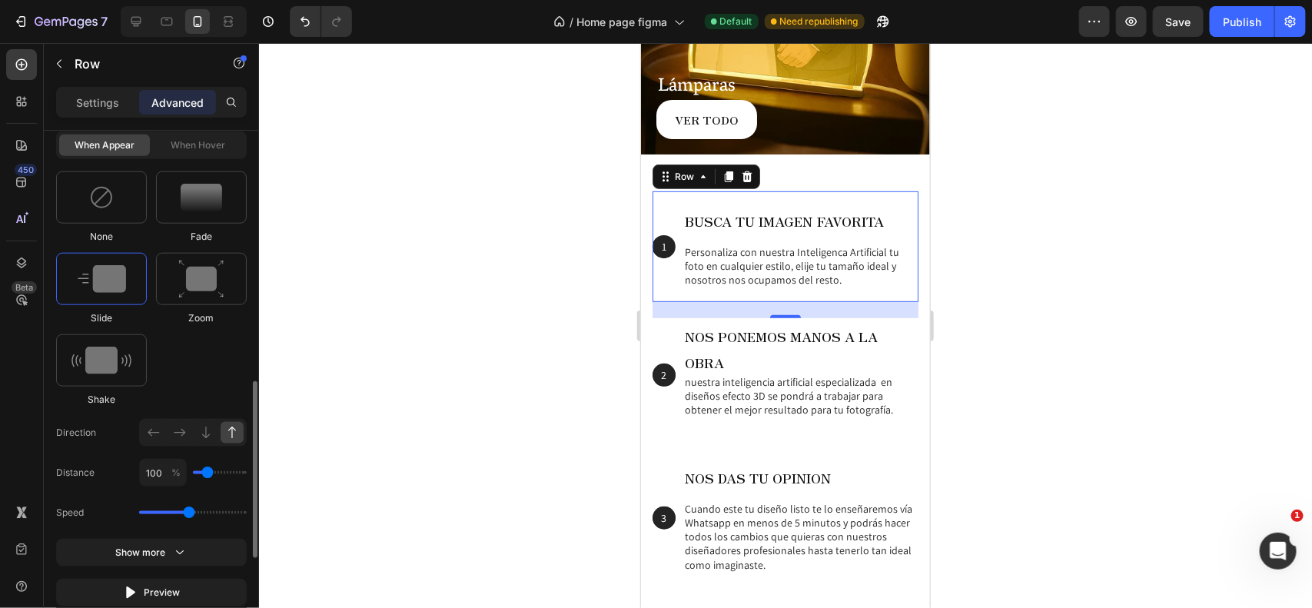
scroll to position [743, 0]
click at [193, 197] on img at bounding box center [202, 197] width 42 height 28
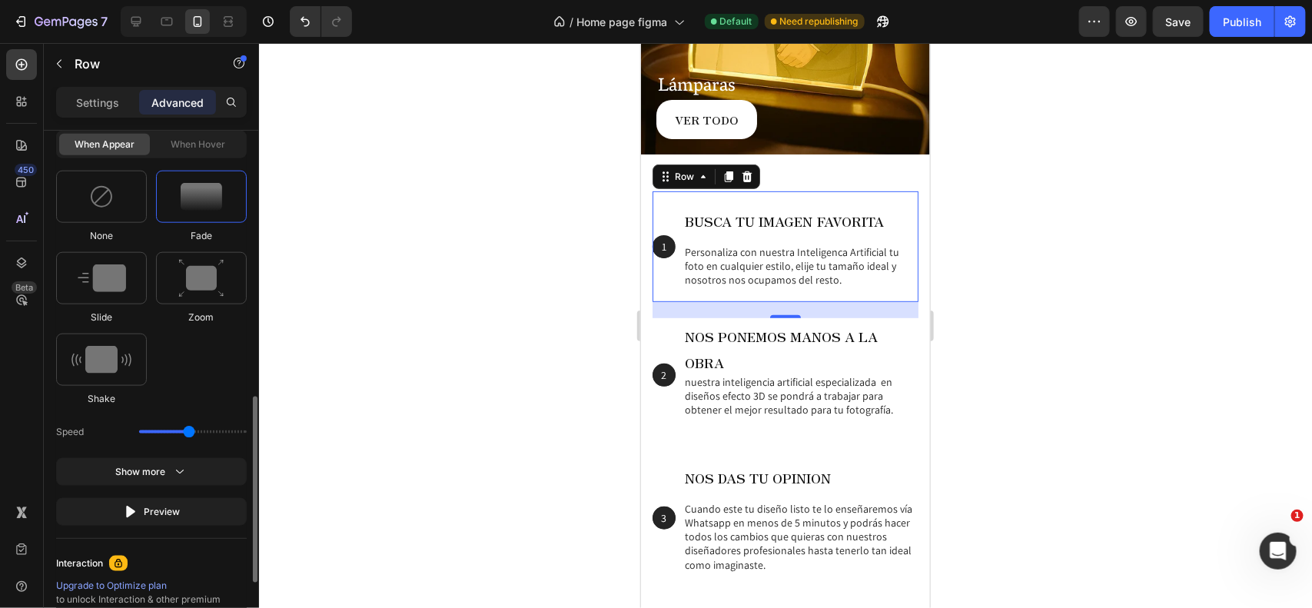
drag, startPoint x: 182, startPoint y: 431, endPoint x: 151, endPoint y: 438, distance: 31.7
click at [143, 440] on div "Speed" at bounding box center [151, 432] width 191 height 28
drag, startPoint x: 179, startPoint y: 431, endPoint x: 155, endPoint y: 434, distance: 24.1
click at [156, 434] on div "Speed" at bounding box center [151, 432] width 191 height 28
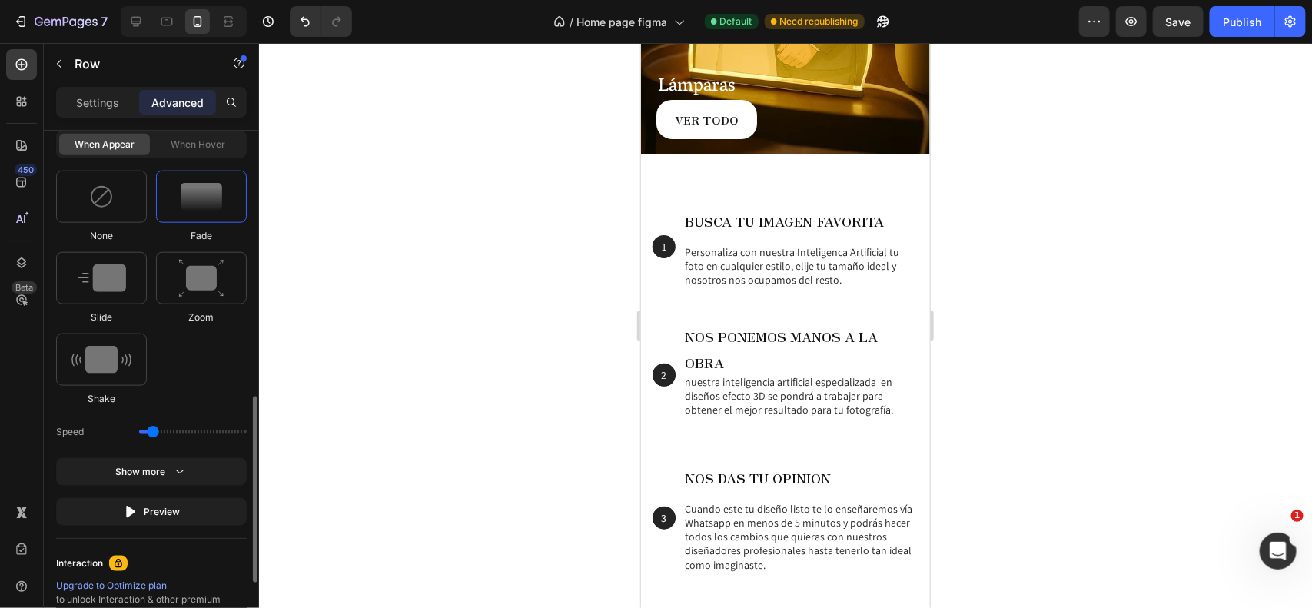
drag, startPoint x: 186, startPoint y: 433, endPoint x: 150, endPoint y: 436, distance: 36.3
type input "0.7"
click at [150, 434] on input "range" at bounding box center [193, 432] width 108 height 3
click at [666, 318] on div "2 Text Block Hero Banner" at bounding box center [663, 375] width 23 height 114
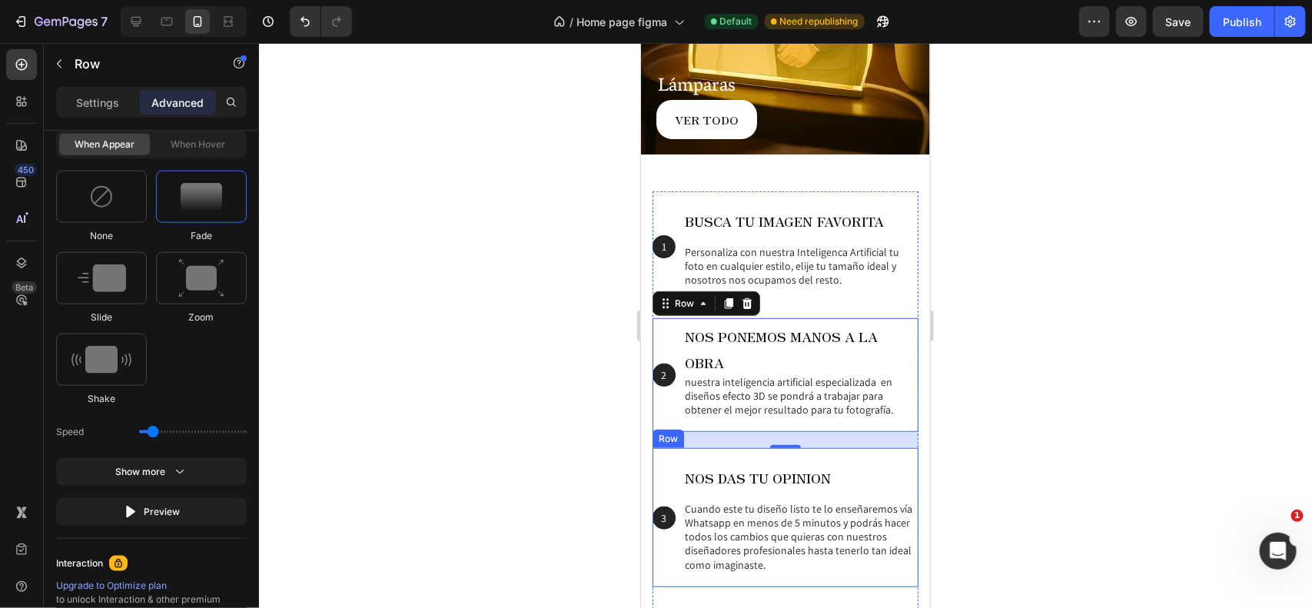
click at [665, 447] on div "3 Text Block Hero Banner" at bounding box center [663, 516] width 23 height 139
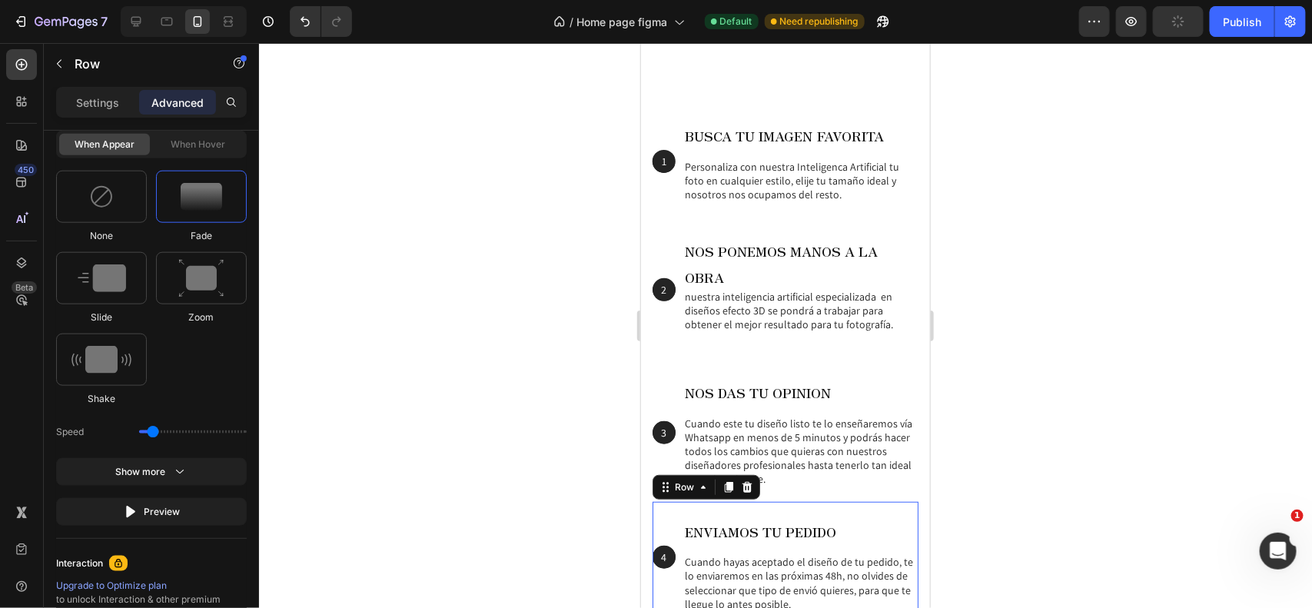
scroll to position [3093, 0]
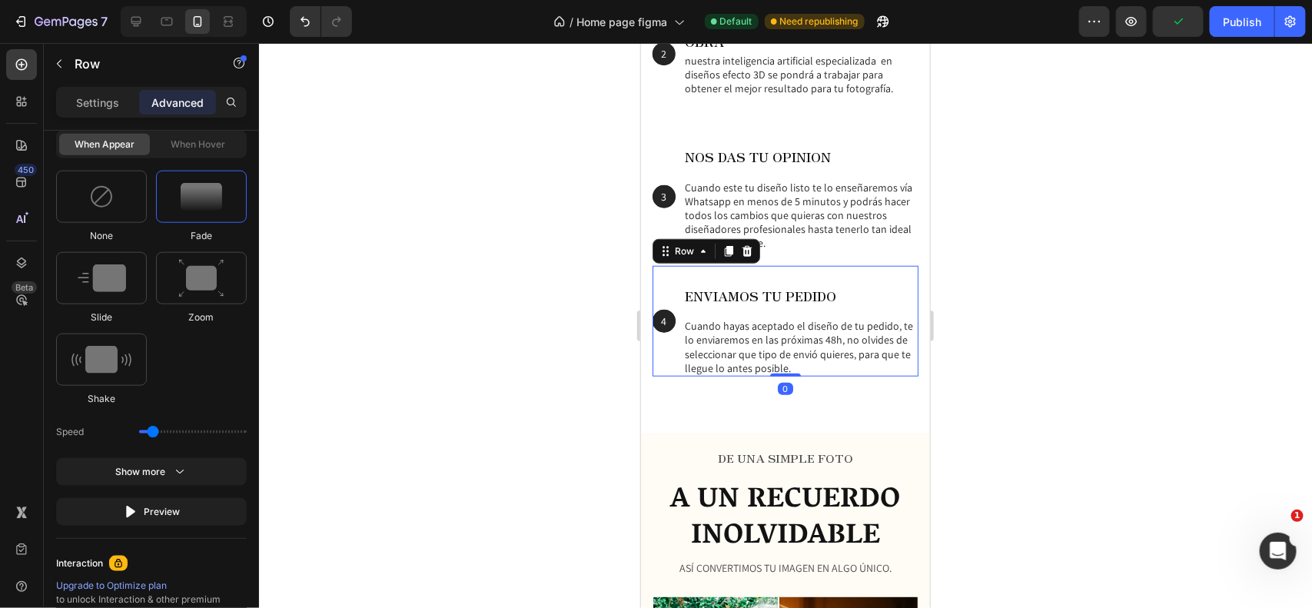
click at [516, 283] on div at bounding box center [785, 325] width 1053 height 565
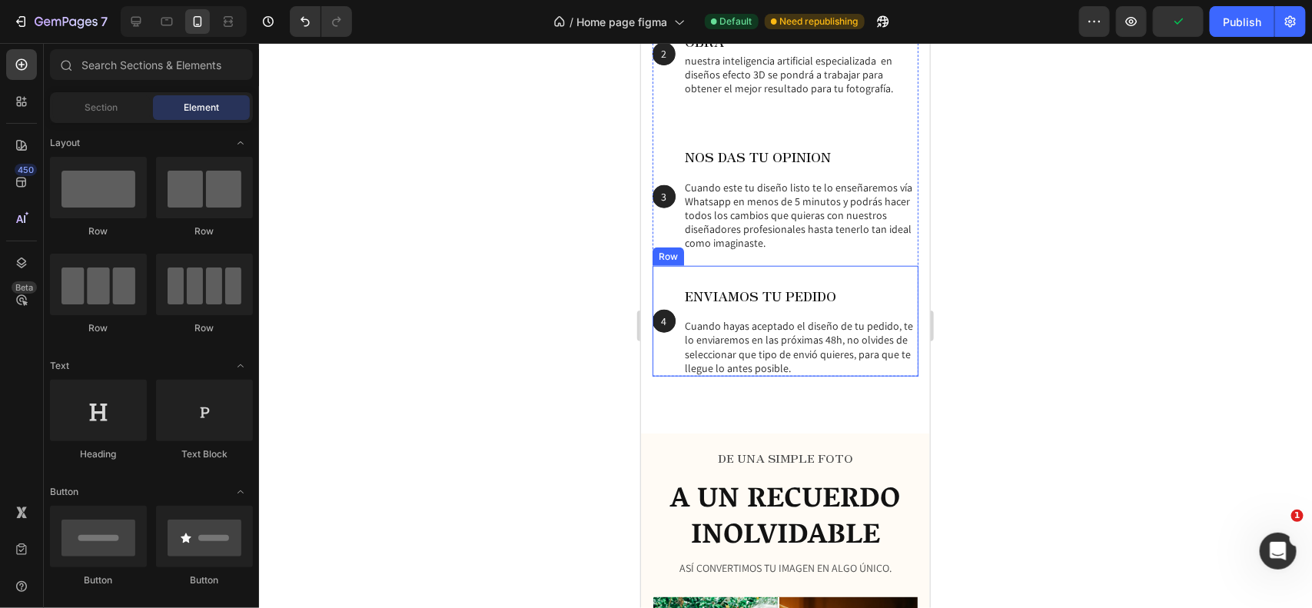
click at [666, 301] on div "4 Text Block Hero Banner" at bounding box center [663, 320] width 23 height 111
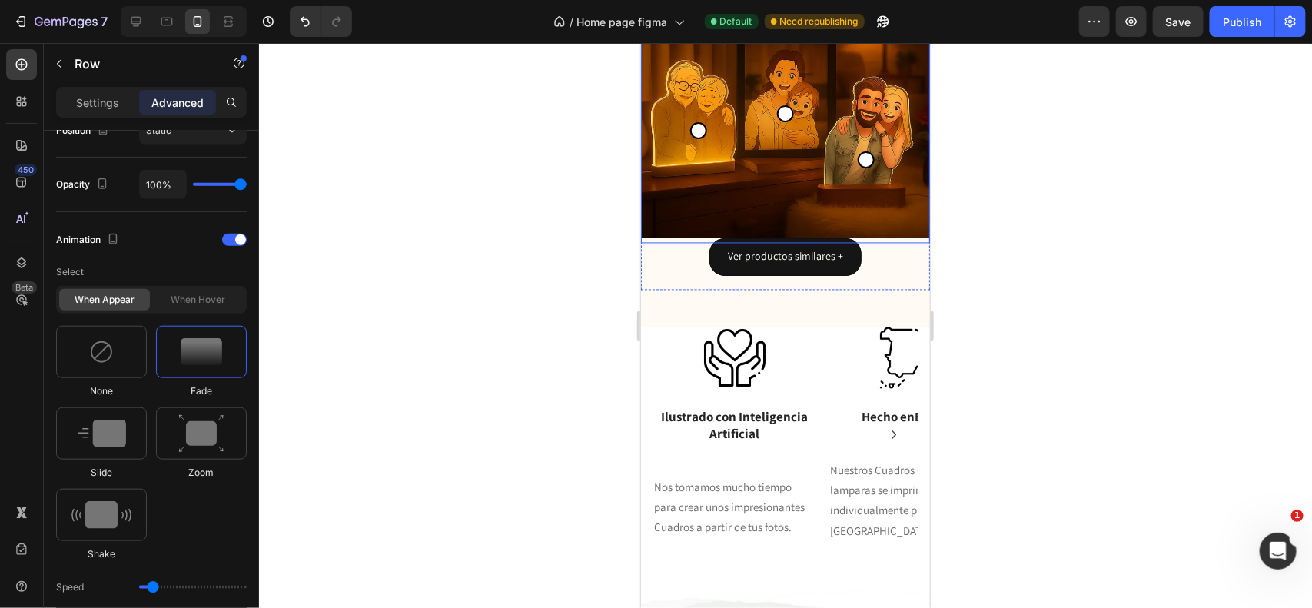
scroll to position [6586, 0]
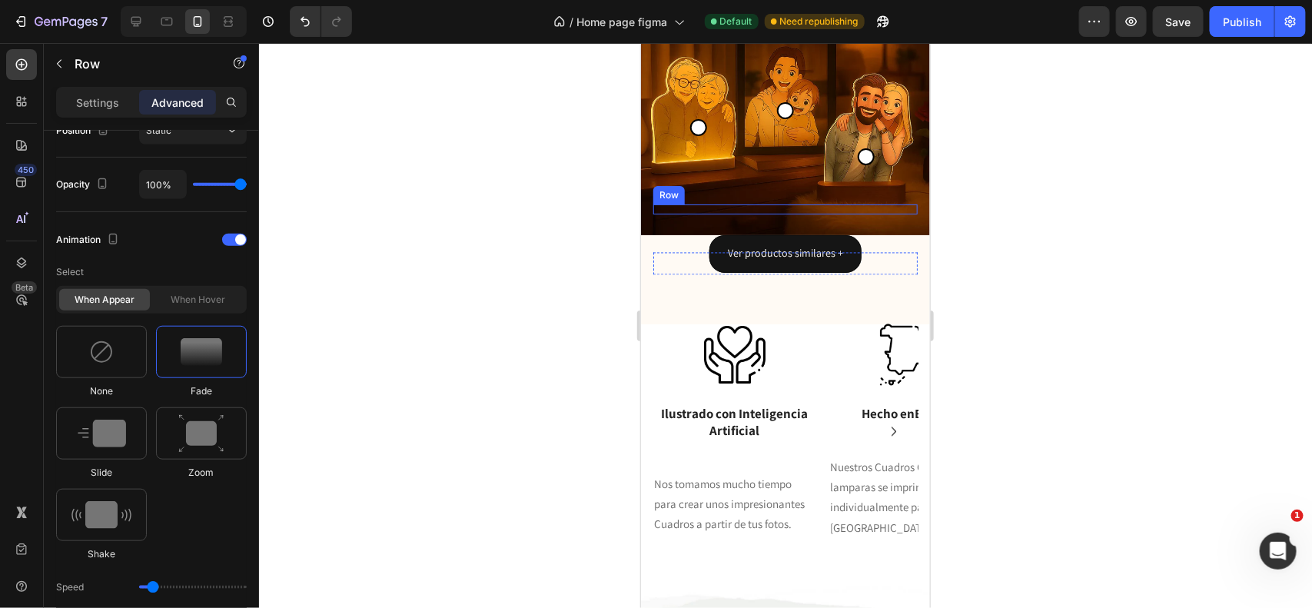
click at [873, 216] on div "Ver productos similares + Button" at bounding box center [785, 244] width 264 height 56
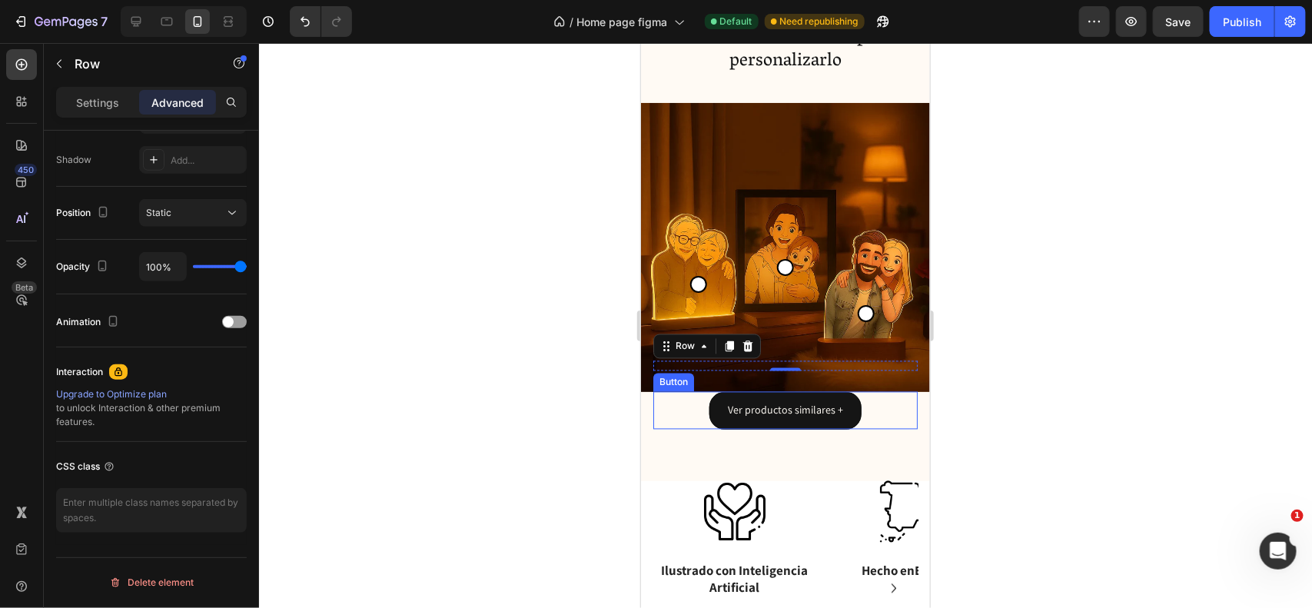
scroll to position [6429, 0]
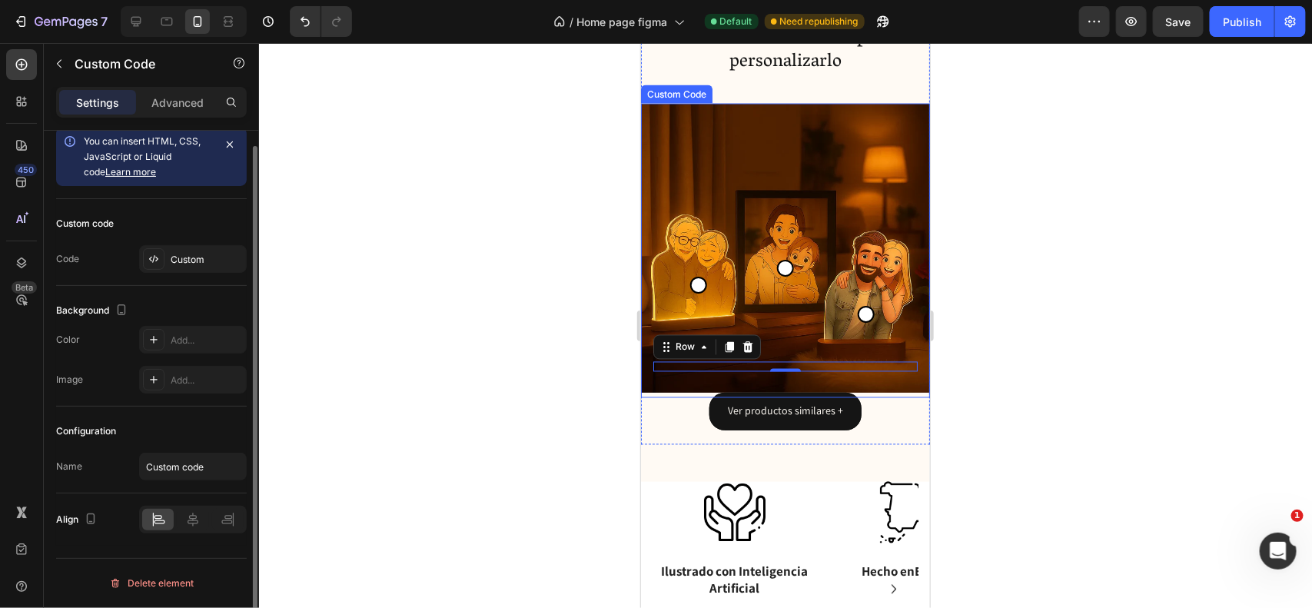
click at [757, 135] on img at bounding box center [784, 247] width 289 height 289
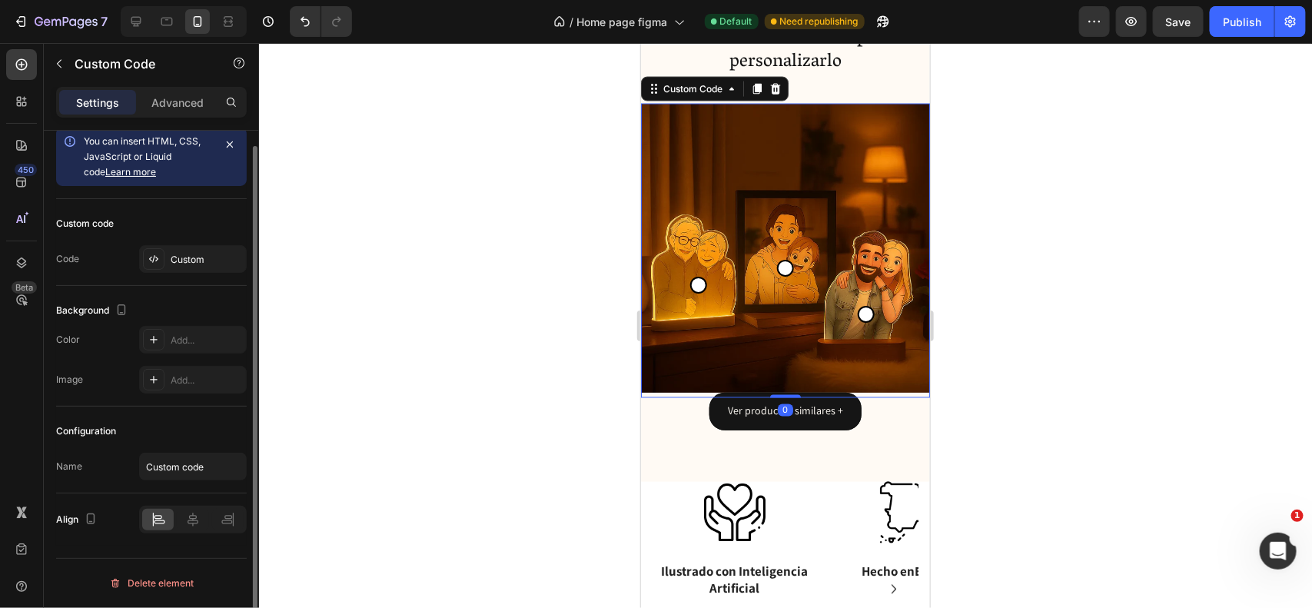
scroll to position [0, 0]
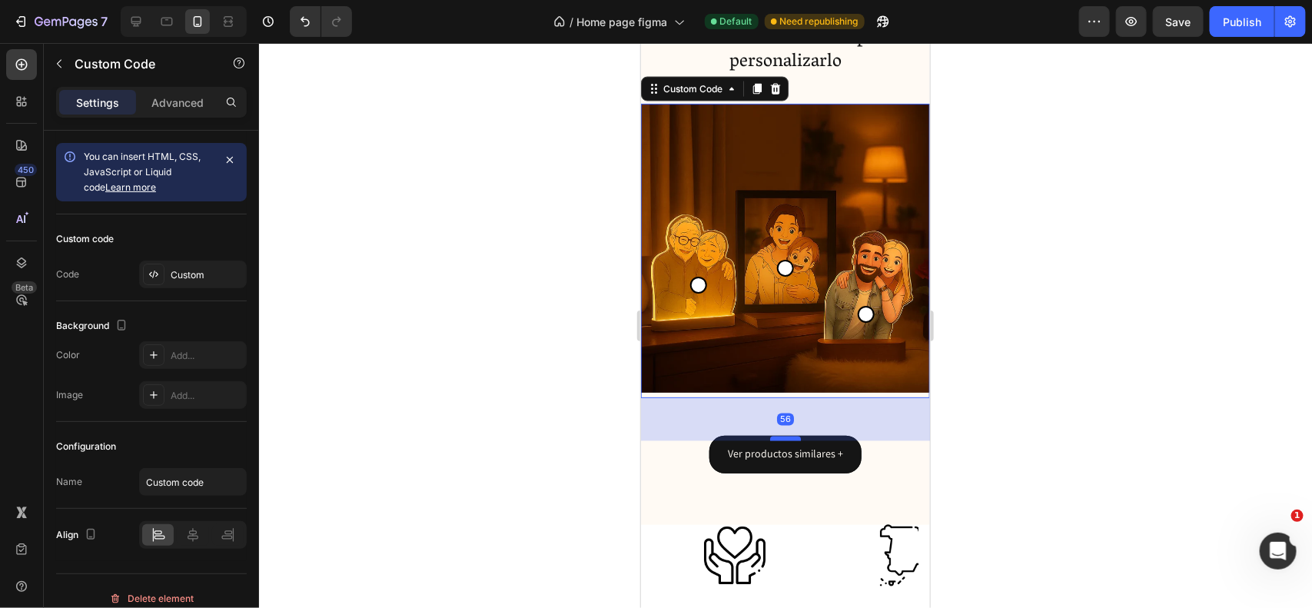
drag, startPoint x: 776, startPoint y: 381, endPoint x: 770, endPoint y: 424, distance: 43.6
click at [770, 436] on div at bounding box center [785, 438] width 31 height 5
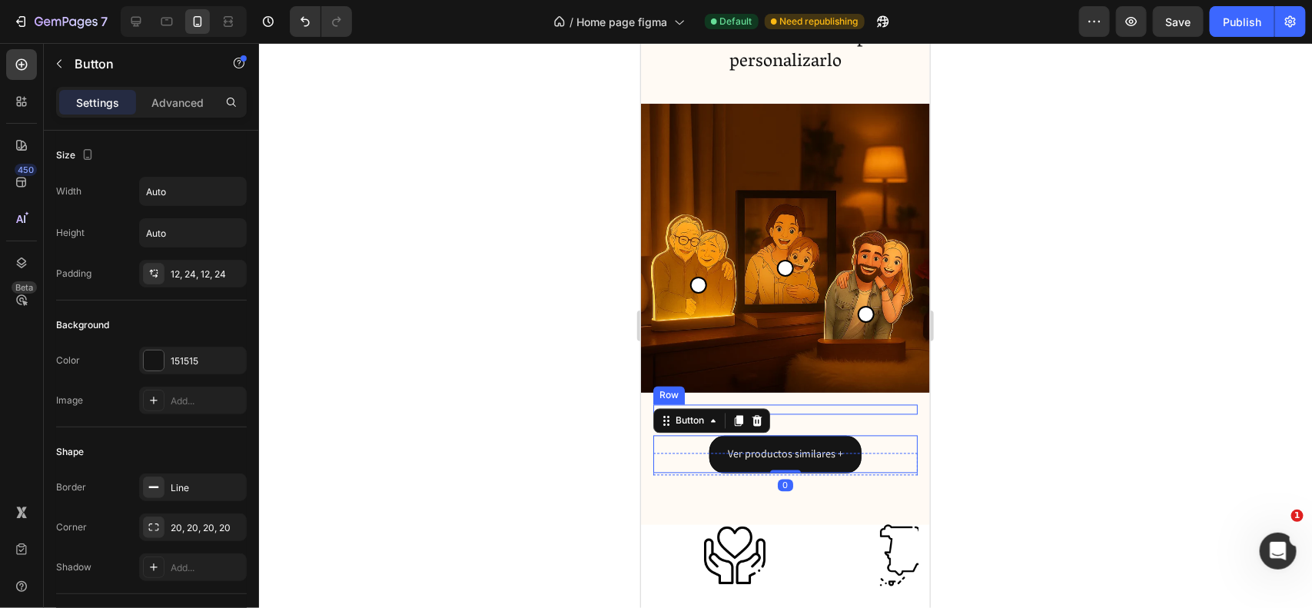
click at [789, 404] on div "PERSONALIZAR Add to Cart Ver productos similares + Button 0 Row" at bounding box center [785, 409] width 264 height 10
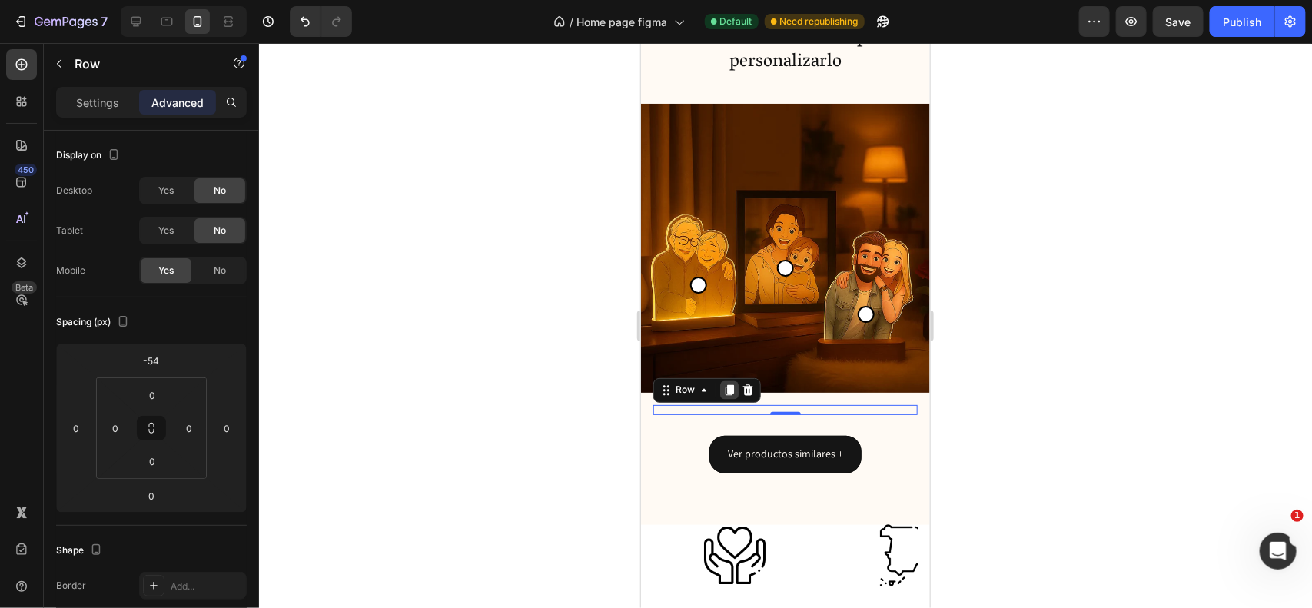
click at [730, 384] on icon at bounding box center [729, 389] width 8 height 11
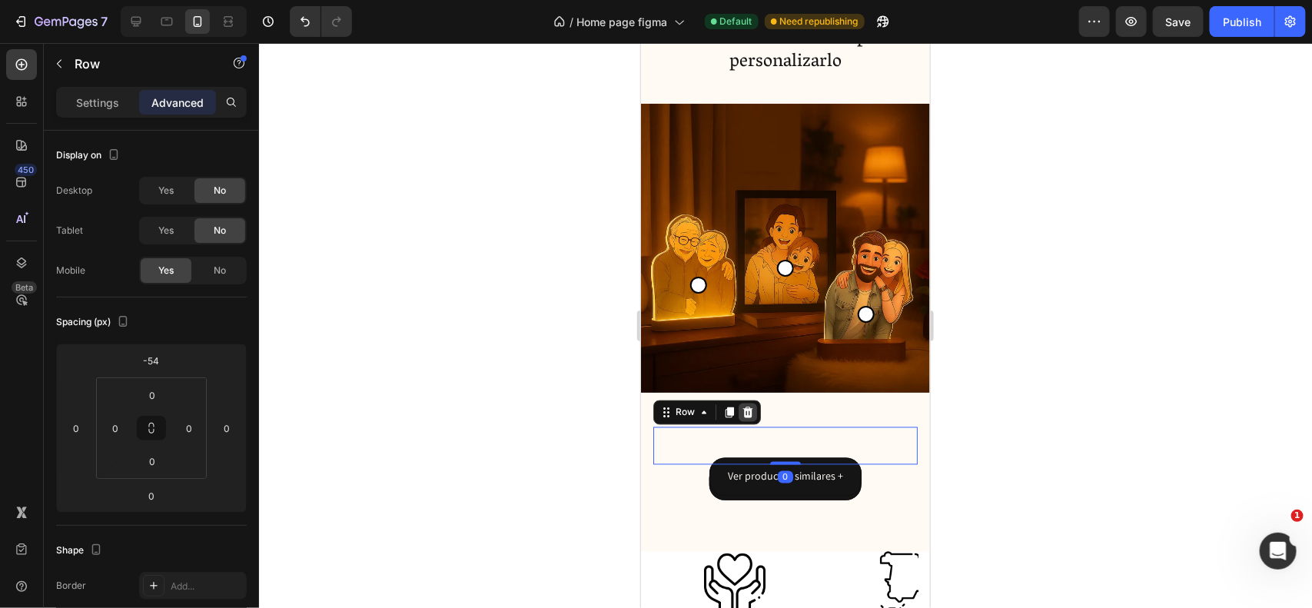
click at [748, 406] on icon at bounding box center [747, 412] width 12 height 12
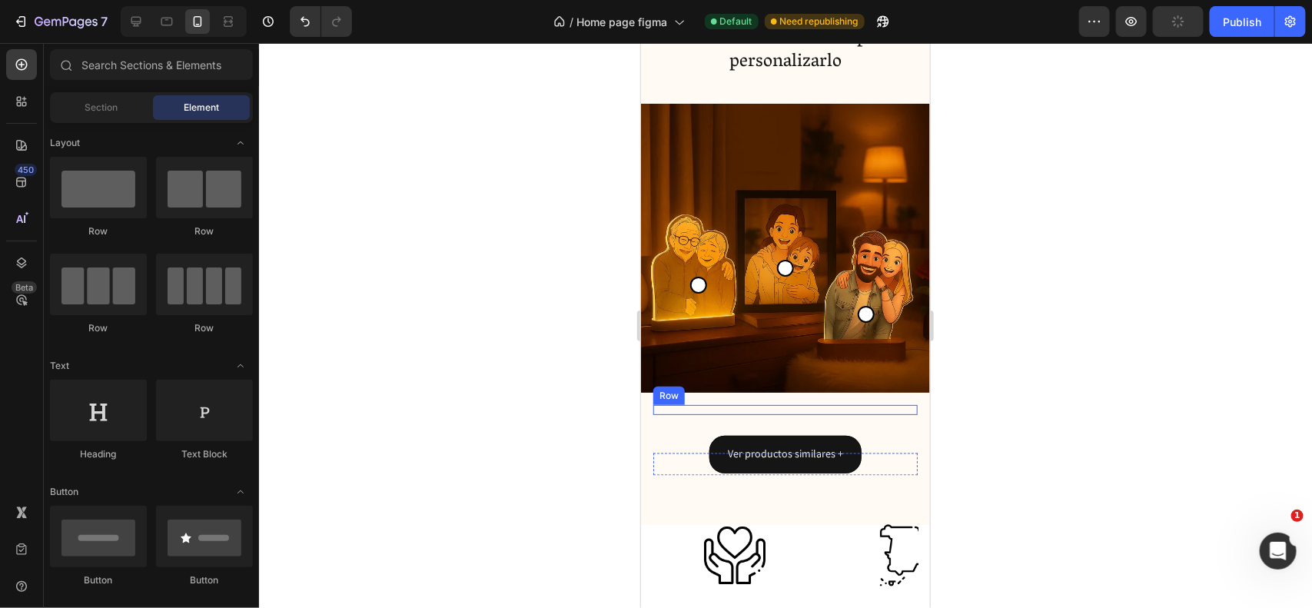
click at [779, 404] on div "PERSONALIZAR Add to Cart Ver productos similares + Button Row" at bounding box center [785, 409] width 264 height 10
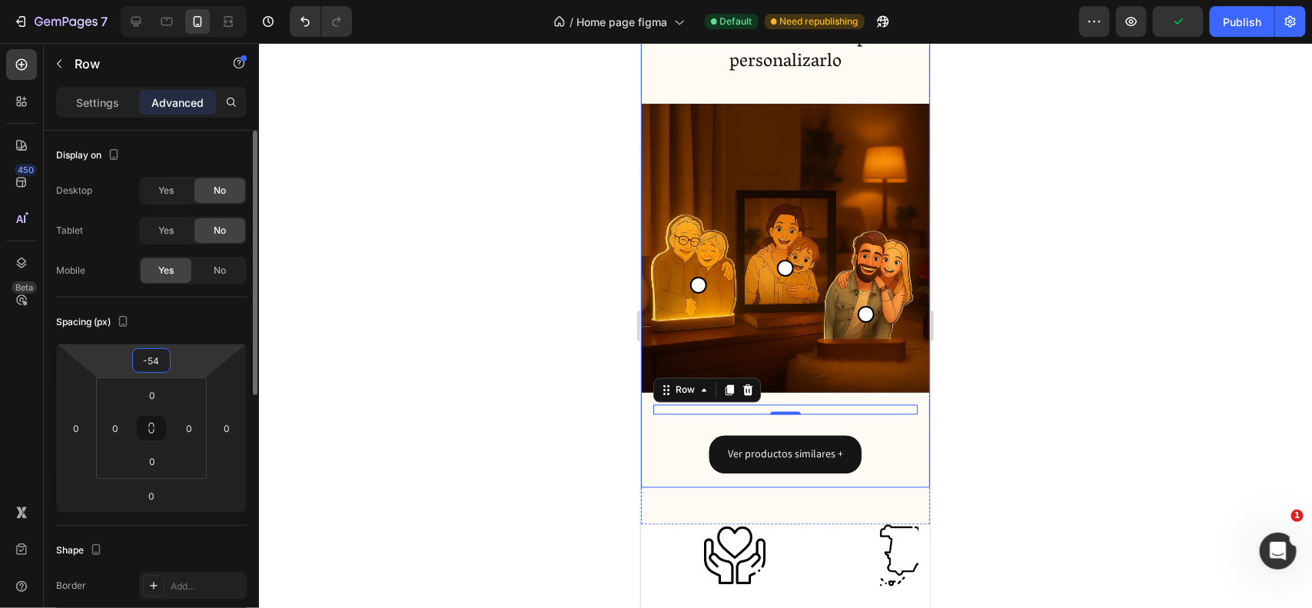
click at [148, 361] on input "-54" at bounding box center [151, 360] width 31 height 23
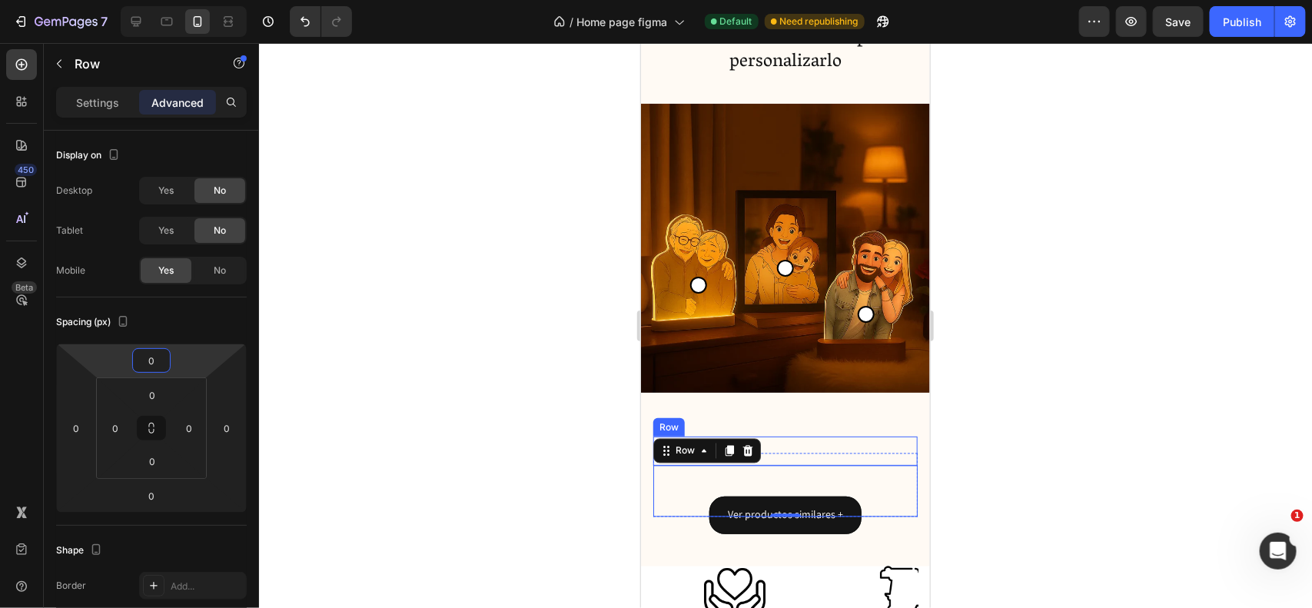
click at [536, 416] on div at bounding box center [785, 325] width 1053 height 565
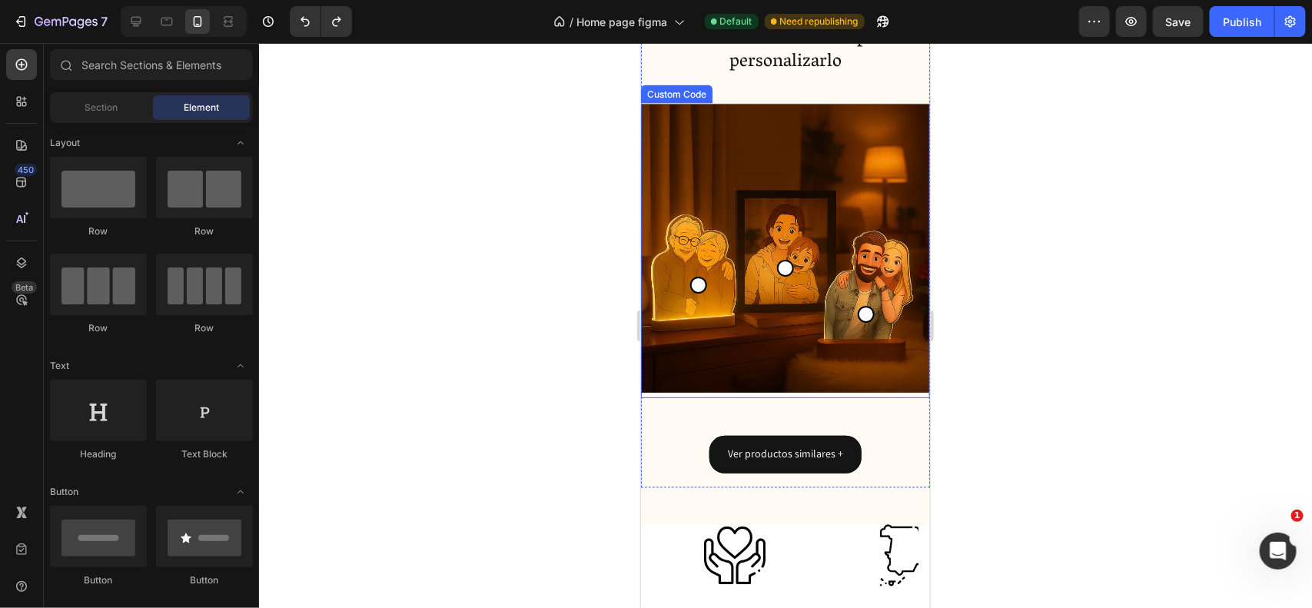
click at [794, 341] on img at bounding box center [784, 247] width 289 height 289
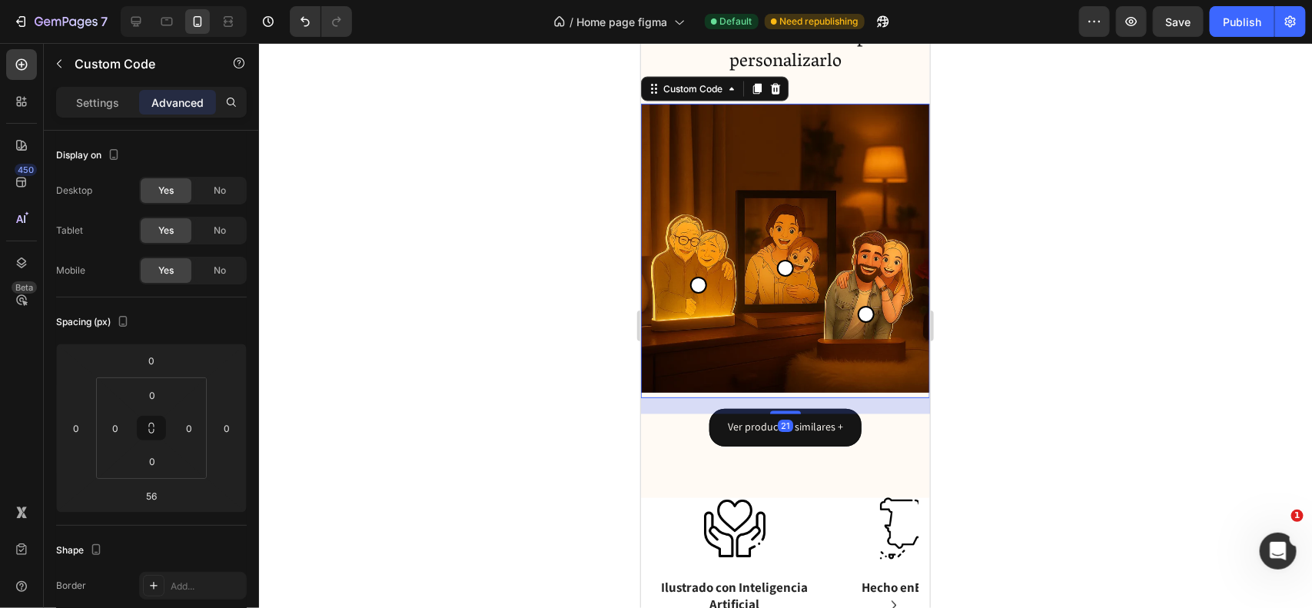
drag, startPoint x: 780, startPoint y: 421, endPoint x: 782, endPoint y: 394, distance: 27.0
click at [782, 411] on div at bounding box center [785, 412] width 31 height 3
type input "21"
click at [524, 389] on div at bounding box center [785, 325] width 1053 height 565
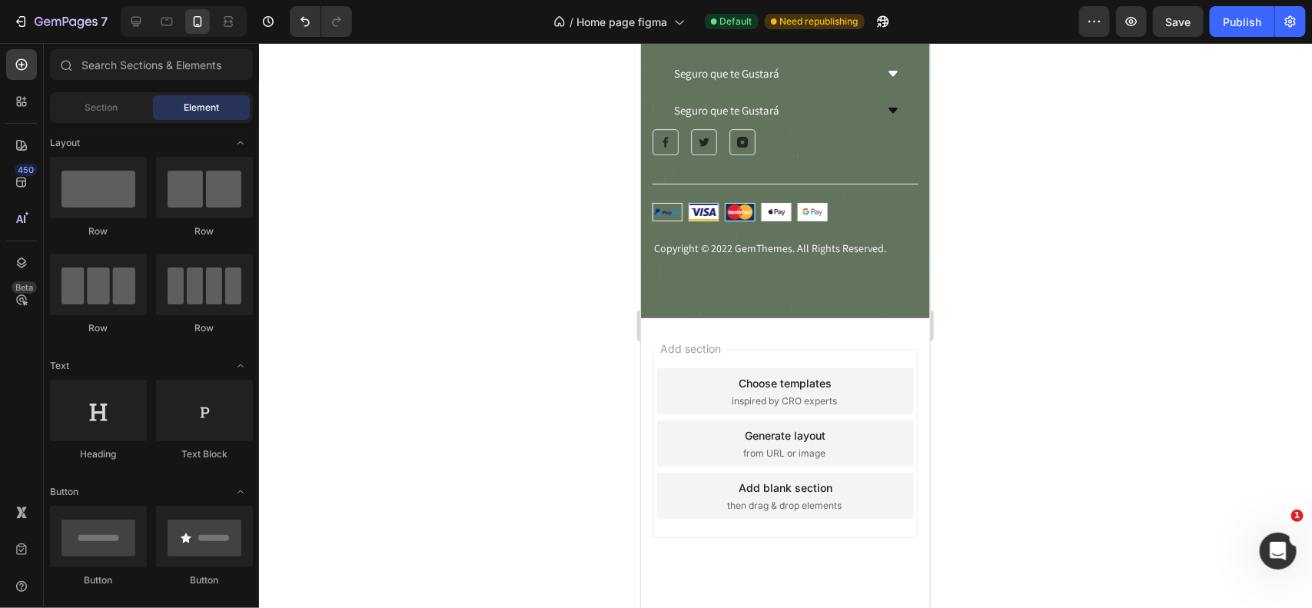
scroll to position [7690, 0]
click at [852, 212] on div at bounding box center [785, 210] width 266 height 18
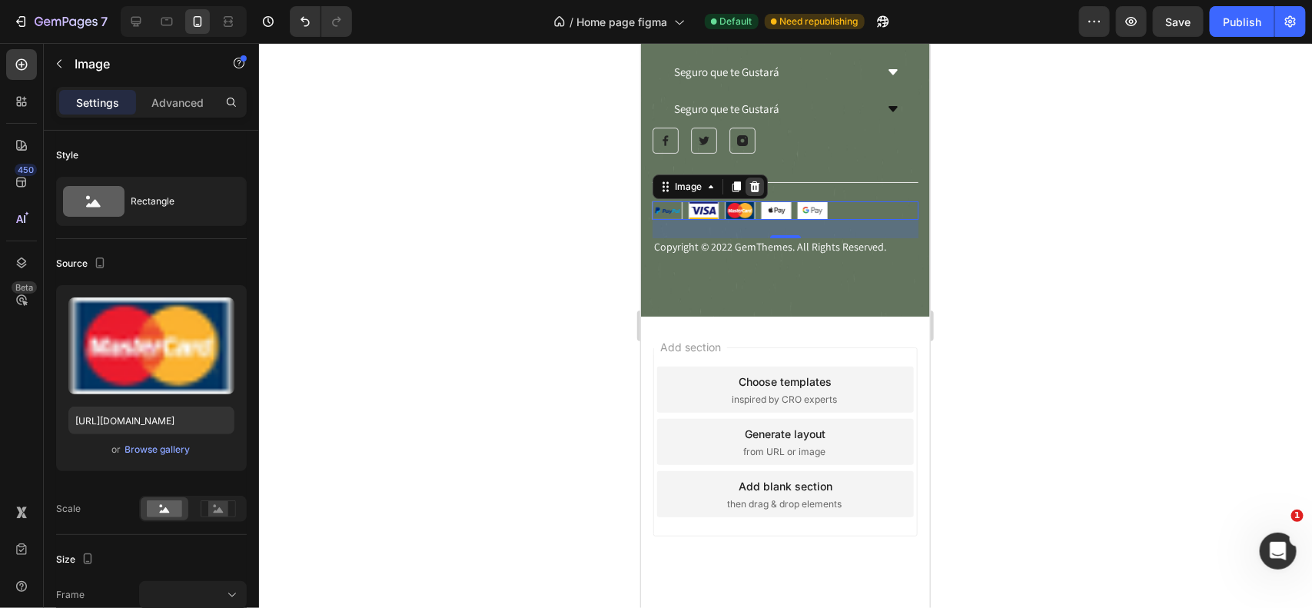
click at [754, 185] on icon at bounding box center [755, 186] width 10 height 11
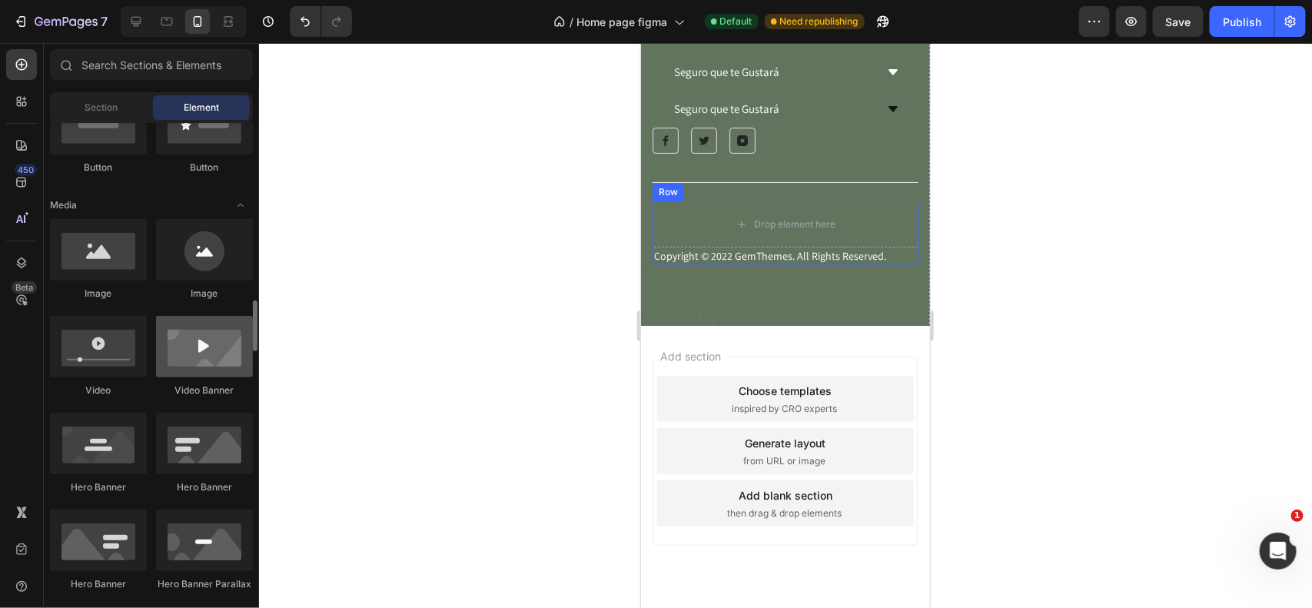
scroll to position [334, 0]
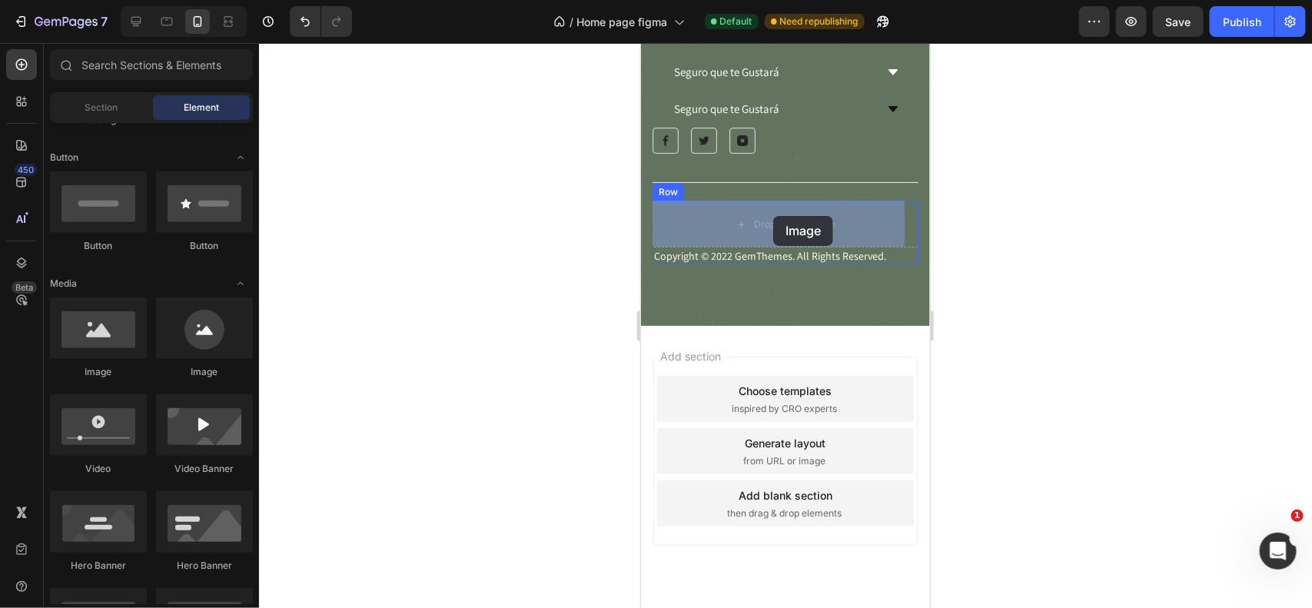
drag, startPoint x: 866, startPoint y: 402, endPoint x: 765, endPoint y: 224, distance: 204.2
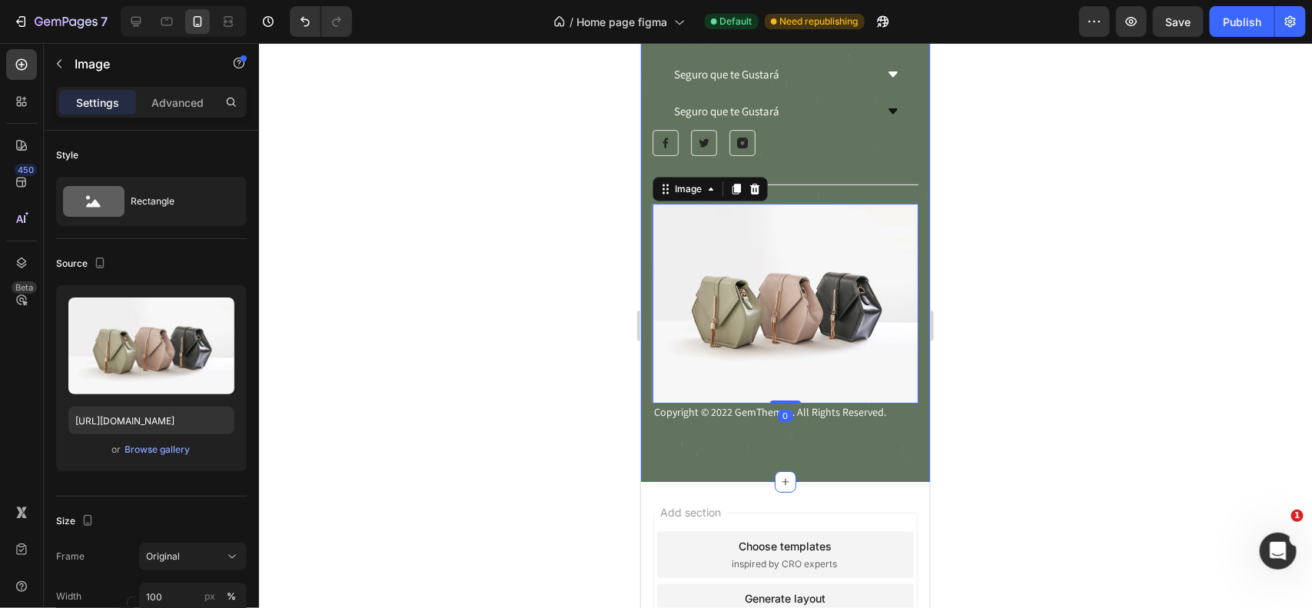
scroll to position [7690, 0]
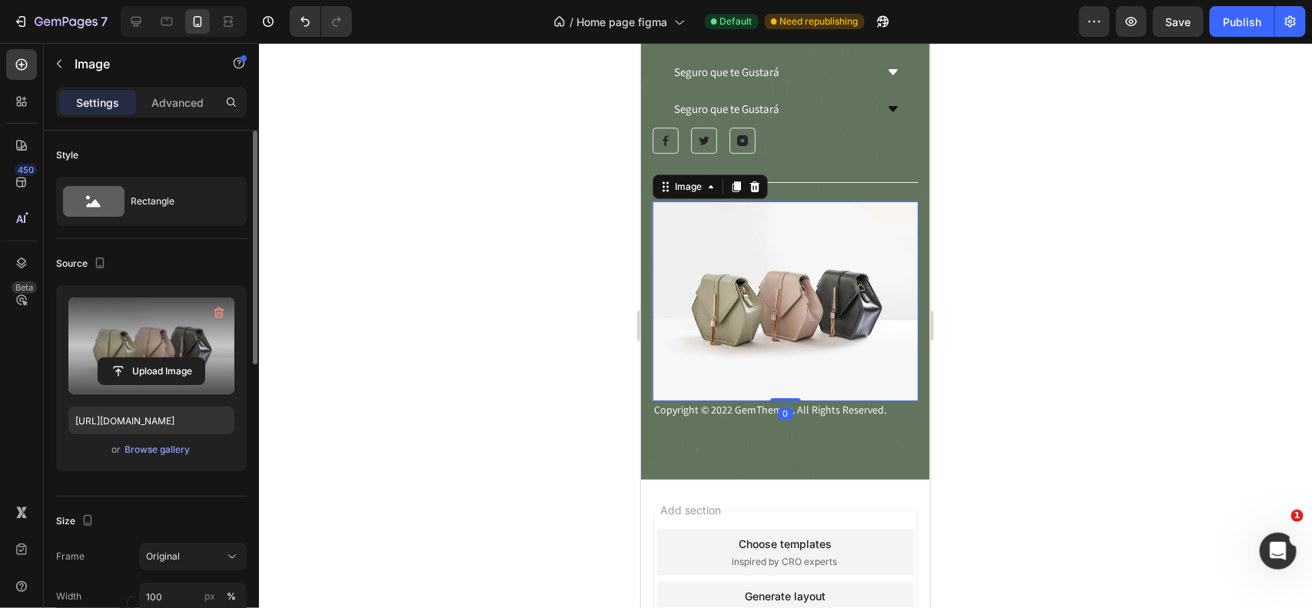
click at [143, 344] on label at bounding box center [151, 346] width 166 height 97
click at [143, 358] on input "file" at bounding box center [151, 371] width 106 height 26
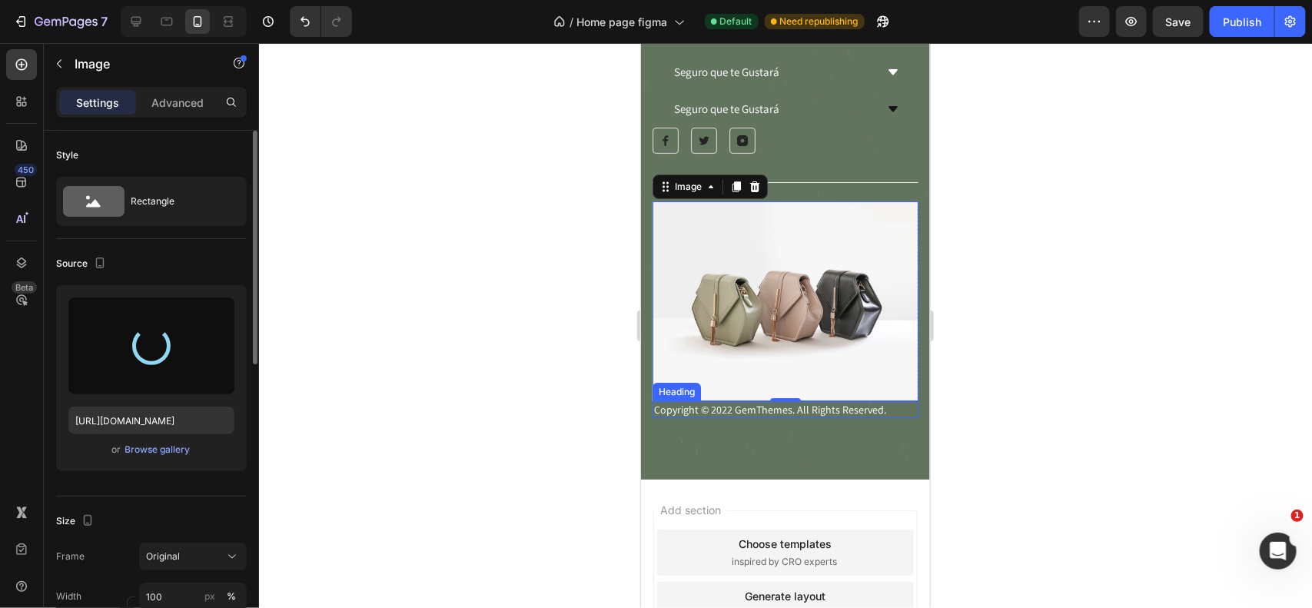
type input "[URL][DOMAIN_NAME]"
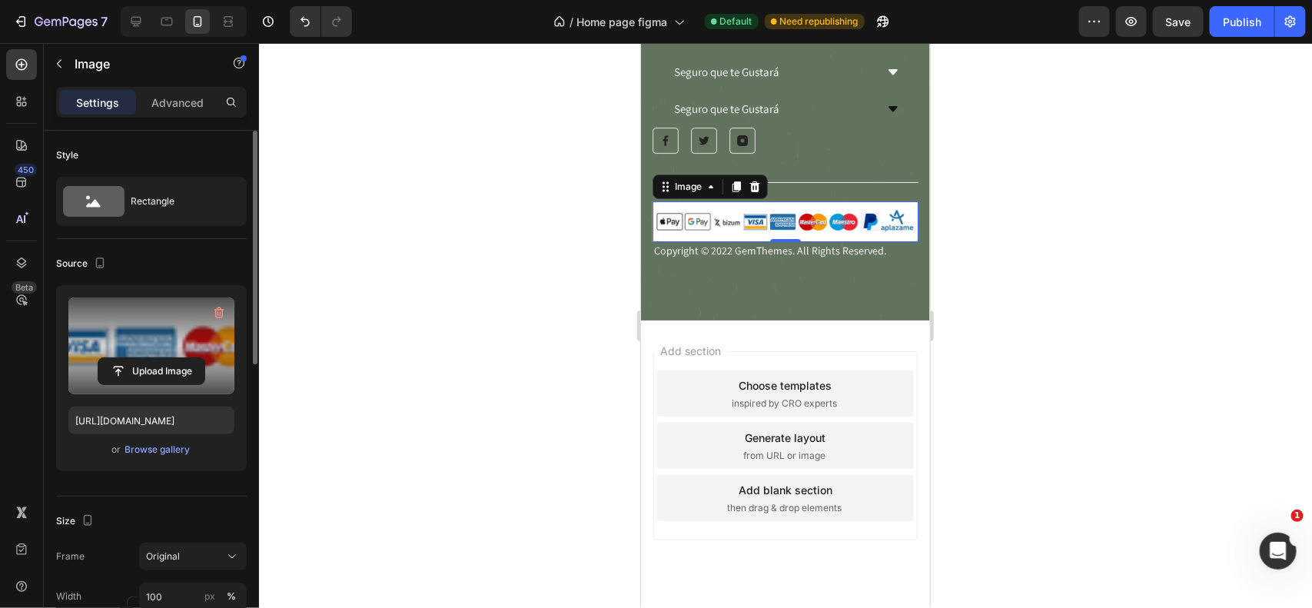
click at [544, 243] on div at bounding box center [785, 325] width 1053 height 565
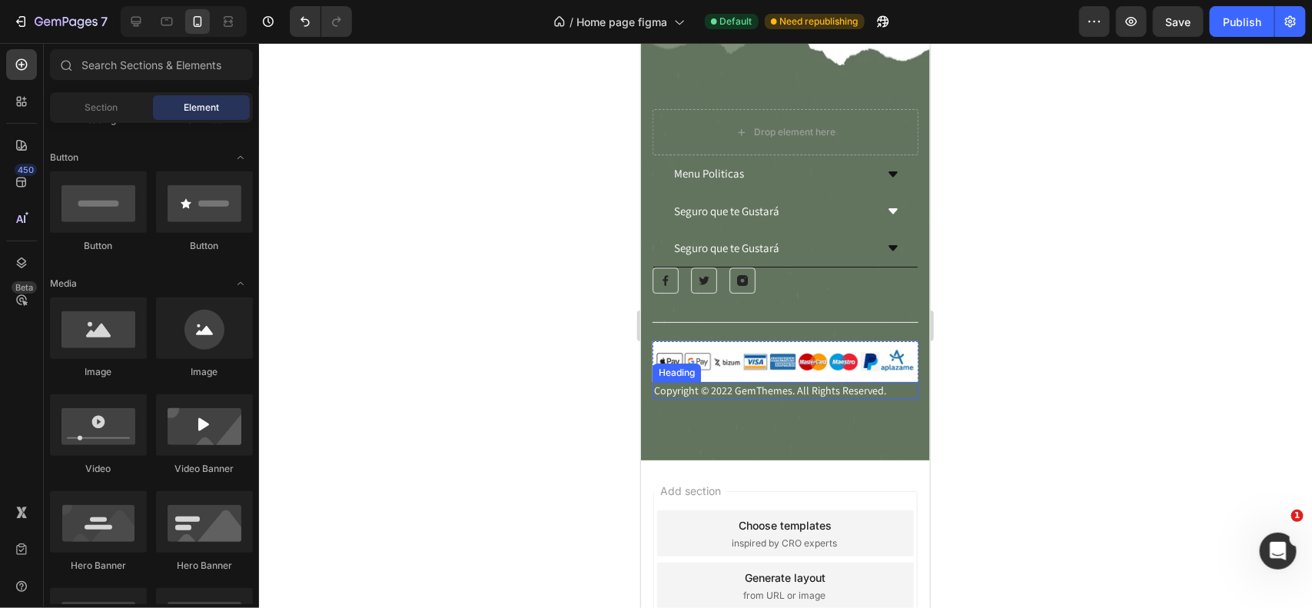
scroll to position [7552, 0]
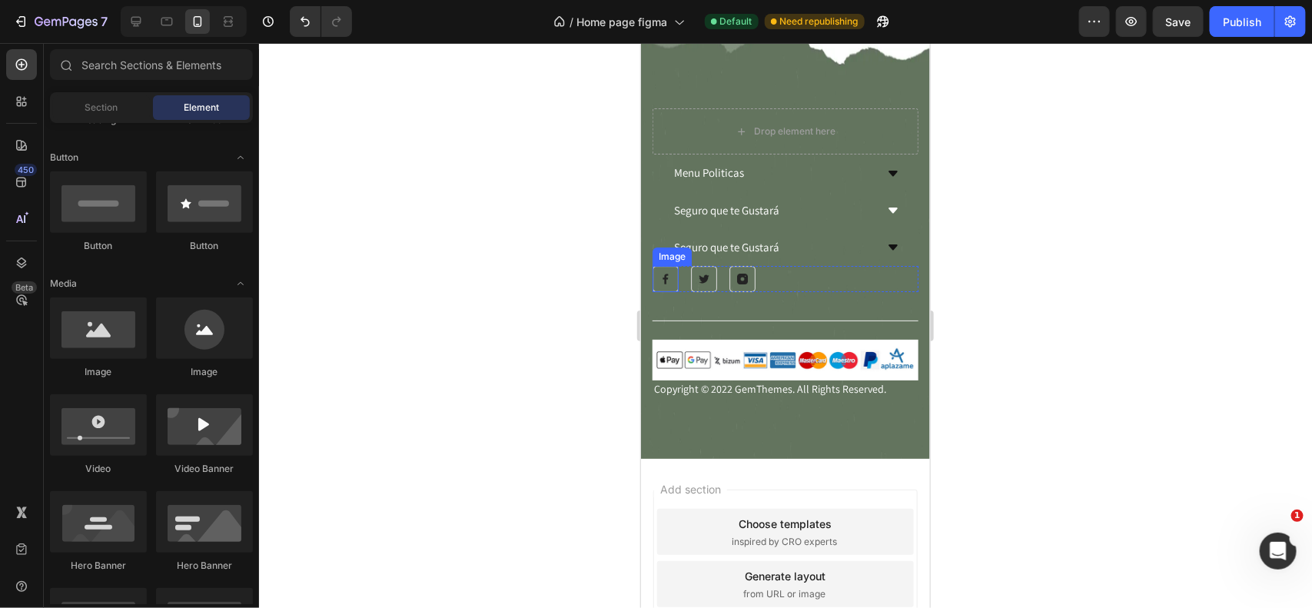
click at [665, 278] on img at bounding box center [665, 278] width 26 height 26
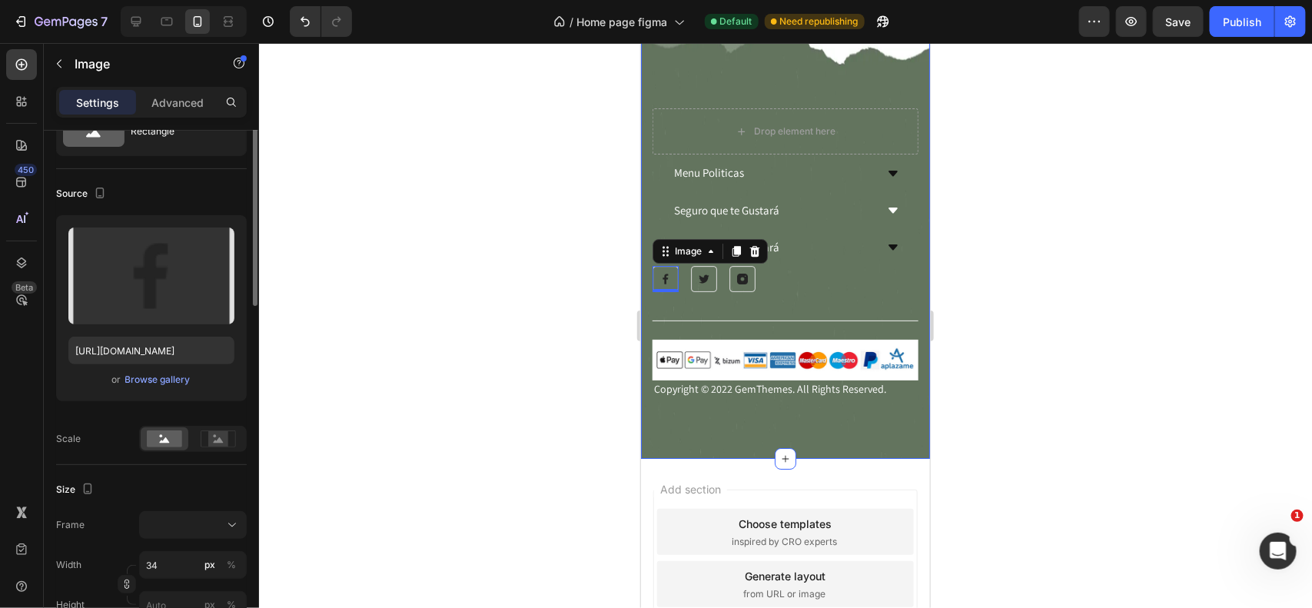
scroll to position [0, 0]
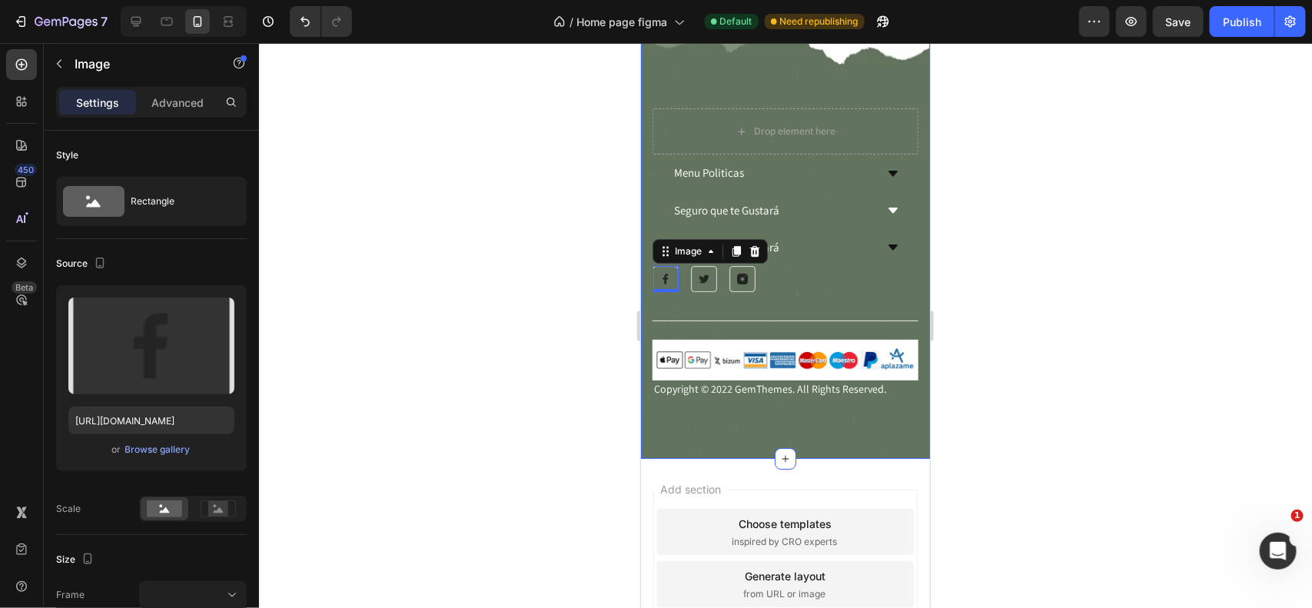
drag, startPoint x: 159, startPoint y: 110, endPoint x: 144, endPoint y: 88, distance: 26.5
click at [159, 110] on div "Advanced" at bounding box center [177, 102] width 77 height 25
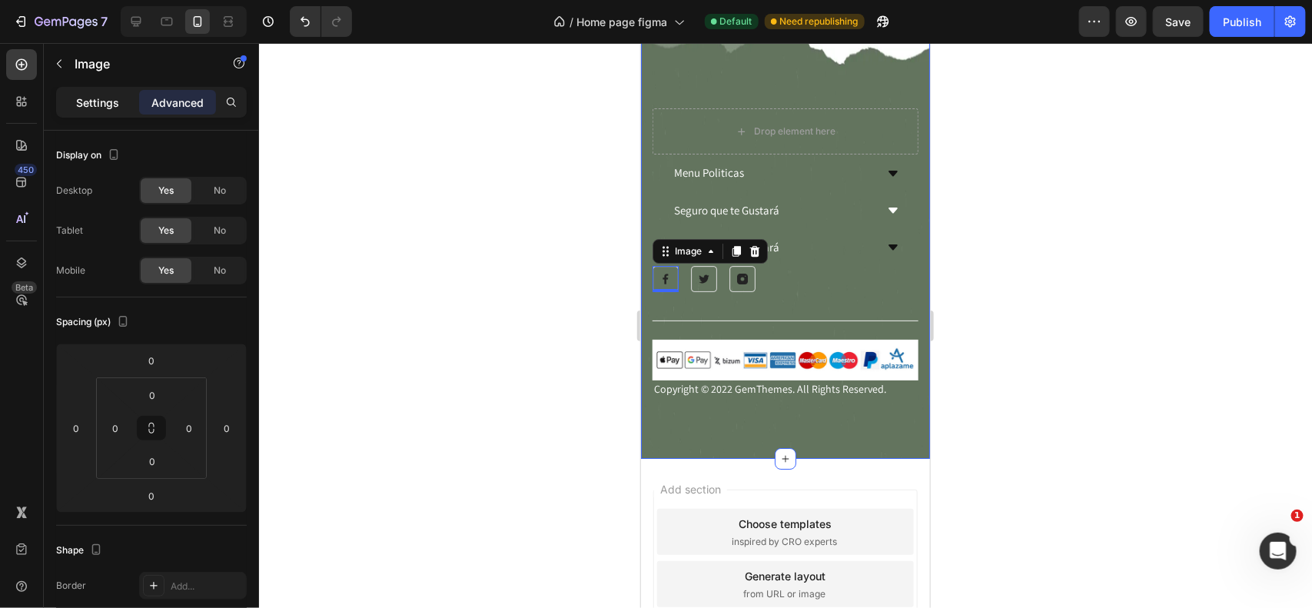
click at [113, 98] on p "Settings" at bounding box center [97, 103] width 43 height 16
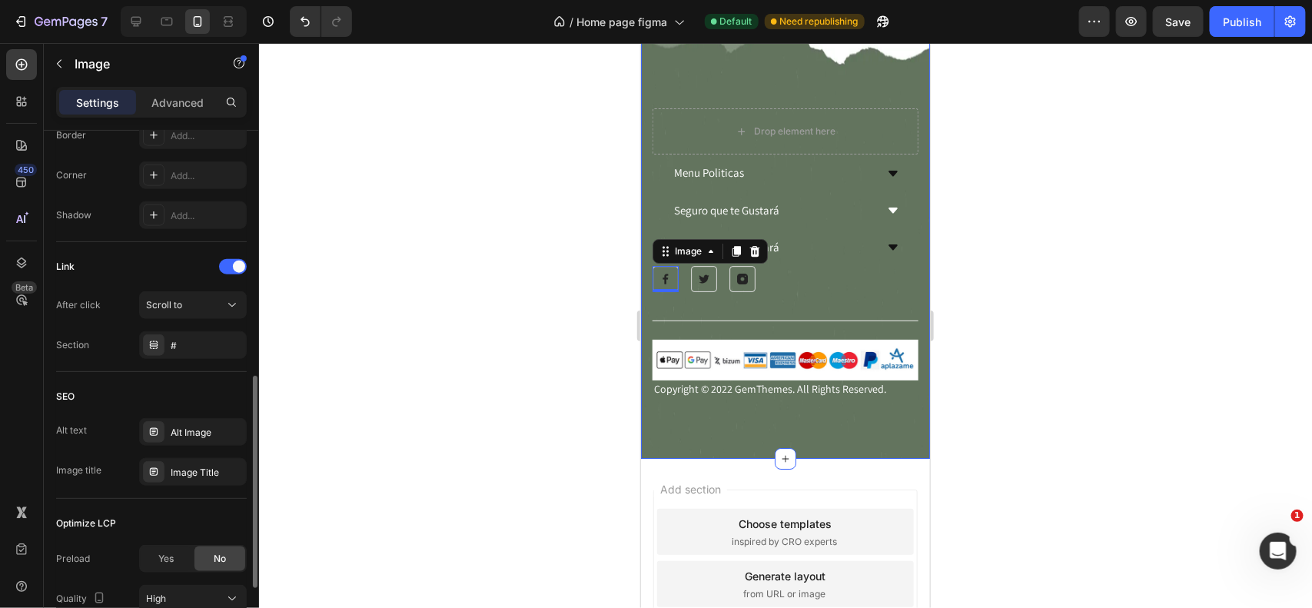
scroll to position [627, 0]
click at [188, 308] on div "Scroll to" at bounding box center [185, 305] width 78 height 14
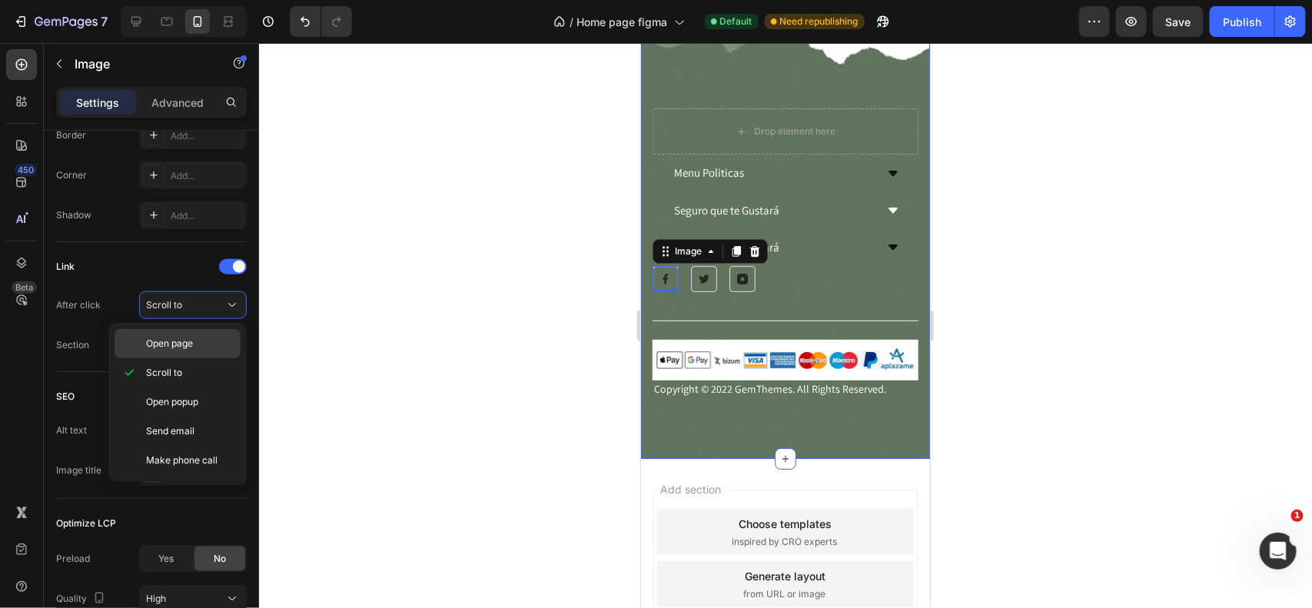
click at [183, 347] on span "Open page" at bounding box center [169, 344] width 47 height 14
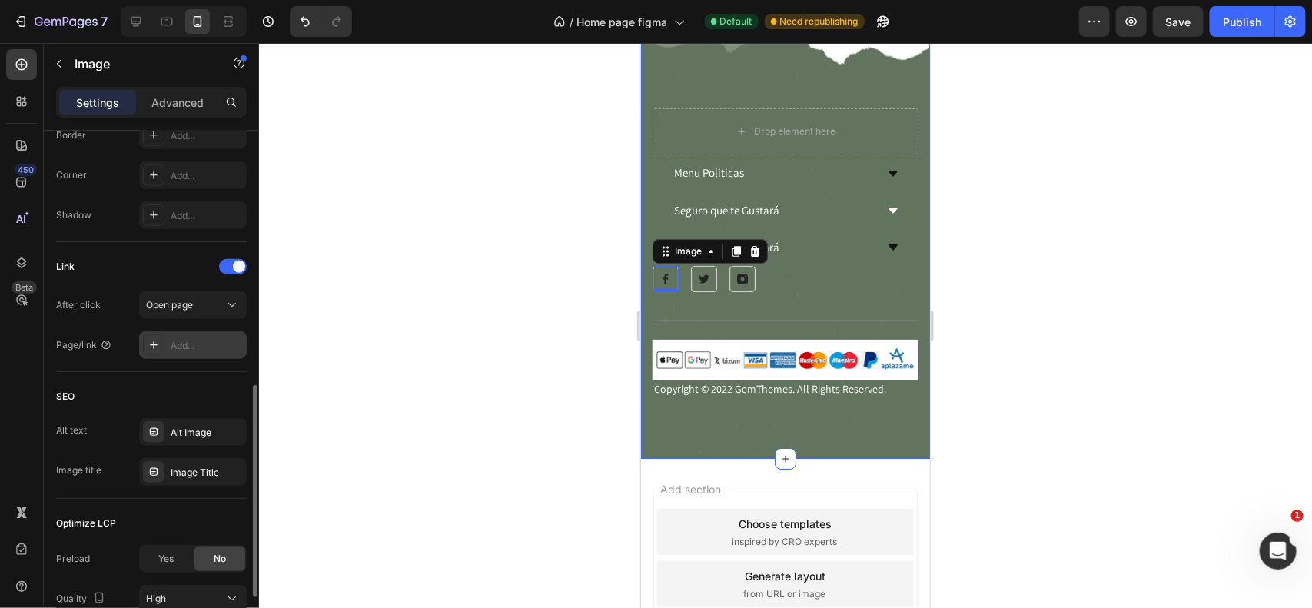
click at [191, 344] on div "Add..." at bounding box center [207, 346] width 72 height 14
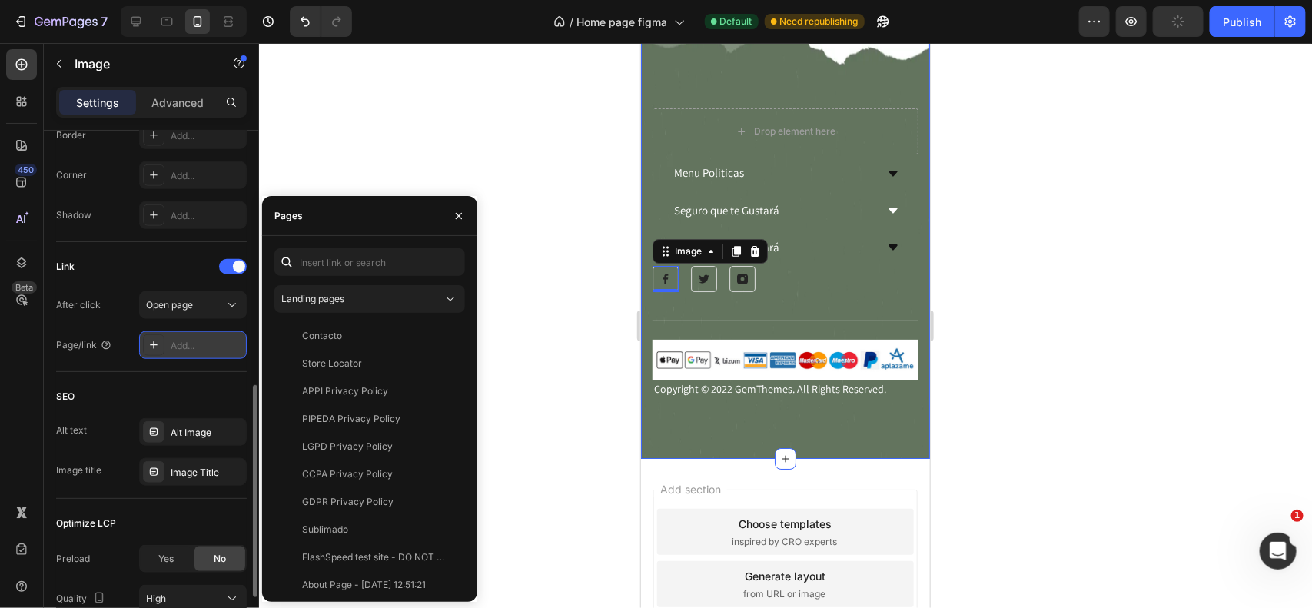
click at [175, 348] on div "Add..." at bounding box center [207, 346] width 72 height 14
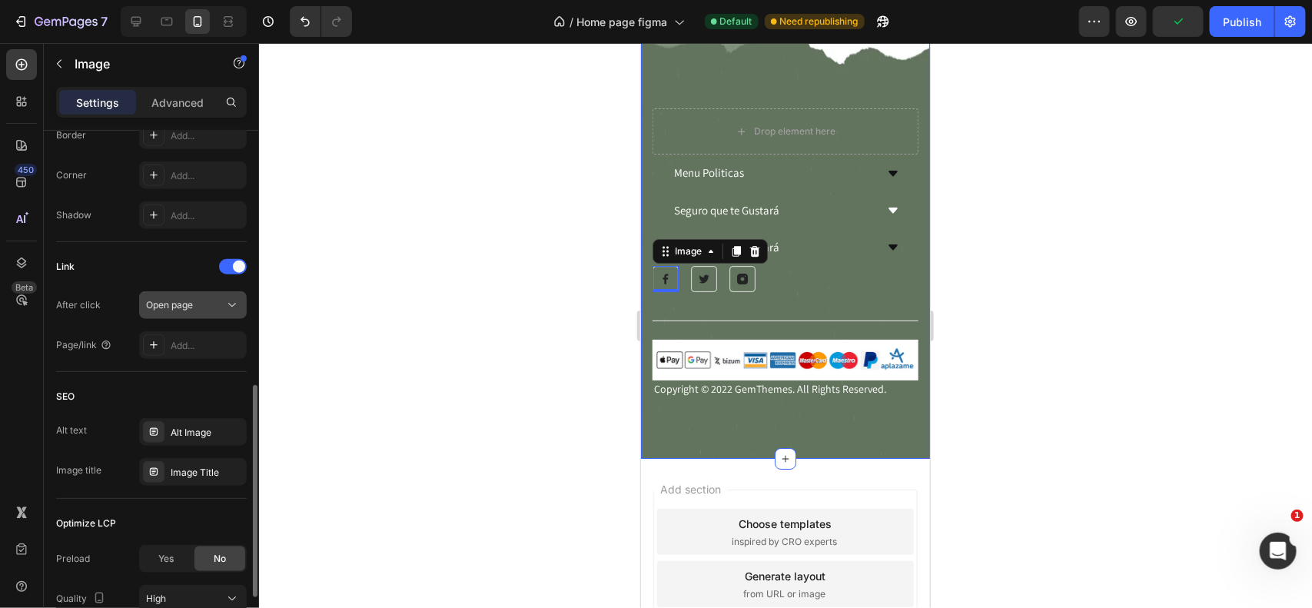
click at [185, 311] on span "Open page" at bounding box center [169, 305] width 47 height 14
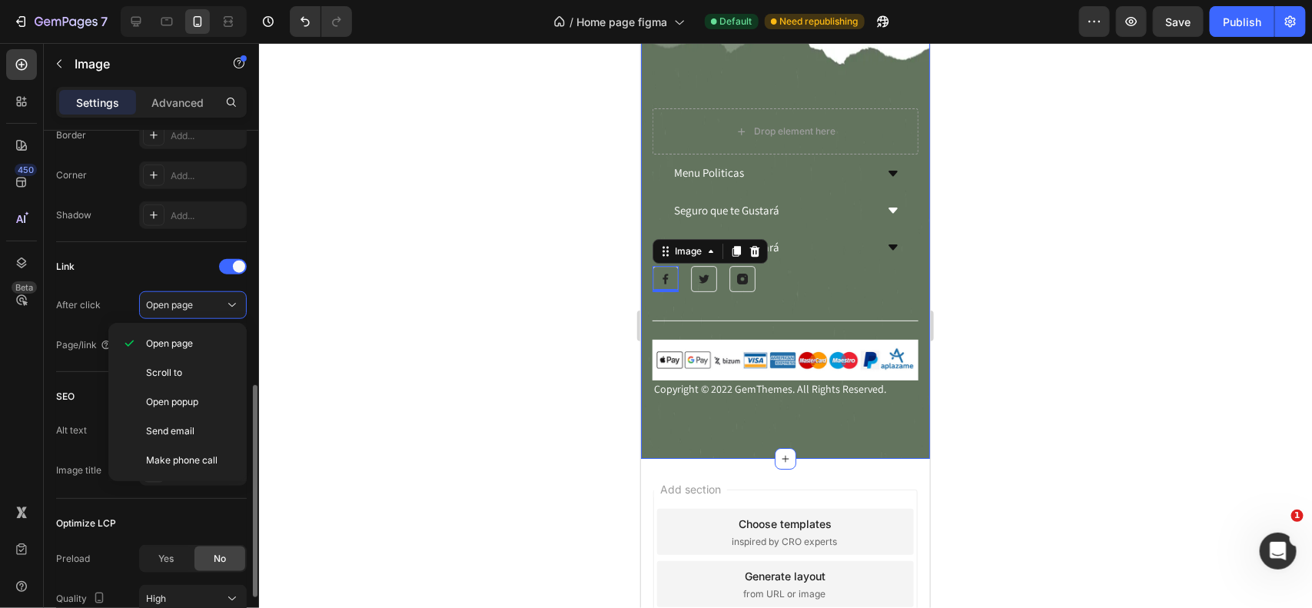
click at [174, 265] on div "Link" at bounding box center [151, 266] width 191 height 25
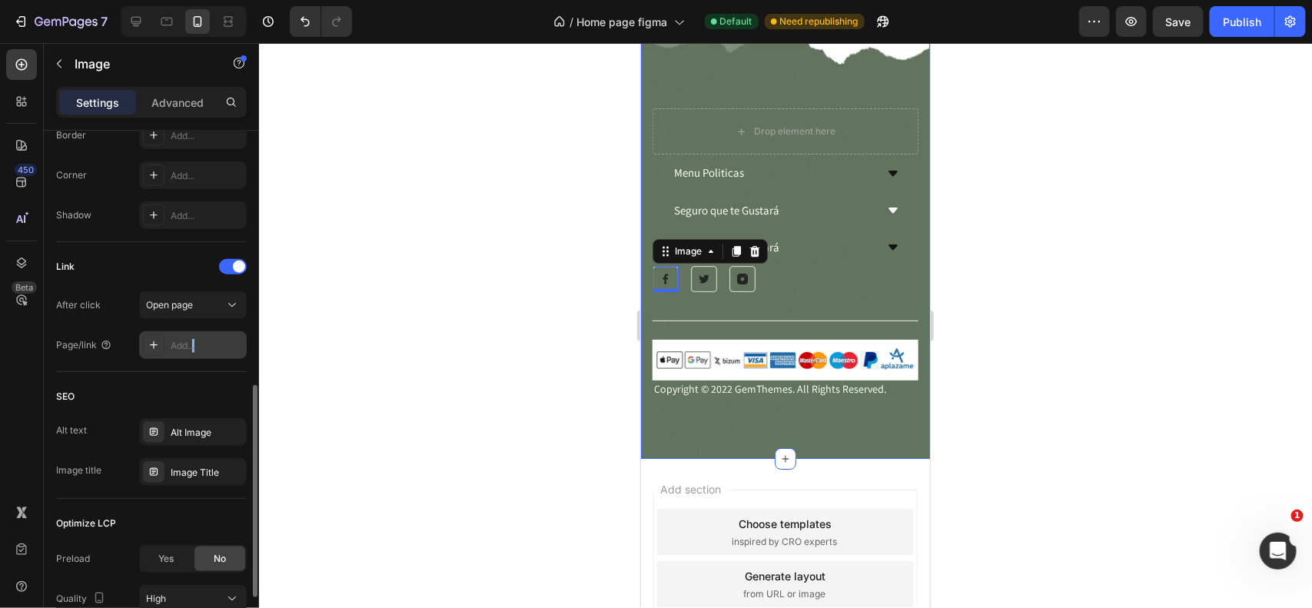
click at [195, 351] on div "Add..." at bounding box center [207, 346] width 72 height 14
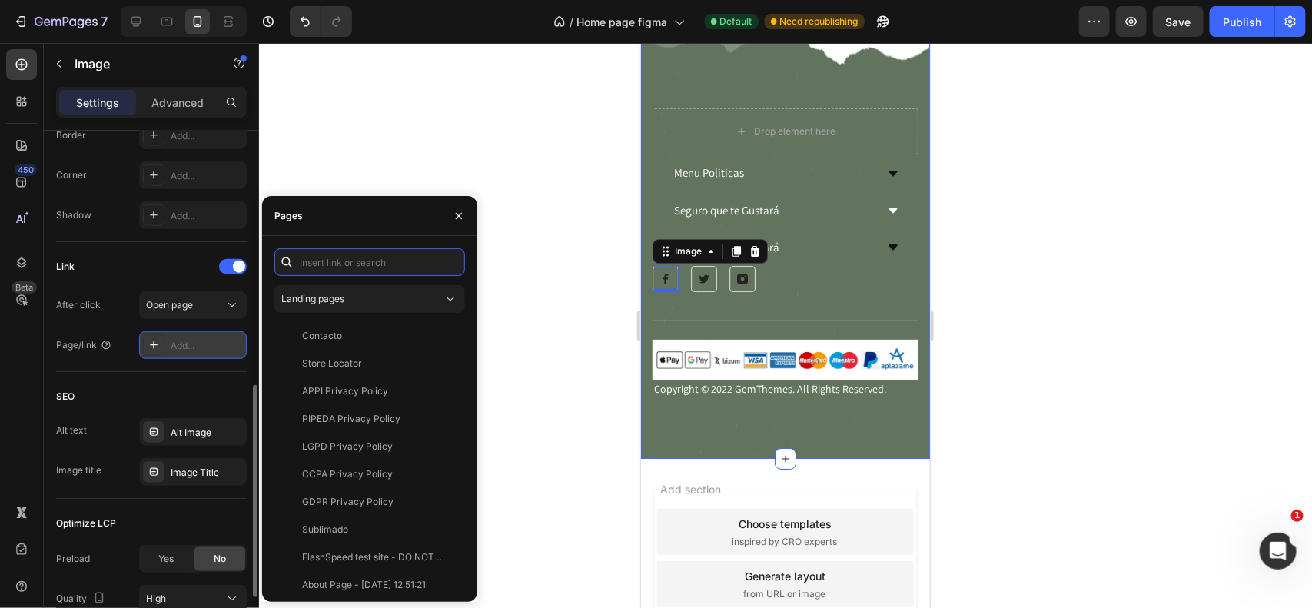
paste input "https://www.facebook.com/profile.php?id=61558748499088#"
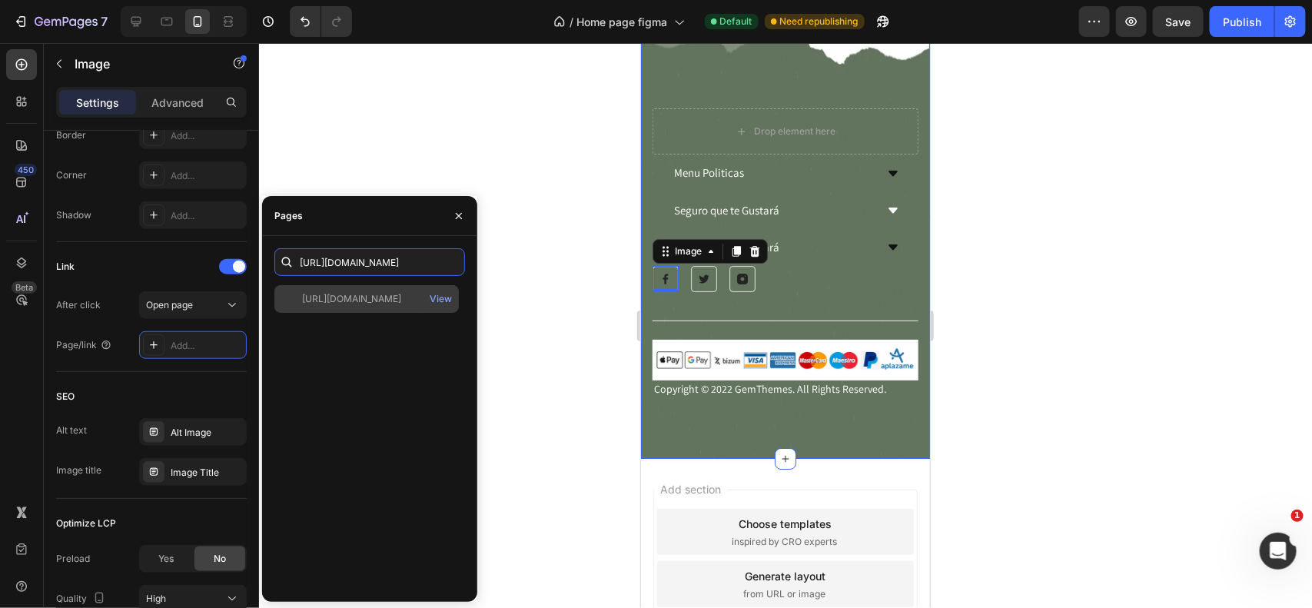
type input "https://www.facebook.com/profile.php?id=61558748499088#"
click at [334, 302] on div "https://www.facebook.com/profile.php?id=61558748499088#" at bounding box center [351, 299] width 99 height 14
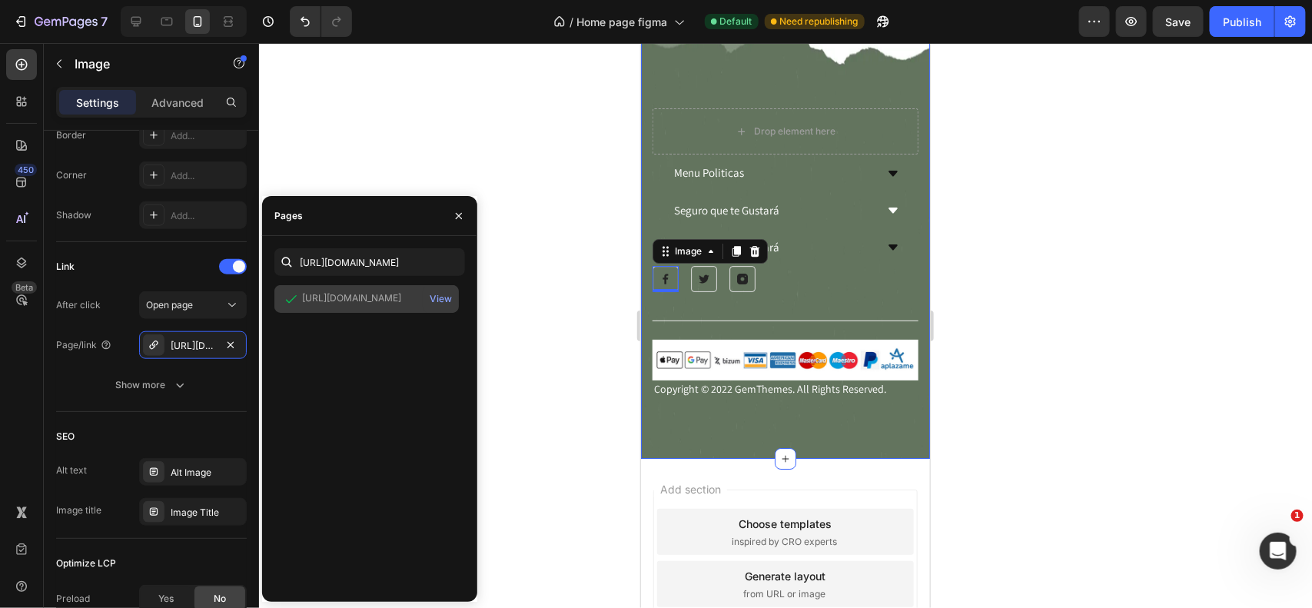
scroll to position [0, 0]
click at [701, 274] on img at bounding box center [703, 278] width 26 height 26
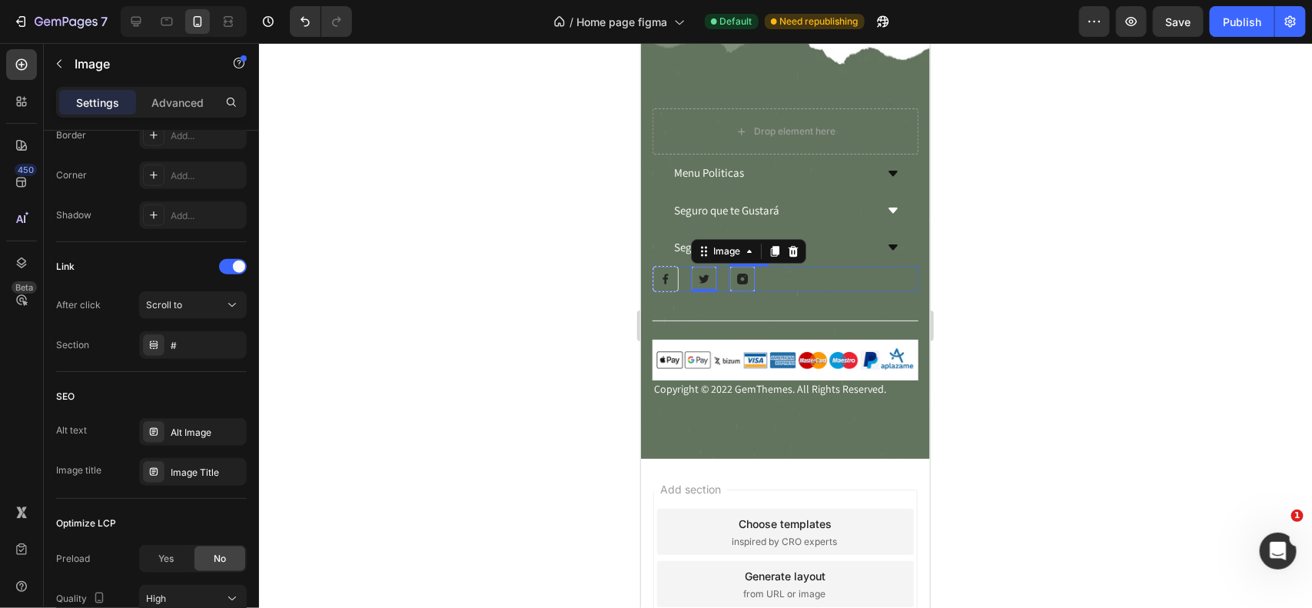
click at [740, 273] on img at bounding box center [742, 278] width 26 height 26
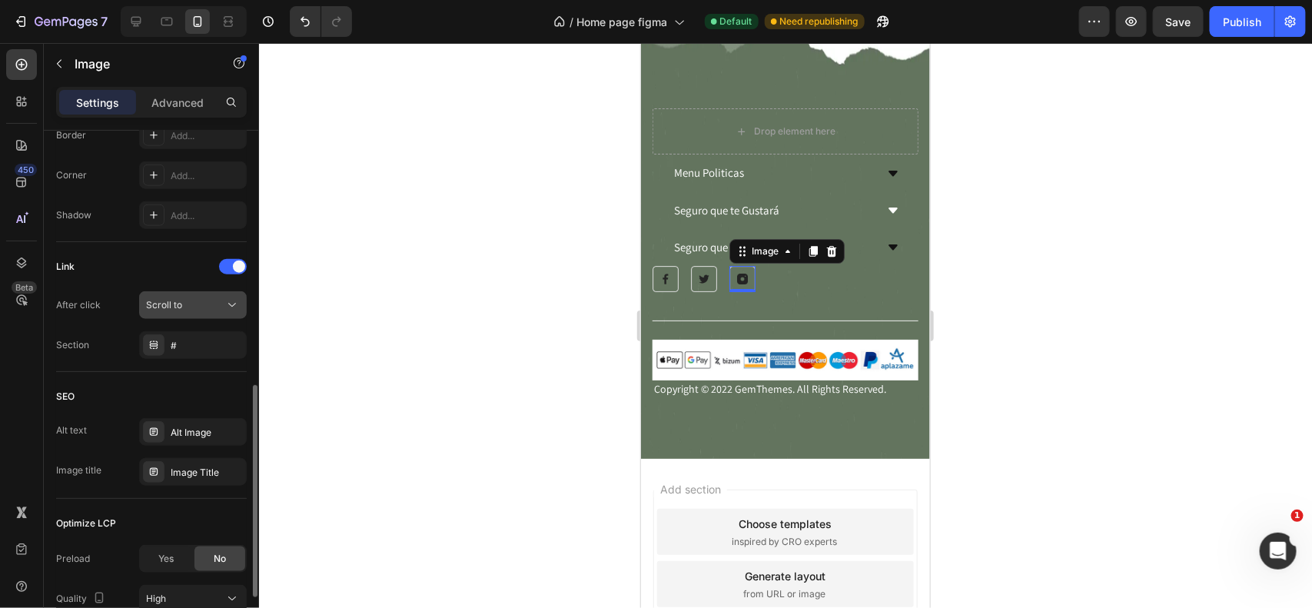
click at [190, 304] on div "Scroll to" at bounding box center [185, 305] width 78 height 14
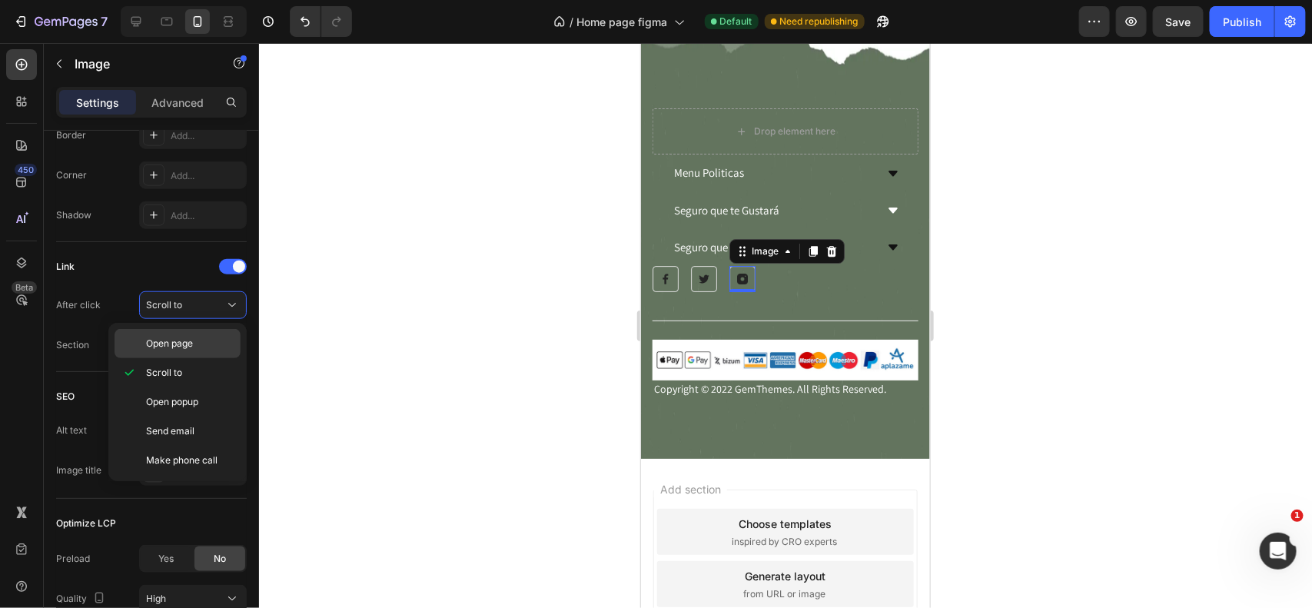
click at [209, 351] on div "Open page" at bounding box center [178, 343] width 126 height 29
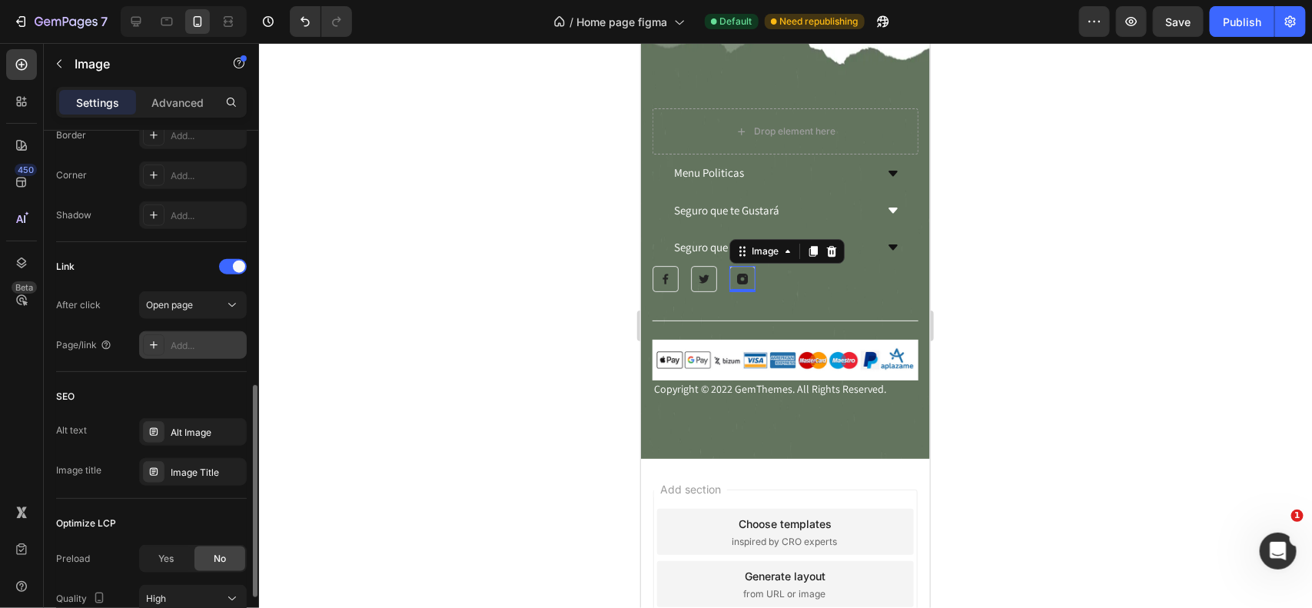
click at [196, 337] on div "Add..." at bounding box center [193, 345] width 108 height 28
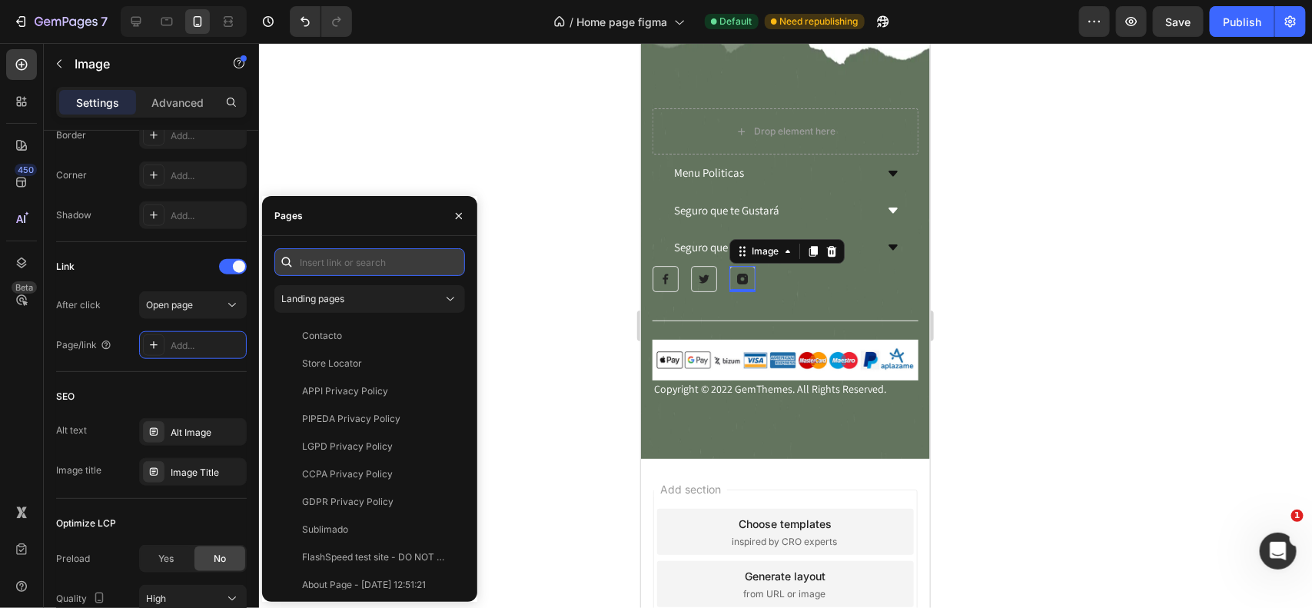
click at [347, 250] on input "text" at bounding box center [369, 262] width 191 height 28
paste input "https://www.instagram.com/personalizaregalo_com/"
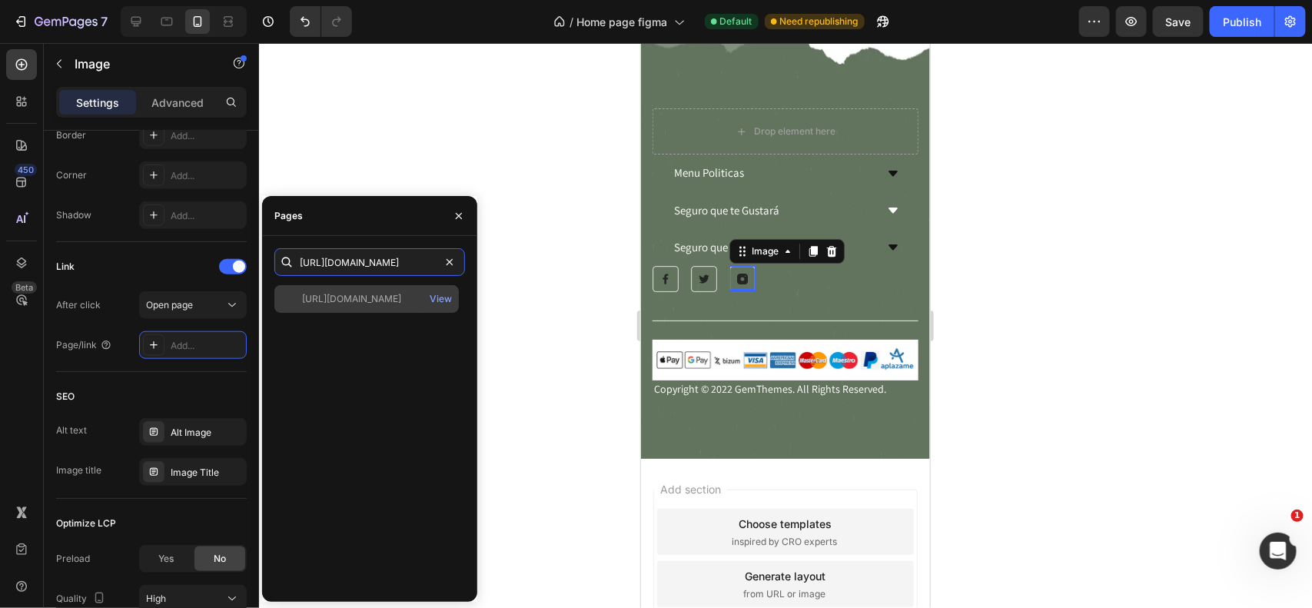
type input "https://www.instagram.com/personalizaregalo_com/"
click at [363, 301] on div "https://www.instagram.com/personalizaregalo_com/" at bounding box center [351, 299] width 99 height 14
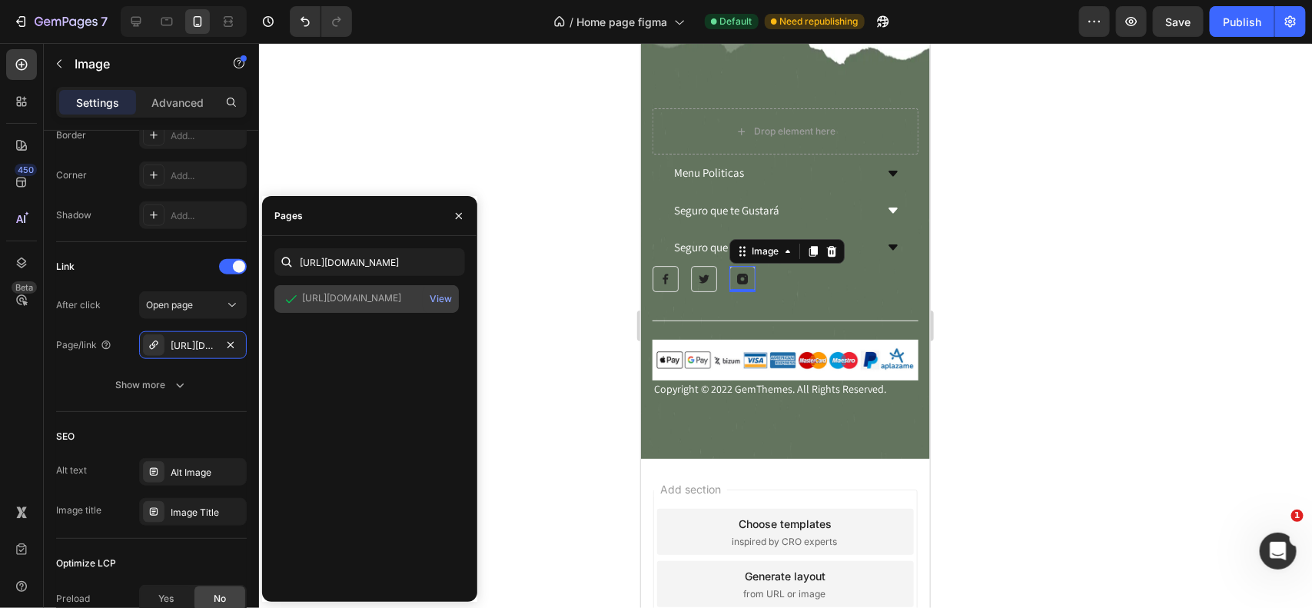
scroll to position [0, 0]
click at [577, 261] on div at bounding box center [785, 325] width 1053 height 565
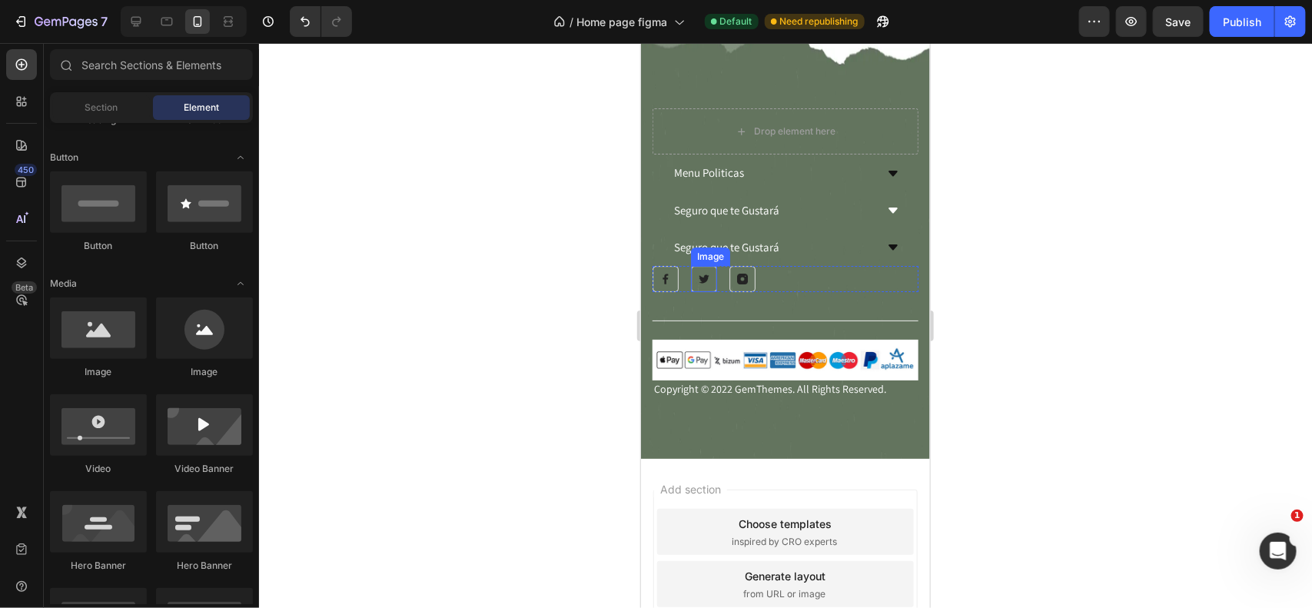
click at [703, 274] on img at bounding box center [703, 278] width 26 height 26
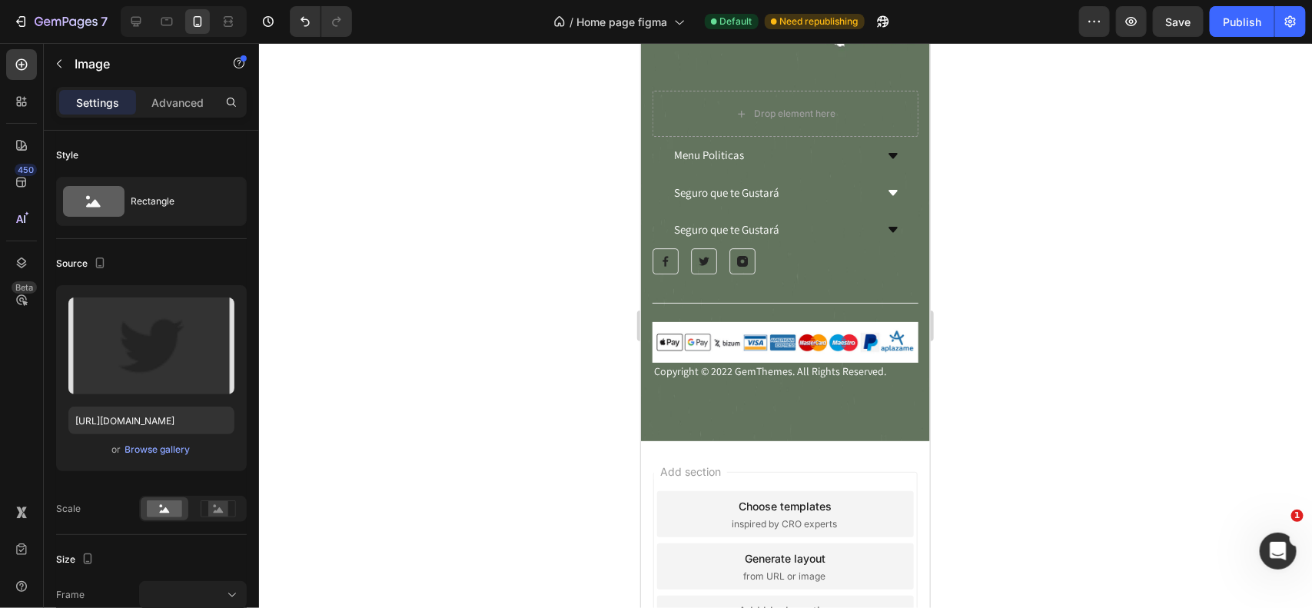
scroll to position [7570, 0]
click at [709, 261] on img at bounding box center [703, 260] width 26 height 26
click at [693, 258] on img at bounding box center [703, 260] width 26 height 26
click at [813, 278] on div "Drop element here Menu Politicas Accordion Seguro que te Gustará Accordion Segu…" at bounding box center [785, 176] width 266 height 404
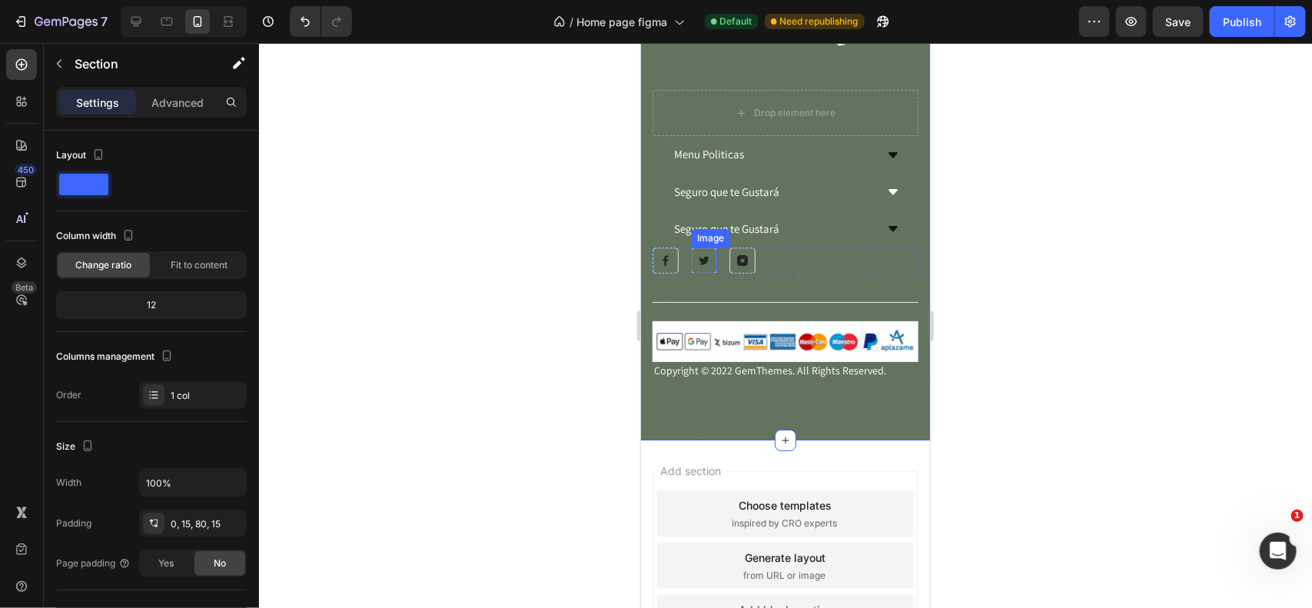
click at [694, 257] on img at bounding box center [703, 260] width 26 height 26
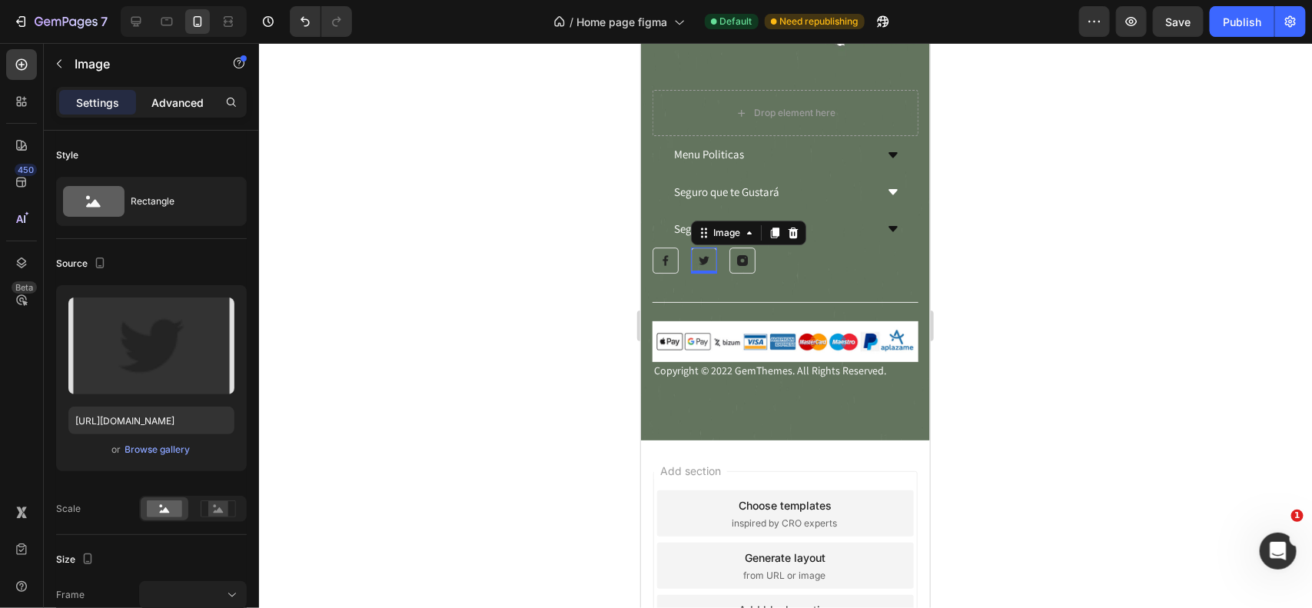
click at [156, 102] on p "Advanced" at bounding box center [177, 103] width 52 height 16
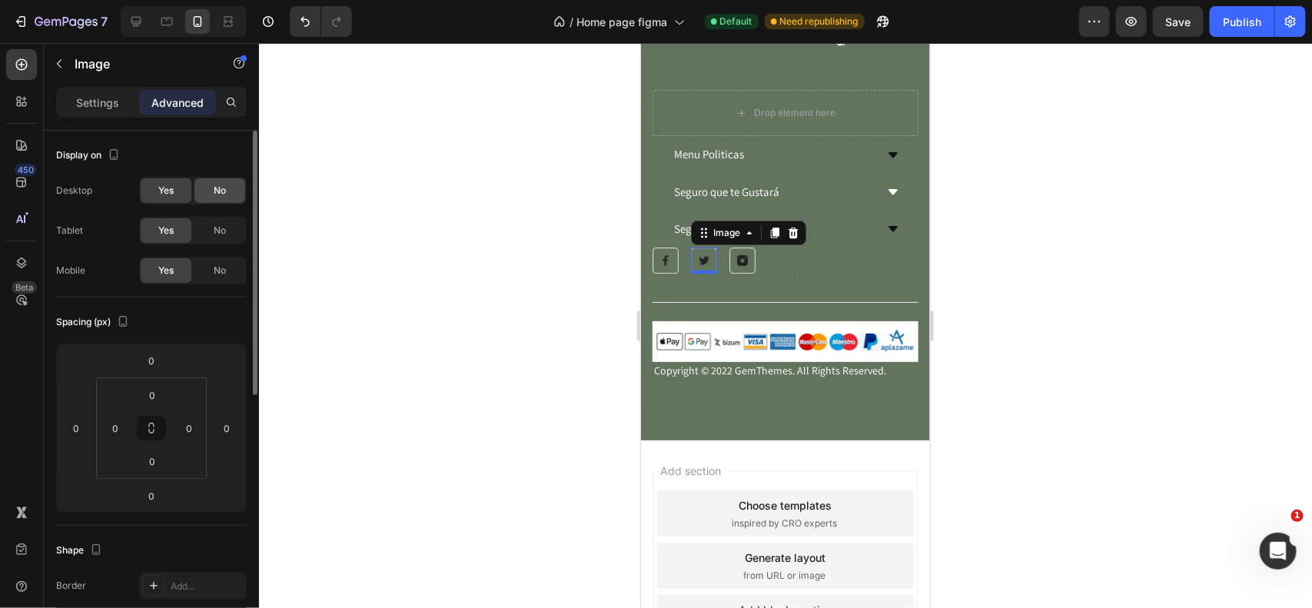
click at [204, 270] on div "No" at bounding box center [220, 270] width 51 height 25
click at [221, 196] on span "No" at bounding box center [220, 191] width 12 height 14
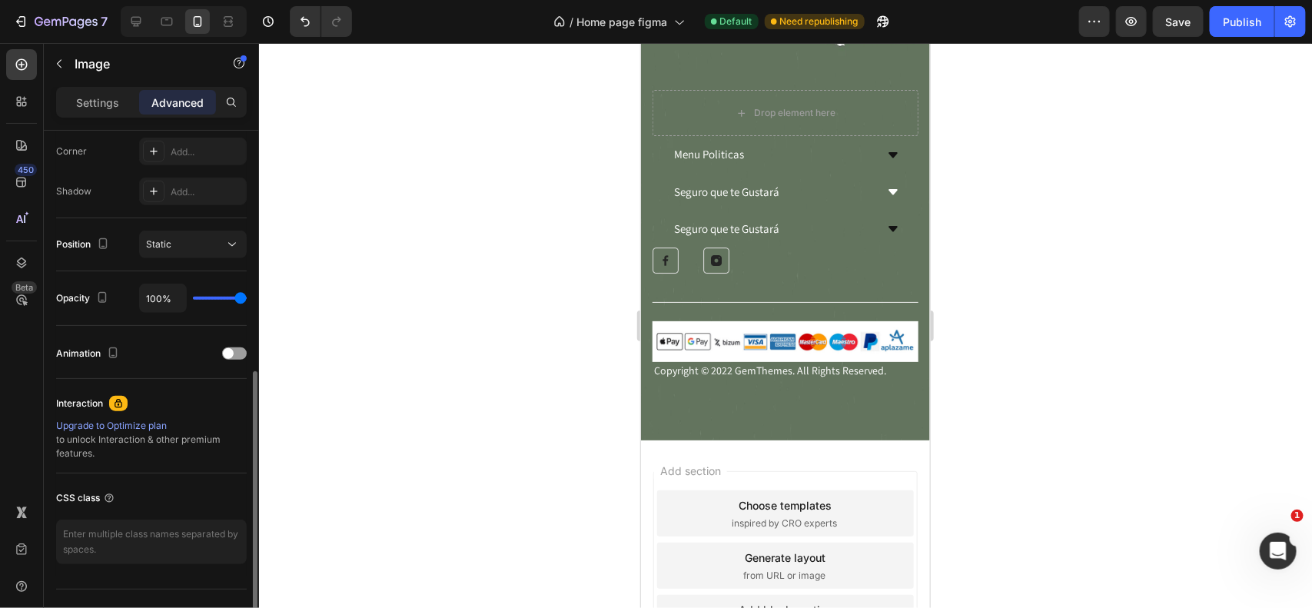
scroll to position [475, 0]
click at [521, 435] on div at bounding box center [785, 325] width 1053 height 565
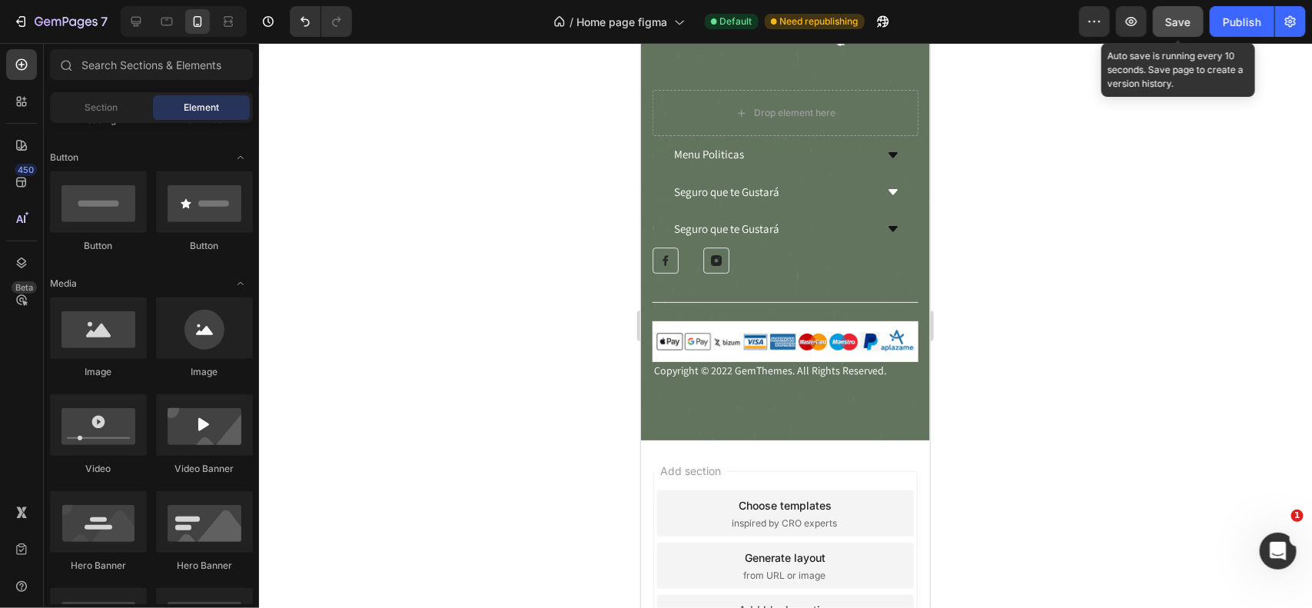
drag, startPoint x: 1185, startPoint y: 22, endPoint x: 248, endPoint y: 88, distance: 939.5
click at [1184, 22] on span "Save" at bounding box center [1178, 21] width 25 height 13
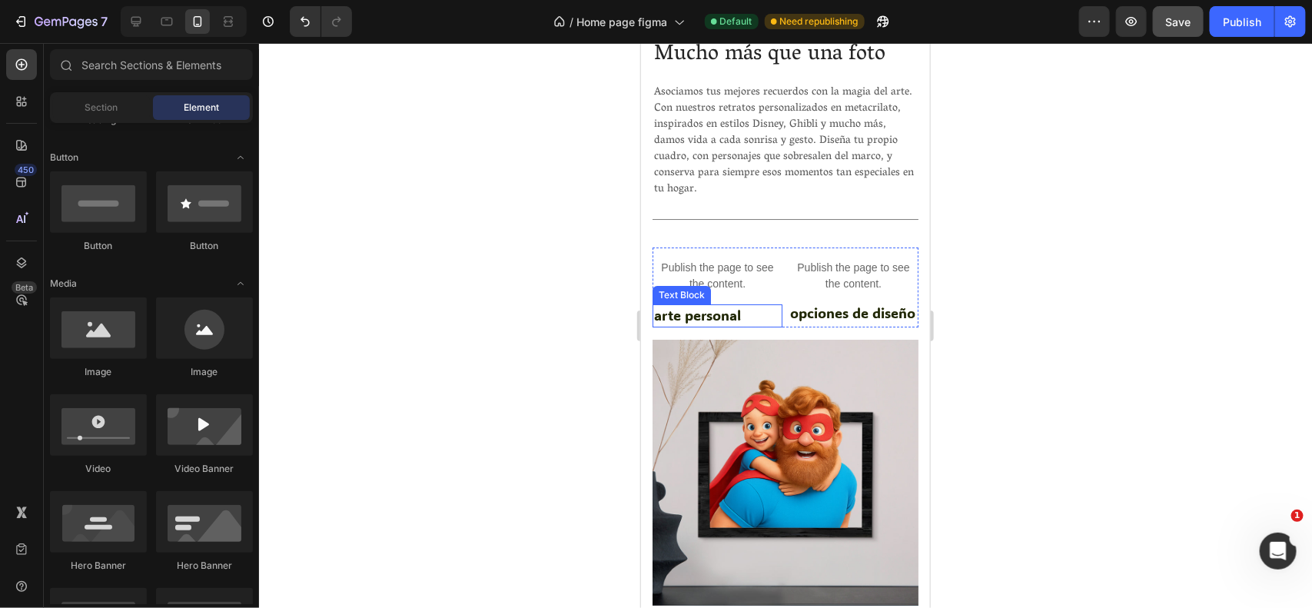
scroll to position [4893, 0]
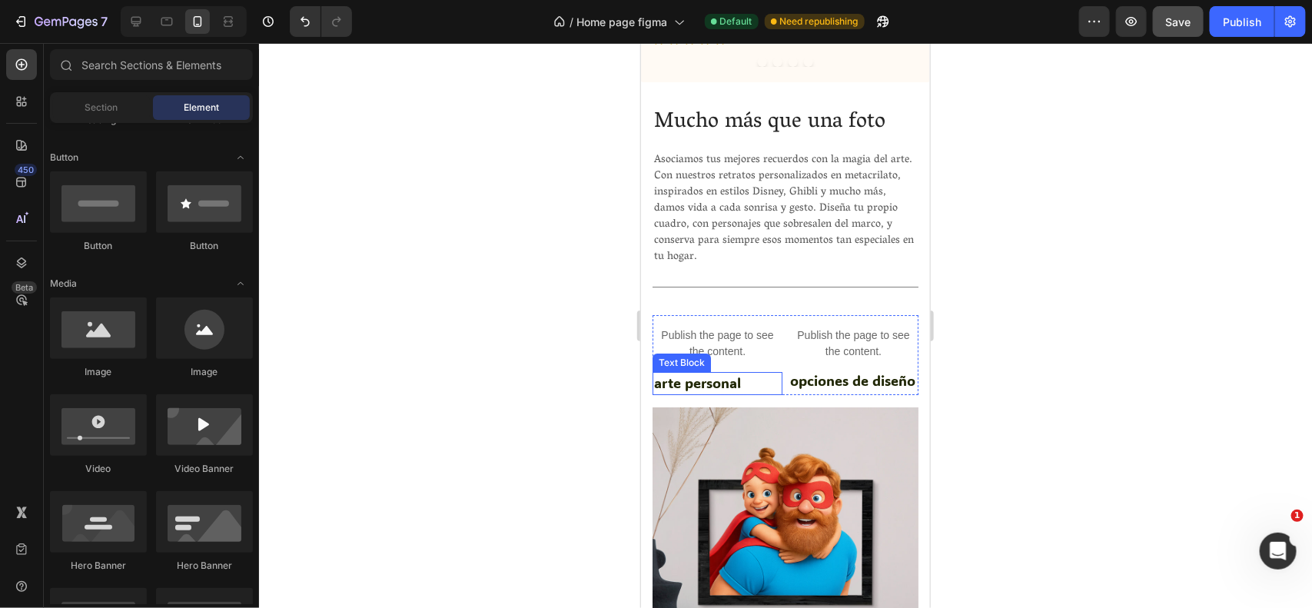
click at [719, 391] on span "arte personal" at bounding box center [696, 382] width 87 height 18
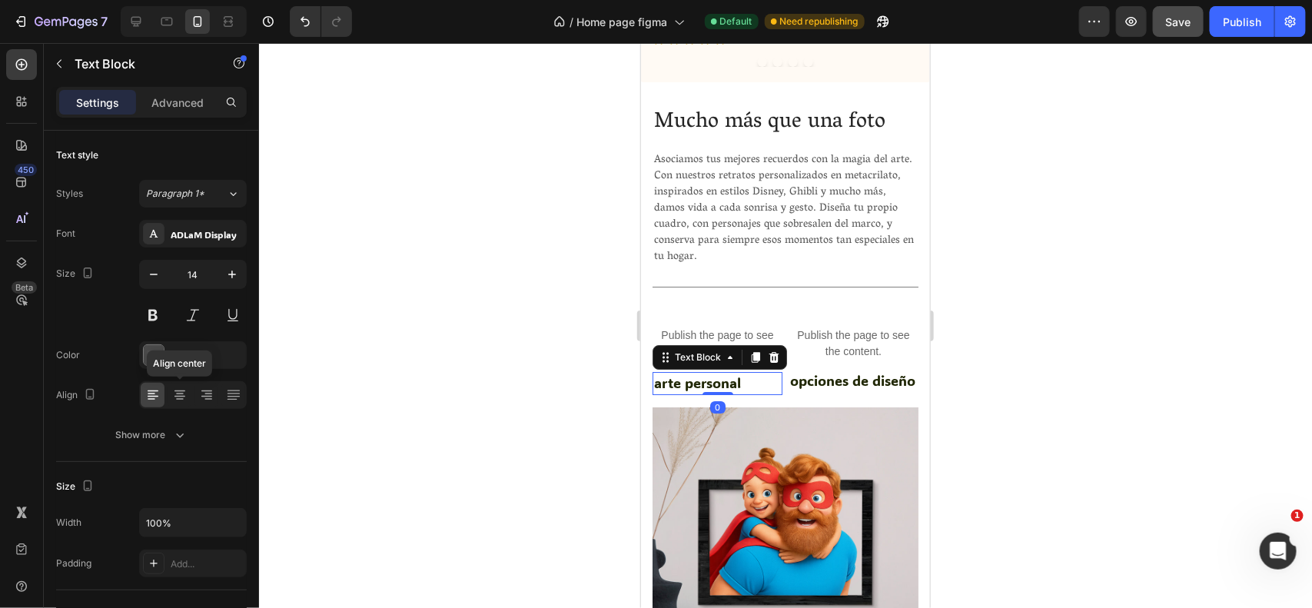
click at [170, 394] on div at bounding box center [180, 395] width 24 height 25
click at [826, 389] on span "opciones de diseño" at bounding box center [852, 380] width 125 height 18
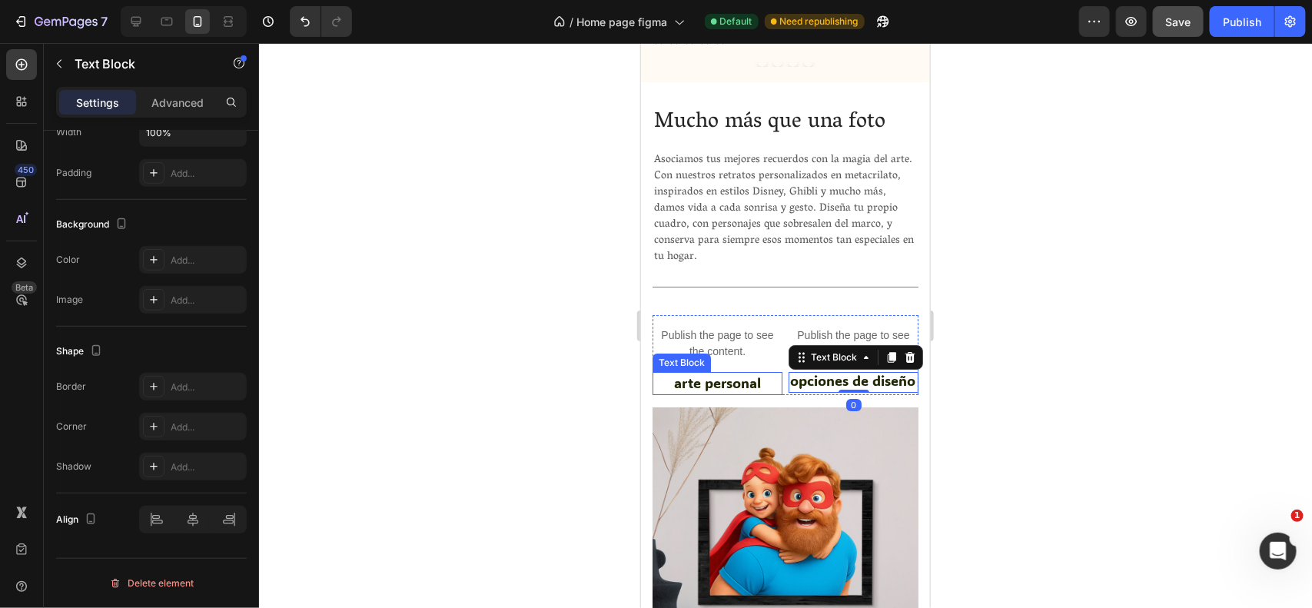
click at [693, 391] on span "arte personal" at bounding box center [716, 382] width 87 height 18
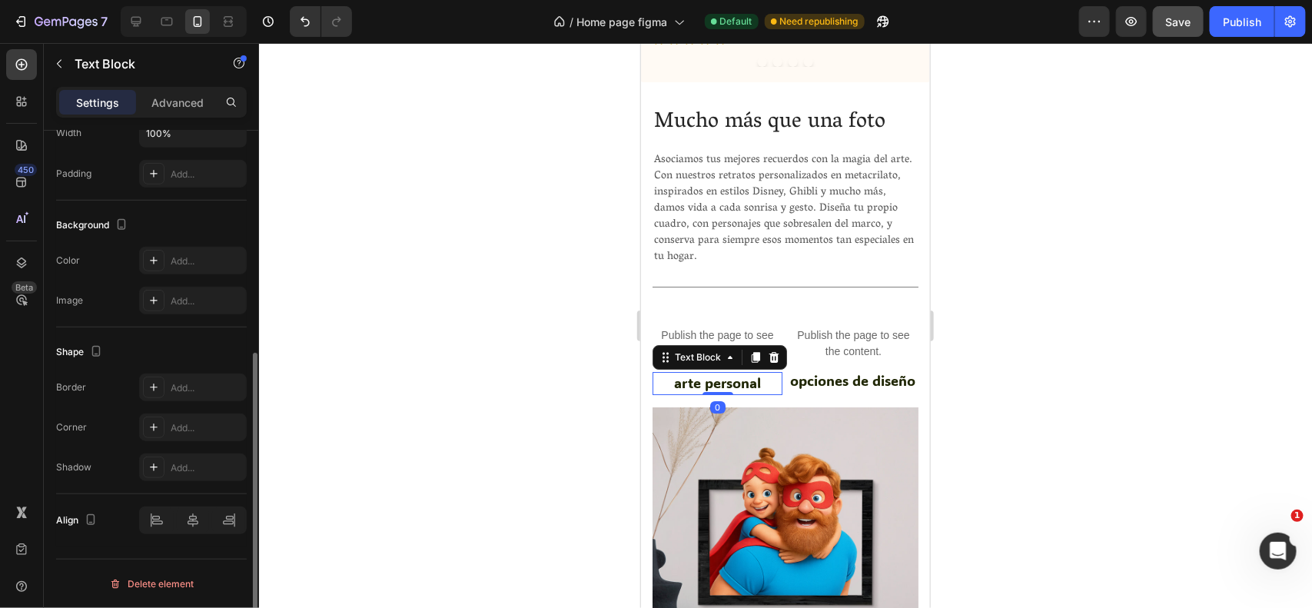
scroll to position [390, 0]
click at [155, 515] on div at bounding box center [193, 521] width 108 height 28
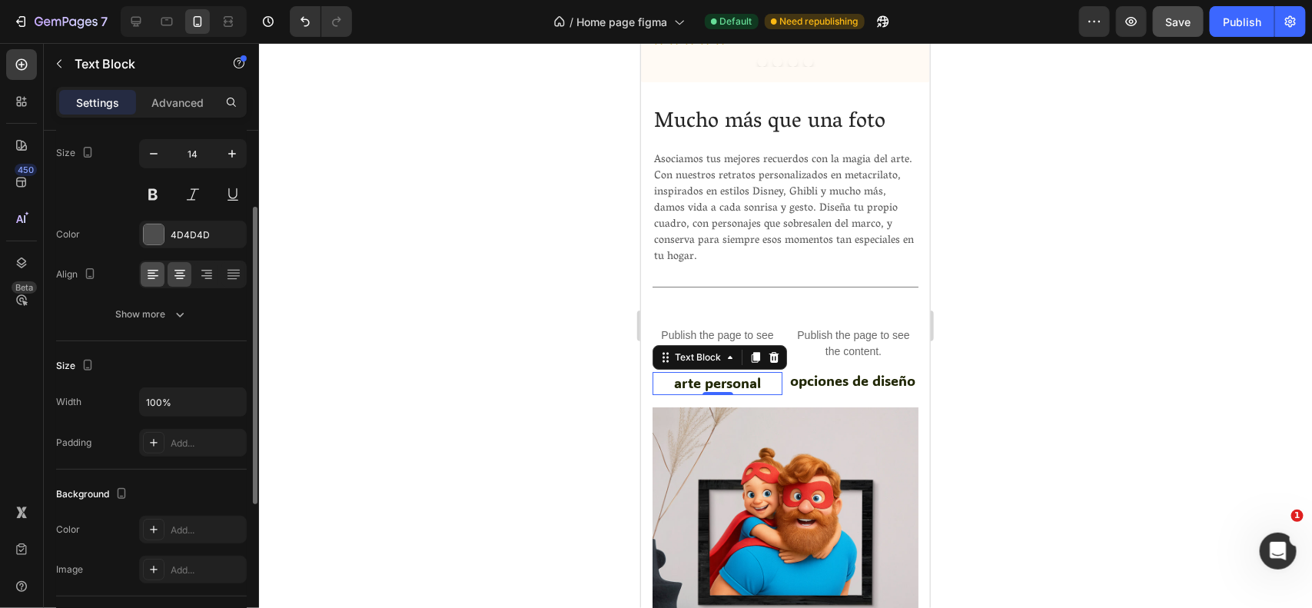
scroll to position [116, 0]
click at [148, 285] on icon at bounding box center [152, 278] width 15 height 15
click at [569, 377] on div at bounding box center [785, 325] width 1053 height 565
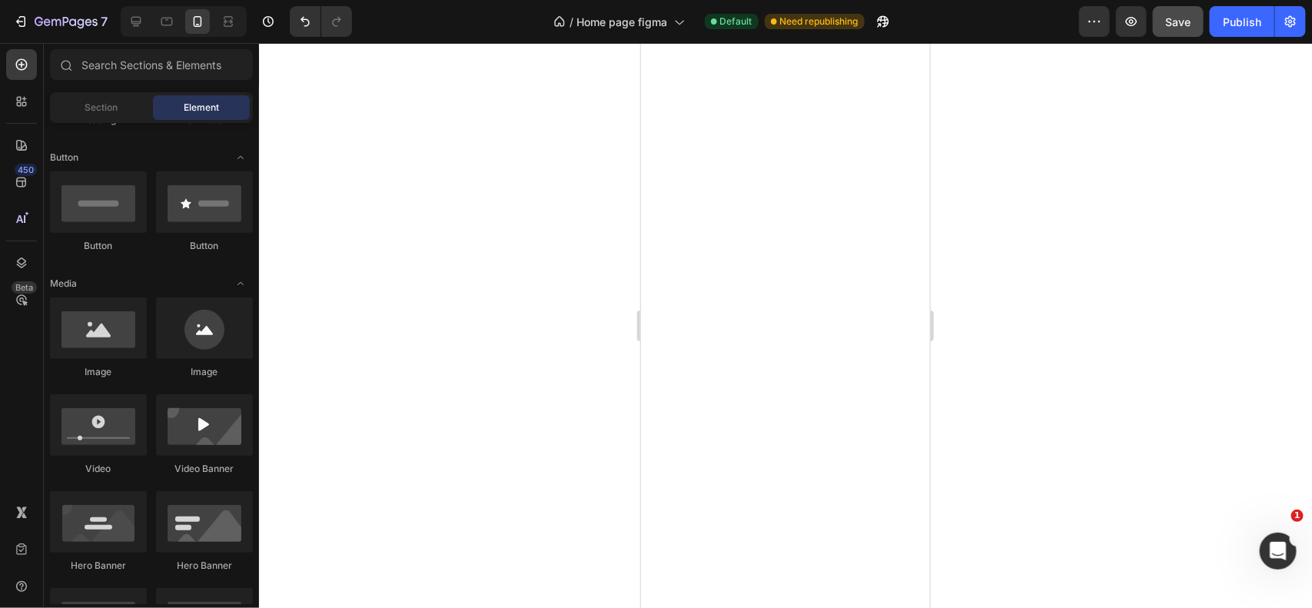
scroll to position [6521, 0]
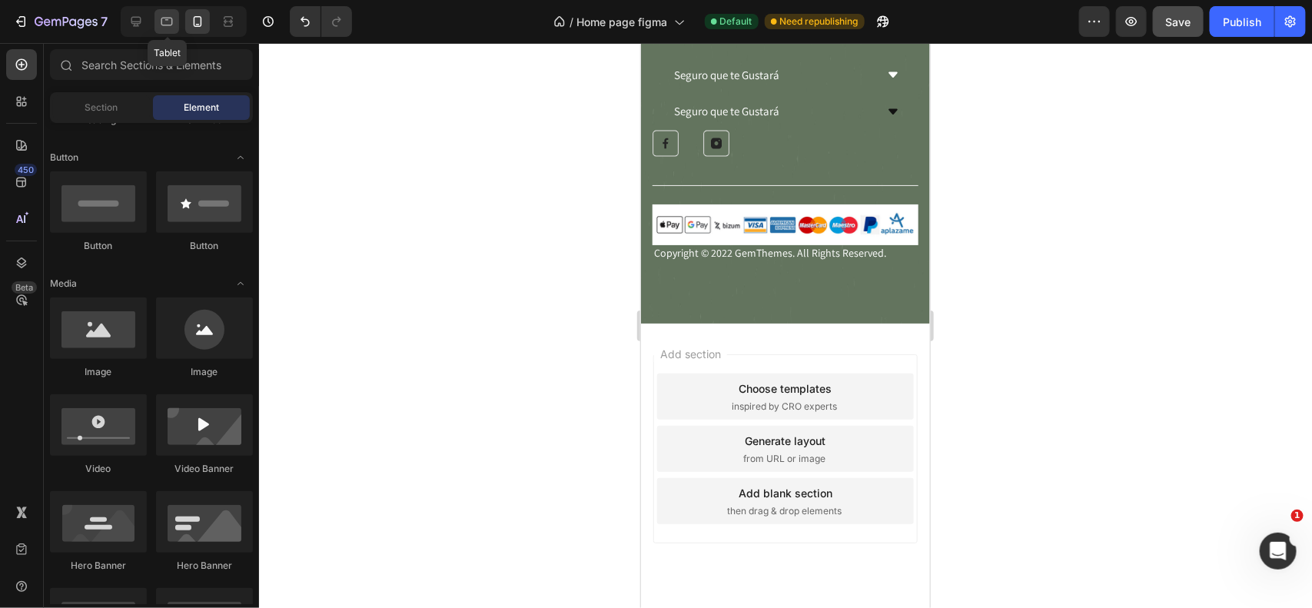
click at [156, 27] on div at bounding box center [167, 21] width 25 height 25
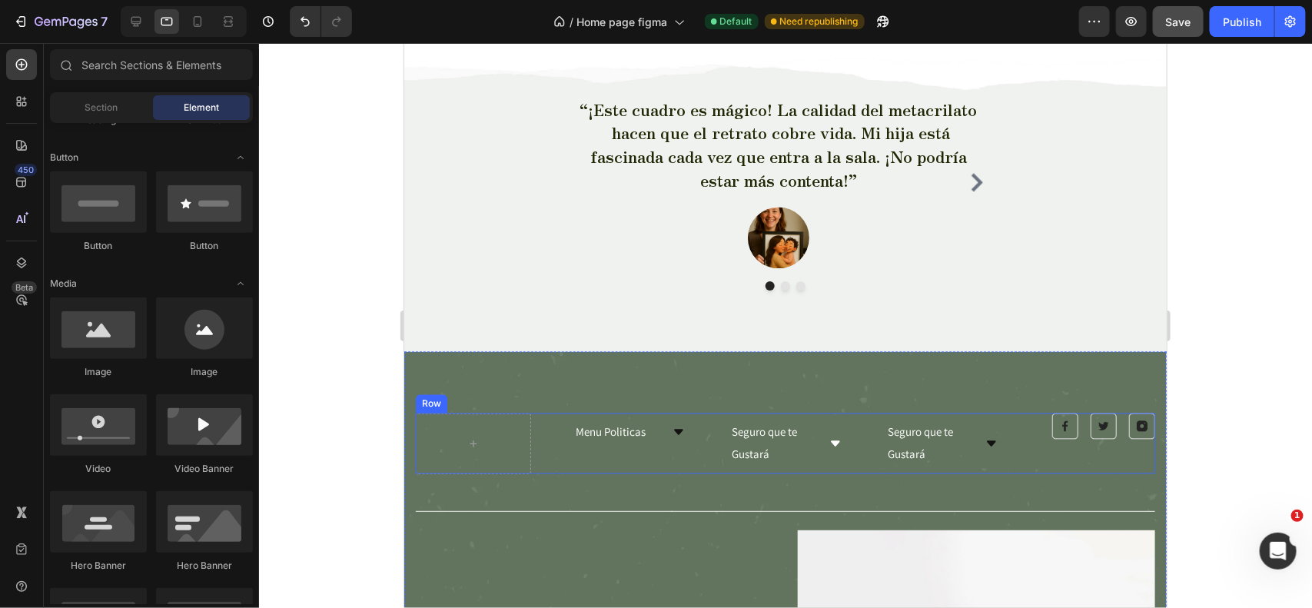
scroll to position [6593, 0]
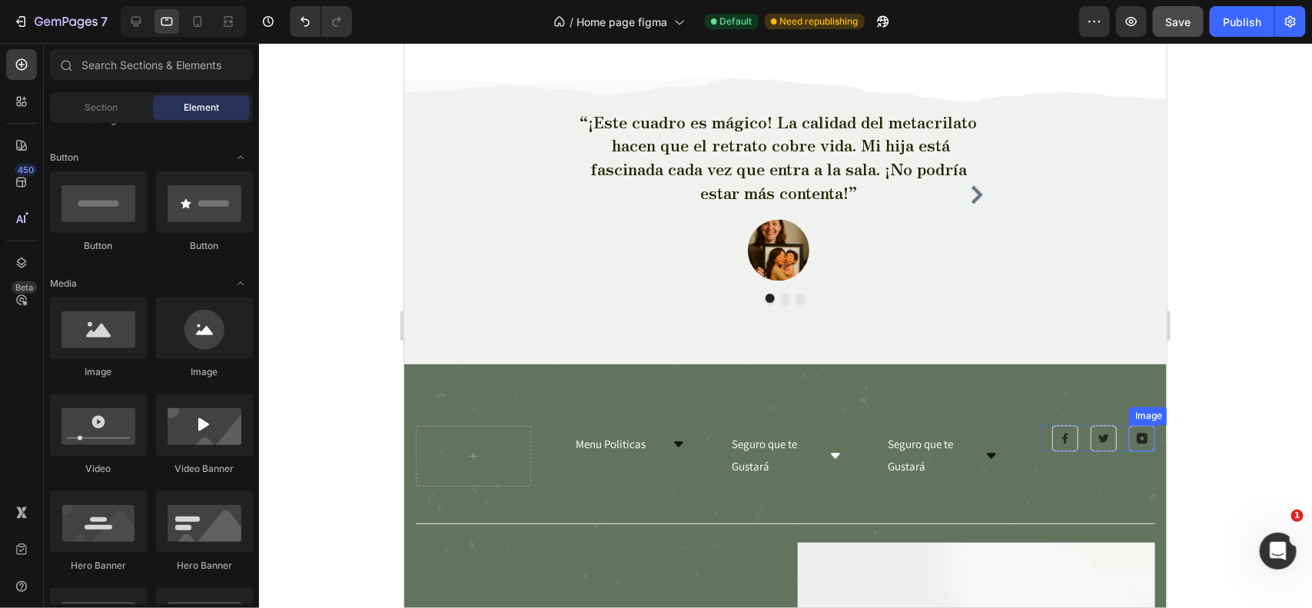
click at [1129, 437] on img at bounding box center [1142, 438] width 26 height 26
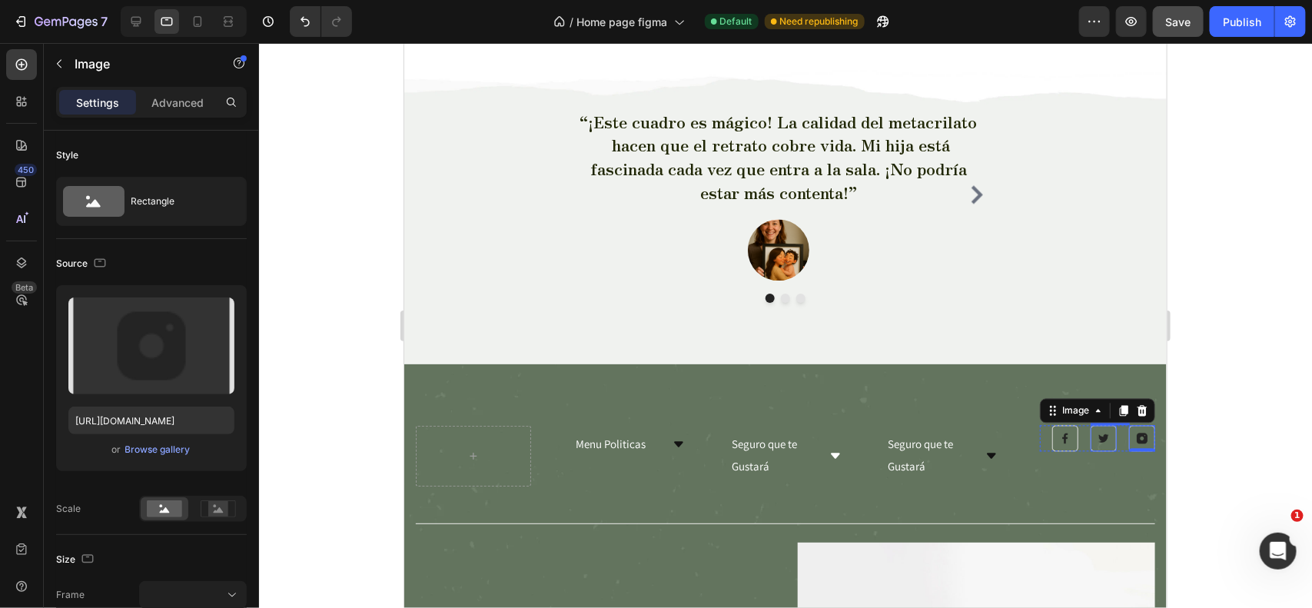
click at [1090, 436] on img at bounding box center [1103, 438] width 26 height 26
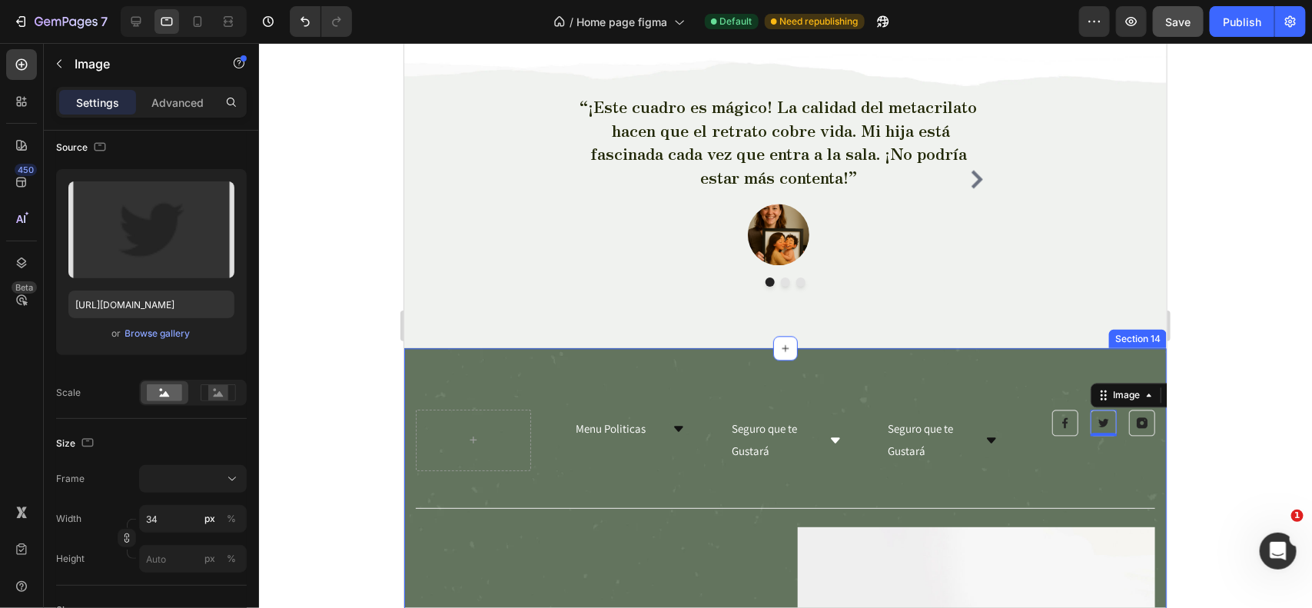
scroll to position [6612, 0]
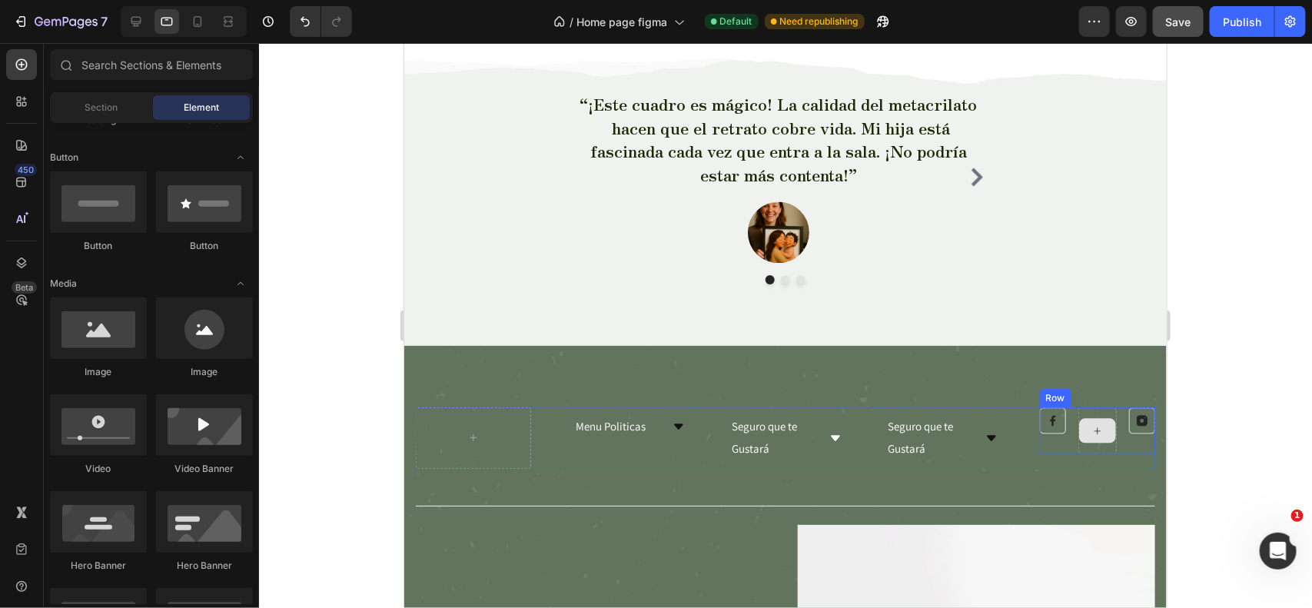
click at [1092, 437] on div at bounding box center [1097, 429] width 37 height 25
click at [1052, 435] on div "Image" at bounding box center [1052, 430] width 26 height 46
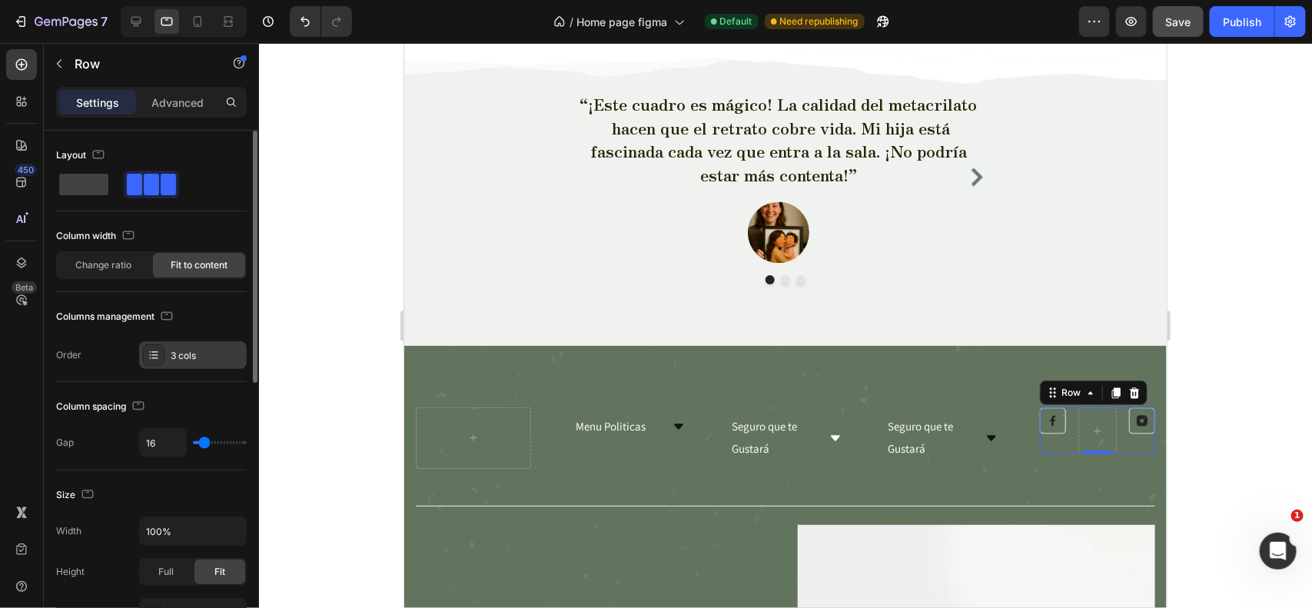
click at [187, 357] on div "3 cols" at bounding box center [207, 356] width 72 height 14
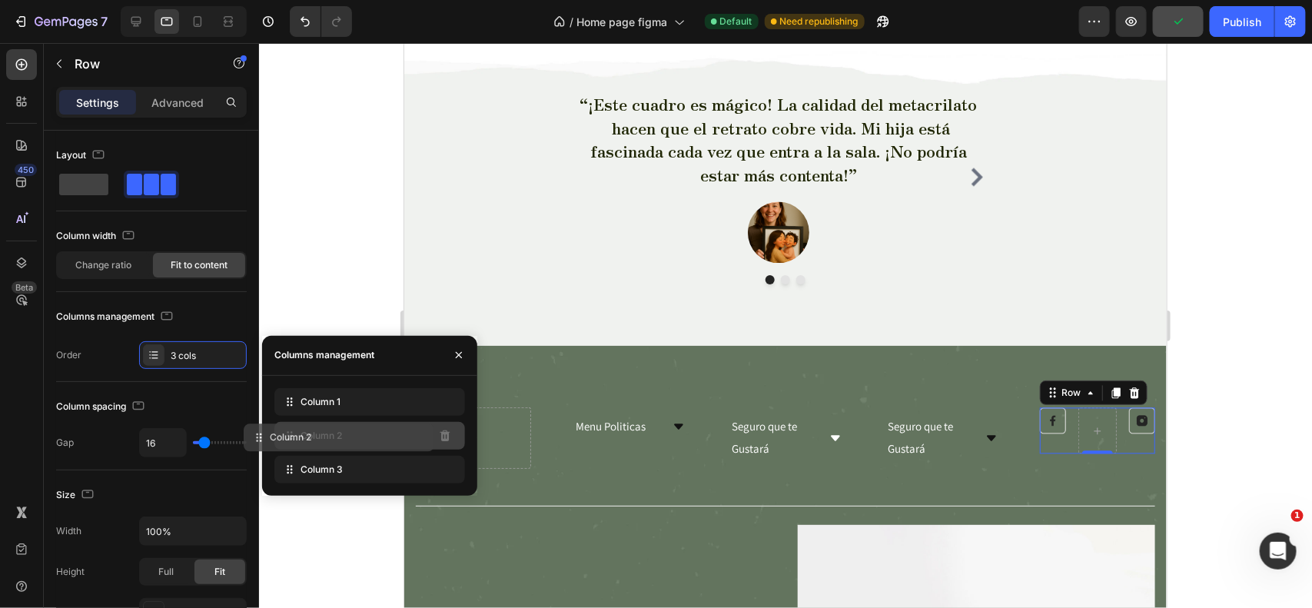
click at [417, 438] on div "Column 2" at bounding box center [369, 436] width 191 height 28
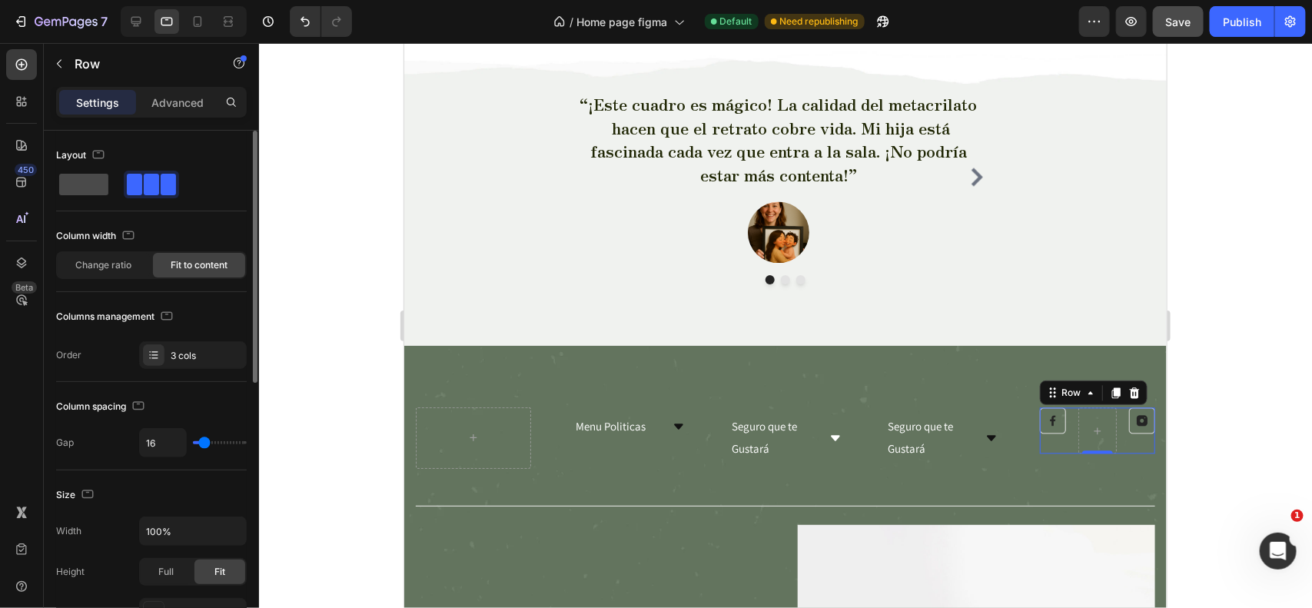
click at [89, 174] on span at bounding box center [83, 185] width 49 height 22
type input "0"
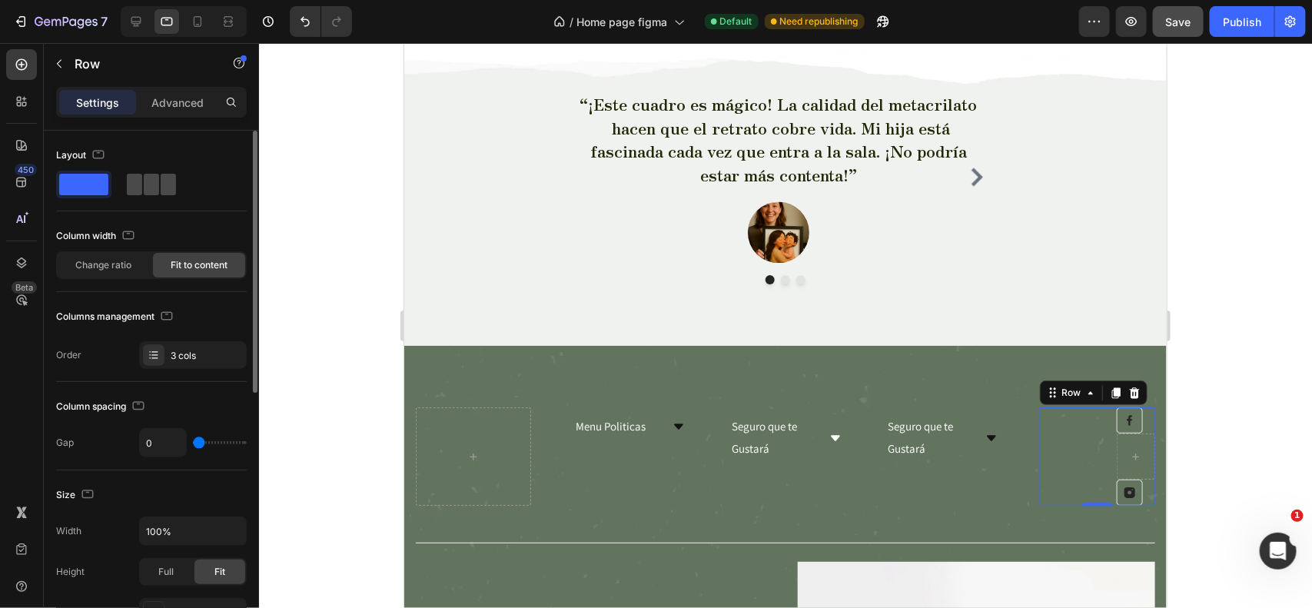
click at [144, 185] on span at bounding box center [151, 185] width 15 height 22
type input "16"
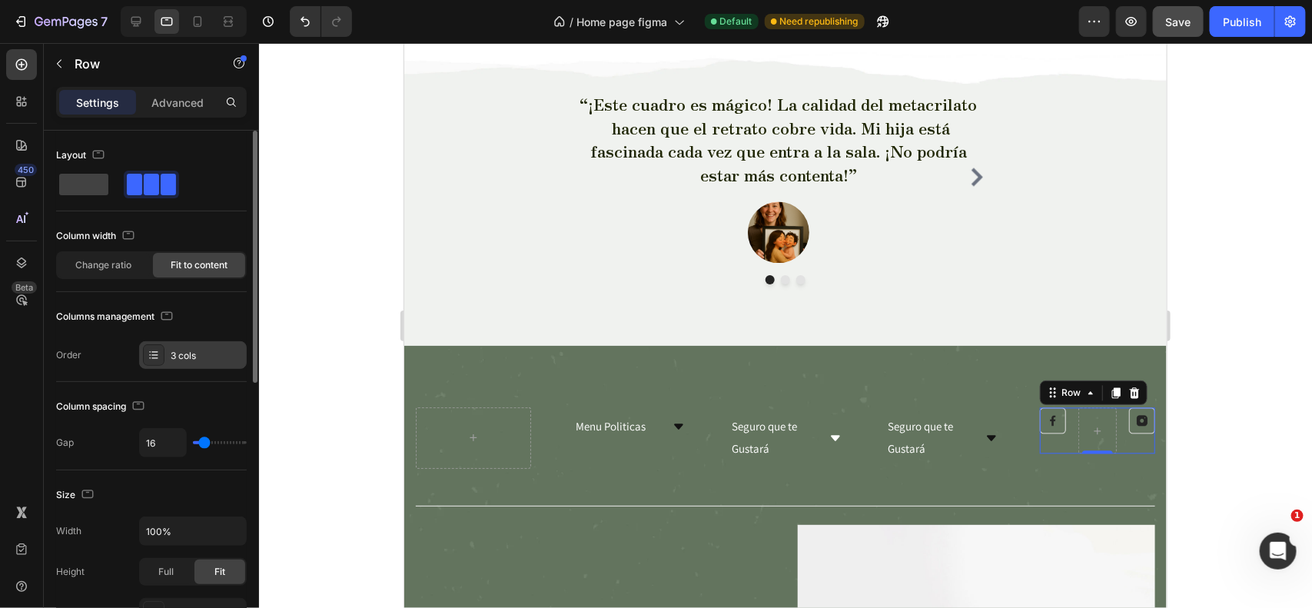
click at [177, 361] on div "3 cols" at bounding box center [207, 356] width 72 height 14
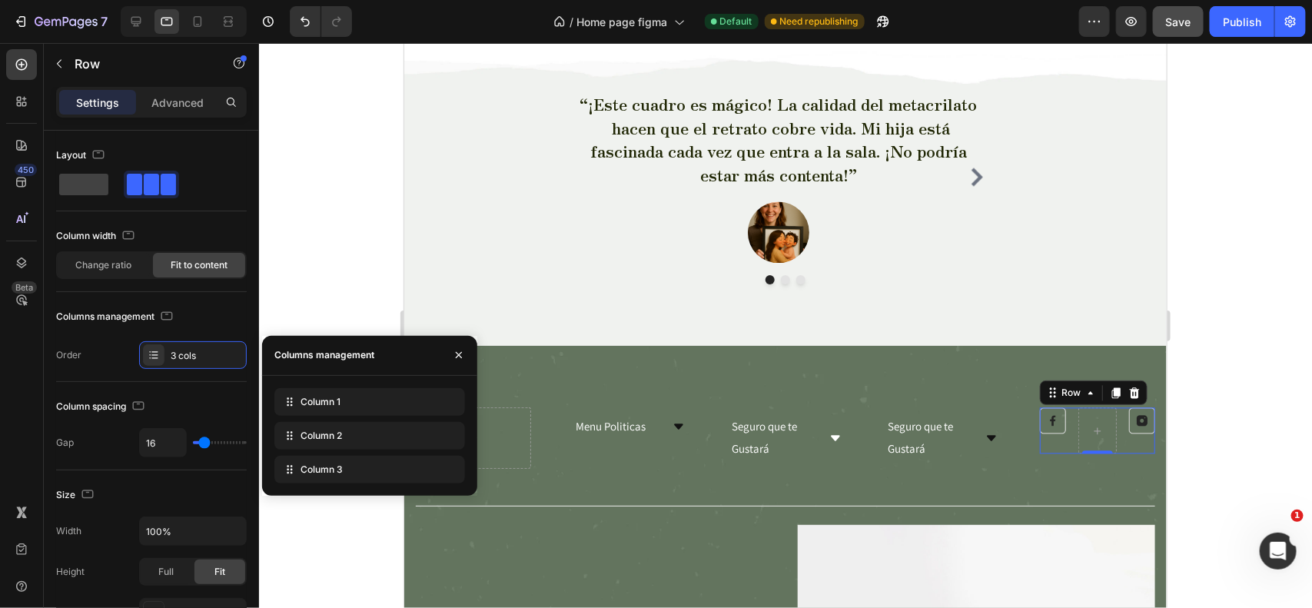
click at [473, 344] on div at bounding box center [459, 355] width 37 height 39
click at [460, 350] on icon "button" at bounding box center [459, 355] width 12 height 12
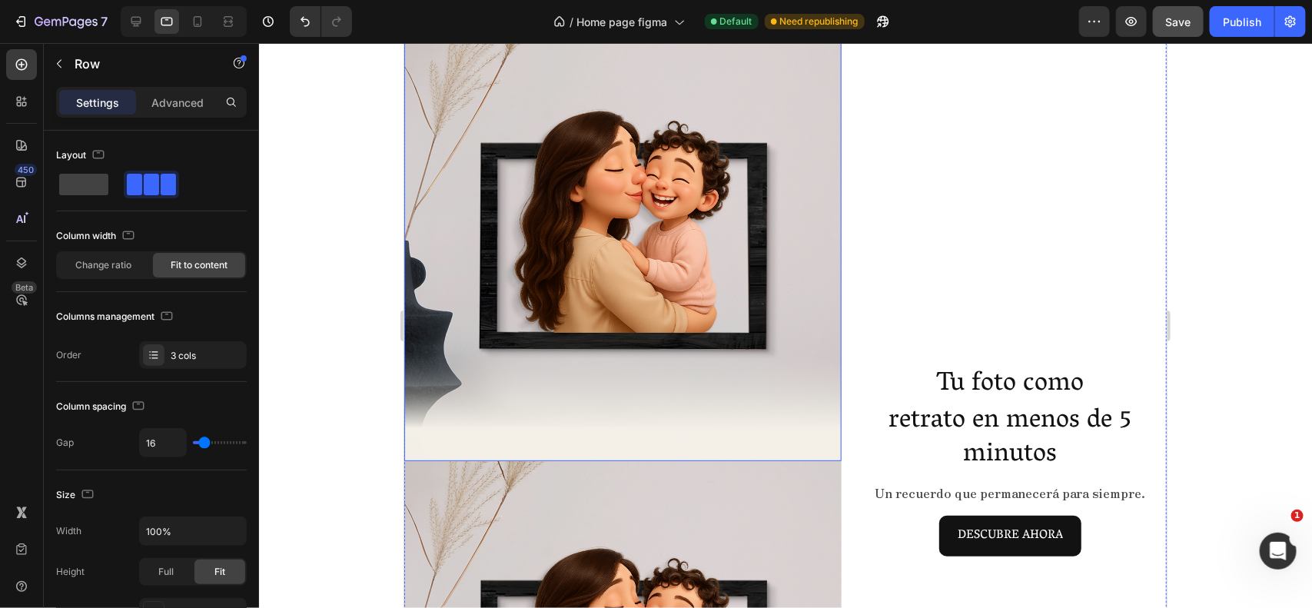
scroll to position [18, 0]
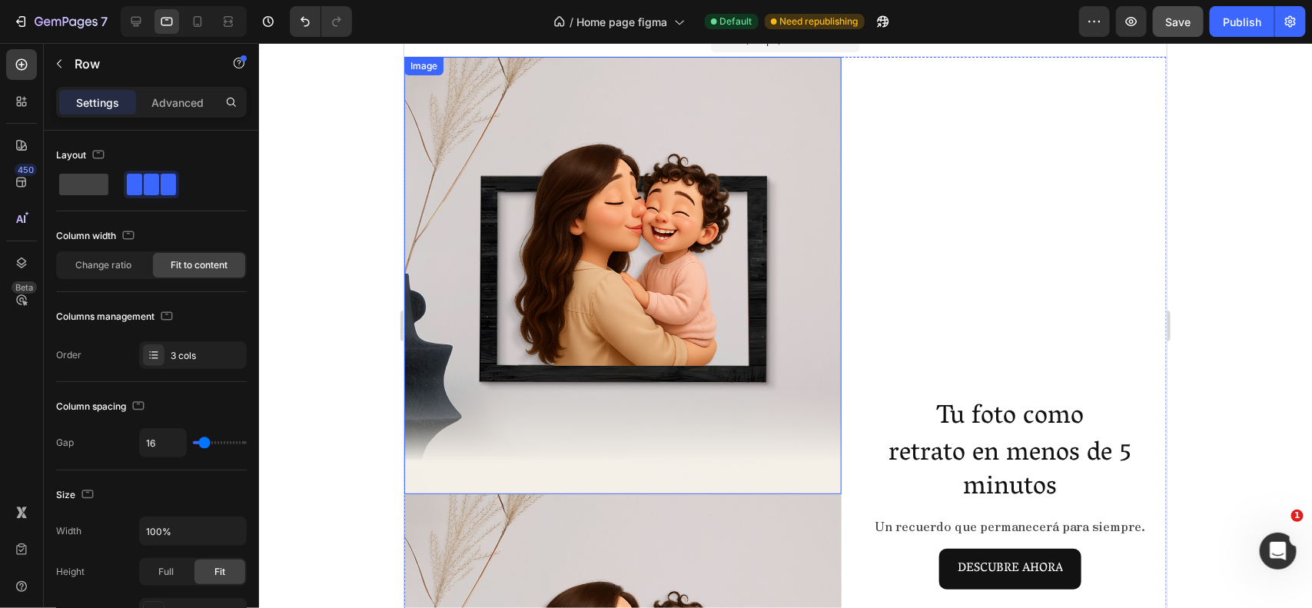
click at [667, 293] on img at bounding box center [622, 274] width 437 height 437
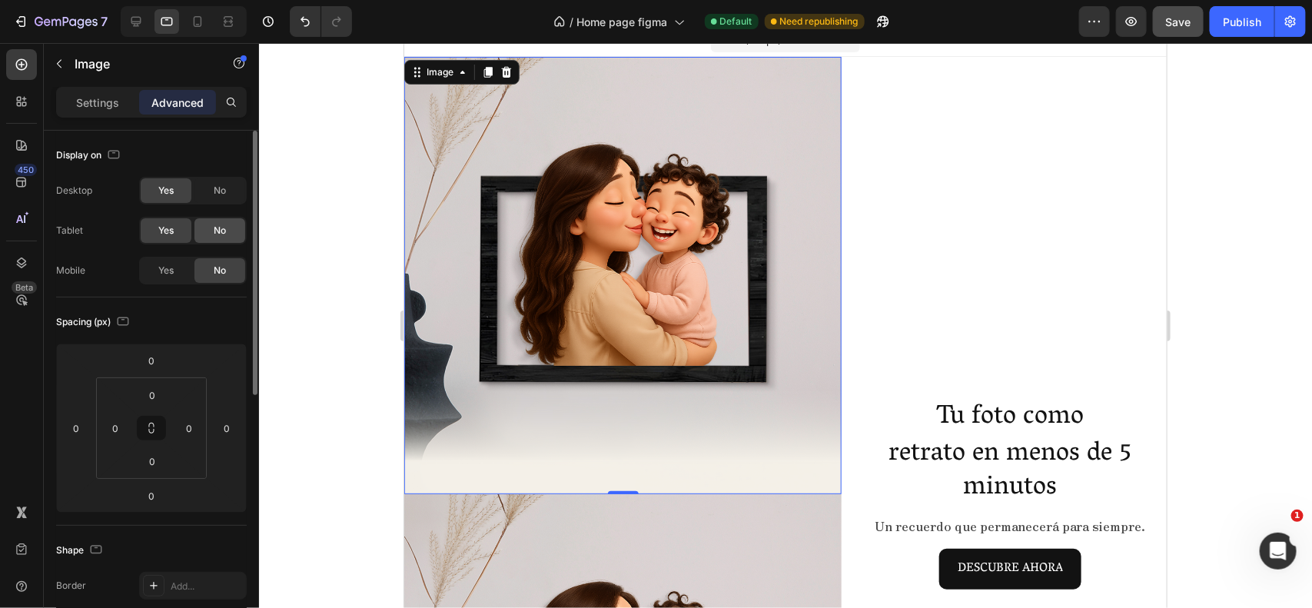
click at [216, 224] on span "No" at bounding box center [220, 231] width 12 height 14
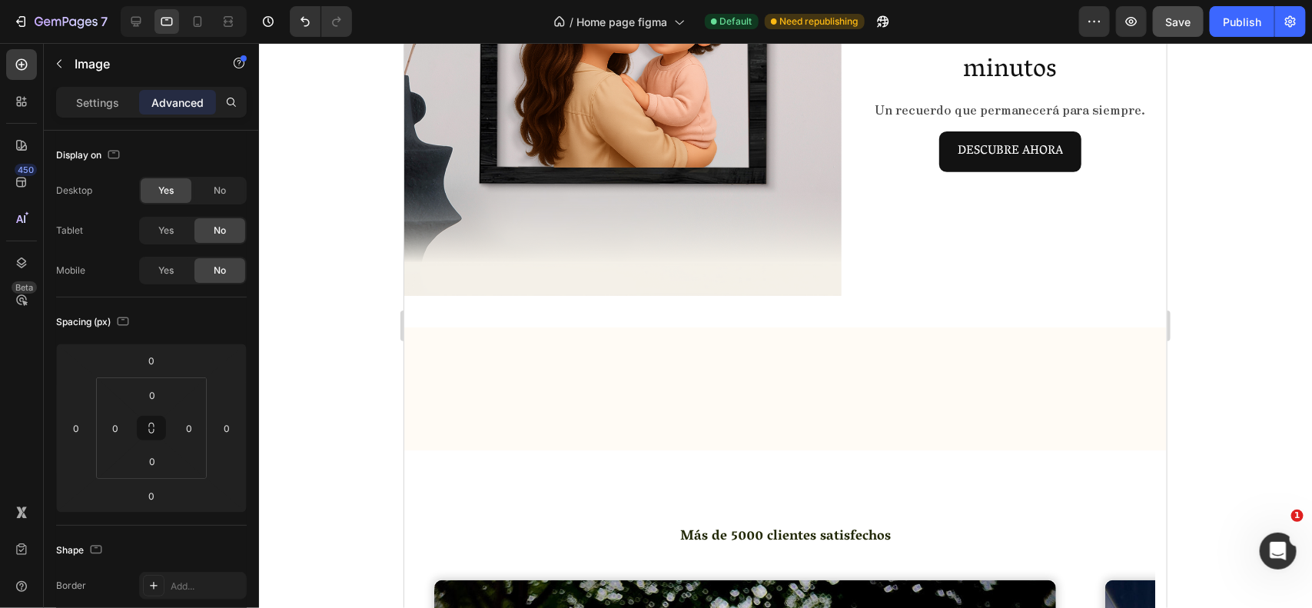
scroll to position [218, 0]
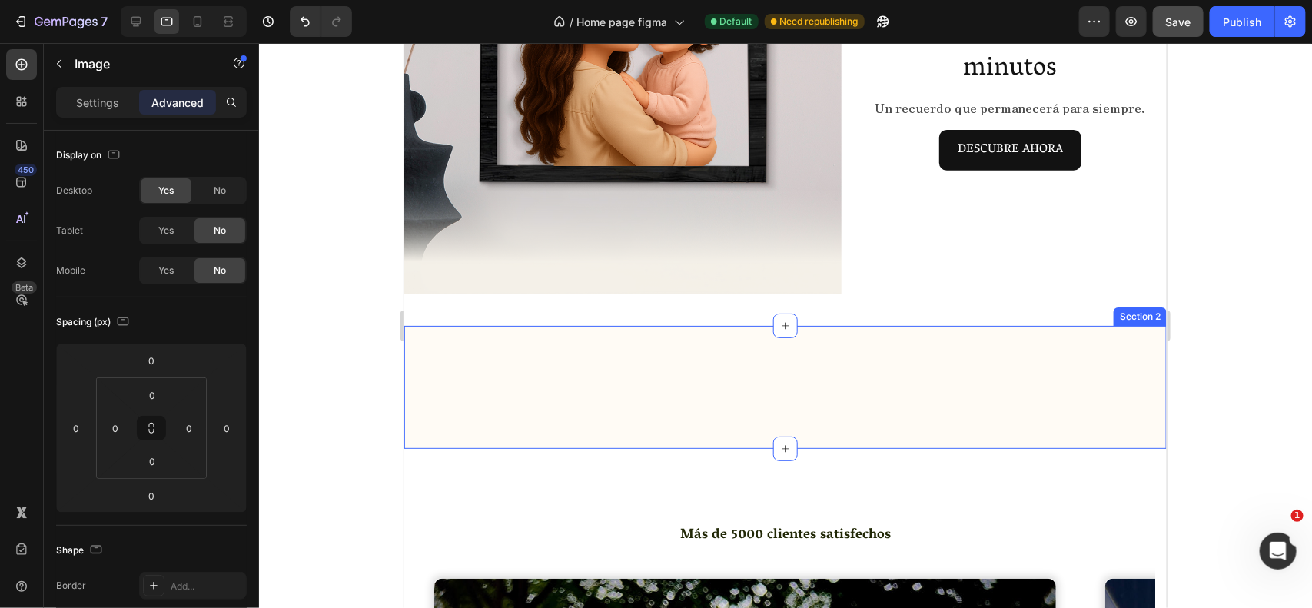
click at [784, 384] on div "Image Para Mamá Heading Image Para Papá Heading Image Para Mascotas Heading Ima…" at bounding box center [785, 386] width 763 height 123
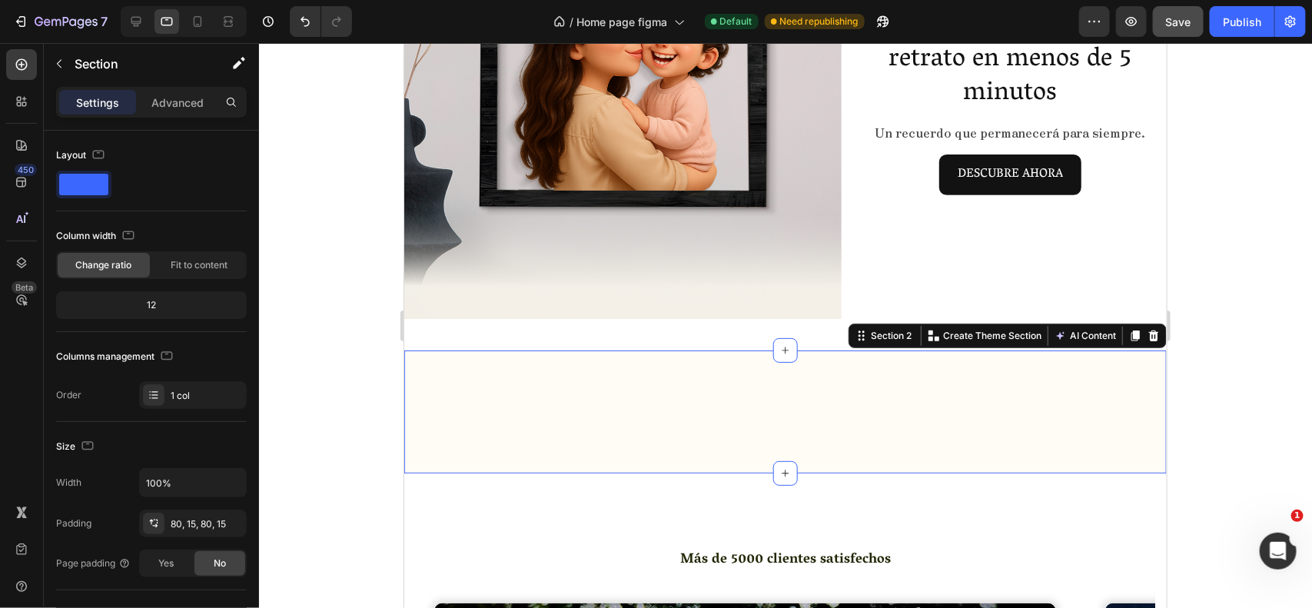
scroll to position [190, 0]
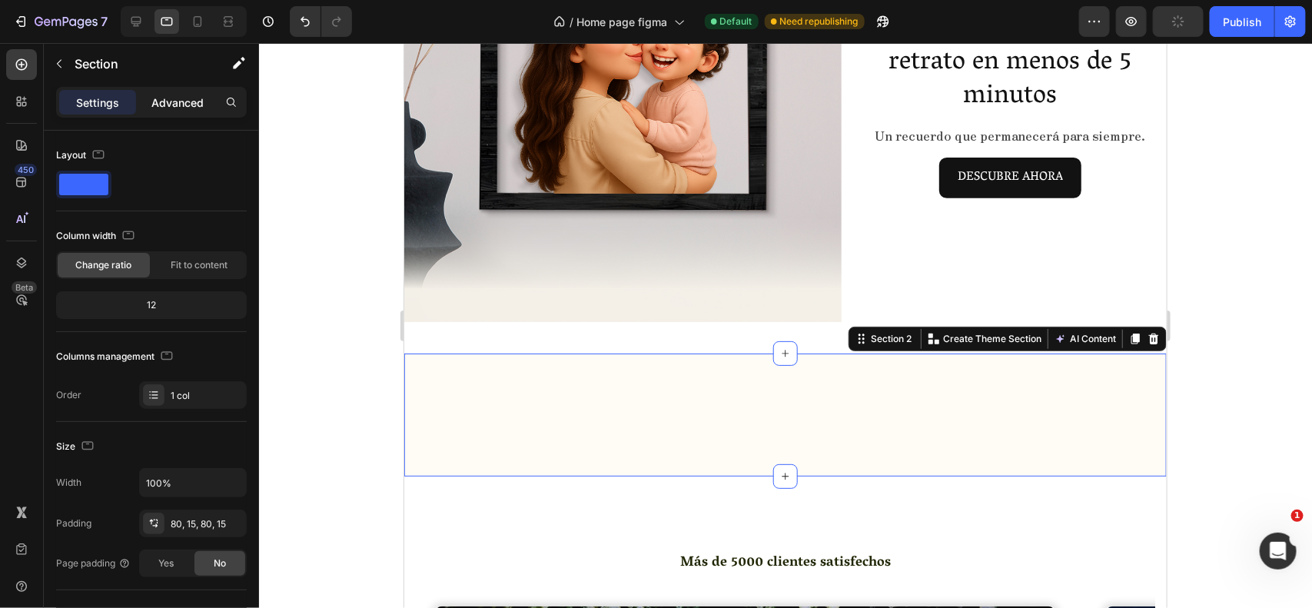
click at [165, 108] on p "Advanced" at bounding box center [177, 103] width 52 height 16
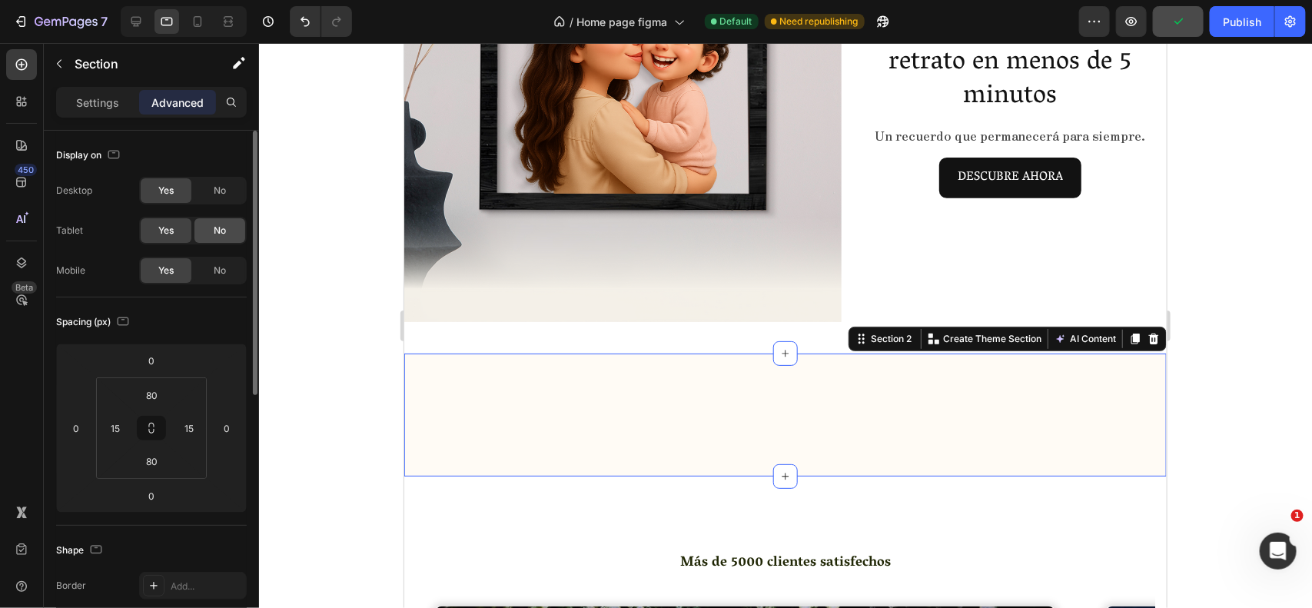
click at [212, 228] on div "No" at bounding box center [220, 230] width 51 height 25
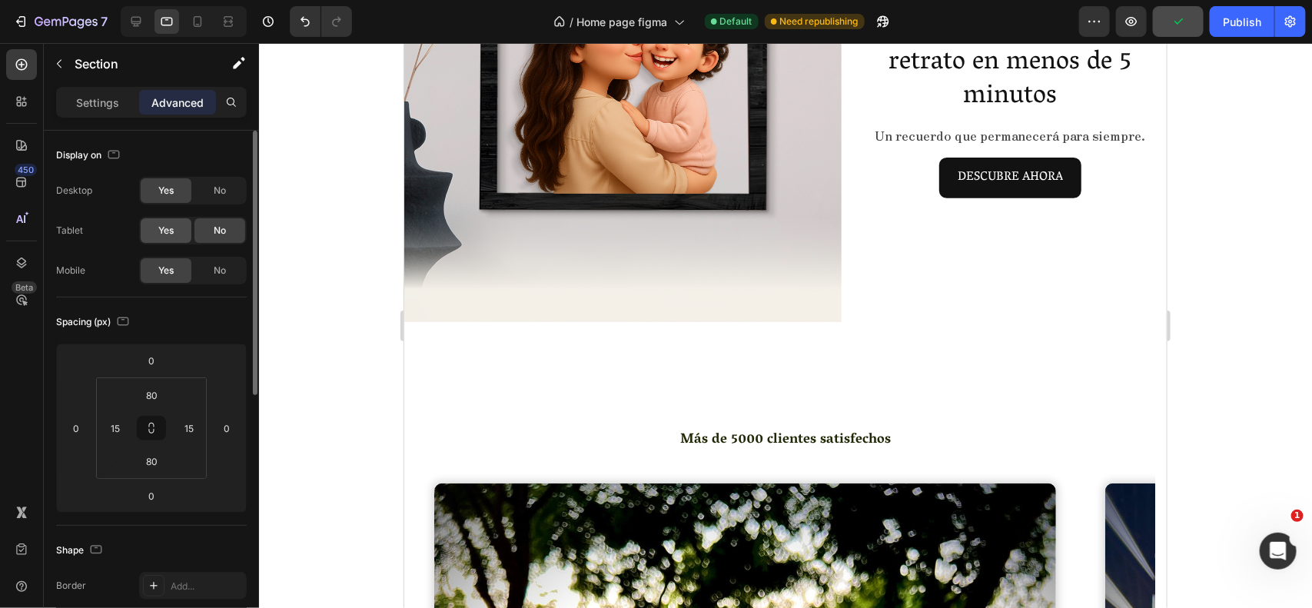
click at [159, 220] on div "Yes" at bounding box center [166, 230] width 51 height 25
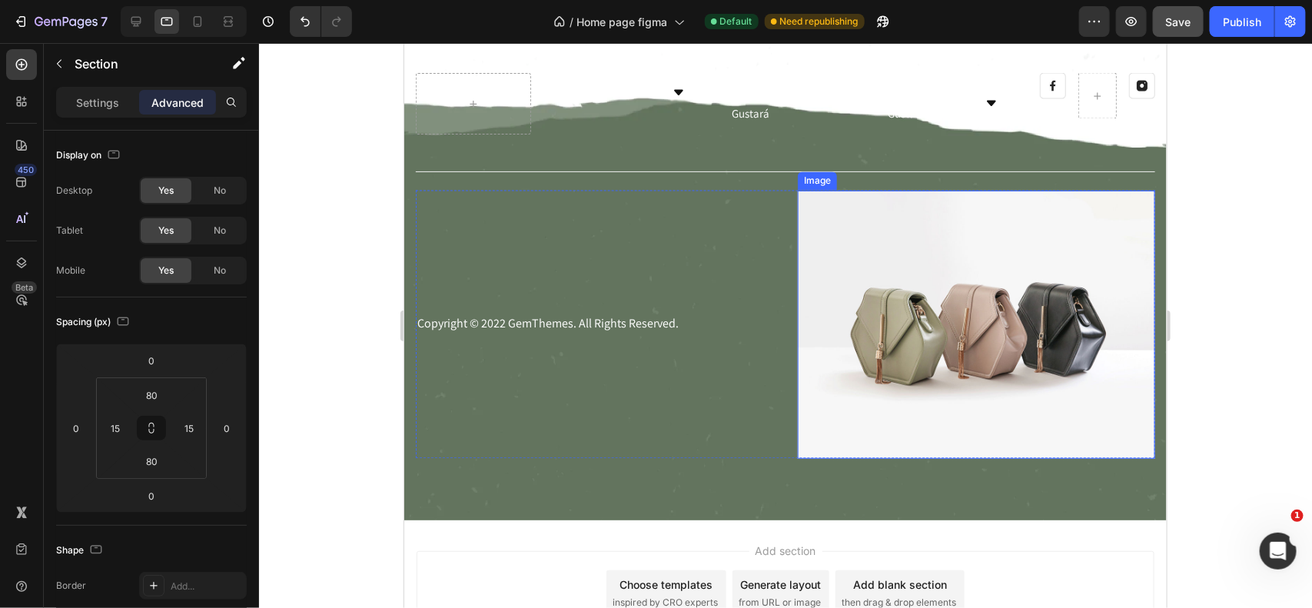
scroll to position [6509, 0]
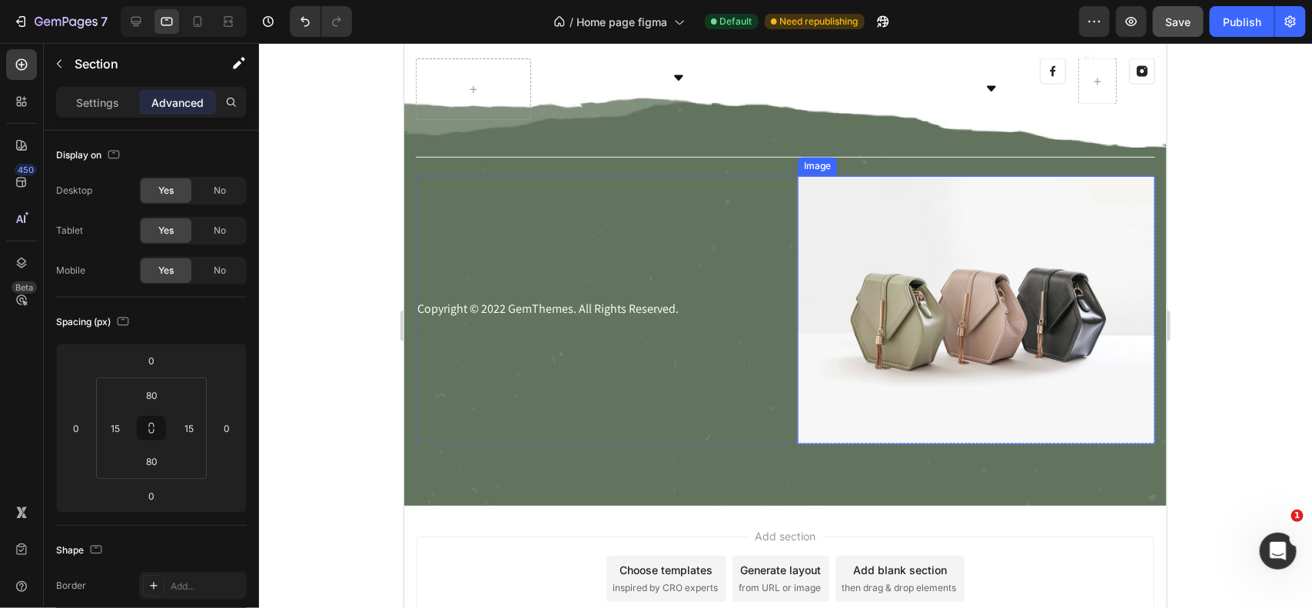
click at [861, 365] on img at bounding box center [975, 309] width 357 height 268
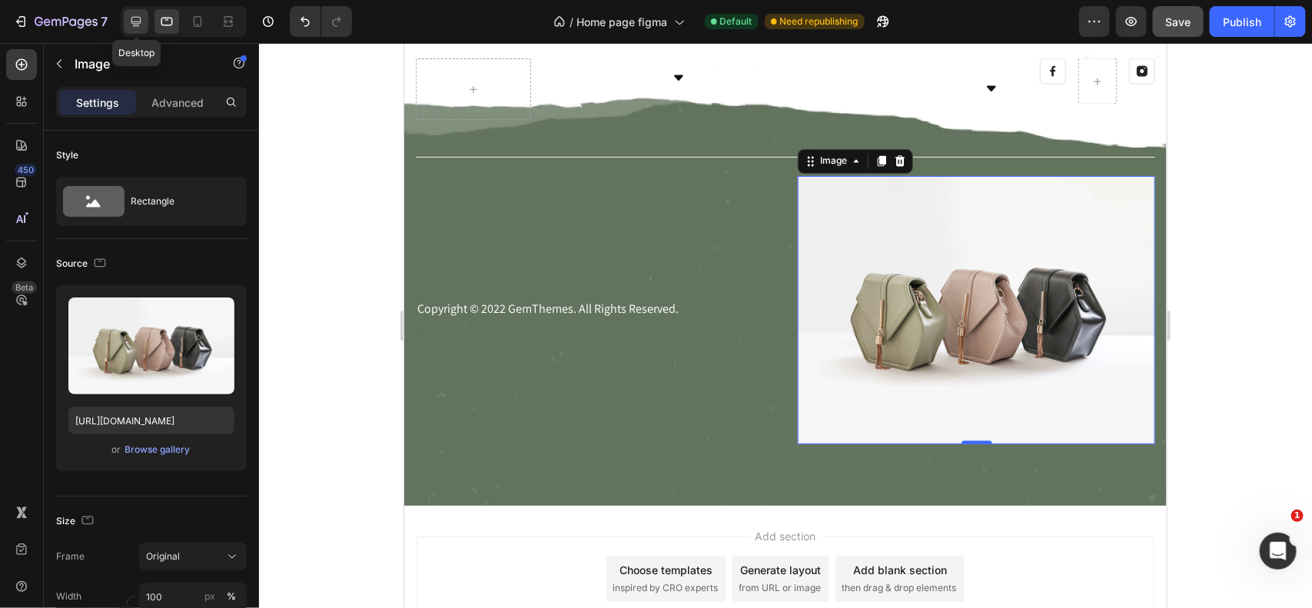
click at [146, 10] on div at bounding box center [136, 21] width 25 height 25
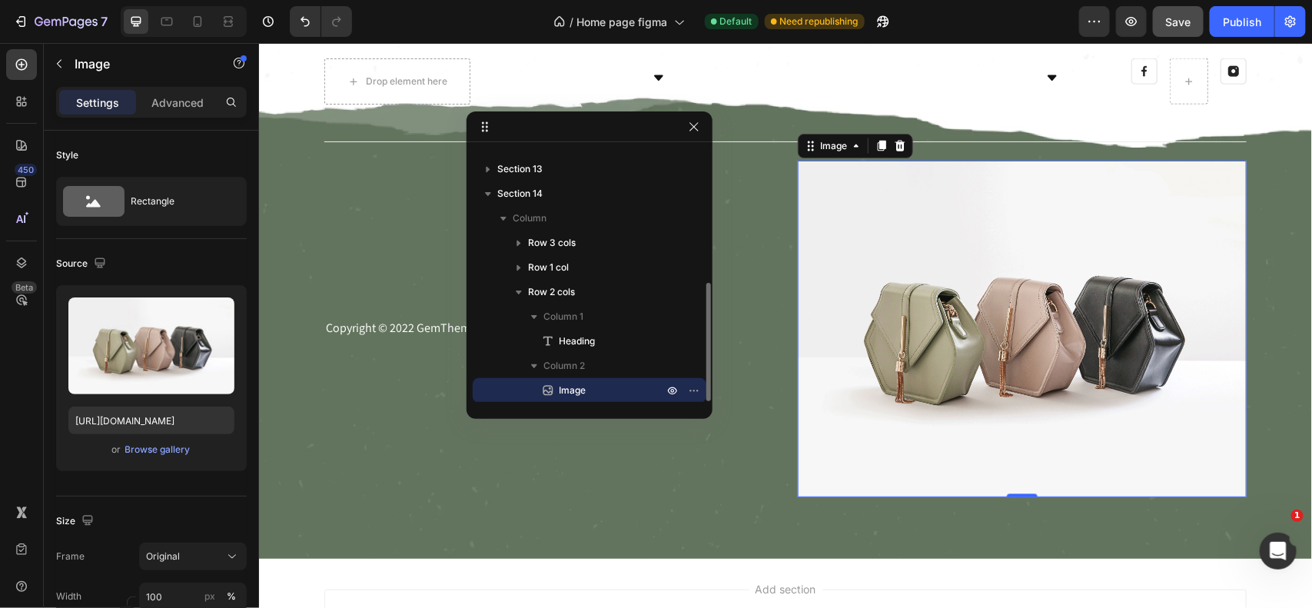
scroll to position [6474, 0]
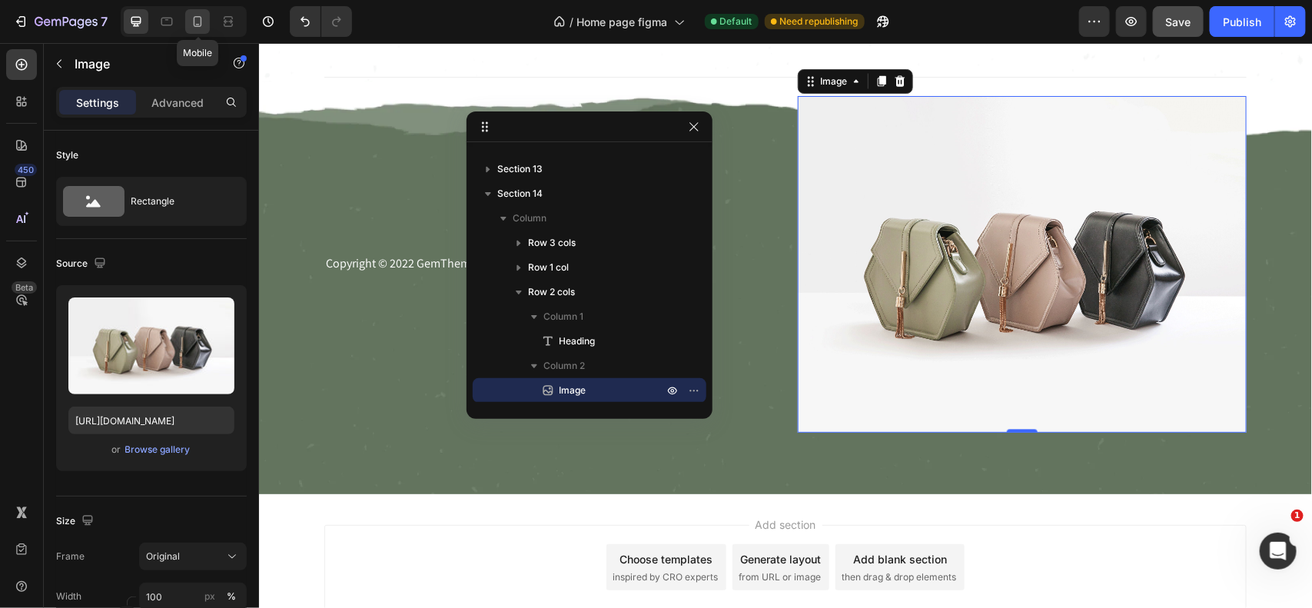
click at [196, 24] on icon at bounding box center [197, 21] width 15 height 15
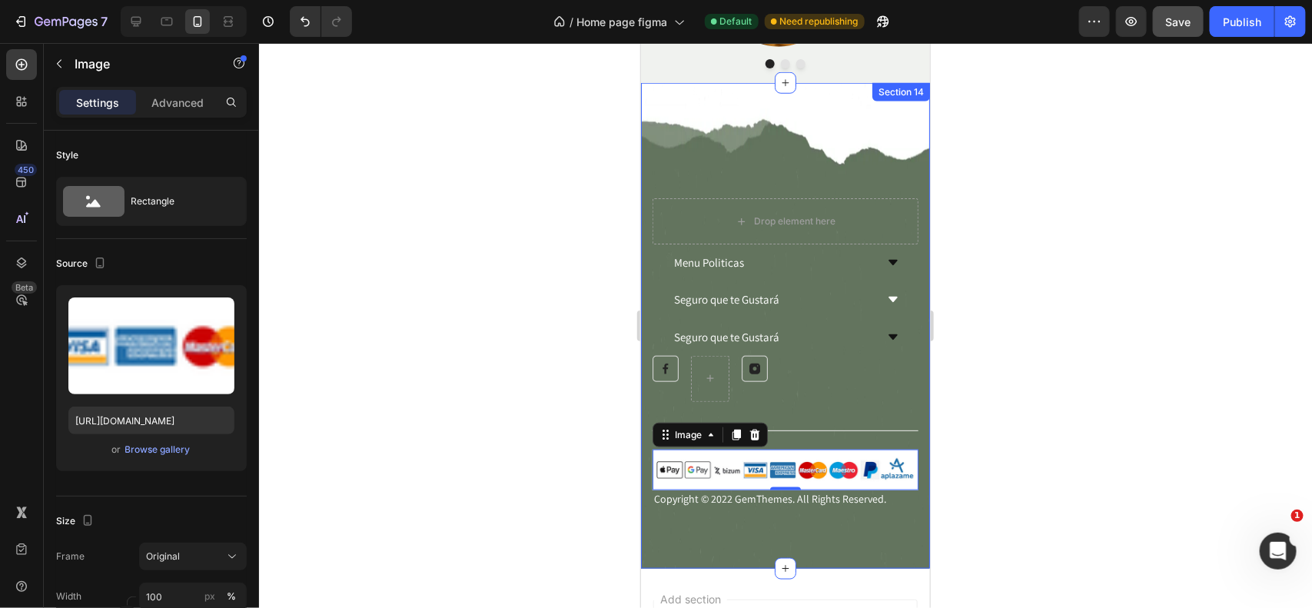
scroll to position [5863, 0]
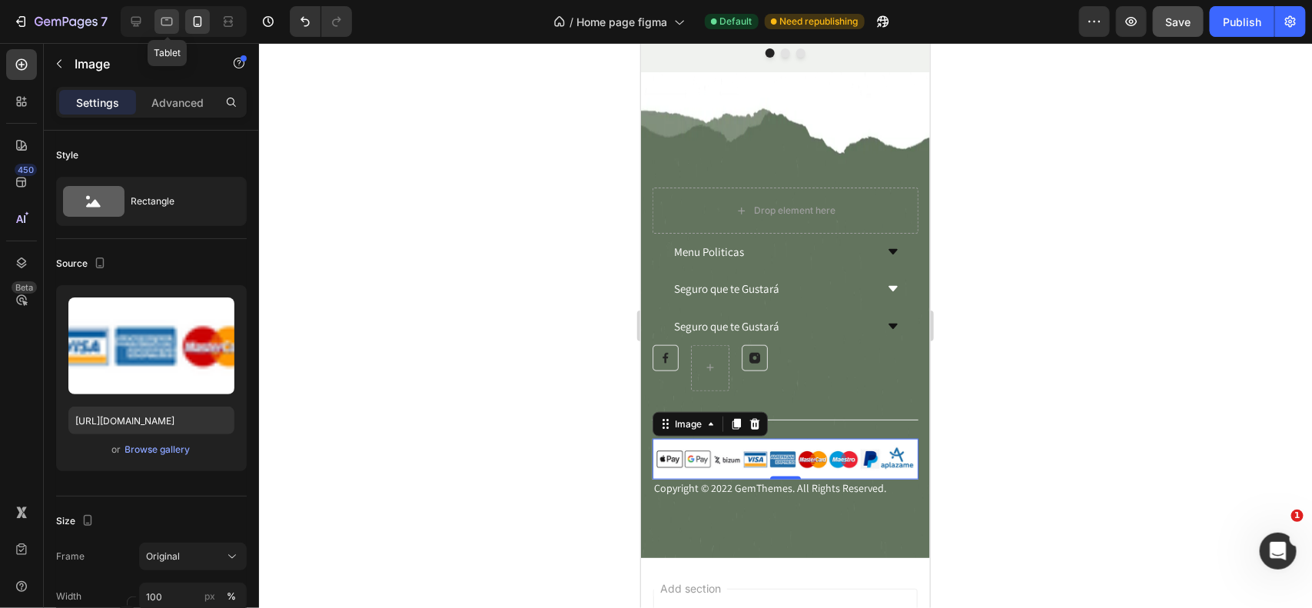
click at [158, 15] on div at bounding box center [167, 21] width 25 height 25
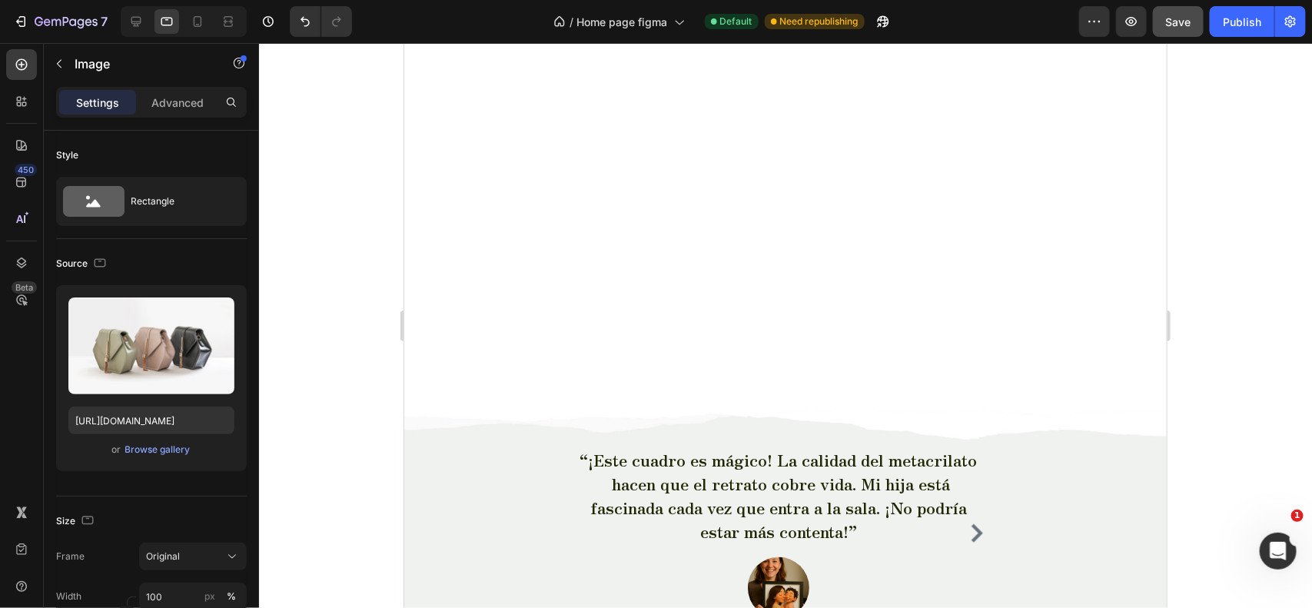
scroll to position [6410, 0]
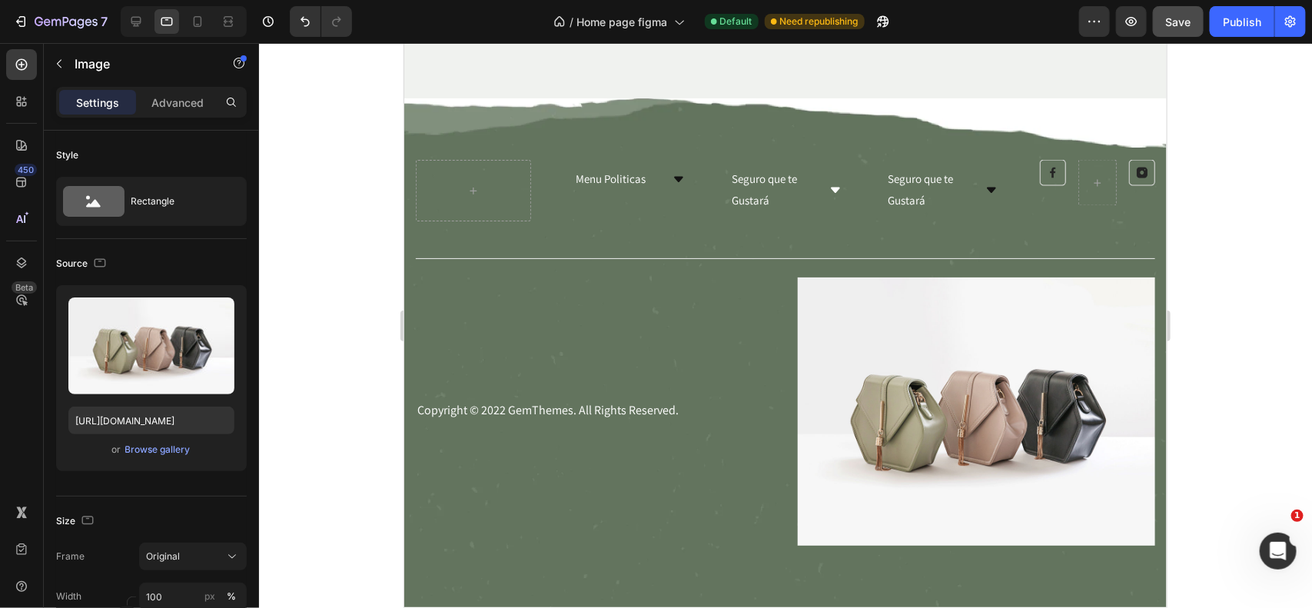
click at [869, 377] on img at bounding box center [975, 411] width 357 height 268
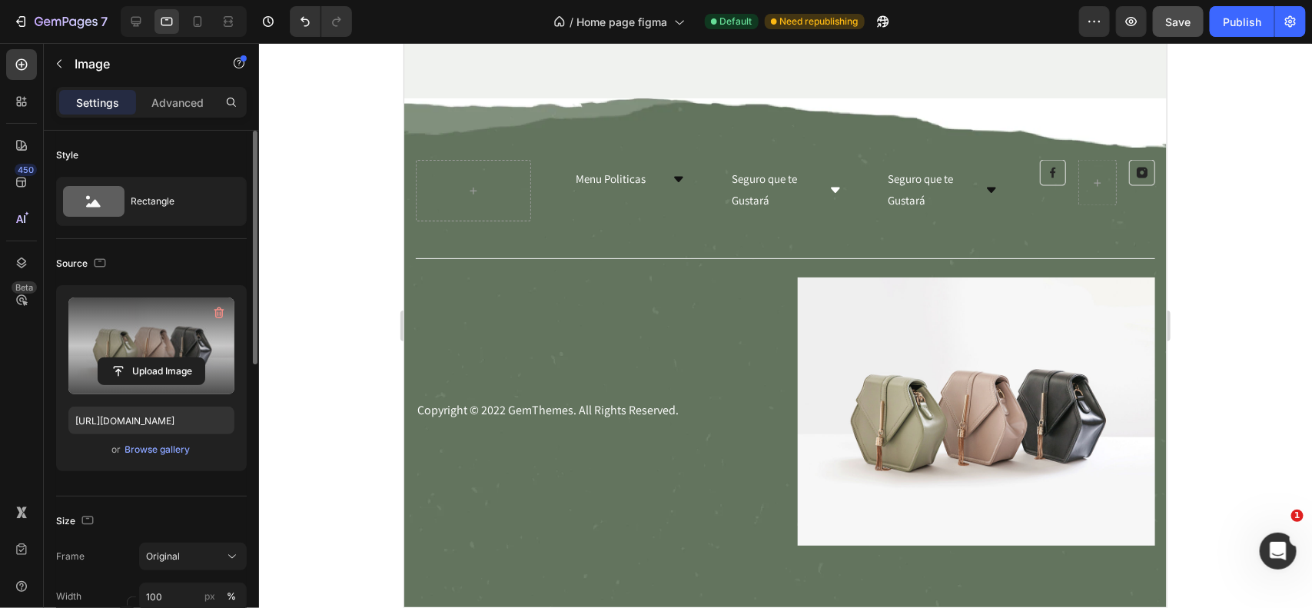
click at [135, 343] on label at bounding box center [151, 346] width 166 height 97
click at [135, 358] on input "file" at bounding box center [151, 371] width 106 height 26
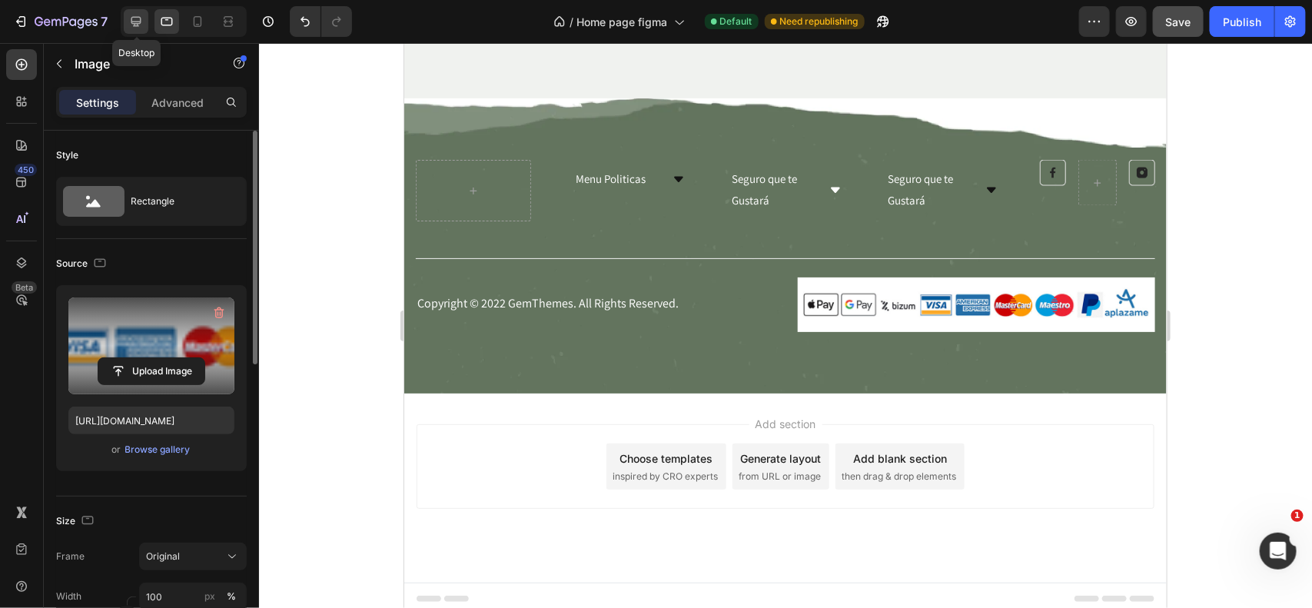
click at [139, 10] on div at bounding box center [136, 21] width 25 height 25
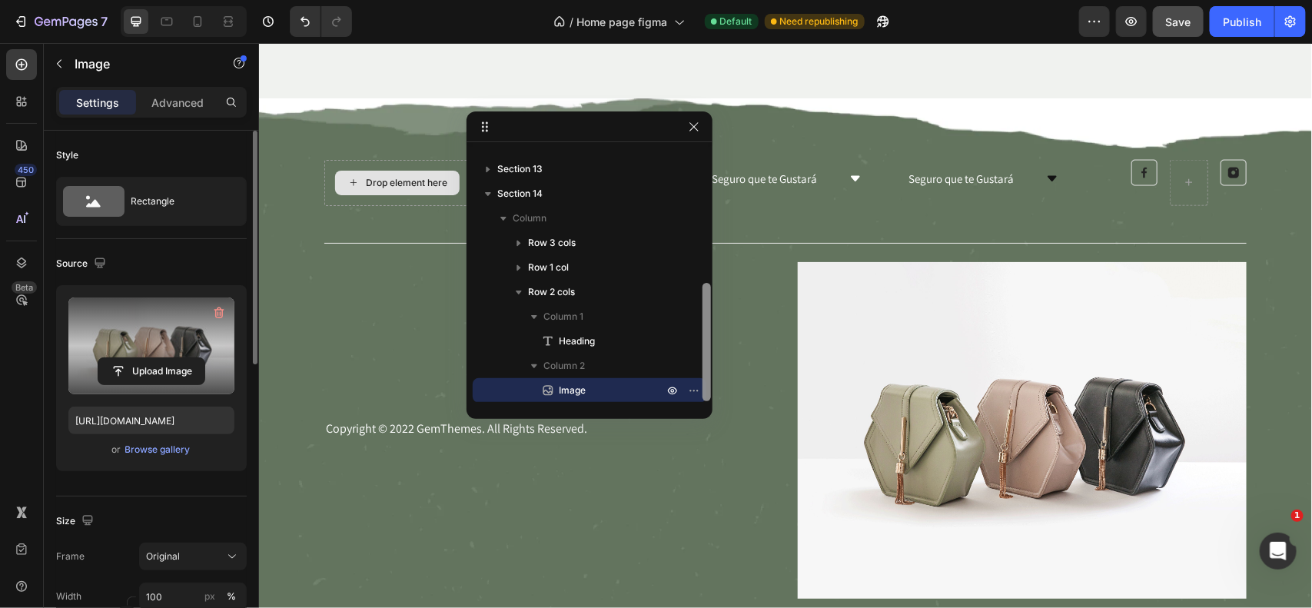
scroll to position [6475, 0]
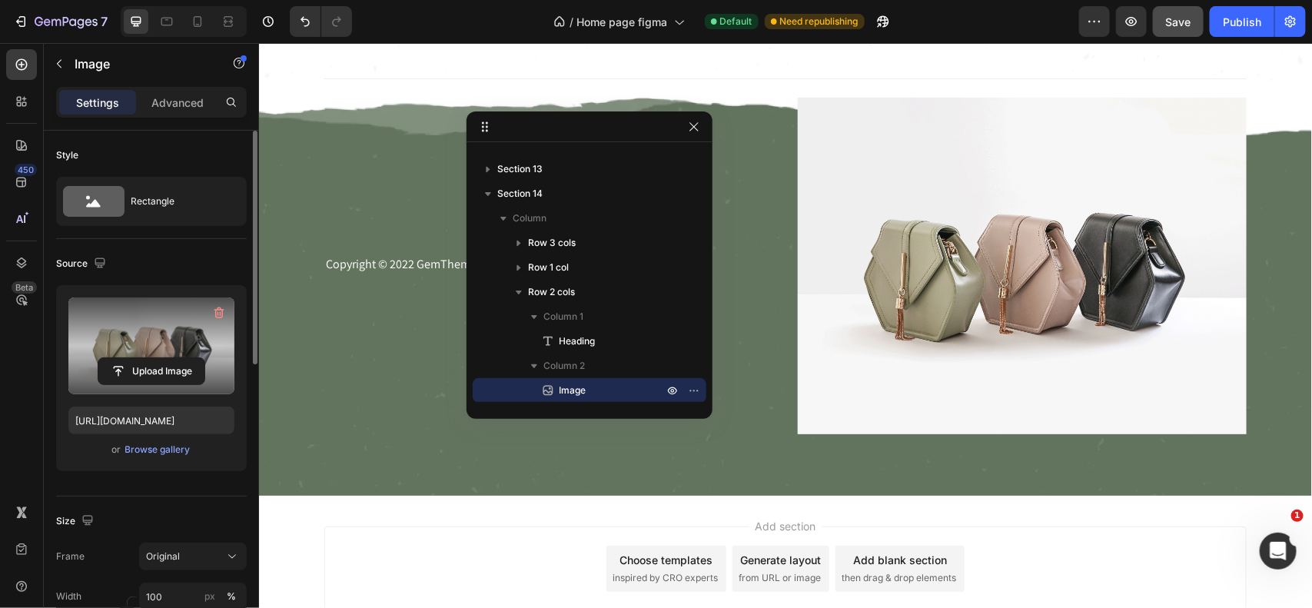
click at [919, 291] on img at bounding box center [1021, 265] width 449 height 337
click at [140, 356] on label at bounding box center [151, 346] width 166 height 97
click at [140, 358] on input "file" at bounding box center [151, 371] width 106 height 26
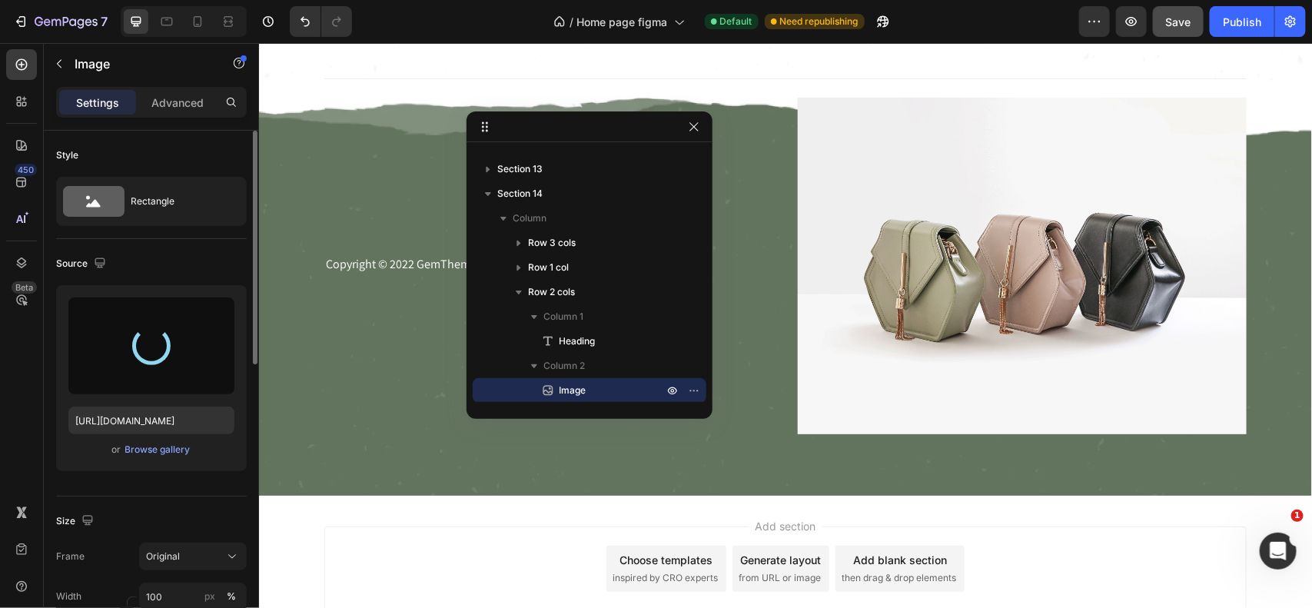
type input "[URL][DOMAIN_NAME]"
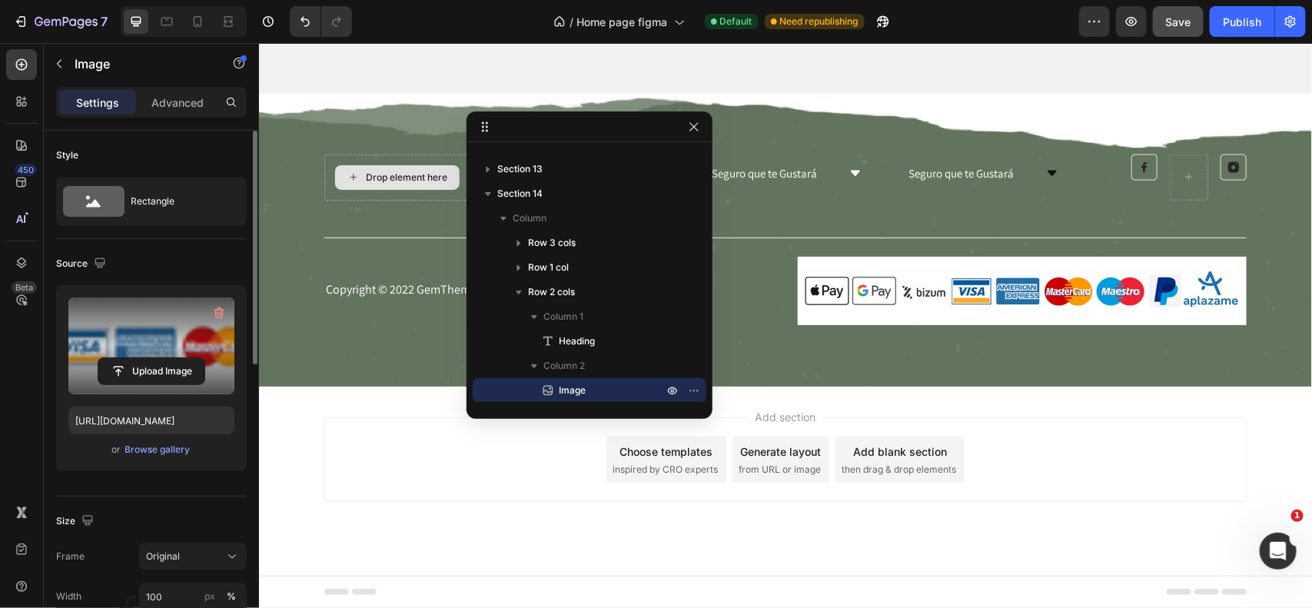
scroll to position [6316, 0]
click at [740, 315] on div "Copyright © 2022 GemThemes. All Rights Reserved. Heading" at bounding box center [548, 290] width 449 height 69
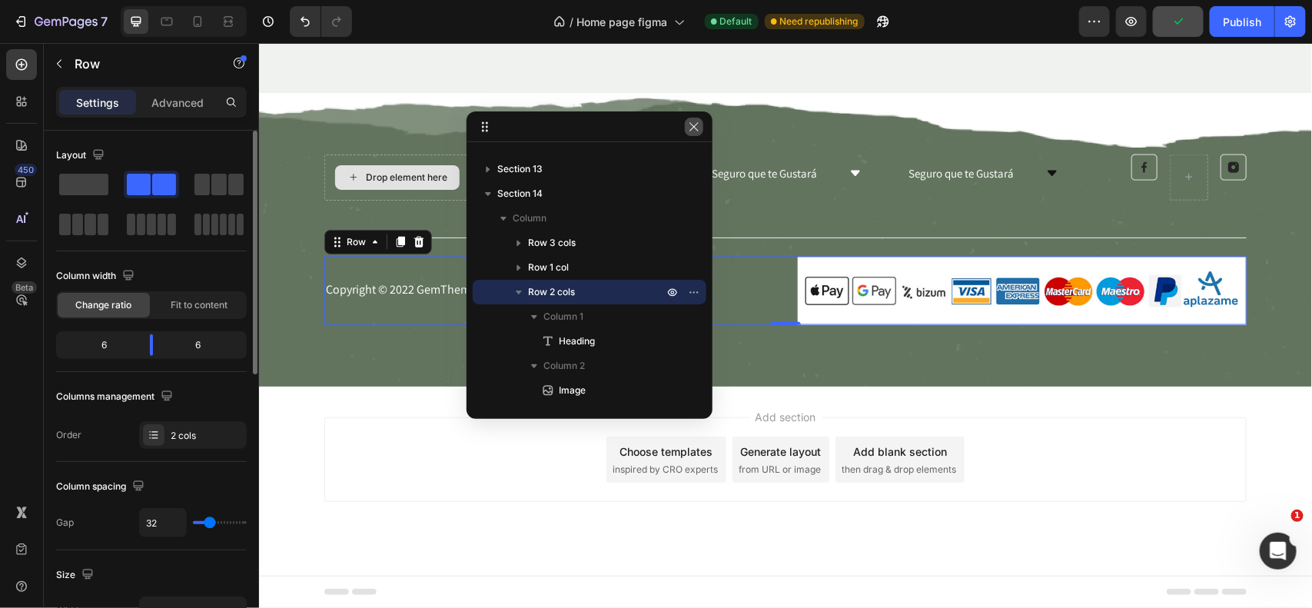
click at [698, 131] on icon "button" at bounding box center [694, 127] width 12 height 12
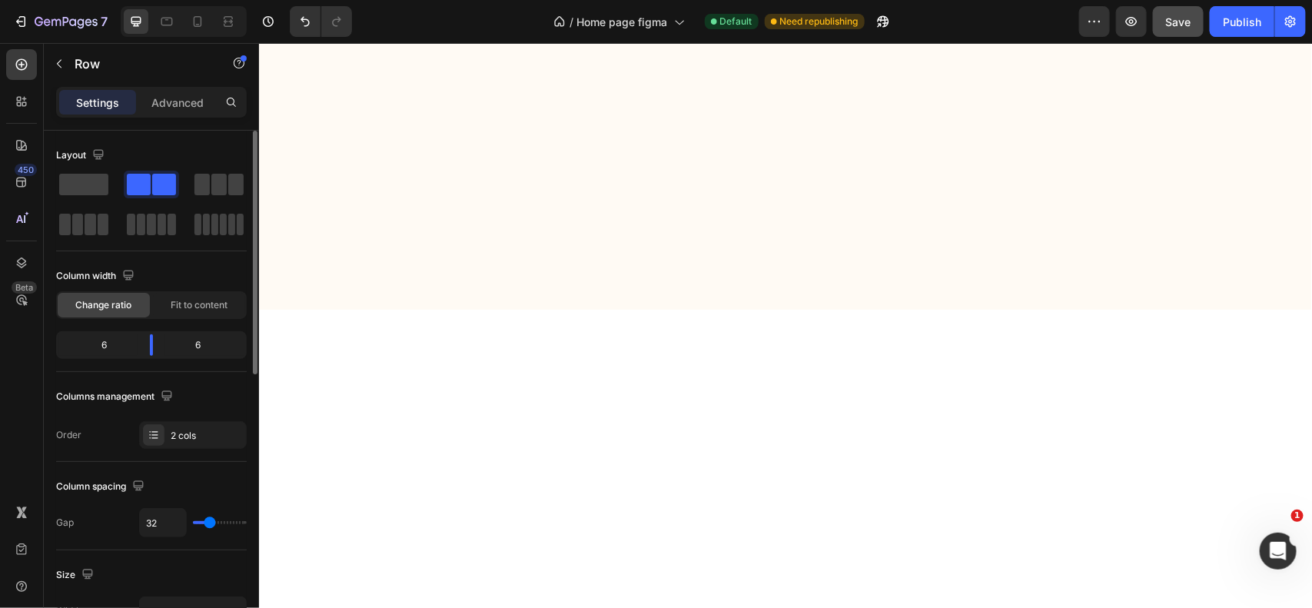
scroll to position [6352, 0]
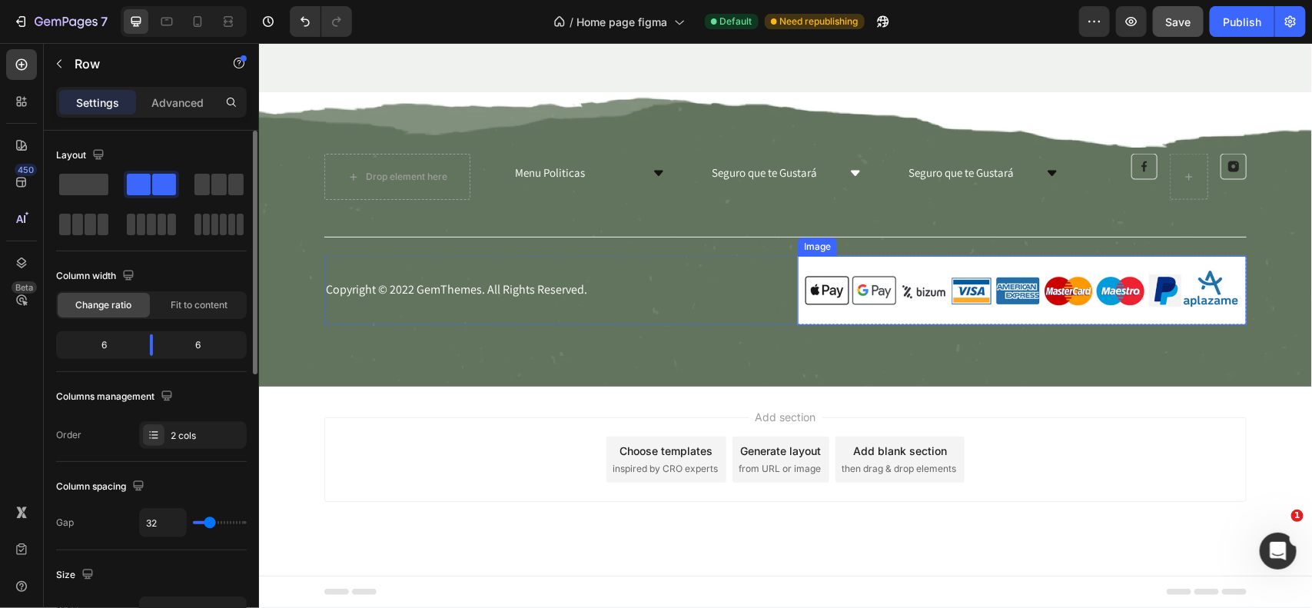
click at [846, 266] on img at bounding box center [1021, 289] width 449 height 69
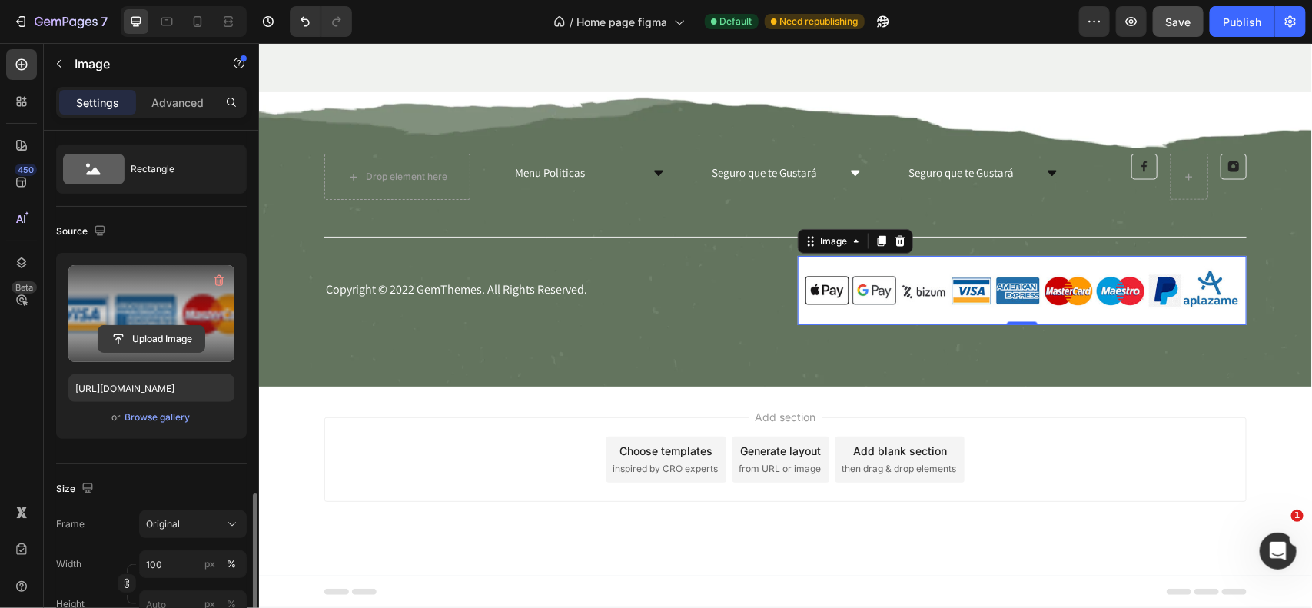
scroll to position [0, 0]
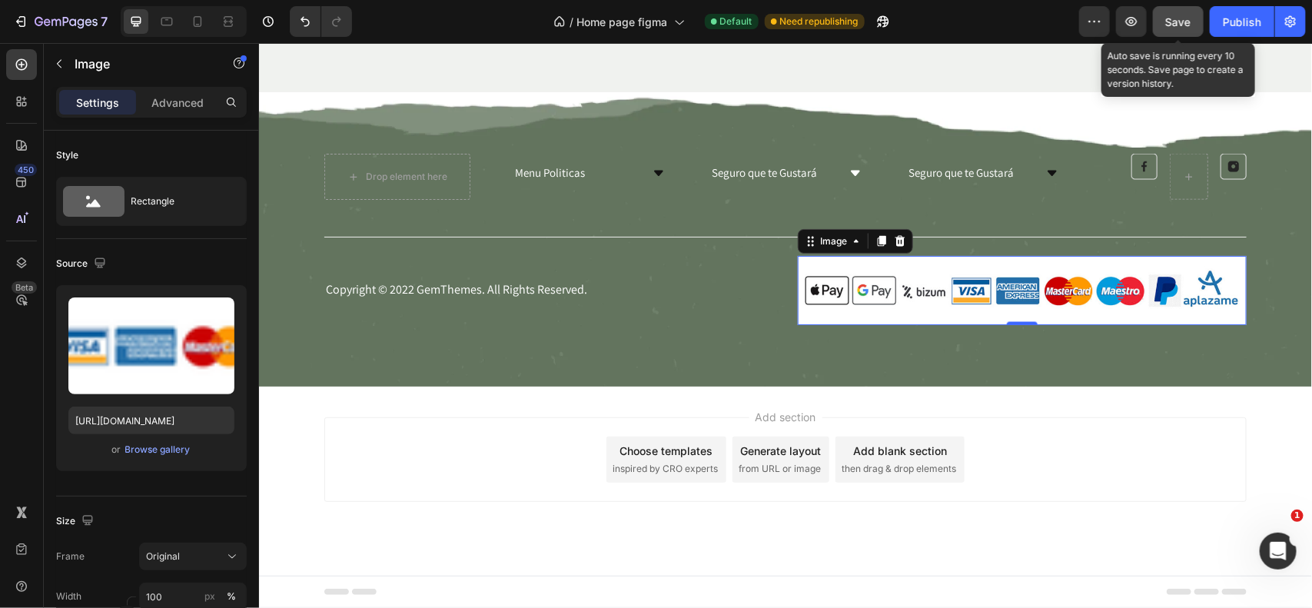
click at [1172, 16] on span "Save" at bounding box center [1178, 21] width 25 height 13
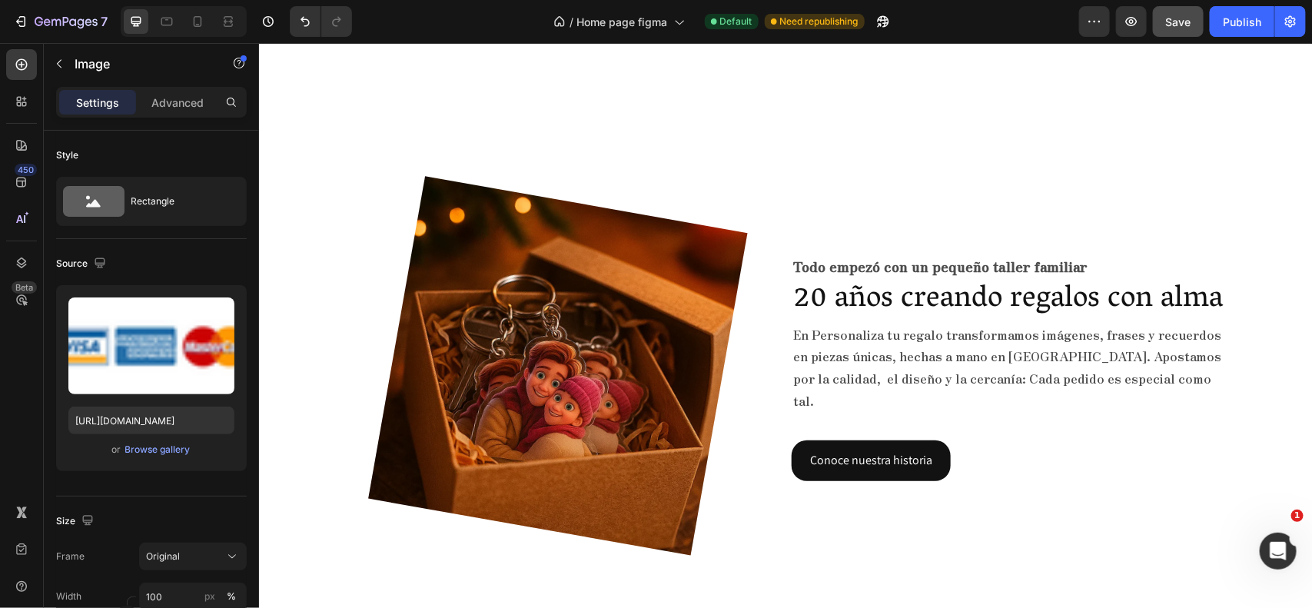
scroll to position [5794, 0]
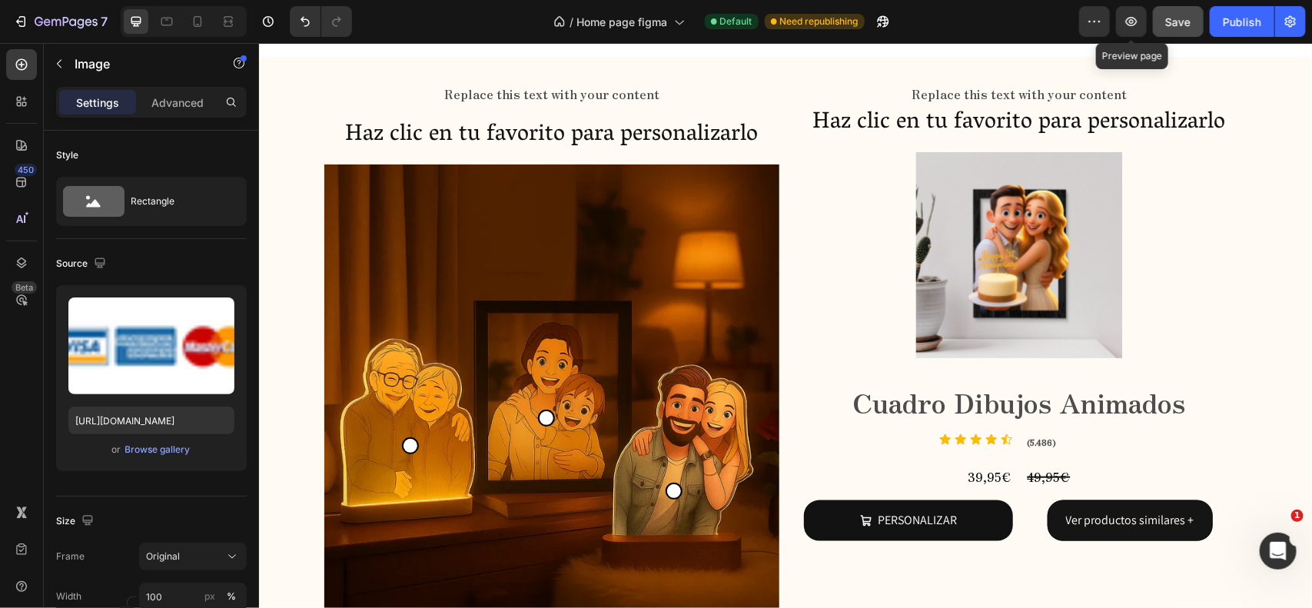
click at [1151, 17] on div "Preview Preview page Save Publish" at bounding box center [1192, 21] width 227 height 31
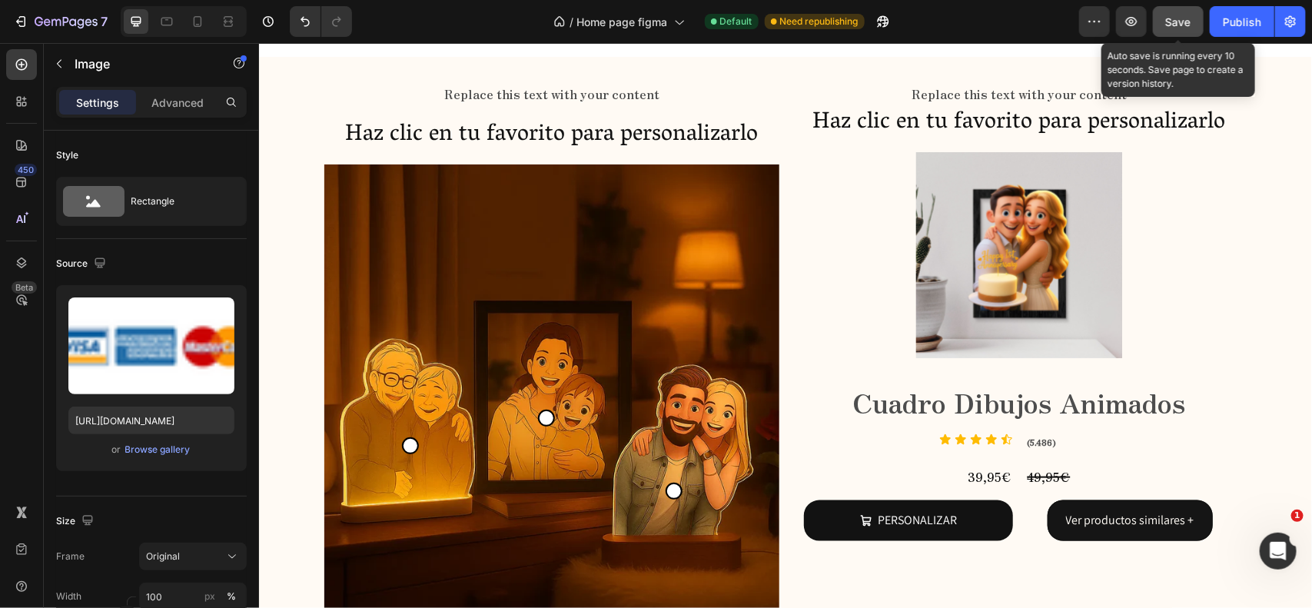
click at [1169, 19] on span "Save" at bounding box center [1178, 21] width 25 height 13
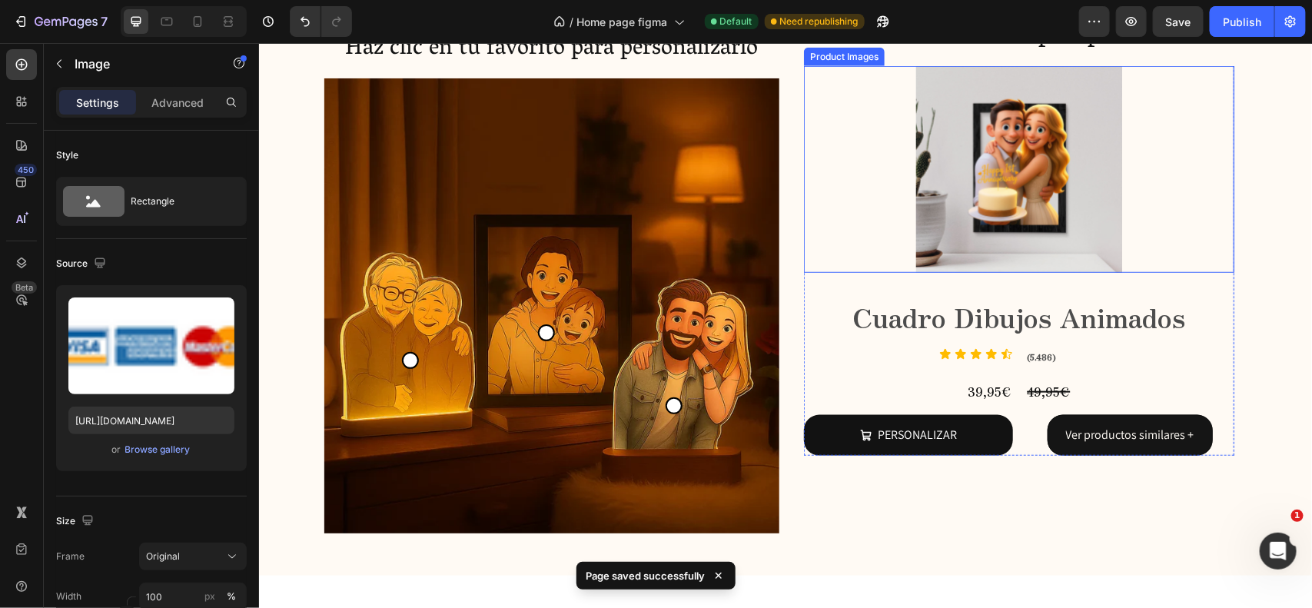
scroll to position [5878, 0]
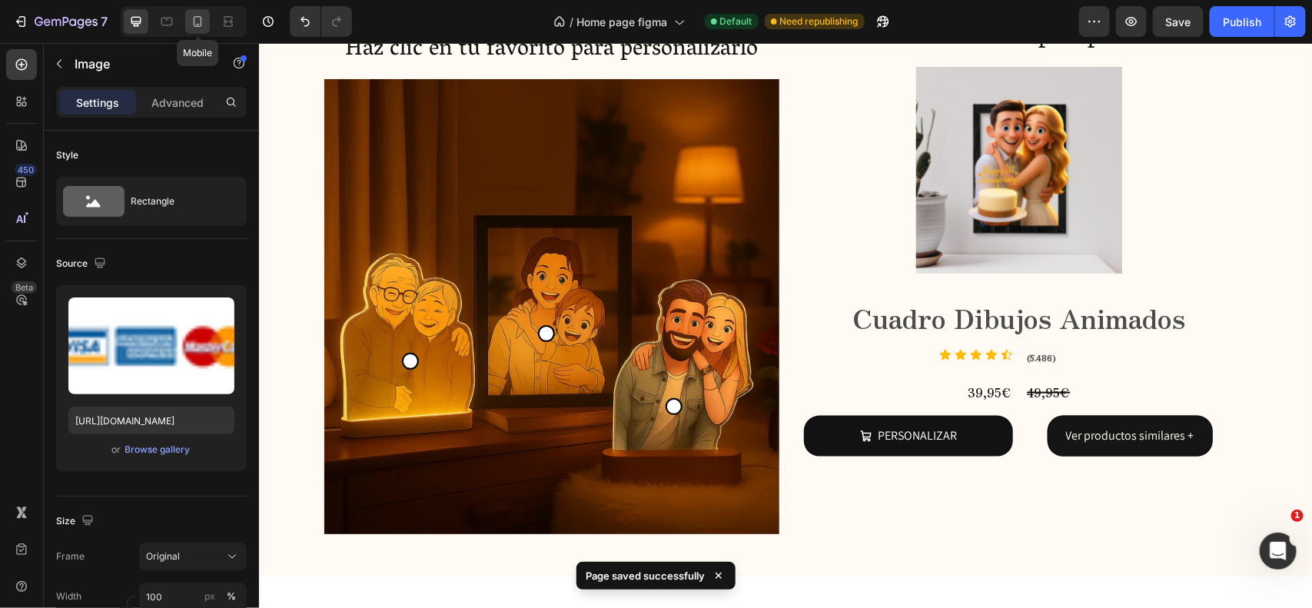
click at [198, 24] on icon at bounding box center [198, 21] width 8 height 11
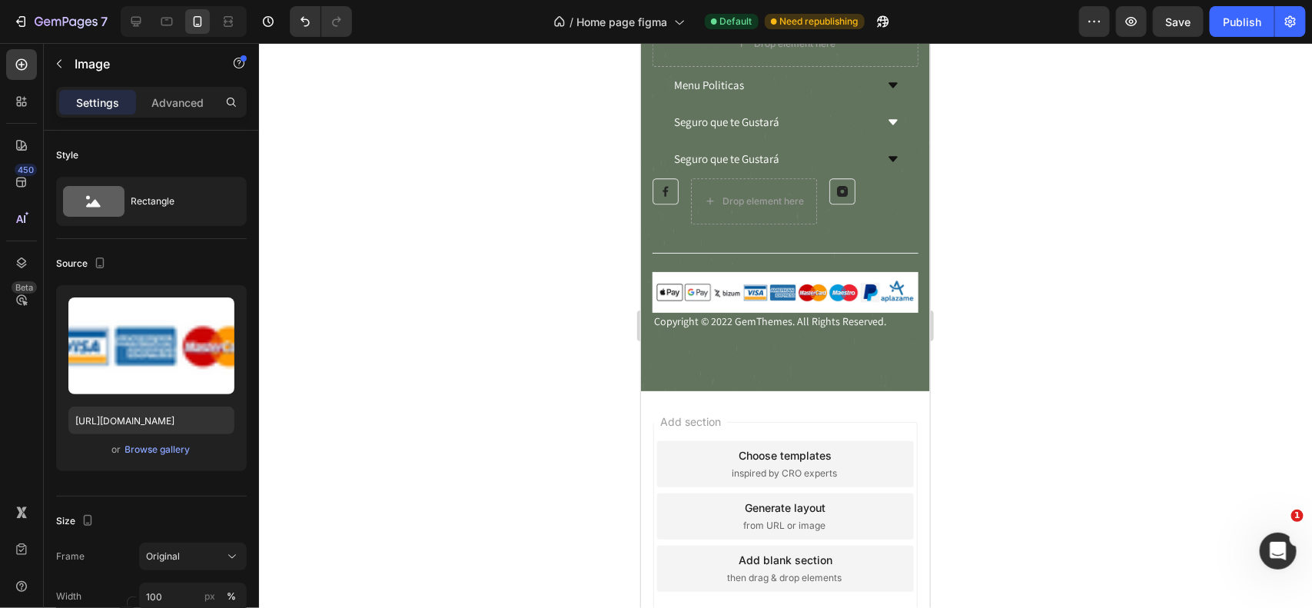
scroll to position [7404, 0]
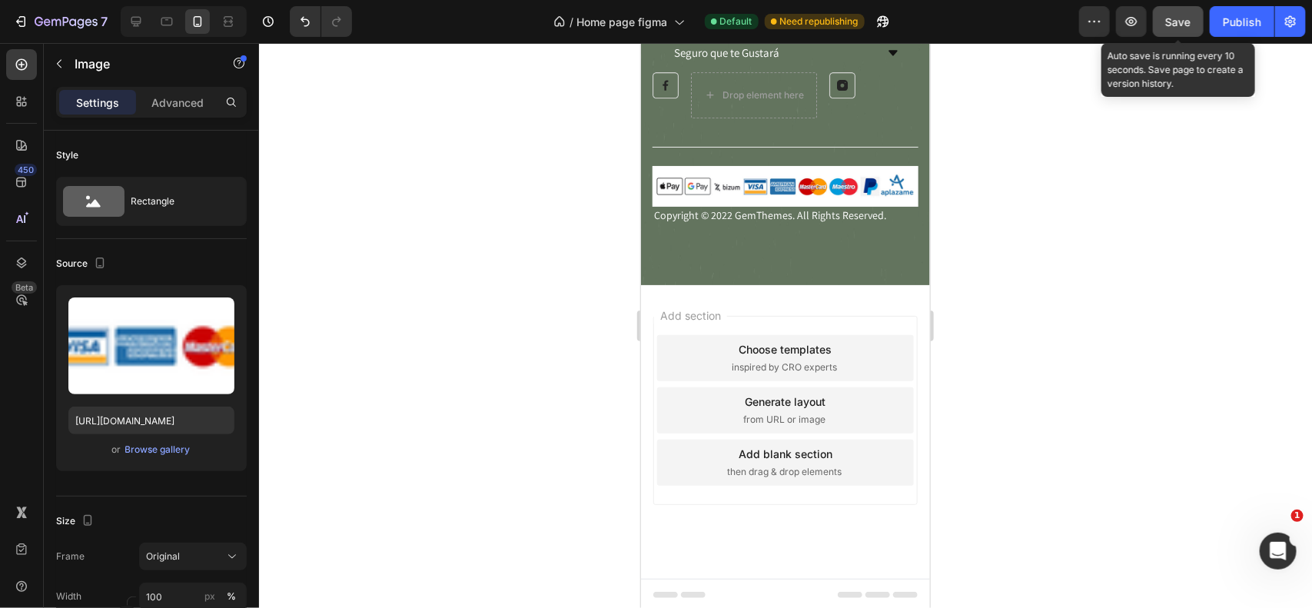
click at [1172, 25] on span "Save" at bounding box center [1178, 21] width 25 height 13
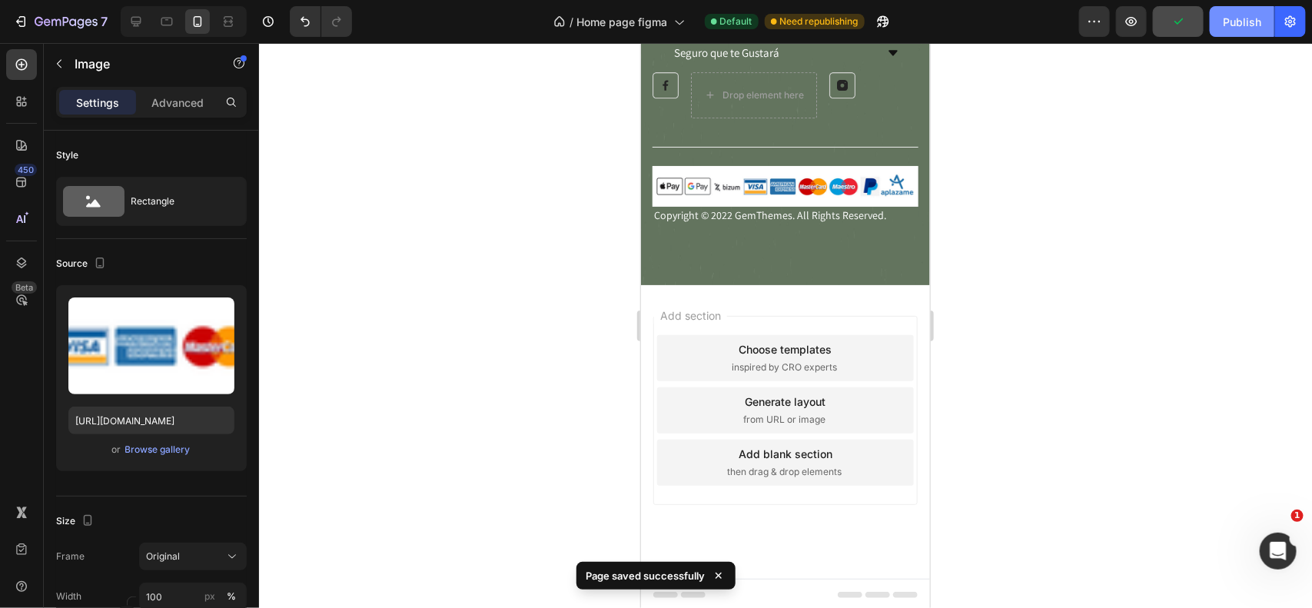
click at [1255, 20] on div "Publish" at bounding box center [1242, 22] width 38 height 16
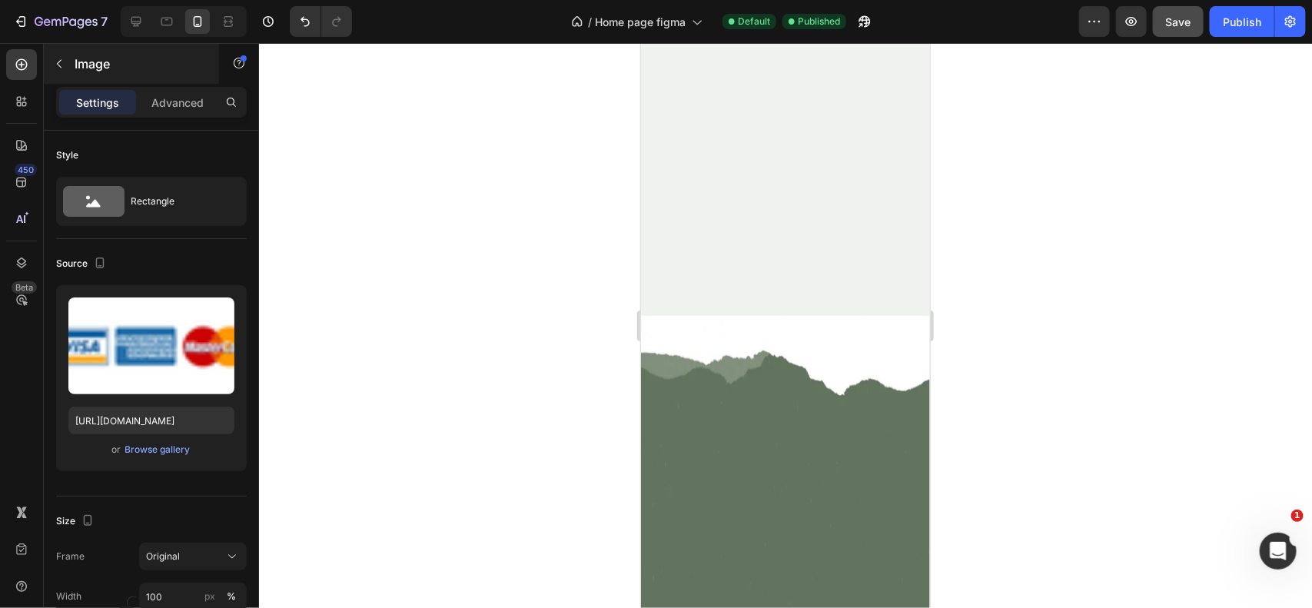
scroll to position [2934, 0]
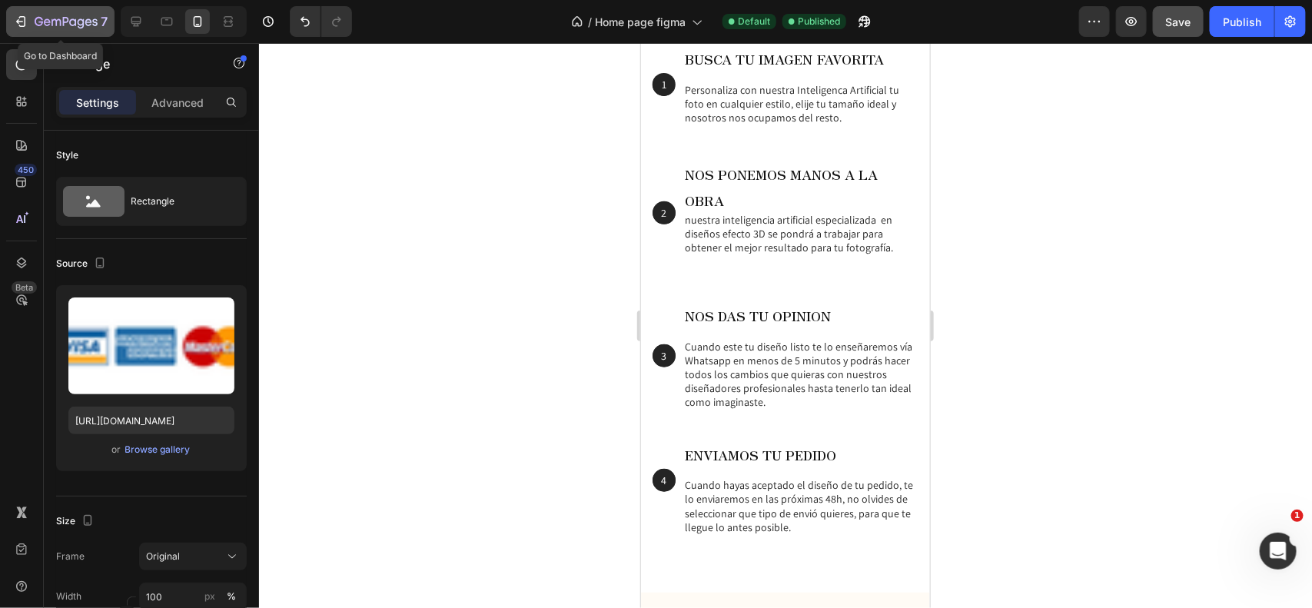
click at [98, 27] on div "7" at bounding box center [71, 21] width 73 height 18
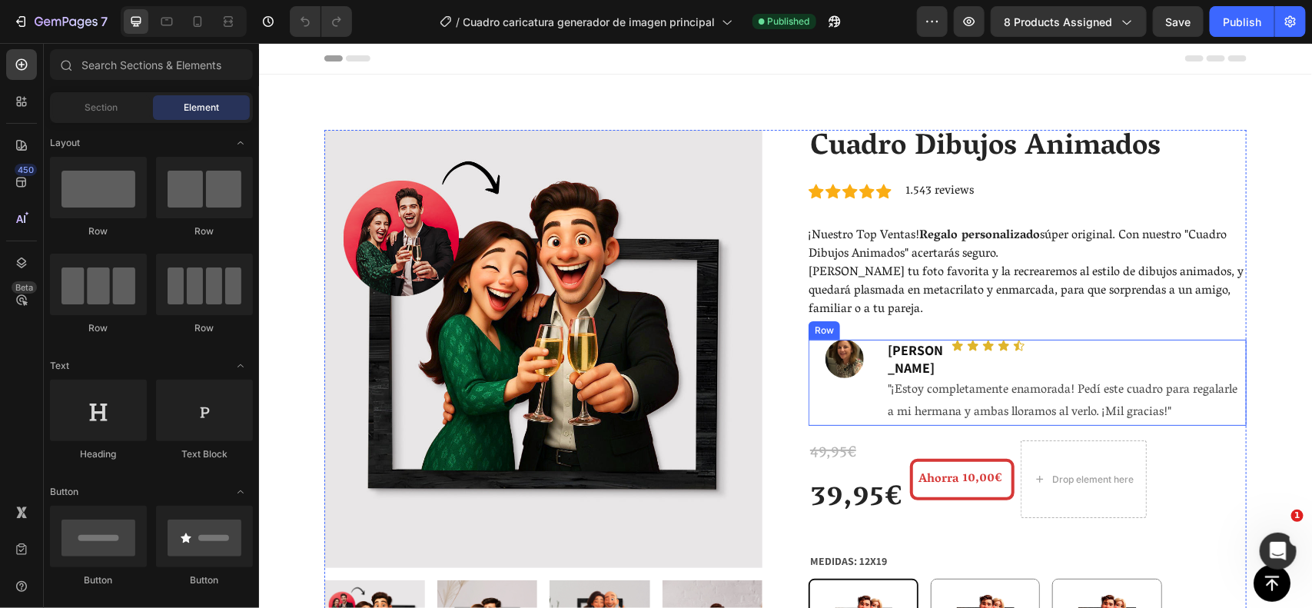
click at [873, 364] on div "Image [PERSON_NAME] Heading Icon Icon Icon Icon Icon Icon List Row "¡Estoy comp…" at bounding box center [1027, 382] width 438 height 86
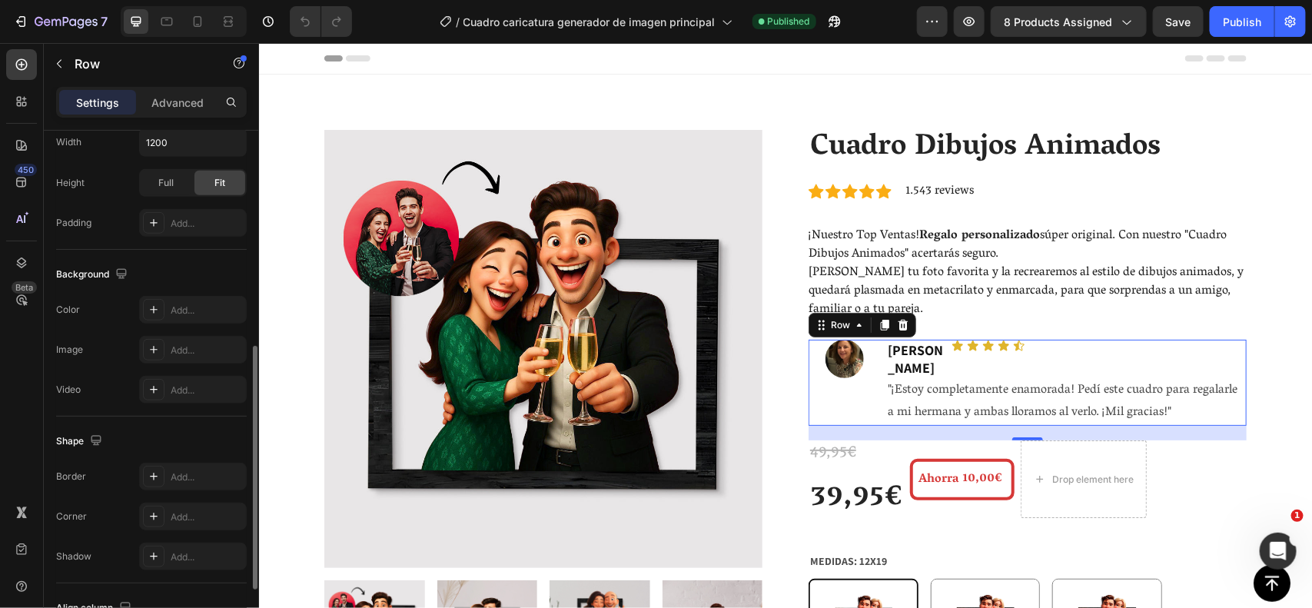
scroll to position [470, 0]
click at [164, 519] on div "Add..." at bounding box center [193, 516] width 108 height 28
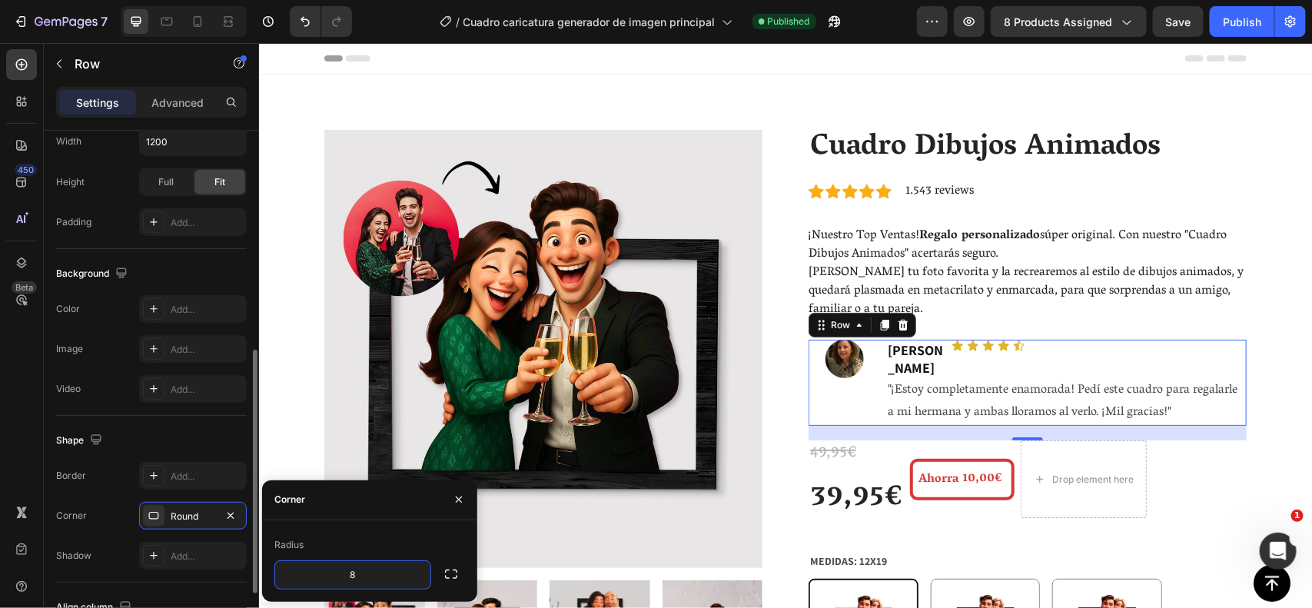
click at [147, 432] on div "Shape" at bounding box center [151, 440] width 191 height 25
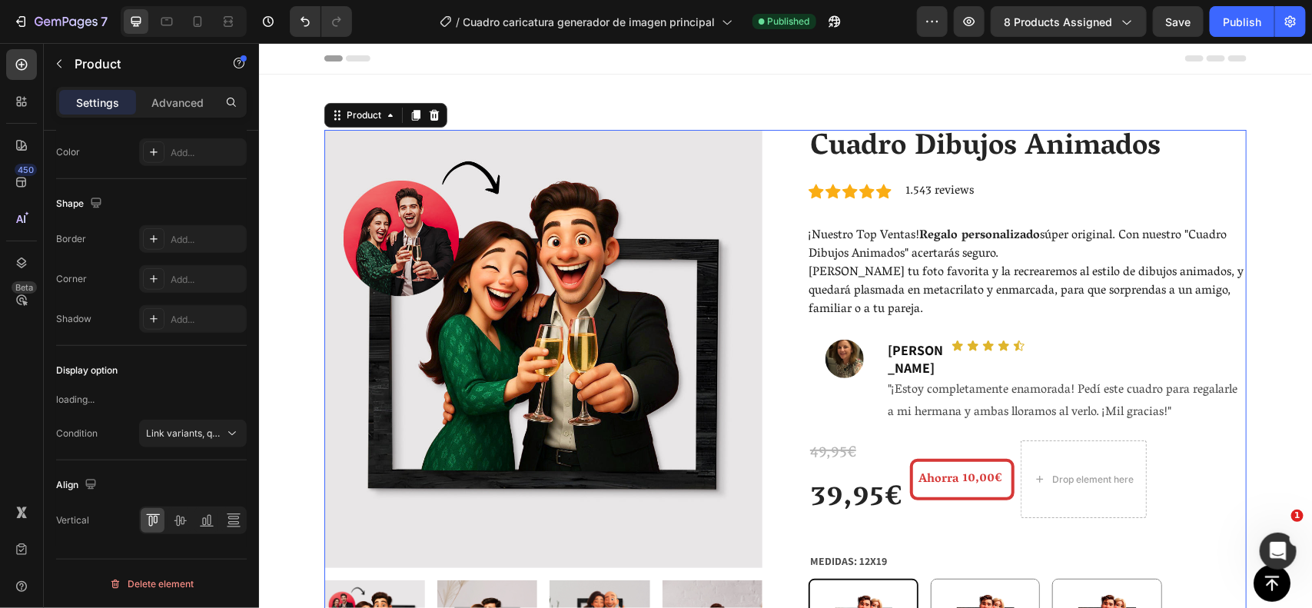
scroll to position [0, 0]
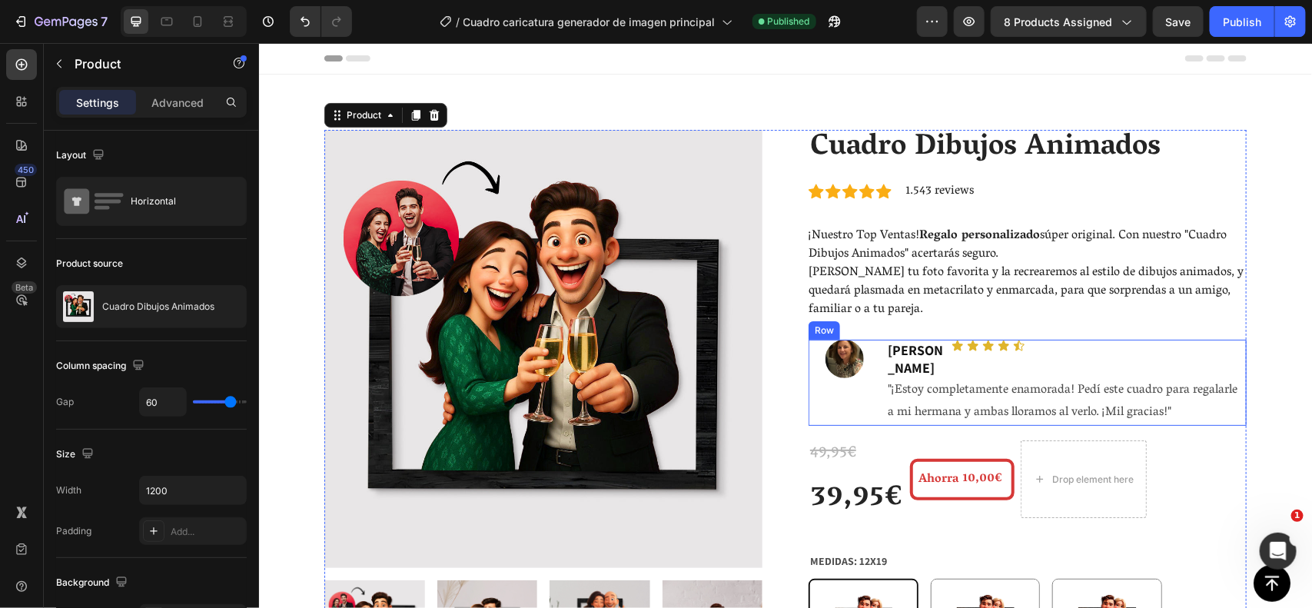
click at [812, 387] on div "Image" at bounding box center [844, 382] width 72 height 86
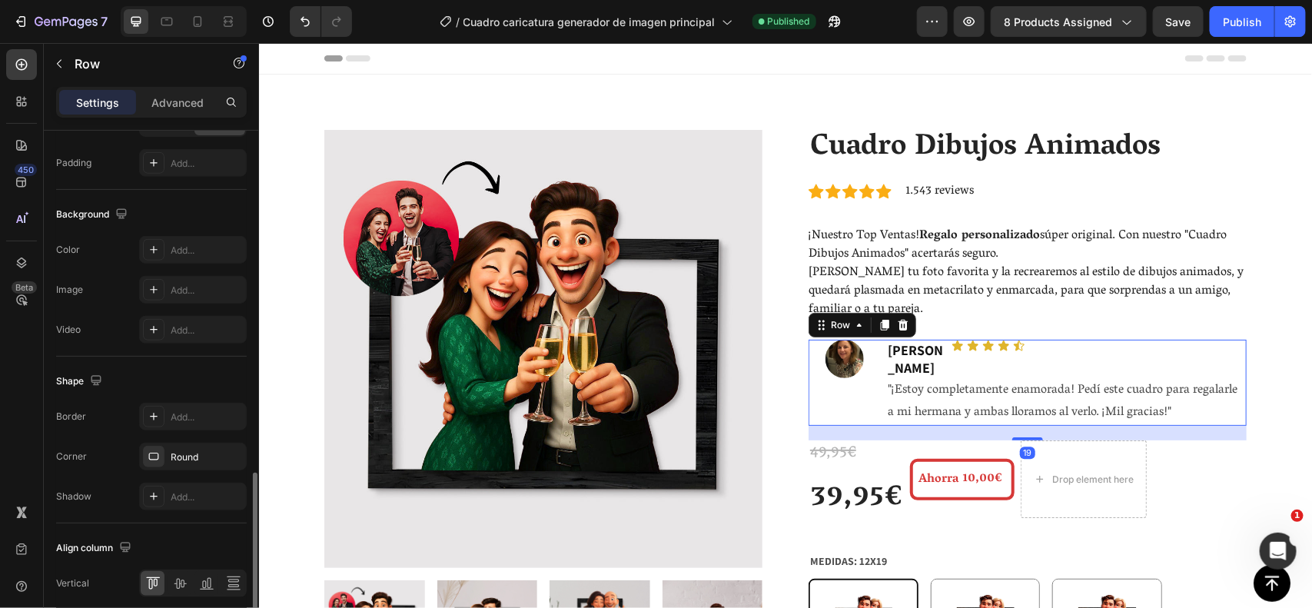
scroll to position [594, 0]
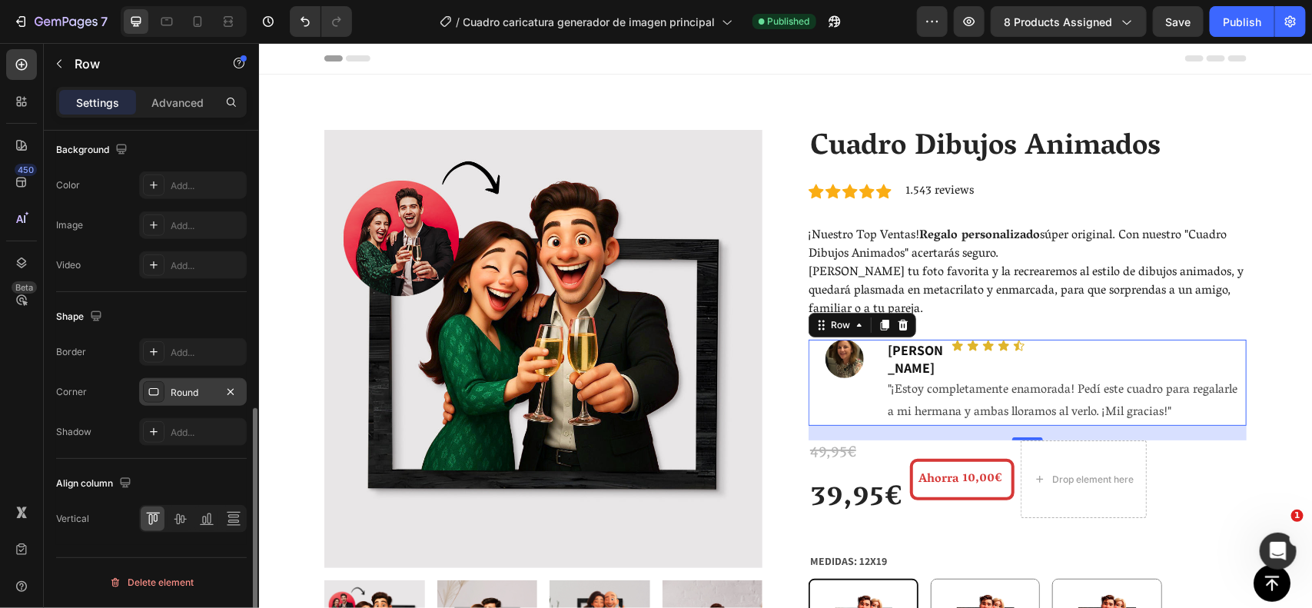
click at [187, 388] on div "Round" at bounding box center [193, 393] width 45 height 14
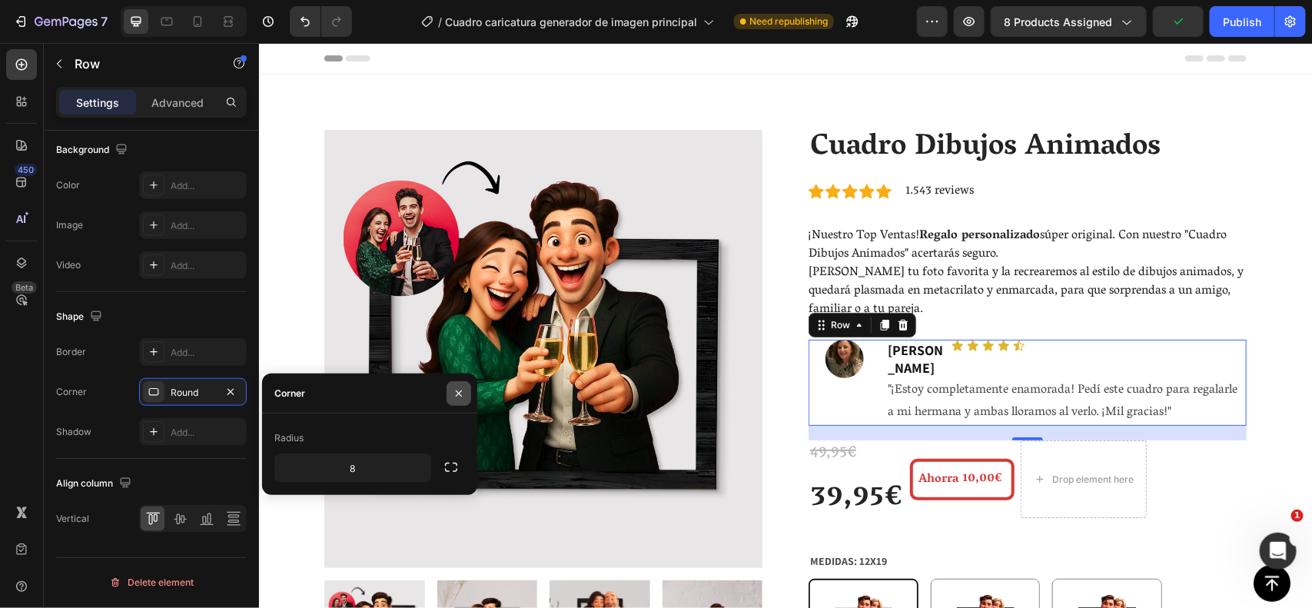
drag, startPoint x: 466, startPoint y: 385, endPoint x: 124, endPoint y: 342, distance: 344.8
click at [466, 385] on button "button" at bounding box center [459, 393] width 25 height 25
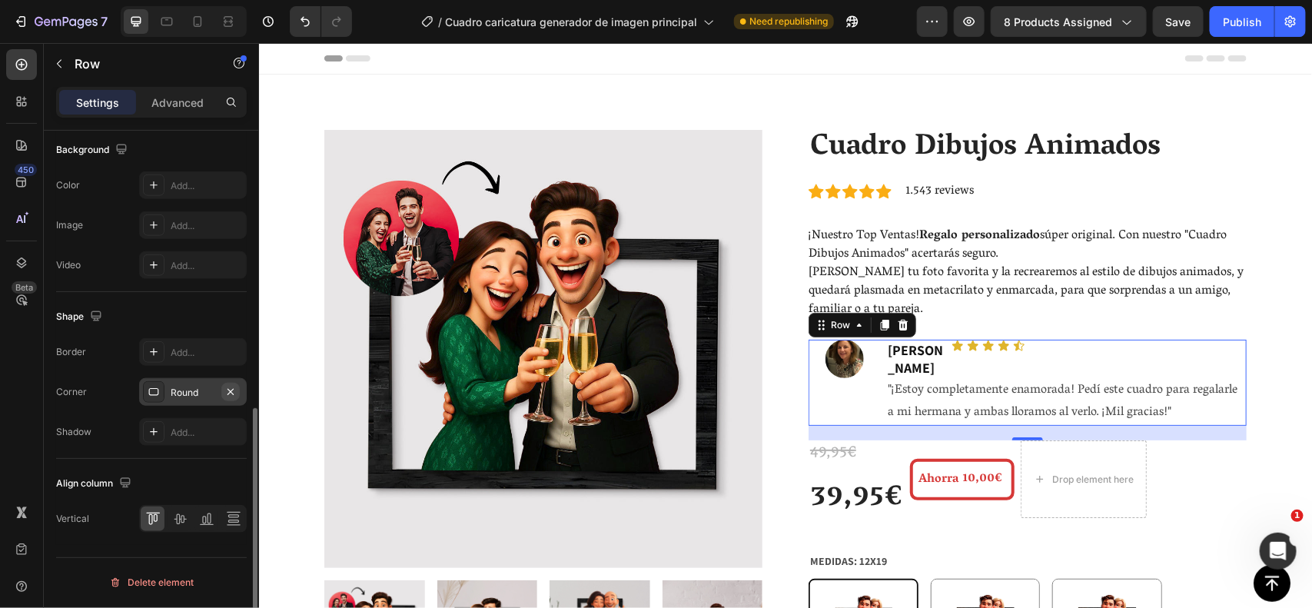
click at [235, 389] on icon "button" at bounding box center [230, 392] width 12 height 12
click at [205, 365] on div "Add..." at bounding box center [193, 352] width 108 height 28
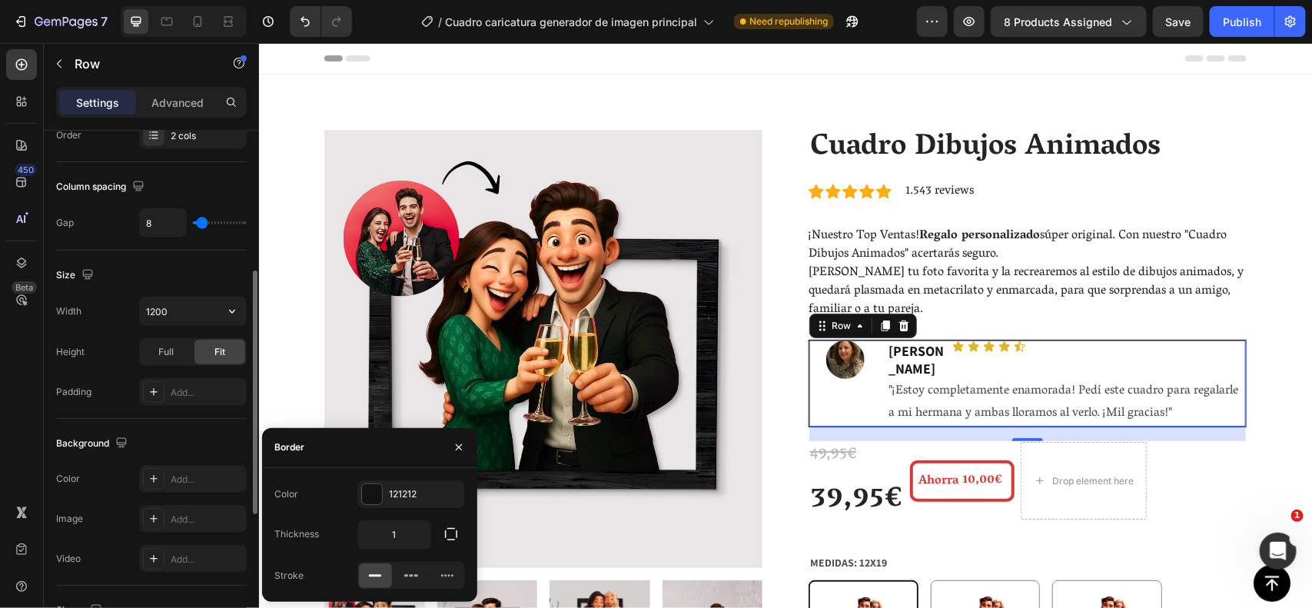
scroll to position [298, 0]
click at [178, 396] on div "Add..." at bounding box center [207, 394] width 72 height 14
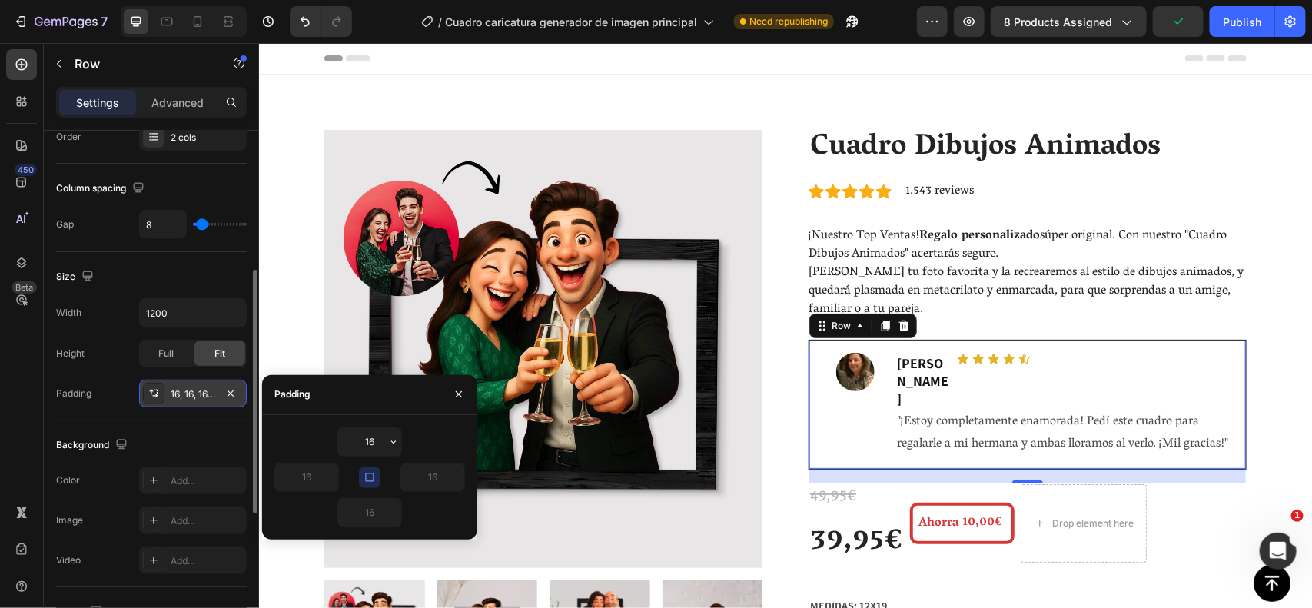
click at [375, 477] on icon "button" at bounding box center [370, 477] width 12 height 12
click at [365, 475] on icon "button" at bounding box center [369, 477] width 9 height 9
click at [370, 446] on input "16" at bounding box center [369, 442] width 63 height 28
type input "5"
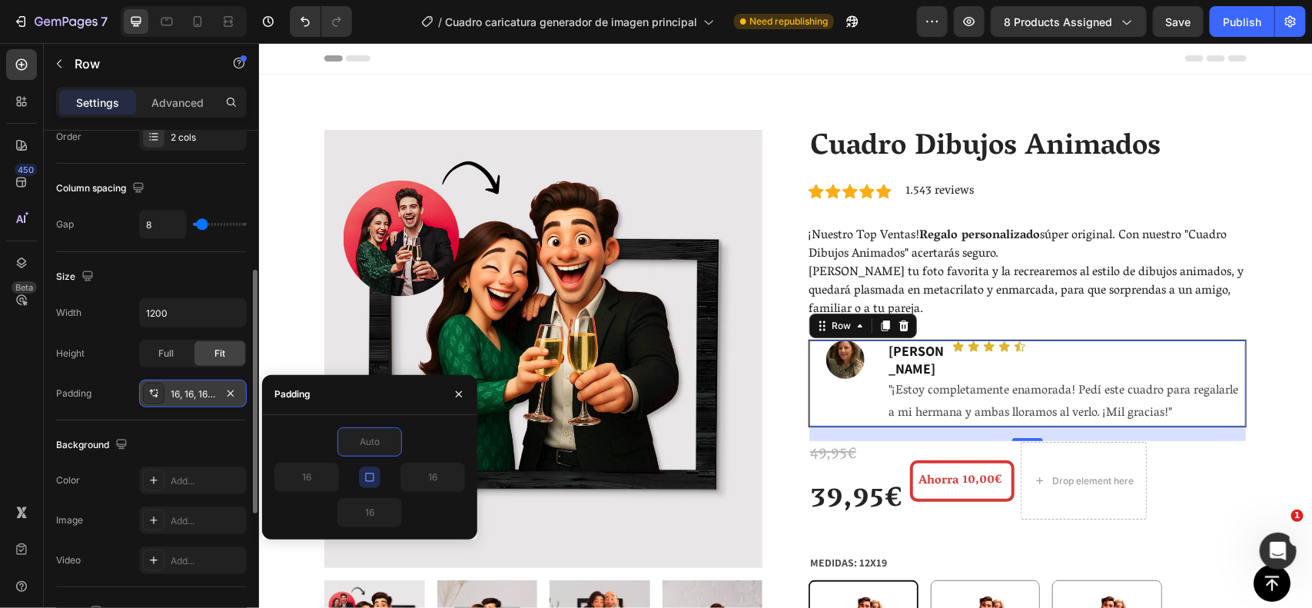
type input "8"
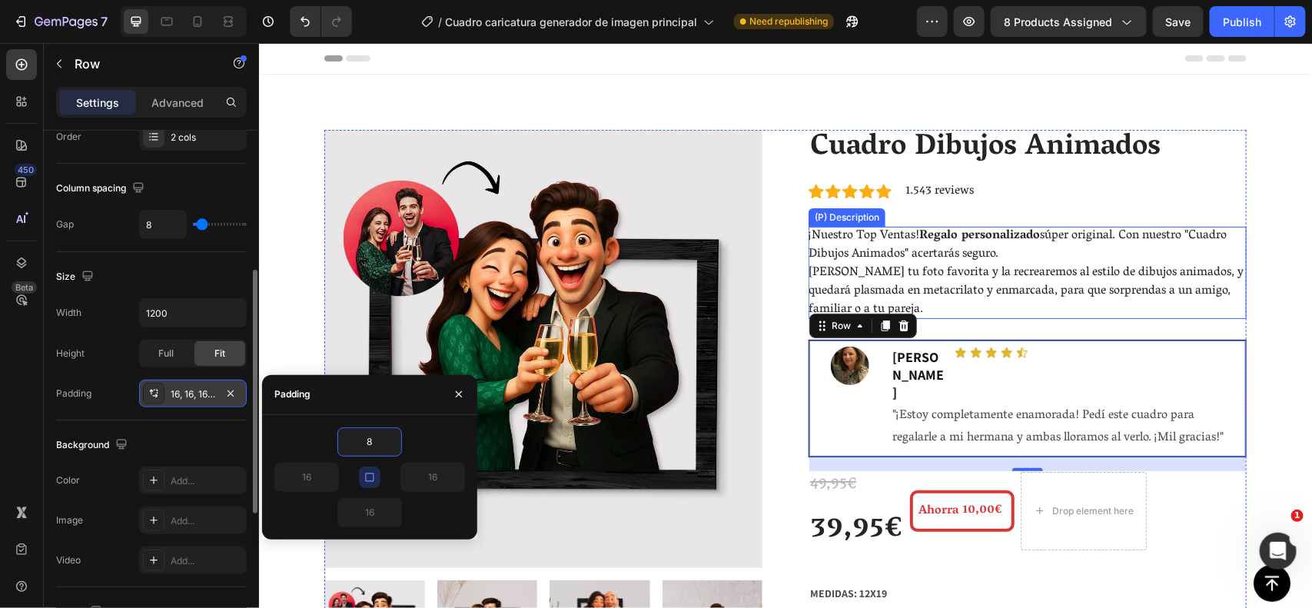
click at [1213, 296] on p "[PERSON_NAME] tu foto favorita y la recrearemos al estilo de dibujos animados, …" at bounding box center [1025, 291] width 435 height 60
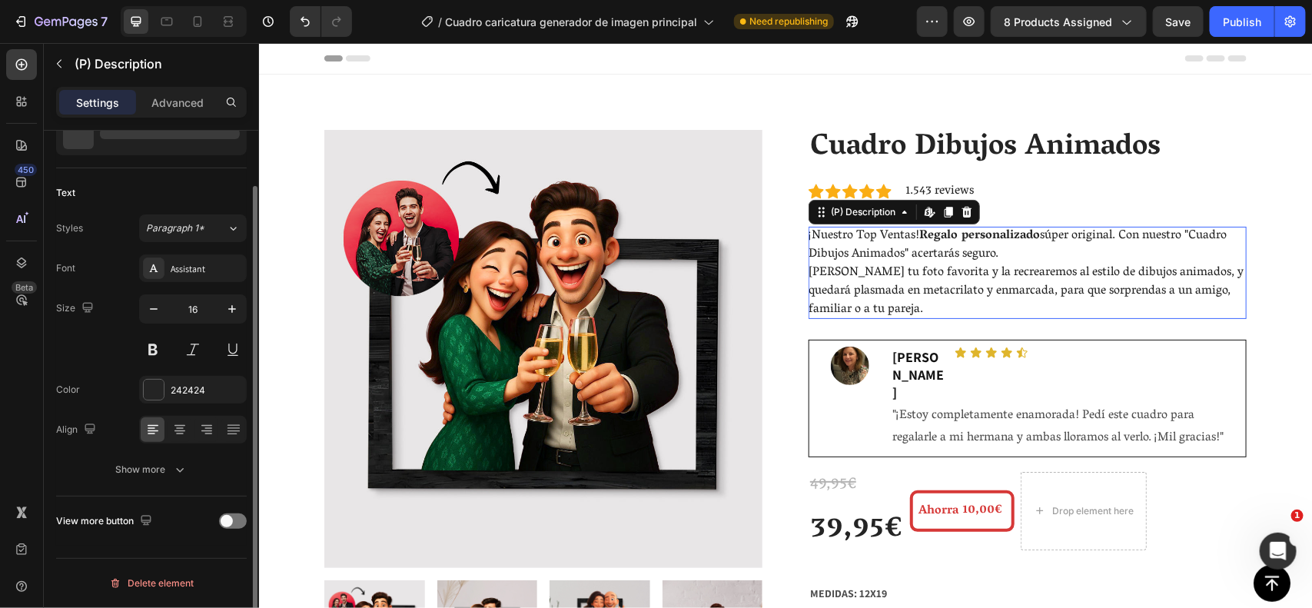
scroll to position [0, 0]
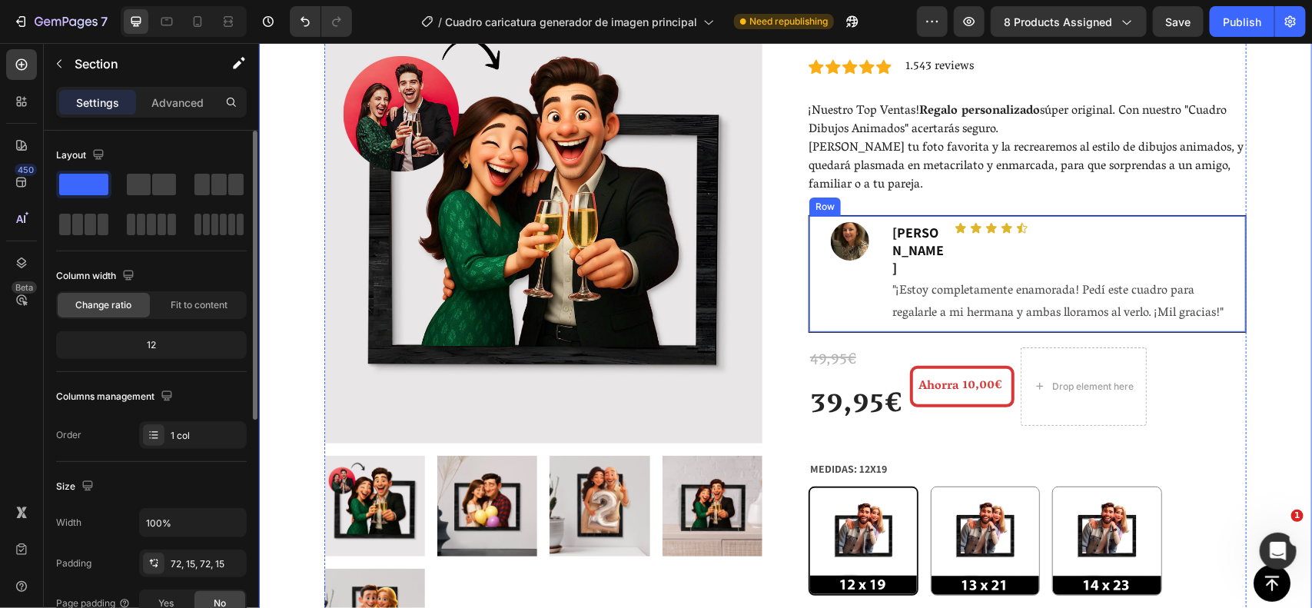
scroll to position [127, 0]
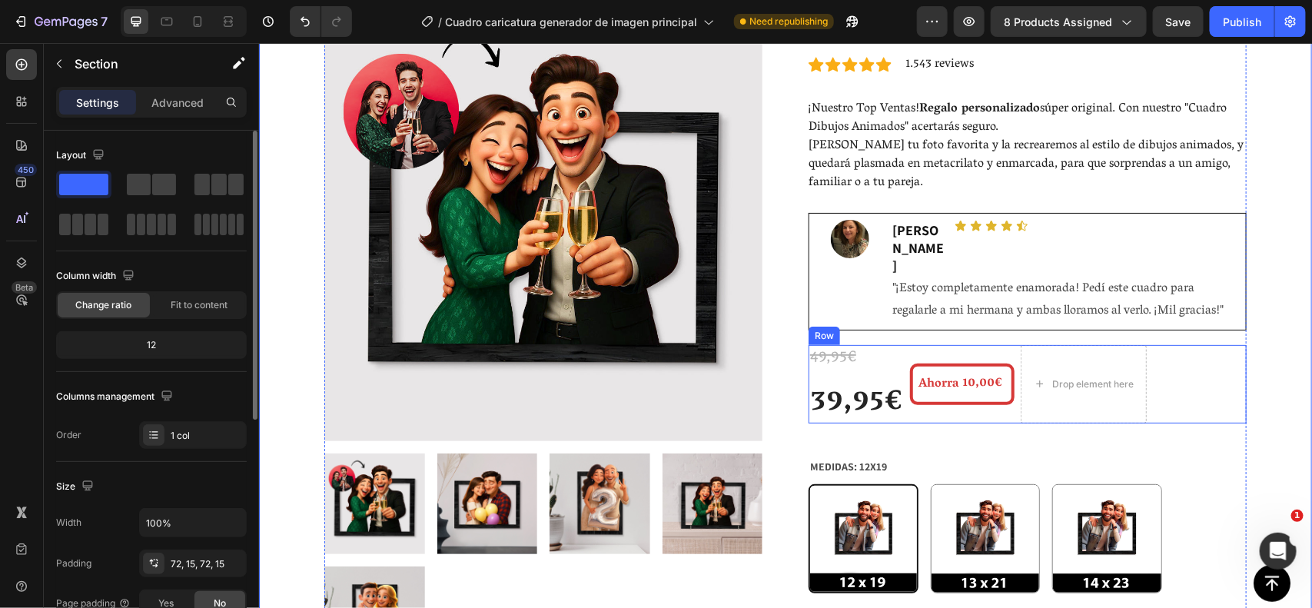
click at [1143, 344] on div "49,95€ (P) Price (P) Price 39,95€ (P) Price (P) Price Ahorra 10,00€ (P) Tag Dro…" at bounding box center [1027, 383] width 438 height 78
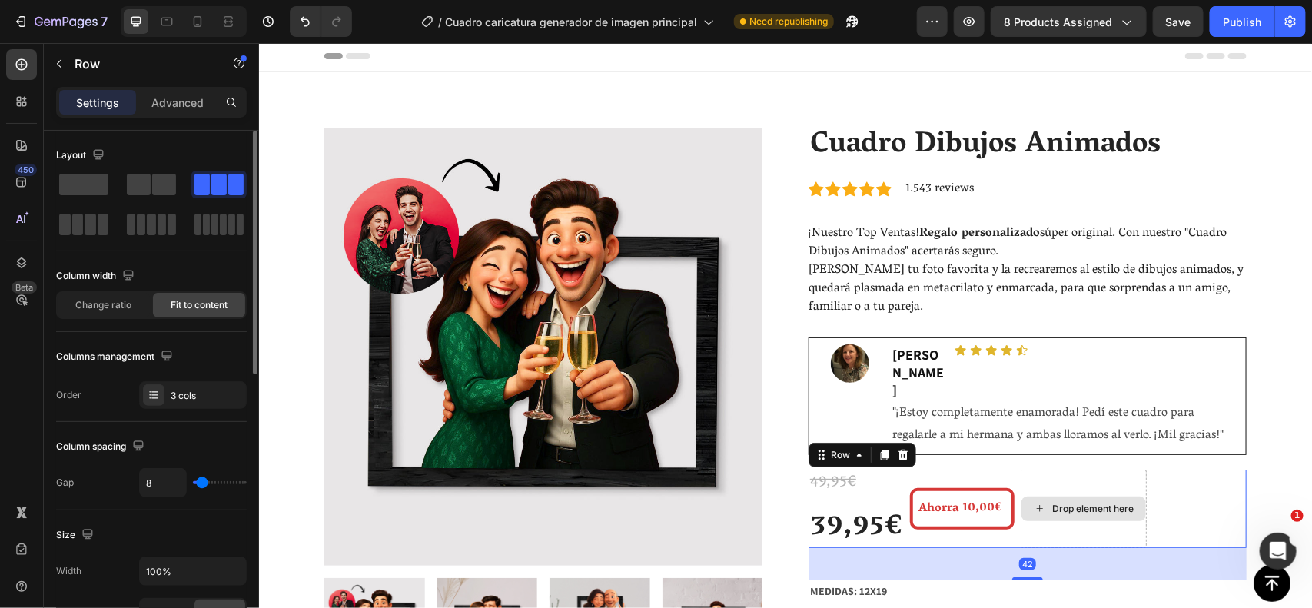
scroll to position [0, 0]
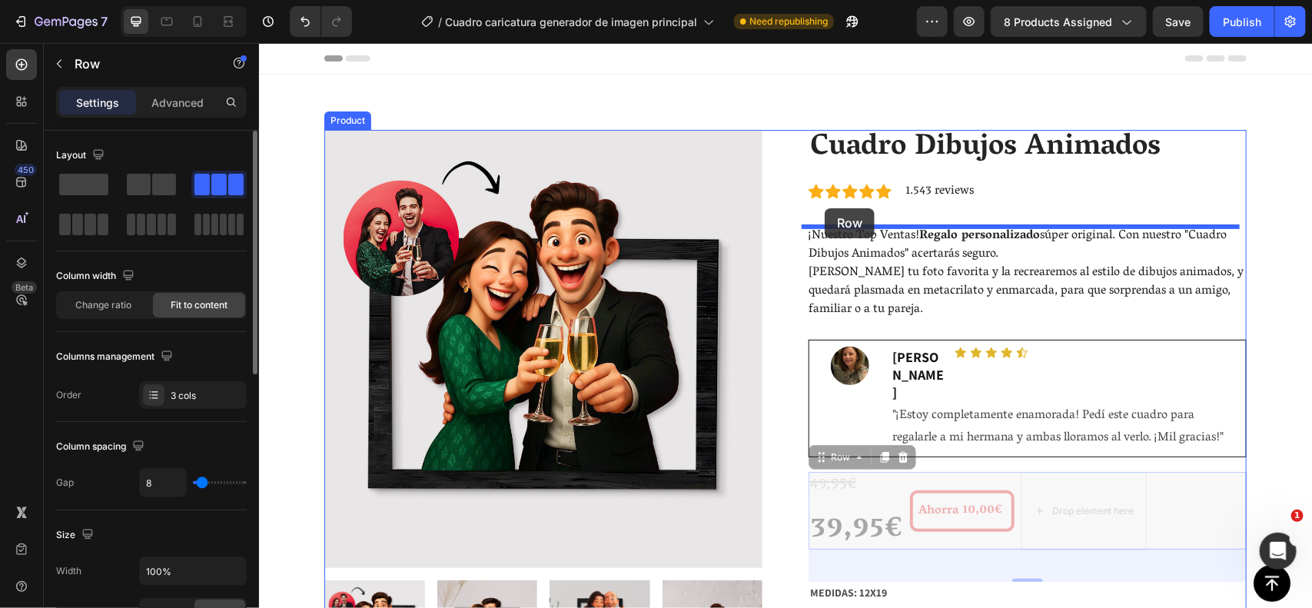
drag, startPoint x: 828, startPoint y: 426, endPoint x: 824, endPoint y: 208, distance: 218.4
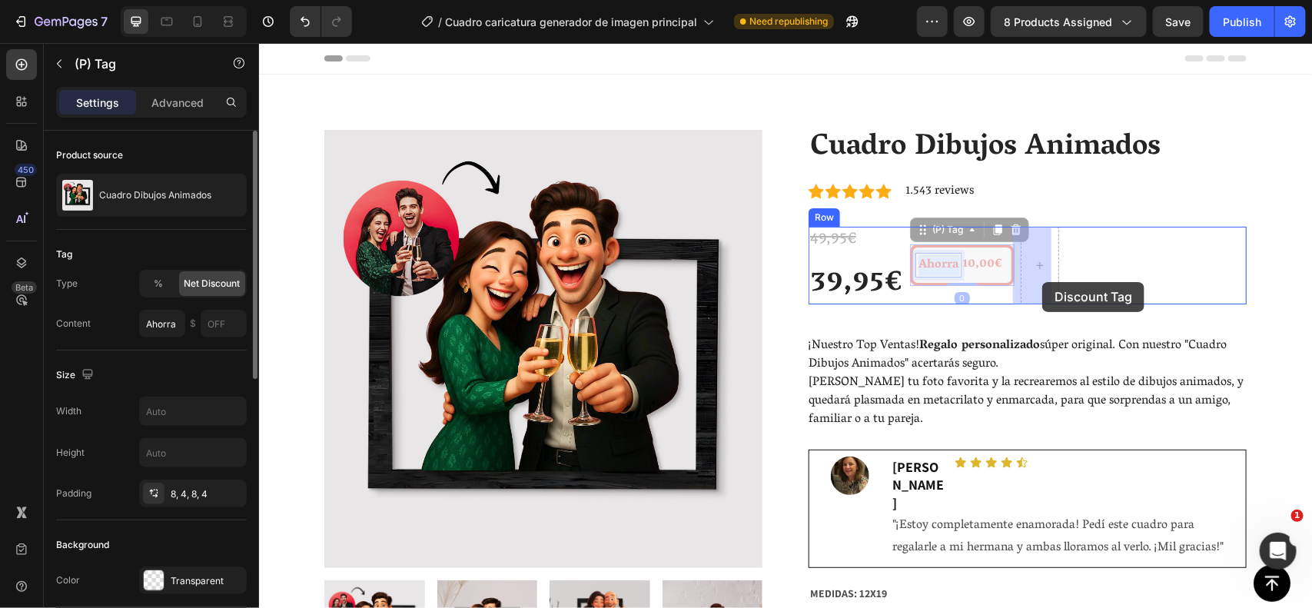
drag, startPoint x: 950, startPoint y: 276, endPoint x: 1042, endPoint y: 281, distance: 91.6
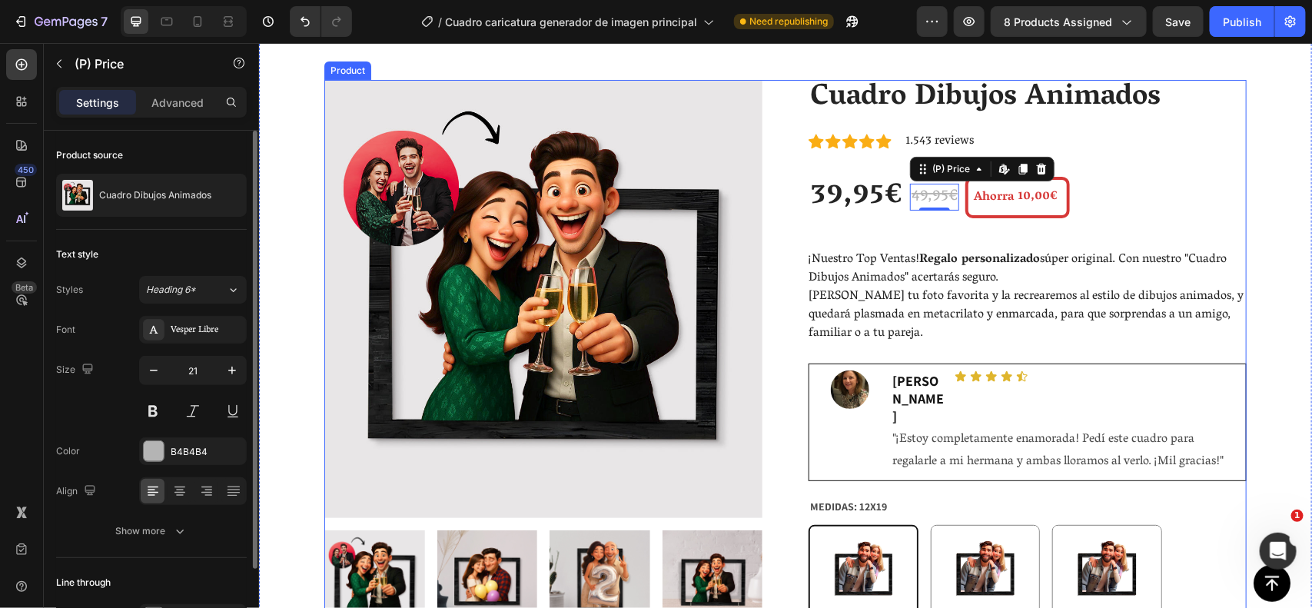
scroll to position [54, 0]
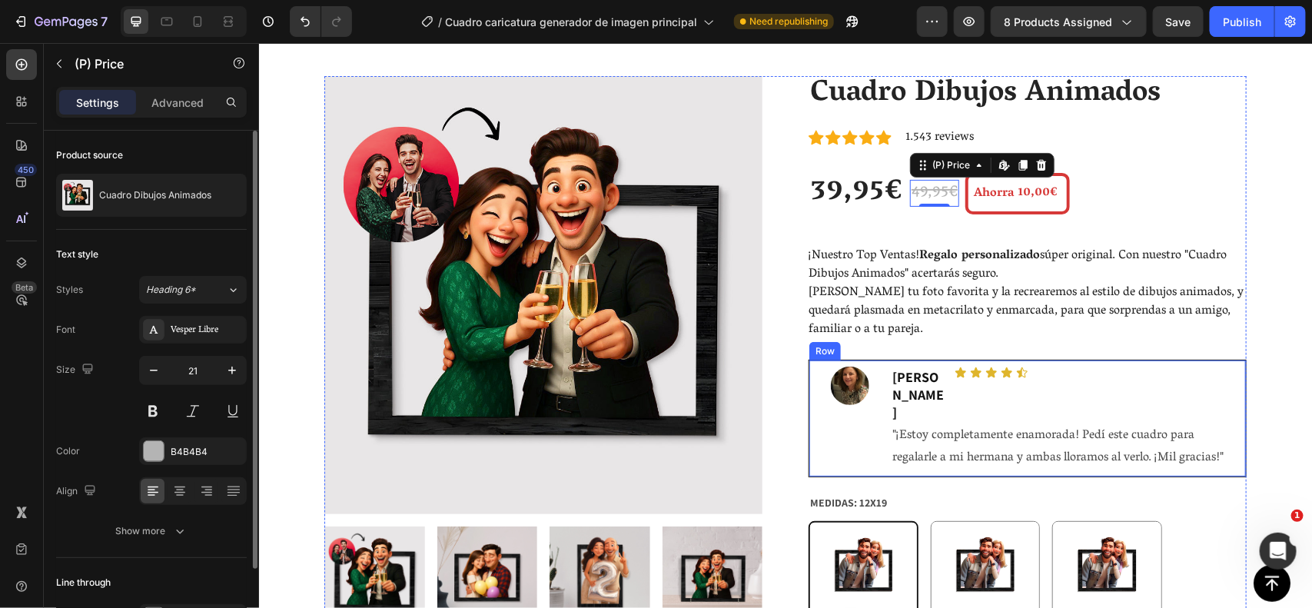
click at [823, 412] on div "Image" at bounding box center [850, 418] width 70 height 105
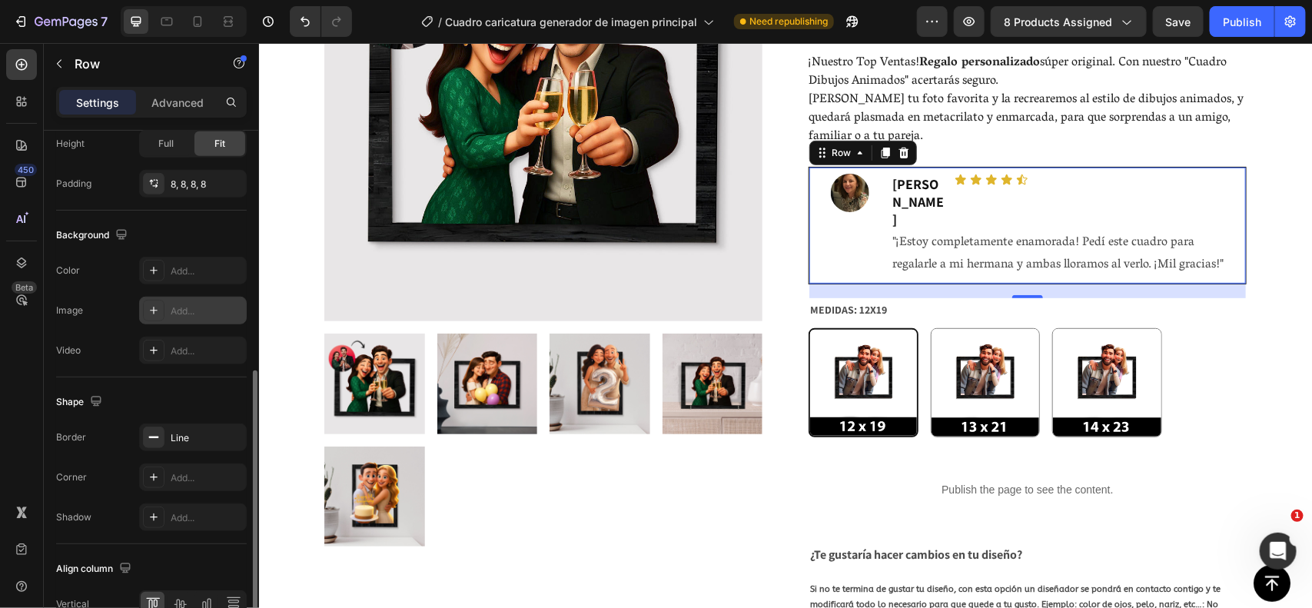
scroll to position [511, 0]
click at [164, 481] on div "Add..." at bounding box center [193, 475] width 108 height 28
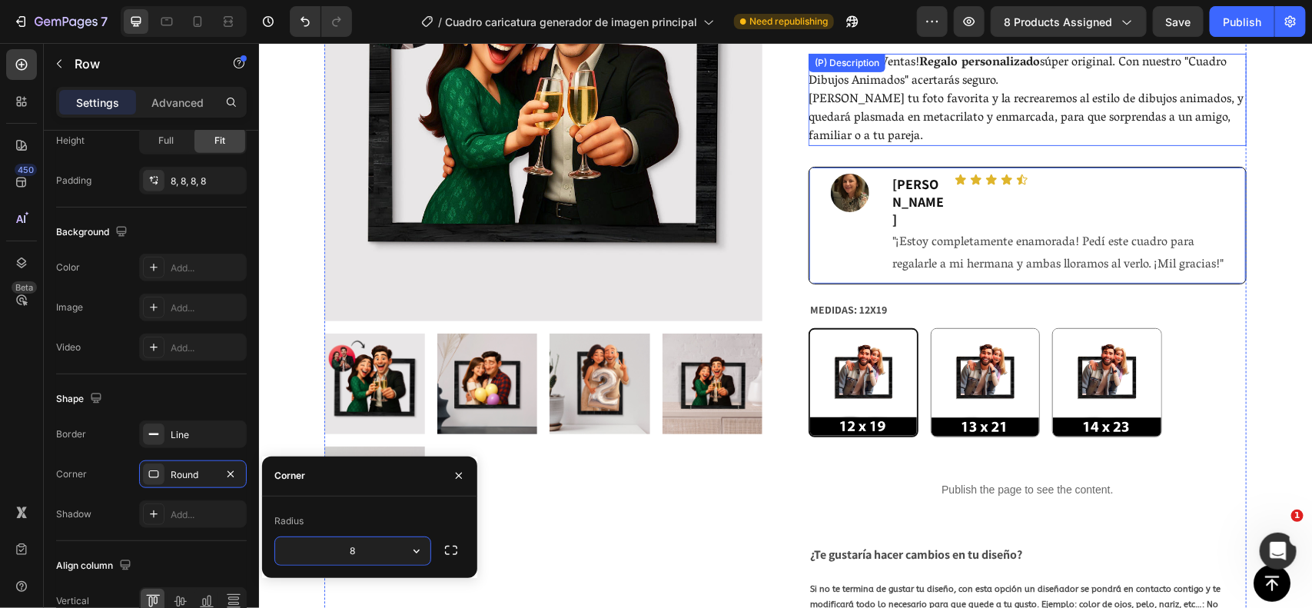
click at [1112, 141] on div "¡Nuestro Top Ventas! Regalo personalizado súper original. Con nuestro "Cuadro D…" at bounding box center [1027, 99] width 438 height 92
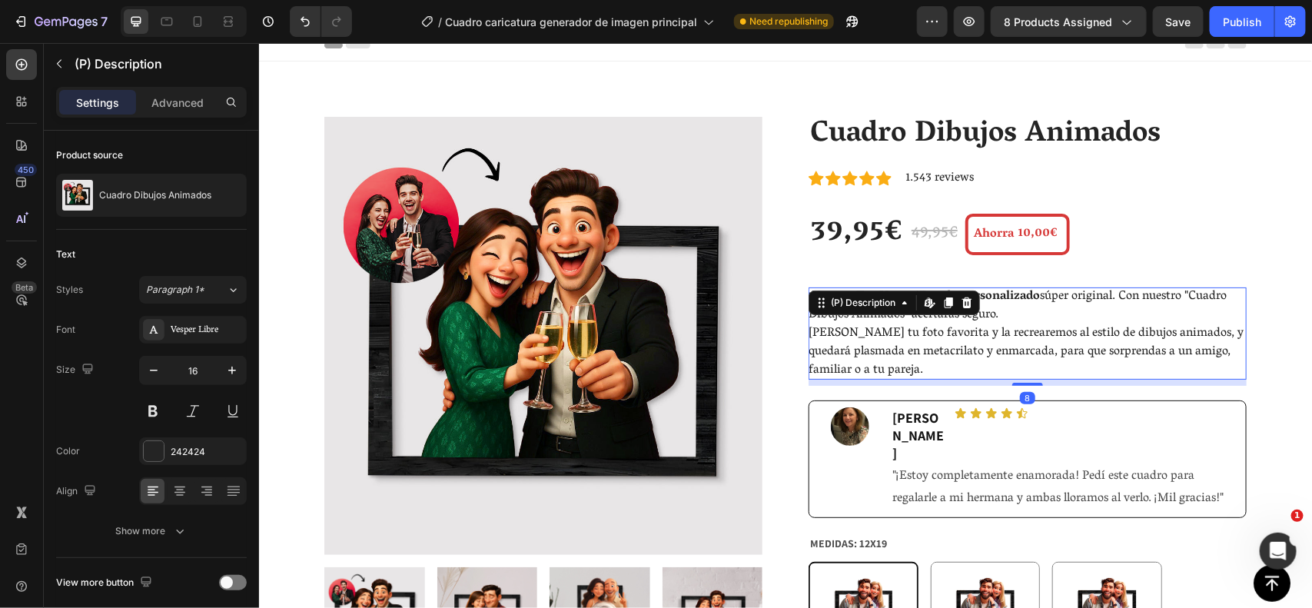
scroll to position [10, 0]
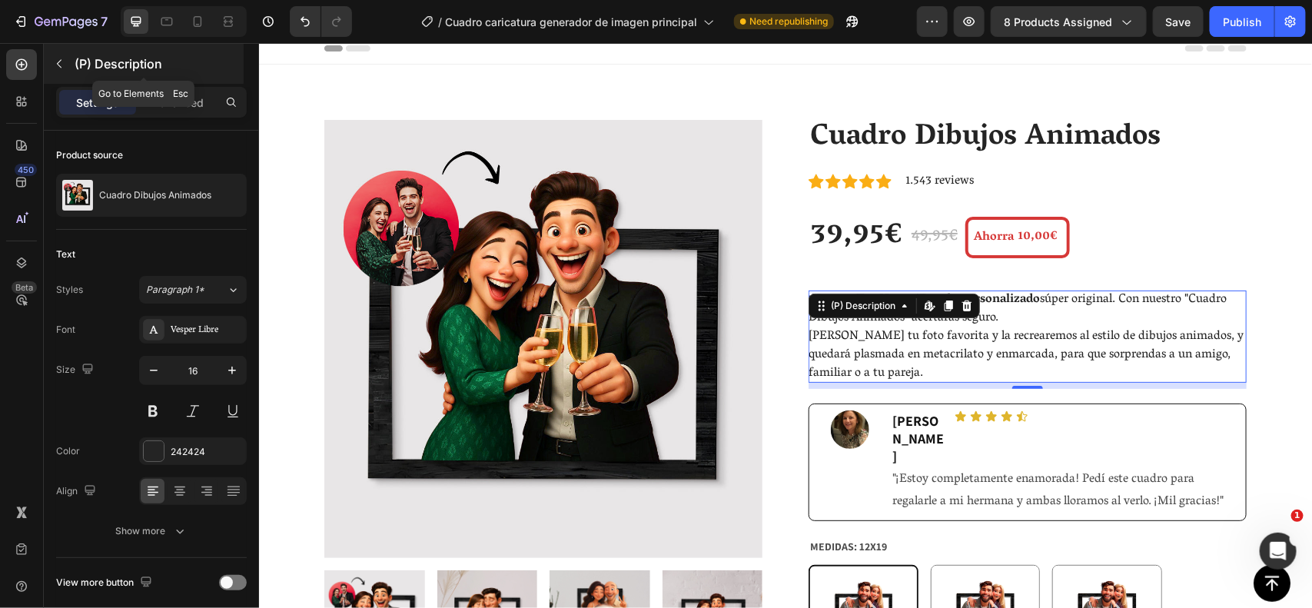
click at [77, 52] on div "(P) Description" at bounding box center [144, 64] width 200 height 40
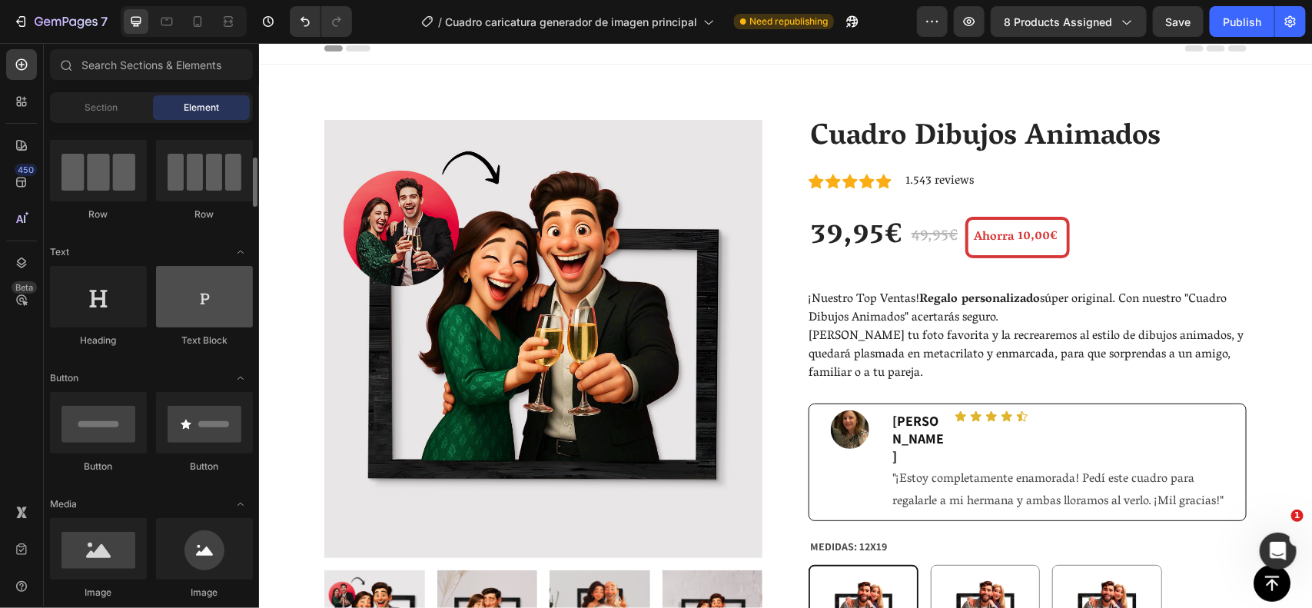
scroll to position [136, 0]
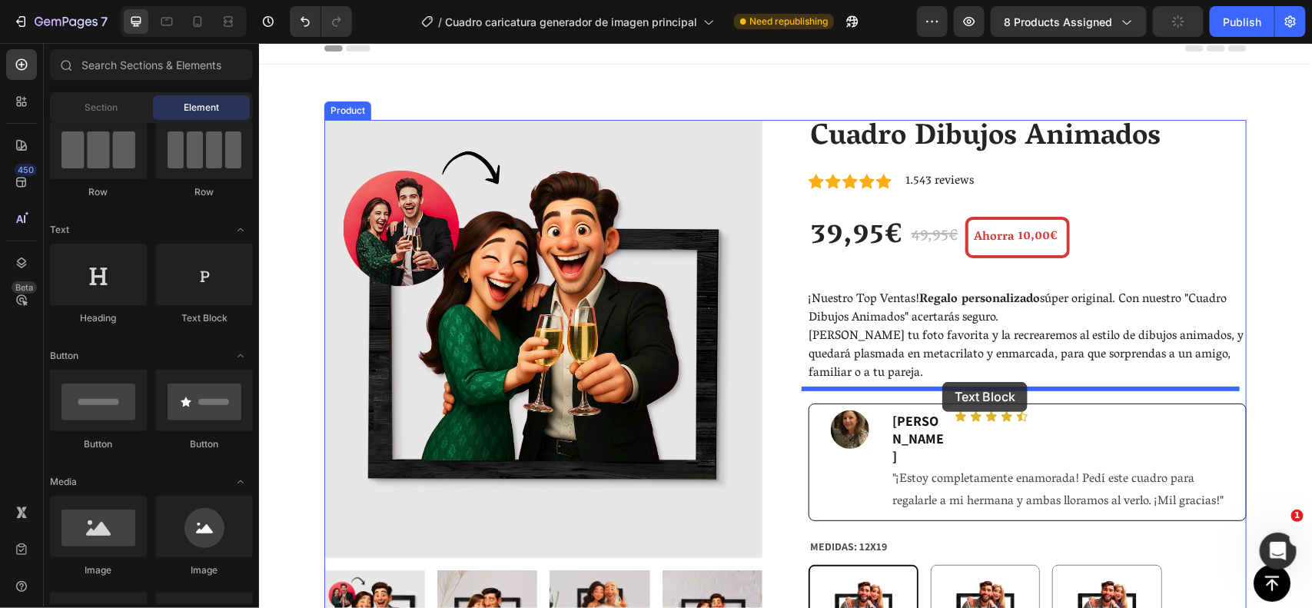
drag, startPoint x: 448, startPoint y: 315, endPoint x: 942, endPoint y: 381, distance: 498.0
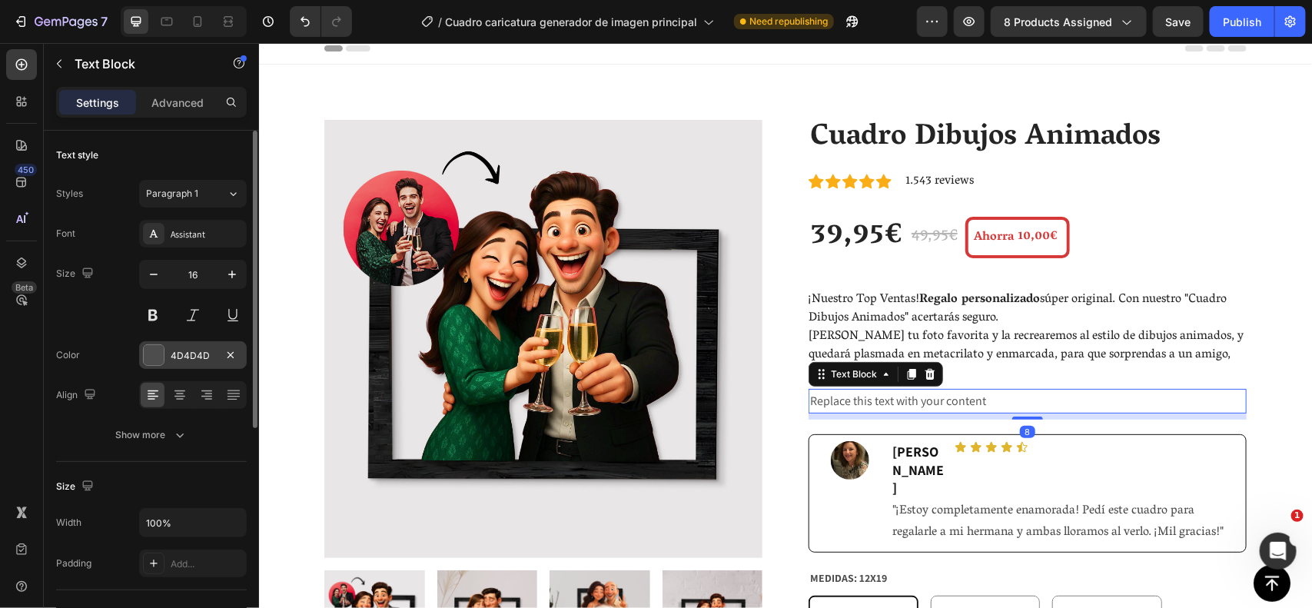
click at [173, 360] on div "4D4D4D" at bounding box center [193, 356] width 45 height 14
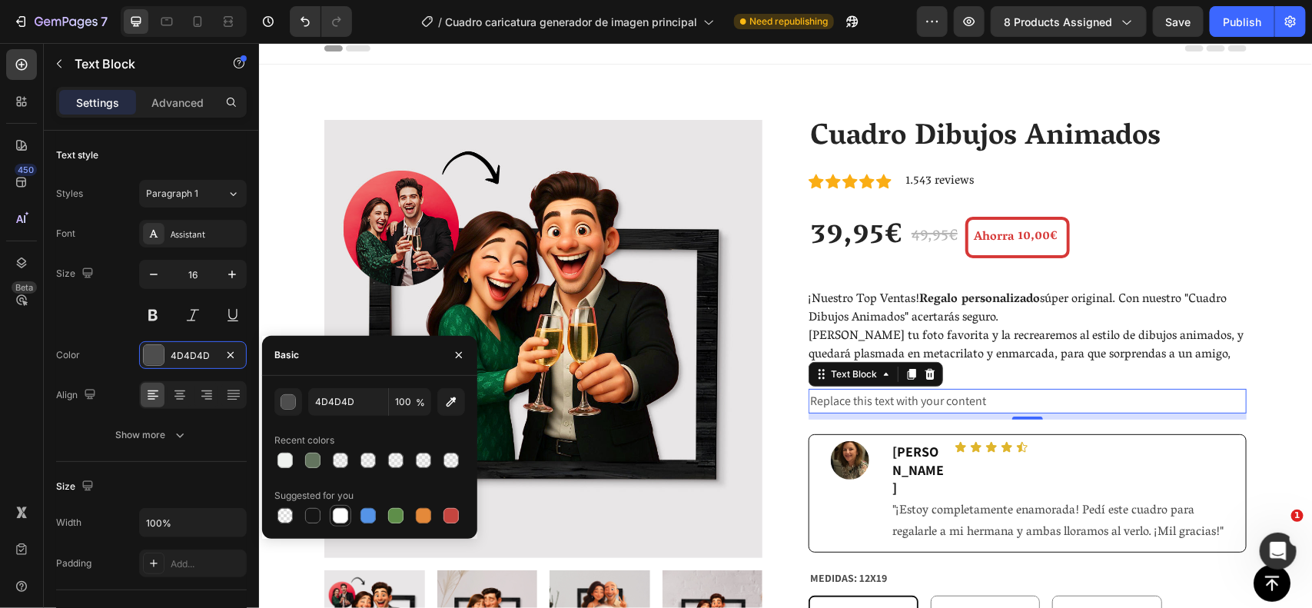
click at [335, 520] on div at bounding box center [340, 515] width 15 height 15
click at [333, 396] on input "FFFFFF" at bounding box center [348, 402] width 80 height 28
paste input "FFFAF4"
click at [287, 454] on div at bounding box center [369, 461] width 191 height 22
click at [335, 519] on div at bounding box center [340, 515] width 15 height 15
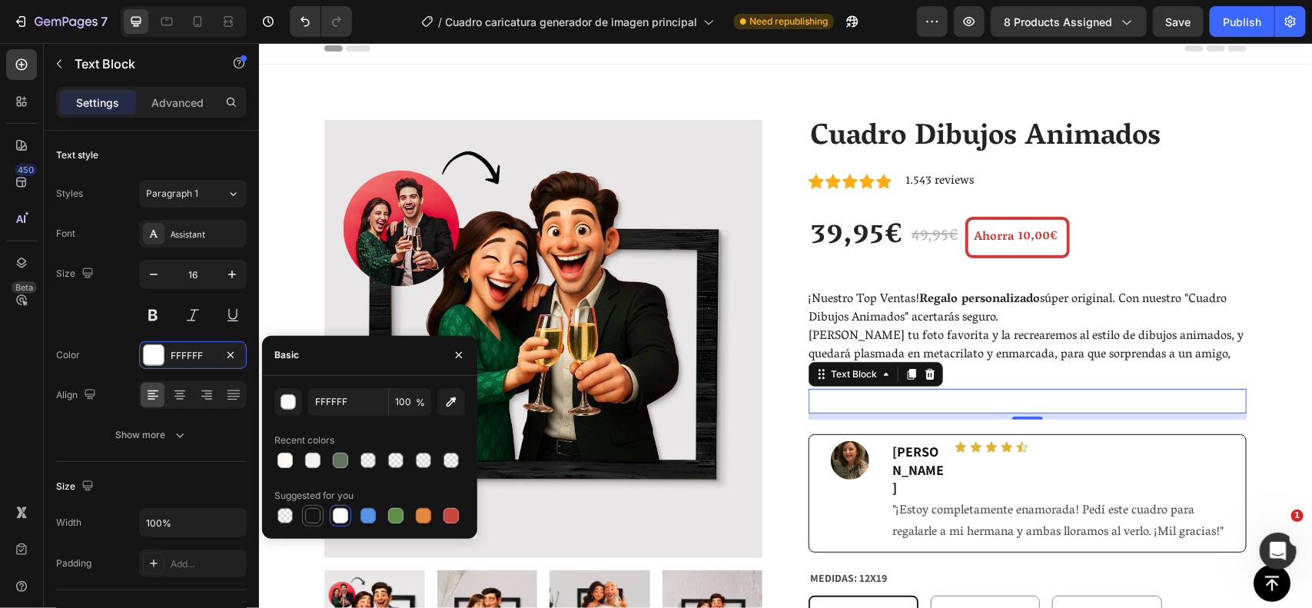
click at [309, 509] on div at bounding box center [312, 515] width 15 height 15
type input "151515"
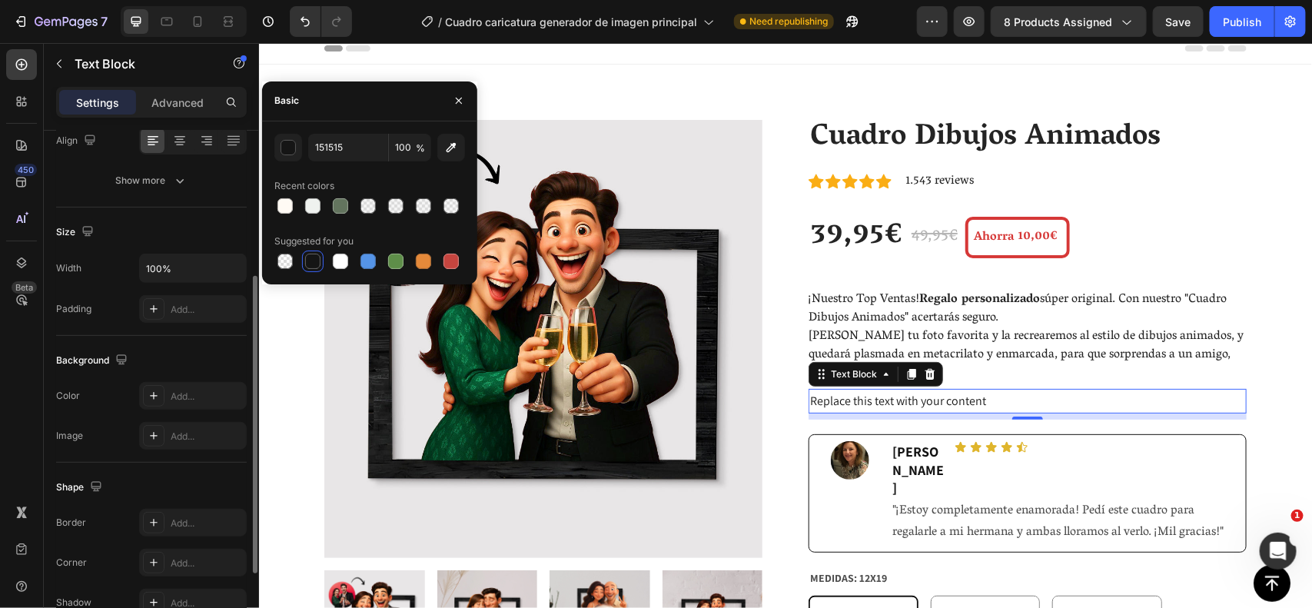
scroll to position [254, 0]
drag, startPoint x: 190, startPoint y: 388, endPoint x: 218, endPoint y: 390, distance: 27.7
click at [190, 389] on div "Add..." at bounding box center [193, 396] width 108 height 28
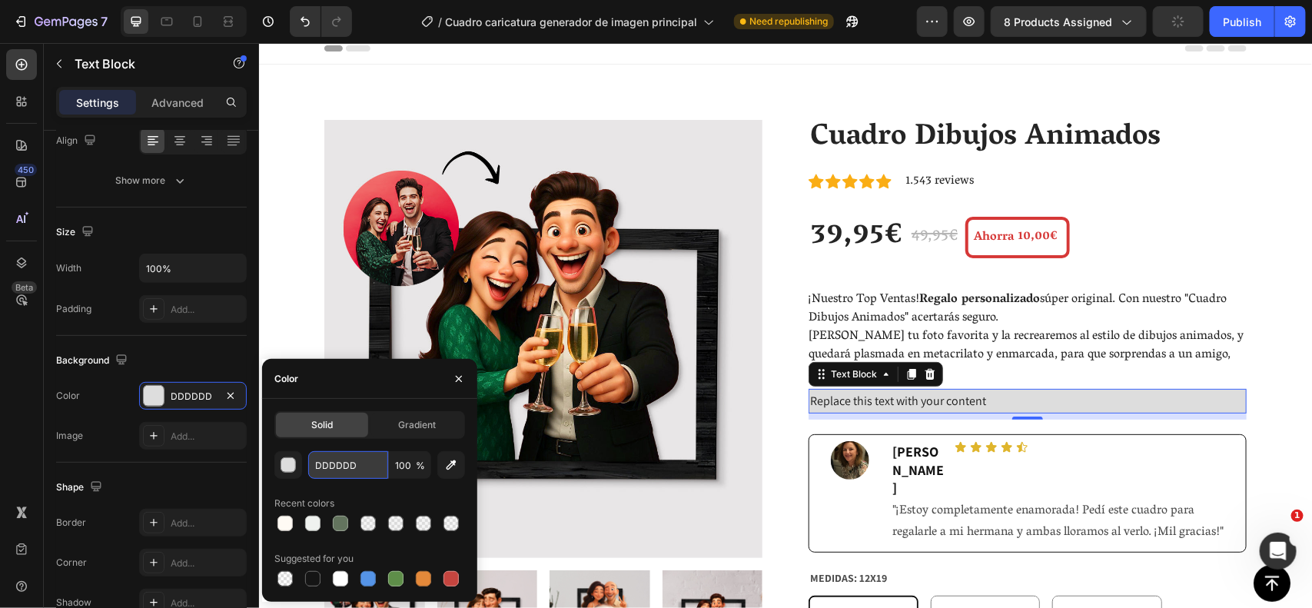
click at [0, 0] on input "DDDDDD" at bounding box center [0, 0] width 0 height 0
paste input "FFFAF4"
type input "FFFAF4"
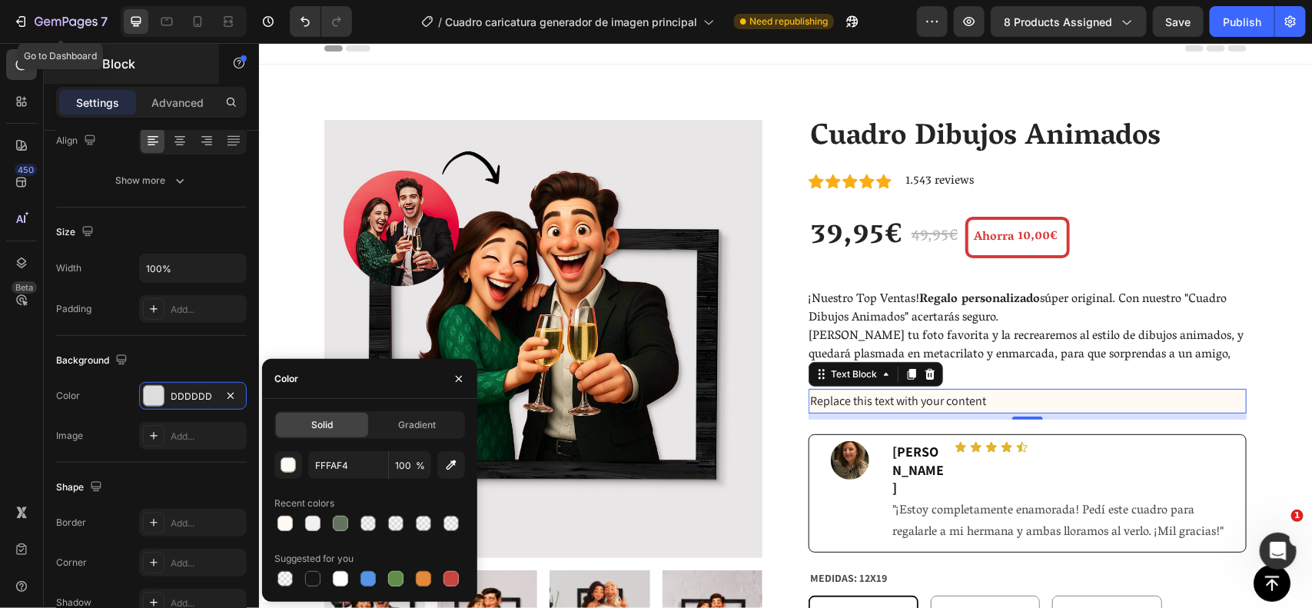
click at [82, 62] on p "Text Block" at bounding box center [140, 64] width 131 height 18
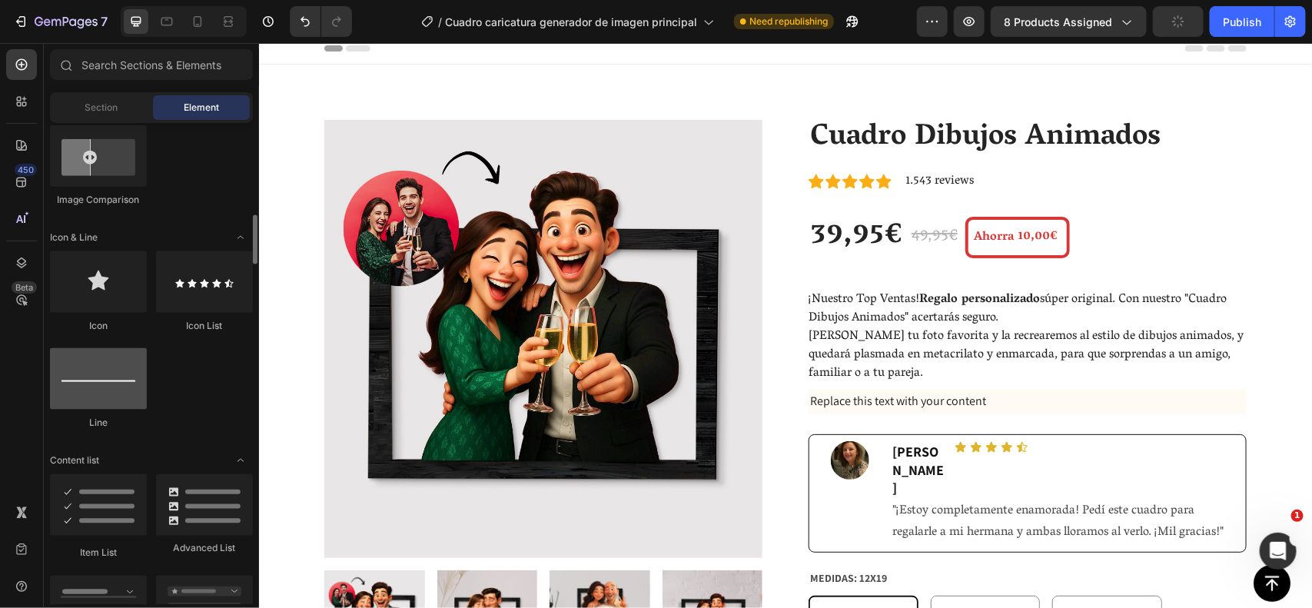
scroll to position [894, 0]
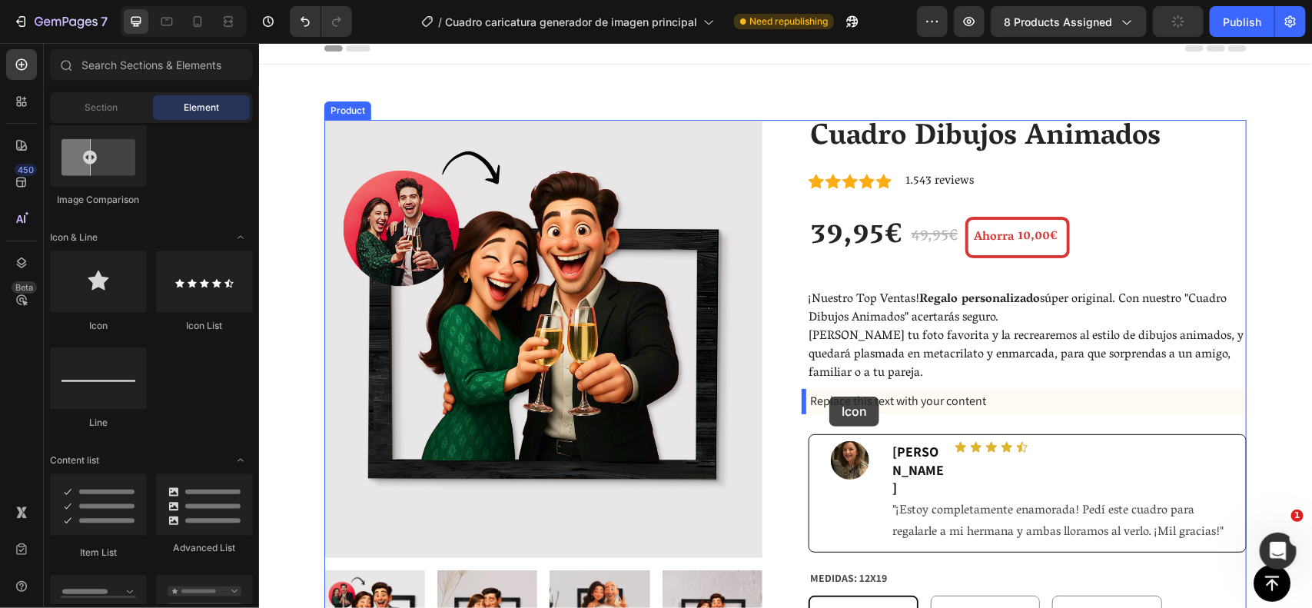
drag, startPoint x: 364, startPoint y: 331, endPoint x: 823, endPoint y: 396, distance: 463.5
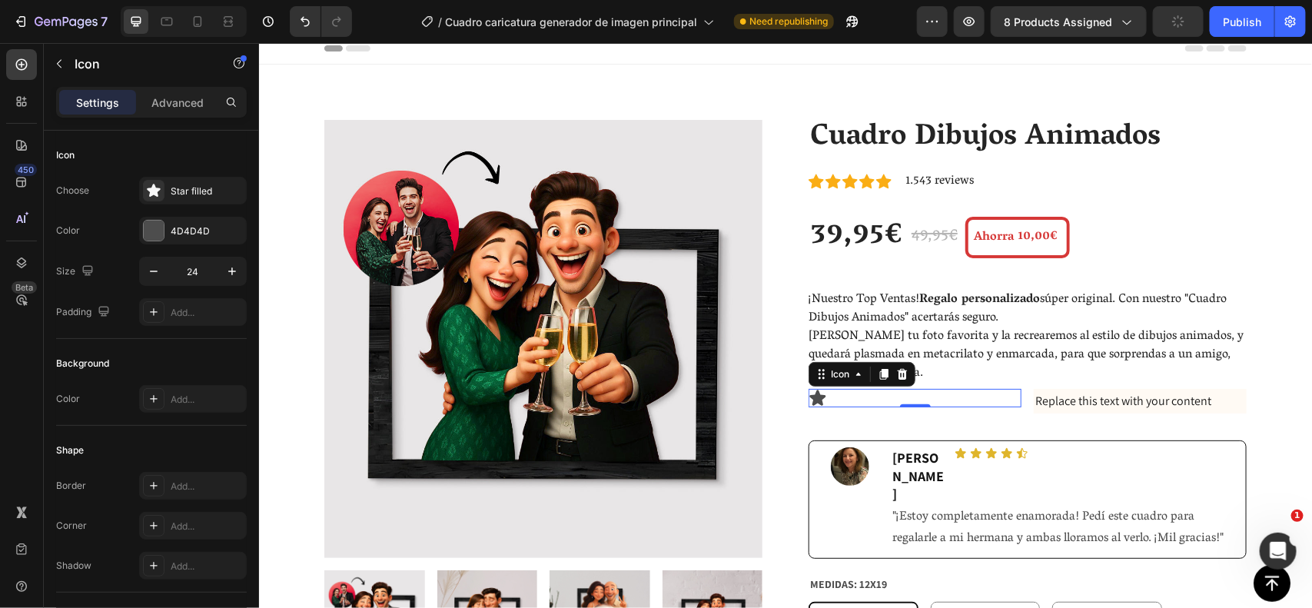
click at [810, 391] on icon at bounding box center [818, 396] width 16 height 15
click at [810, 392] on icon at bounding box center [818, 396] width 16 height 15
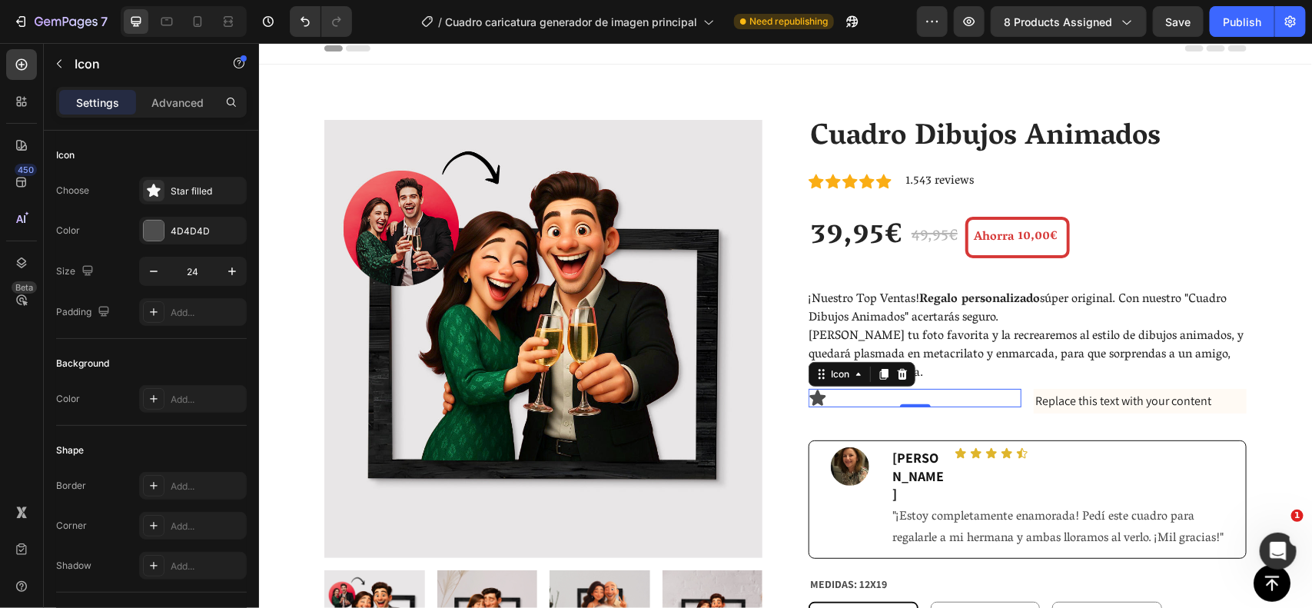
click at [810, 392] on icon at bounding box center [818, 396] width 16 height 15
click at [897, 370] on icon at bounding box center [902, 372] width 10 height 11
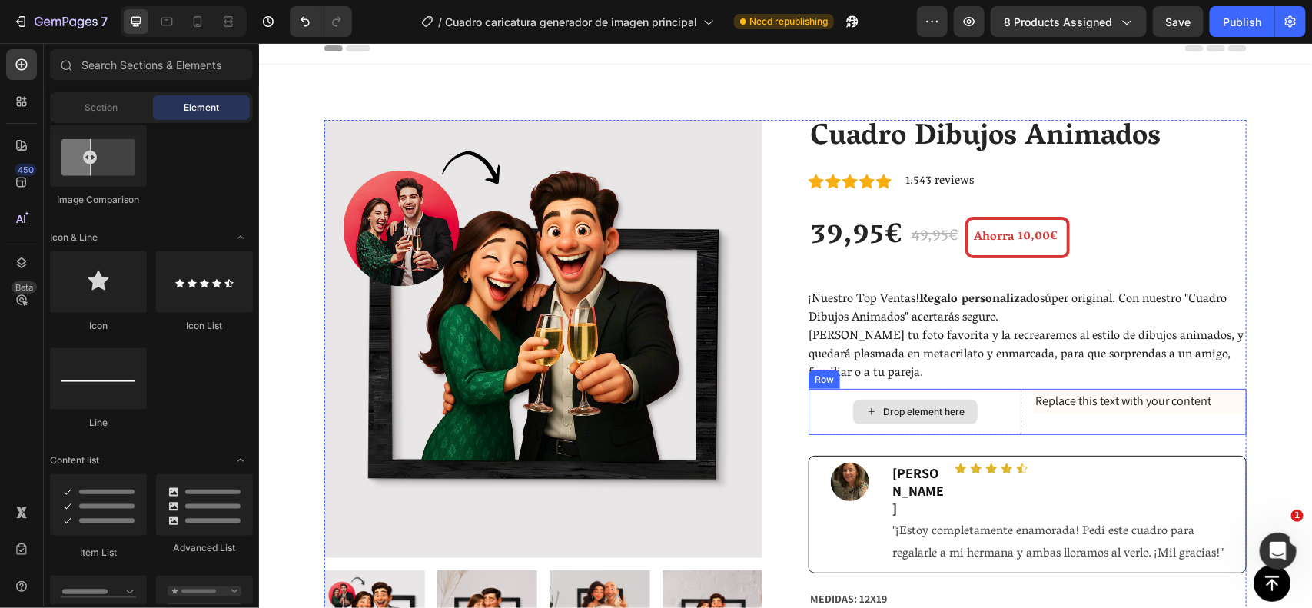
click at [813, 414] on div "Drop element here" at bounding box center [914, 411] width 213 height 46
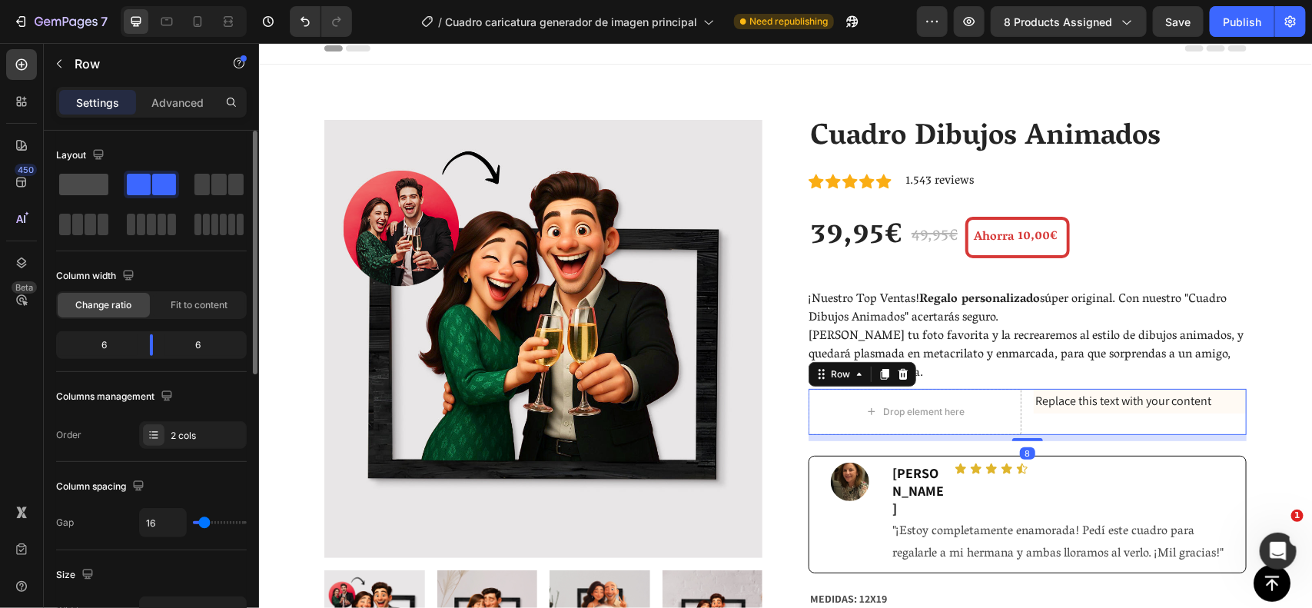
click at [85, 183] on span at bounding box center [83, 185] width 49 height 22
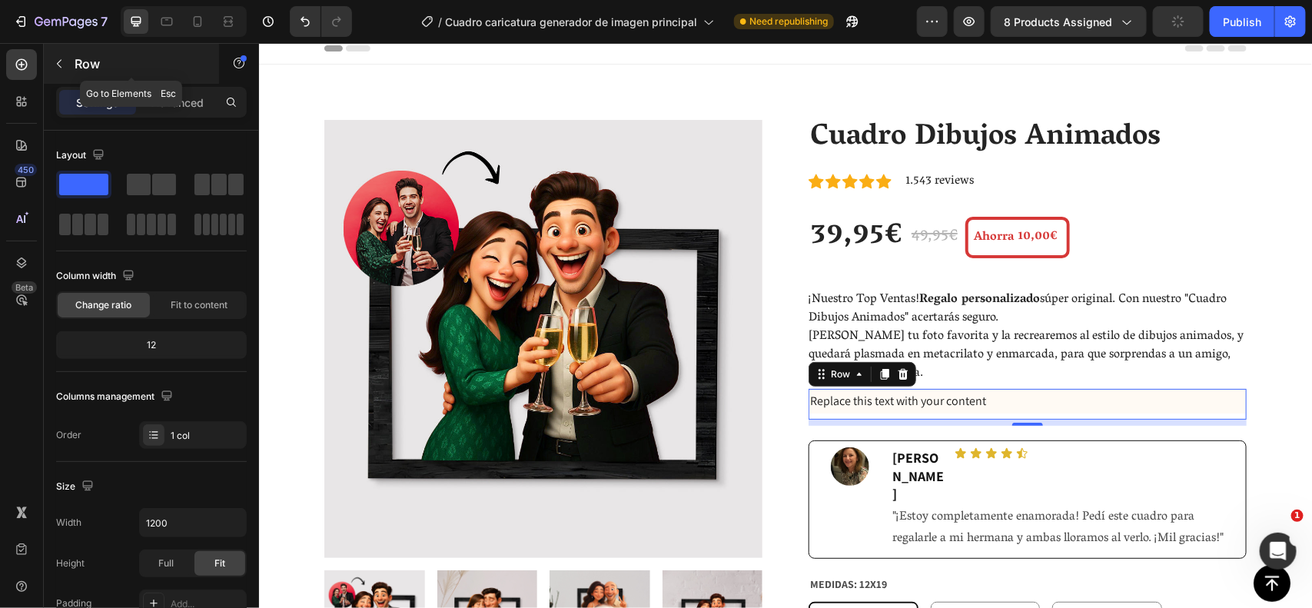
click at [98, 51] on div "Row" at bounding box center [131, 64] width 175 height 40
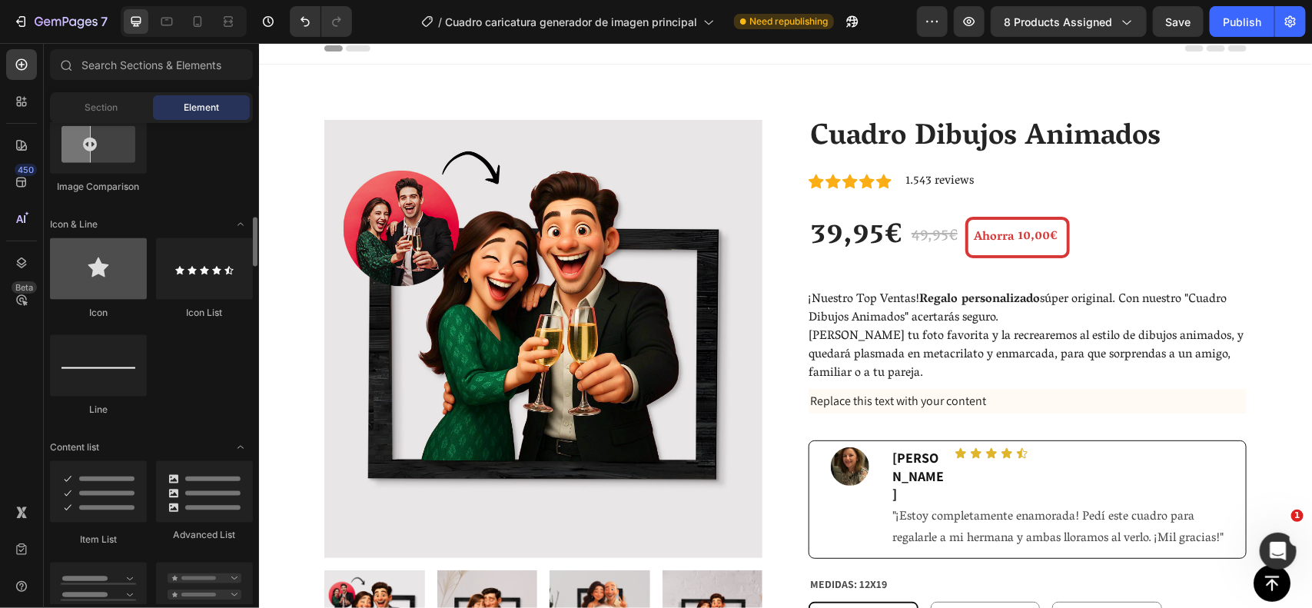
scroll to position [908, 0]
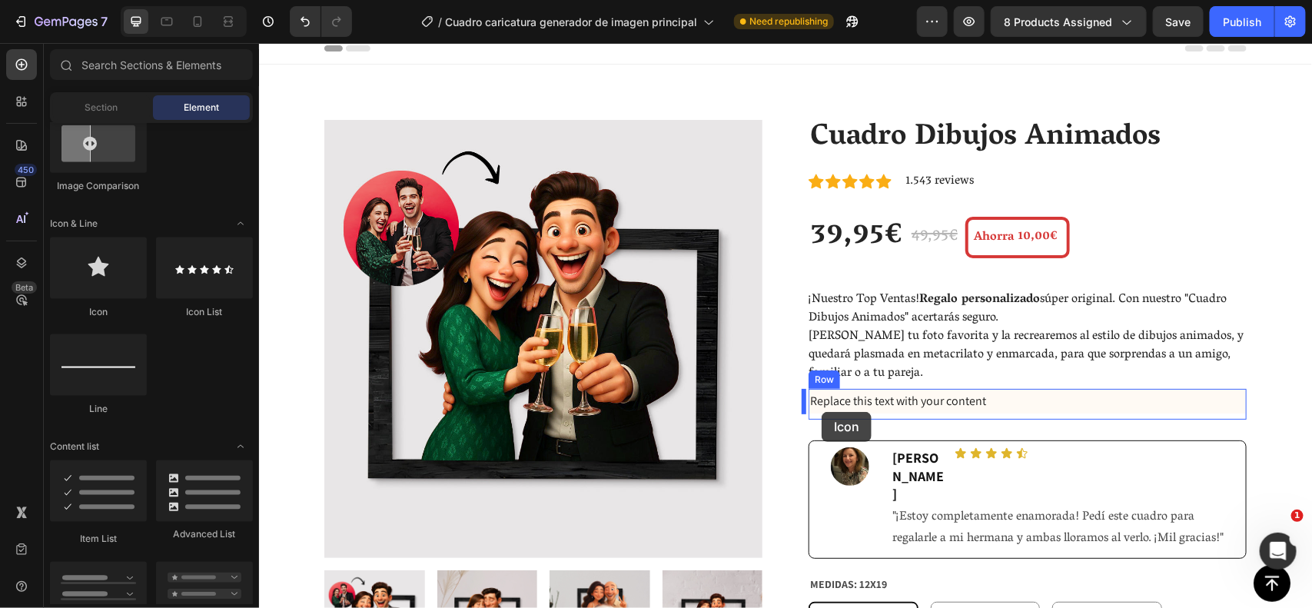
drag, startPoint x: 364, startPoint y: 327, endPoint x: 821, endPoint y: 411, distance: 464.4
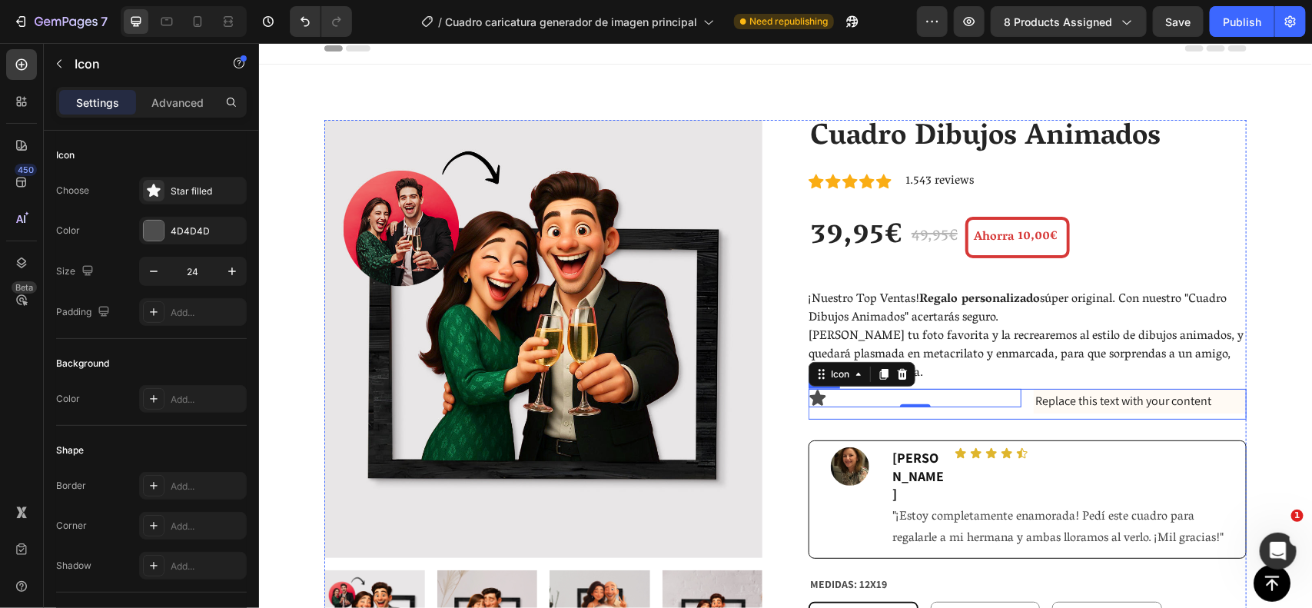
click at [1011, 409] on div "Icon 0" at bounding box center [914, 404] width 213 height 32
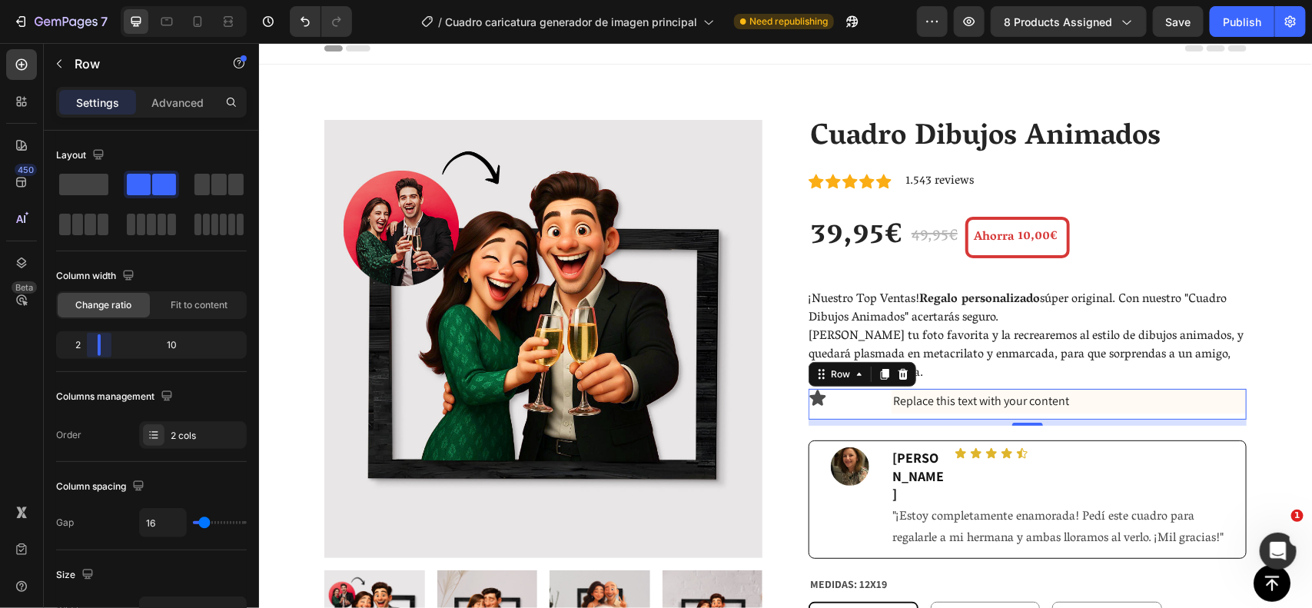
drag, startPoint x: 150, startPoint y: 340, endPoint x: 0, endPoint y: 335, distance: 150.0
click at [0, 0] on body "7 Version history / Cuadro caricatura generador de imagen principal Need republ…" at bounding box center [656, 0] width 1312 height 0
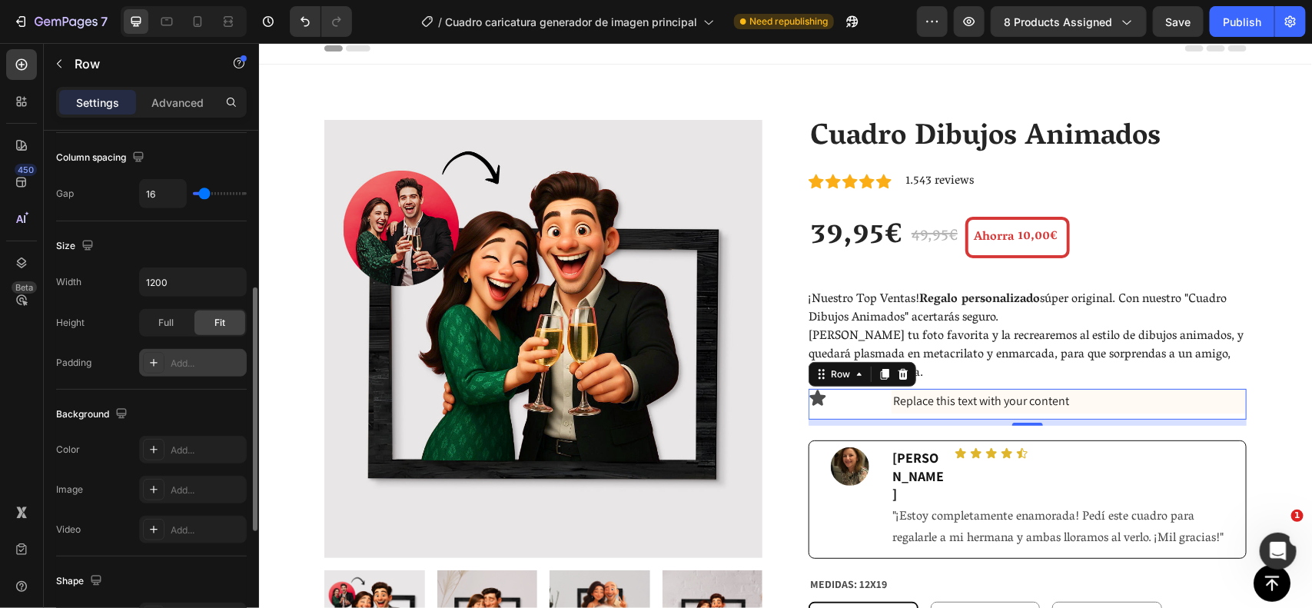
scroll to position [338, 0]
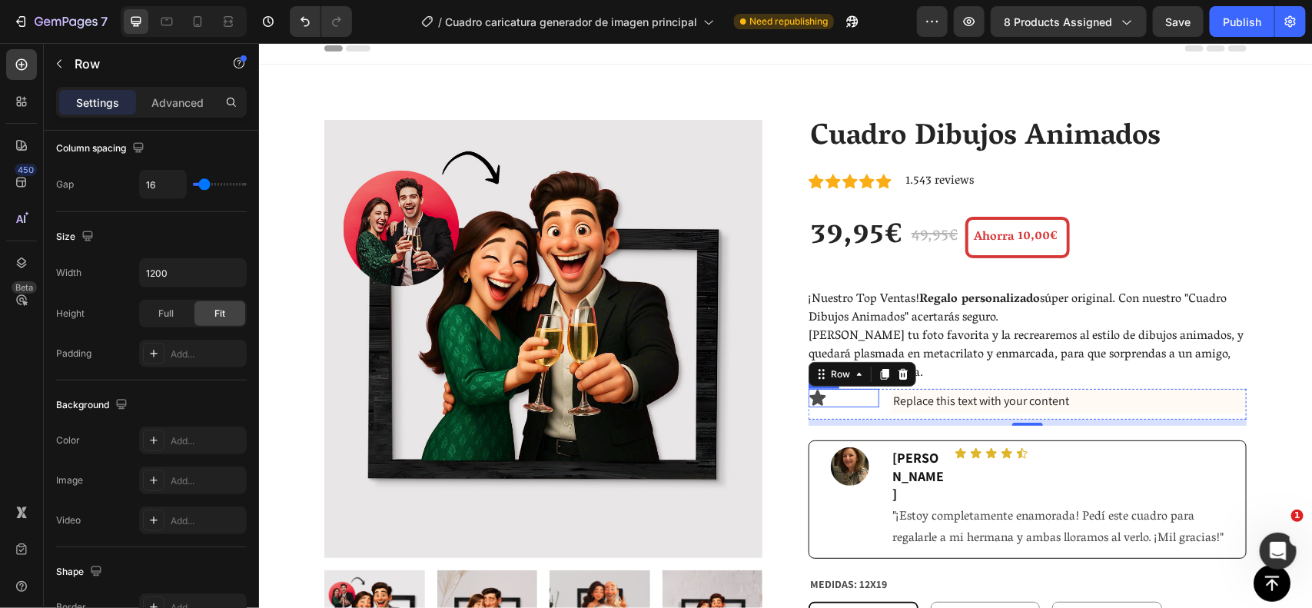
click at [846, 392] on div "Icon" at bounding box center [843, 397] width 71 height 18
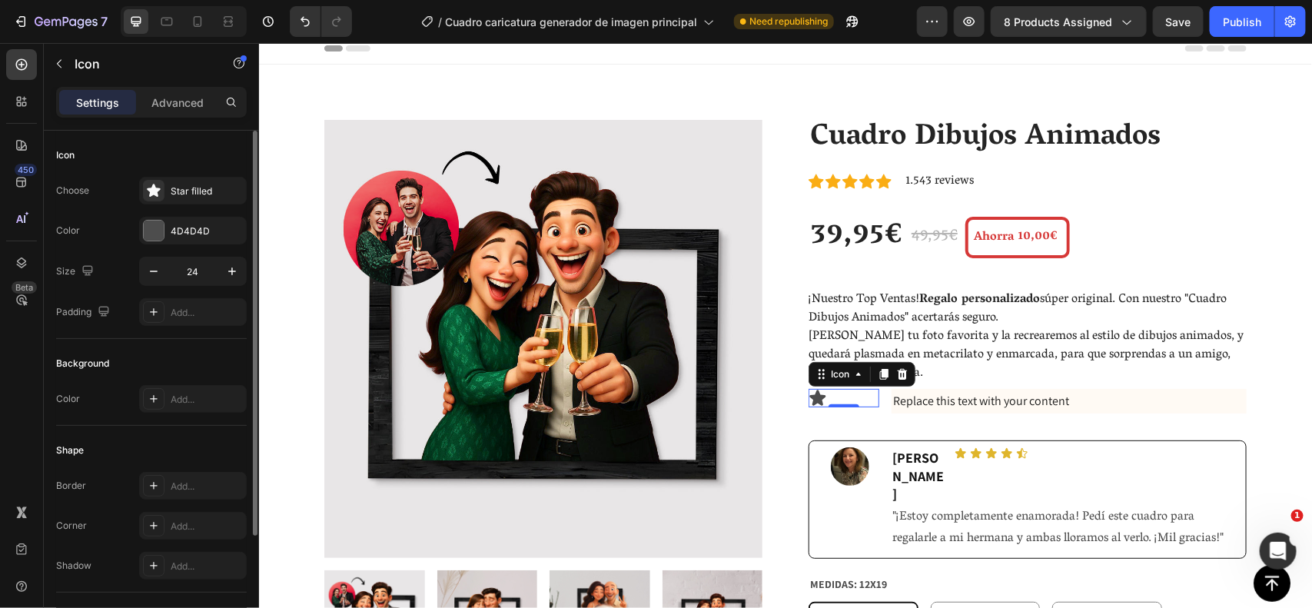
scroll to position [150, 0]
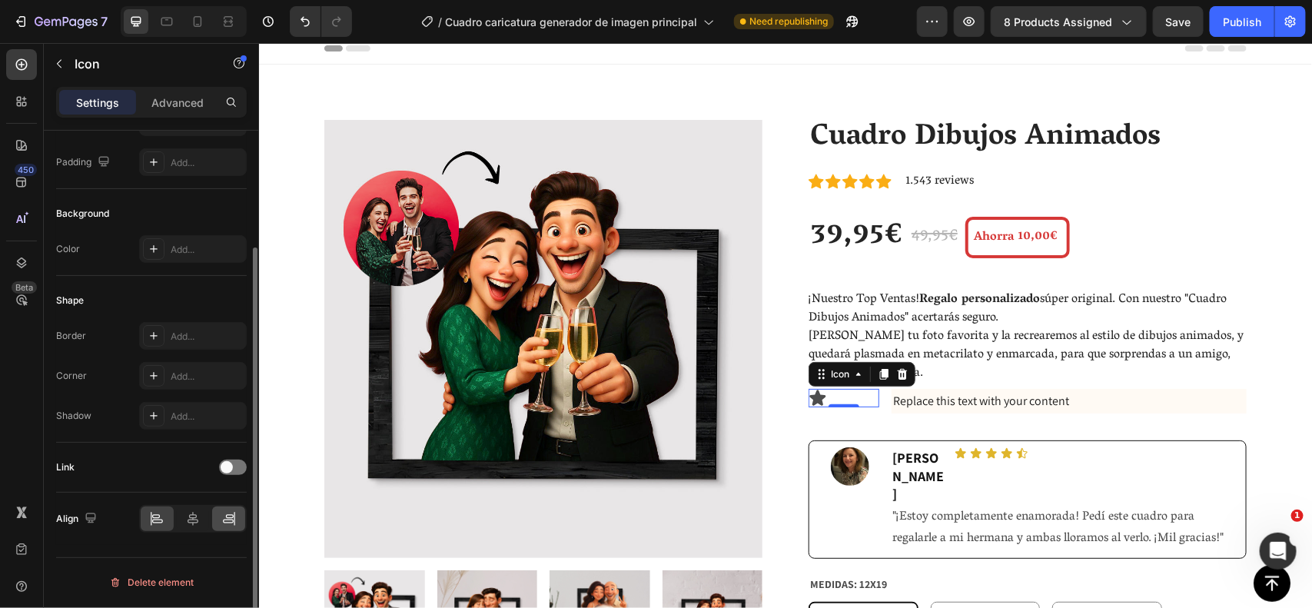
click at [221, 532] on div "Align" at bounding box center [151, 519] width 191 height 52
click at [217, 517] on div at bounding box center [228, 519] width 33 height 25
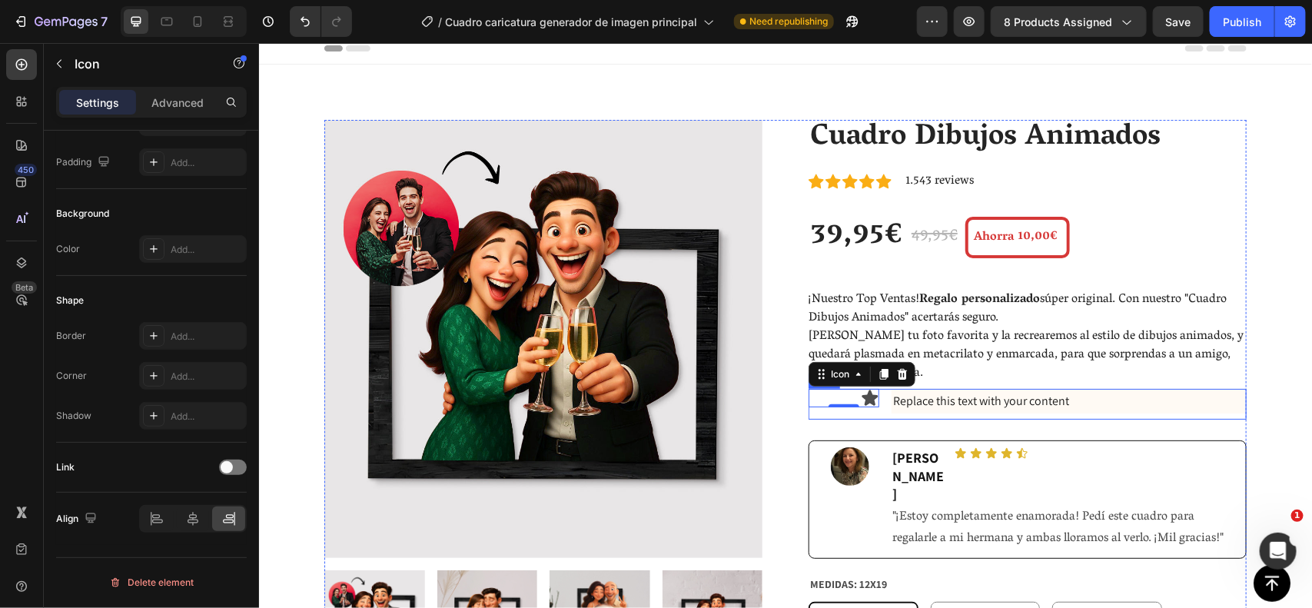
click at [852, 407] on div "Icon 0" at bounding box center [843, 404] width 71 height 32
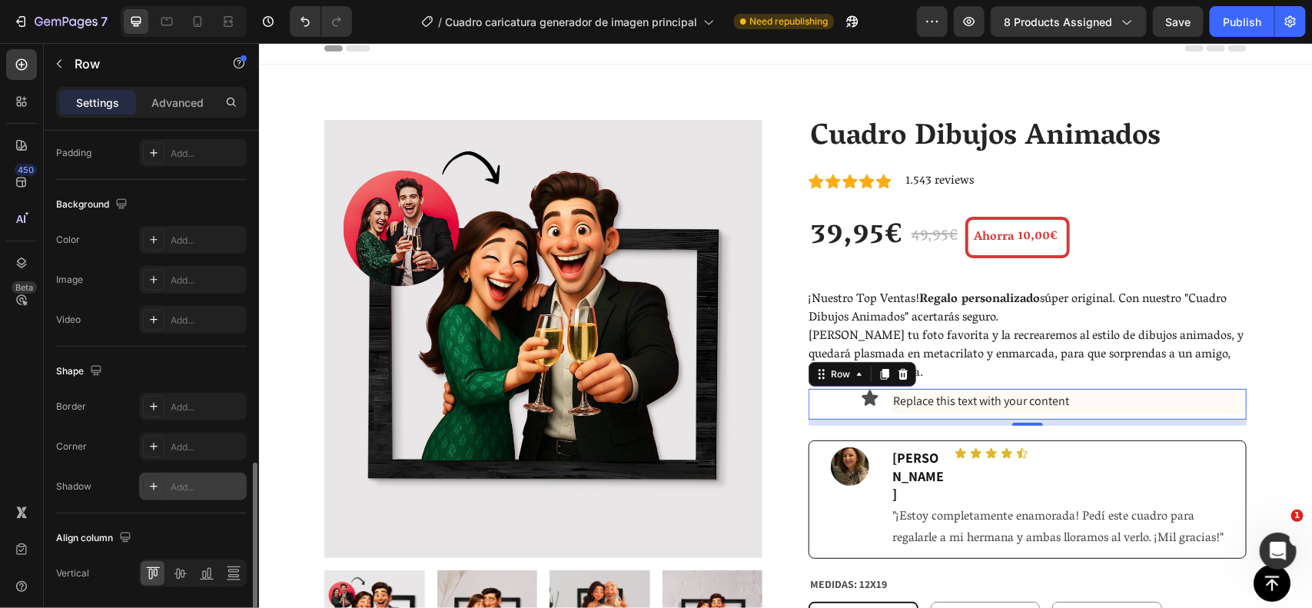
scroll to position [594, 0]
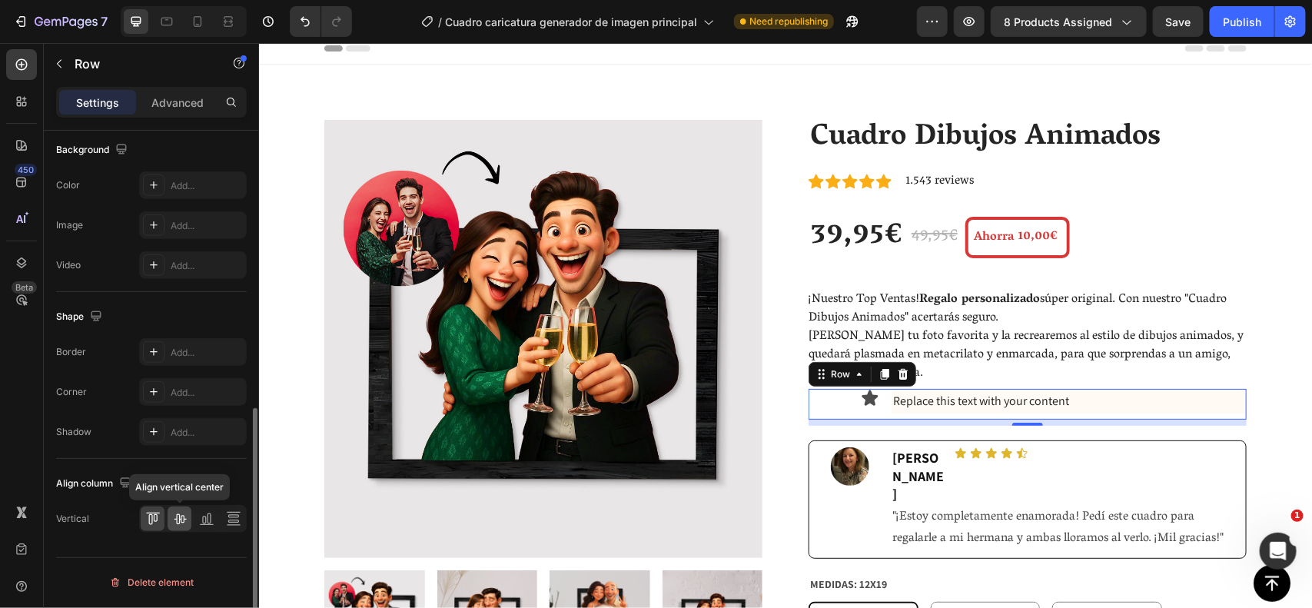
click at [175, 524] on icon at bounding box center [179, 518] width 15 height 15
click at [978, 403] on div "Replace this text with your content" at bounding box center [1068, 400] width 355 height 25
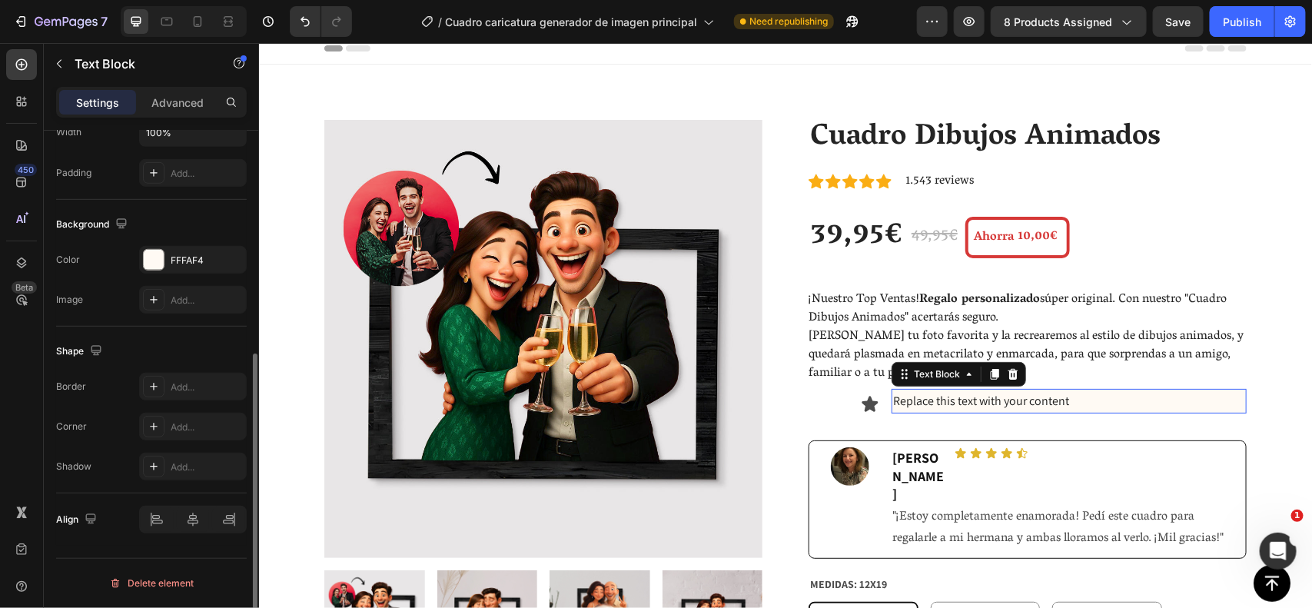
scroll to position [0, 0]
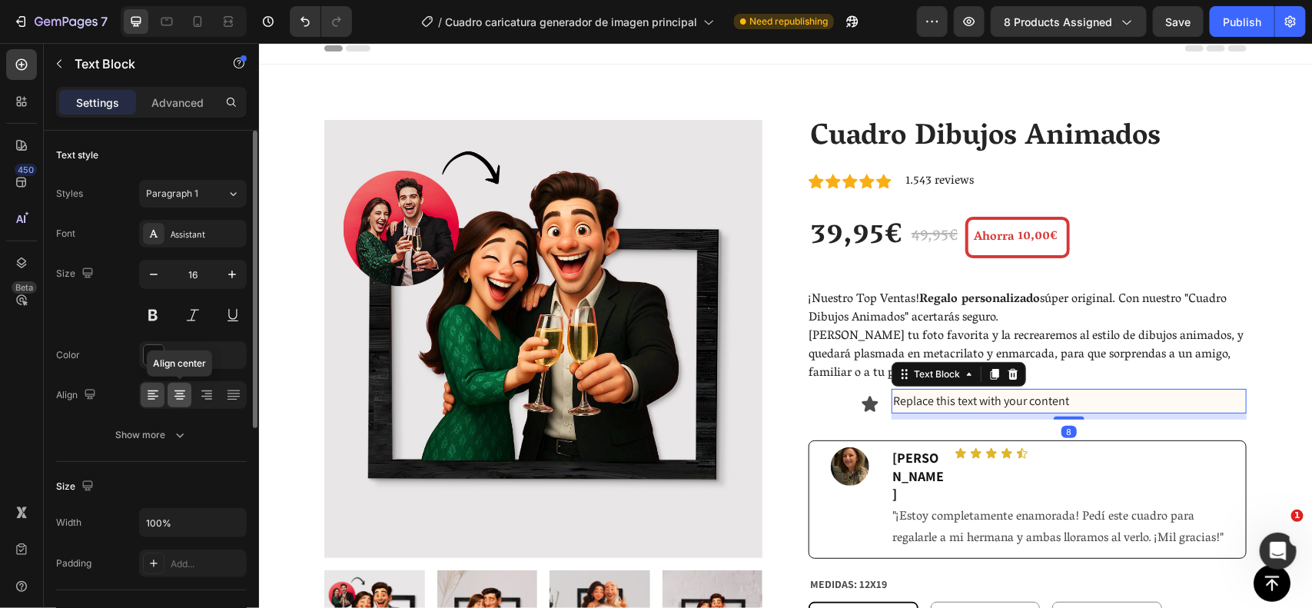
click at [179, 394] on icon at bounding box center [180, 395] width 8 height 2
drag, startPoint x: 143, startPoint y: 388, endPoint x: 179, endPoint y: 396, distance: 36.9
click at [144, 388] on div at bounding box center [153, 395] width 24 height 25
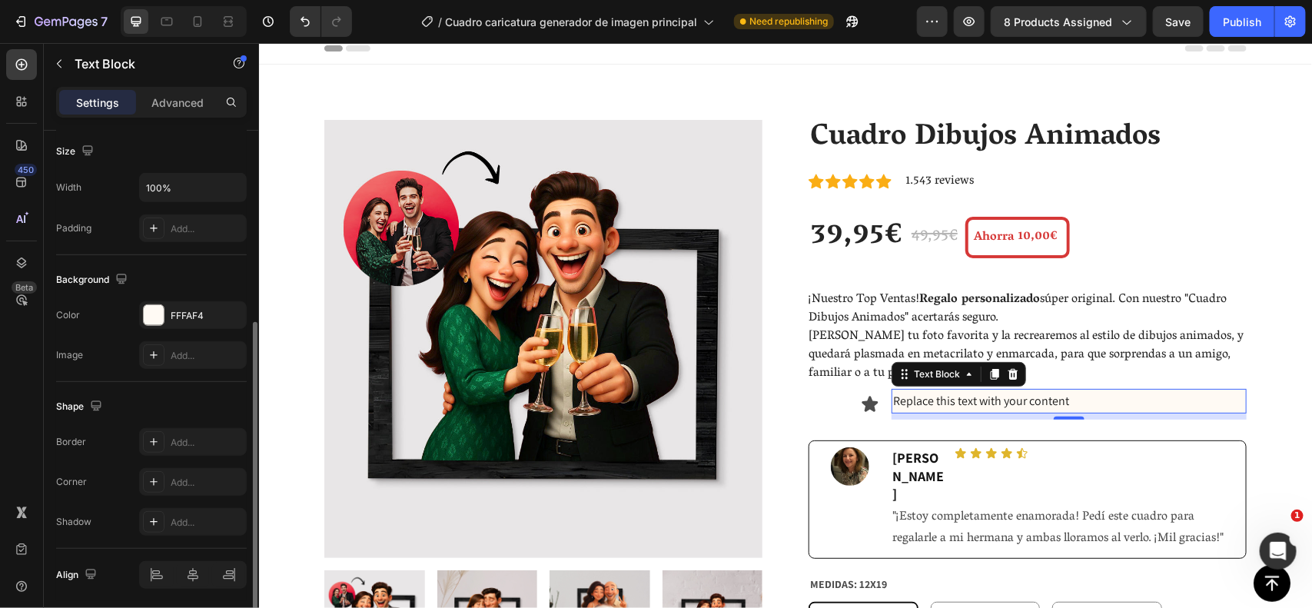
scroll to position [336, 0]
click at [197, 578] on div at bounding box center [193, 574] width 108 height 28
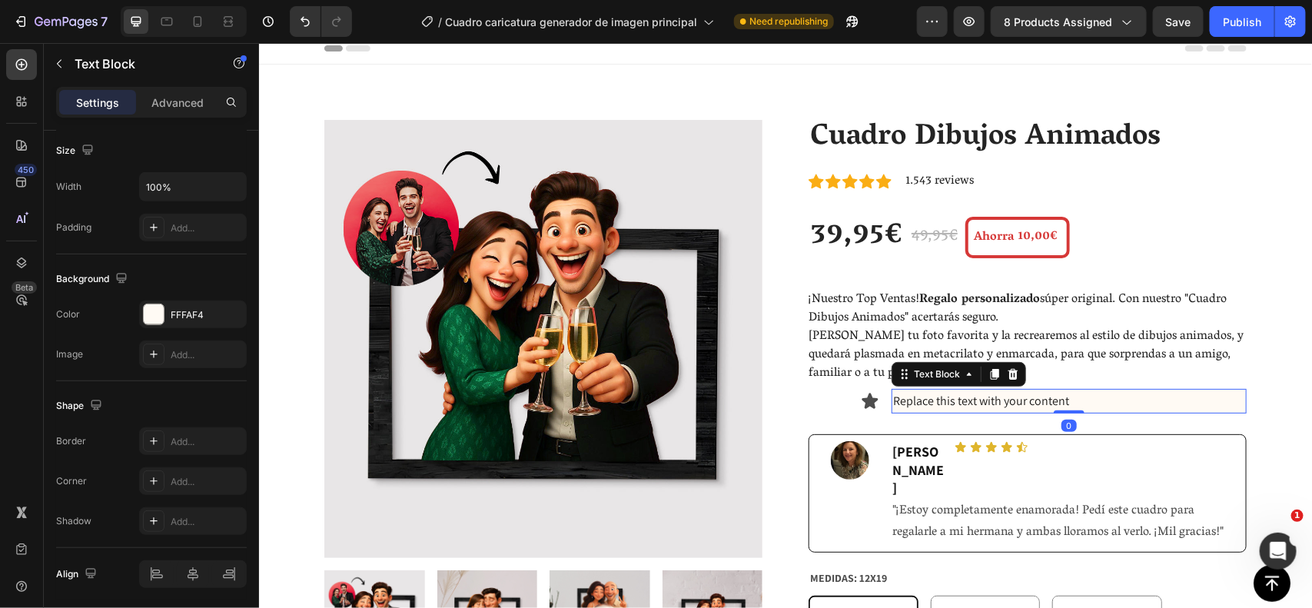
drag, startPoint x: 1063, startPoint y: 415, endPoint x: 1063, endPoint y: 396, distance: 19.2
click at [1063, 396] on div "Replace this text with your content Text Block 0" at bounding box center [1068, 400] width 355 height 25
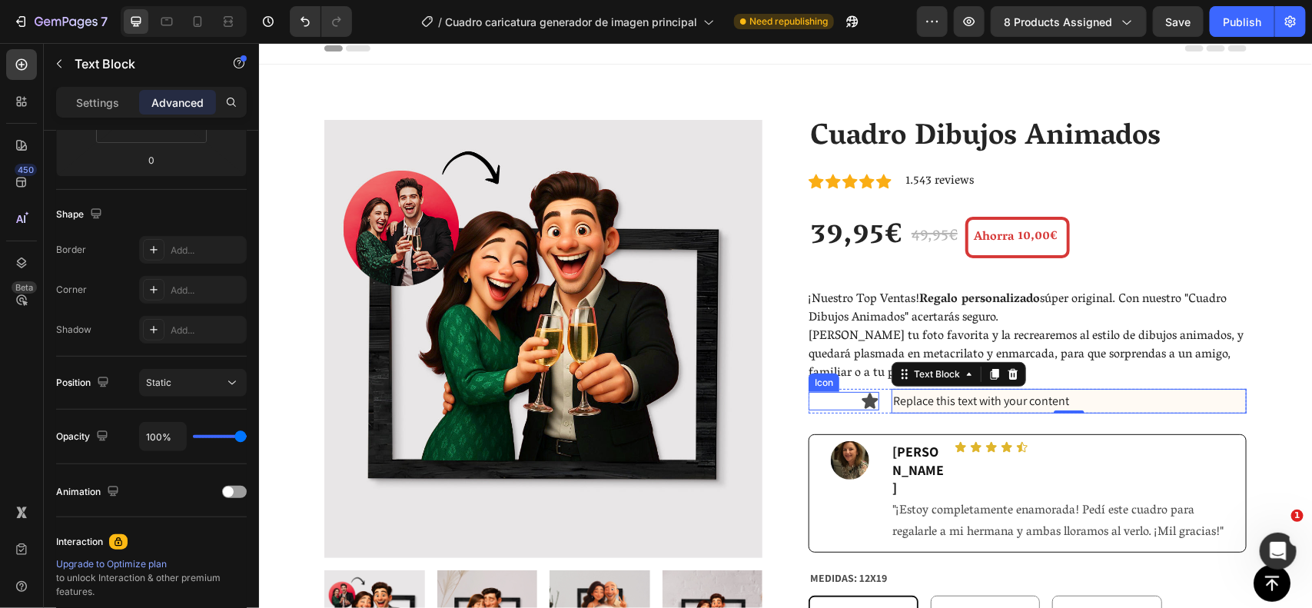
click at [823, 404] on div "Icon" at bounding box center [843, 400] width 71 height 18
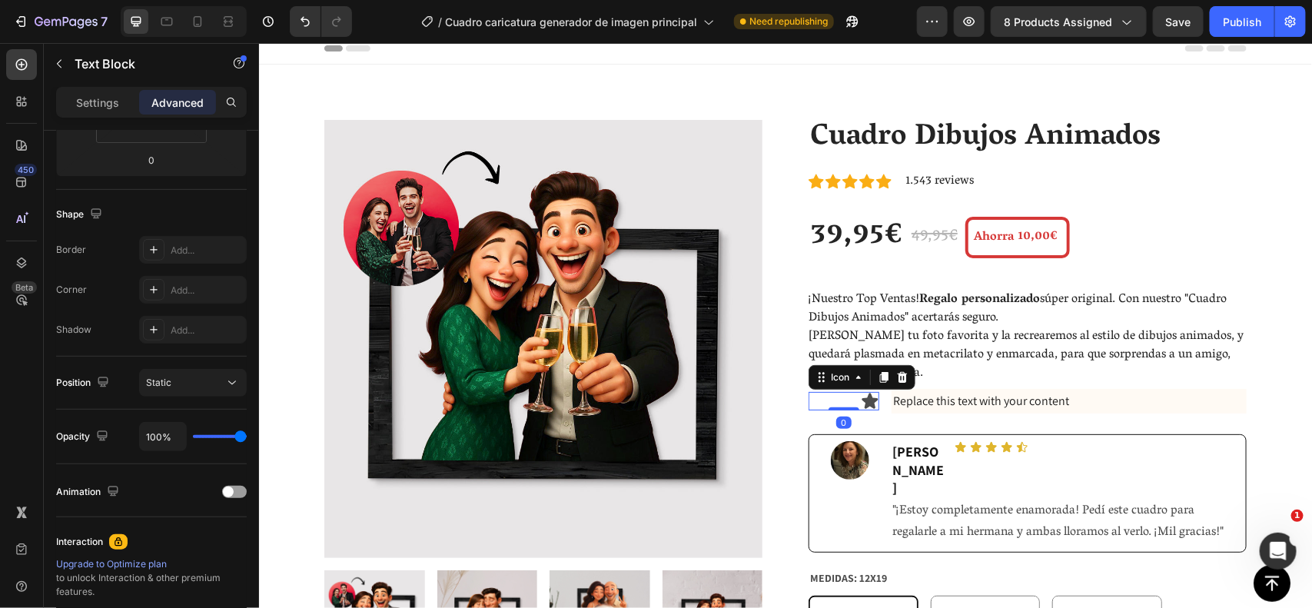
scroll to position [0, 0]
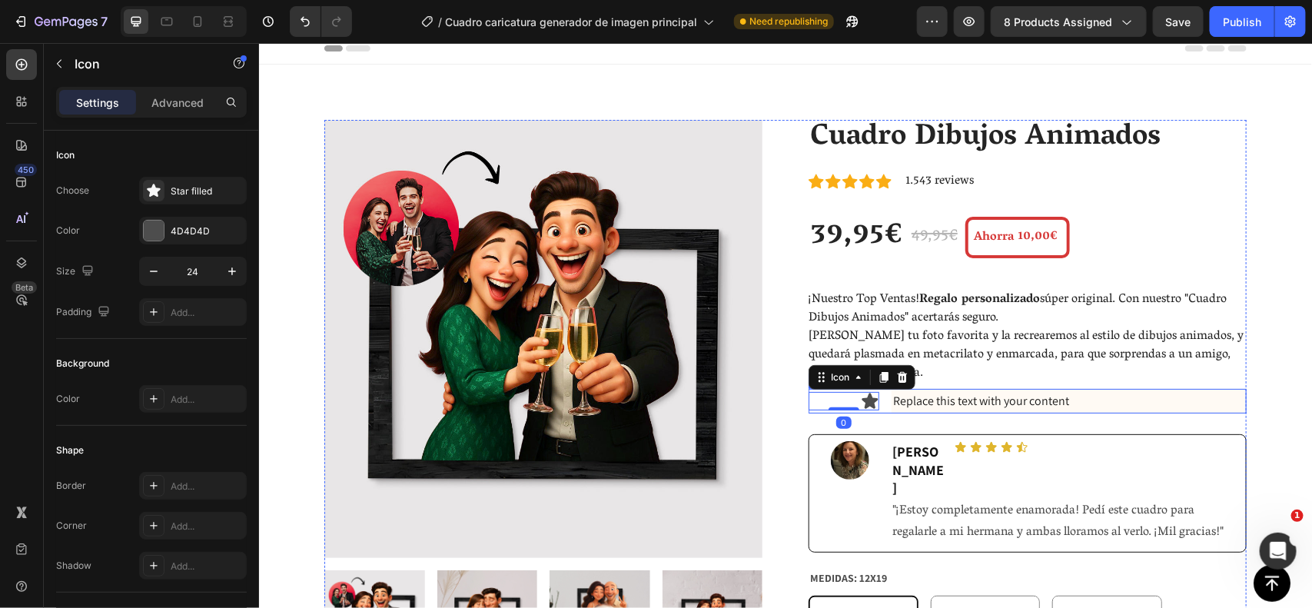
click at [873, 404] on div "Icon 0 Replace this text with your content Text Block Row" at bounding box center [1027, 400] width 438 height 25
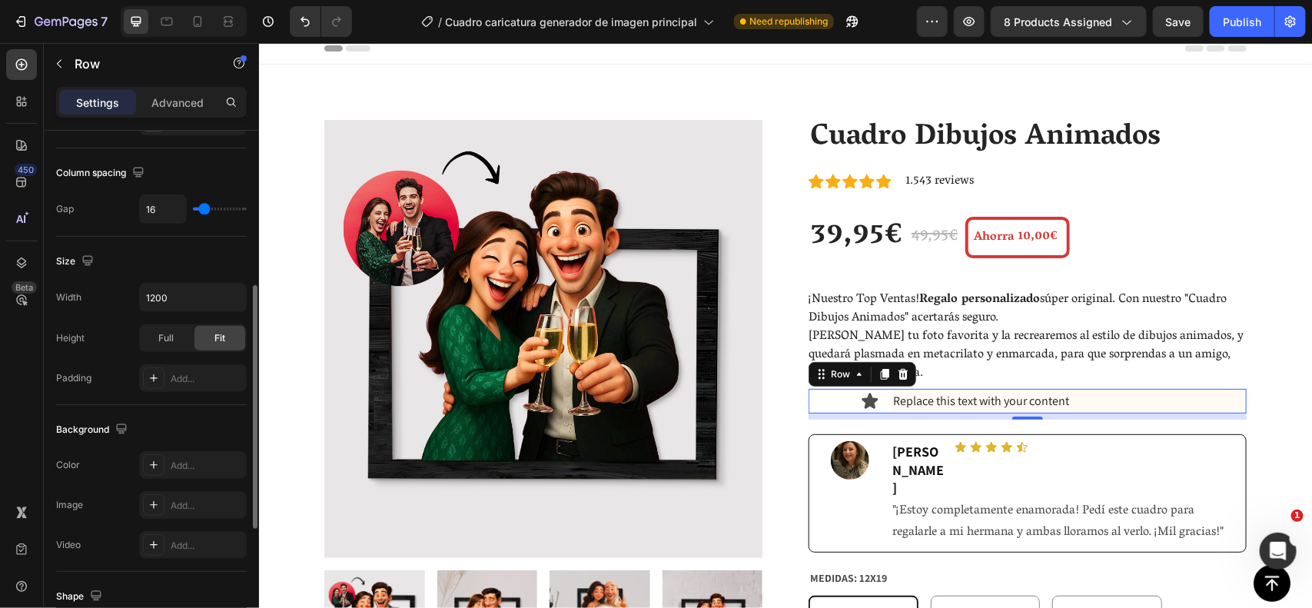
scroll to position [331, 0]
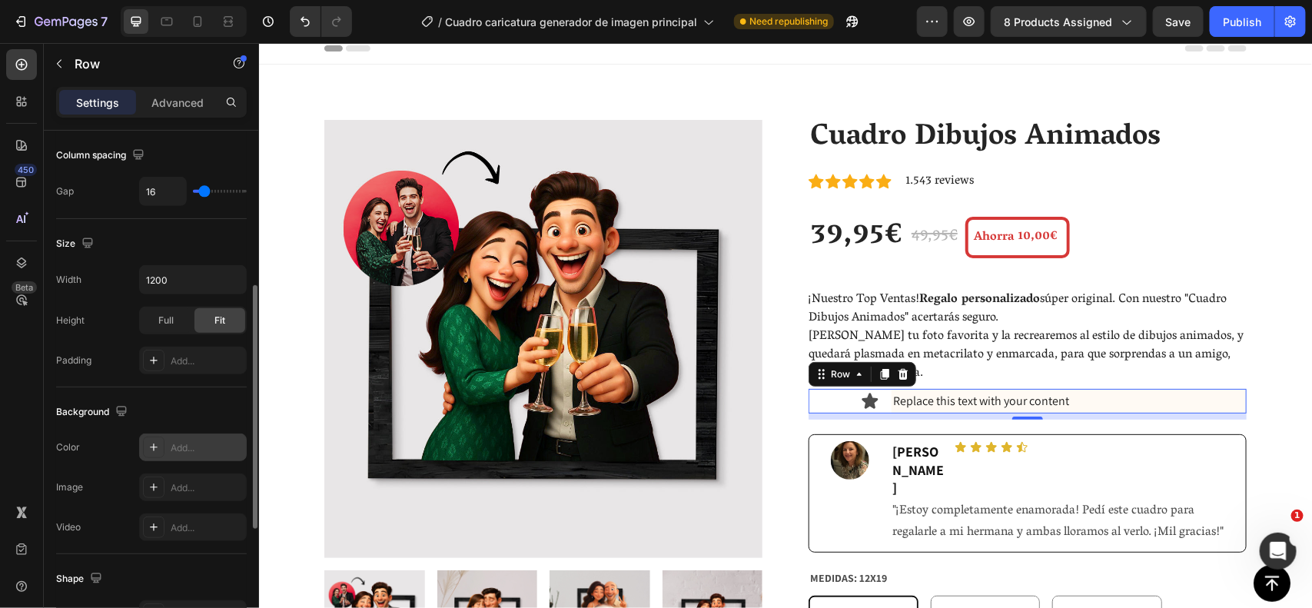
click at [193, 454] on div "Add..." at bounding box center [207, 448] width 72 height 14
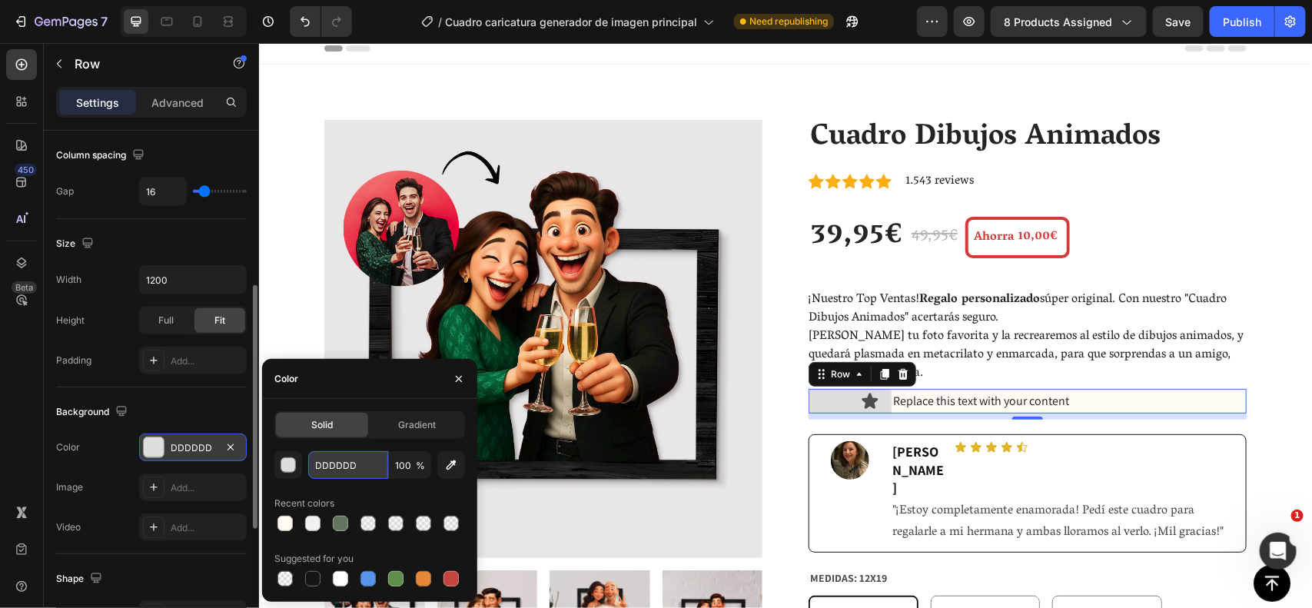
click at [360, 467] on input "DDDDDD" at bounding box center [348, 465] width 80 height 28
paste input "FFFAF4"
type input "FFFAF4"
click at [913, 397] on div "Replace this text with your content" at bounding box center [1068, 400] width 355 height 25
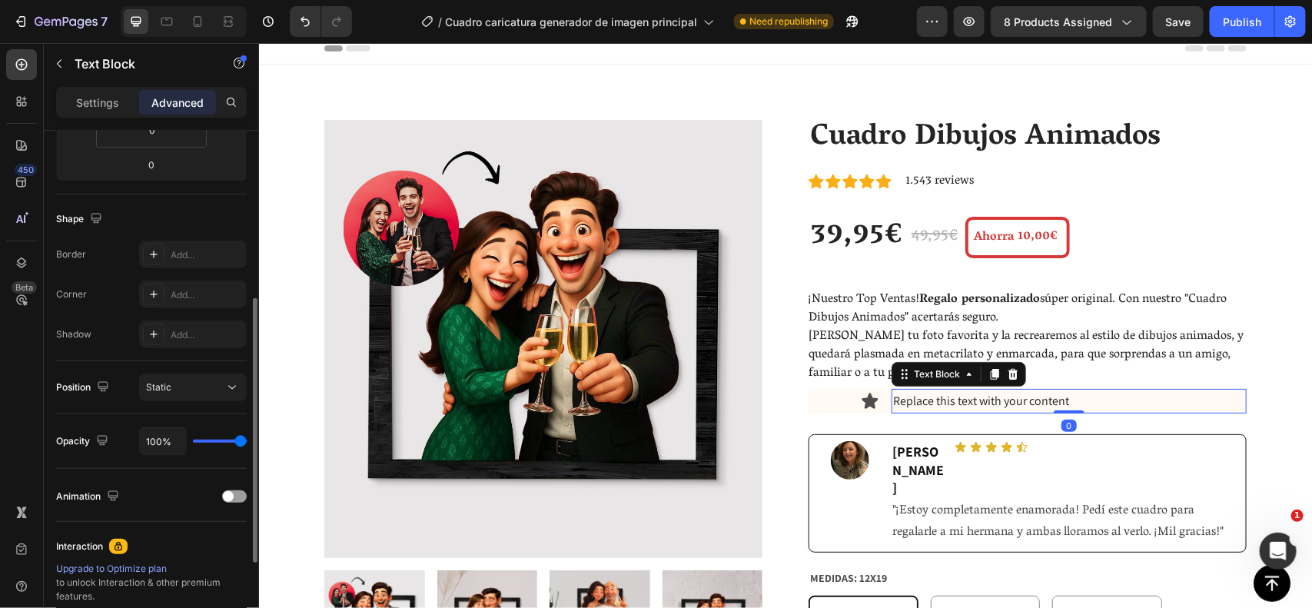
scroll to position [0, 0]
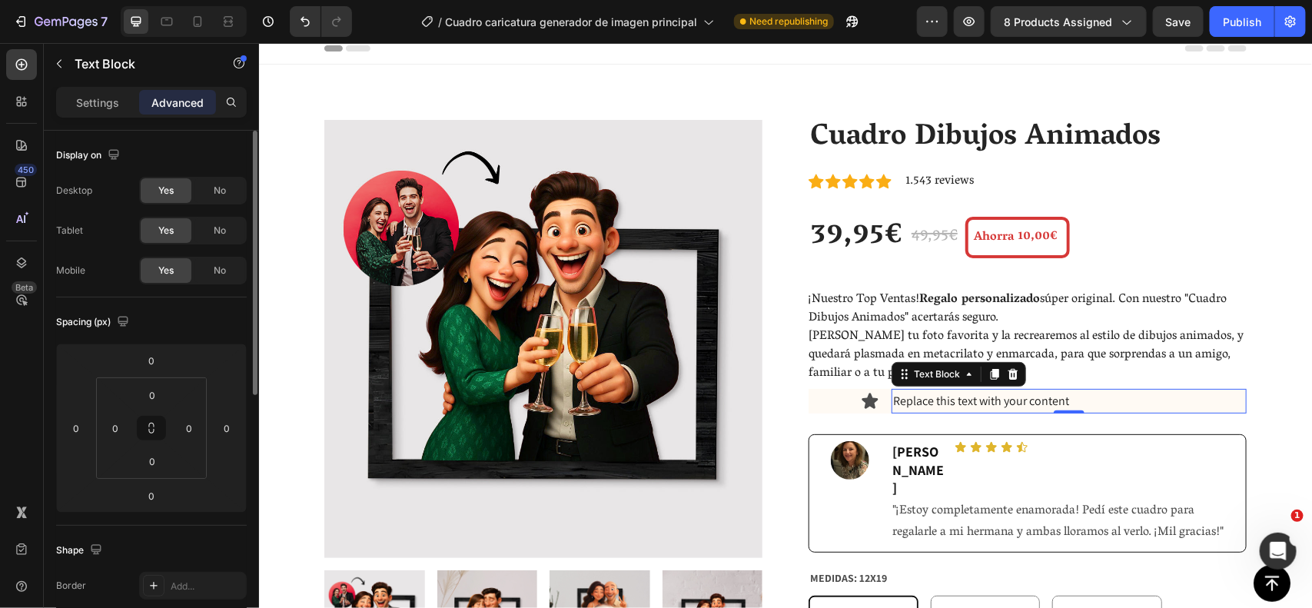
click at [959, 397] on div "Replace this text with your content" at bounding box center [1068, 400] width 355 height 25
click at [959, 397] on p "Replace this text with your content" at bounding box center [1069, 401] width 352 height 22
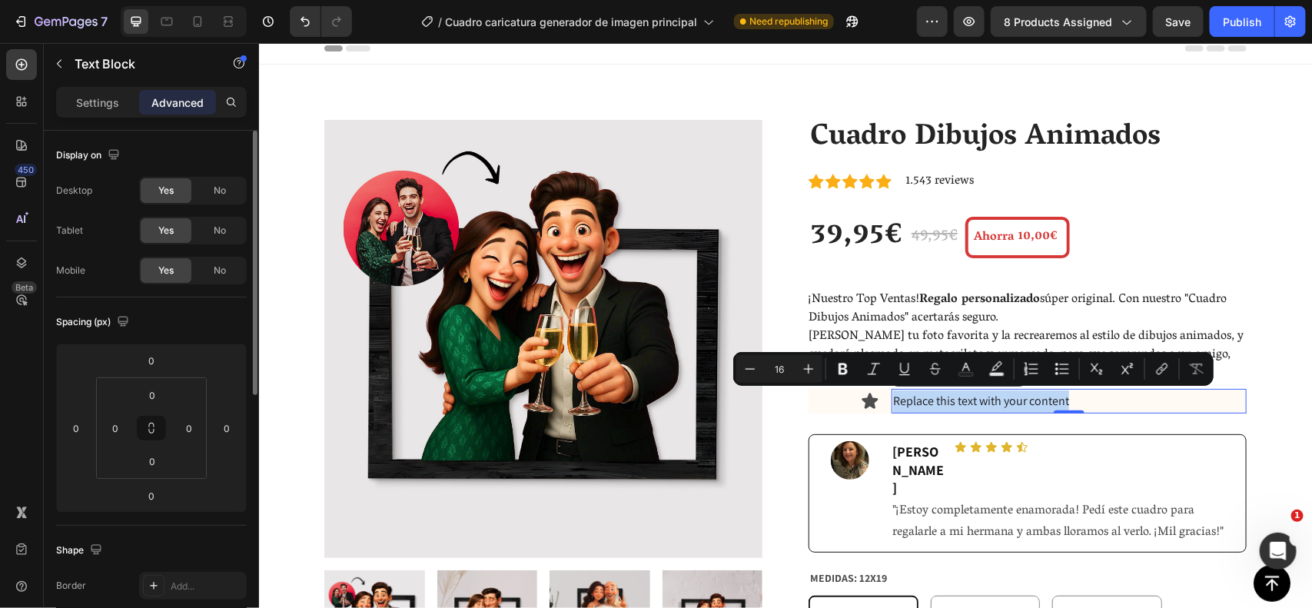
click at [959, 397] on p "Replace this text with your content" at bounding box center [1069, 401] width 352 height 22
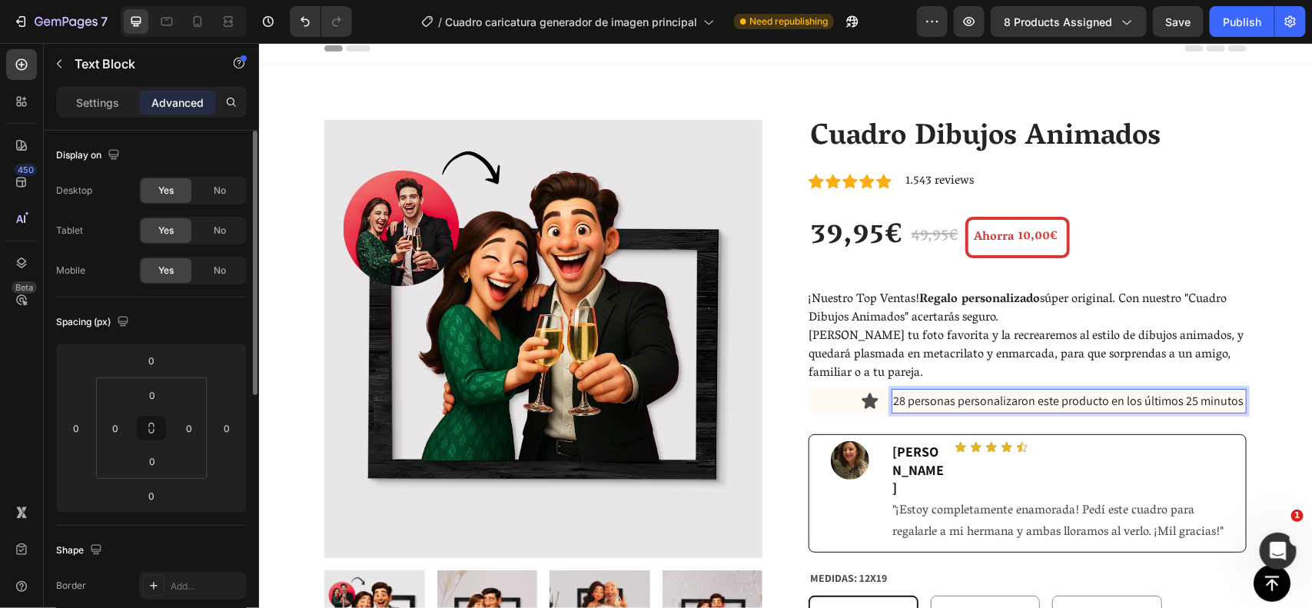
click at [900, 399] on p "28 personas personalizaron este producto en los últimos 25 minutos" at bounding box center [1069, 401] width 352 height 22
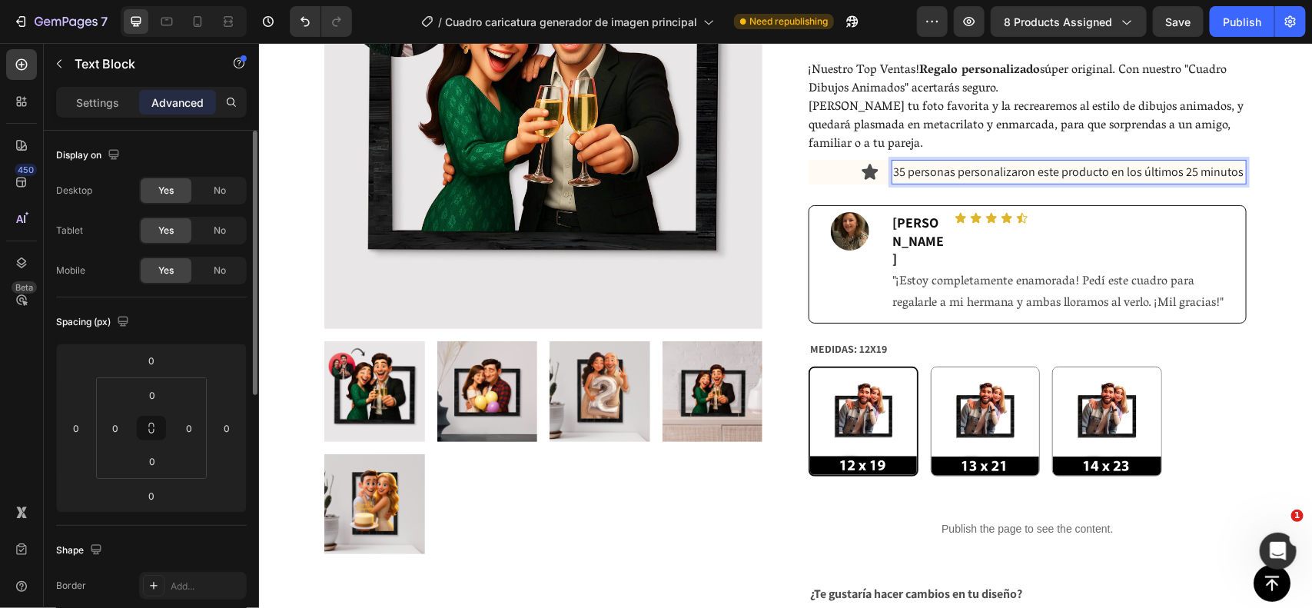
scroll to position [264, 0]
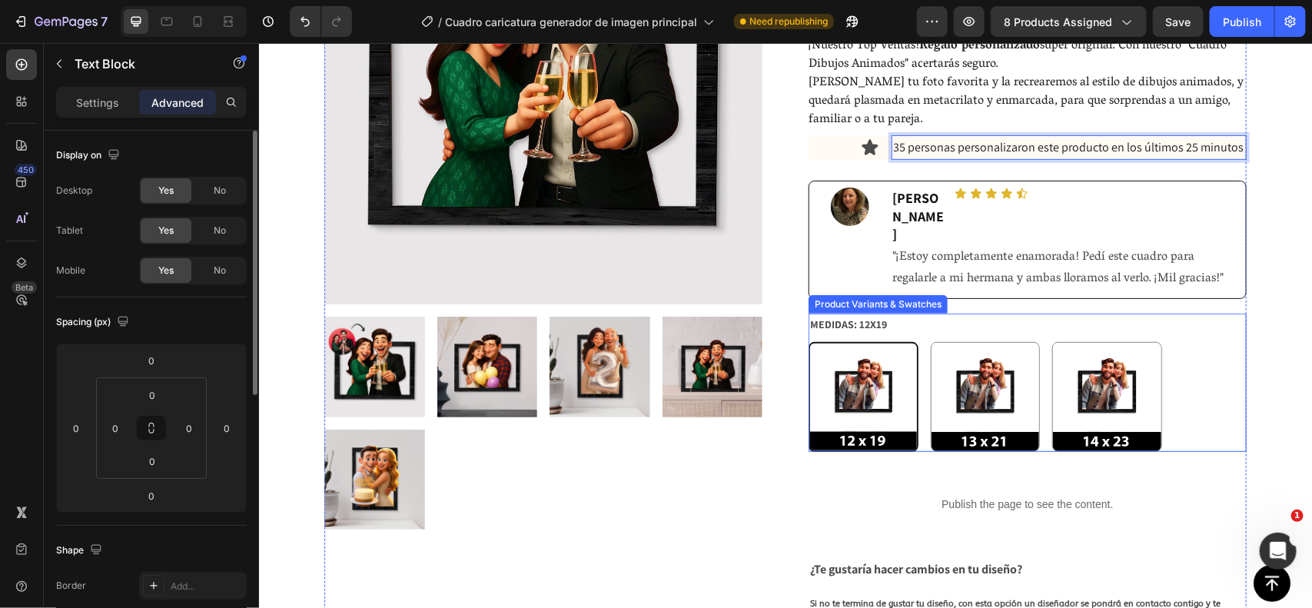
click at [1209, 313] on div "MEDIDAS: 12X19 12X19 12X19 13X21 13X21 14X23 14X23" at bounding box center [1027, 382] width 438 height 138
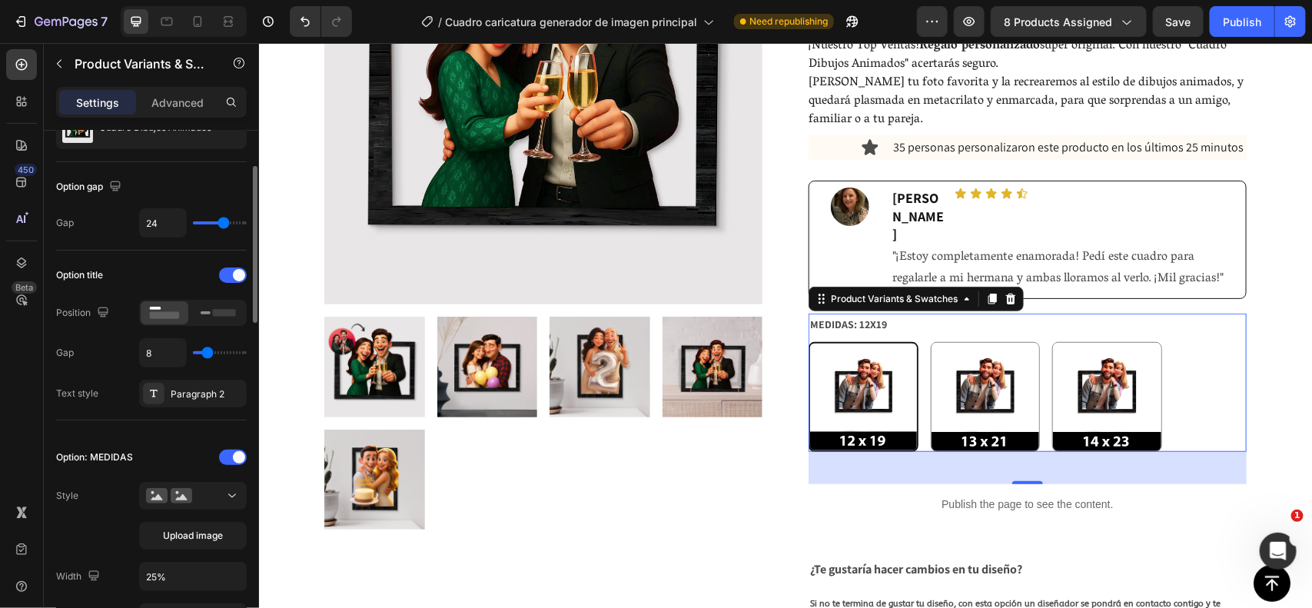
scroll to position [0, 0]
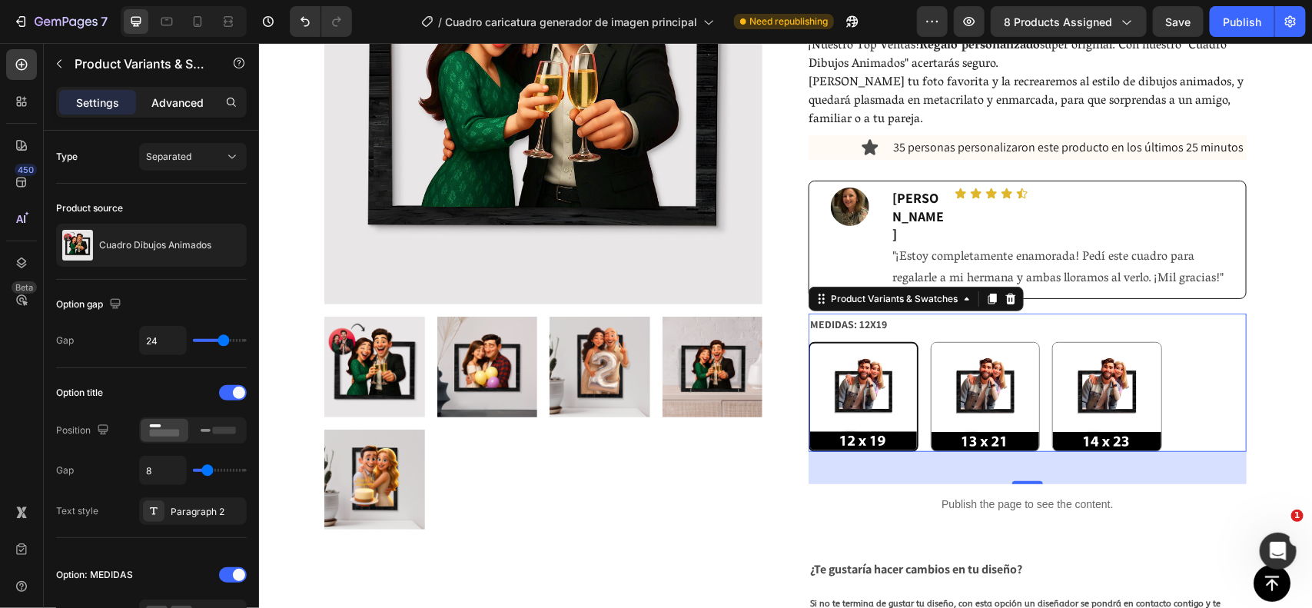
click at [177, 104] on p "Advanced" at bounding box center [177, 103] width 52 height 16
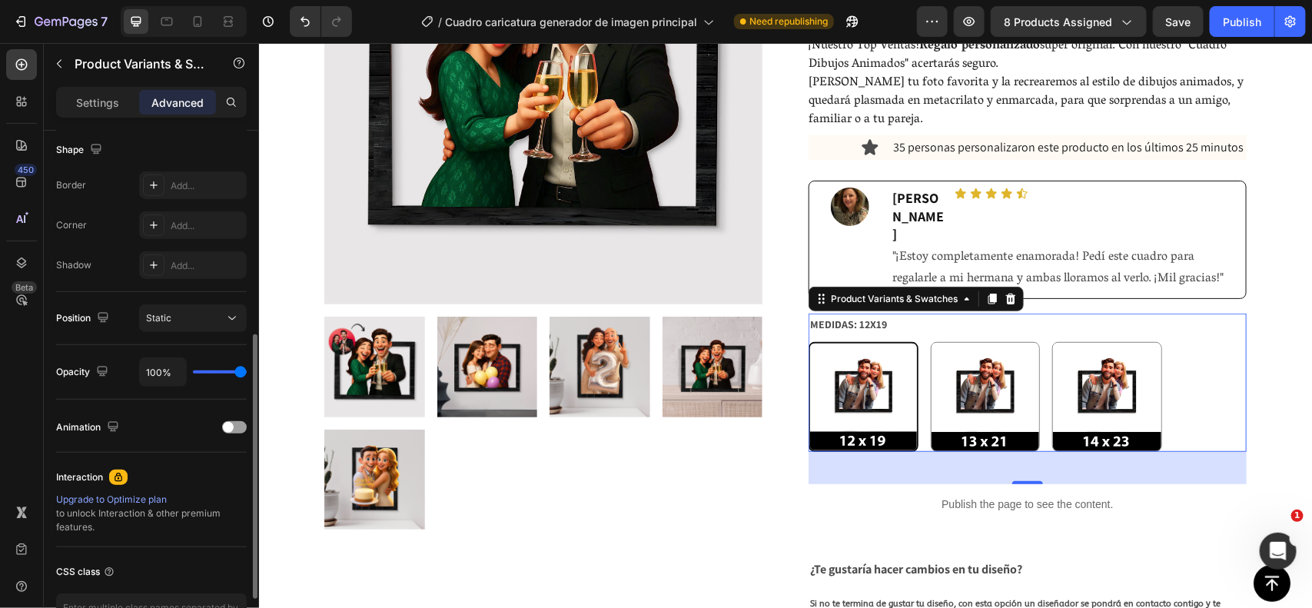
scroll to position [401, 0]
click at [104, 95] on p "Settings" at bounding box center [97, 103] width 43 height 16
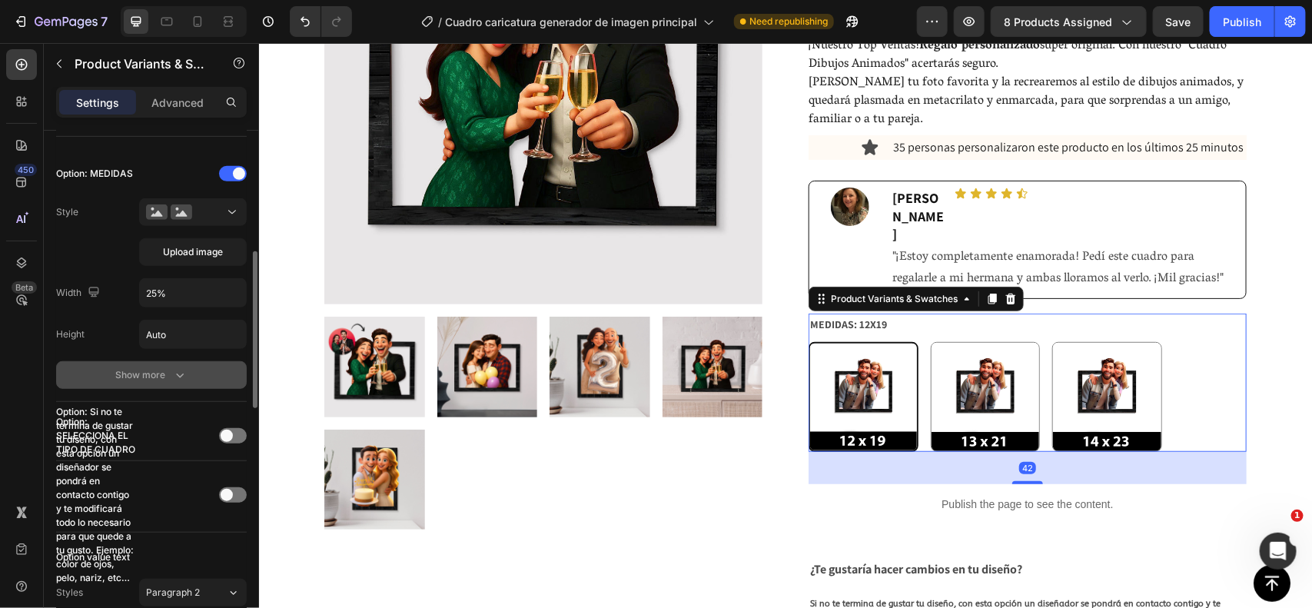
click at [132, 381] on div "Show more" at bounding box center [151, 374] width 71 height 15
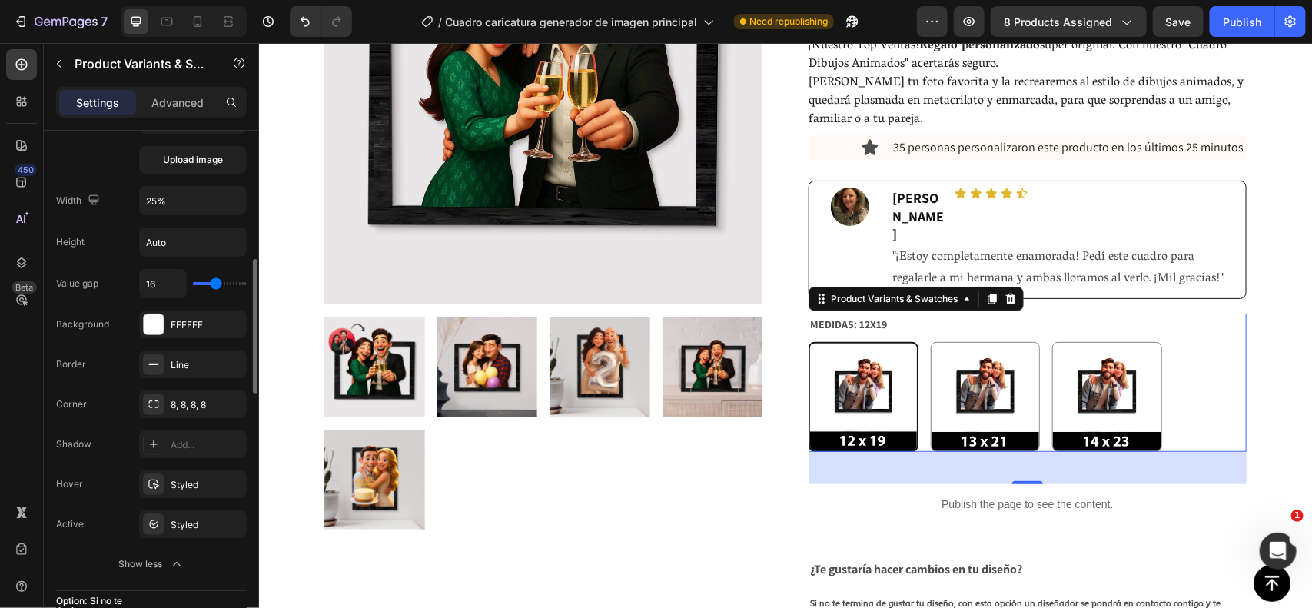
scroll to position [496, 0]
click at [197, 316] on div "FFFFFF" at bounding box center [193, 322] width 108 height 28
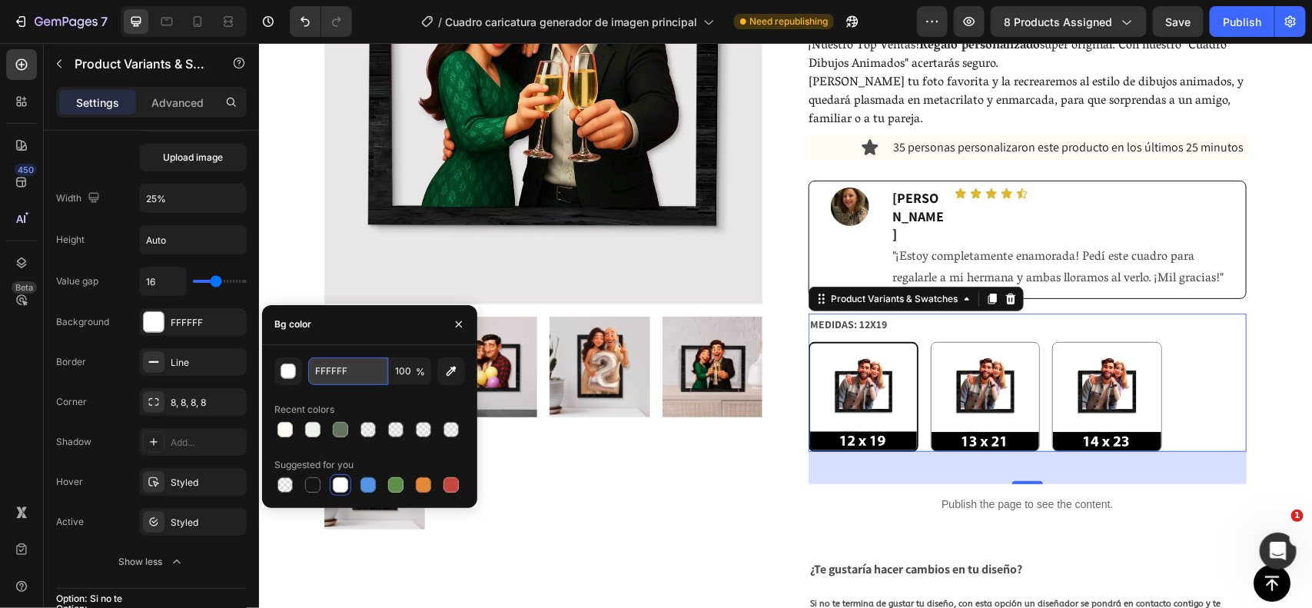
click at [354, 382] on input "FFFFFF" at bounding box center [348, 371] width 80 height 28
paste input "28 personas personalizaron este producto en los últimos 25 minutos"
type input "28 personas personalizaron este producto en los últimos 25 minutos"
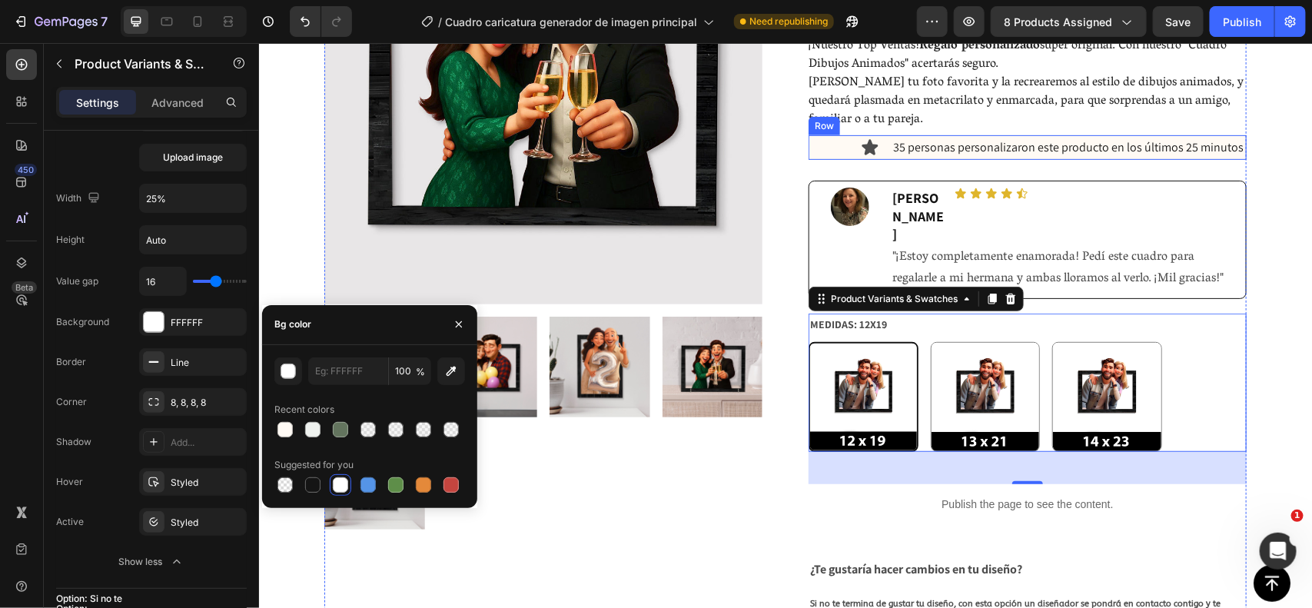
click at [875, 153] on div "Icon 35 personas personalizaron este producto en los últimos 25 minutos Text Bl…" at bounding box center [1027, 147] width 438 height 25
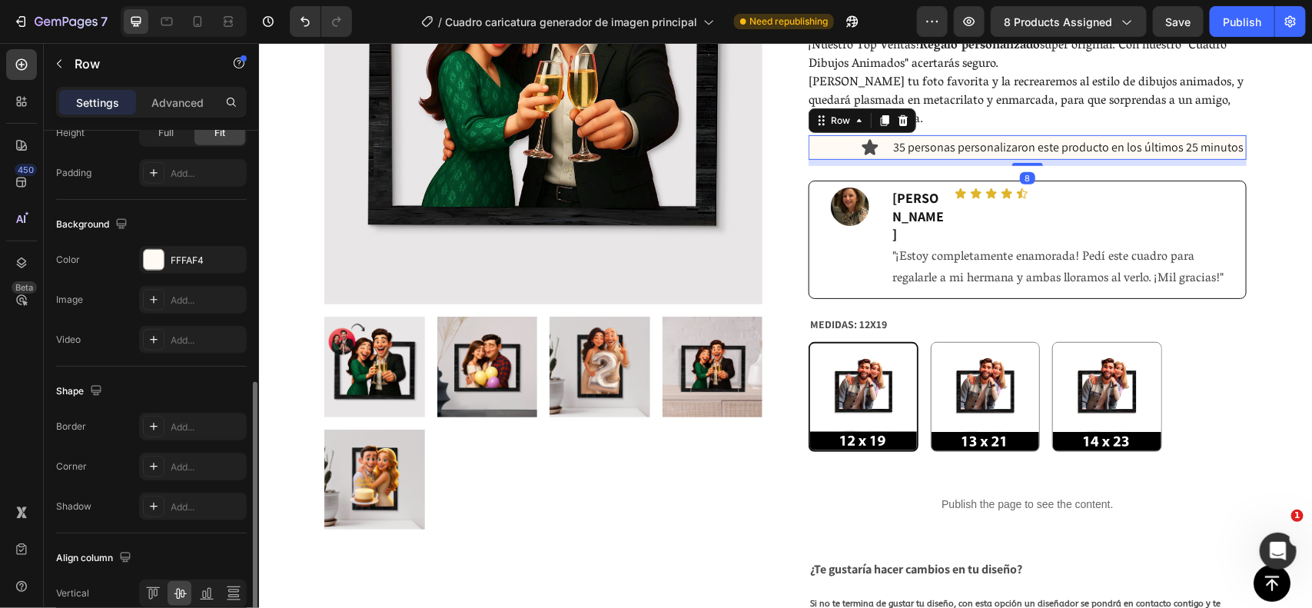
scroll to position [531, 0]
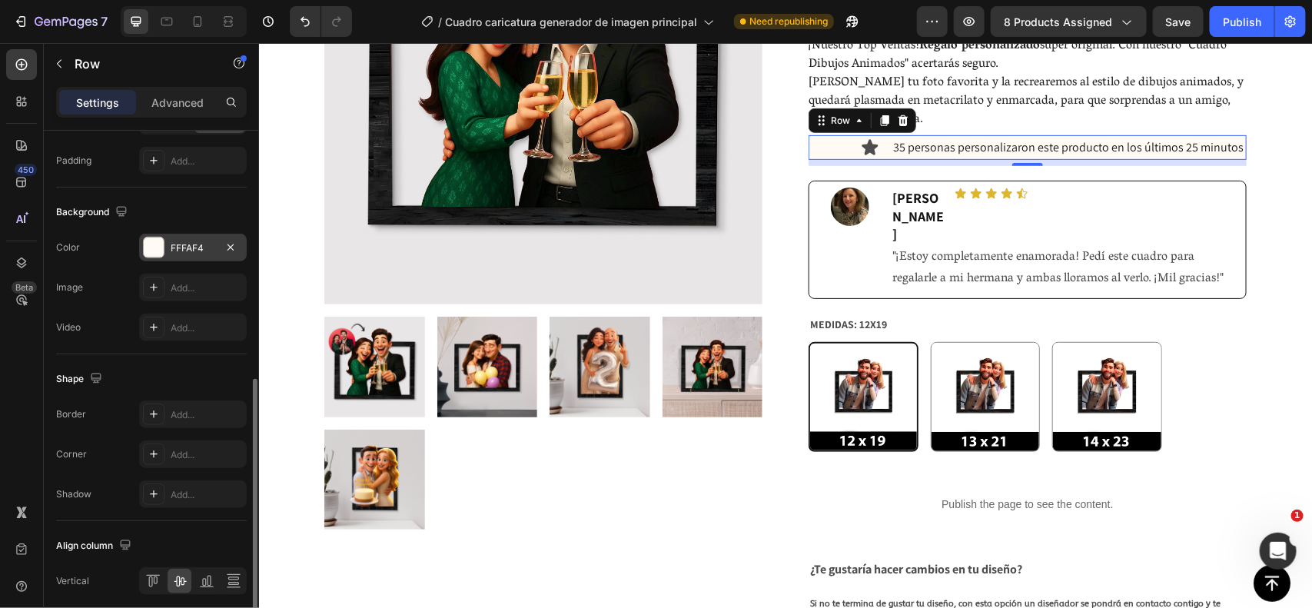
click at [197, 247] on div "FFFAF4" at bounding box center [193, 248] width 45 height 14
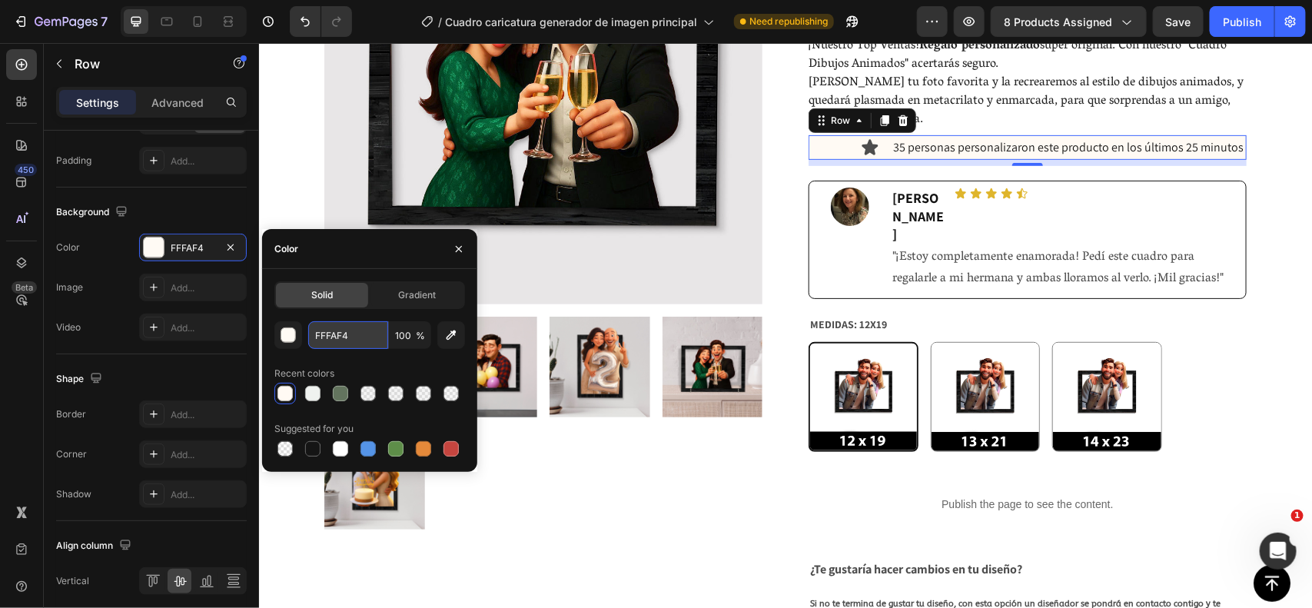
click at [347, 331] on input "FFFAF4" at bounding box center [348, 335] width 80 height 28
click at [1220, 341] on div "12X19 12X19 13X21 13X21 14X23 14X23" at bounding box center [1027, 396] width 438 height 110
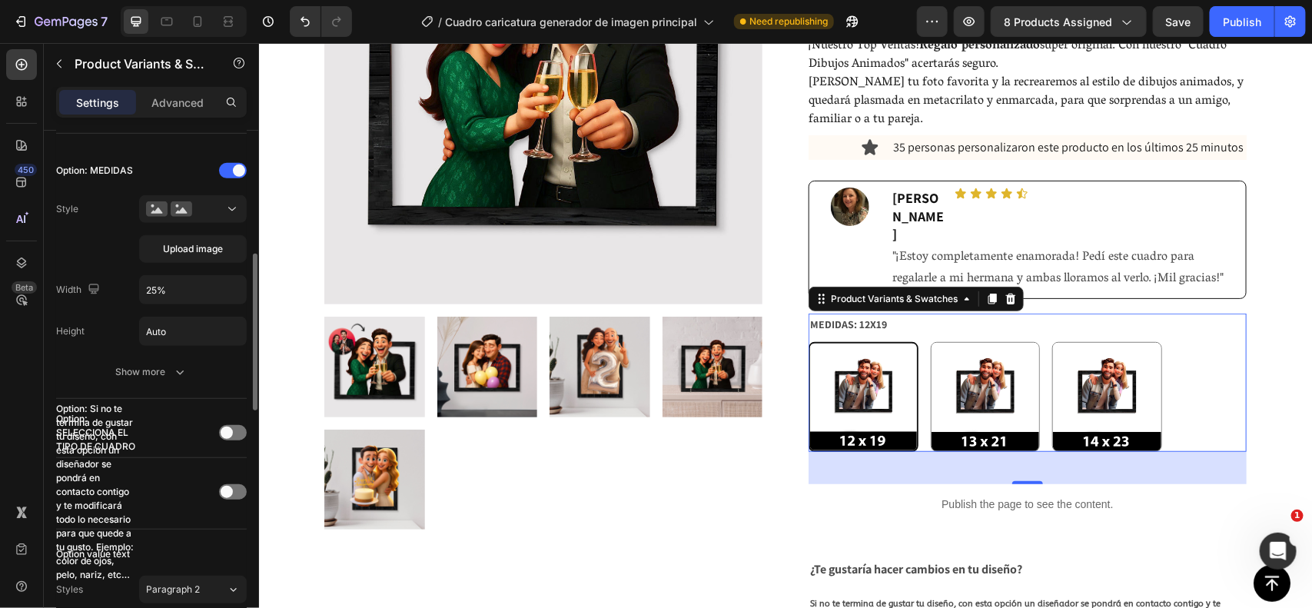
scroll to position [405, 0]
click at [151, 385] on button "Show more" at bounding box center [151, 371] width 191 height 28
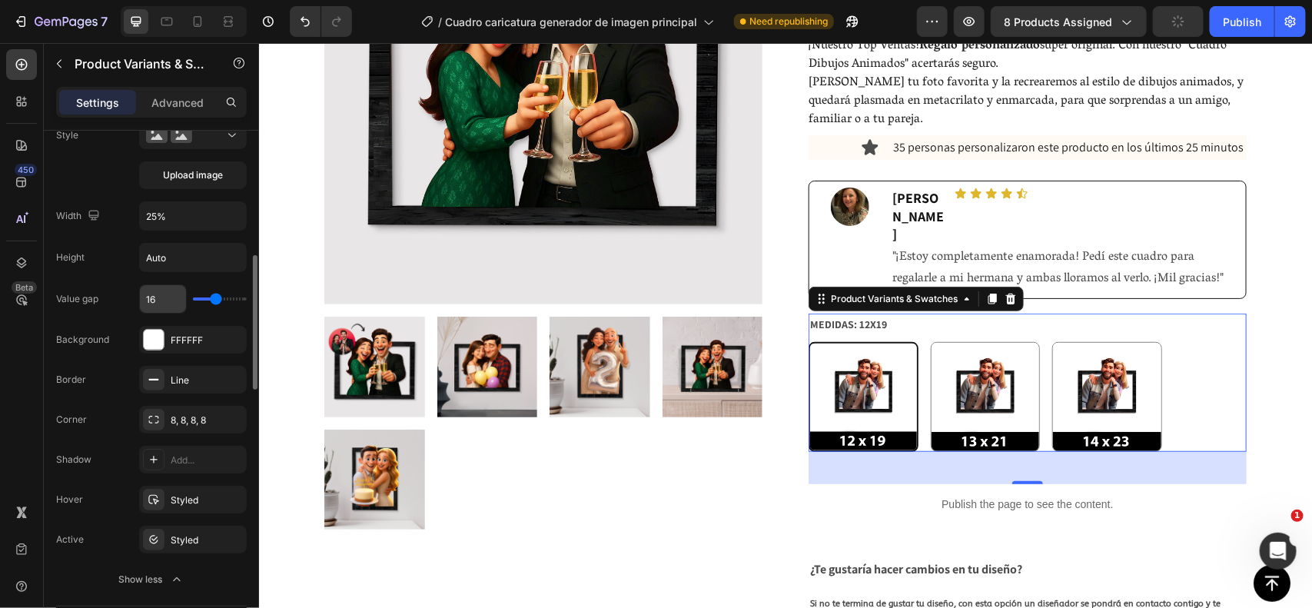
scroll to position [479, 0]
click at [196, 338] on div "FFFFFF" at bounding box center [193, 340] width 45 height 14
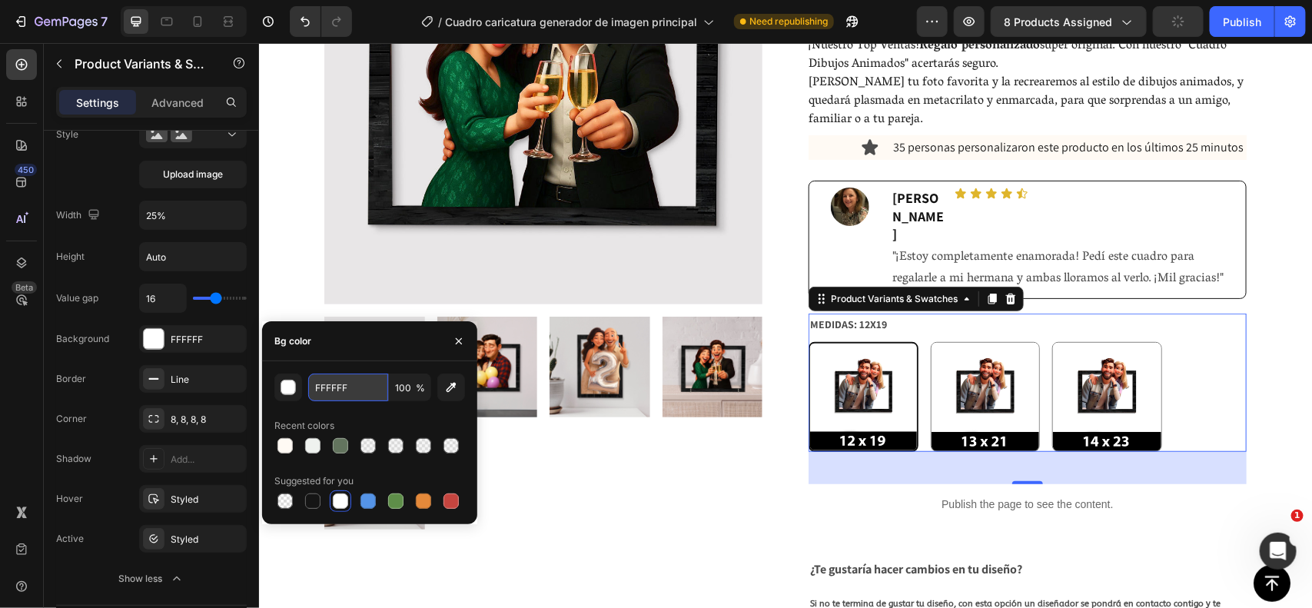
click at [378, 384] on input "FFFFFF" at bounding box center [348, 388] width 80 height 28
paste input "AF4"
type input "FFFAF4"
click at [86, 323] on div "Value gap 16 Background FFFFFF Border Line Corner 8, 8, 8, 8 Shadow Add... Hove…" at bounding box center [151, 438] width 191 height 309
click at [1220, 341] on div "12X19 12X19 13X21 13X21 14X23 14X23" at bounding box center [1027, 396] width 438 height 110
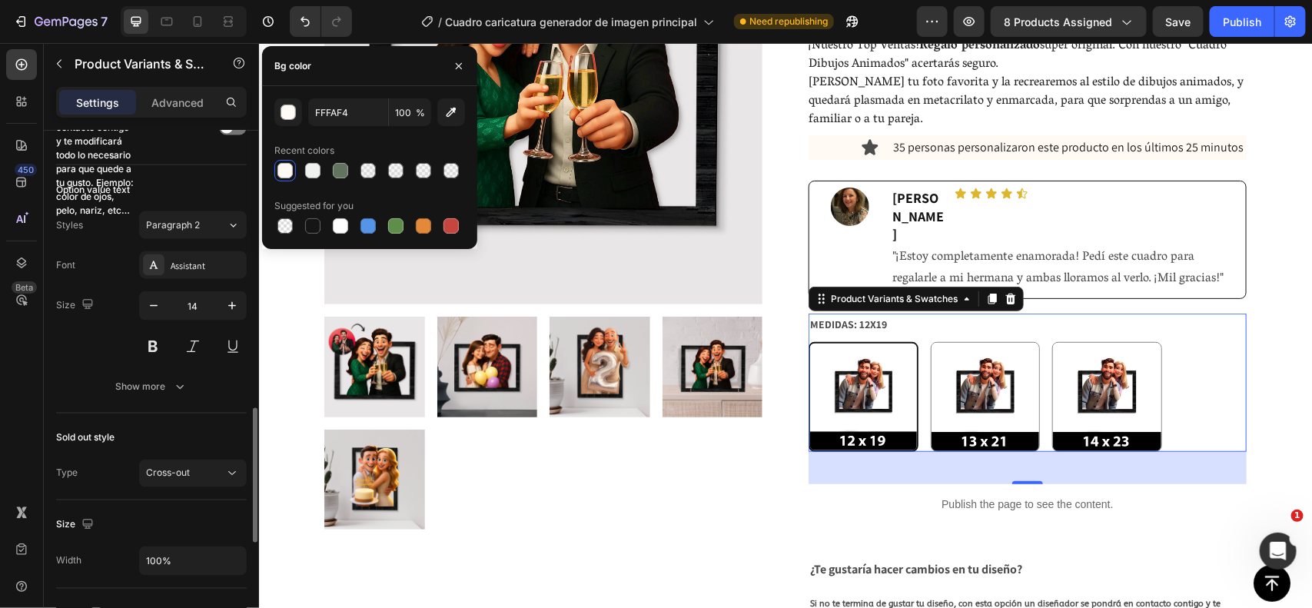
scroll to position [1072, 0]
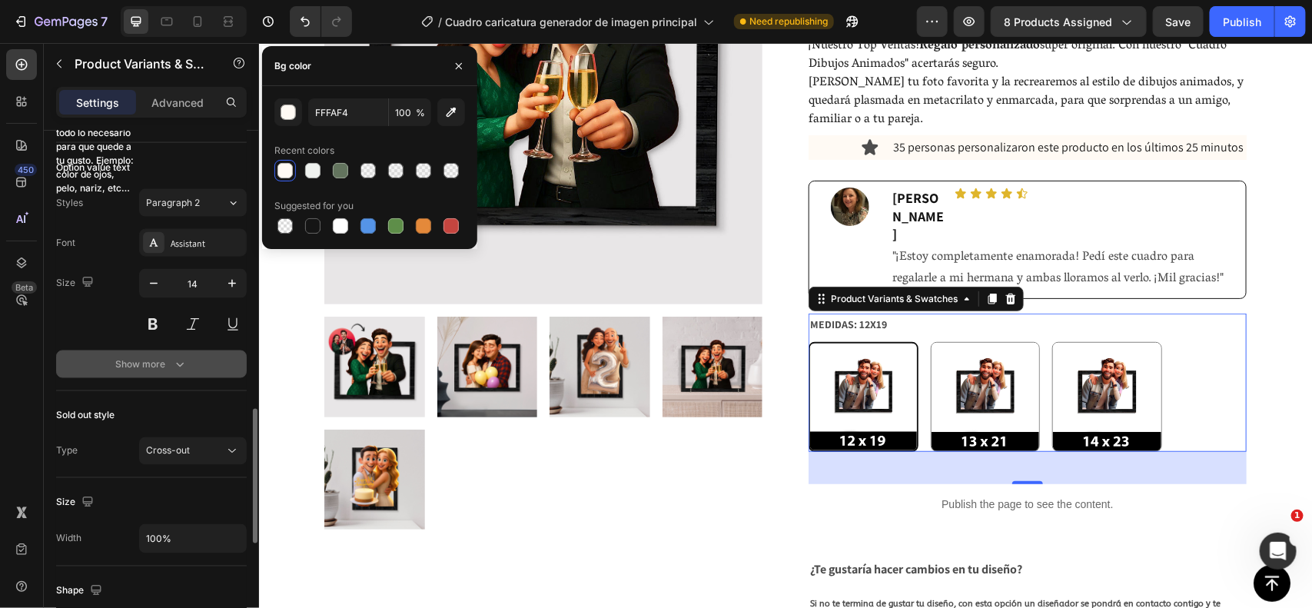
click at [164, 378] on button "Show more" at bounding box center [151, 365] width 191 height 28
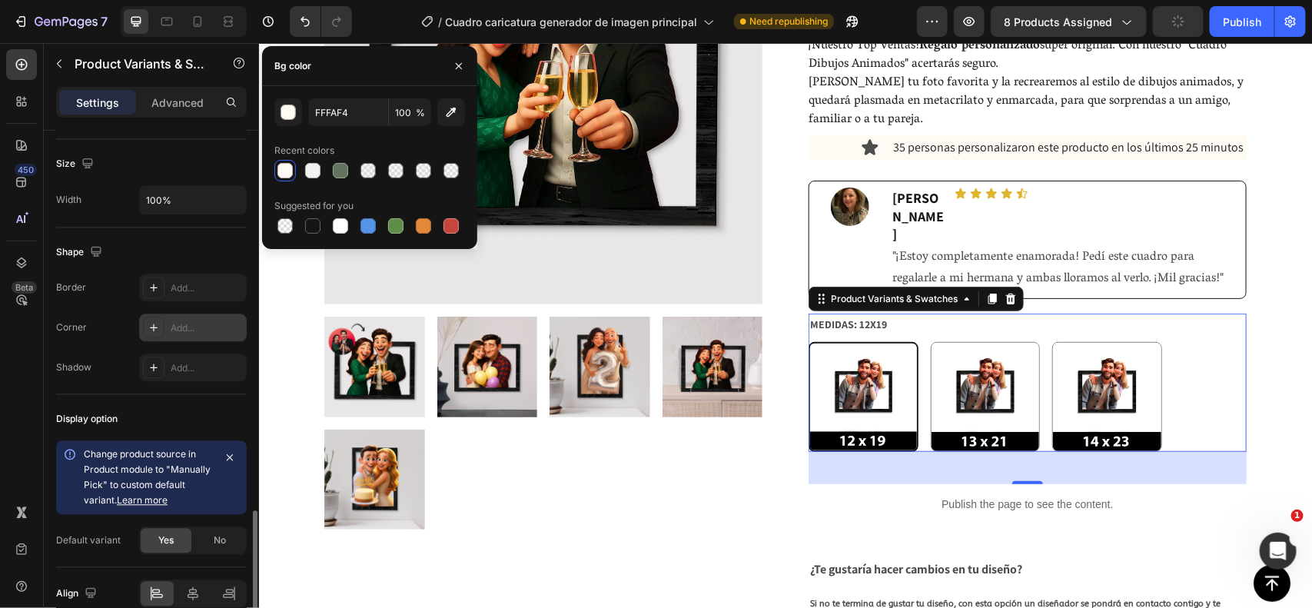
scroll to position [1576, 0]
click at [242, 464] on div "Change product source in Product module to "Manually Pick" to custom default va…" at bounding box center [151, 476] width 191 height 74
click at [235, 462] on button "button" at bounding box center [230, 456] width 22 height 22
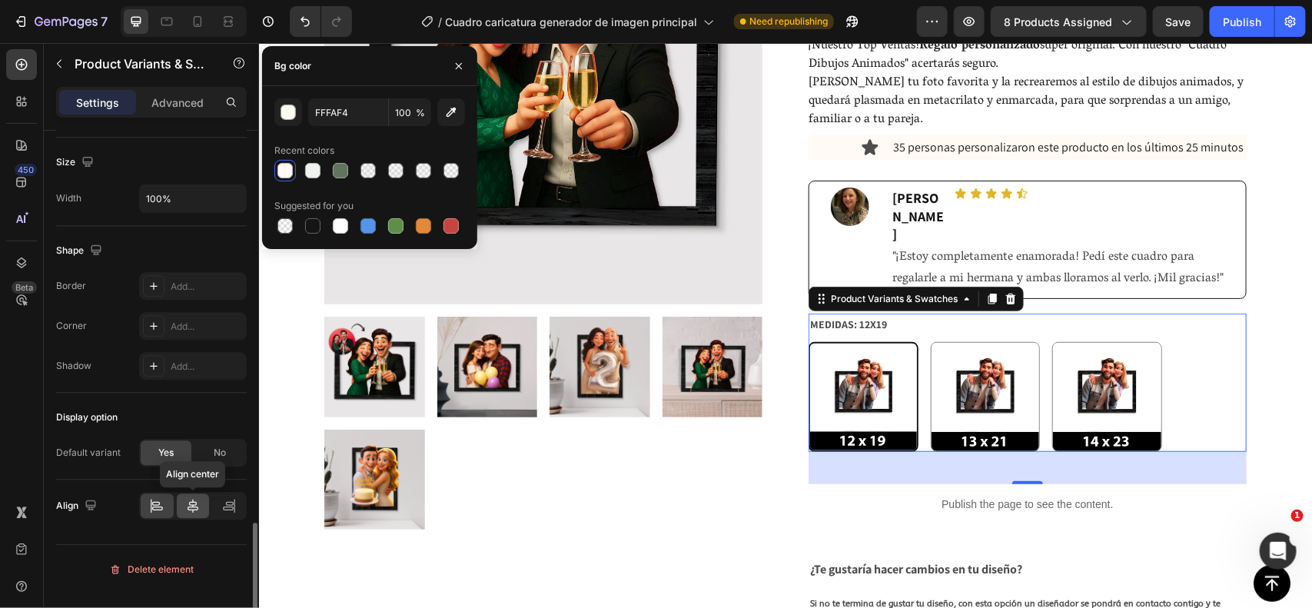
click at [181, 510] on div at bounding box center [193, 506] width 33 height 25
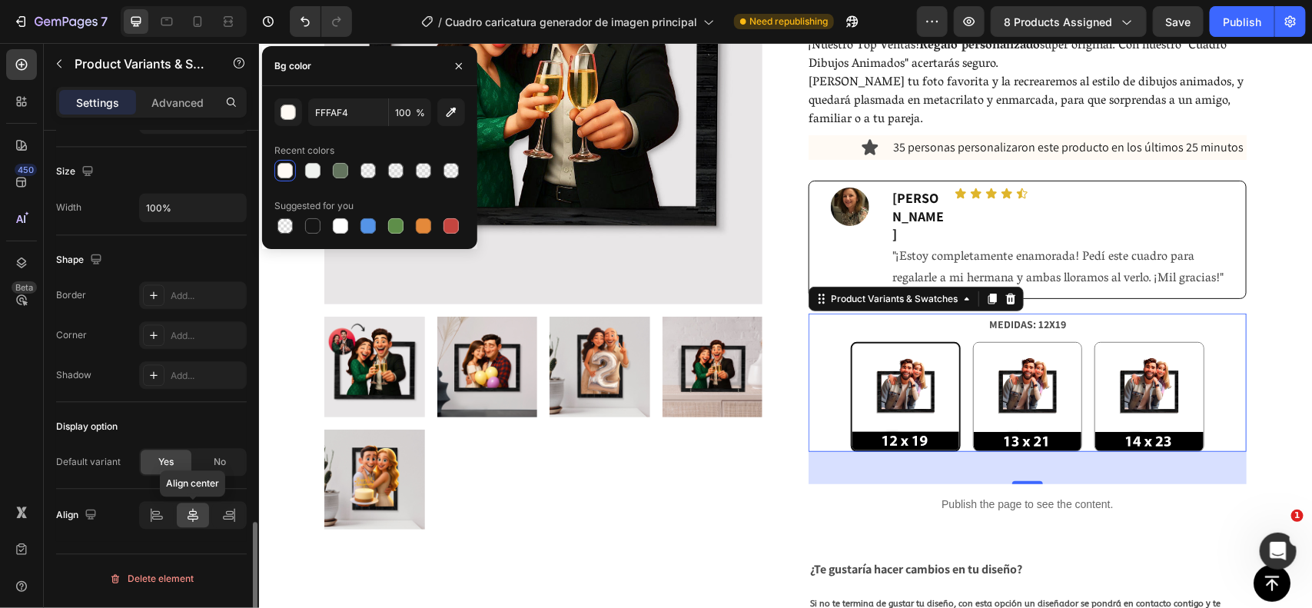
scroll to position [1567, 0]
click at [151, 520] on icon at bounding box center [156, 514] width 15 height 15
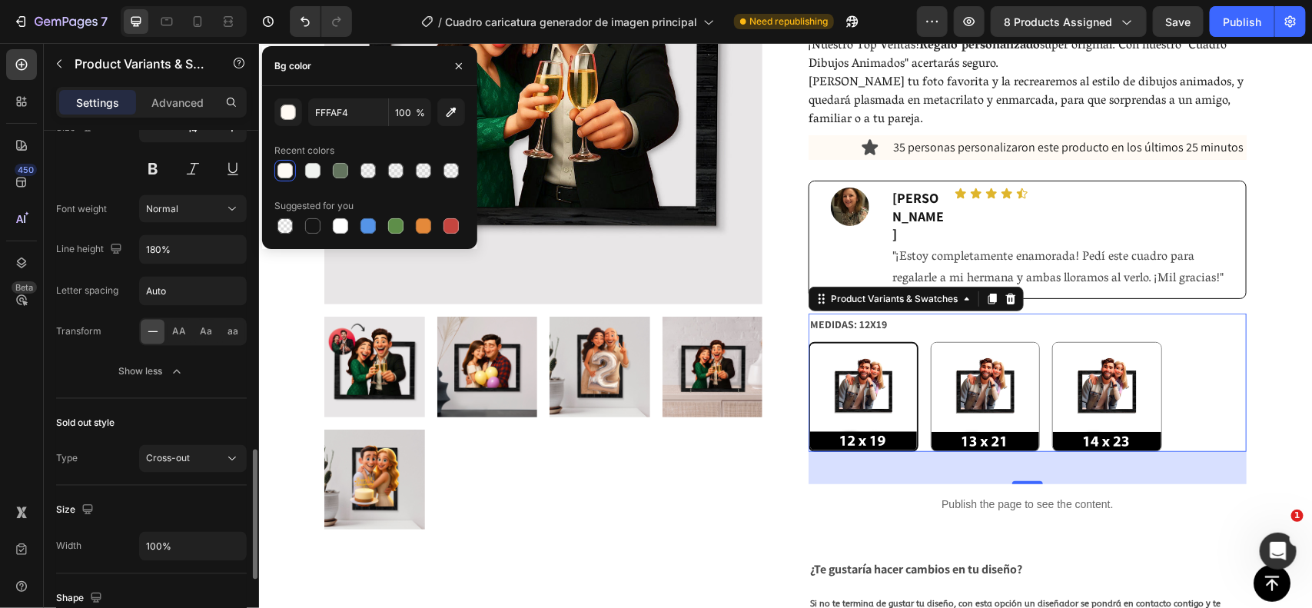
scroll to position [1226, 0]
click at [1220, 313] on div "MEDIDAS: 12X19 12X19 12X19 13X21 13X21 14X23 14X23" at bounding box center [1027, 382] width 438 height 138
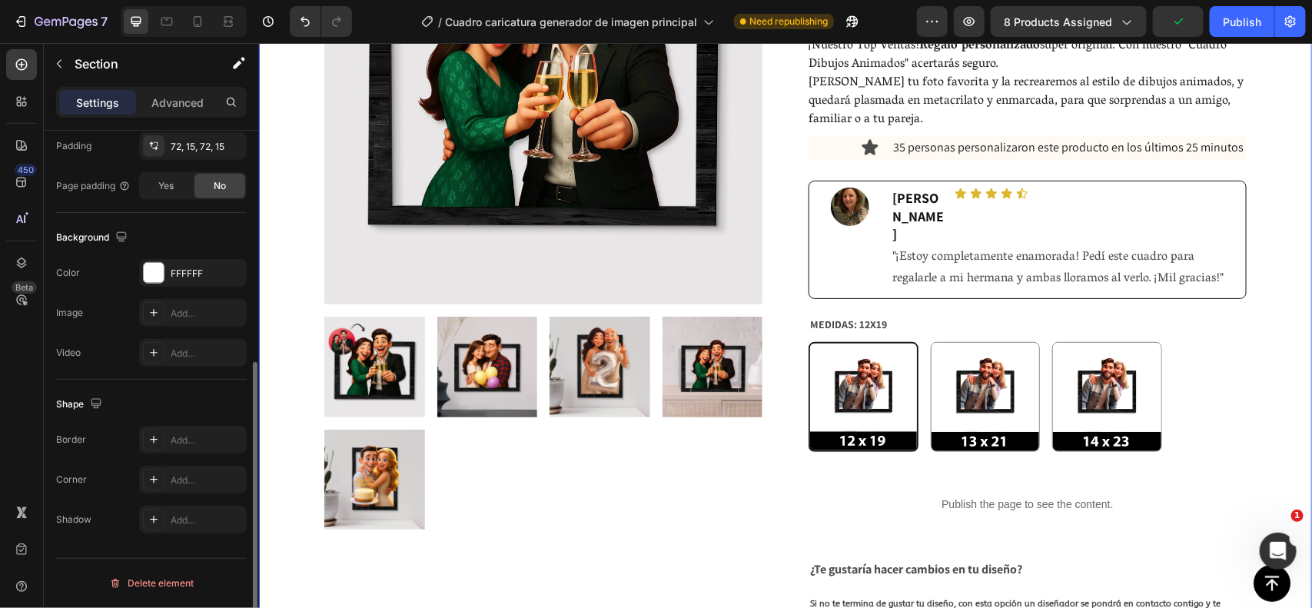
scroll to position [0, 0]
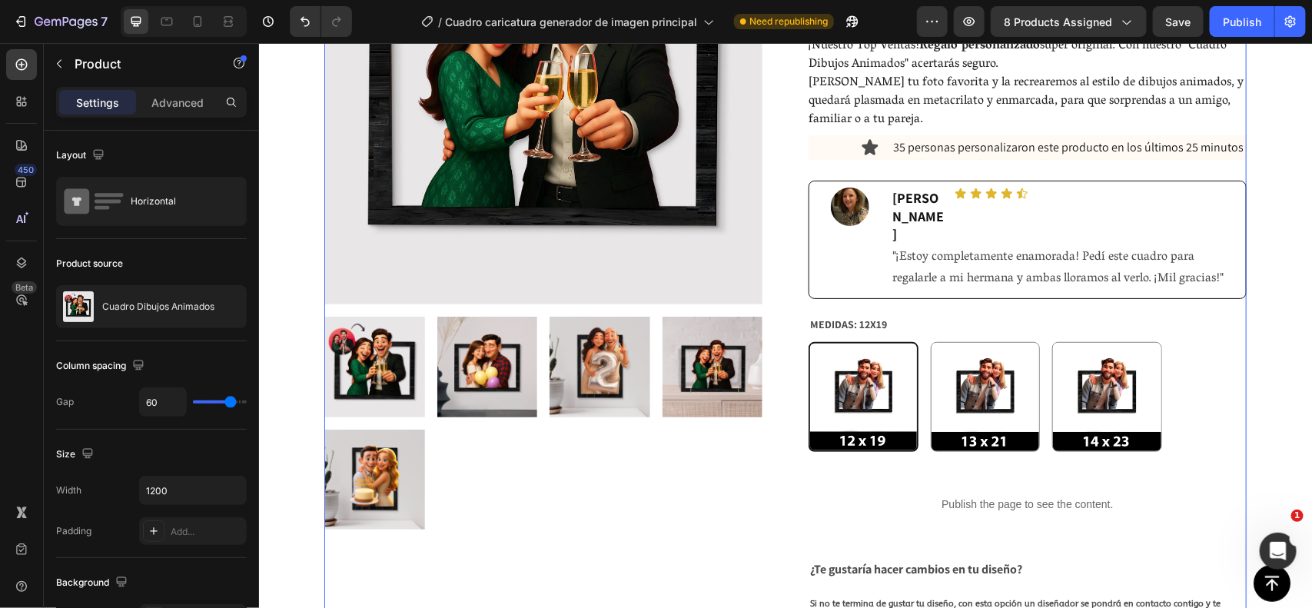
click at [96, 62] on p "Product" at bounding box center [140, 64] width 131 height 18
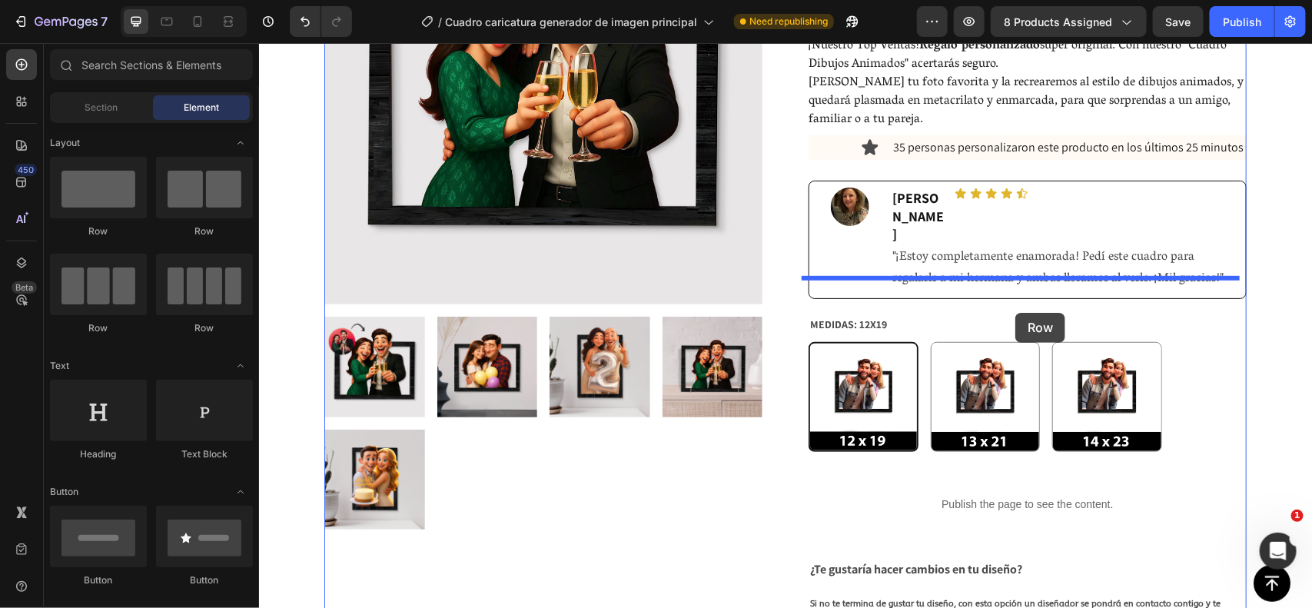
drag, startPoint x: 355, startPoint y: 248, endPoint x: 1015, endPoint y: 311, distance: 662.7
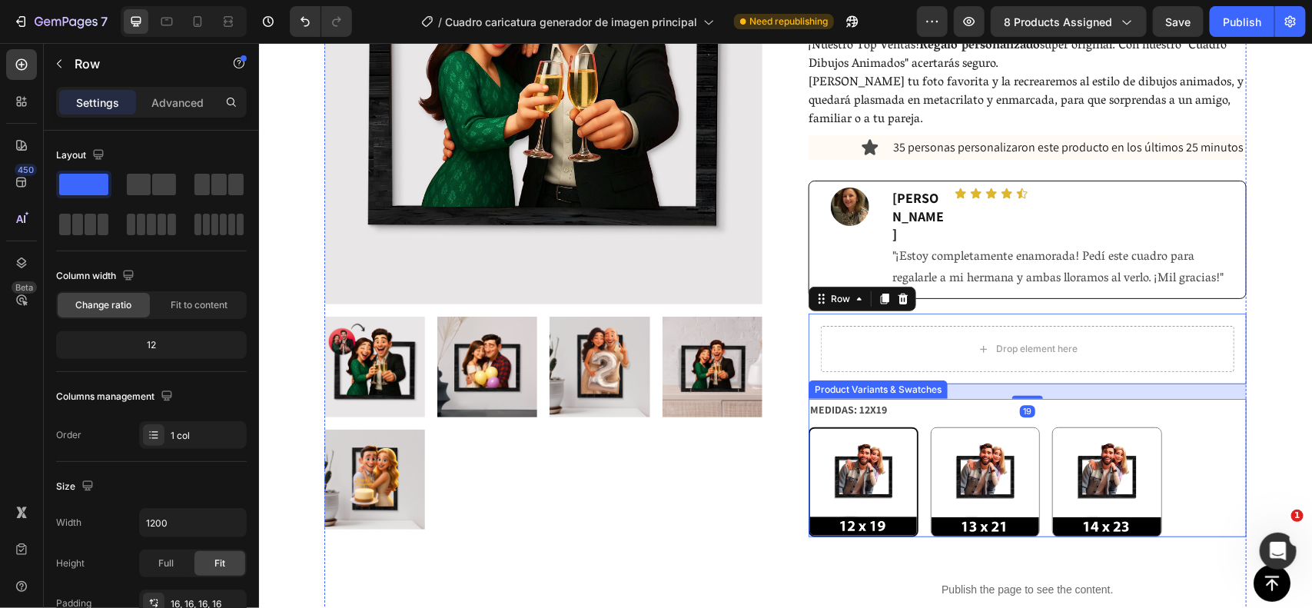
click at [975, 398] on div "MEDIDAS: 12X19 12X19 12X19 13X21 13X21 14X23 14X23" at bounding box center [1027, 467] width 438 height 138
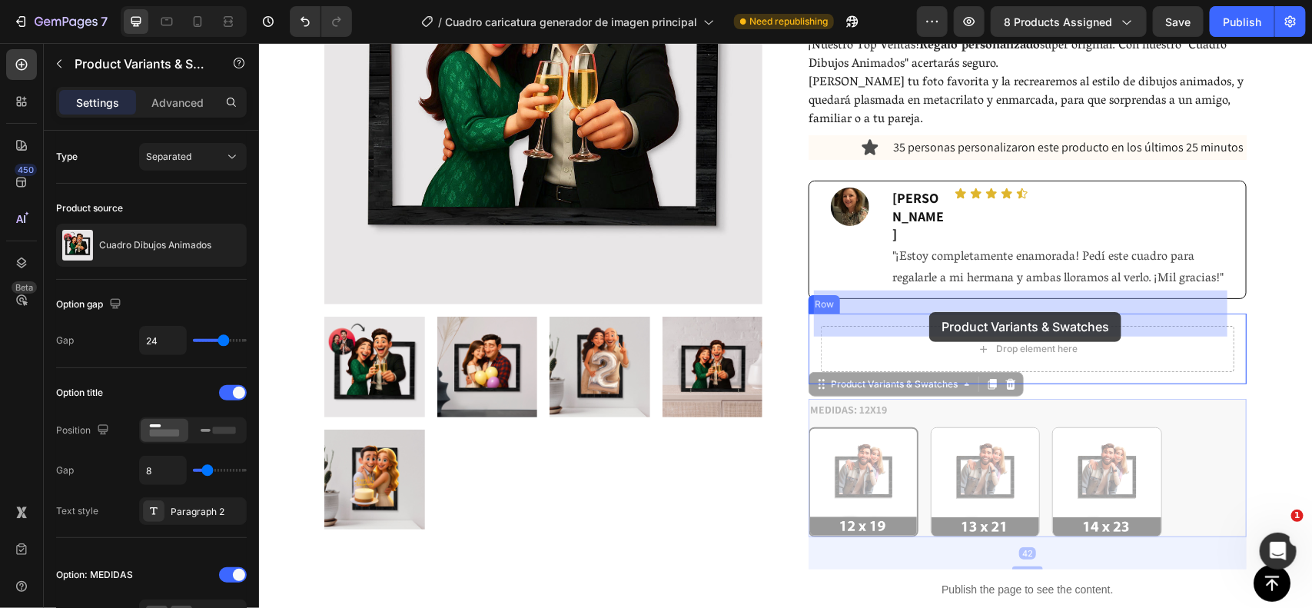
drag, startPoint x: 901, startPoint y: 347, endPoint x: 926, endPoint y: 313, distance: 42.3
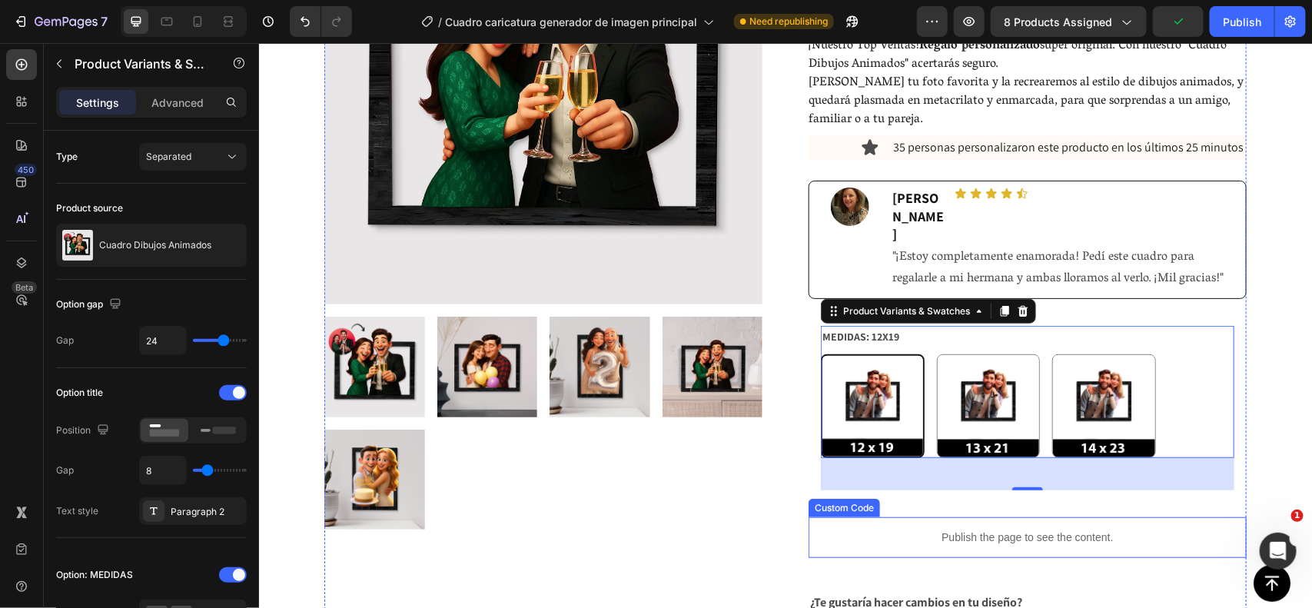
scroll to position [408, 0]
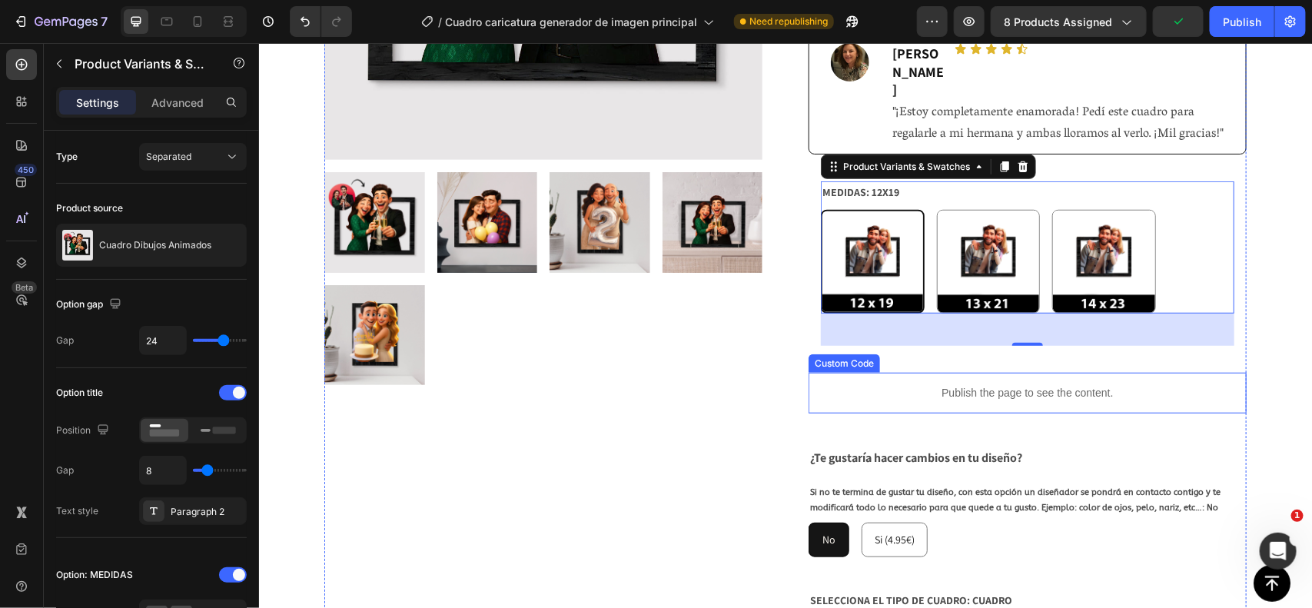
click at [847, 384] on p "Publish the page to see the content." at bounding box center [1027, 392] width 438 height 16
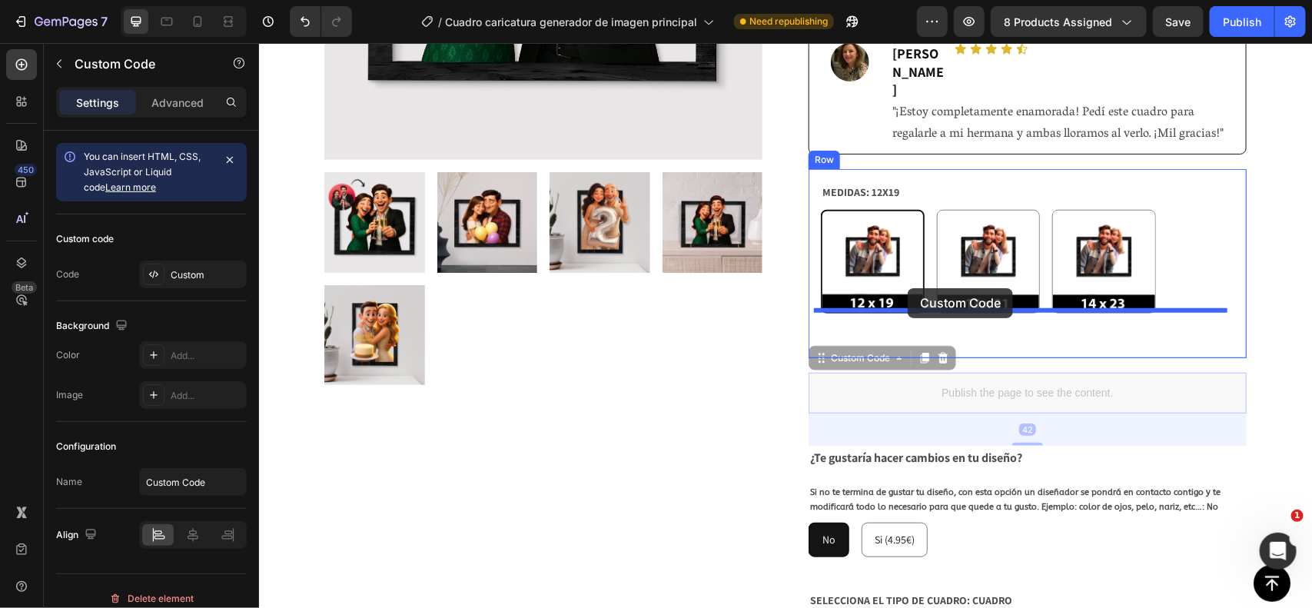
drag, startPoint x: 848, startPoint y: 324, endPoint x: 907, endPoint y: 288, distance: 69.8
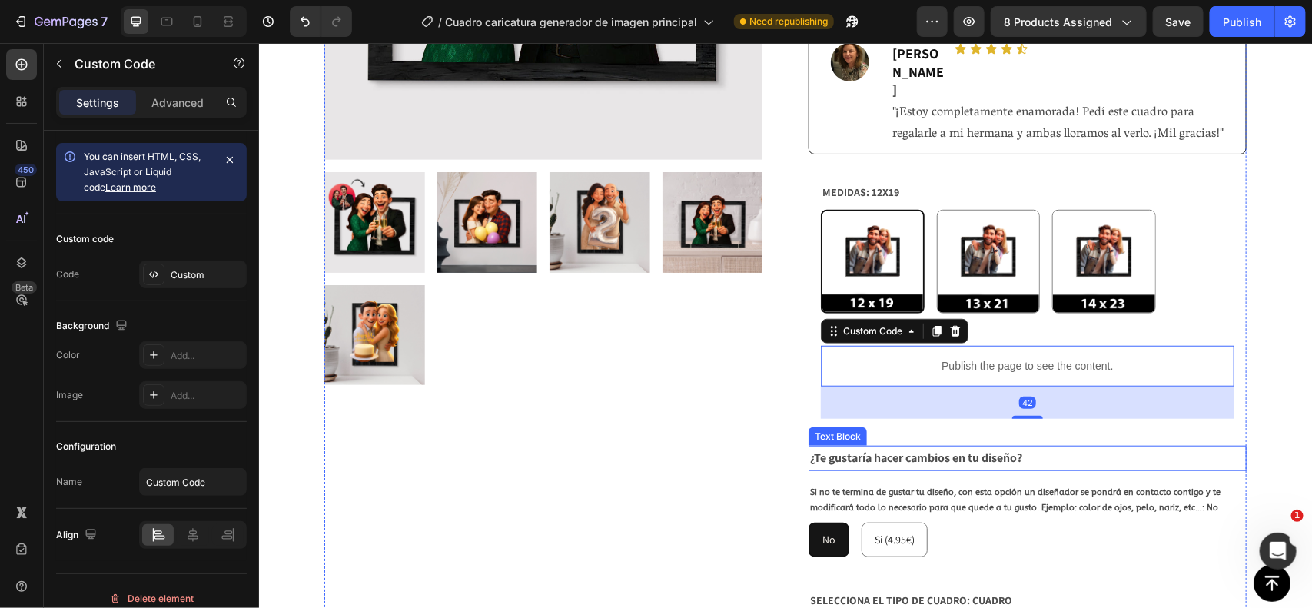
click at [873, 447] on p "¿Te gustaría hacer cambios en tu diseño?" at bounding box center [1027, 458] width 435 height 22
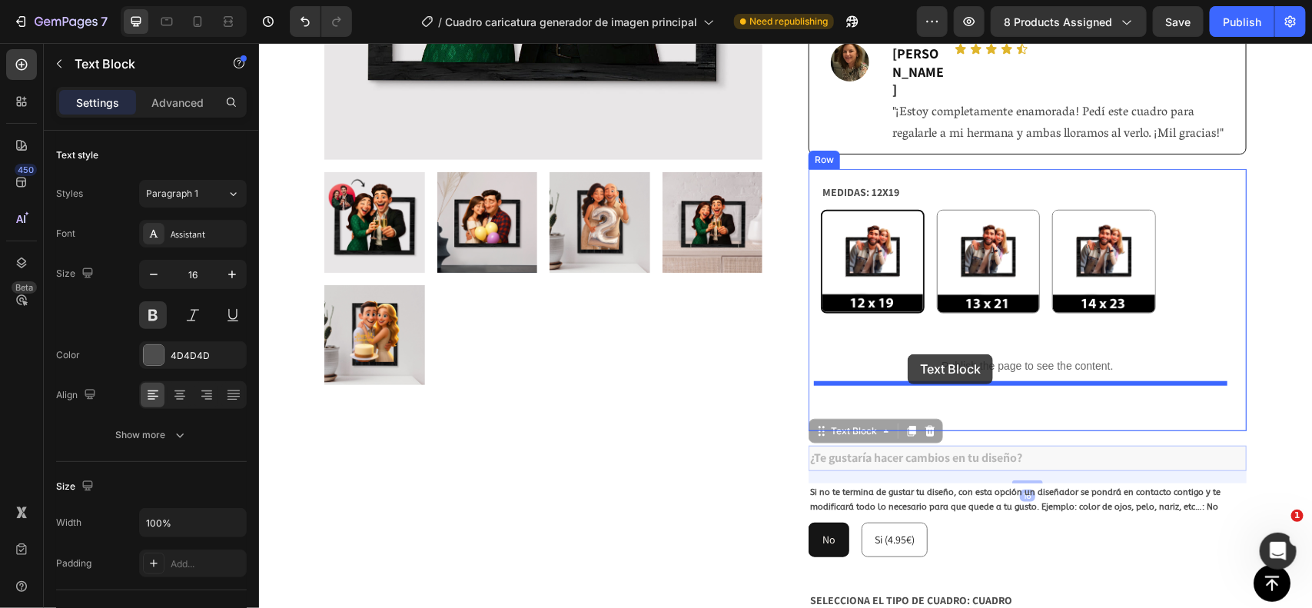
drag, startPoint x: 853, startPoint y: 397, endPoint x: 907, endPoint y: 354, distance: 68.9
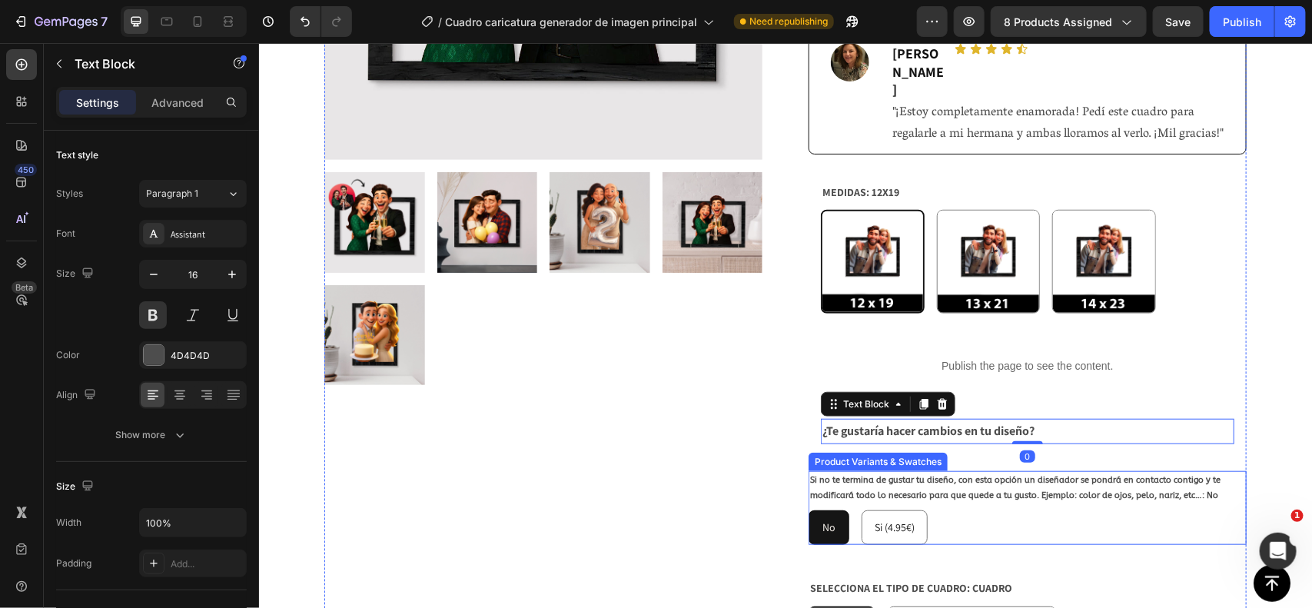
click at [901, 471] on legend "Si no te termina de gustar tu diseño, con esta opción un diseñador se pondrá en…" at bounding box center [1027, 488] width 438 height 34
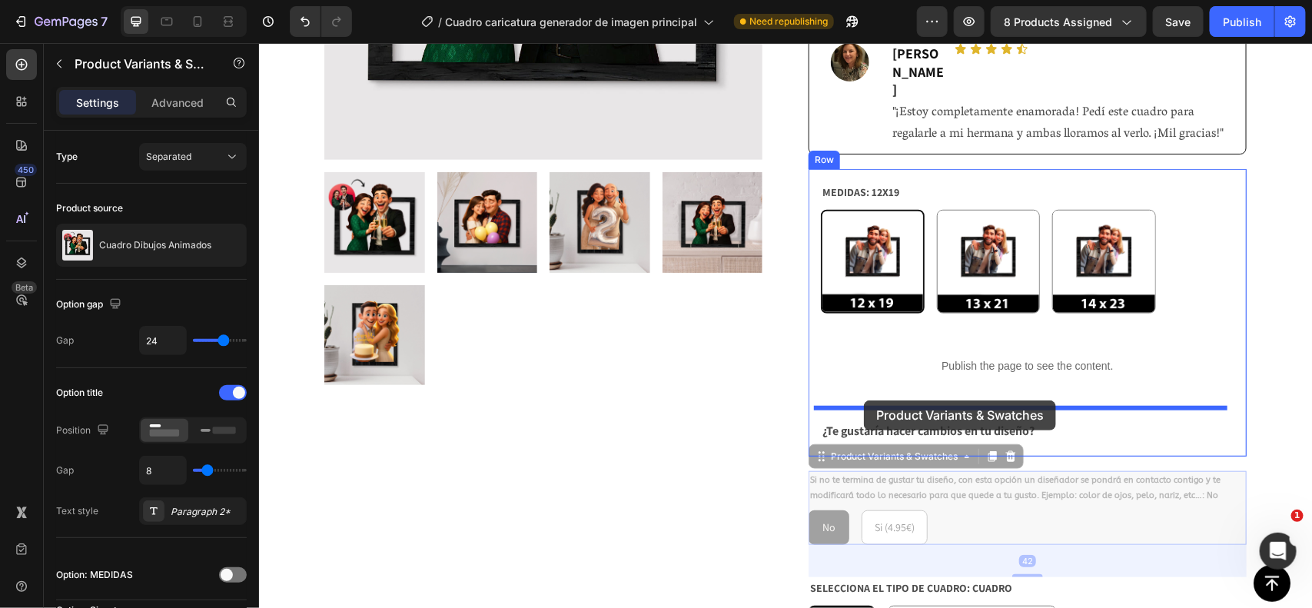
drag, startPoint x: 859, startPoint y: 412, endPoint x: 863, endPoint y: 400, distance: 13.1
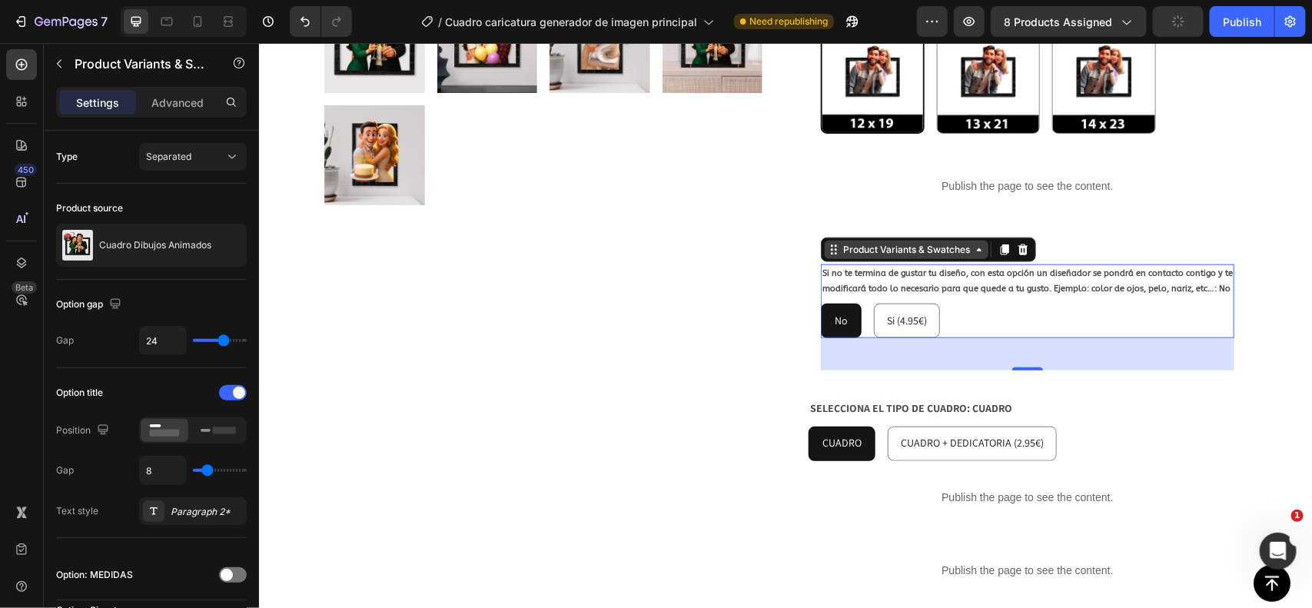
scroll to position [589, 0]
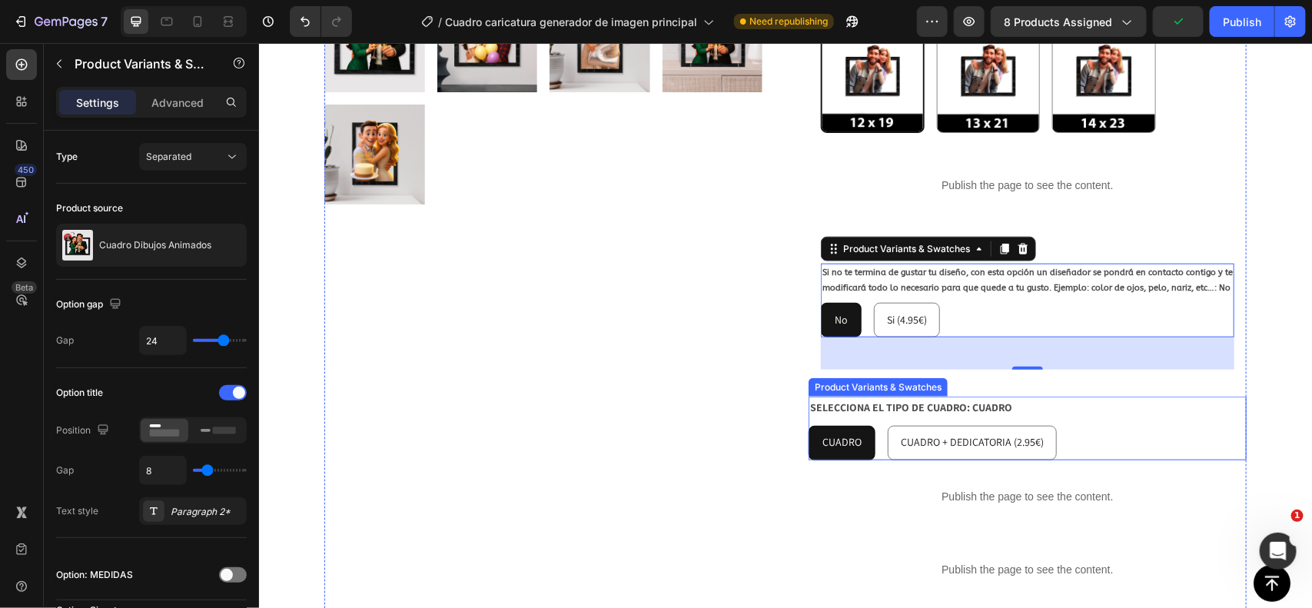
click at [1066, 396] on div "SELECCIONA EL TIPO DE CUADRO: CUADRO CUADRO CUADRO CUADRO CUADRO + DEDICATORIA …" at bounding box center [1027, 427] width 438 height 63
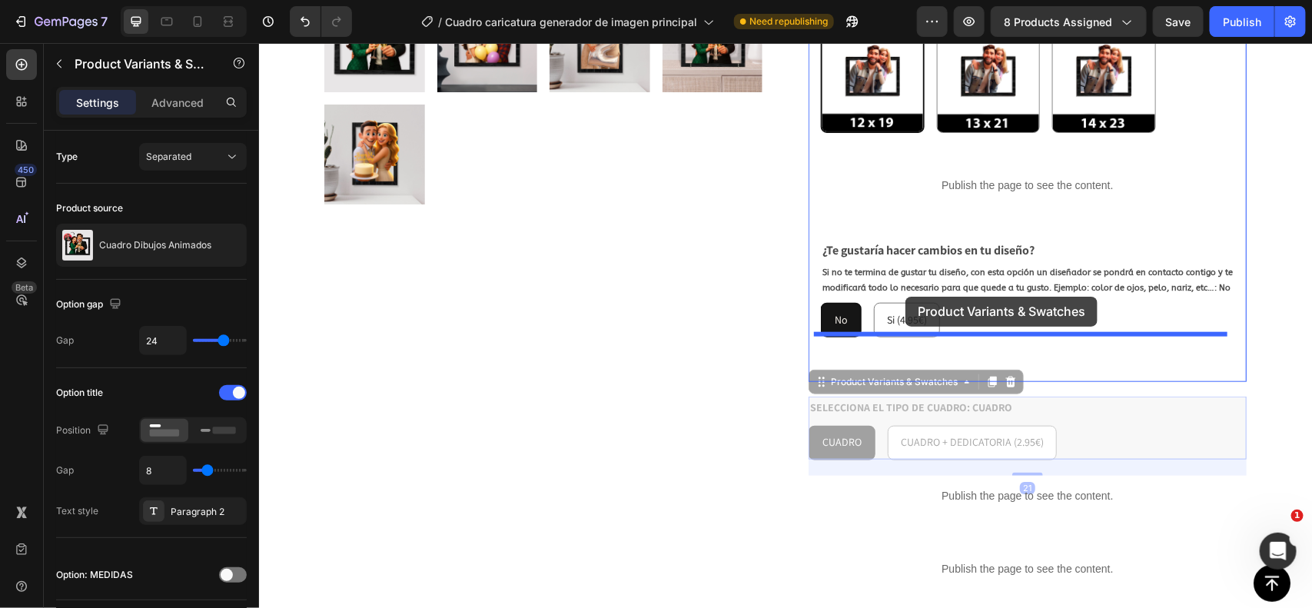
drag, startPoint x: 870, startPoint y: 345, endPoint x: 907, endPoint y: 304, distance: 55.5
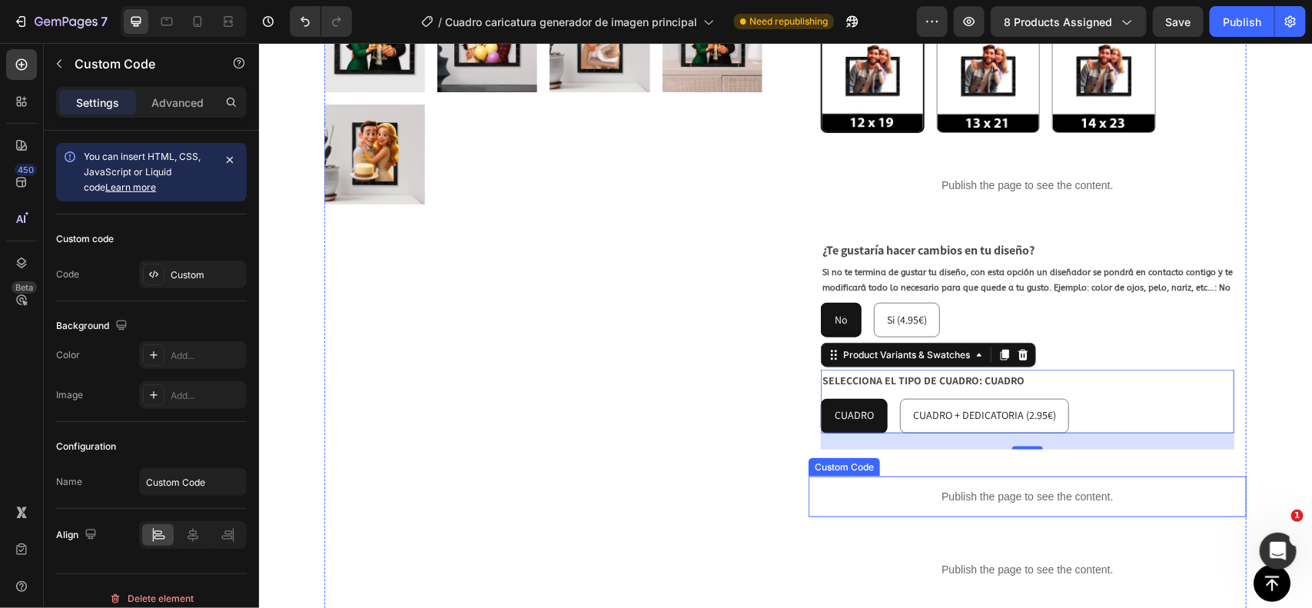
click at [871, 488] on p "Publish the page to see the content." at bounding box center [1027, 496] width 438 height 16
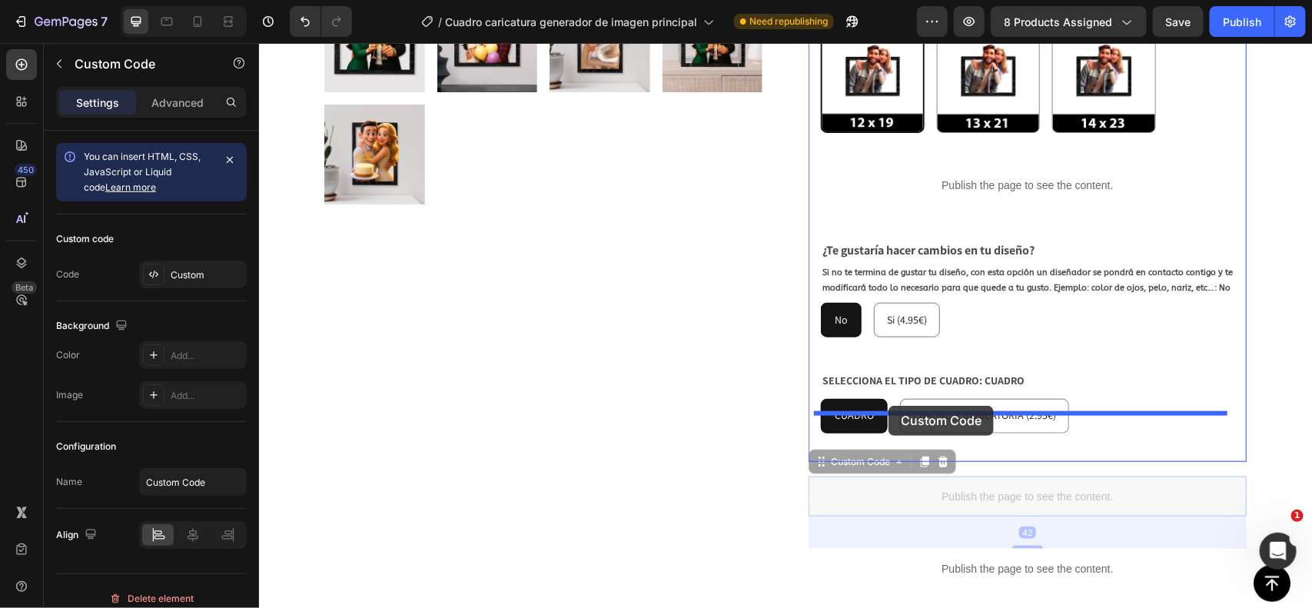
drag, startPoint x: 839, startPoint y: 427, endPoint x: 888, endPoint y: 407, distance: 53.4
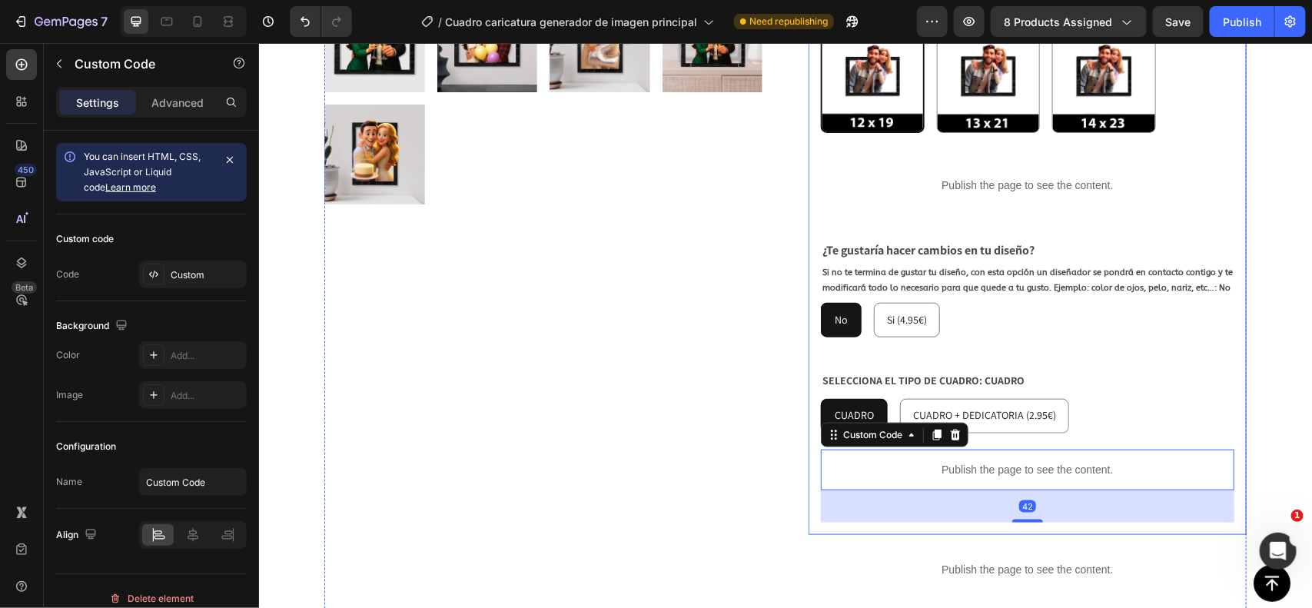
click at [808, 446] on div "MEDIDAS: 12X19 12X19 12X19 13X21 13X21 14X23 14X23 Product Variants & Swatches …" at bounding box center [1027, 261] width 438 height 546
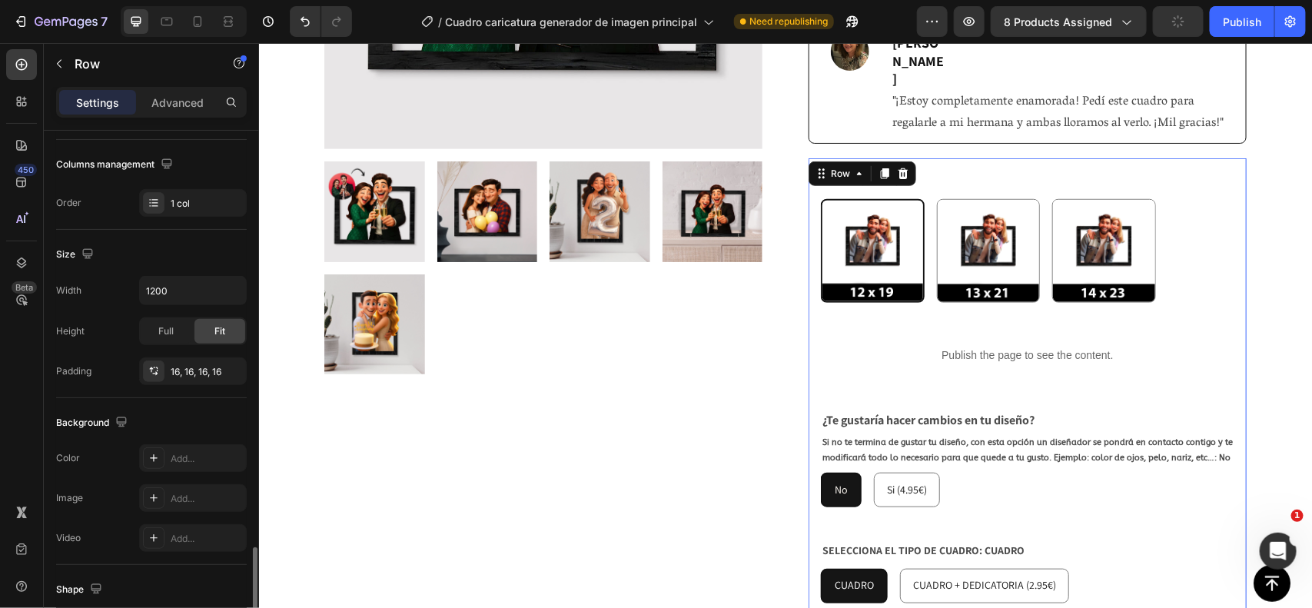
scroll to position [417, 0]
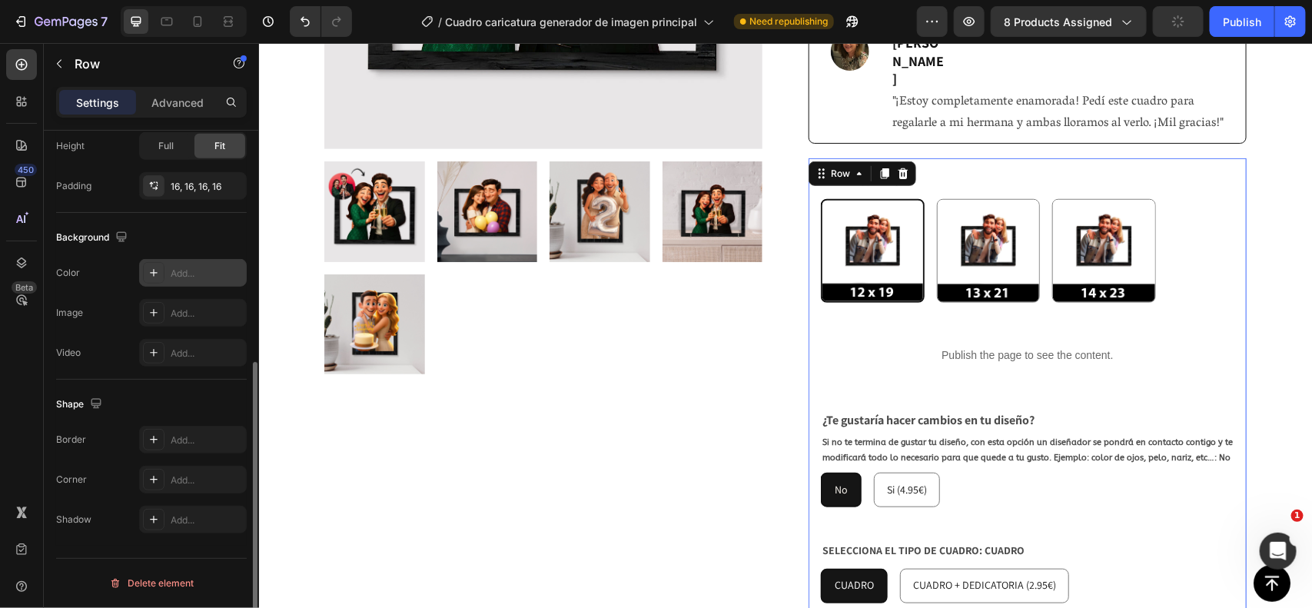
click at [173, 278] on div "Add..." at bounding box center [207, 274] width 72 height 14
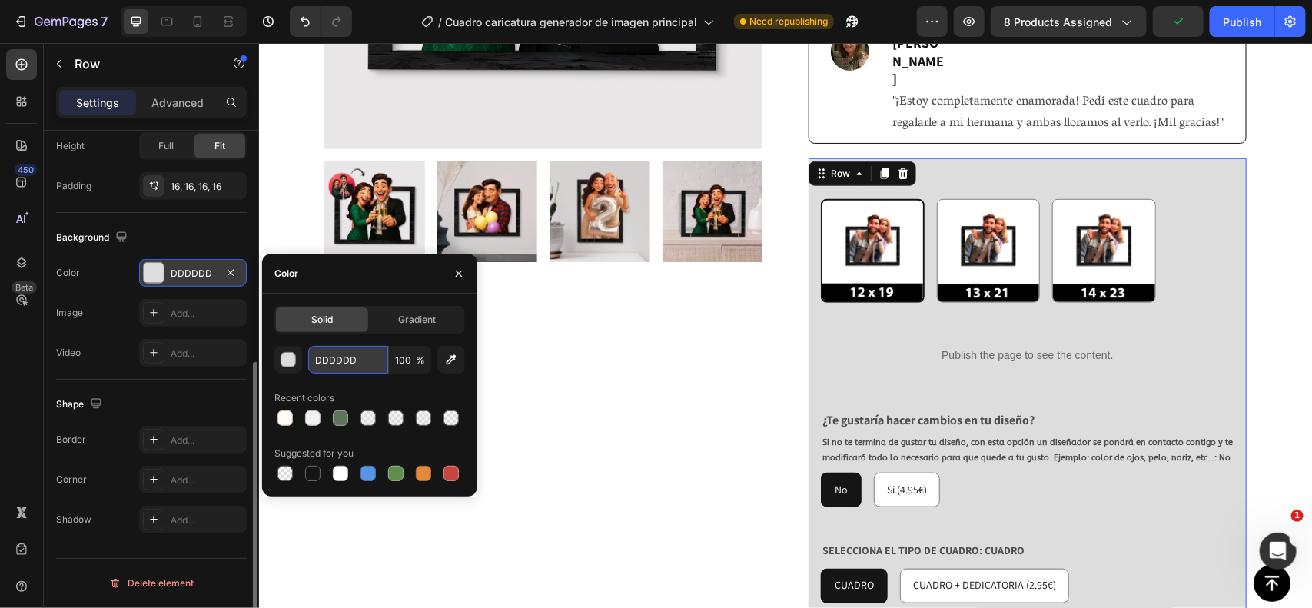
click at [360, 362] on input "DDDDDD" at bounding box center [348, 360] width 80 height 28
paste input "FFFAF4"
type input "FFFAF4"
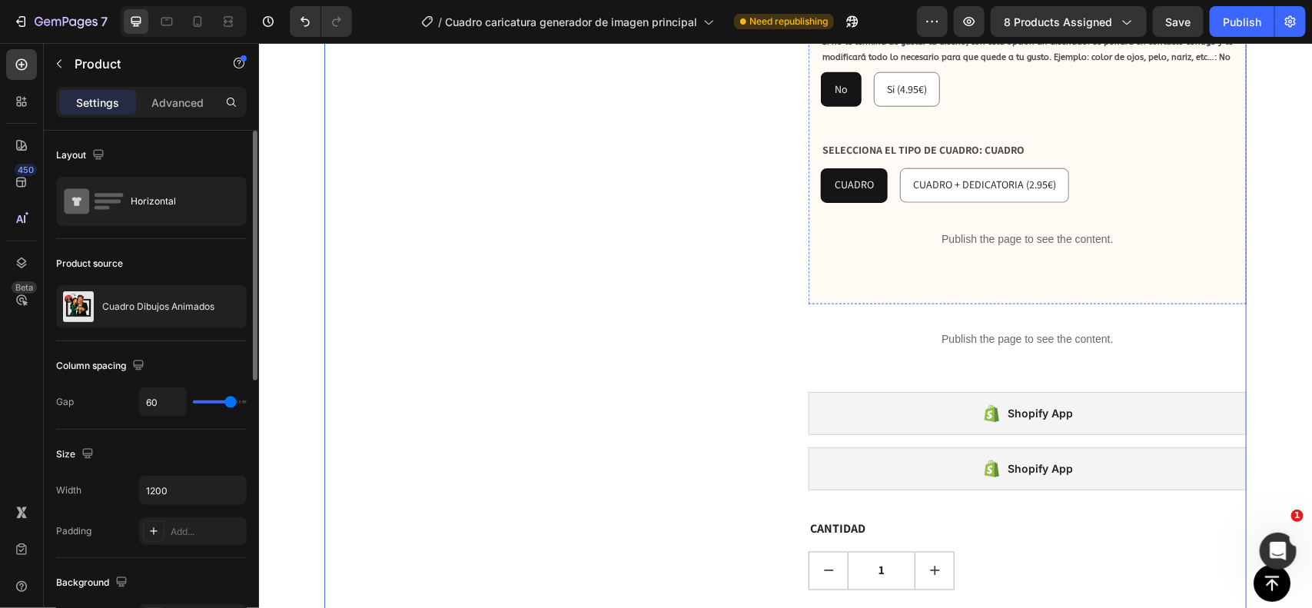
scroll to position [820, 0]
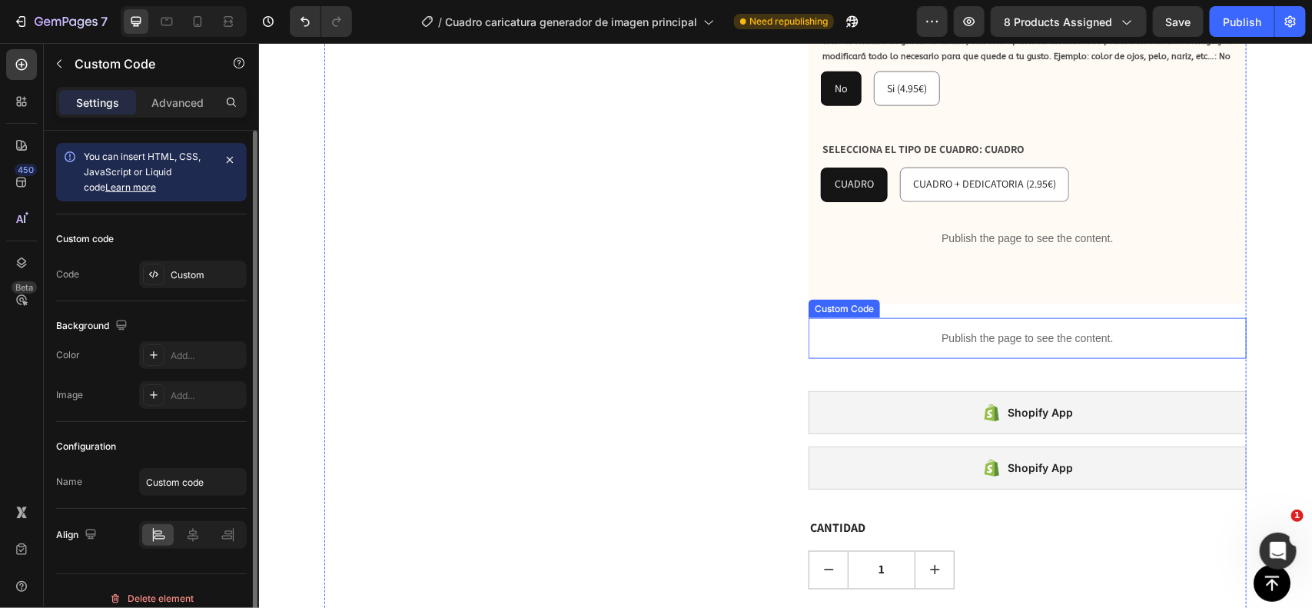
click at [962, 330] on p "Publish the page to see the content." at bounding box center [1027, 338] width 438 height 16
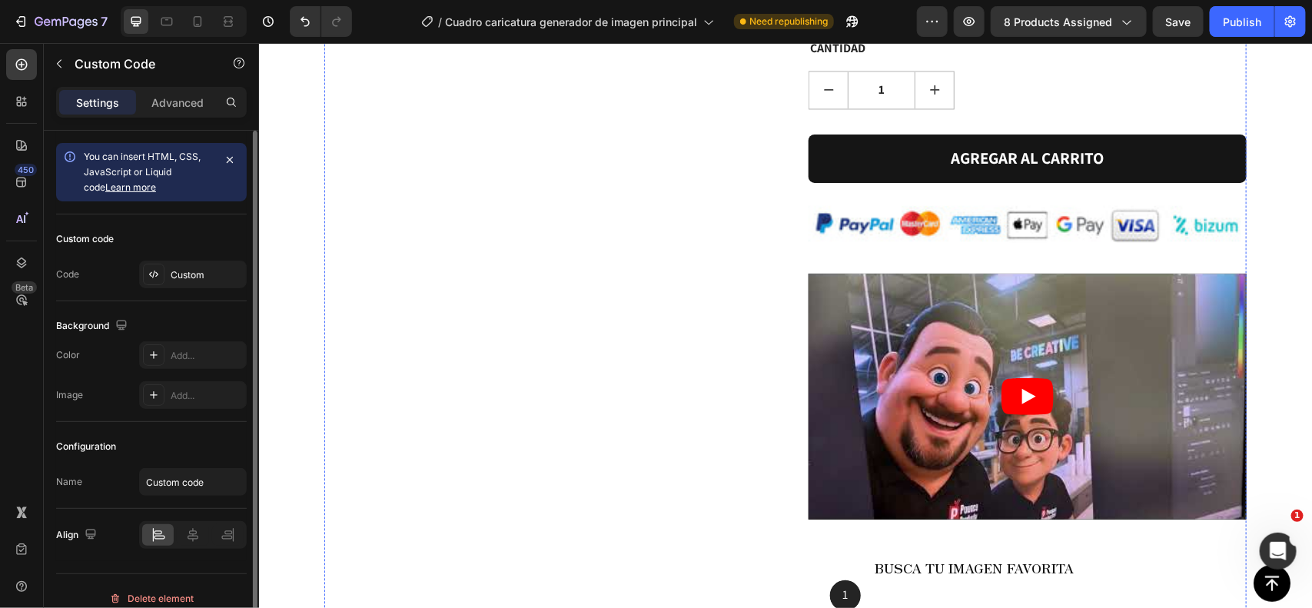
scroll to position [1305, 0]
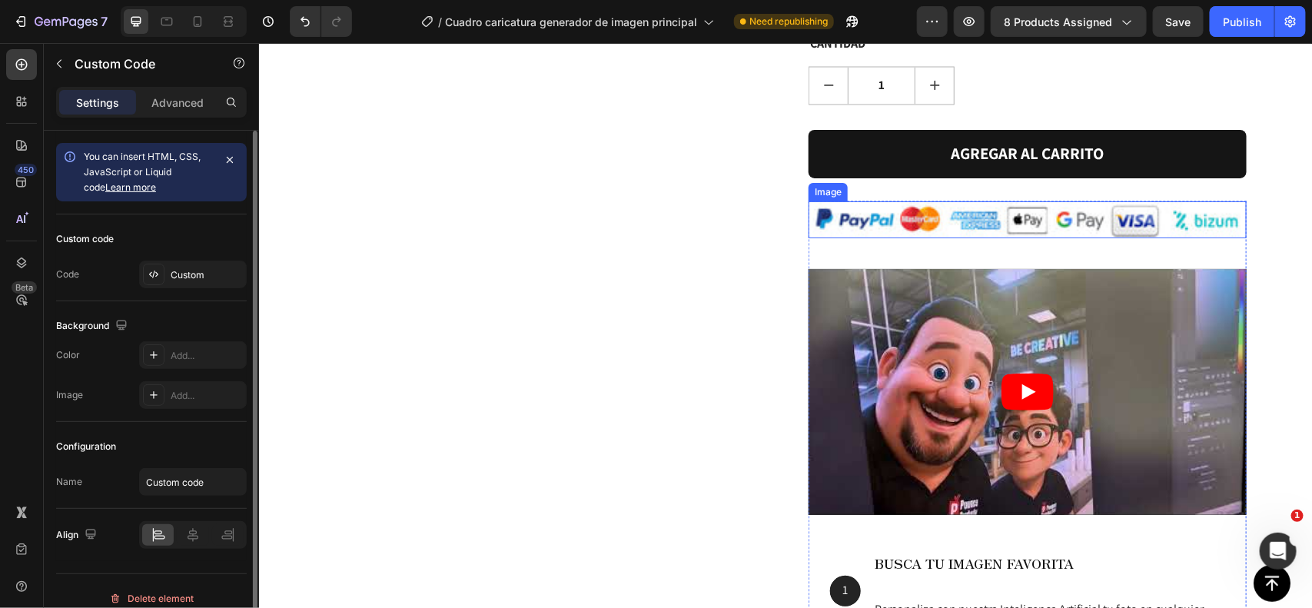
click at [970, 201] on img at bounding box center [1027, 219] width 438 height 37
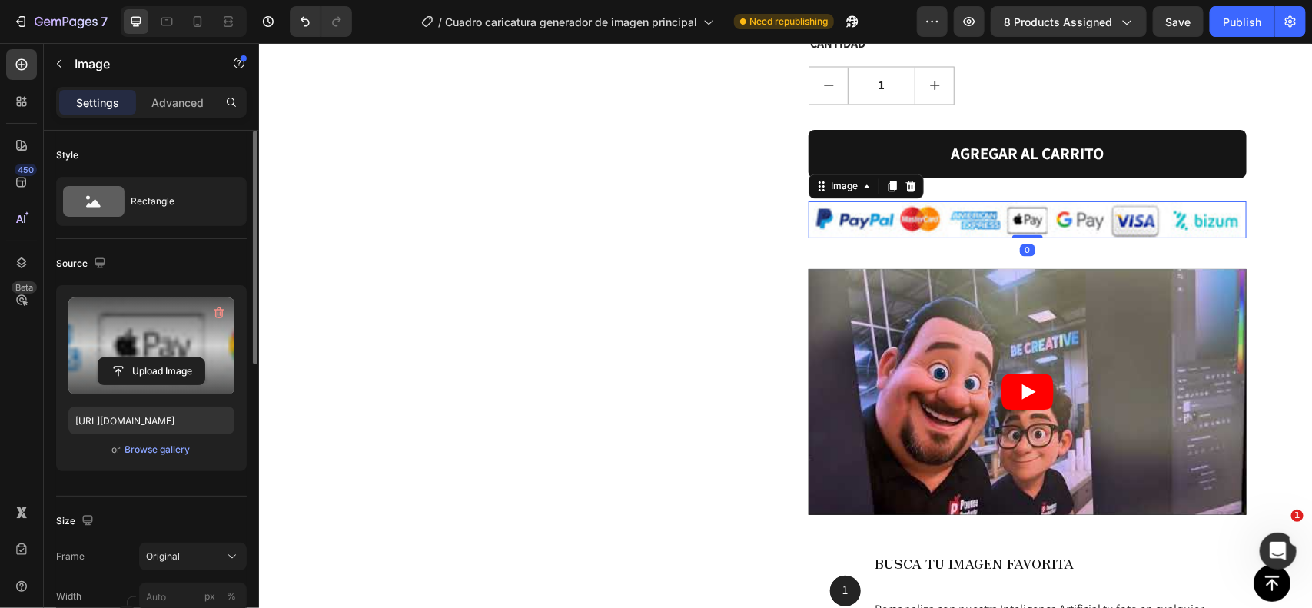
click at [131, 336] on label at bounding box center [151, 346] width 166 height 97
click at [131, 358] on input "file" at bounding box center [151, 371] width 106 height 26
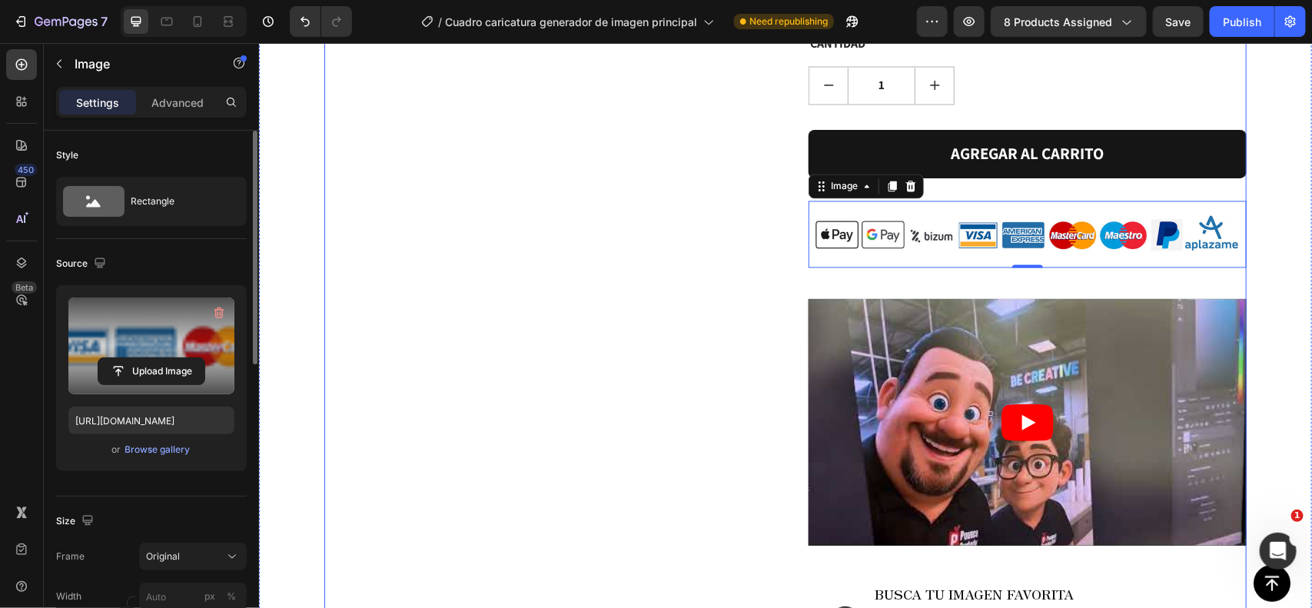
type input "[URL][DOMAIN_NAME]"
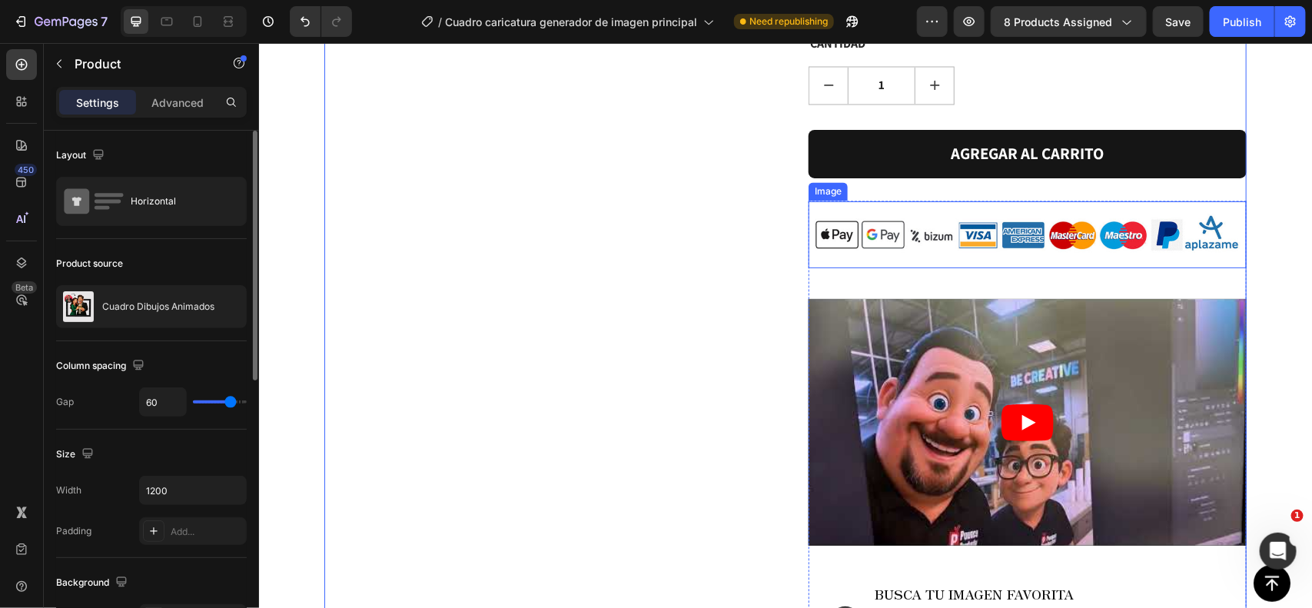
click at [885, 201] on img at bounding box center [1027, 234] width 438 height 67
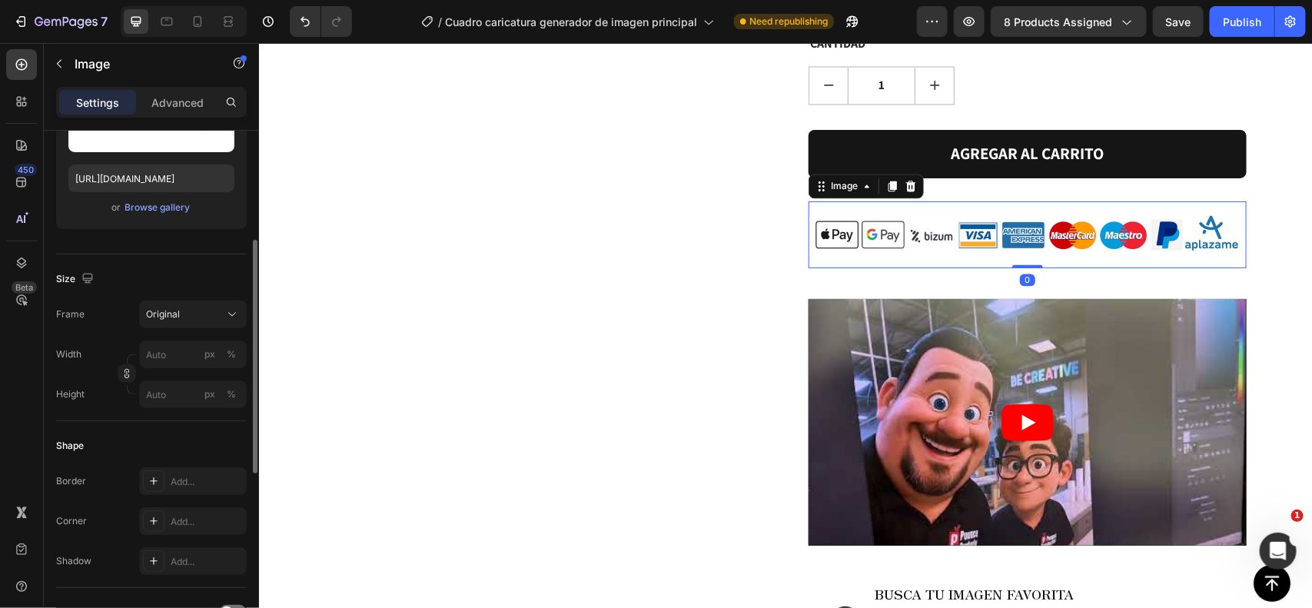
scroll to position [244, 0]
click at [170, 333] on div "Frame Original Width px % Height px %" at bounding box center [151, 353] width 191 height 108
click at [170, 332] on div "Frame Original Width px % Height px %" at bounding box center [151, 353] width 191 height 108
drag, startPoint x: 170, startPoint y: 332, endPoint x: 173, endPoint y: 324, distance: 9.0
click at [173, 324] on div "Frame Original Width px % Height px %" at bounding box center [151, 353] width 191 height 108
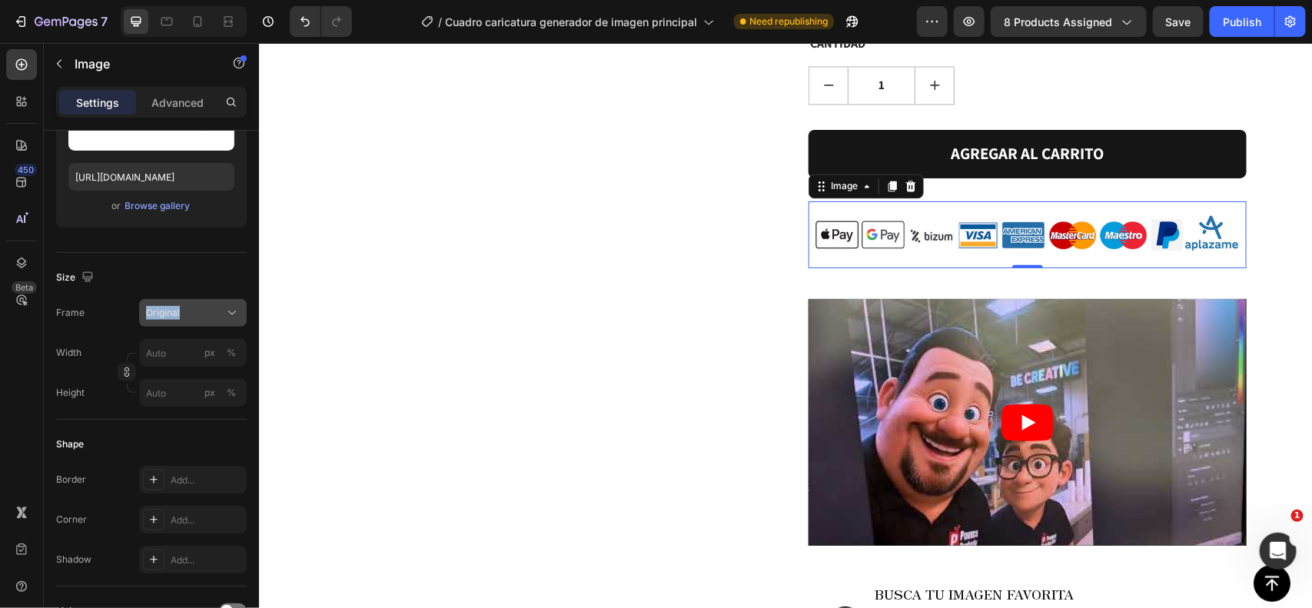
click at [201, 309] on div "Original" at bounding box center [183, 313] width 75 height 14
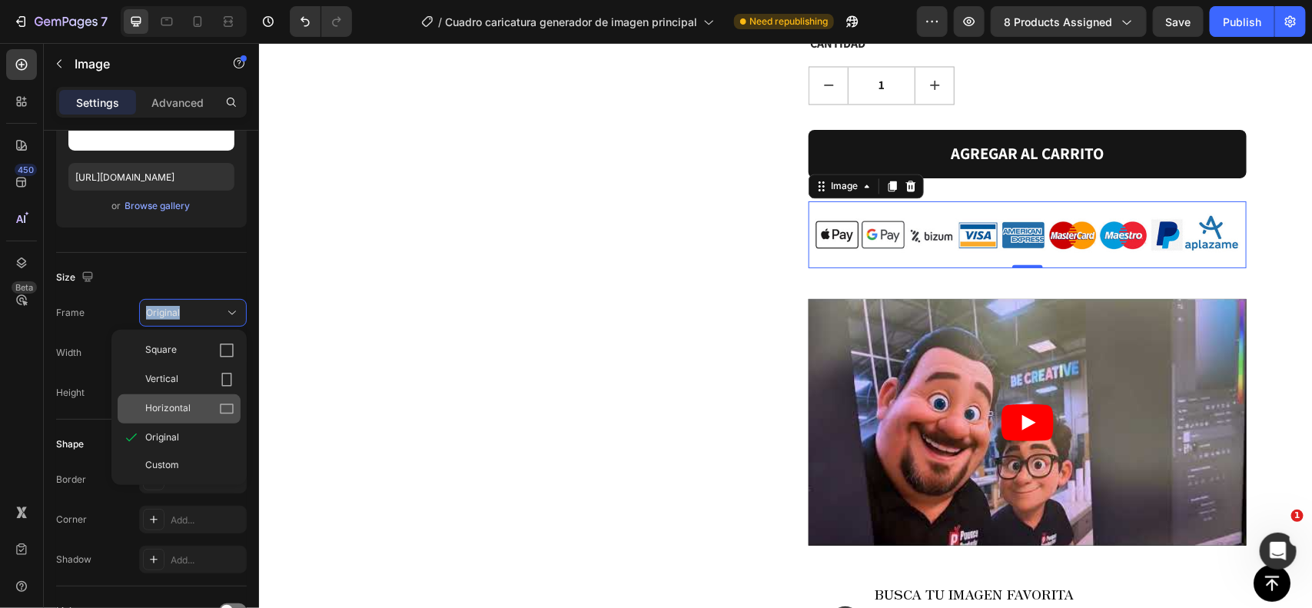
click at [175, 406] on span "Horizontal" at bounding box center [167, 408] width 45 height 15
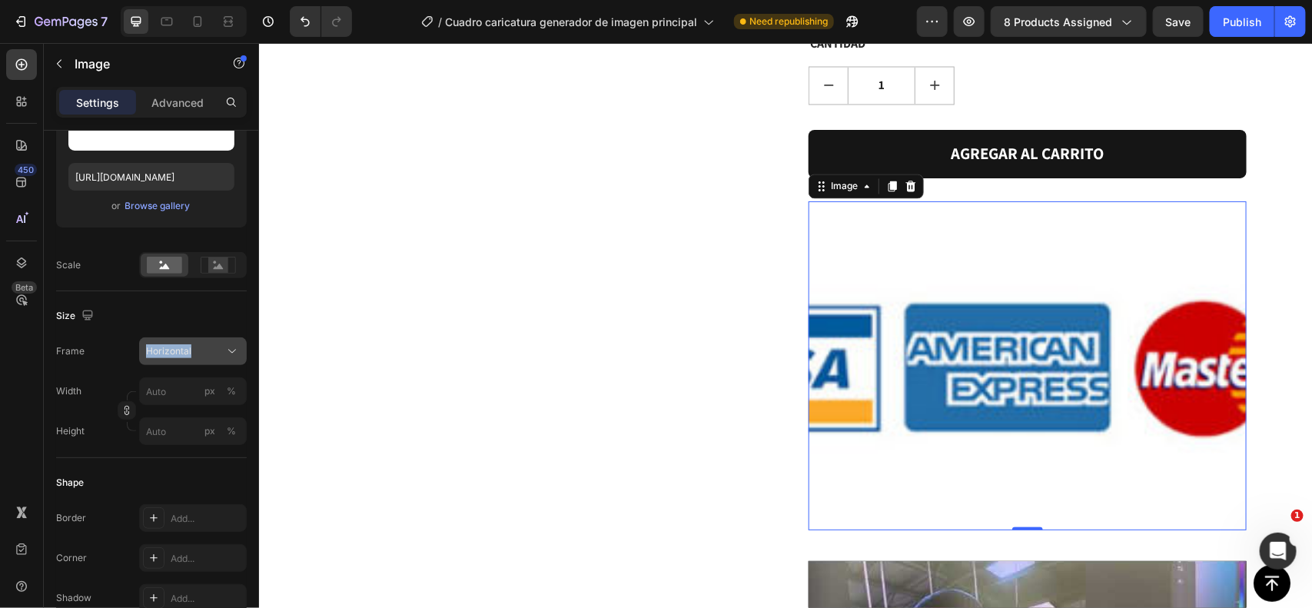
click at [178, 352] on span "Horizontal" at bounding box center [168, 351] width 45 height 14
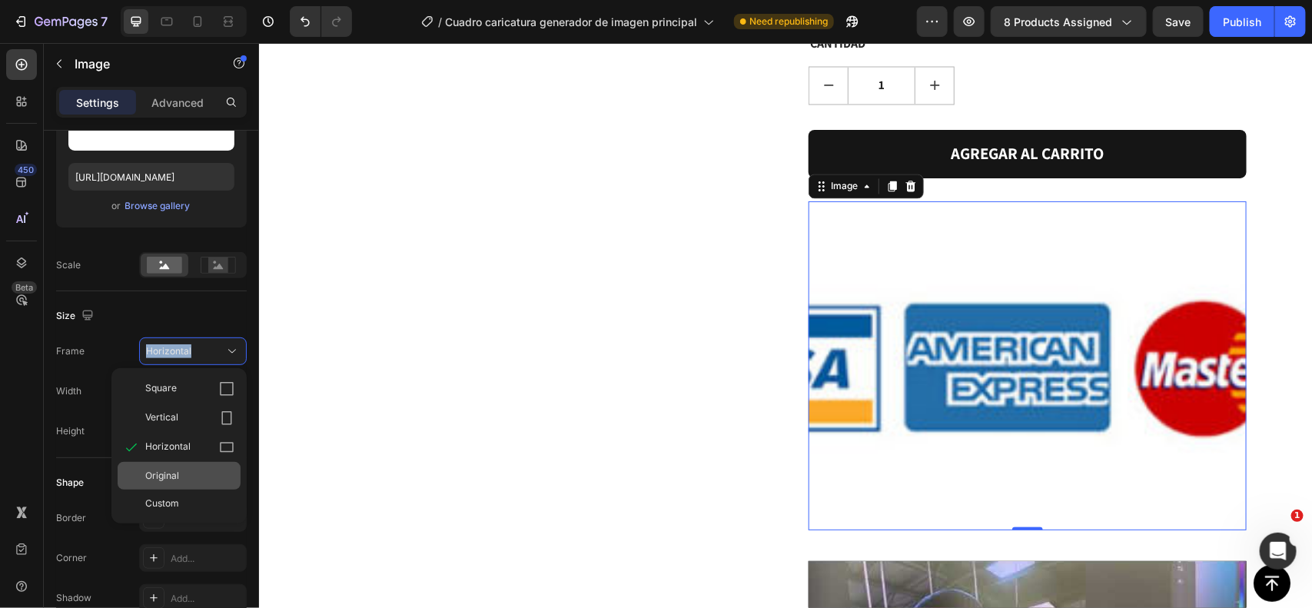
click at [181, 473] on div "Original" at bounding box center [189, 476] width 89 height 14
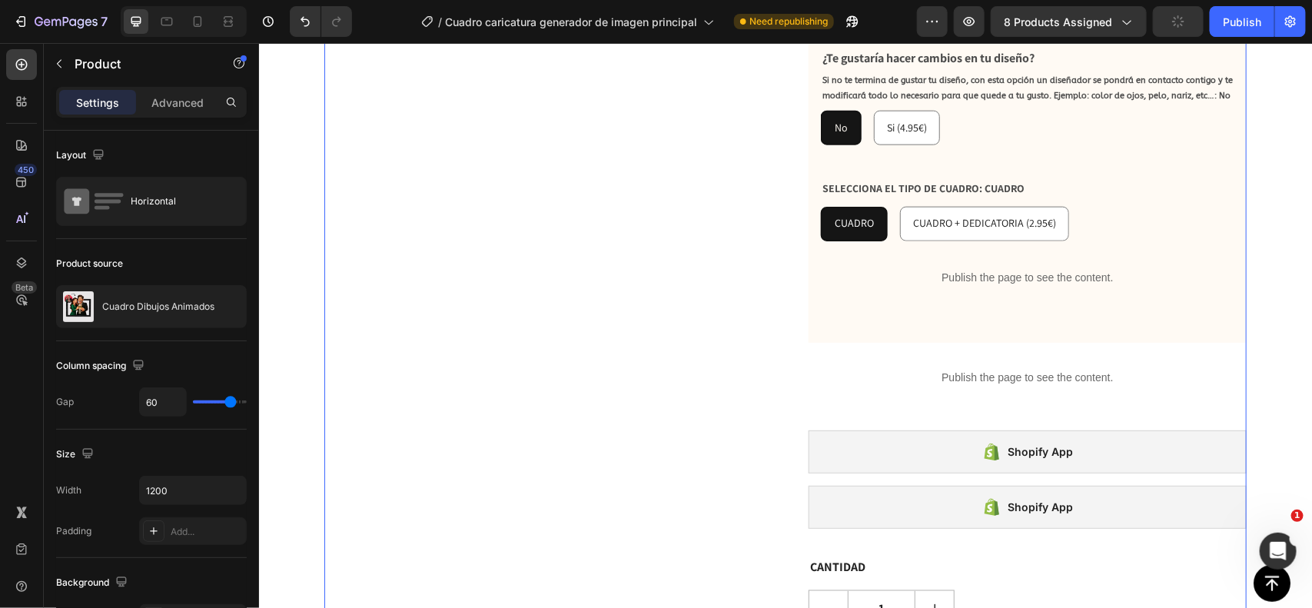
scroll to position [771, 0]
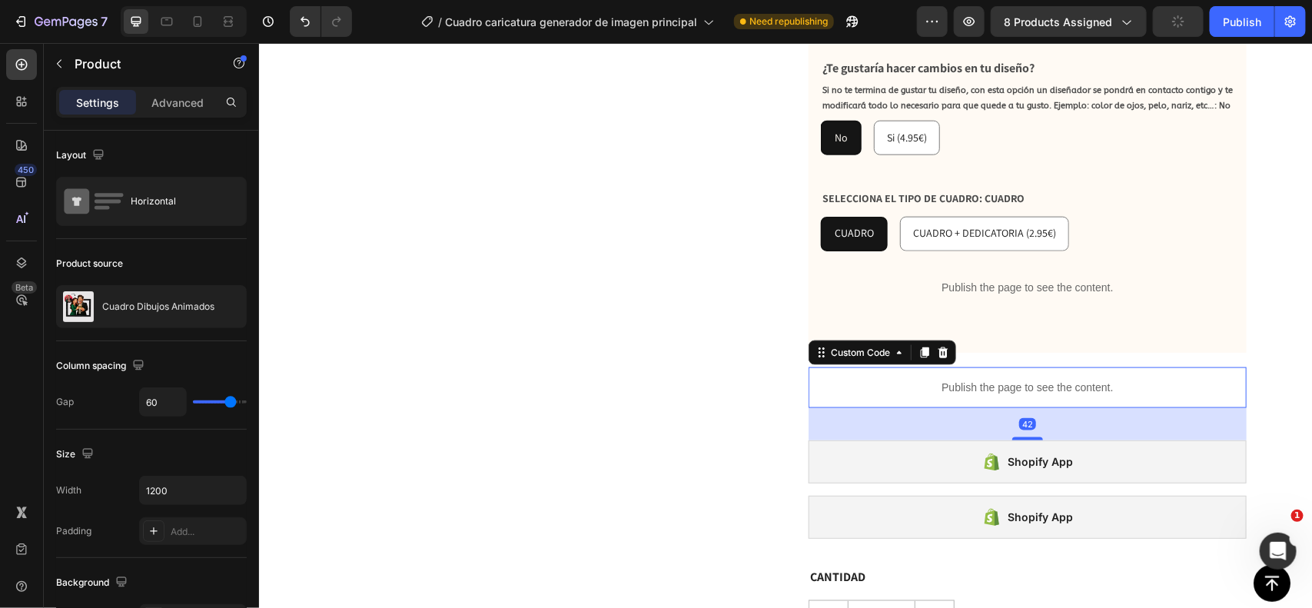
click at [894, 379] on p "Publish the page to see the content." at bounding box center [1027, 387] width 438 height 16
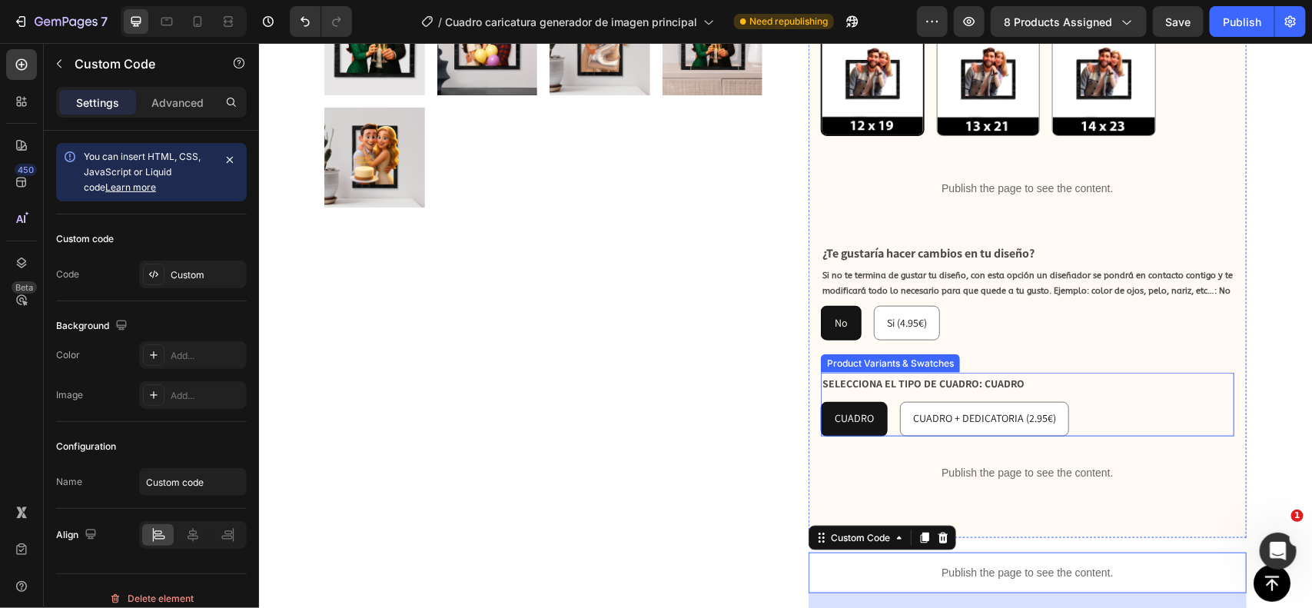
scroll to position [587, 0]
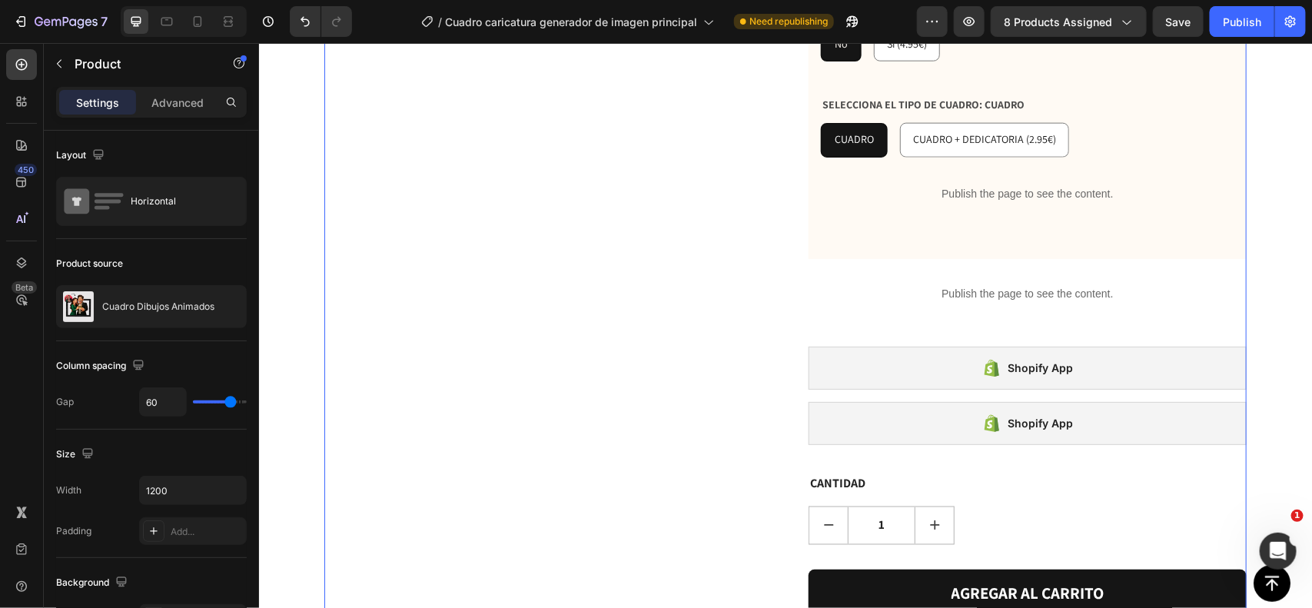
scroll to position [866, 0]
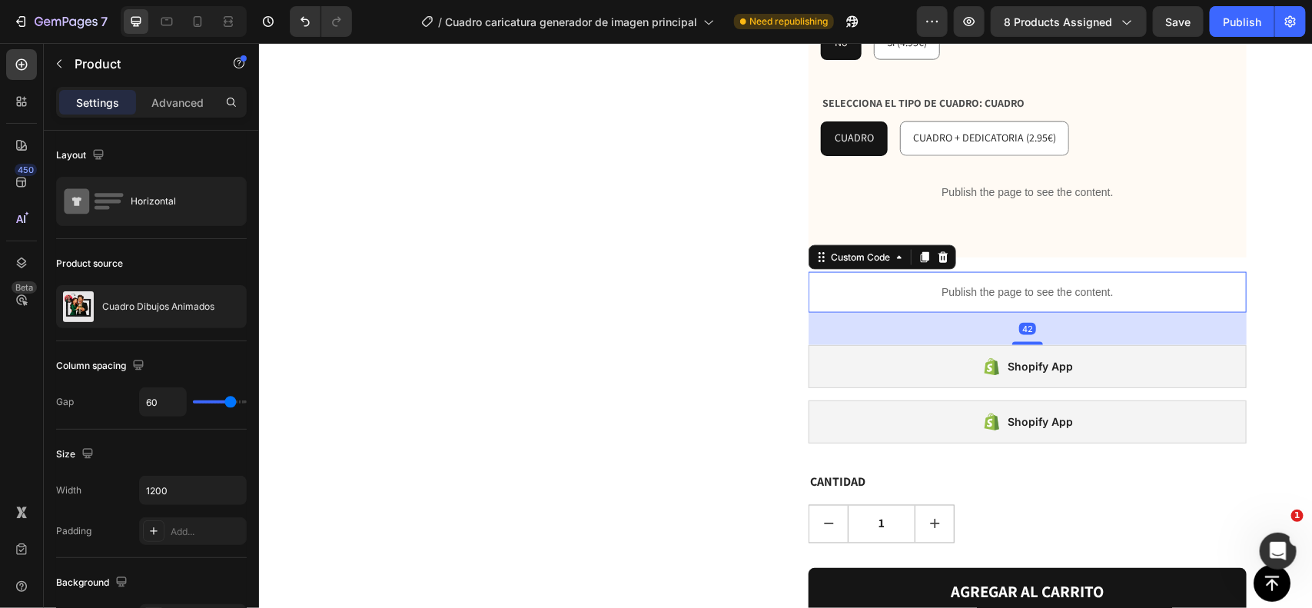
click at [944, 271] on div "Publish the page to see the content." at bounding box center [1027, 291] width 438 height 41
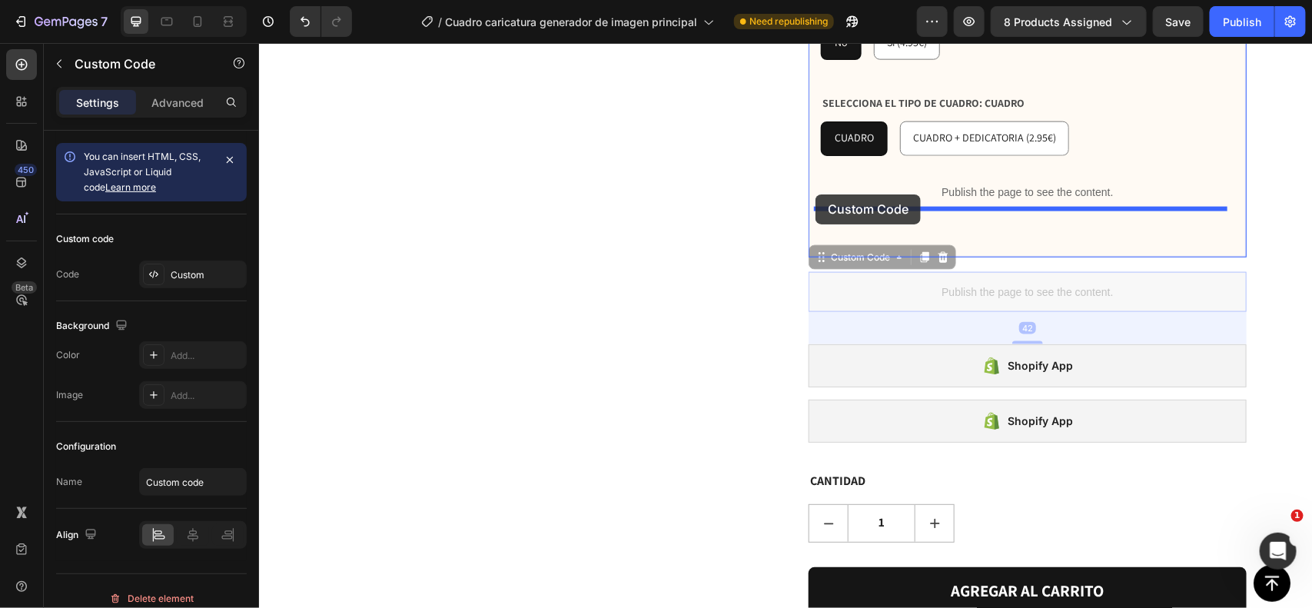
drag, startPoint x: 826, startPoint y: 227, endPoint x: 816, endPoint y: 195, distance: 33.3
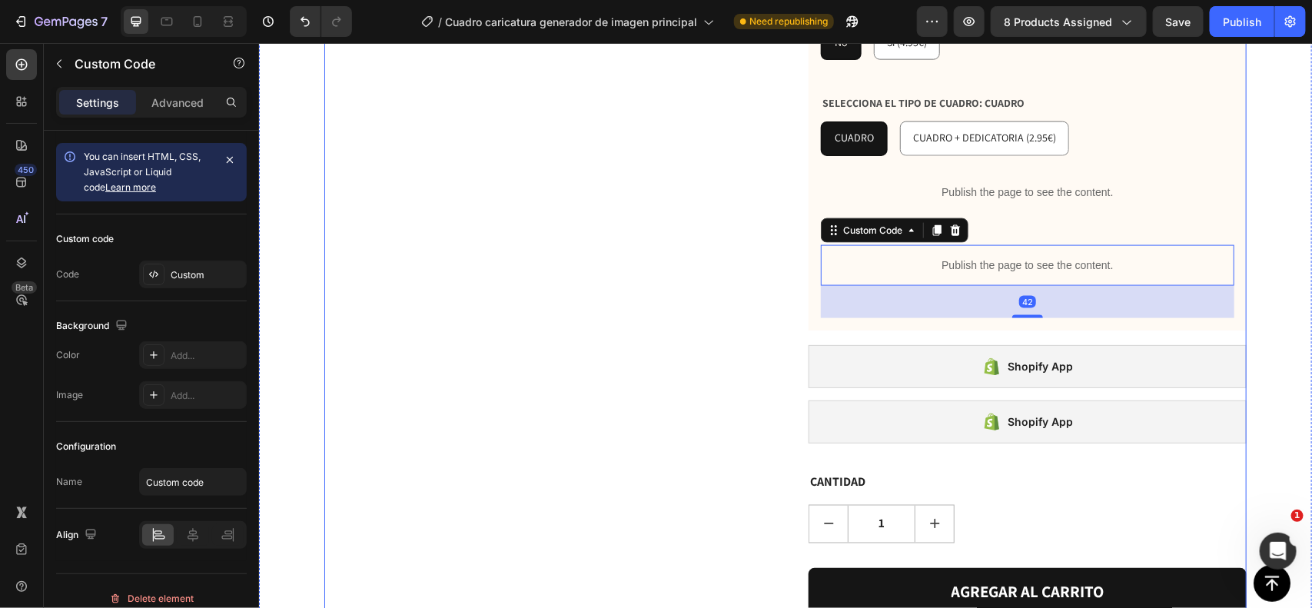
click at [721, 224] on div "Product Images" at bounding box center [543, 400] width 438 height 2274
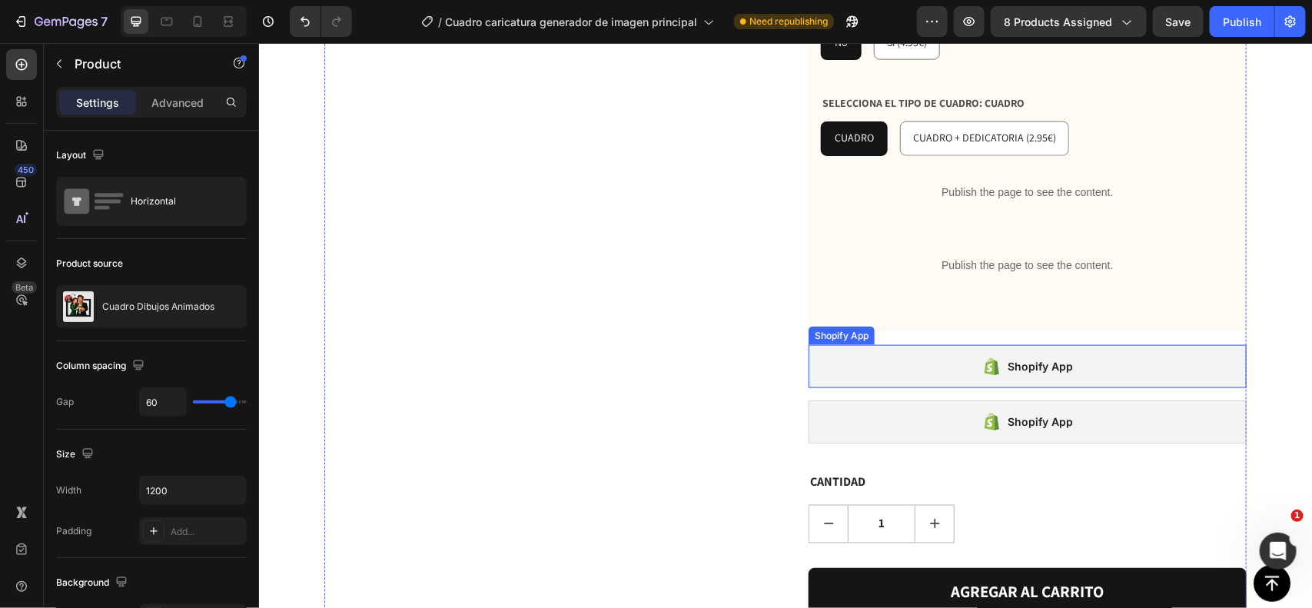
scroll to position [952, 0]
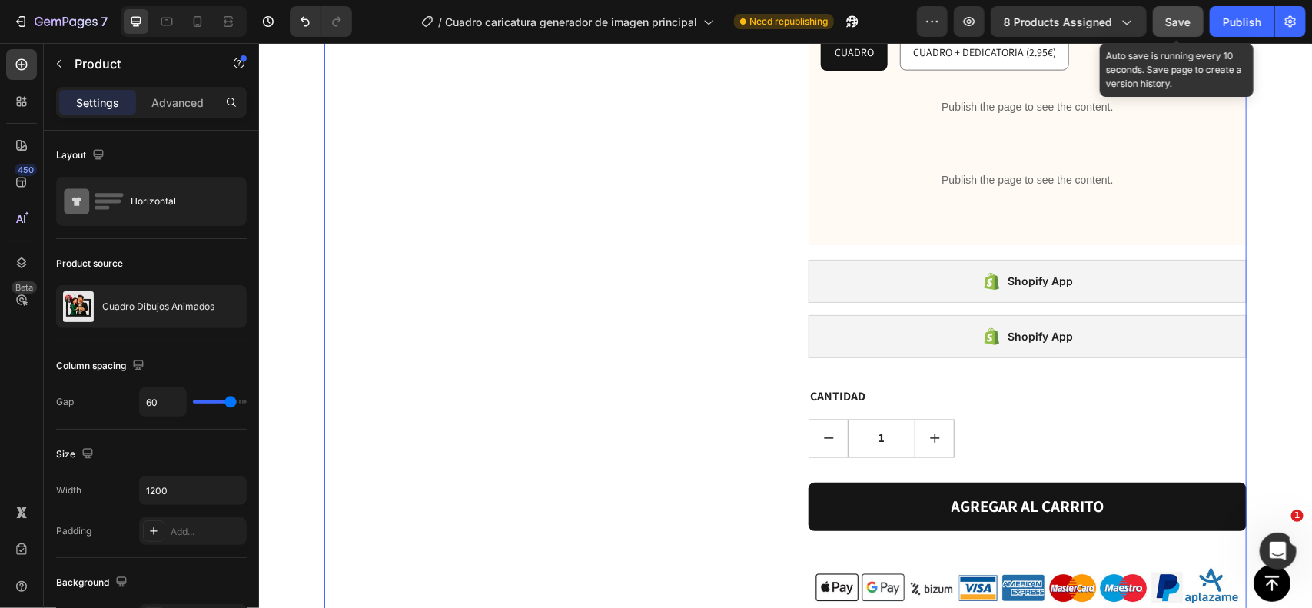
click at [1198, 18] on button "Save" at bounding box center [1178, 21] width 51 height 31
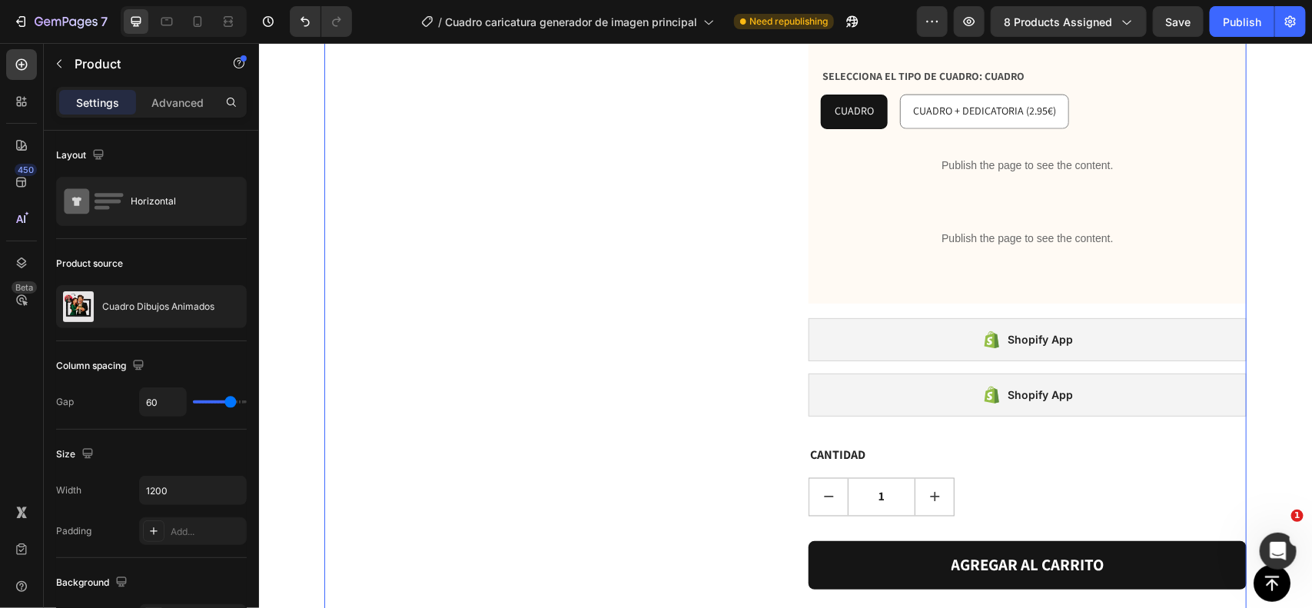
scroll to position [919, 0]
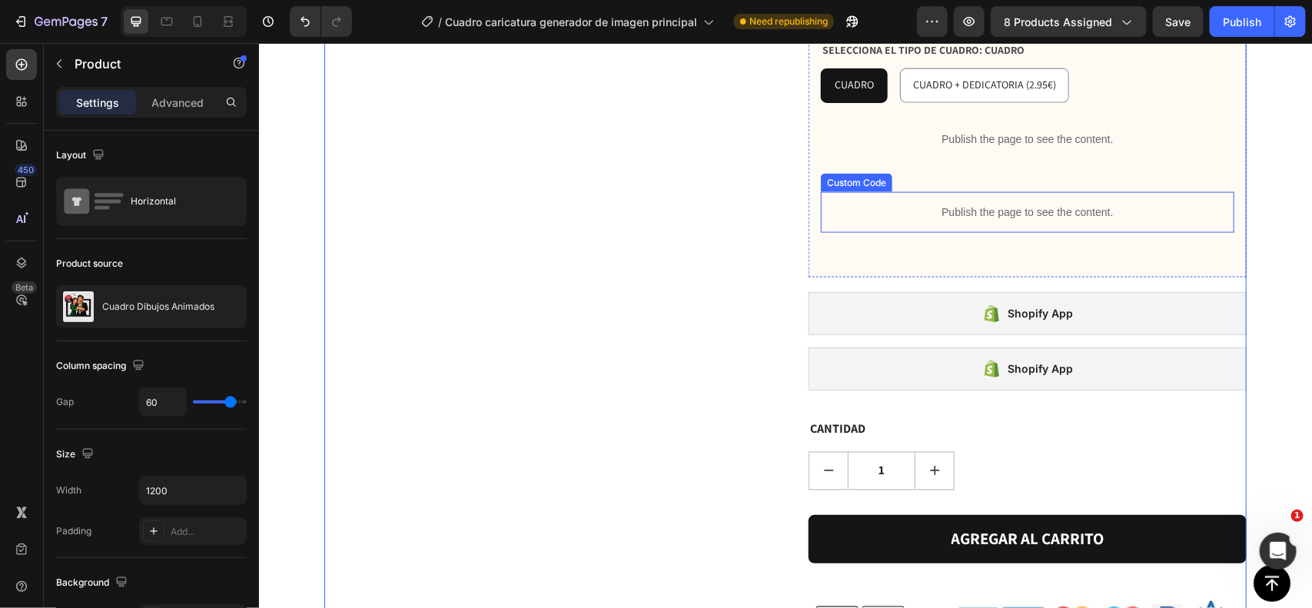
click at [993, 204] on p "Publish the page to see the content." at bounding box center [1027, 212] width 414 height 16
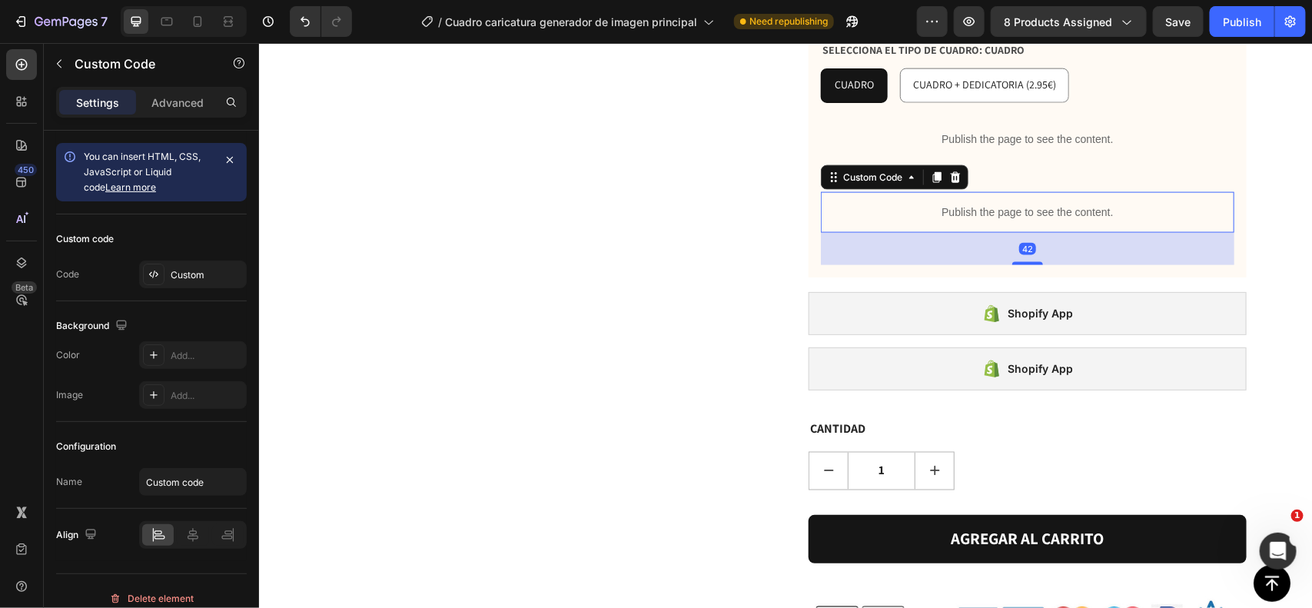
click at [993, 204] on p "Publish the page to see the content." at bounding box center [1027, 212] width 414 height 16
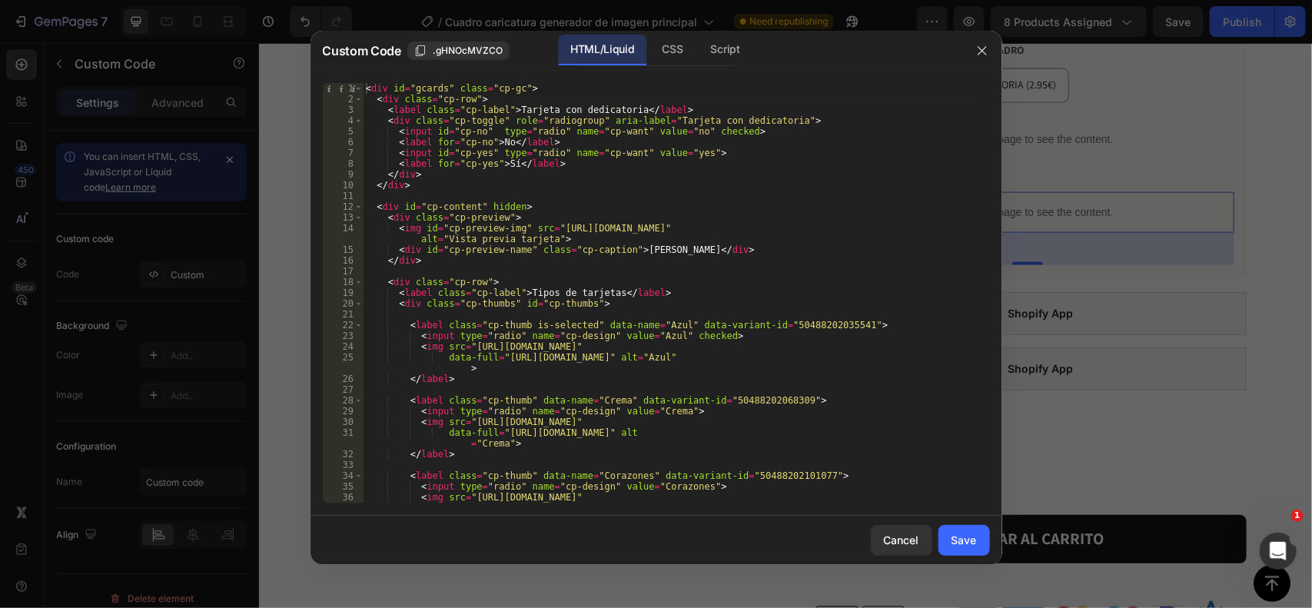
click at [756, 200] on div "< div id = "gcards" class = "cp-gc" > < div class = "cp-row" > < label class = …" at bounding box center [669, 309] width 612 height 453
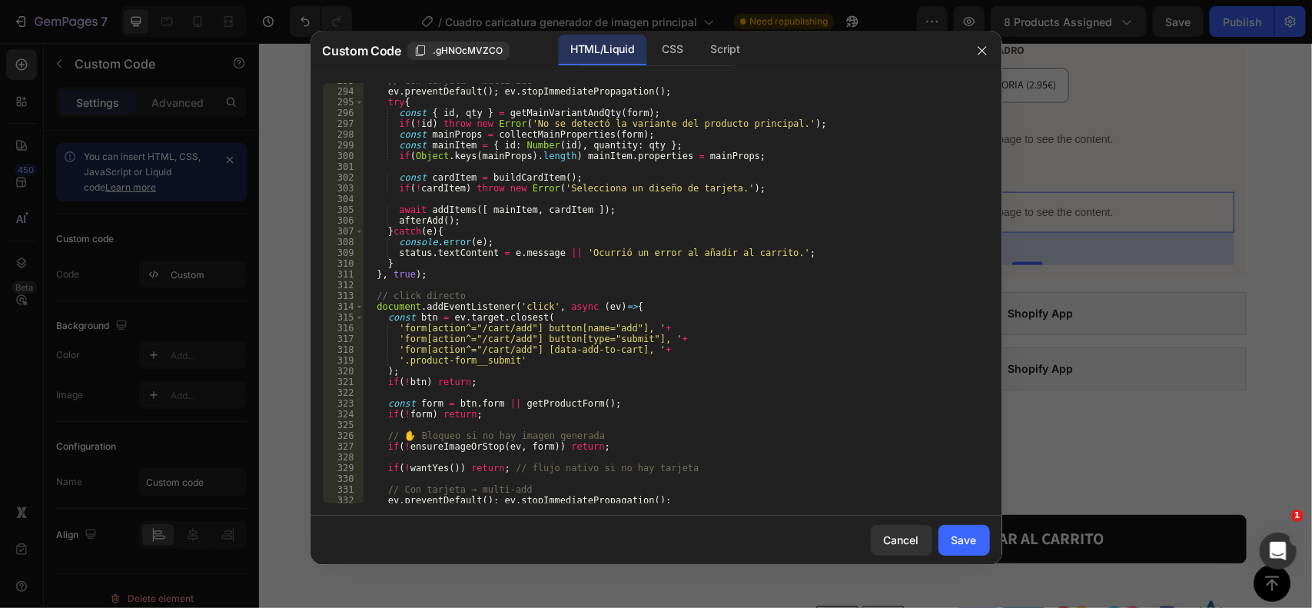
scroll to position [3269, 0]
click at [1104, 182] on div at bounding box center [656, 304] width 1312 height 608
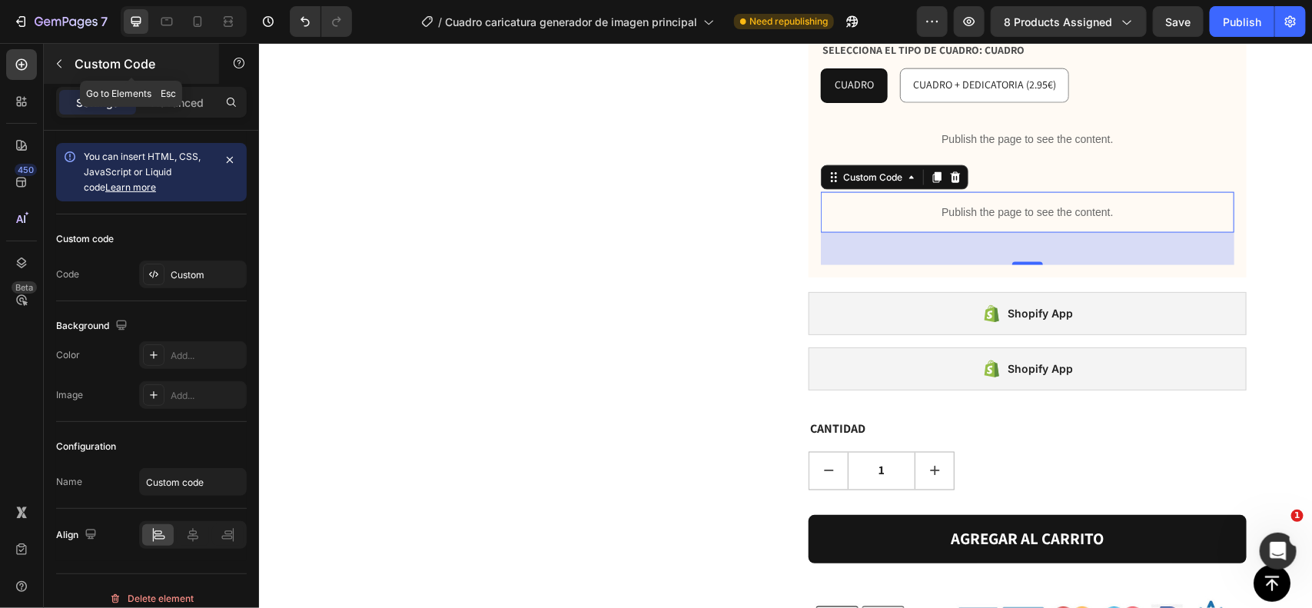
click at [121, 64] on p "Custom Code" at bounding box center [140, 64] width 131 height 18
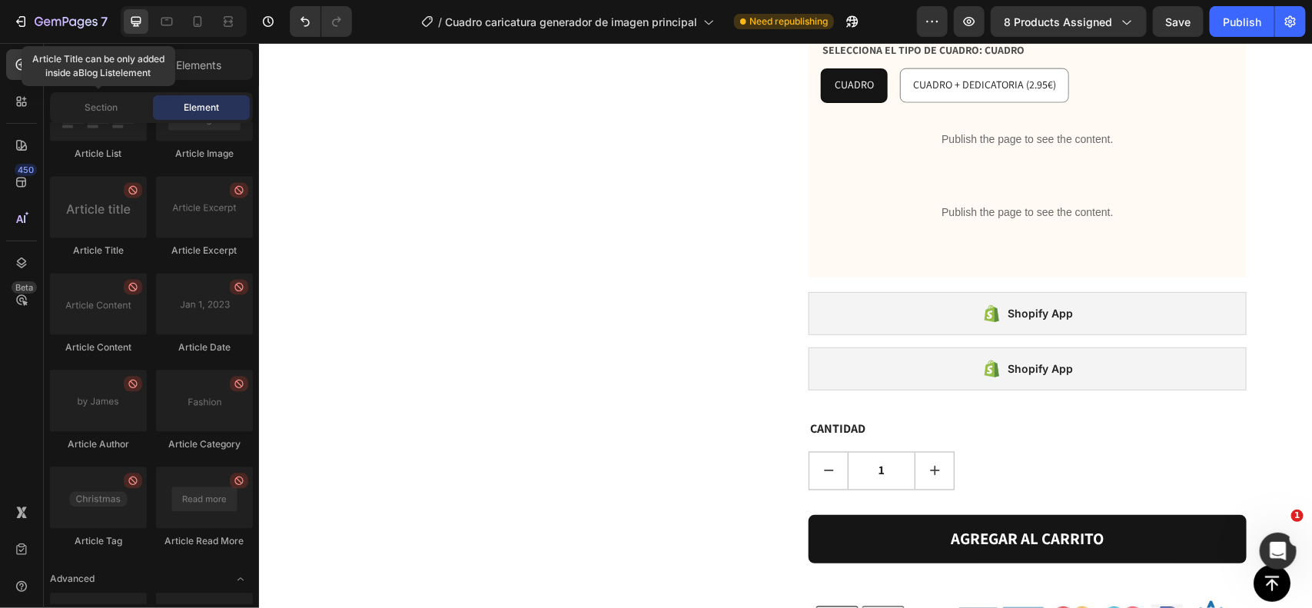
scroll to position [4176, 0]
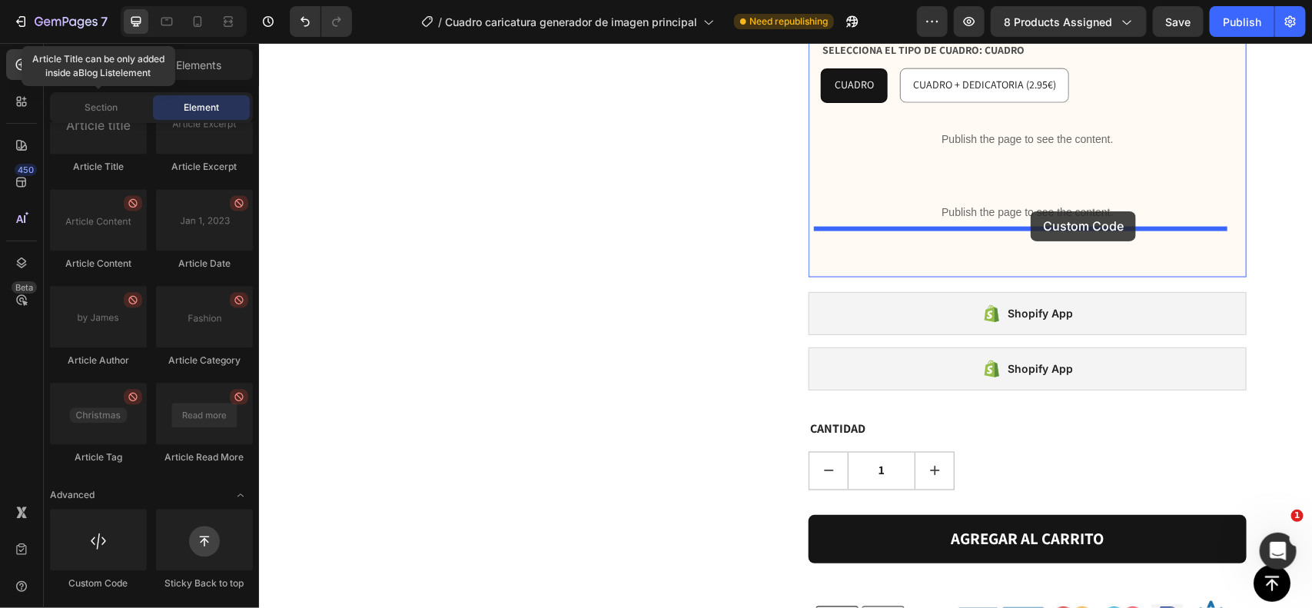
drag, startPoint x: 348, startPoint y: 619, endPoint x: 1030, endPoint y: 211, distance: 794.8
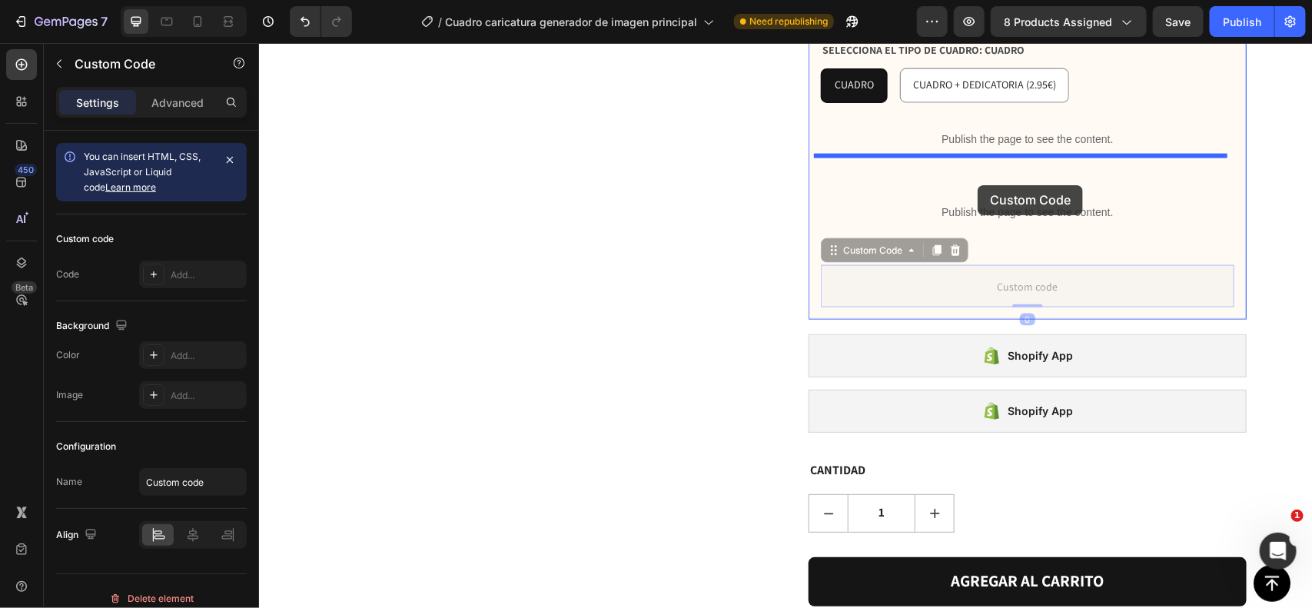
drag, startPoint x: 980, startPoint y: 247, endPoint x: 981, endPoint y: 178, distance: 68.4
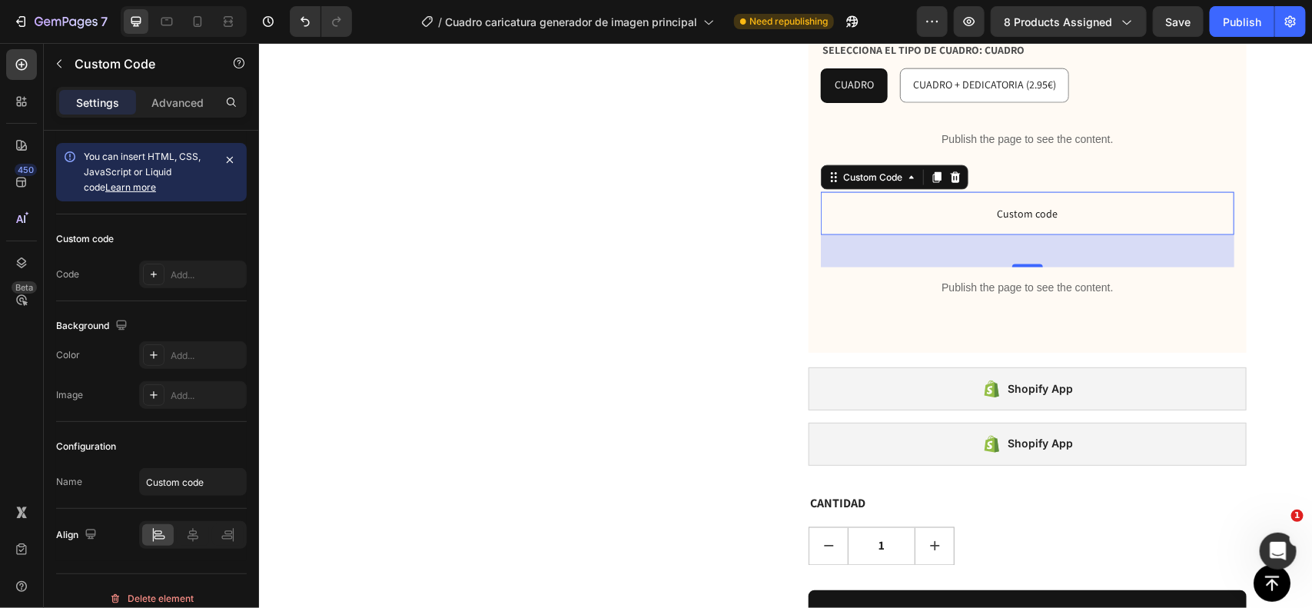
click at [976, 204] on span "Custom code" at bounding box center [1027, 213] width 414 height 18
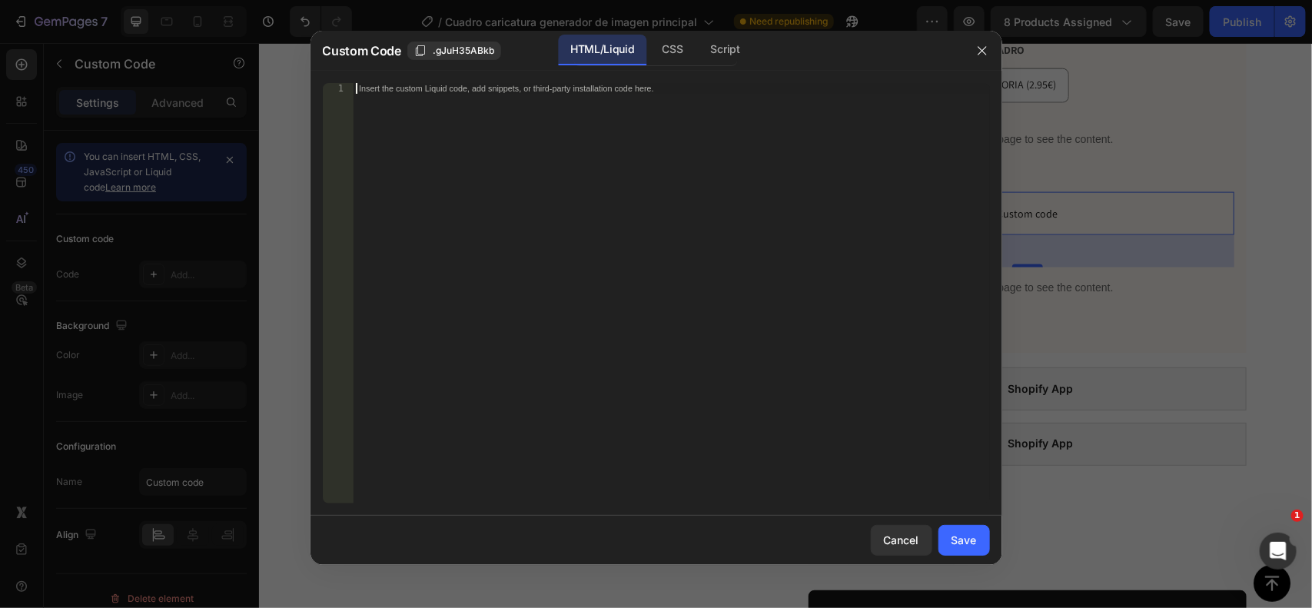
drag, startPoint x: 544, startPoint y: 298, endPoint x: 544, endPoint y: 290, distance: 8.5
click at [544, 293] on div "Insert the custom Liquid code, add snippets, or third-party installation code h…" at bounding box center [671, 304] width 637 height 442
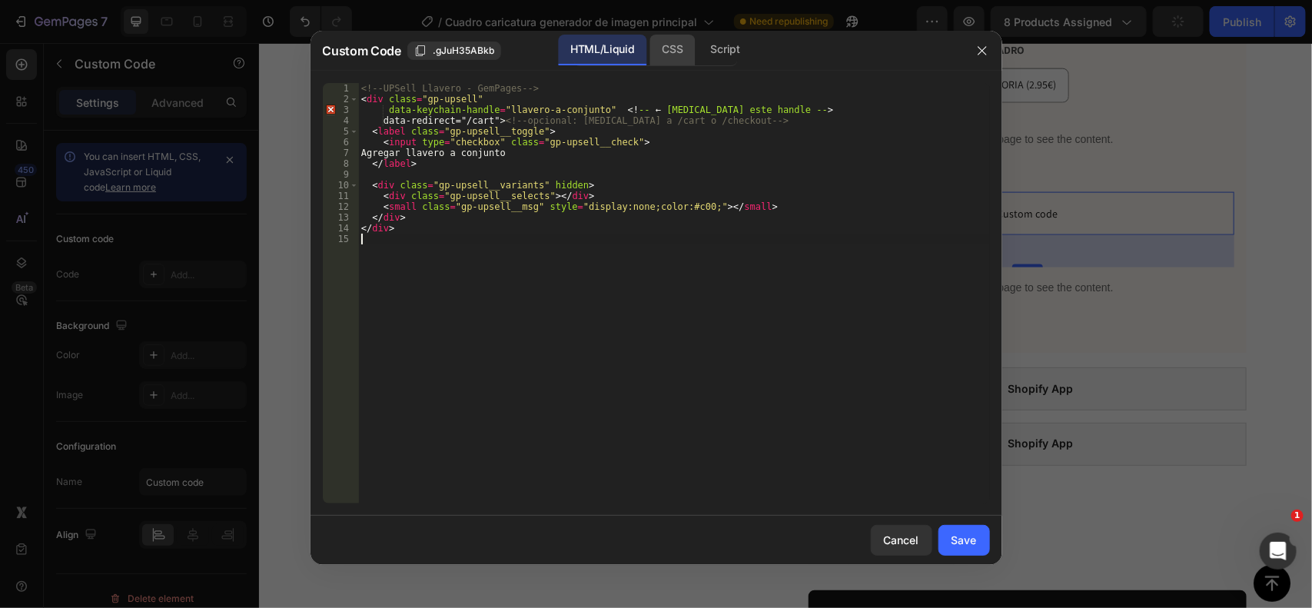
click at [699, 52] on div "CSS" at bounding box center [726, 50] width 54 height 31
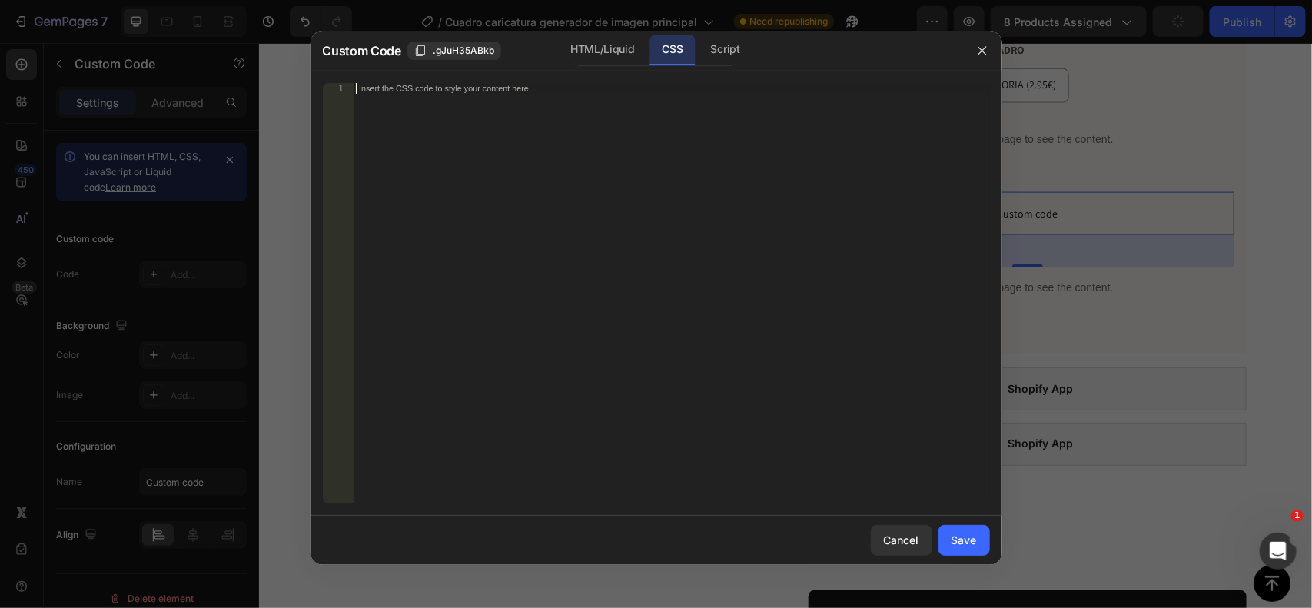
click at [604, 154] on div "Insert the CSS code to style your content here." at bounding box center [671, 304] width 637 height 442
paste textarea "</style>"
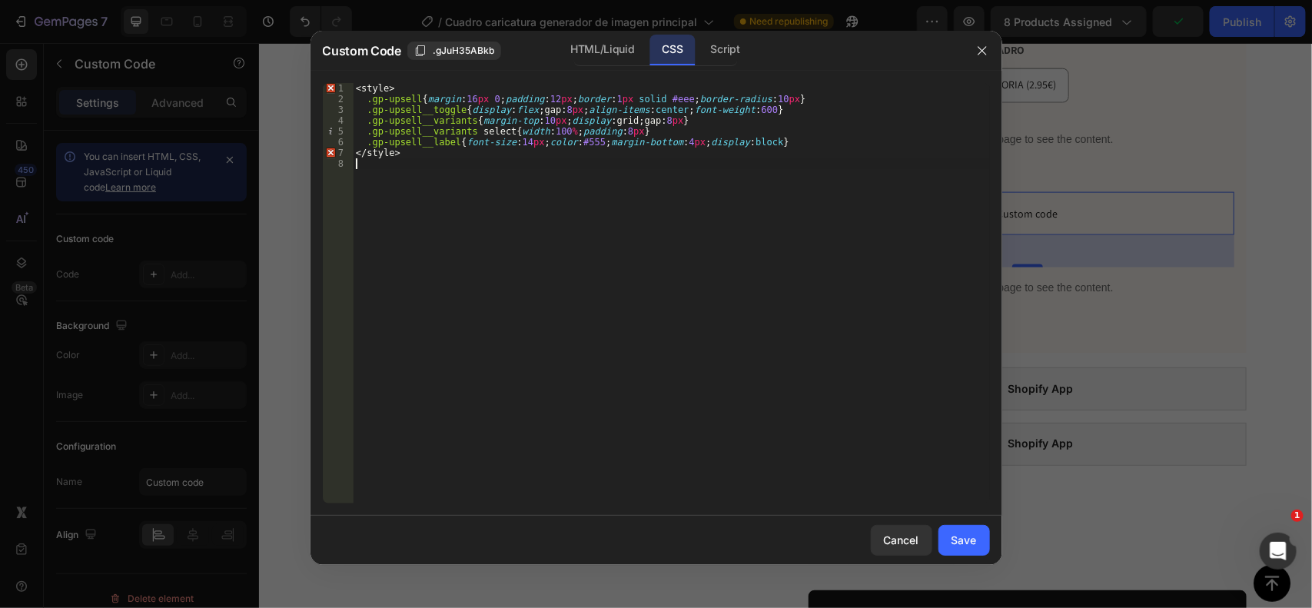
click at [441, 164] on div "< style > .gp-upsell { margin : 16 px 0 ; padding : 12 px ; border : 1 px solid…" at bounding box center [671, 304] width 637 height 442
click at [435, 158] on div "< style > .gp-upsell { margin : 16 px 0 ; padding : 12 px ; border : 1 px solid…" at bounding box center [671, 304] width 637 height 442
type textarea "\"
click at [401, 85] on div "< style > .gp-upsell { margin : 16 px 0 ; padding : 12 px ; border : 1 px solid…" at bounding box center [671, 304] width 637 height 442
type textarea "<style>"
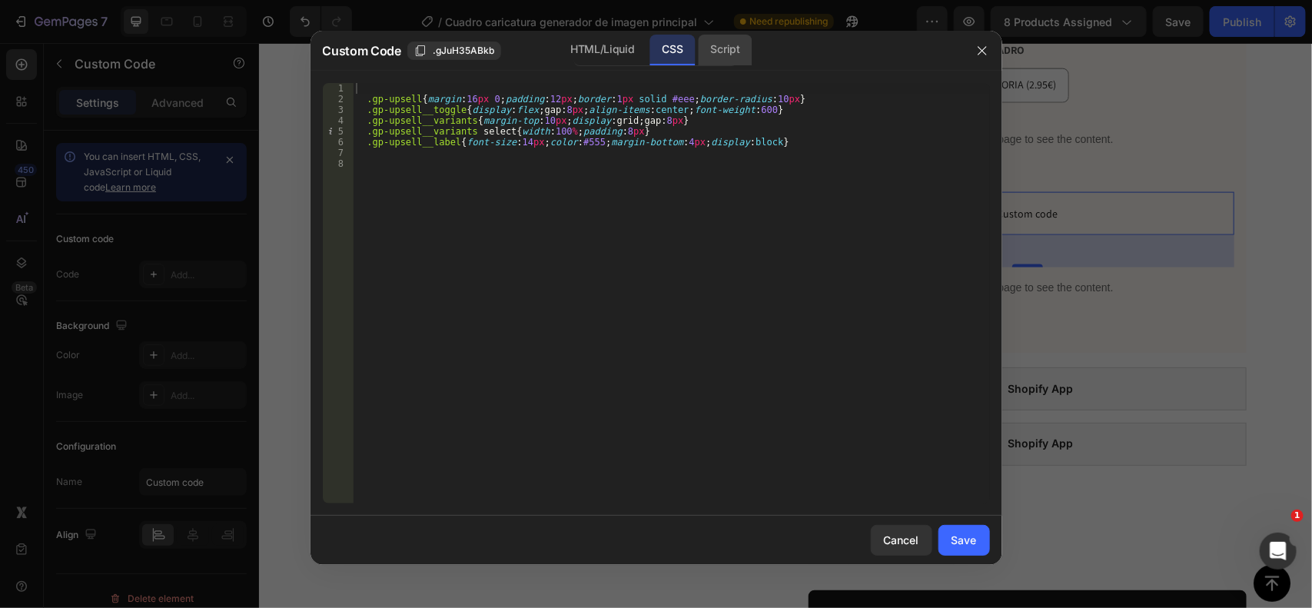
click at [721, 39] on div "Script" at bounding box center [726, 50] width 54 height 31
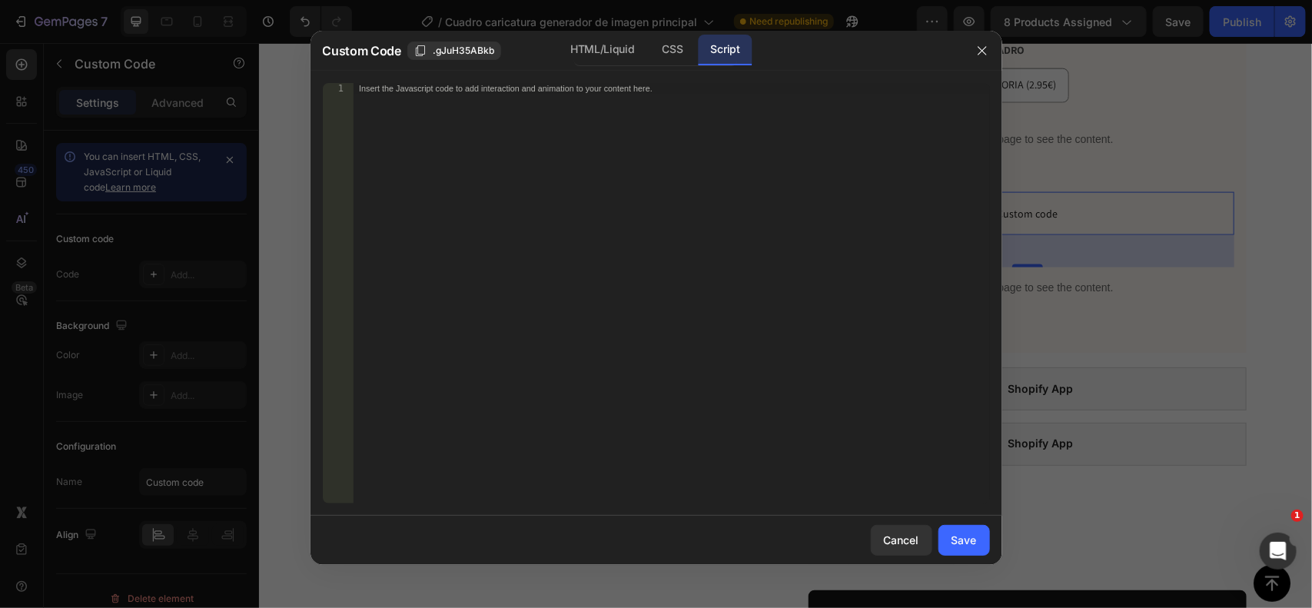
click at [623, 250] on div "Insert the Javascript code to add interaction and animation to your content her…" at bounding box center [671, 304] width 637 height 442
paste textarea "</script>"
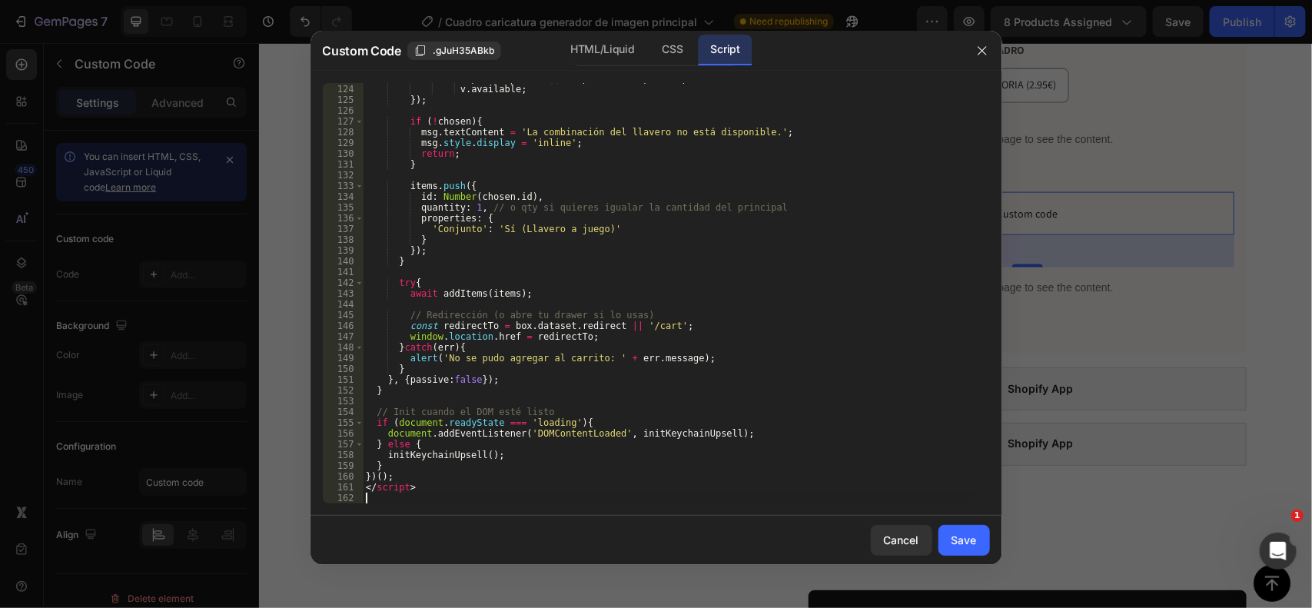
scroll to position [1334, 0]
drag, startPoint x: 444, startPoint y: 493, endPoint x: 457, endPoint y: 486, distance: 15.5
click at [457, 486] on div "( ! picks . option3 || v . option3 === picks . option3 ) && v . available ; }) …" at bounding box center [669, 294] width 612 height 442
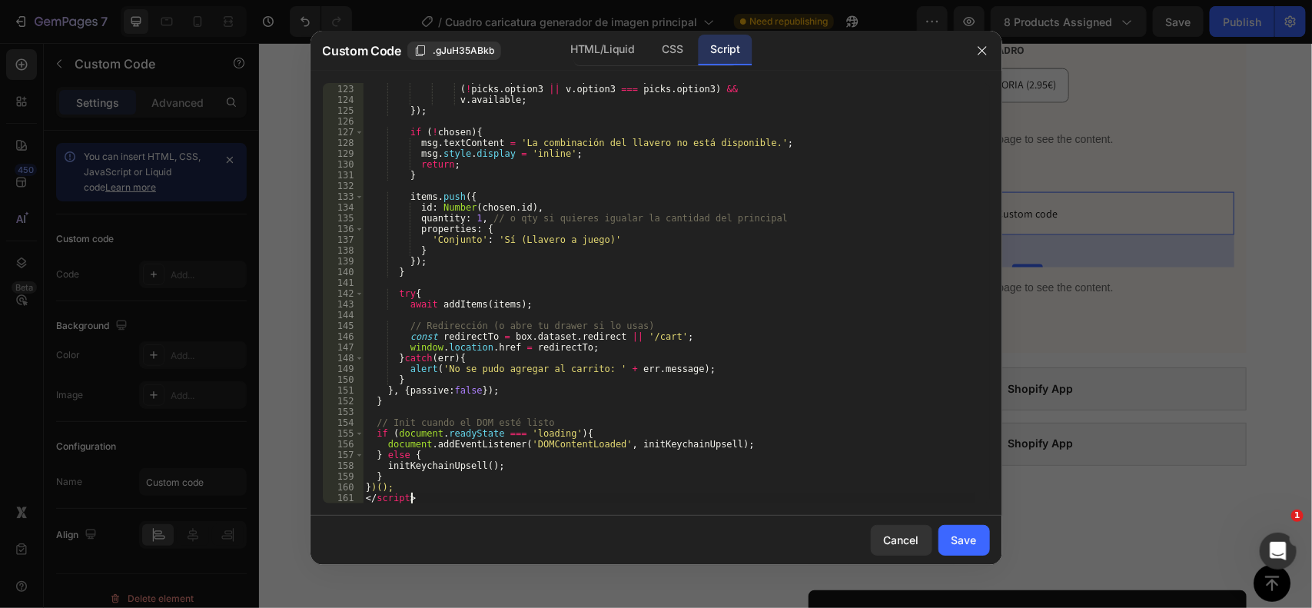
scroll to position [1322, 0]
type textarea "<"
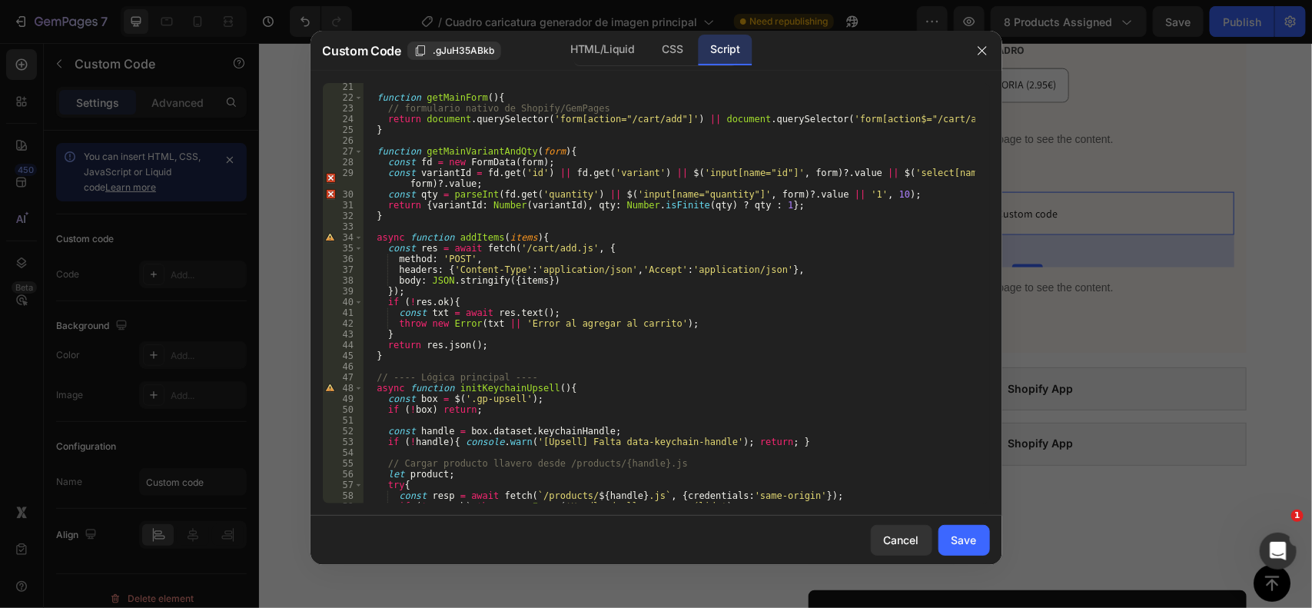
scroll to position [0, 0]
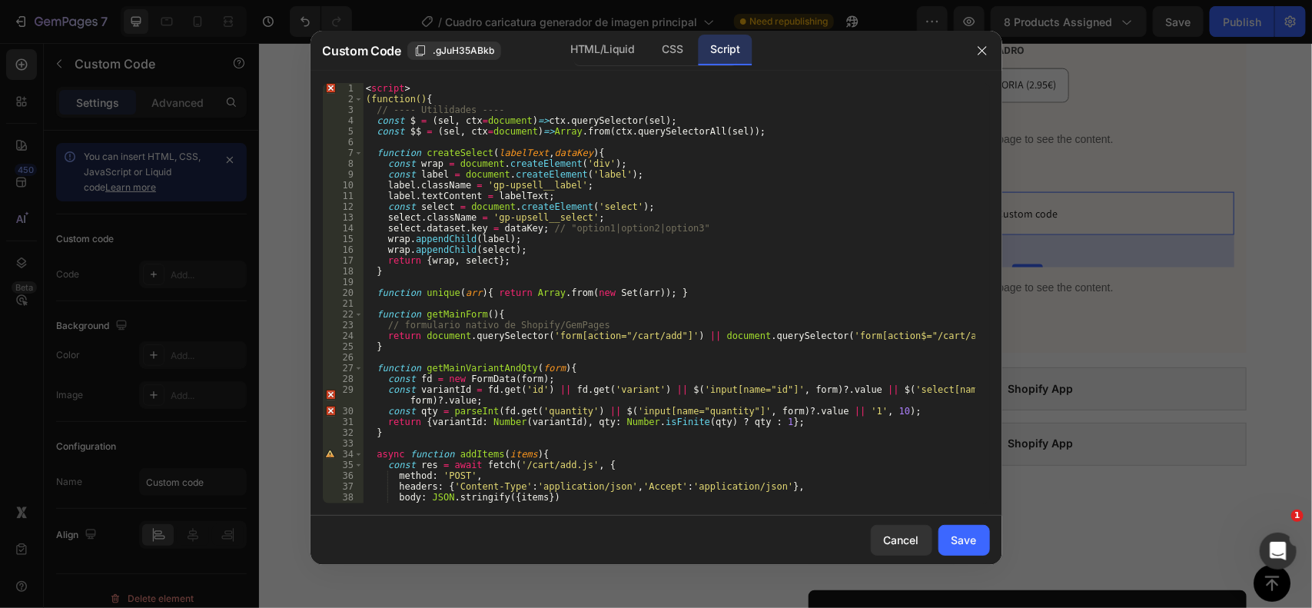
click at [424, 81] on div "})(); 1 2 3 4 5 6 7 8 9 10 11 12 13 14 15 16 17 18 19 20 21 22 23 24 25 26 27 2…" at bounding box center [657, 293] width 692 height 445
click at [416, 87] on div "< script > (function() { // ---- Utilidades ---- const $ = ( sel , ctx = docume…" at bounding box center [669, 304] width 612 height 442
type textarea "<"
type textarea "(function(){"
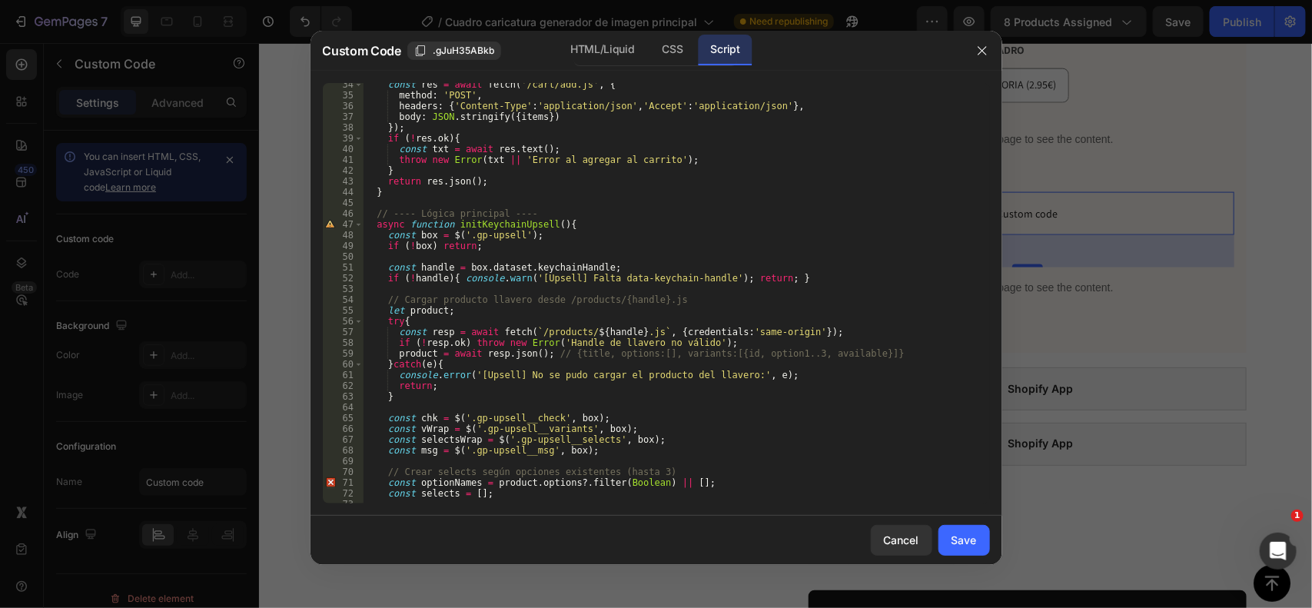
scroll to position [371, 0]
click at [959, 532] on div "Save" at bounding box center [964, 540] width 25 height 16
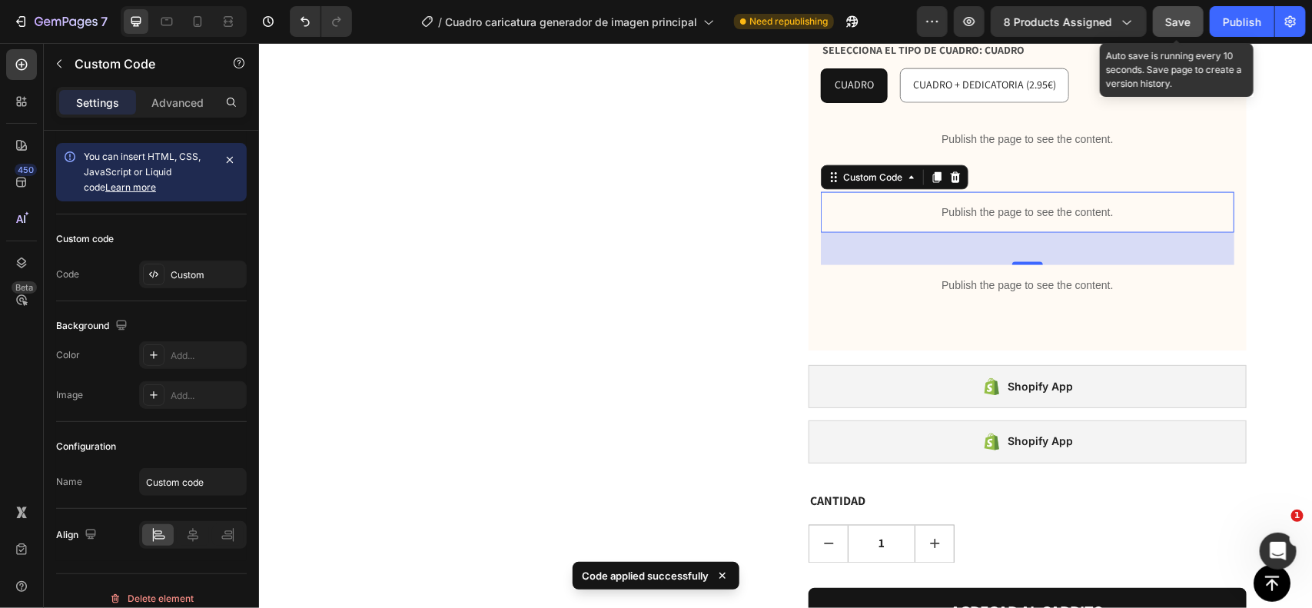
click at [1165, 20] on button "Save" at bounding box center [1178, 21] width 51 height 31
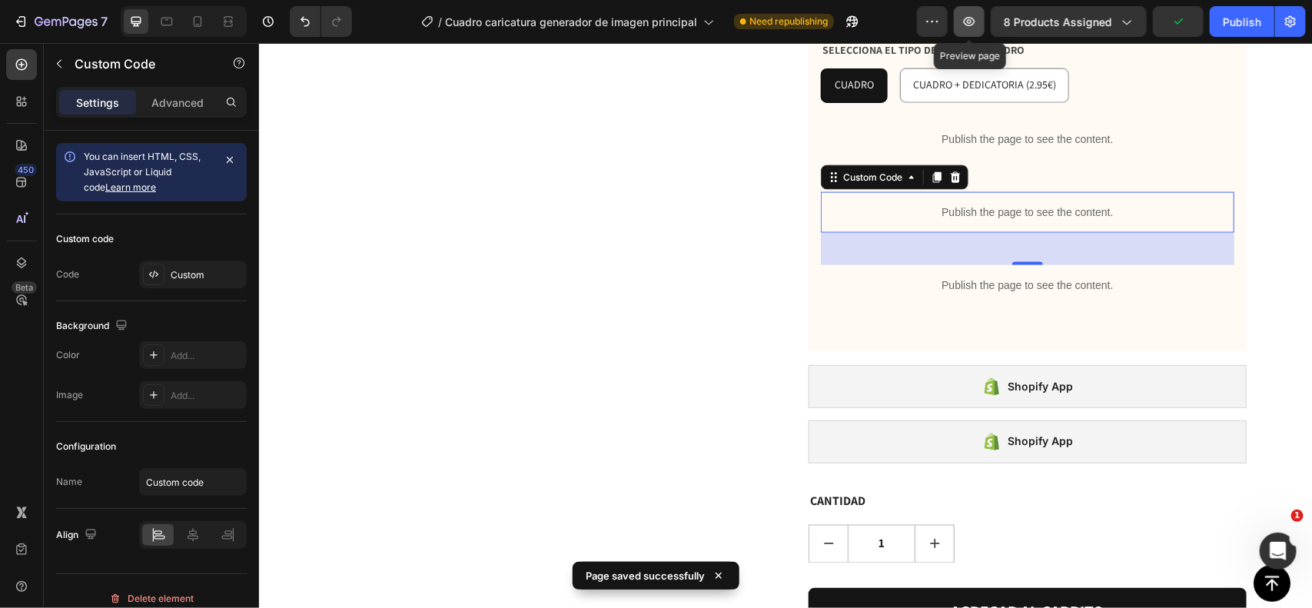
click at [975, 23] on icon "button" at bounding box center [970, 21] width 12 height 9
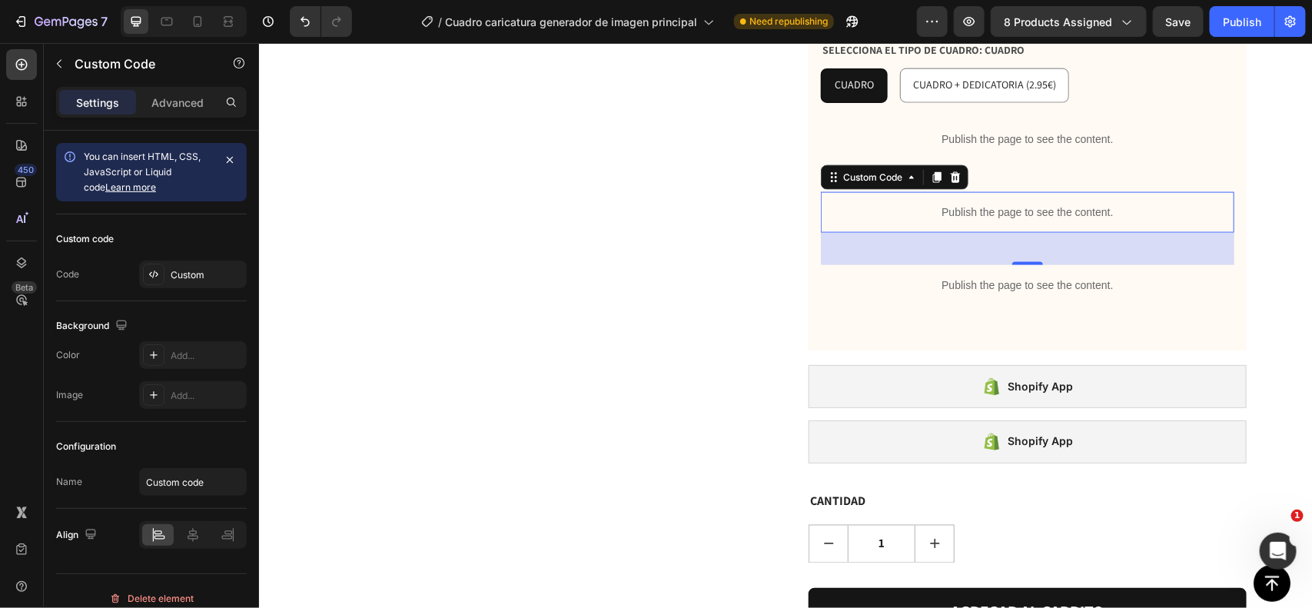
click at [928, 204] on p "Publish the page to see the content." at bounding box center [1027, 212] width 414 height 16
click at [916, 204] on p "Publish the page to see the content." at bounding box center [1027, 212] width 414 height 16
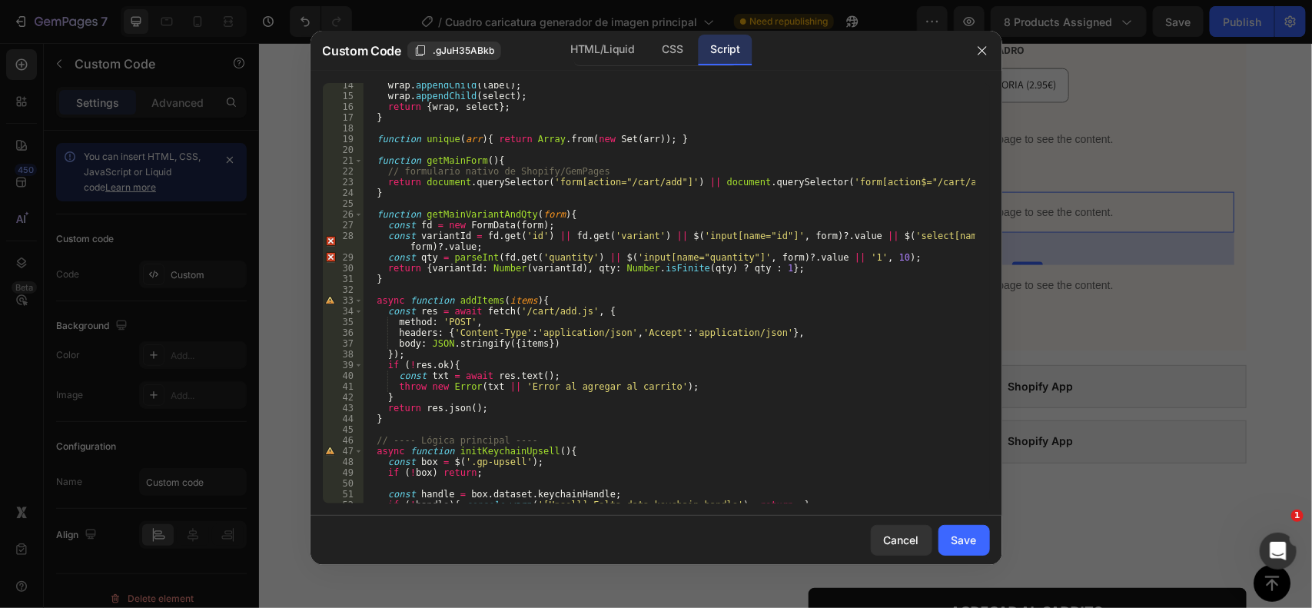
scroll to position [143, 0]
click at [650, 55] on div "HTML/Liquid" at bounding box center [672, 50] width 45 height 31
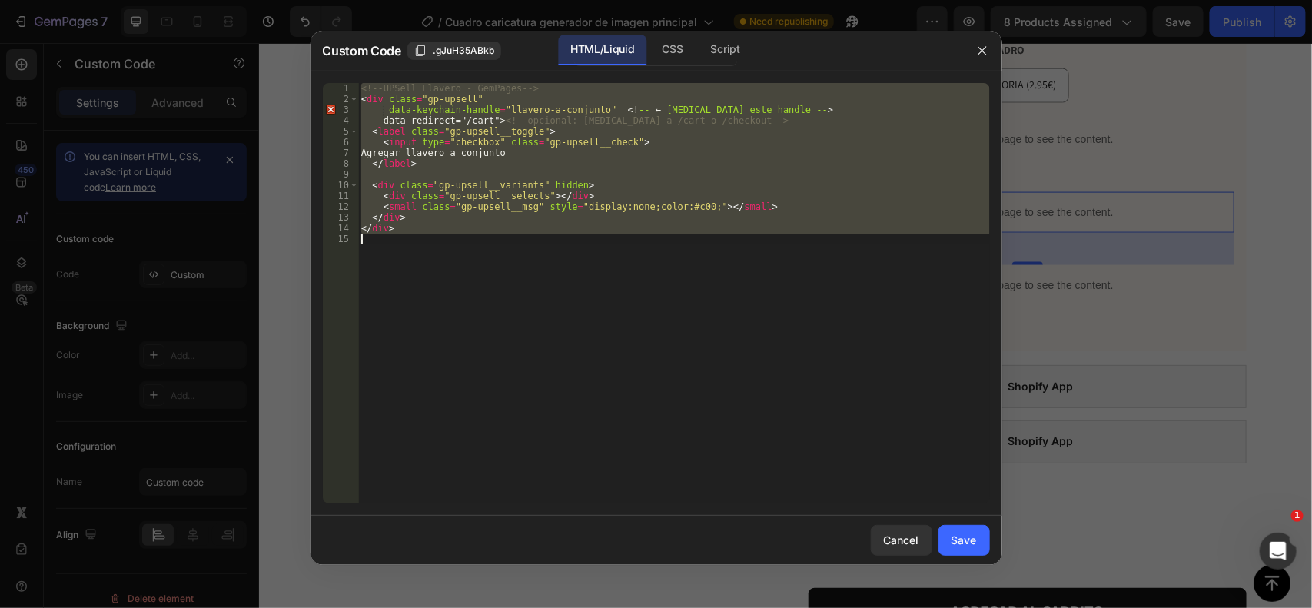
click at [623, 223] on div "<!-- UPSell Llavero - GemPages --> < div class = "gp-upsell" data-keychain-hand…" at bounding box center [674, 293] width 632 height 421
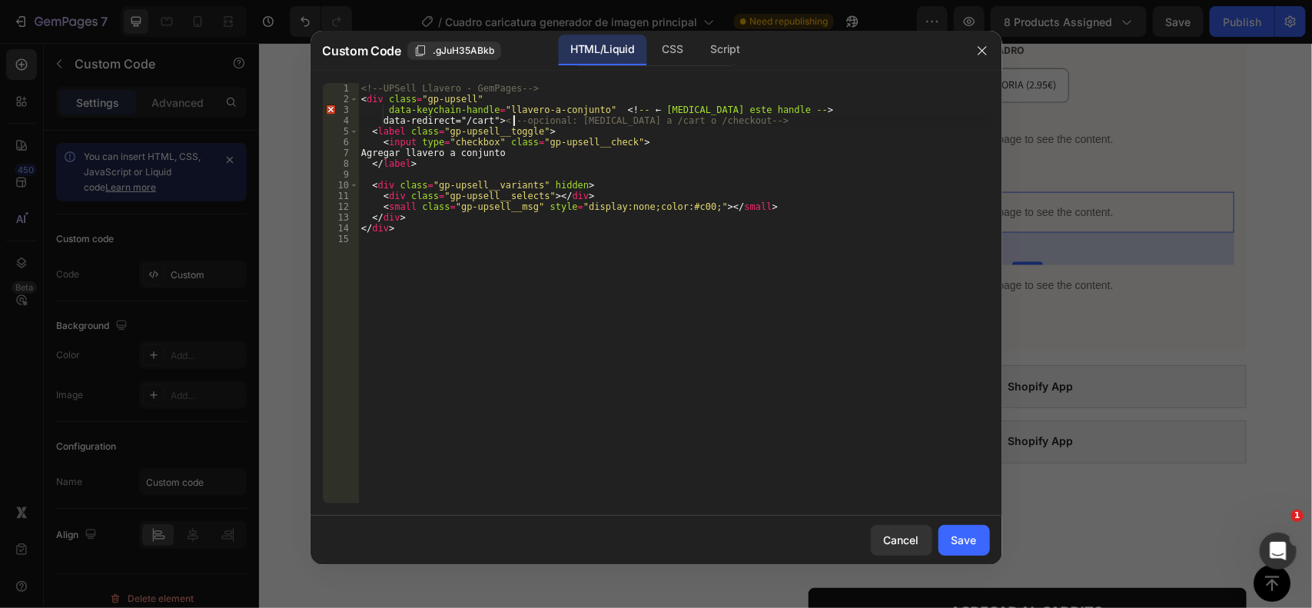
click at [512, 121] on div "<!-- UPSell Llavero - GemPages --> < div class = "gp-upsell" data-keychain-hand…" at bounding box center [674, 304] width 632 height 442
click at [385, 121] on div "<!-- UPSell Llavero - GemPages --> < div class = "gp-upsell" data-keychain-hand…" at bounding box center [674, 304] width 632 height 442
click at [771, 110] on div "<!-- UPSell Llavero - GemPages --> < div class = "gp-upsell" data-keychain-hand…" at bounding box center [674, 304] width 632 height 442
click at [625, 111] on div "<!-- UPSell Llavero - GemPages --> < div class = "gp-upsell" data-keychain-hand…" at bounding box center [674, 304] width 632 height 442
click at [621, 108] on div "<!-- UPSell Llavero - GemPages --> < div class = "gp-upsell" data-keychain-hand…" at bounding box center [674, 304] width 632 height 442
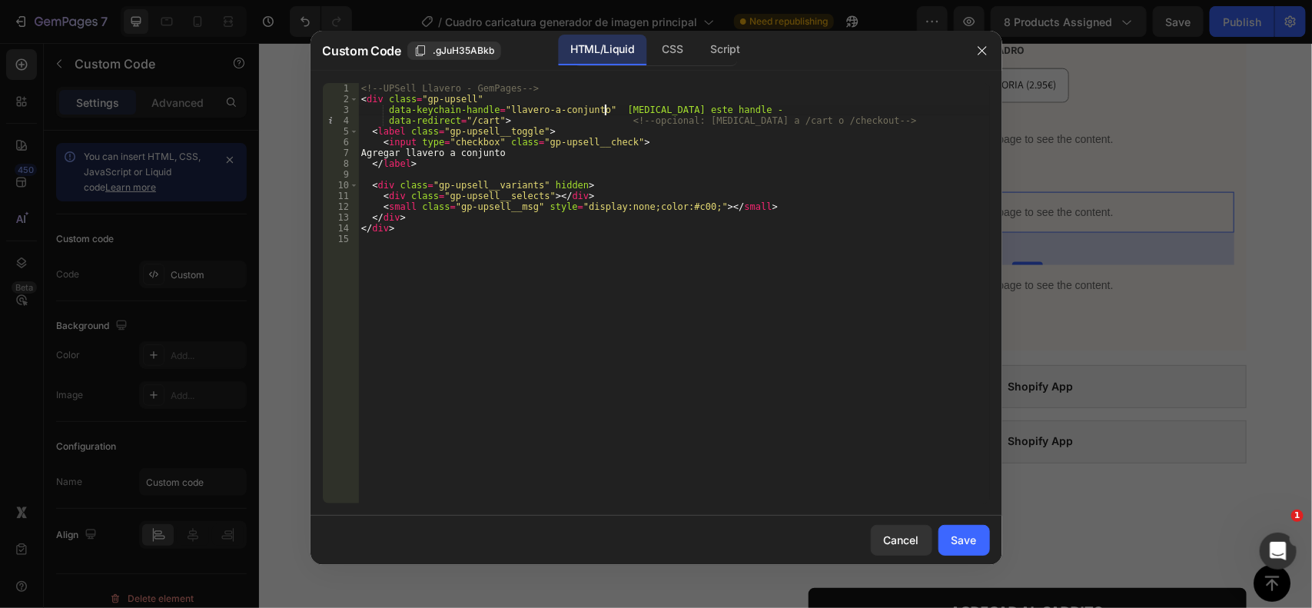
type textarea "data-keychain-handle="llavero-a-conjunto" [MEDICAL_DATA] este handle -"
click at [965, 537] on div "Save" at bounding box center [964, 540] width 25 height 16
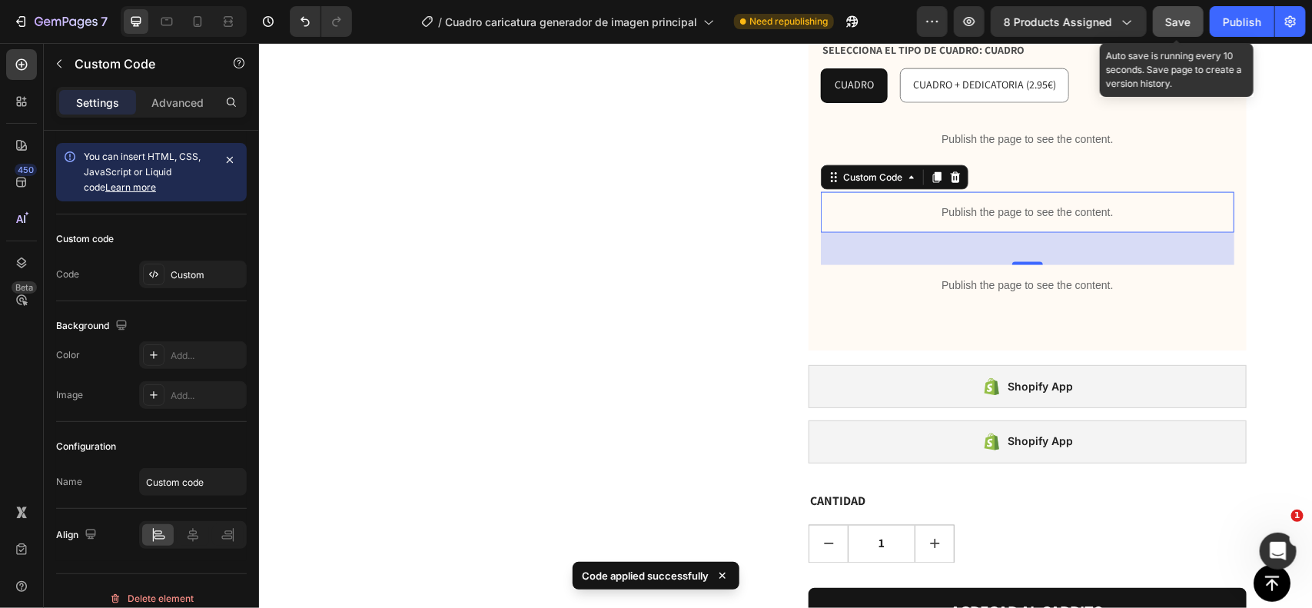
click at [1169, 22] on span "Save" at bounding box center [1178, 21] width 25 height 13
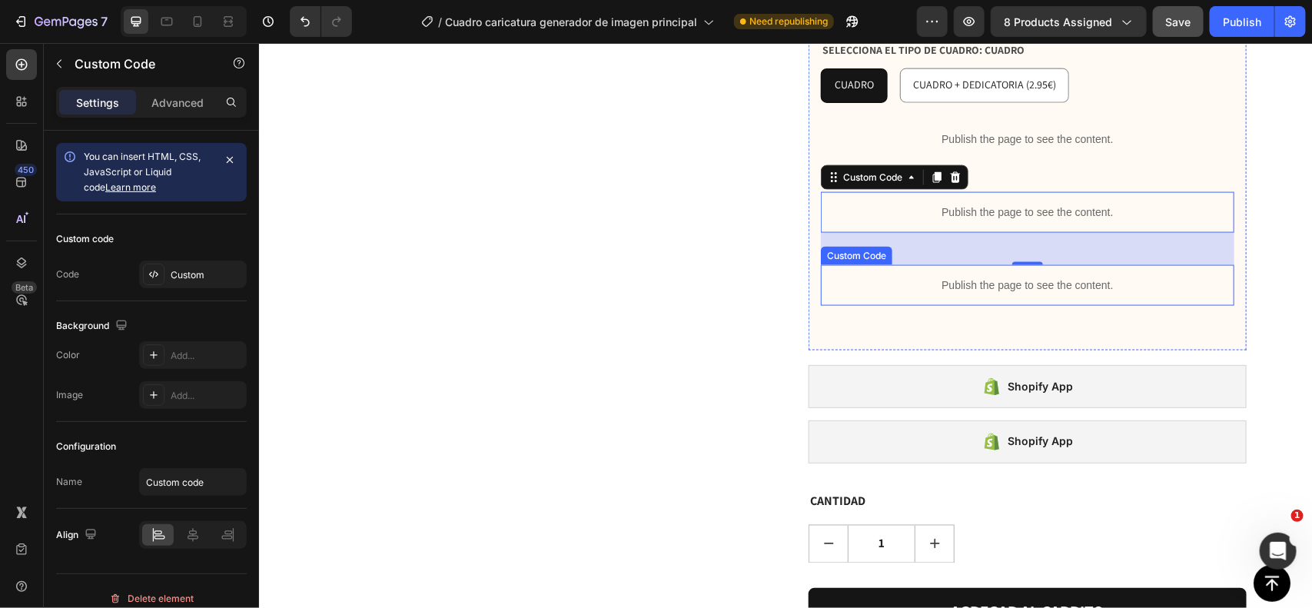
click at [886, 264] on div "Publish the page to see the content." at bounding box center [1027, 284] width 414 height 41
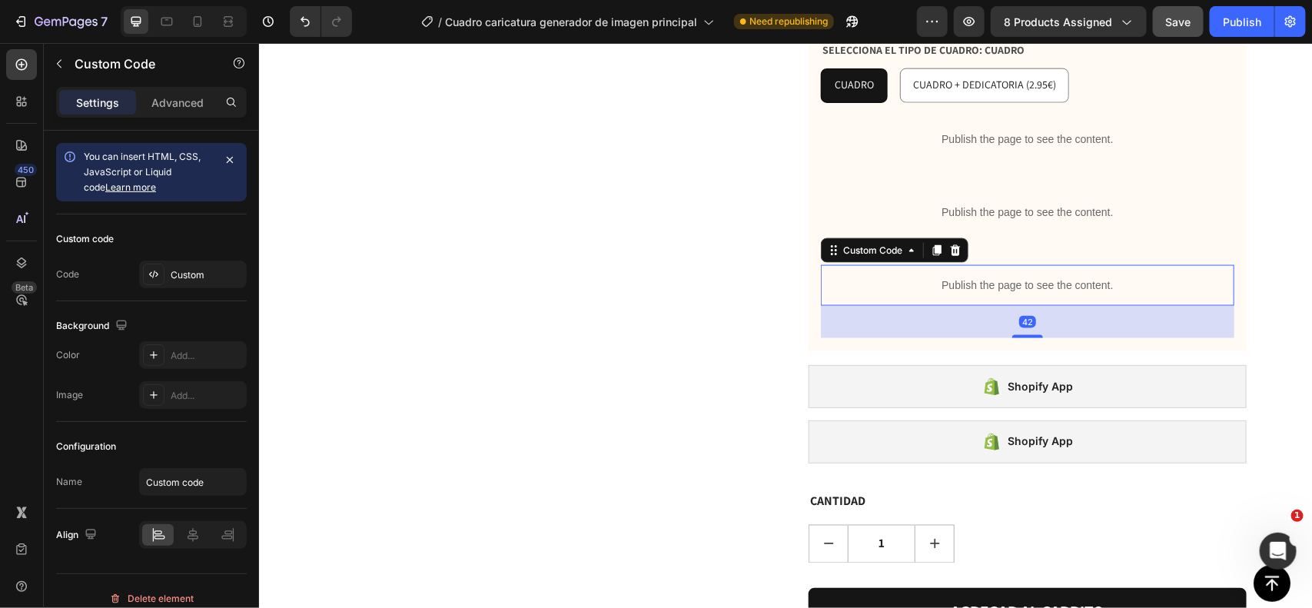
click at [886, 264] on div "Publish the page to see the content." at bounding box center [1027, 284] width 414 height 41
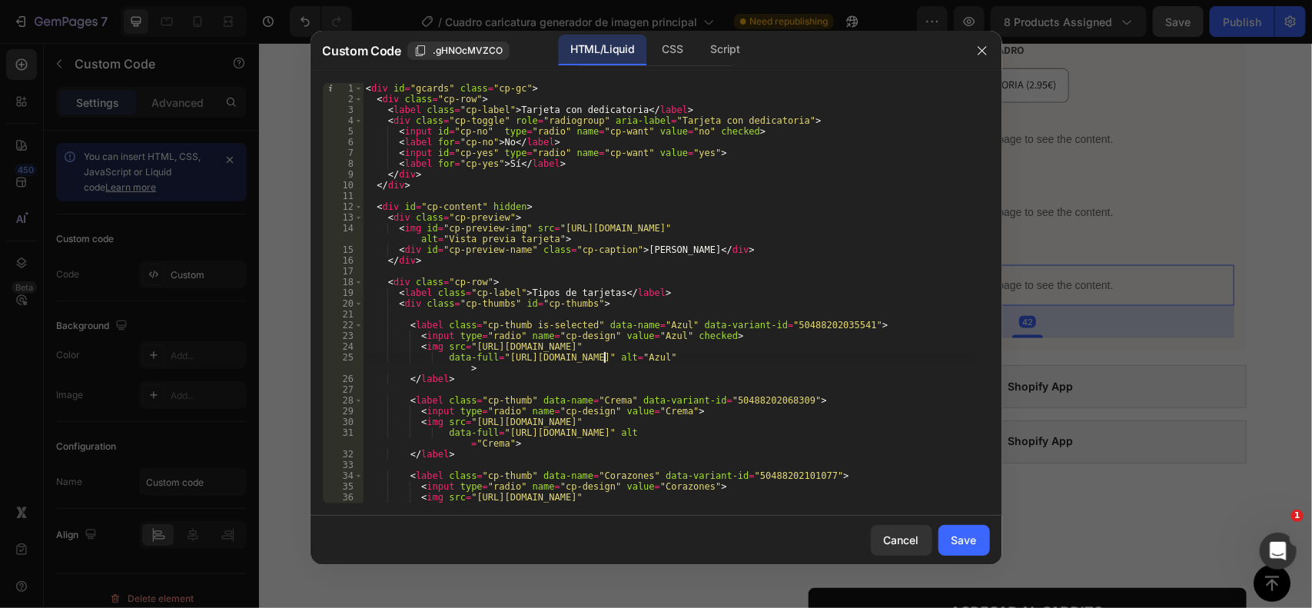
click at [606, 361] on div "< div id = "gcards" class = "cp-gc" > < div class = "cp-row" > < label class = …" at bounding box center [669, 309] width 612 height 453
type textarea "</script>"
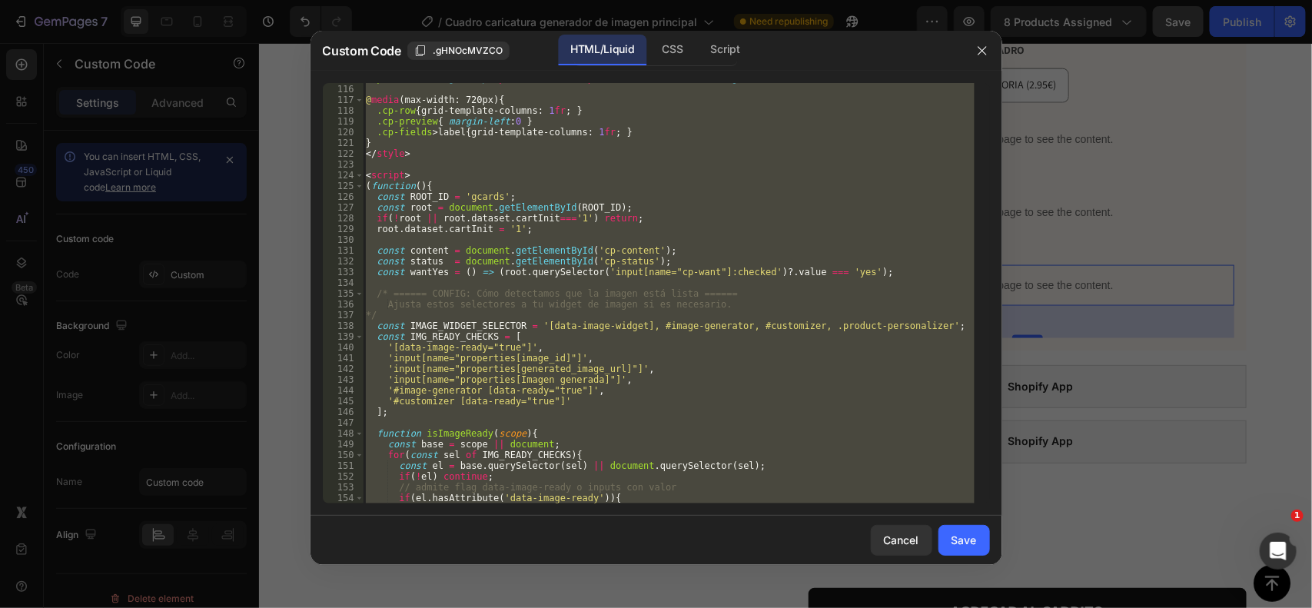
scroll to position [1342, 0]
